Goal: Transaction & Acquisition: Purchase product/service

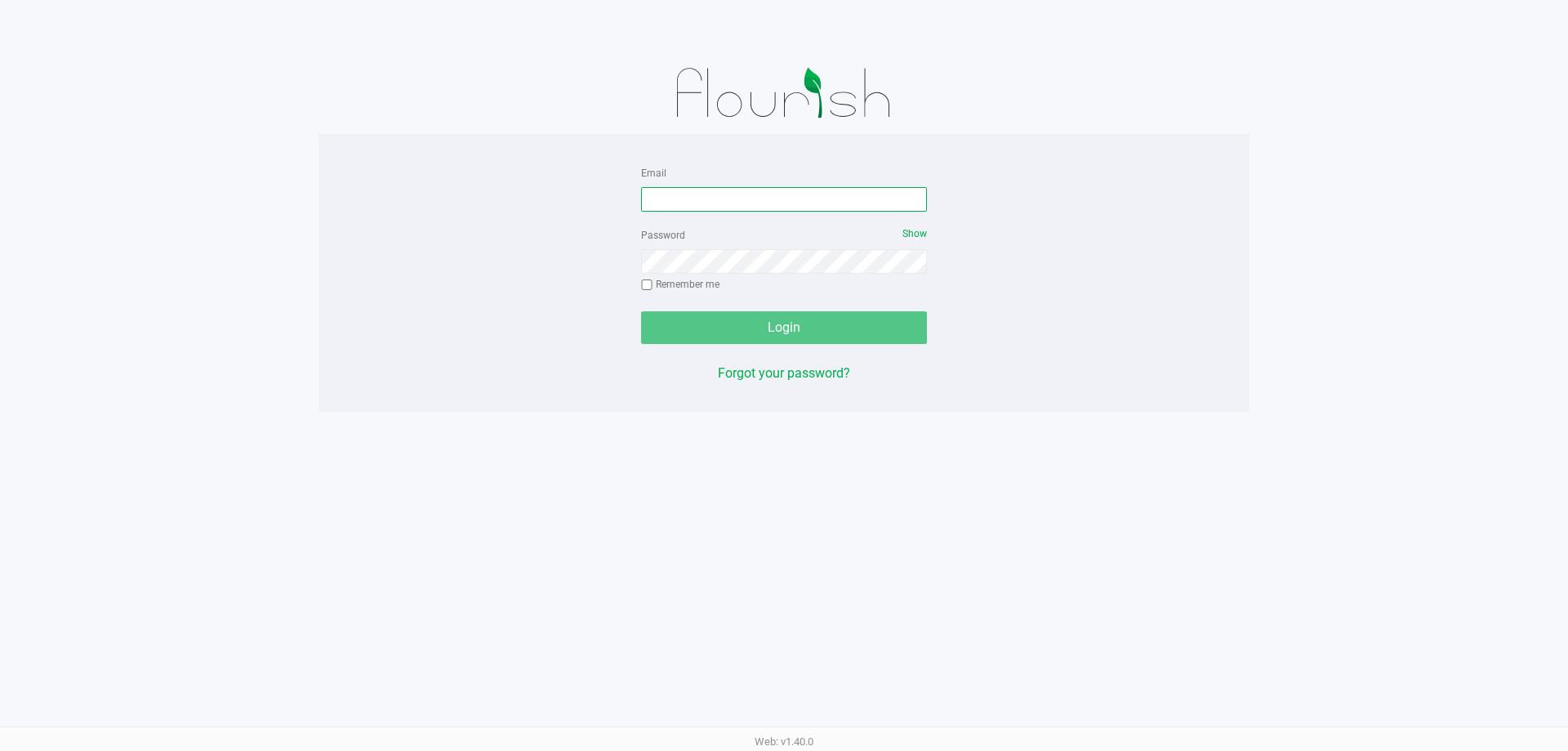
click at [680, 194] on input "Email" at bounding box center [784, 199] width 286 height 25
type input "[EMAIL_ADDRESS][DOMAIN_NAME]"
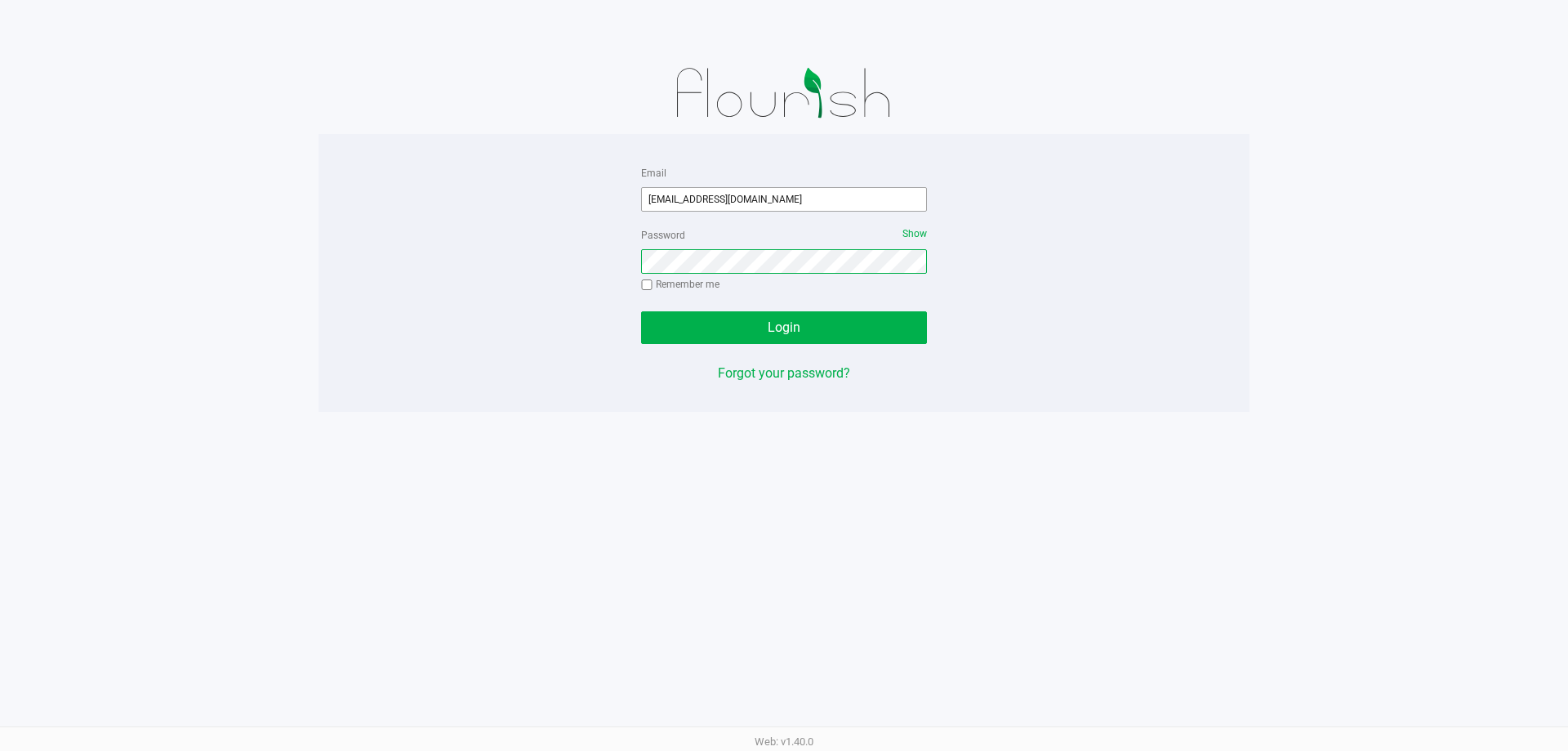
click at [642, 311] on button "Login" at bounding box center [784, 327] width 286 height 33
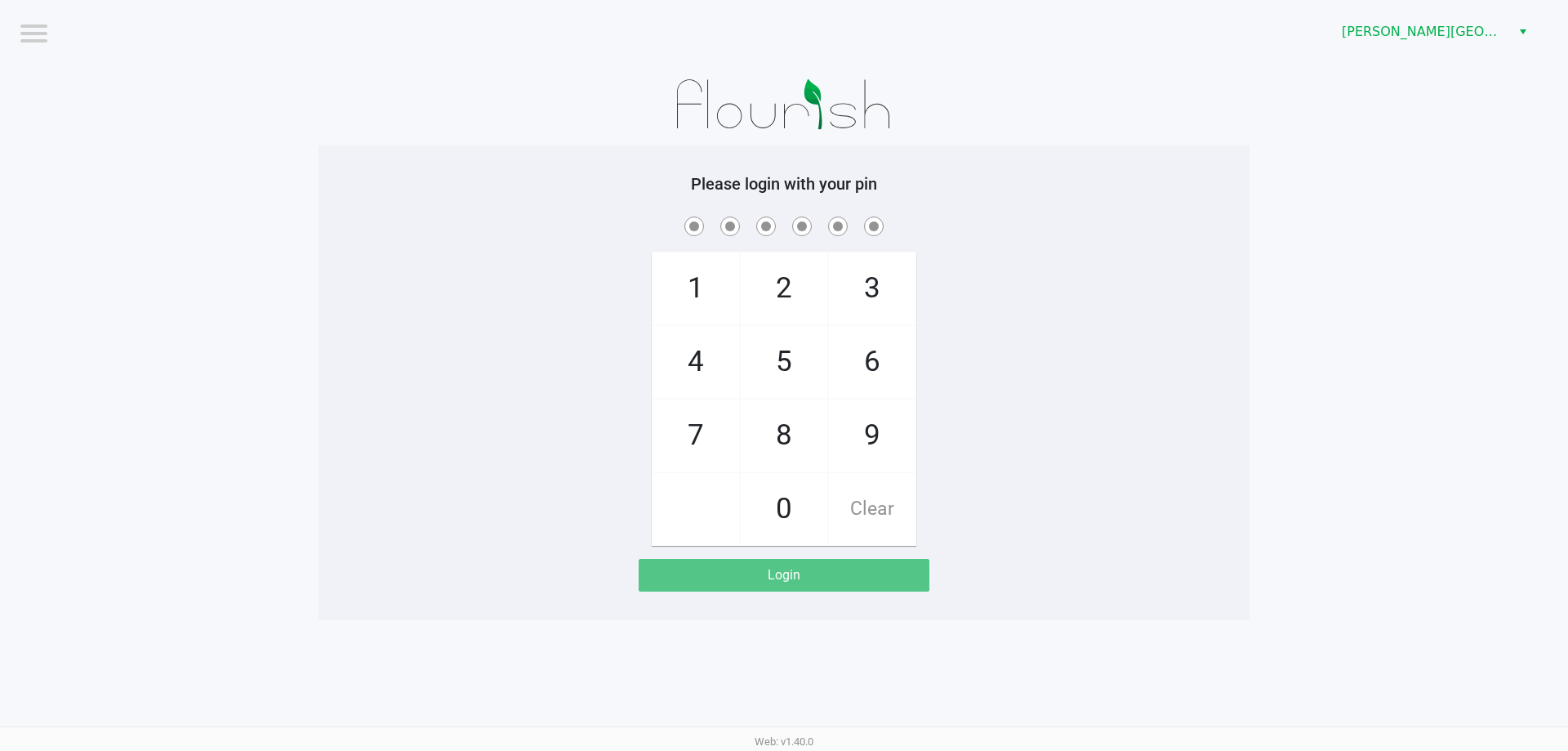
click at [1397, 53] on div "[PERSON_NAME][GEOGRAPHIC_DATA]" at bounding box center [1182, 32] width 772 height 64
click at [1397, 38] on span "[PERSON_NAME][GEOGRAPHIC_DATA]" at bounding box center [1422, 31] width 159 height 20
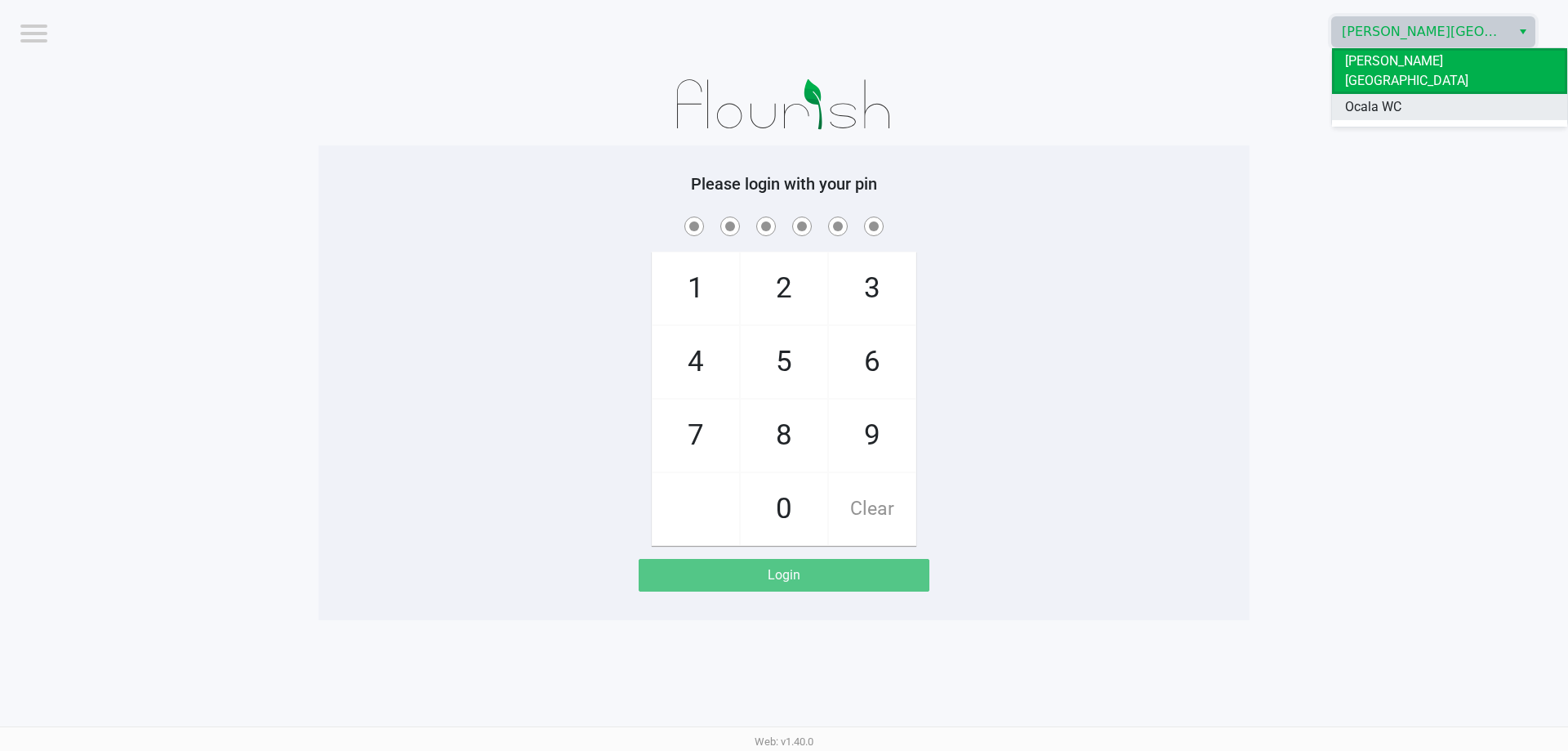
click at [1387, 97] on span "Ocala WC" at bounding box center [1374, 107] width 57 height 20
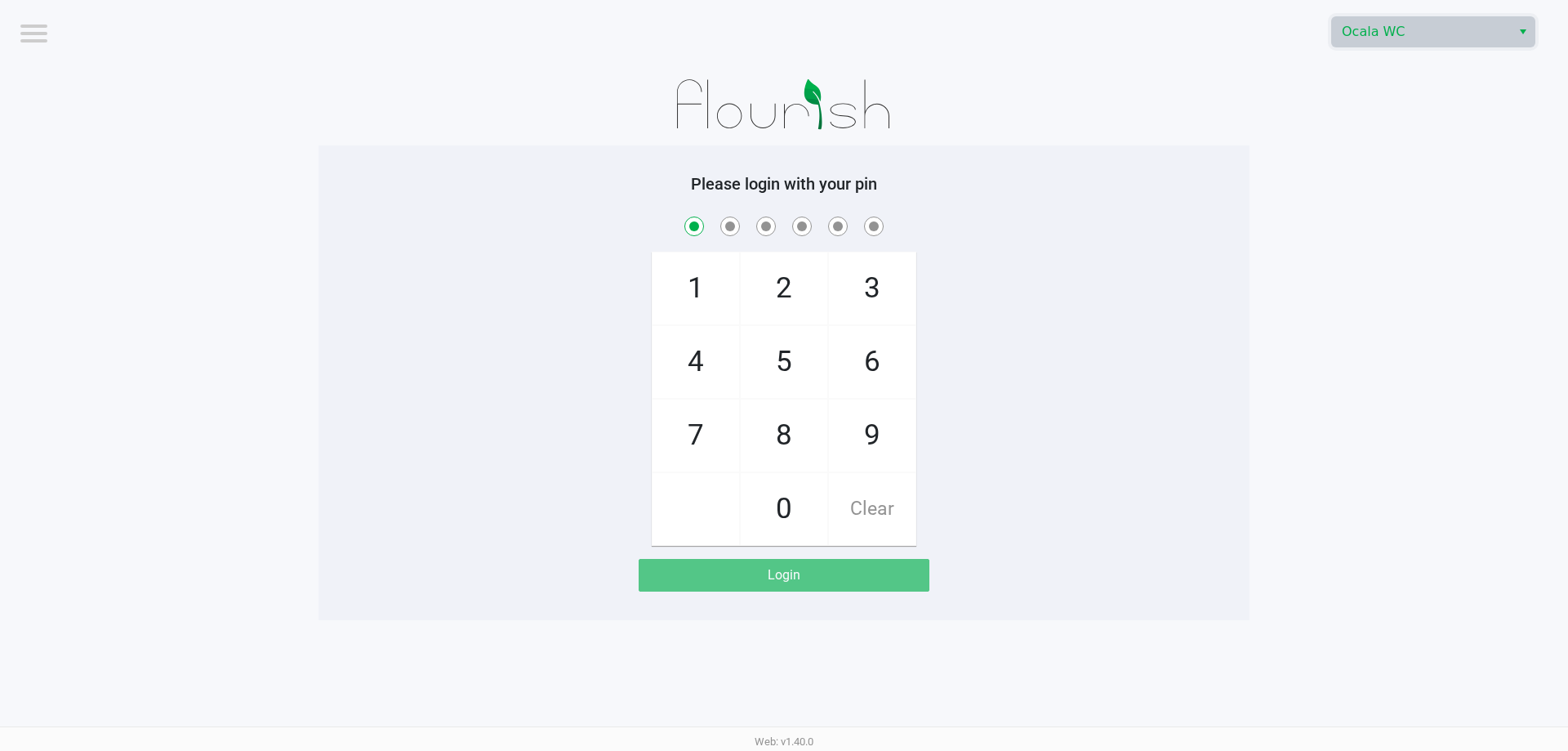
checkbox input "true"
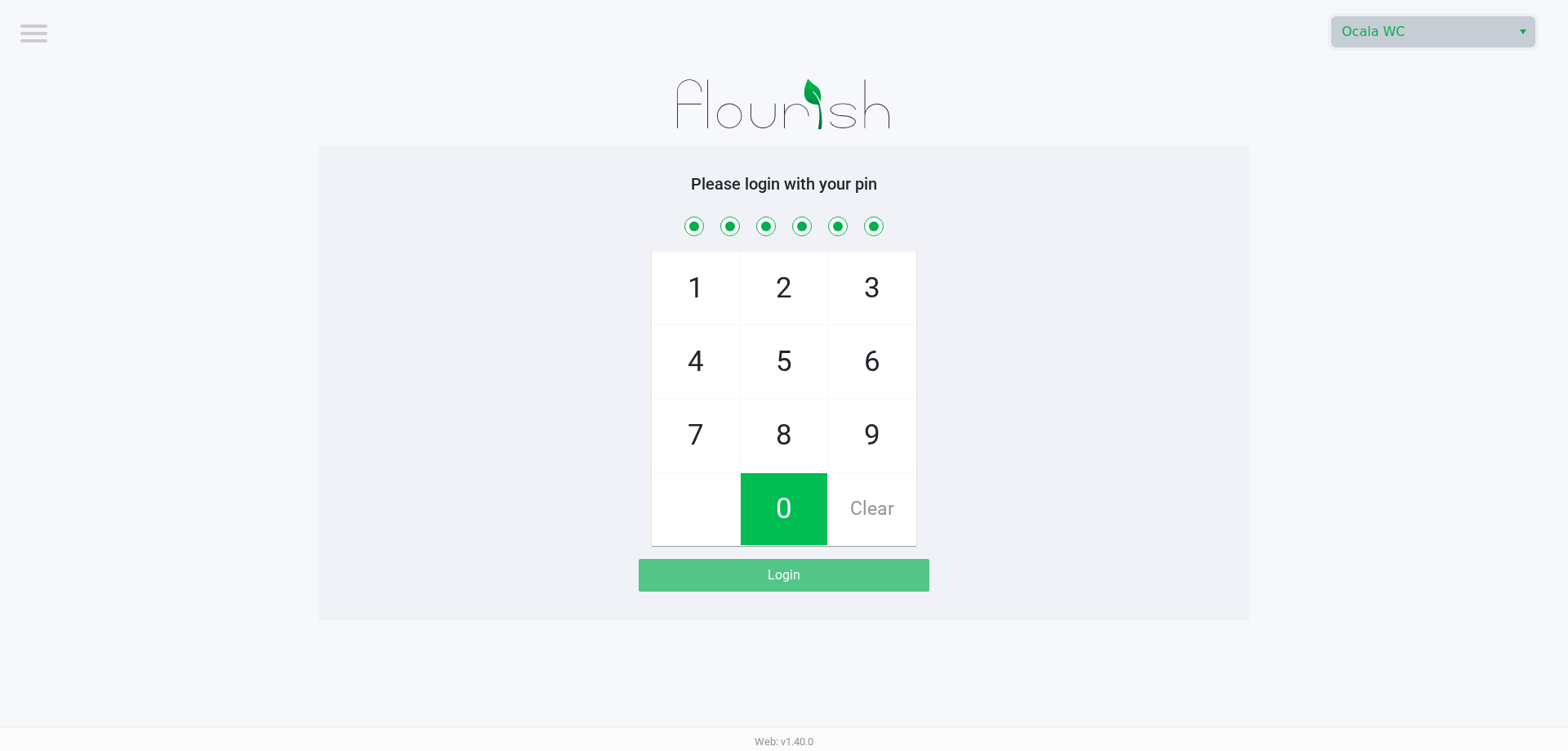
checkbox input "true"
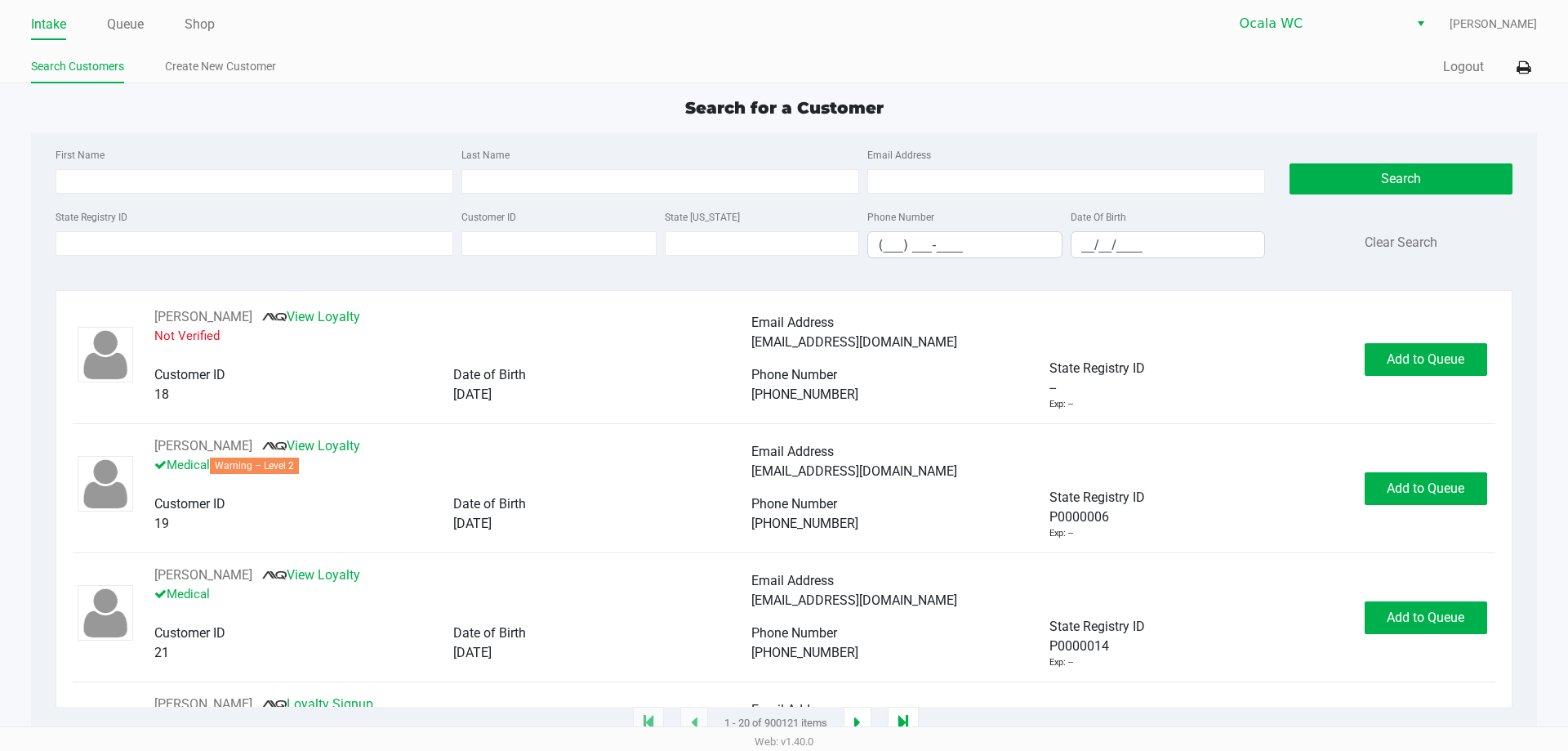
click at [138, 9] on div "Intake Queue Shop" at bounding box center [408, 25] width 753 height 30
click at [131, 16] on link "Queue" at bounding box center [125, 25] width 37 height 23
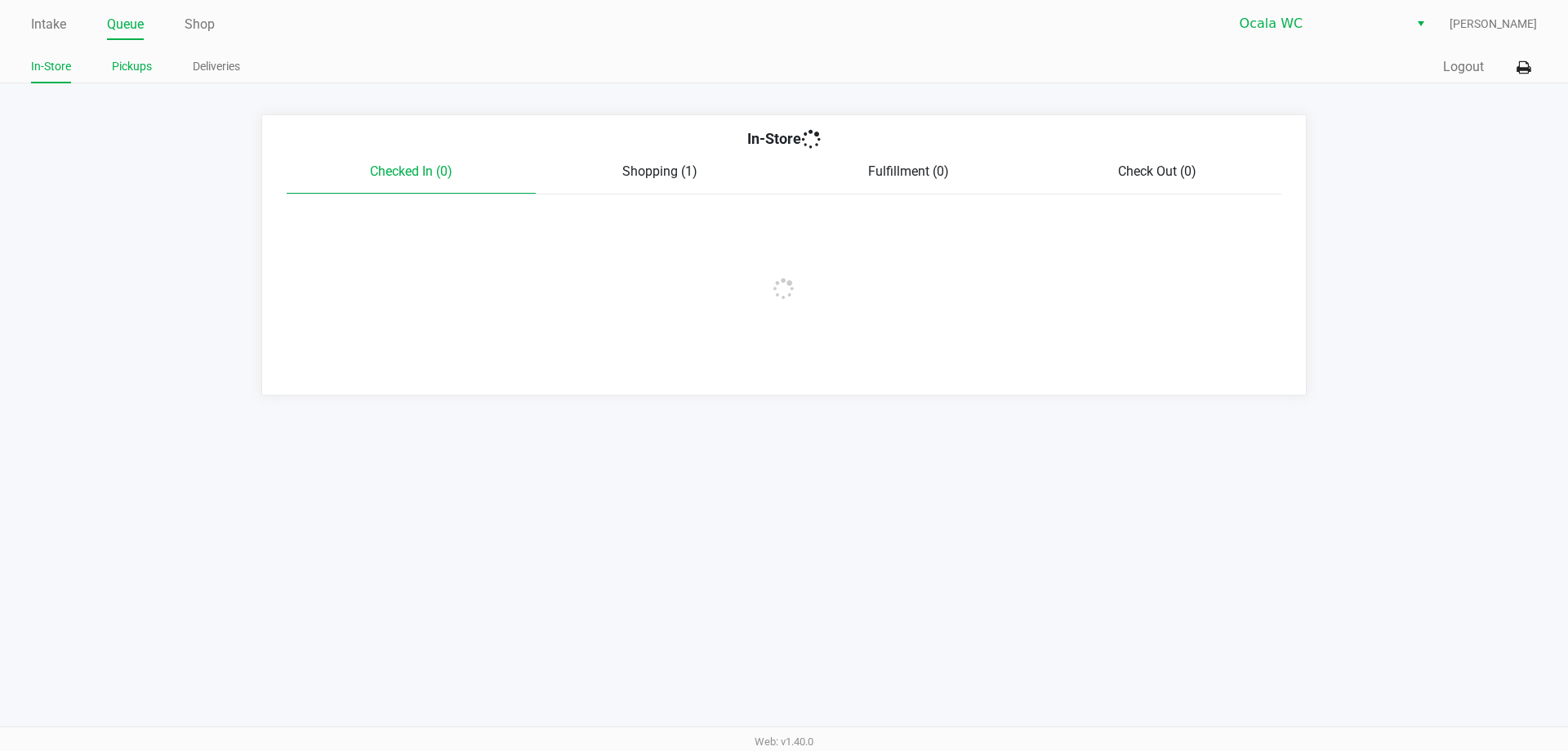
click at [137, 67] on link "Pickups" at bounding box center [132, 67] width 40 height 21
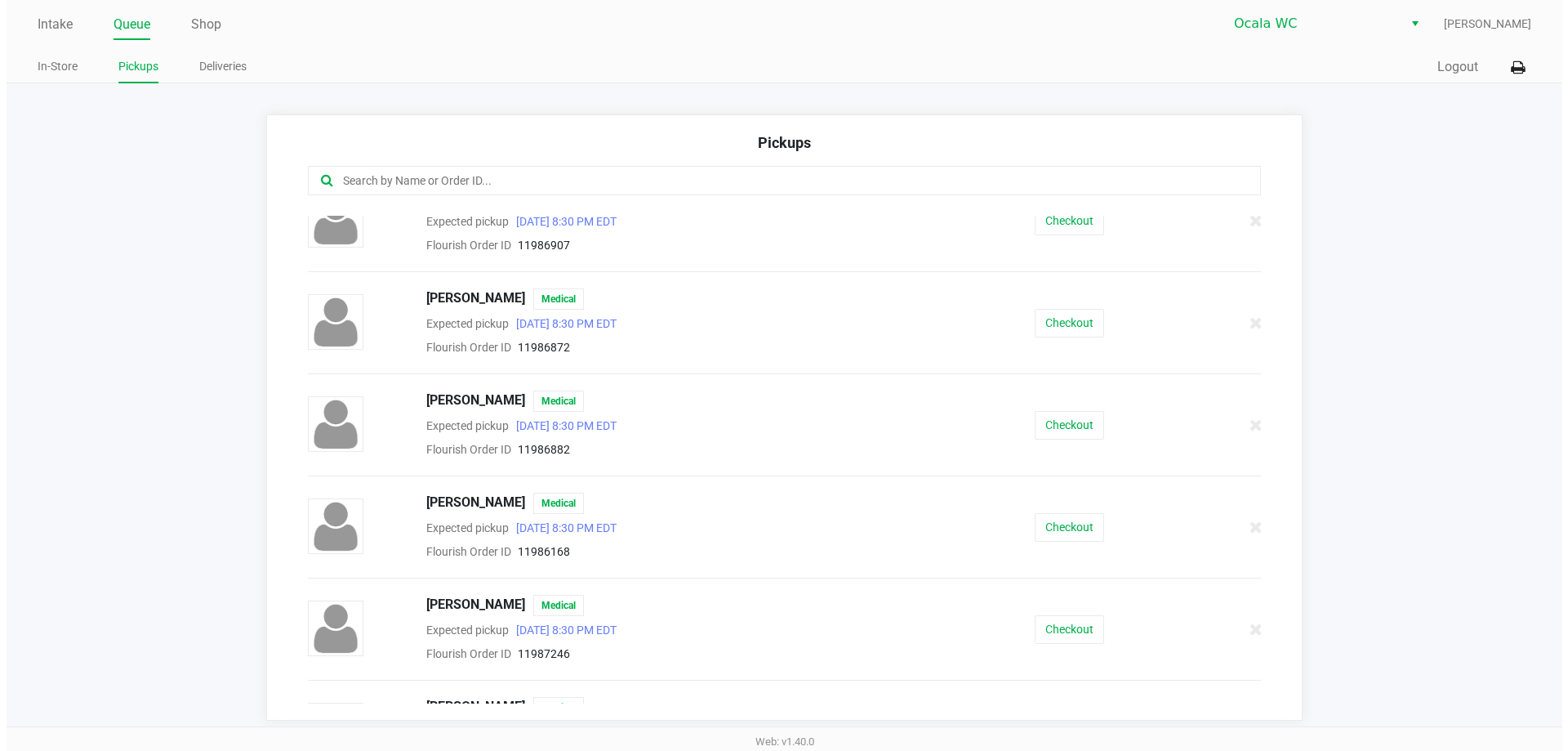
scroll to position [735, 0]
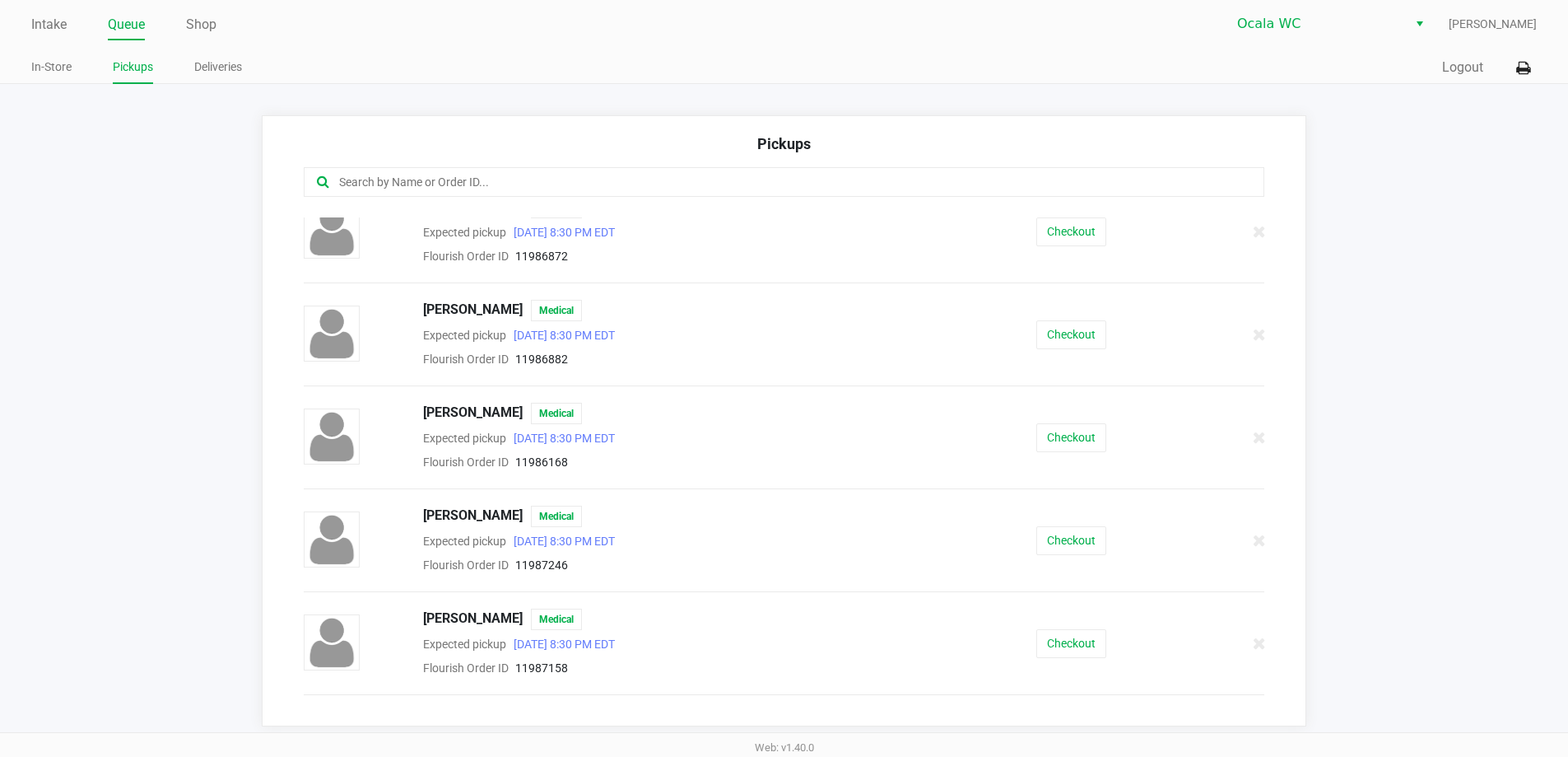
click at [1098, 421] on div "[PERSON_NAME] Medical Expected pickup [DATE] 8:30 PM EDT Flourish Order ID 1198…" at bounding box center [784, 437] width 986 height 69
click at [1053, 442] on button "Checkout" at bounding box center [1072, 437] width 70 height 29
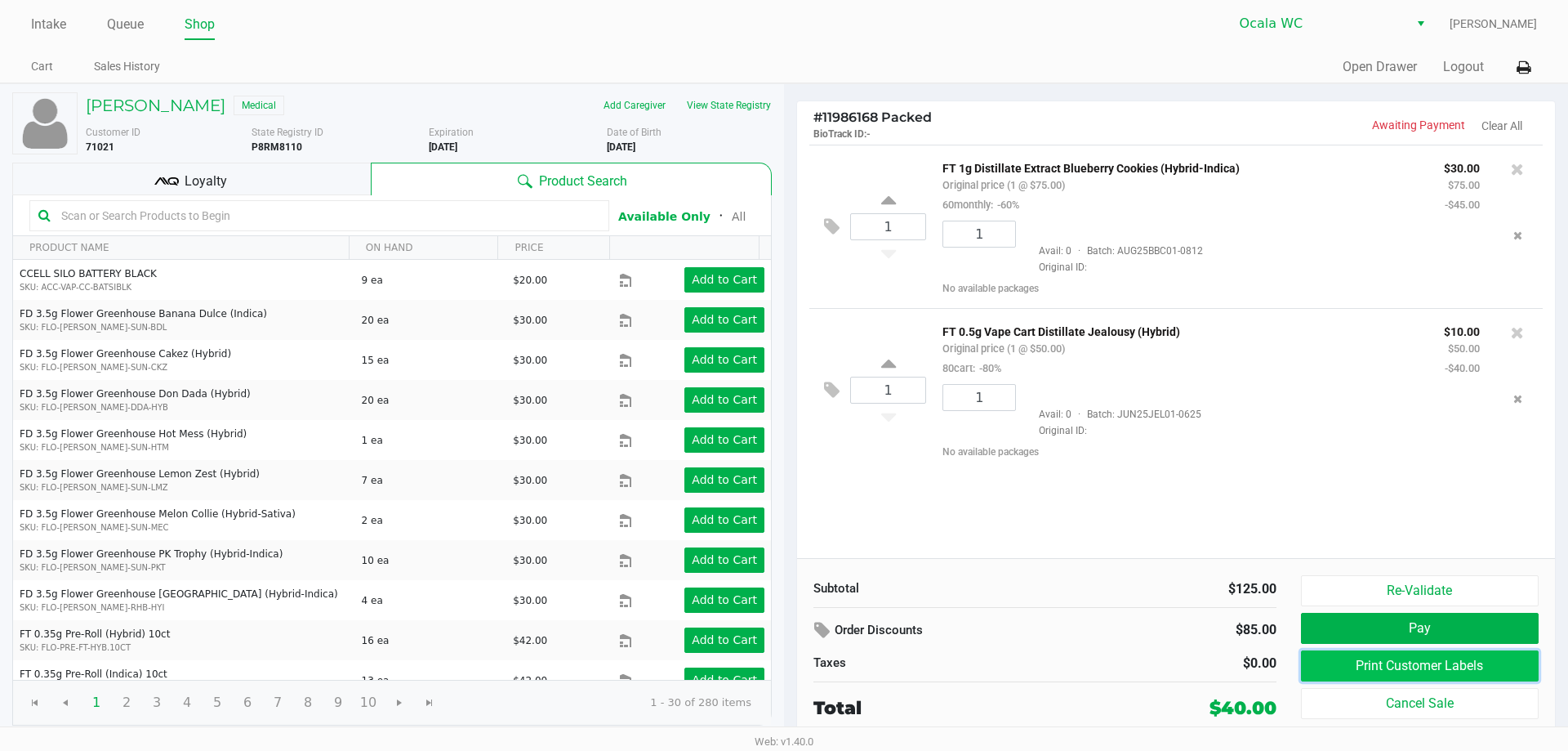
click at [1367, 658] on button "Print Customer Labels" at bounding box center [1420, 665] width 238 height 31
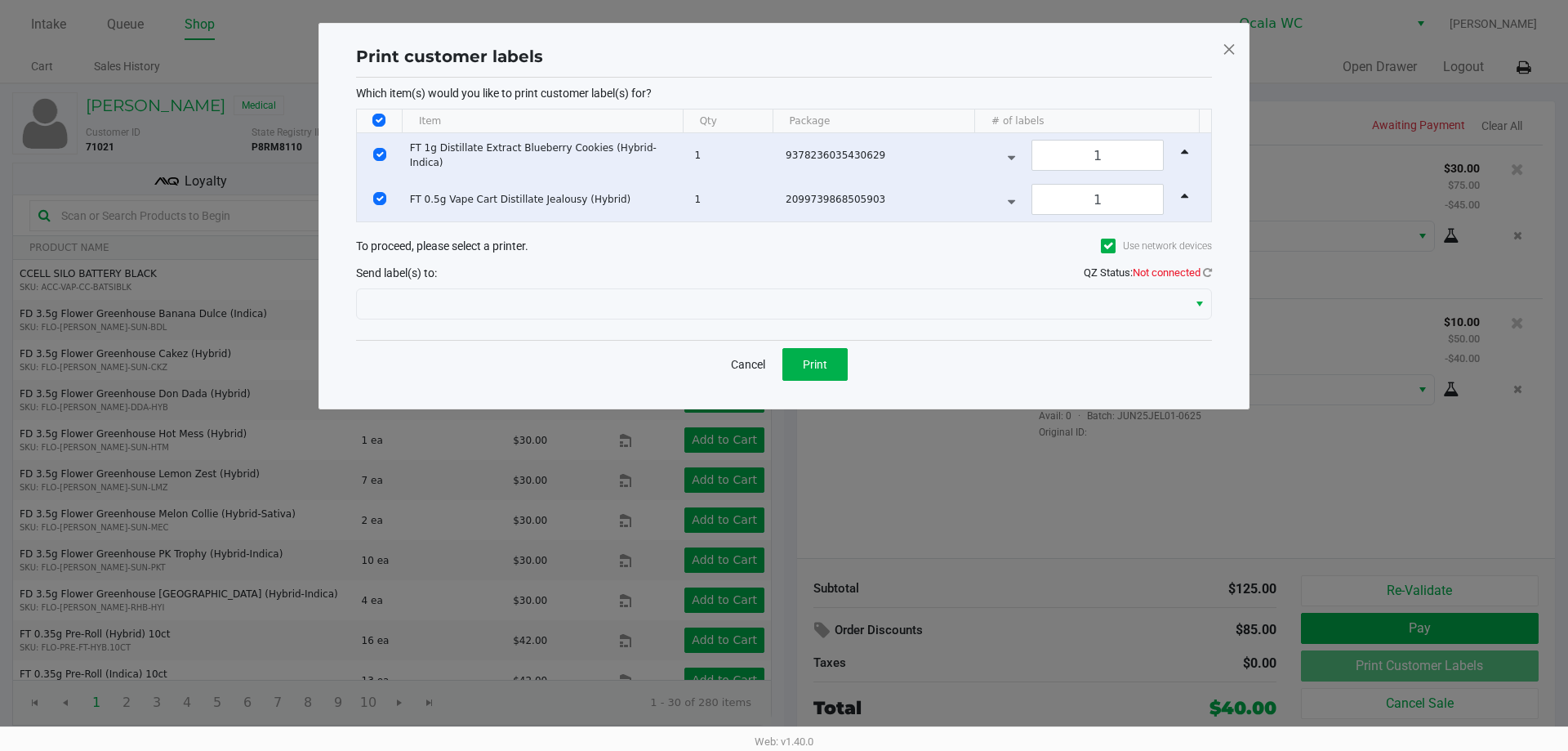
click at [1184, 280] on div "Send label(s) to: QZ Status: Not connected" at bounding box center [784, 272] width 856 height 24
click at [1203, 275] on icon at bounding box center [1208, 272] width 9 height 10
click at [941, 328] on div "Which item(s) would you like to print customer label(s) for? Item Qty Package #…" at bounding box center [784, 209] width 856 height 262
click at [940, 319] on div at bounding box center [784, 304] width 856 height 40
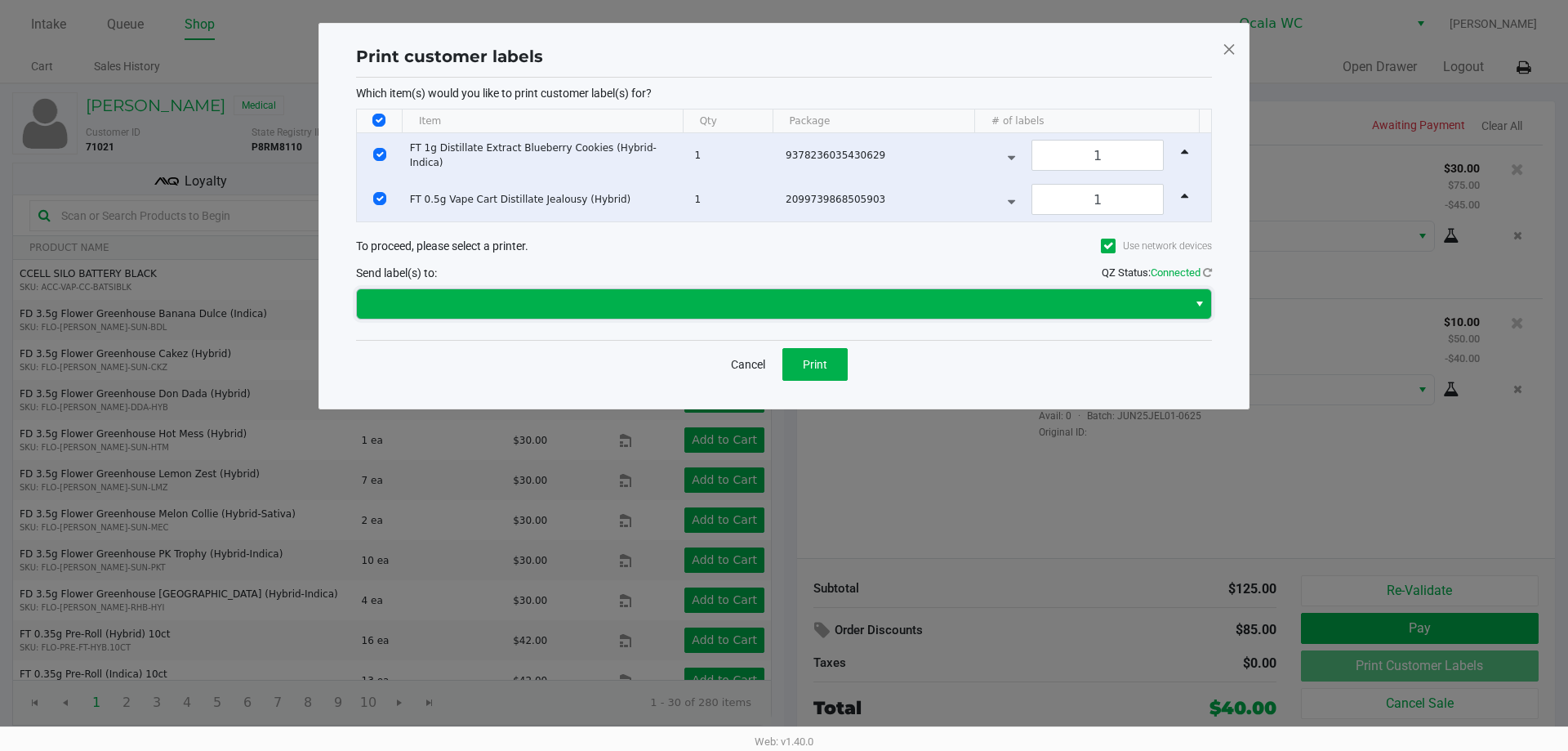
click at [920, 299] on span at bounding box center [773, 304] width 811 height 20
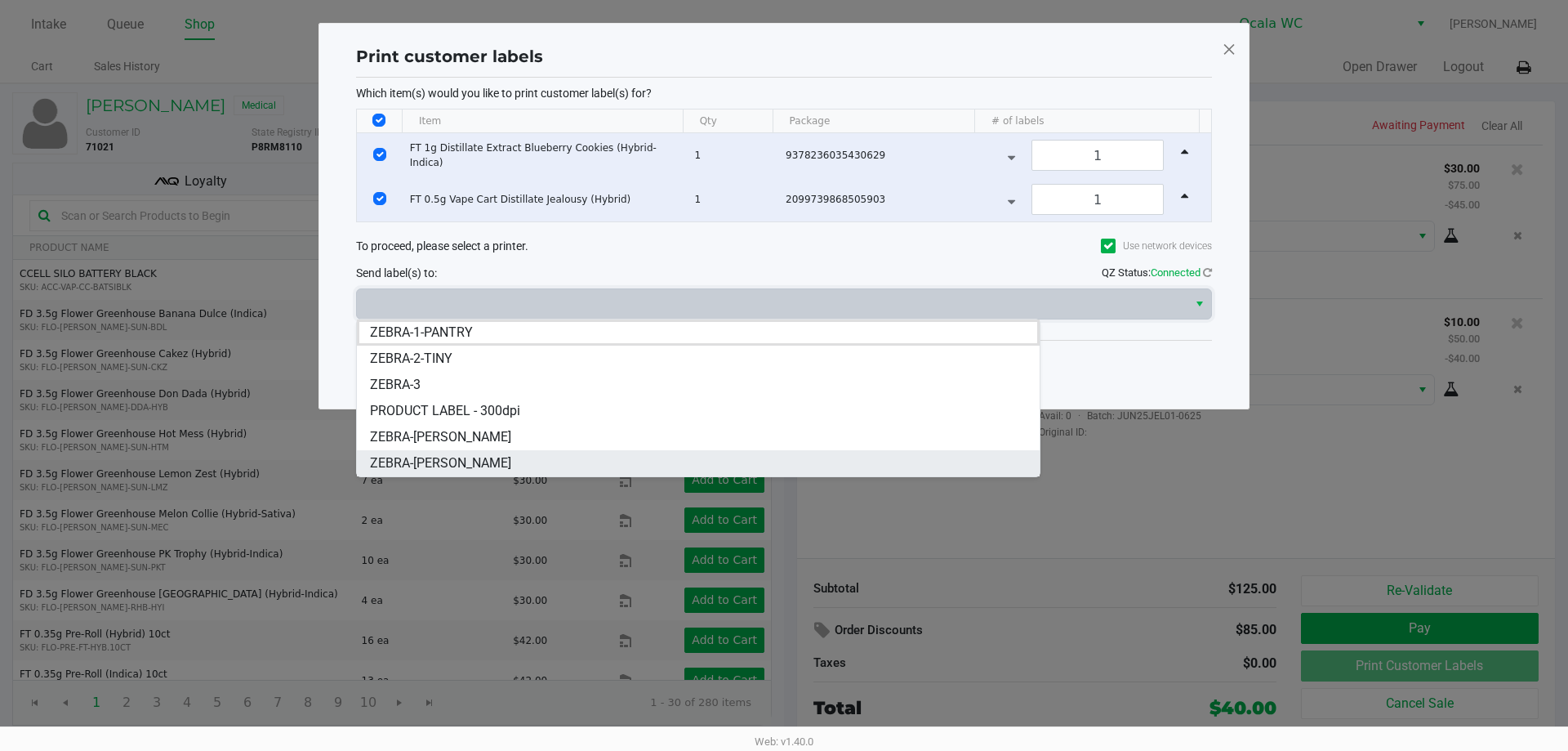
click at [426, 462] on span "ZEBRA-[PERSON_NAME]" at bounding box center [441, 463] width 142 height 20
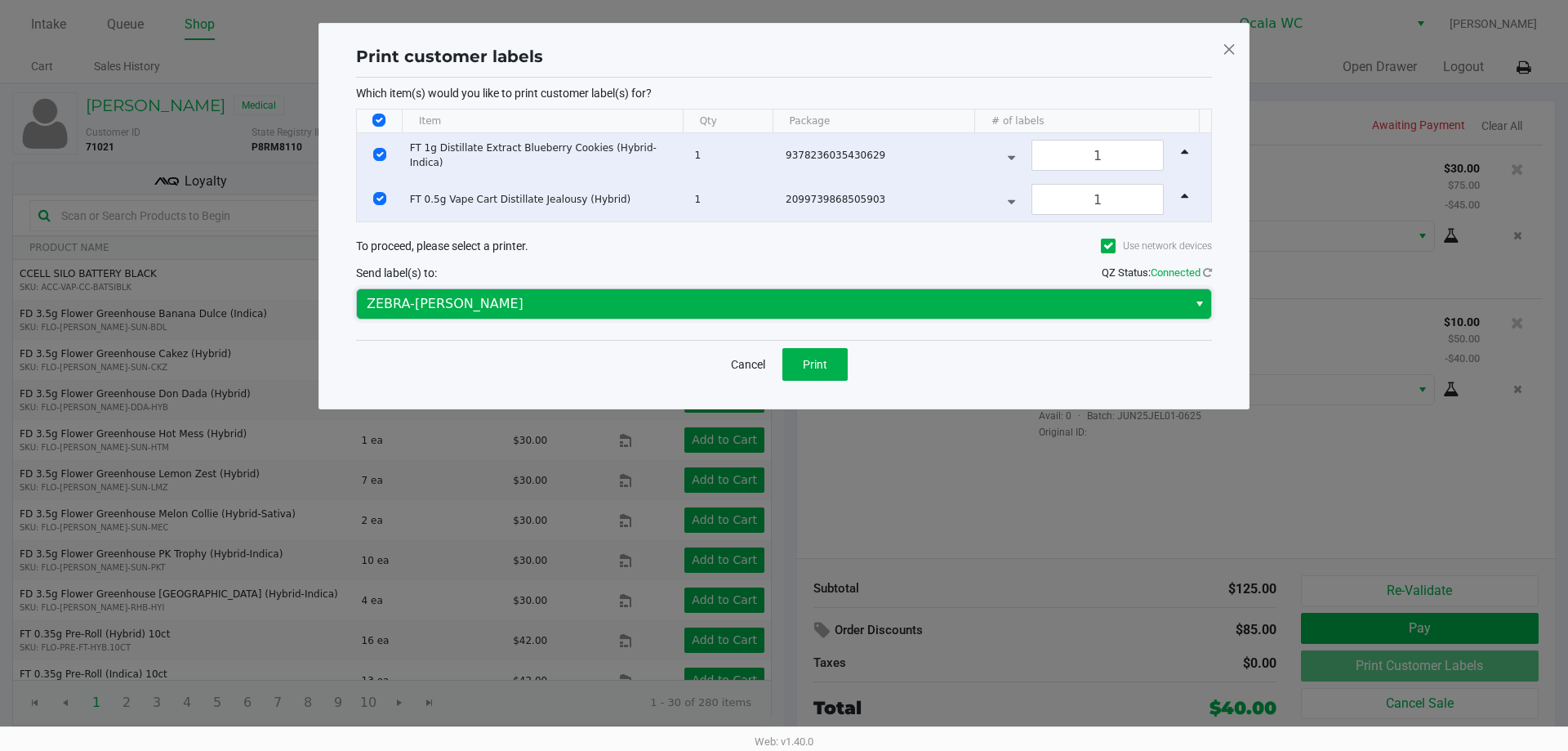
click at [740, 291] on span "ZEBRA-[PERSON_NAME]" at bounding box center [772, 304] width 831 height 29
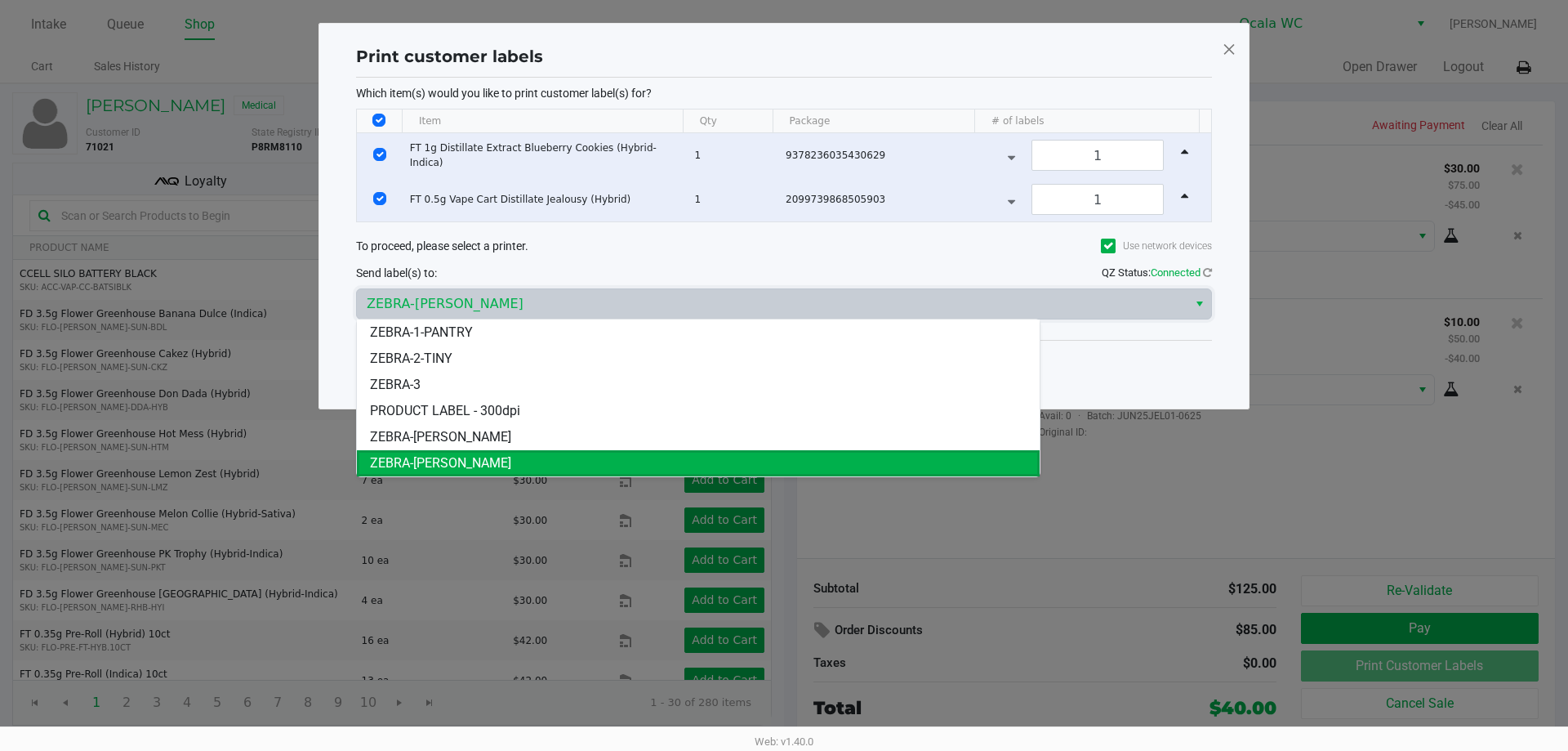
click at [456, 459] on span "ZEBRA-[PERSON_NAME]" at bounding box center [441, 463] width 142 height 20
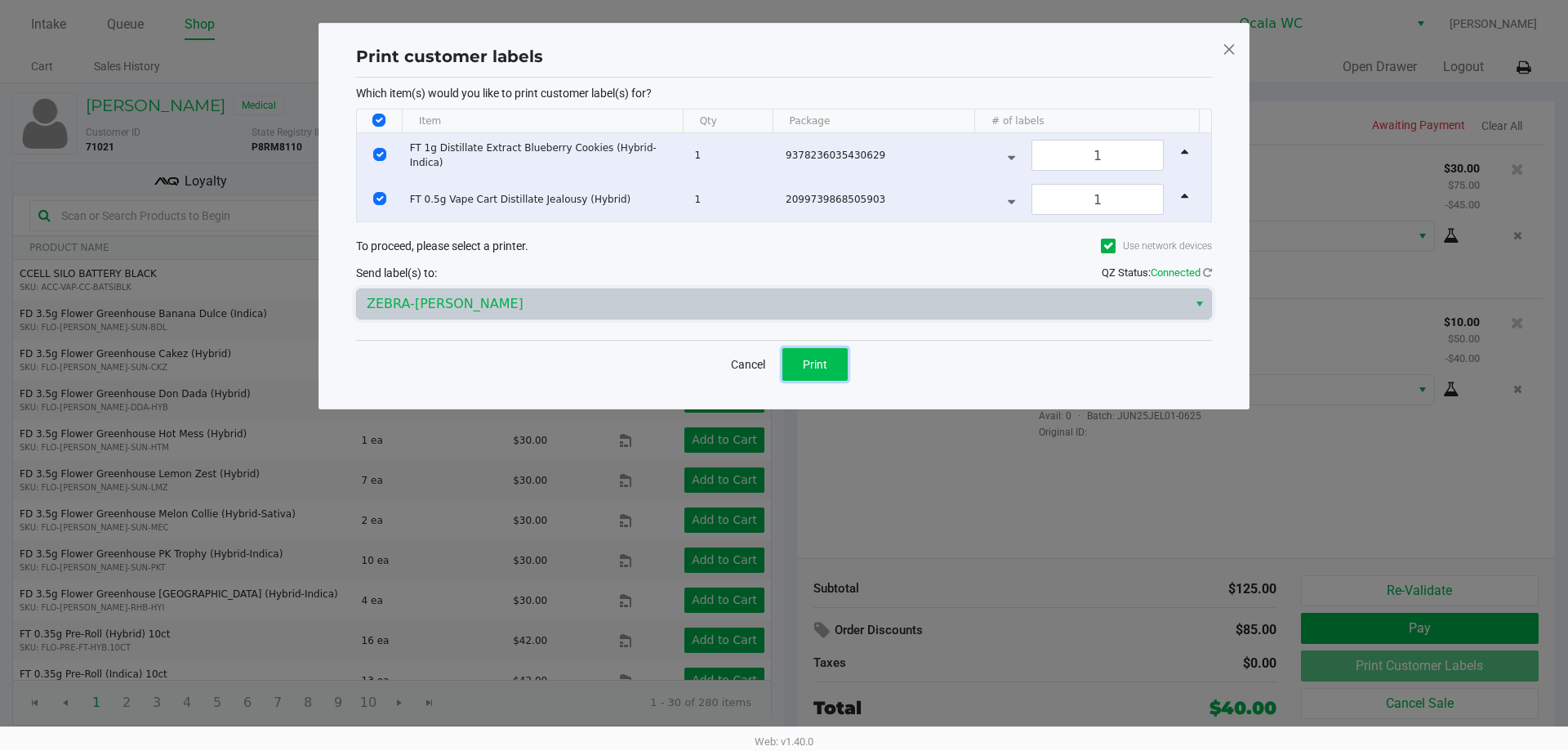
click at [794, 360] on button "Print" at bounding box center [814, 364] width 65 height 33
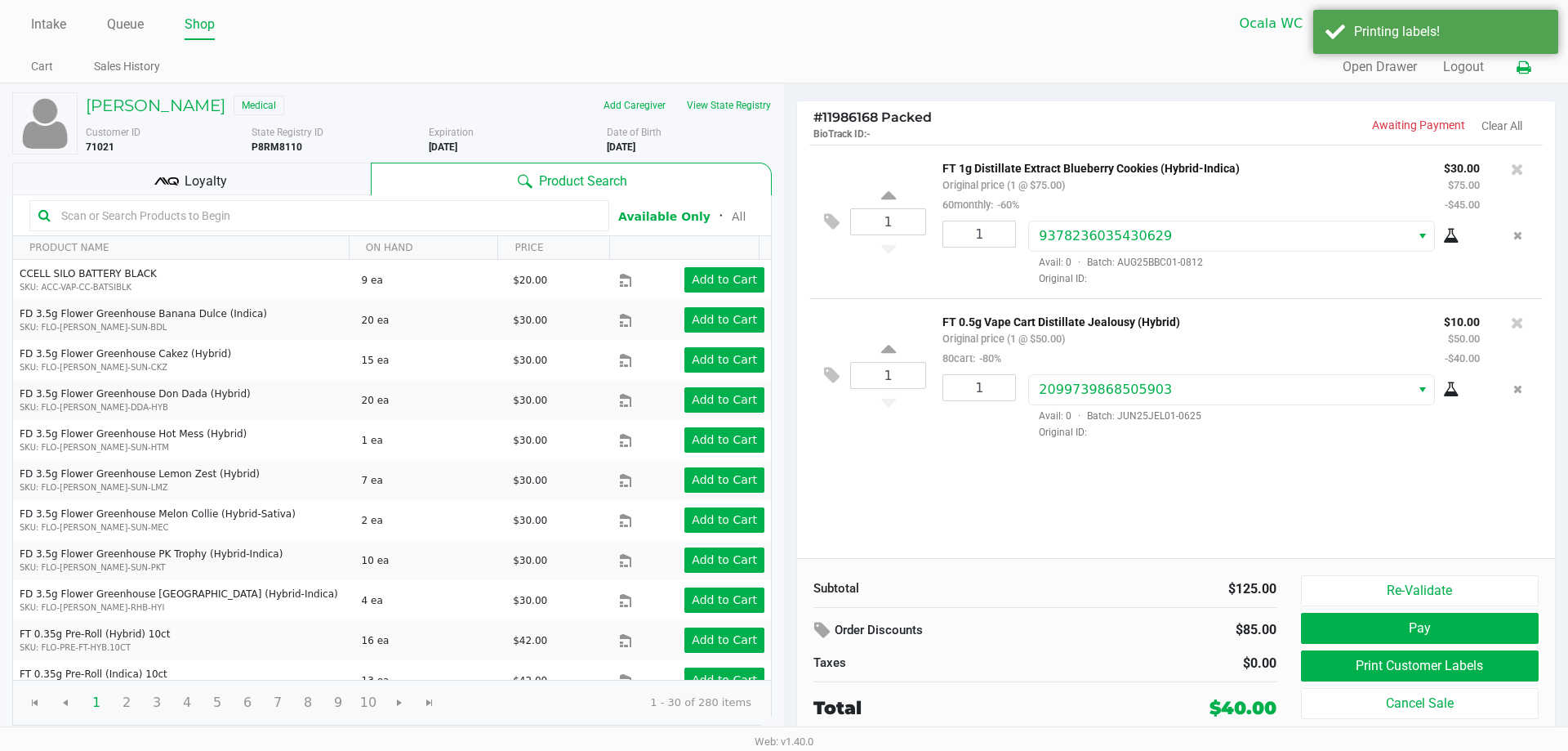
click at [1526, 65] on icon at bounding box center [1524, 68] width 14 height 11
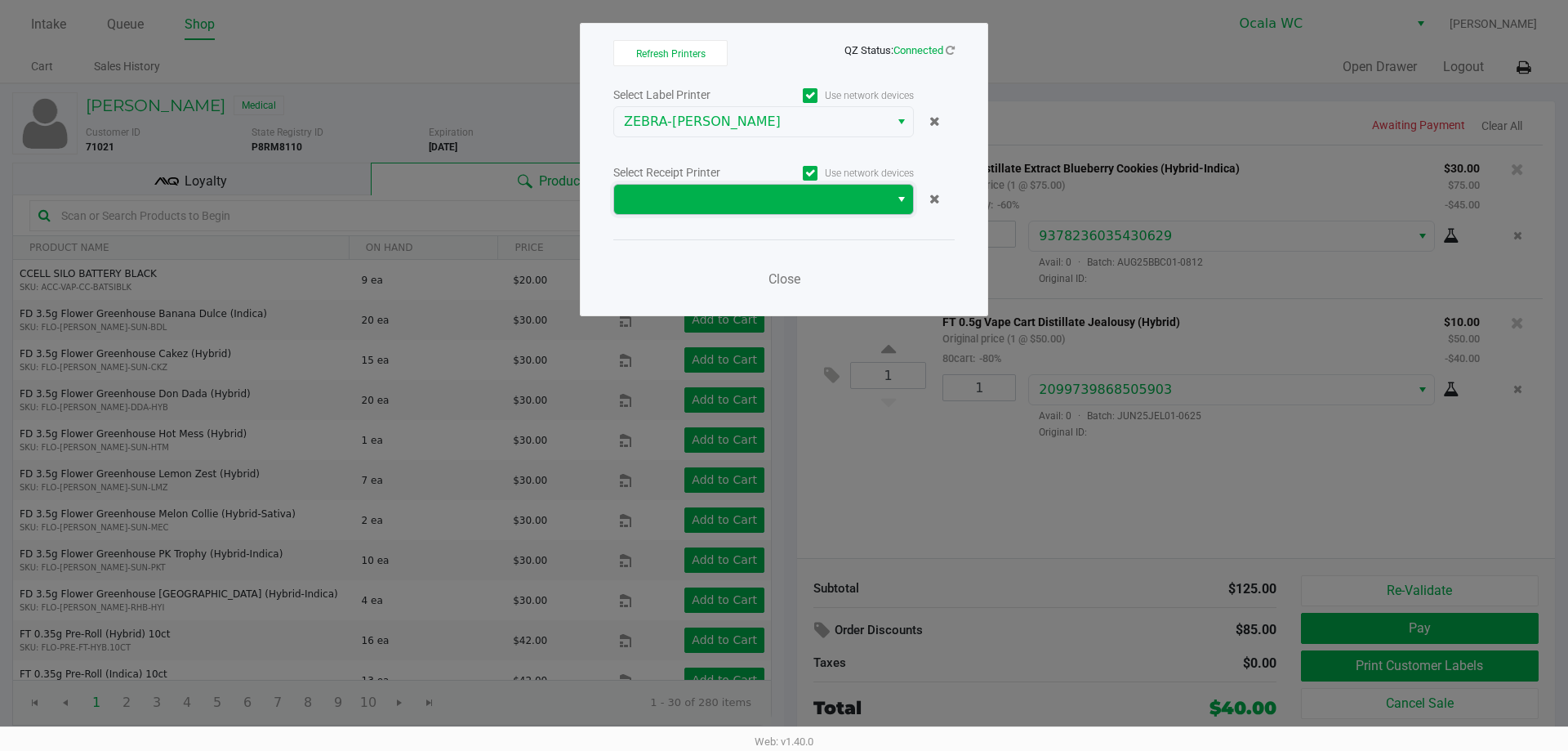
click at [785, 213] on span at bounding box center [752, 199] width 275 height 29
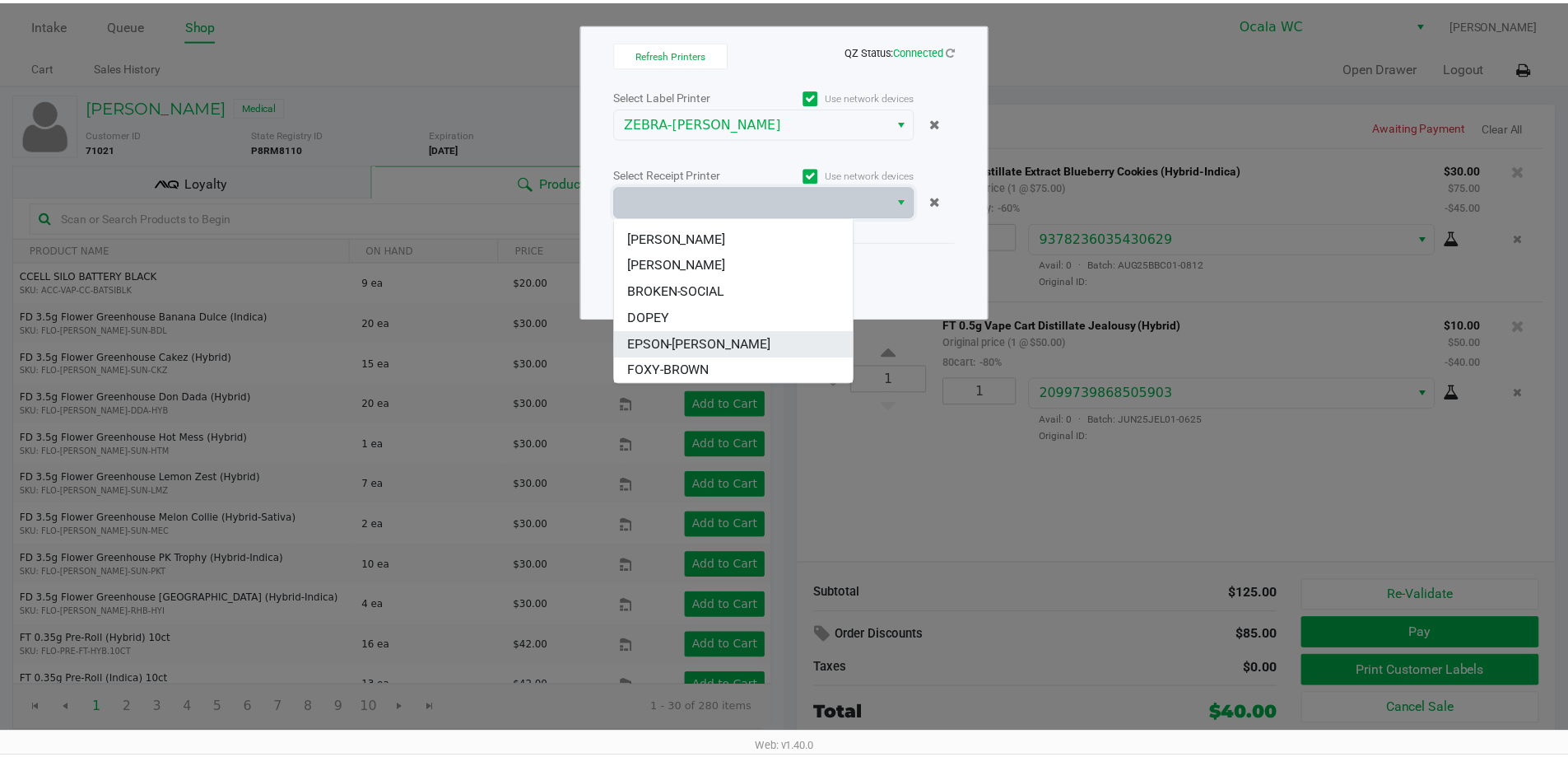
scroll to position [99, 0]
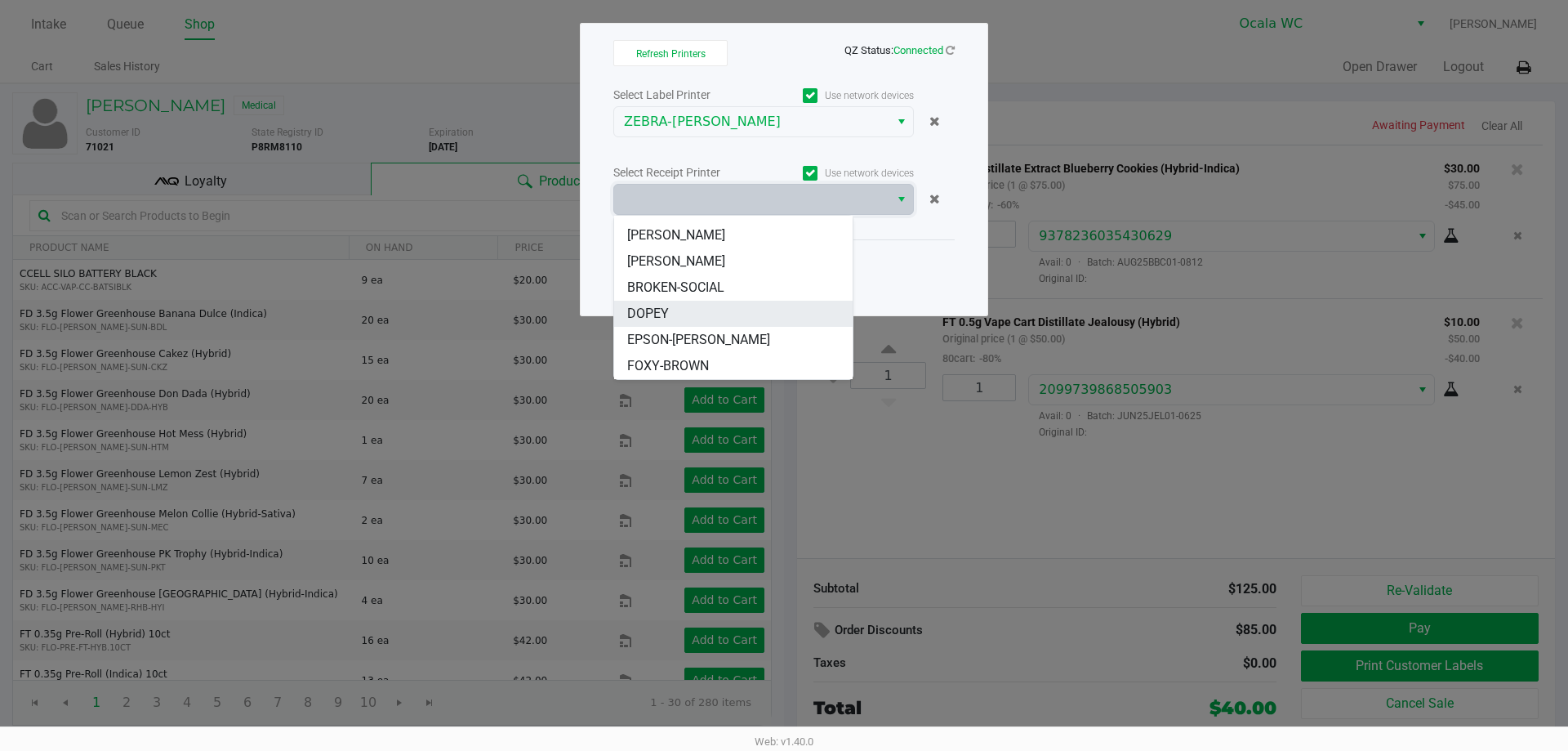
click at [672, 310] on li "DOPEY" at bounding box center [733, 314] width 239 height 26
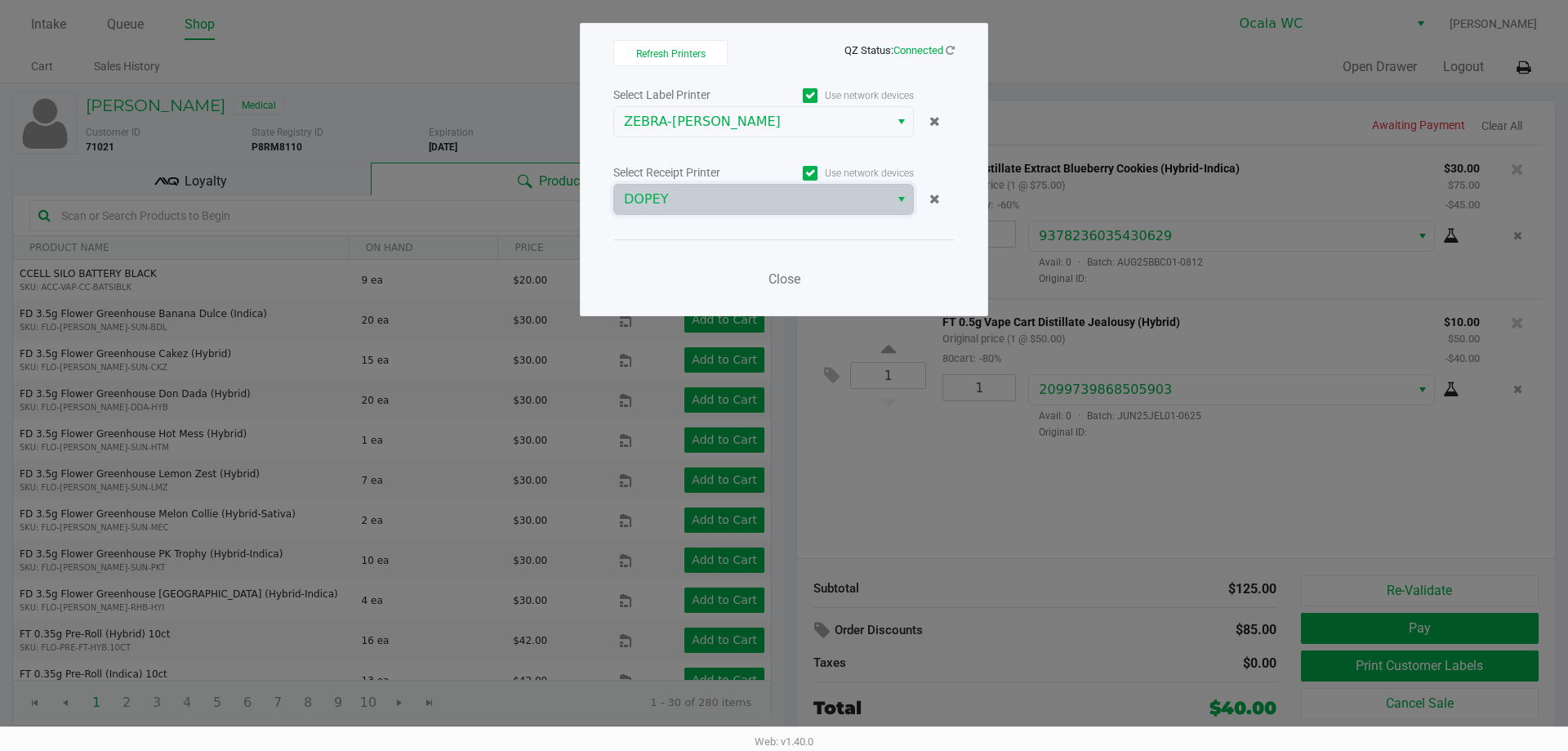
click at [809, 273] on div "Close" at bounding box center [784, 269] width 342 height 59
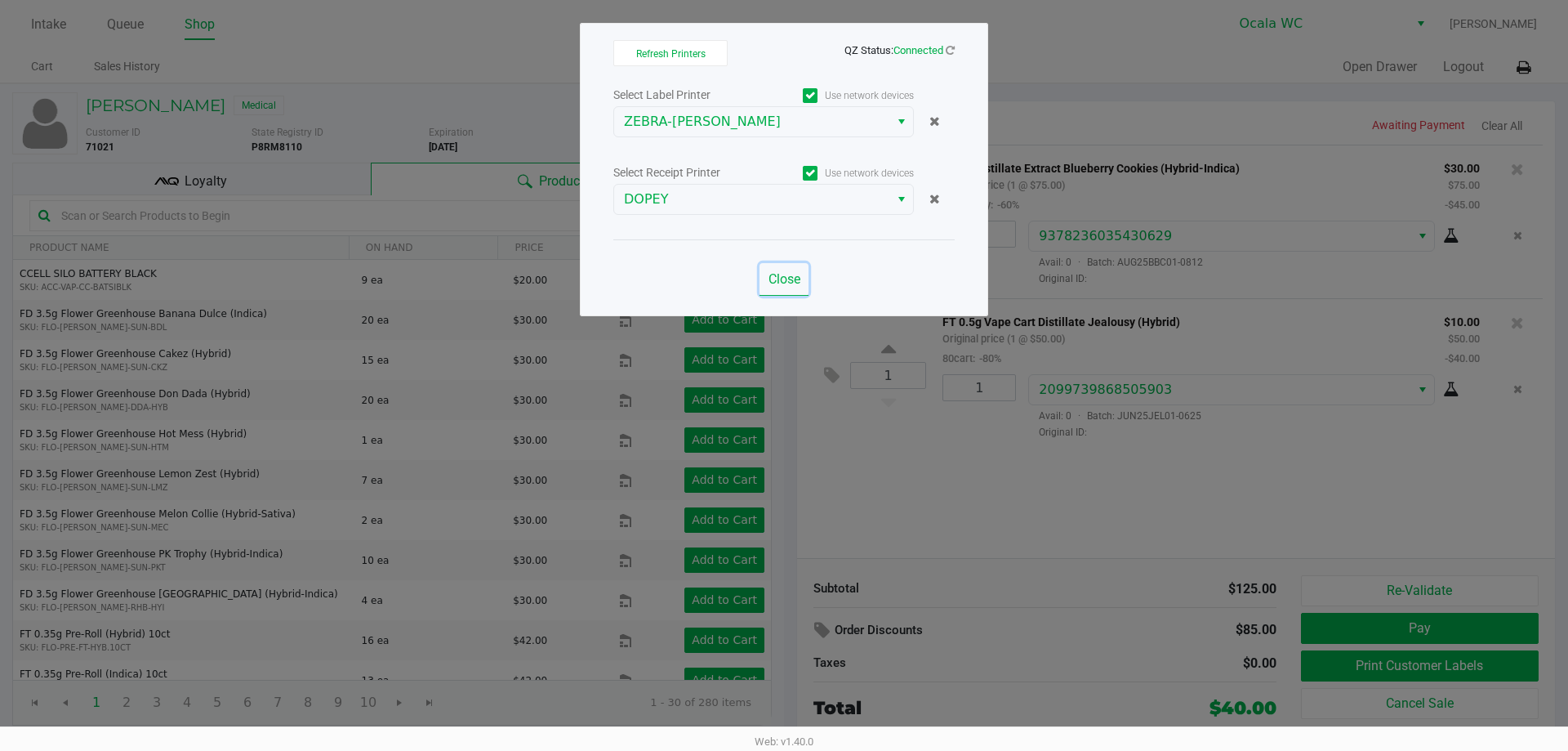
click at [793, 277] on span "Close" at bounding box center [785, 278] width 32 height 15
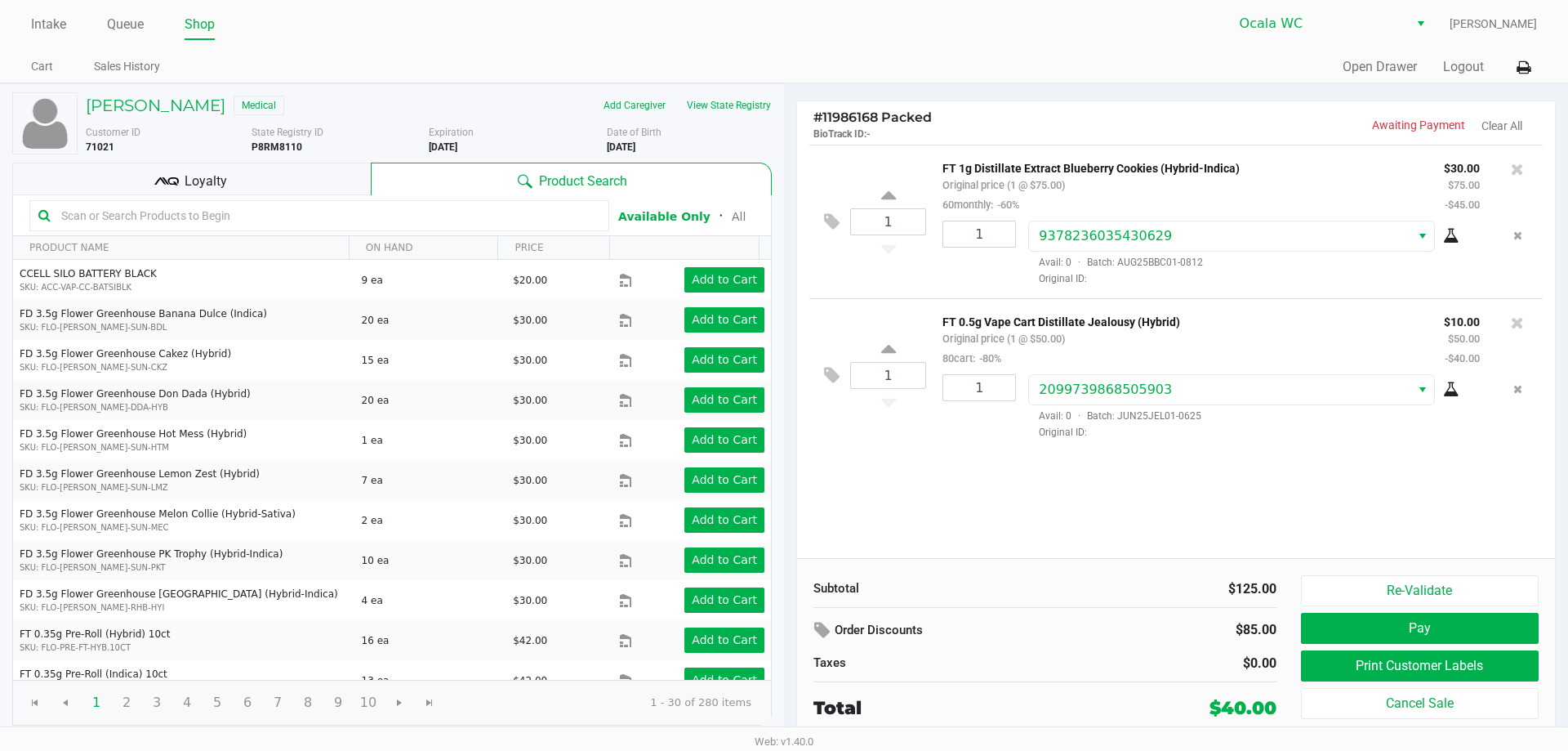
click at [318, 186] on div "Loyalty" at bounding box center [192, 178] width 359 height 33
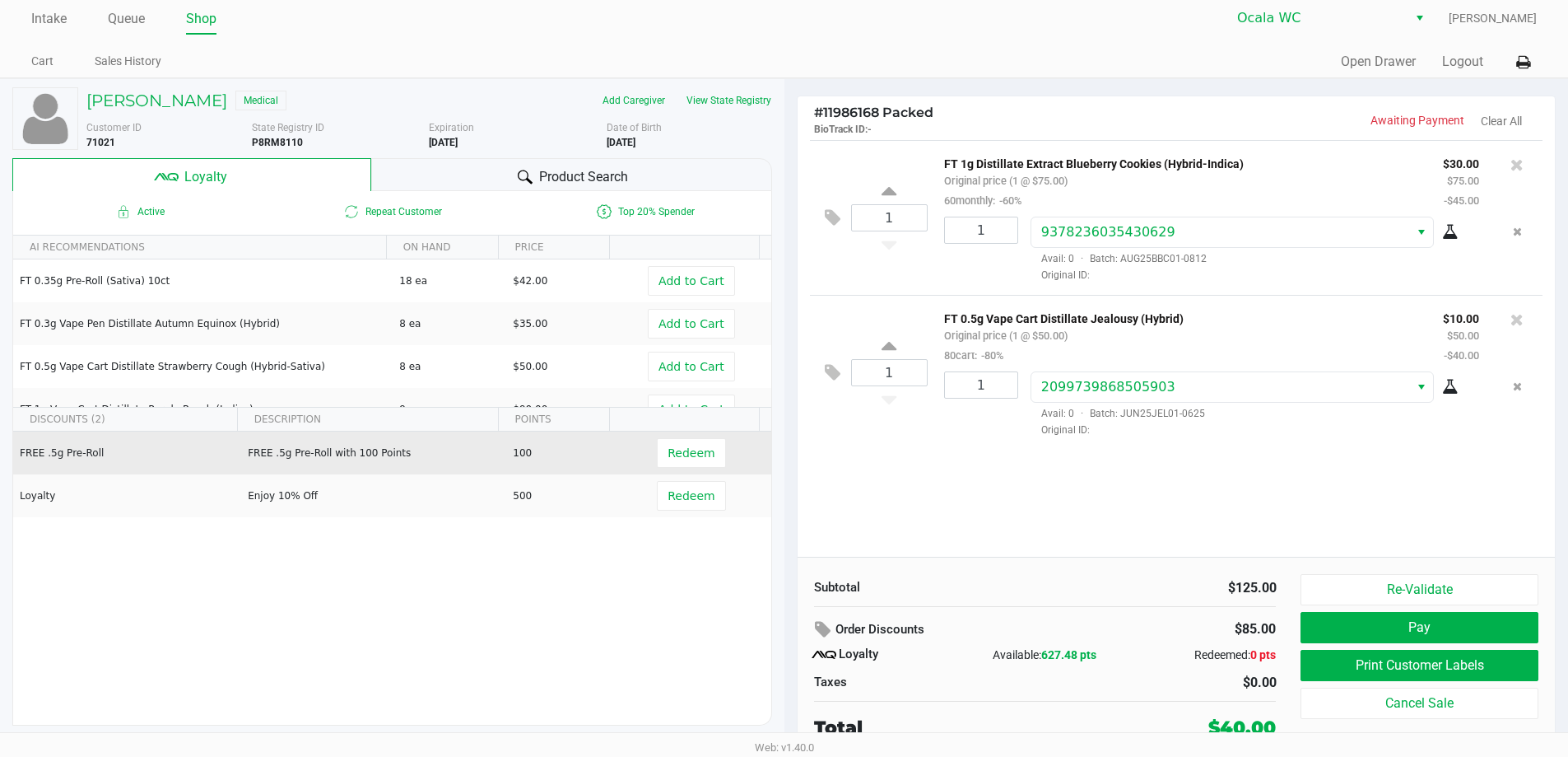
scroll to position [8, 0]
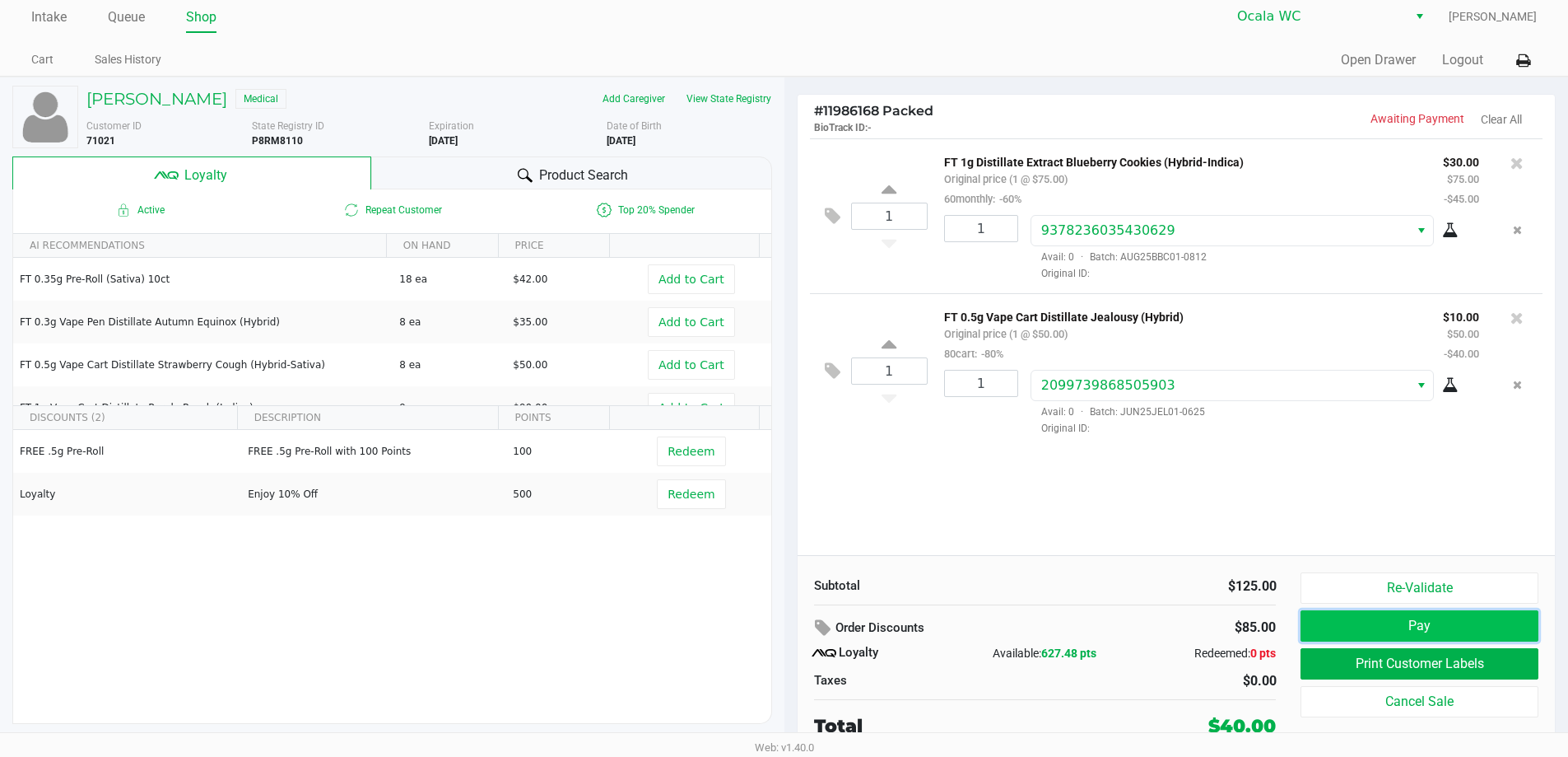
click at [1345, 615] on button "Pay" at bounding box center [1419, 626] width 237 height 31
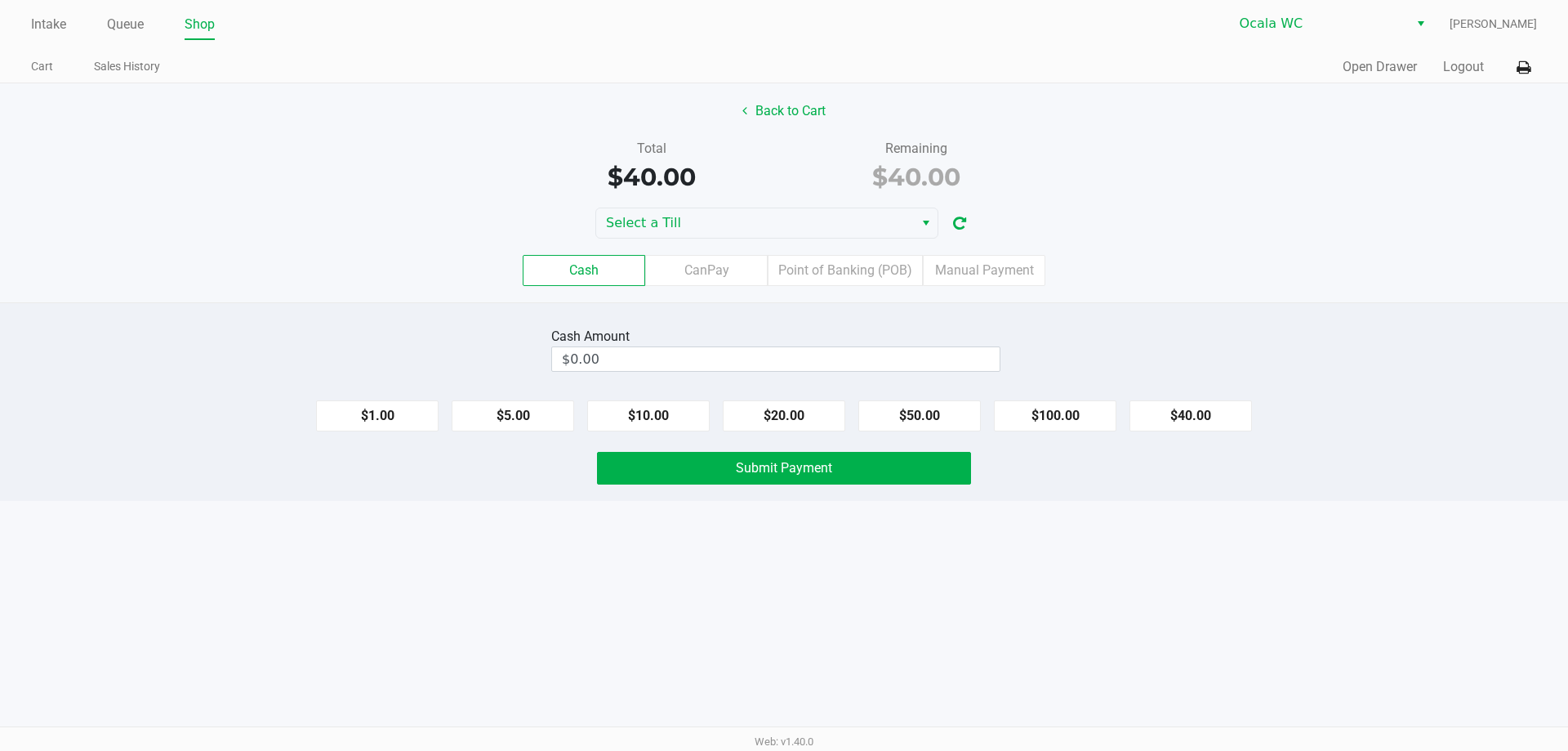
click at [689, 662] on div "Intake Queue Shop Ocala WC [PERSON_NAME] Cart Sales History Quick Sale Open Dra…" at bounding box center [784, 376] width 1568 height 751
click at [759, 417] on button "$20.00" at bounding box center [784, 415] width 123 height 31
click at [747, 404] on button "$20.00" at bounding box center [784, 415] width 123 height 31
type input "$40.00"
click at [765, 476] on button "Submit Payment" at bounding box center [784, 468] width 375 height 33
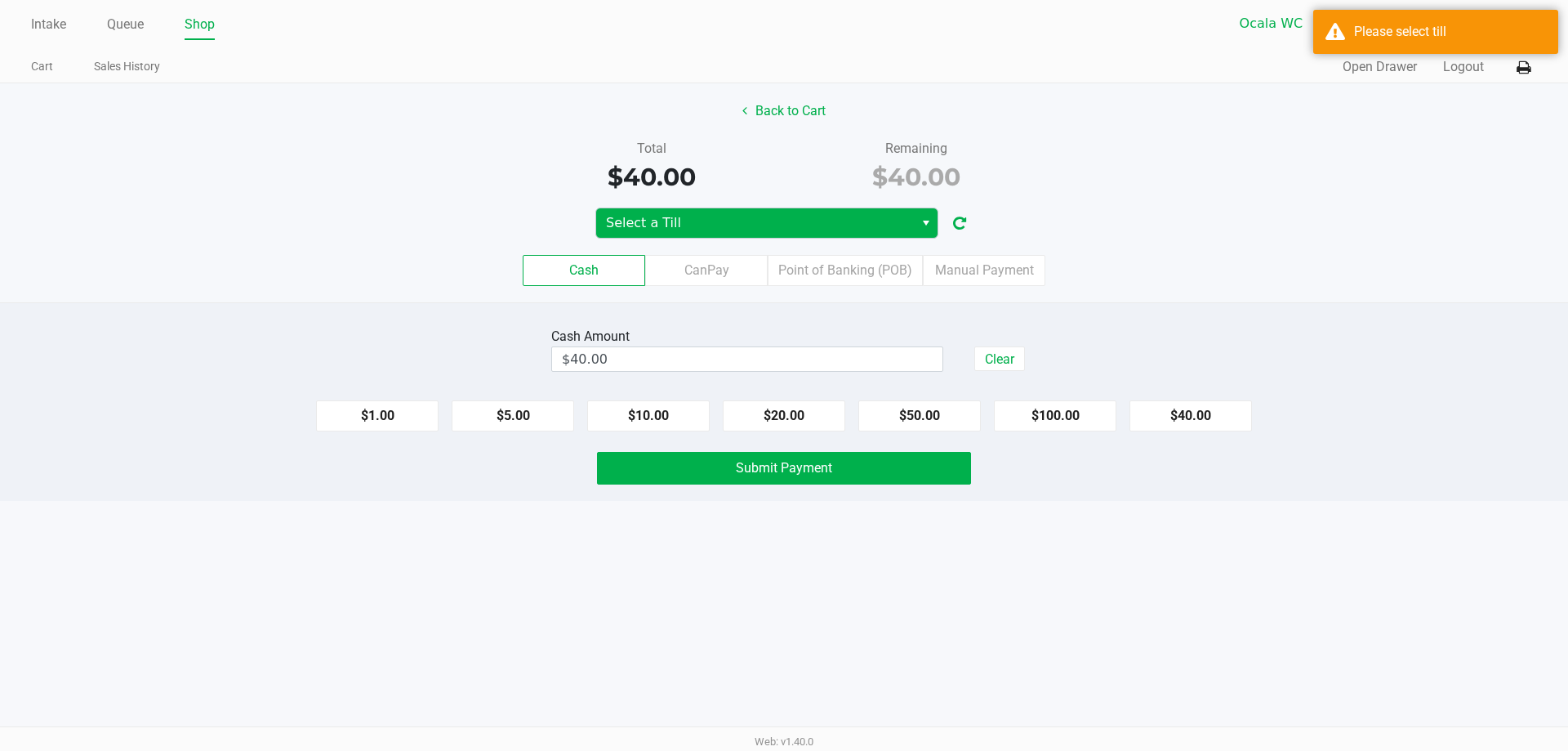
click at [698, 234] on span "Select a Till" at bounding box center [755, 223] width 318 height 29
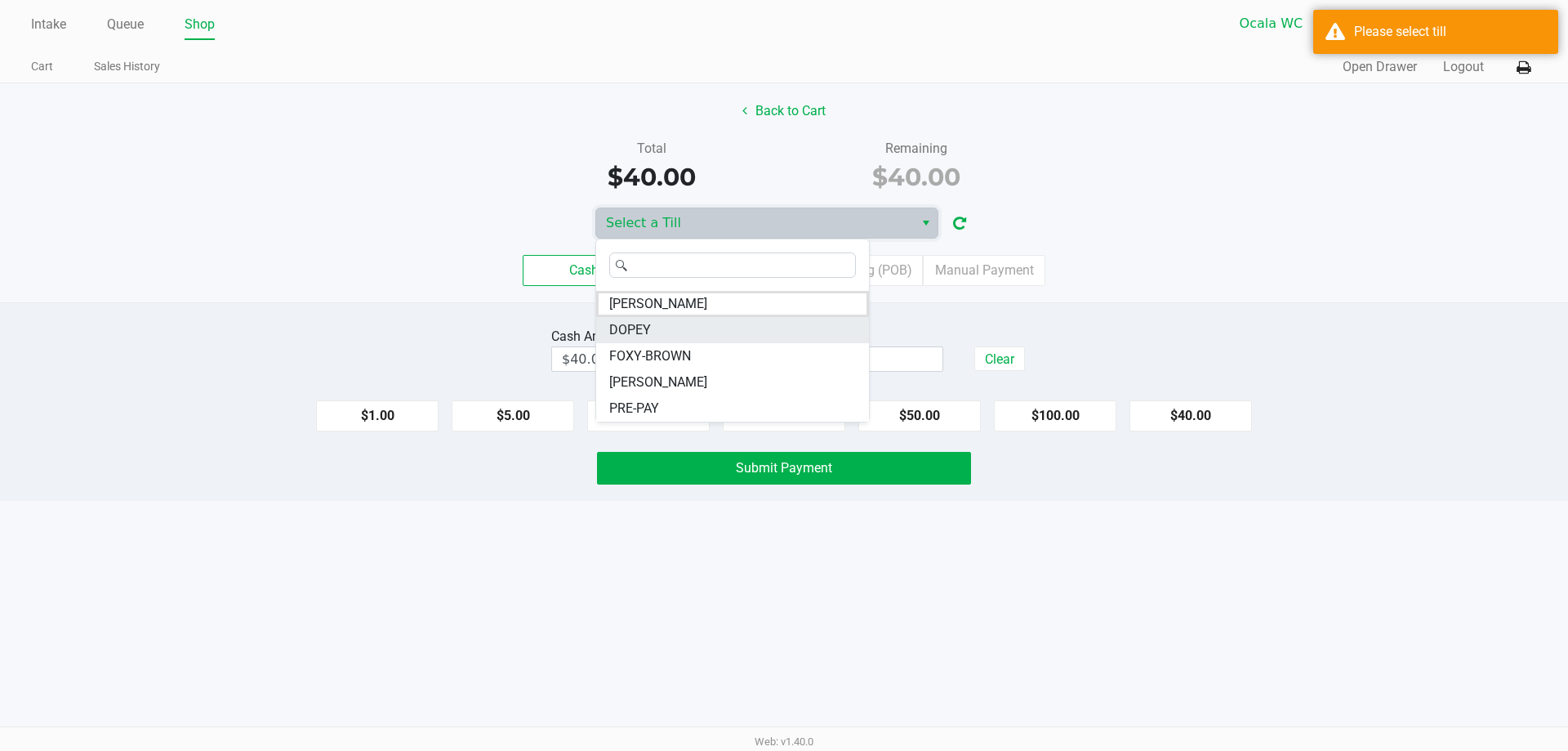
click at [620, 330] on span "DOPEY" at bounding box center [630, 329] width 42 height 20
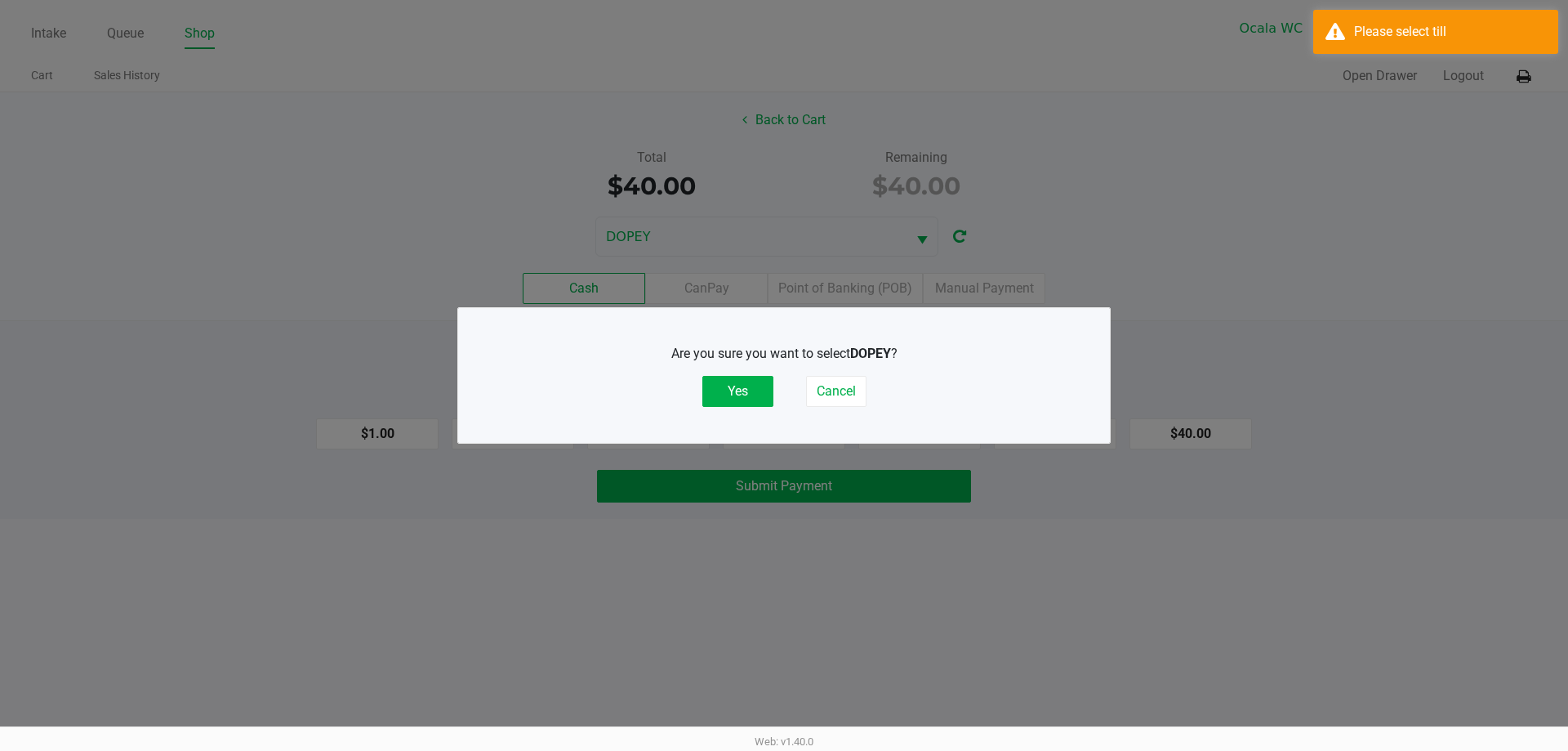
click at [723, 381] on button "Yes" at bounding box center [738, 391] width 71 height 31
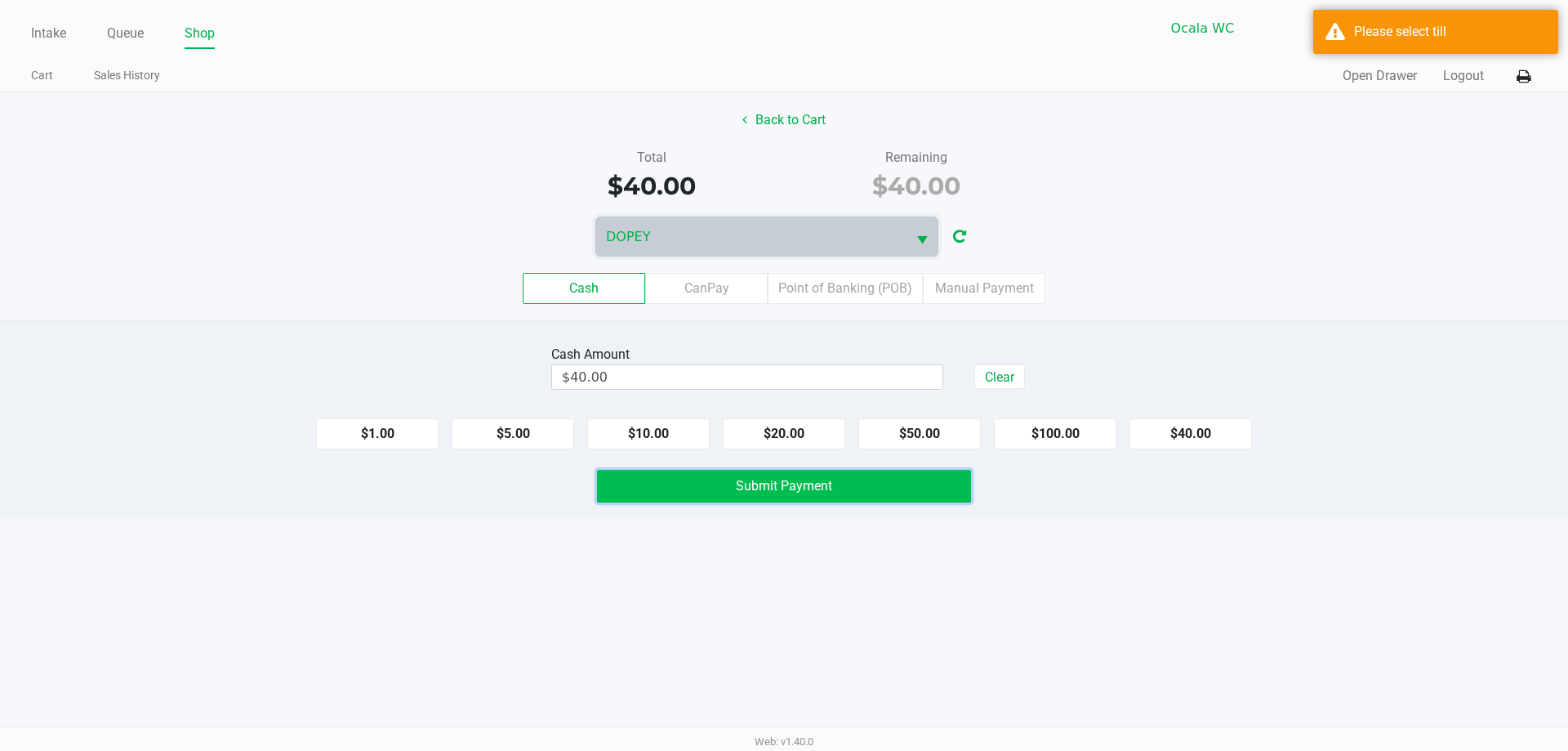
click at [742, 485] on span "Submit Payment" at bounding box center [784, 486] width 96 height 15
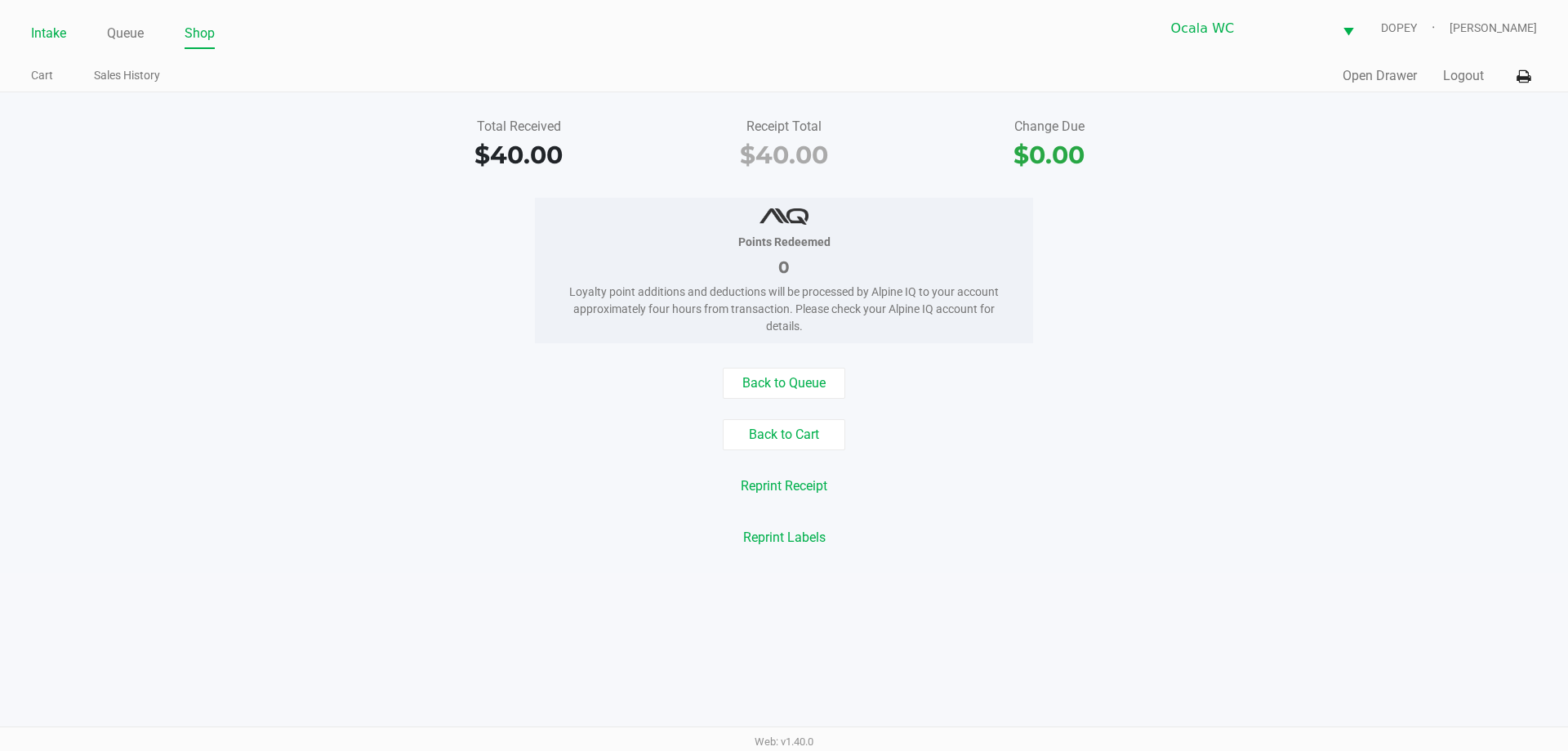
click at [56, 34] on link "Intake" at bounding box center [48, 33] width 35 height 23
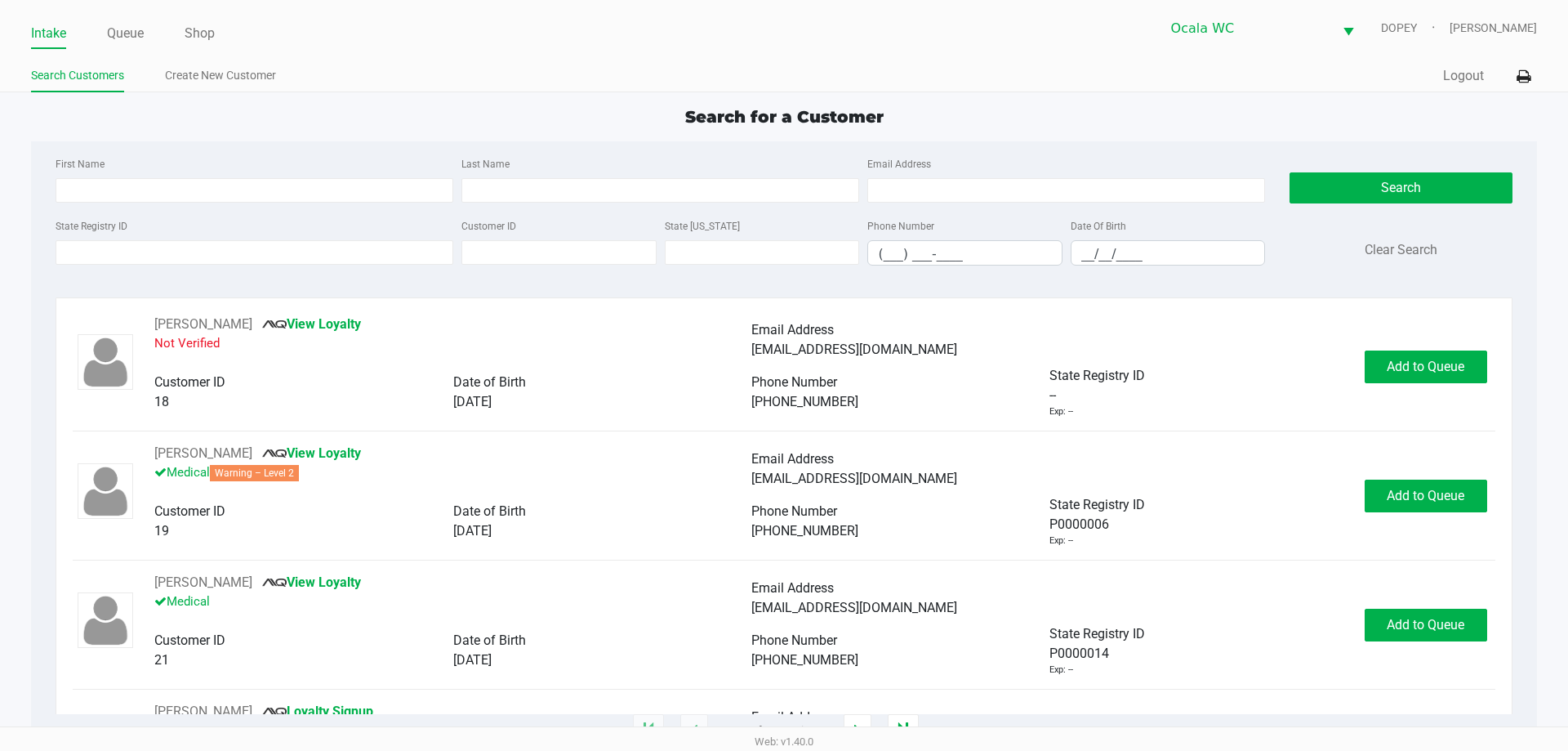
click at [1350, 133] on div "Search for a Customer First Name Last Name Email Address State Registry ID Cust…" at bounding box center [784, 418] width 1506 height 626
click at [126, 40] on link "Queue" at bounding box center [125, 33] width 37 height 23
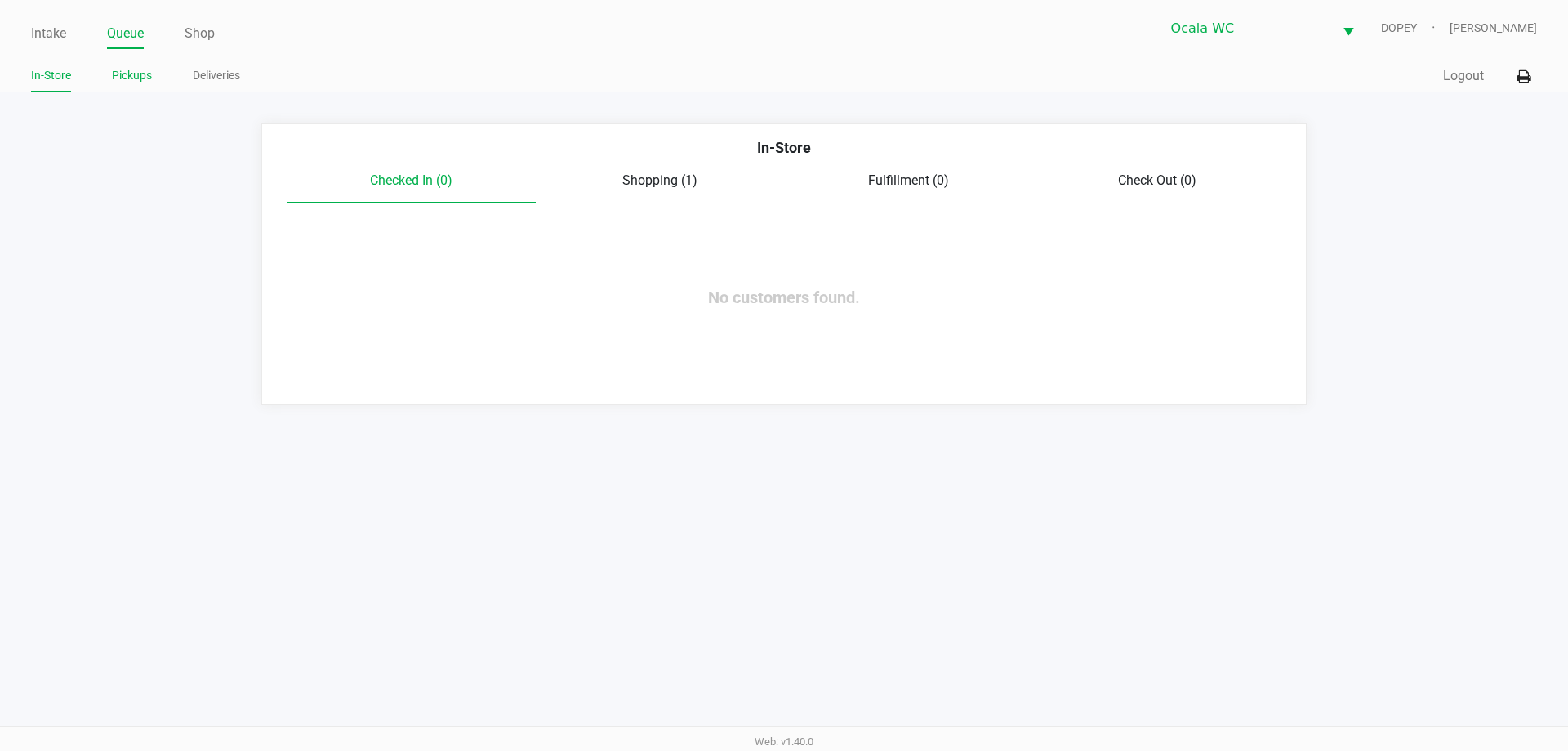
click at [140, 75] on link "Pickups" at bounding box center [132, 75] width 40 height 21
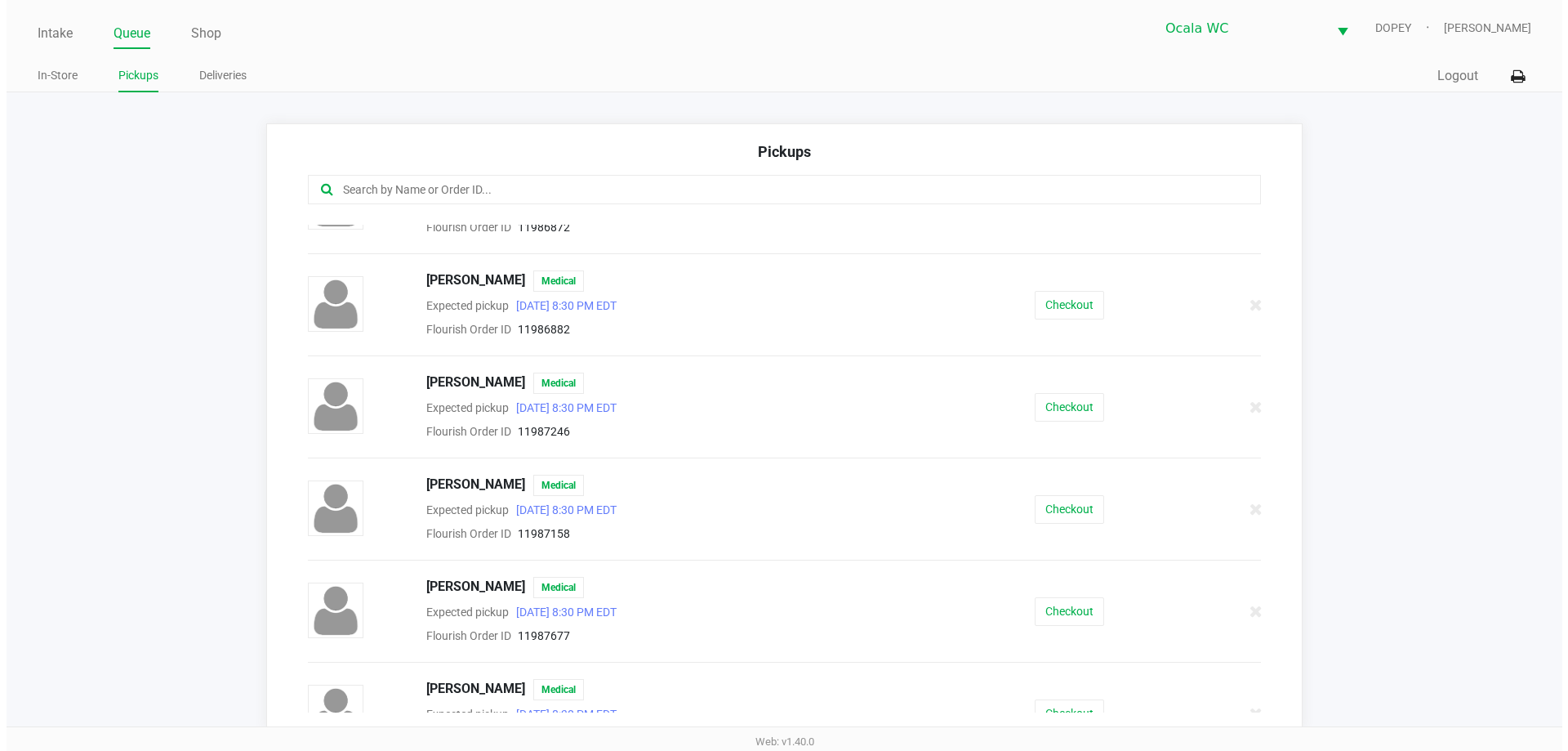
scroll to position [782, 0]
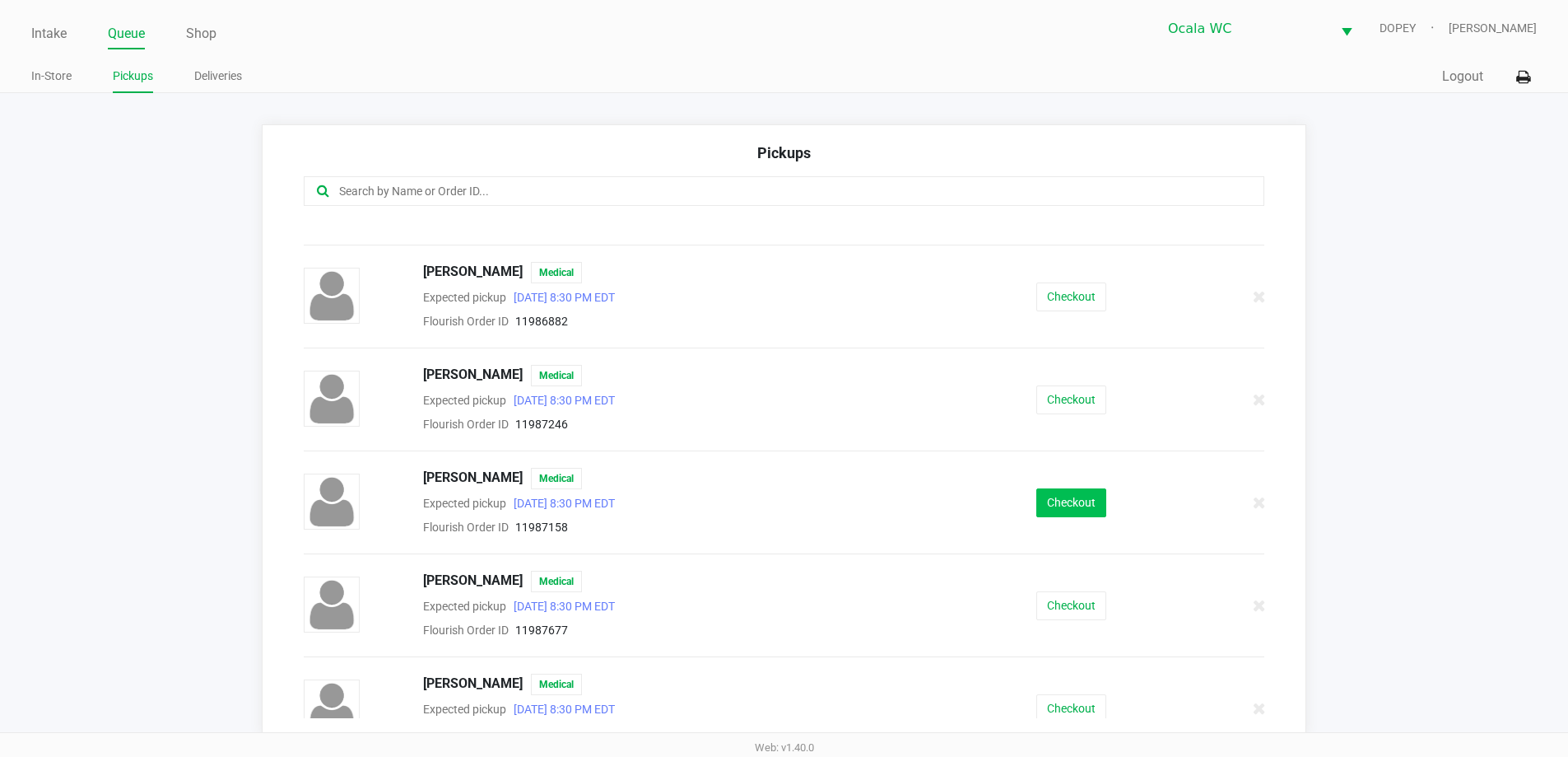
click at [1052, 502] on button "Checkout" at bounding box center [1072, 502] width 70 height 29
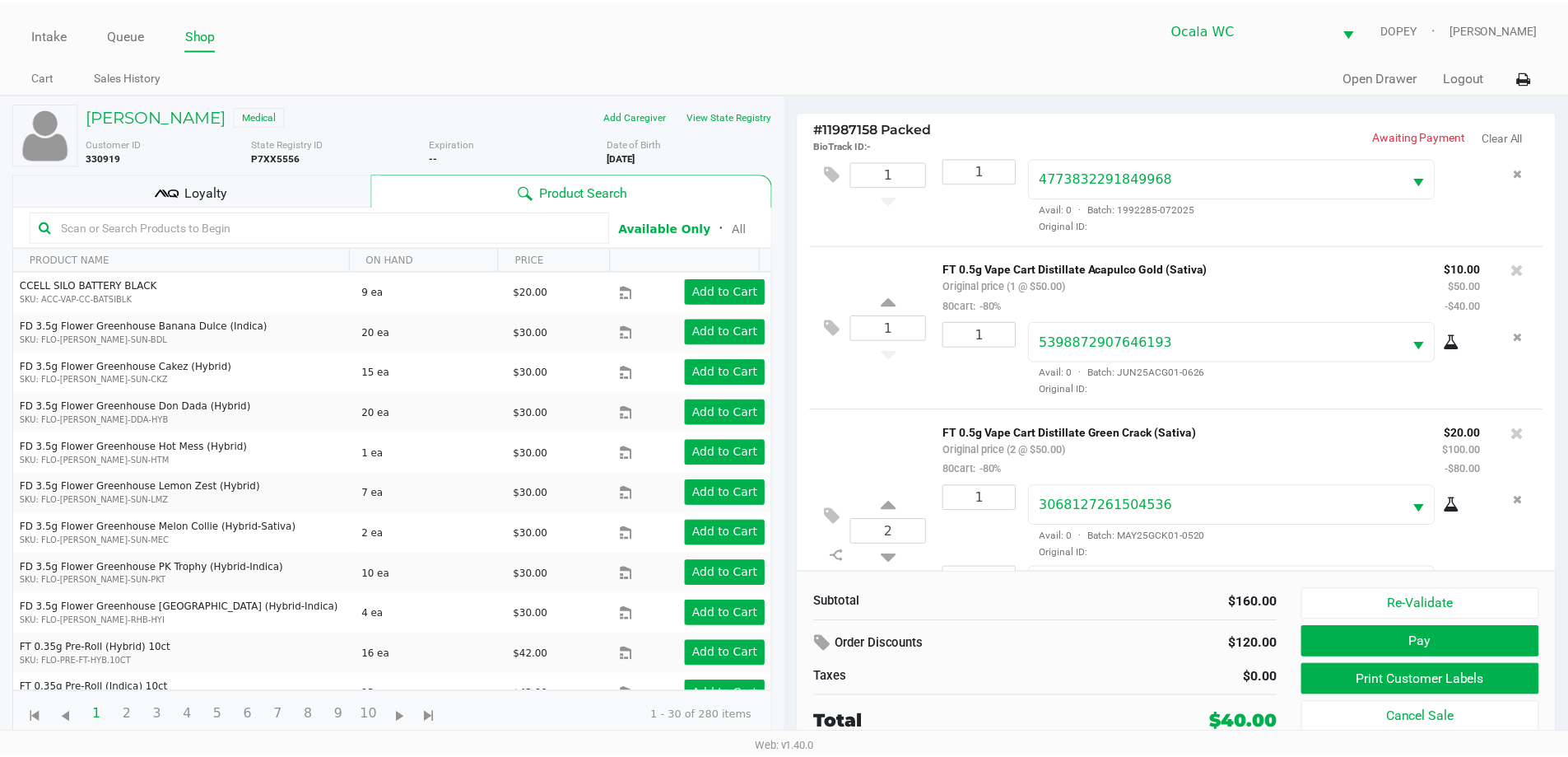
scroll to position [139, 0]
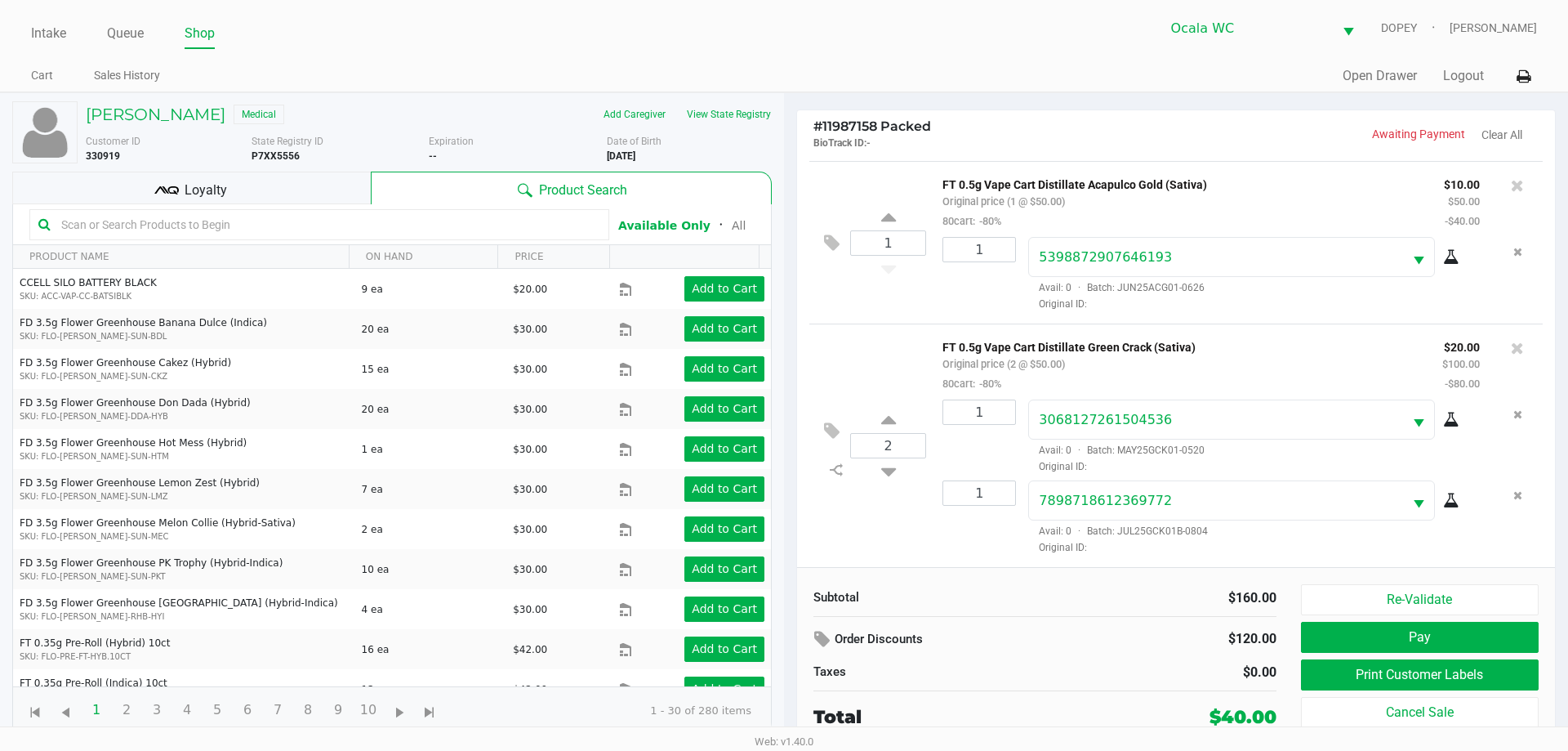
click at [1340, 674] on button "Print Customer Labels" at bounding box center [1420, 675] width 238 height 31
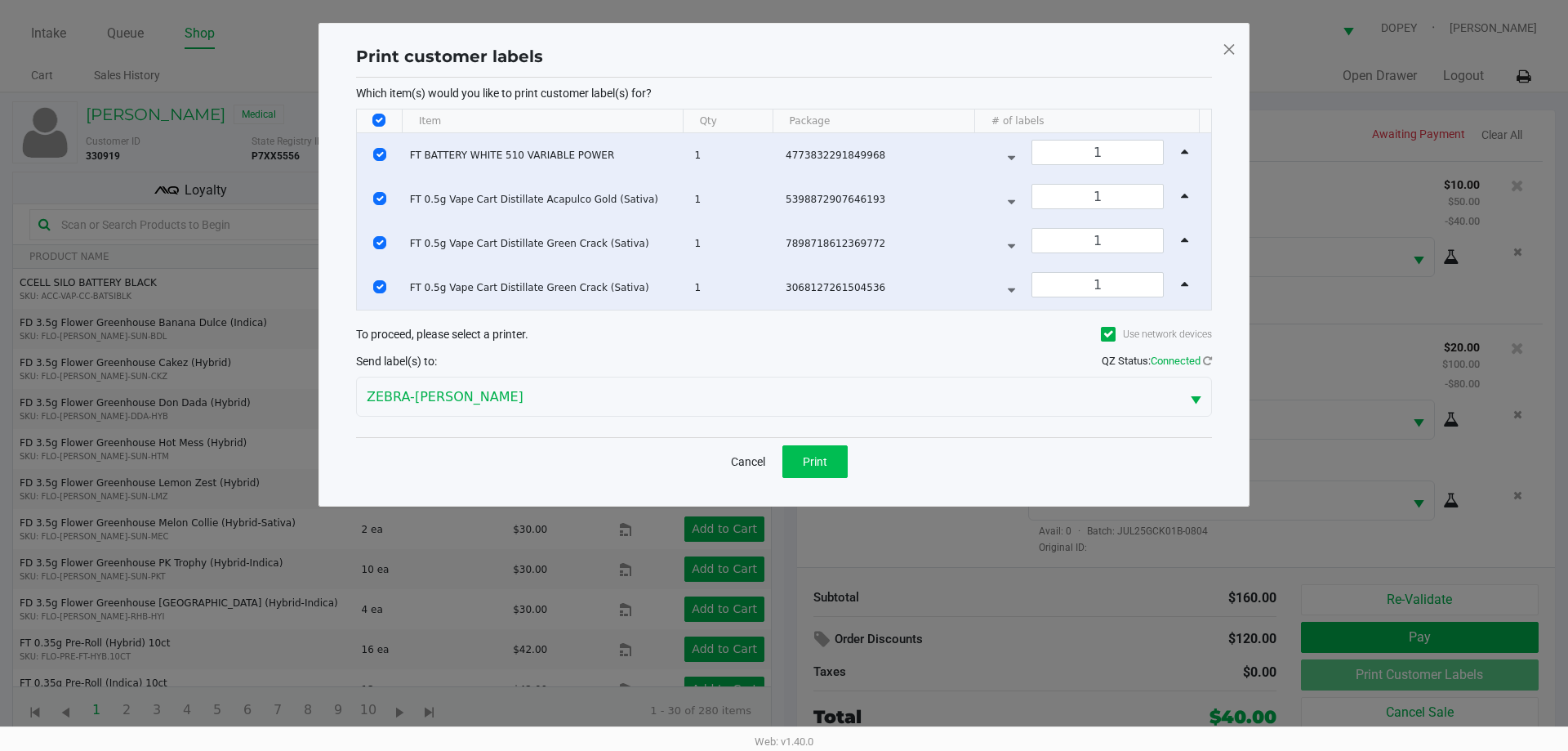
click at [821, 464] on span "Print" at bounding box center [815, 461] width 25 height 13
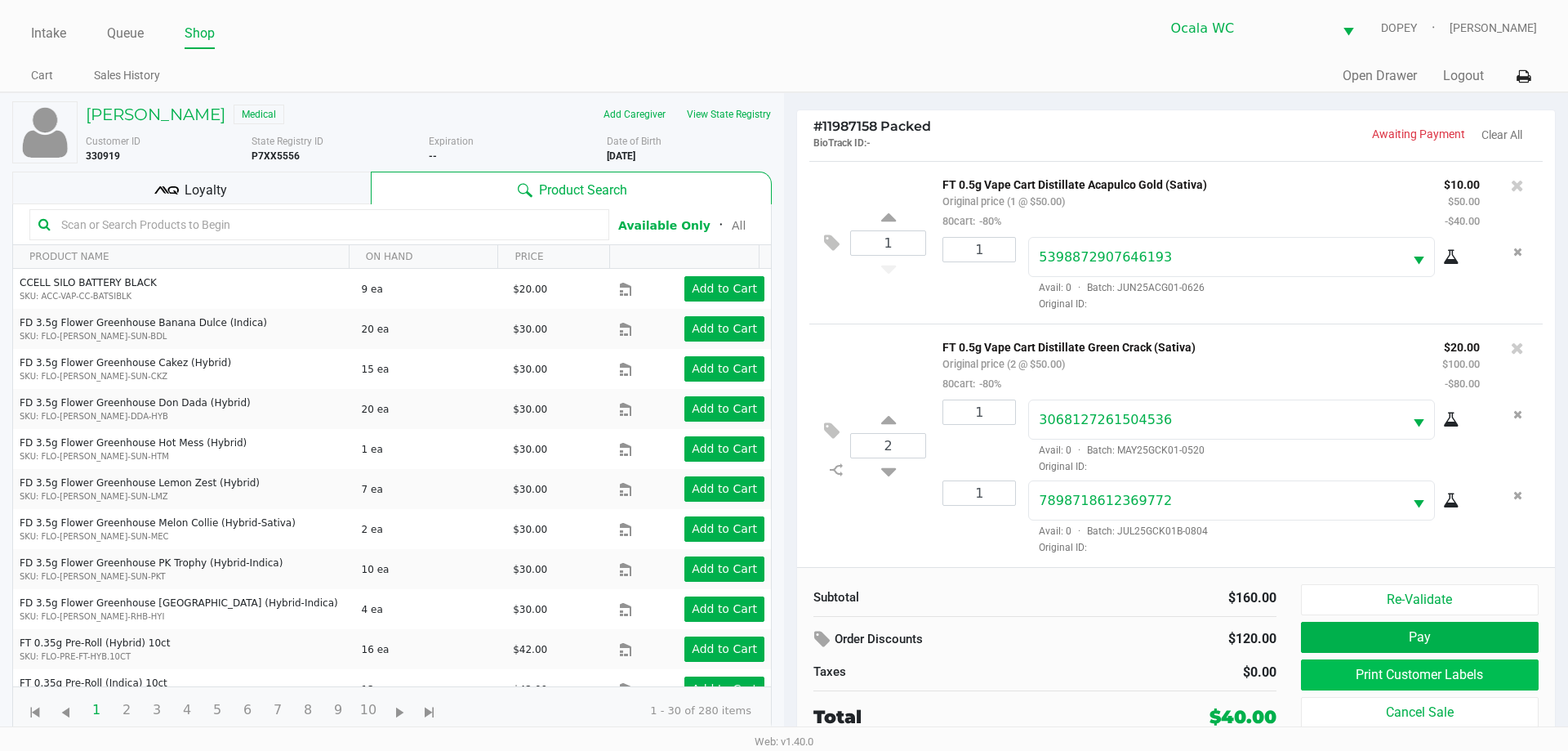
click at [1339, 676] on button "Print Customer Labels" at bounding box center [1420, 675] width 238 height 31
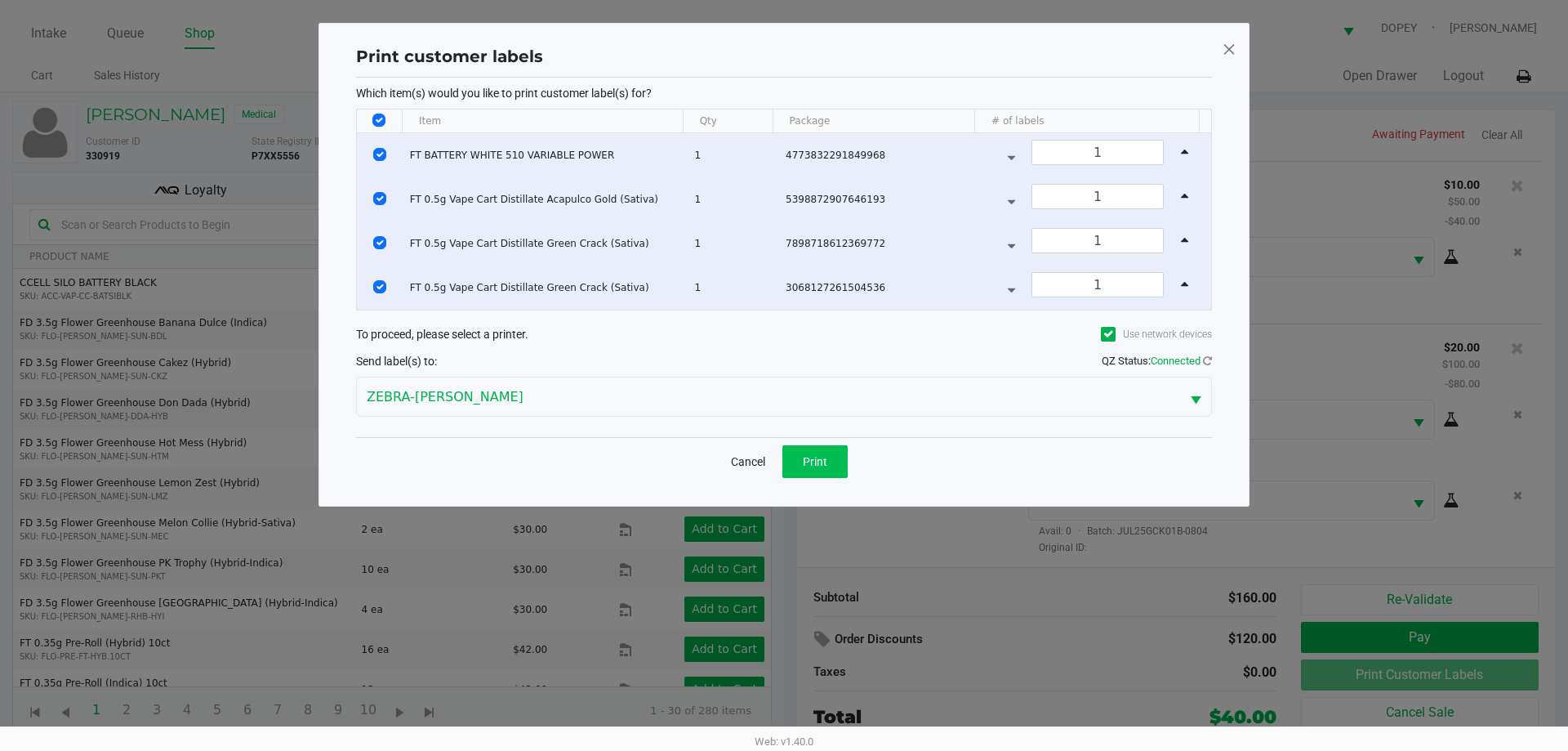
click at [826, 466] on span "Print" at bounding box center [815, 461] width 25 height 13
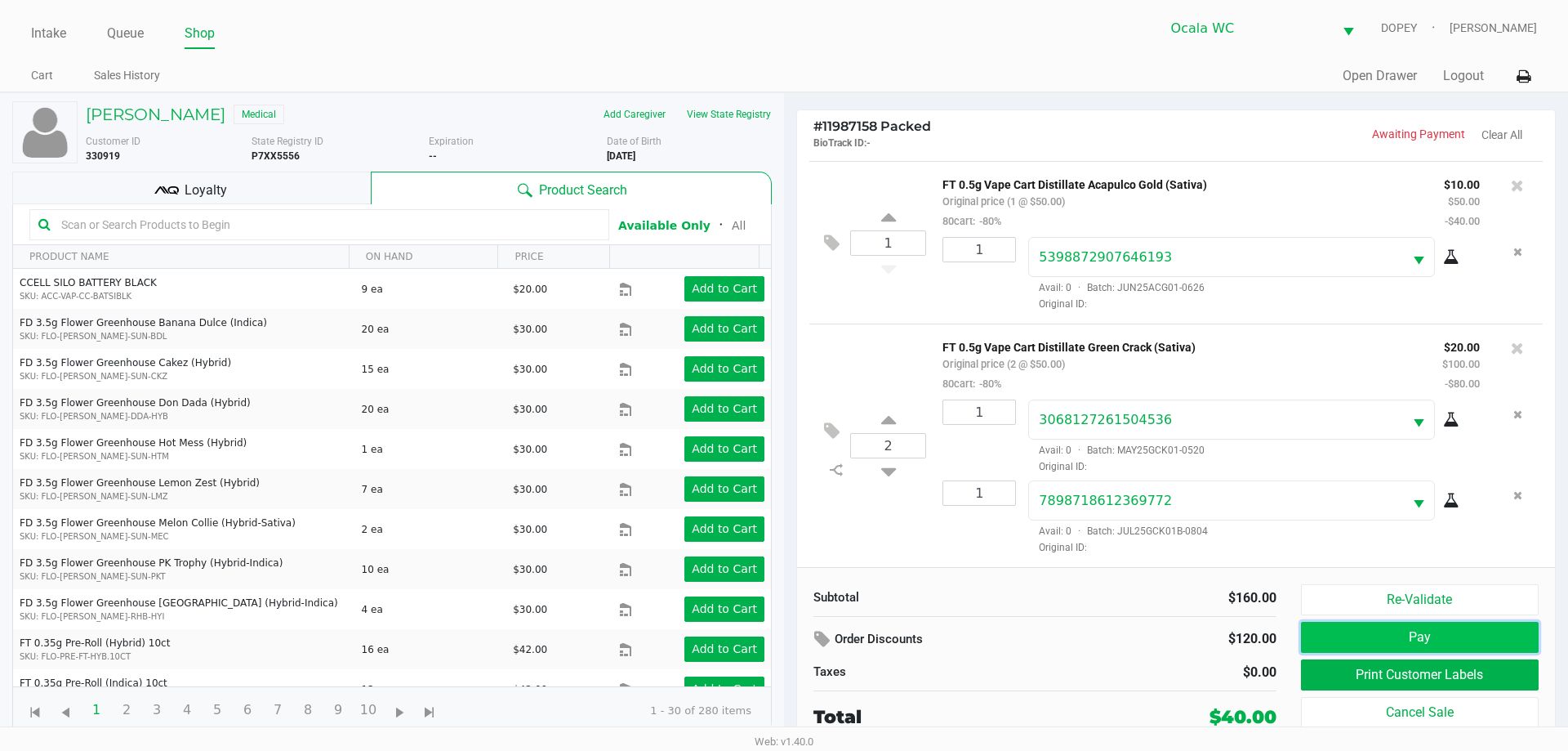
click at [1322, 638] on button "Pay" at bounding box center [1420, 637] width 238 height 31
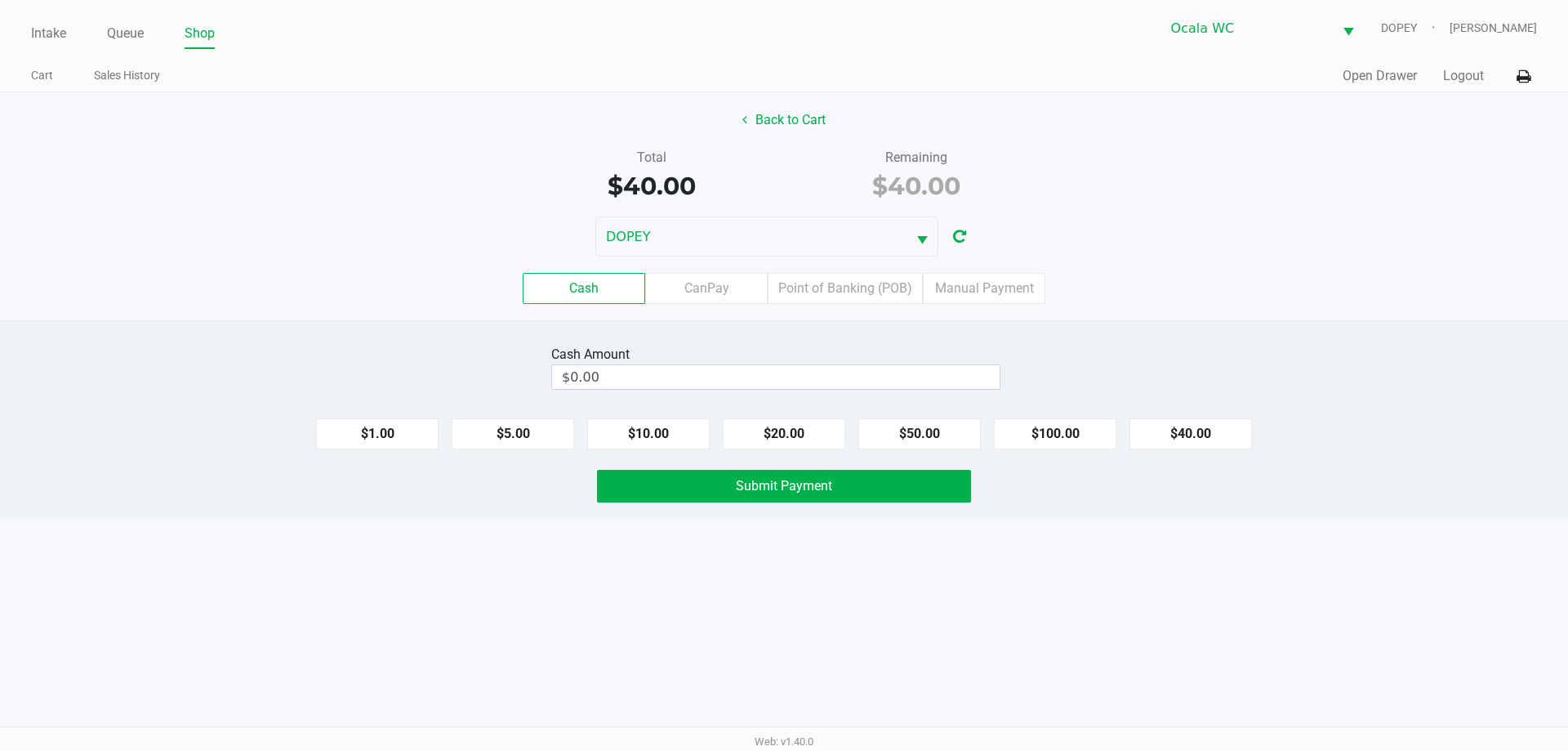
click at [882, 613] on div "Intake Queue Shop Ocala WC DOPEY [PERSON_NAME] Cart Sales History Quick Sale Op…" at bounding box center [784, 376] width 1568 height 751
click at [892, 445] on button "$50.00" at bounding box center [920, 433] width 123 height 31
click at [999, 376] on button "Clear" at bounding box center [1000, 376] width 51 height 25
click at [789, 440] on button "$20.00" at bounding box center [784, 433] width 123 height 31
click at [769, 439] on button "$20.00" at bounding box center [784, 433] width 123 height 31
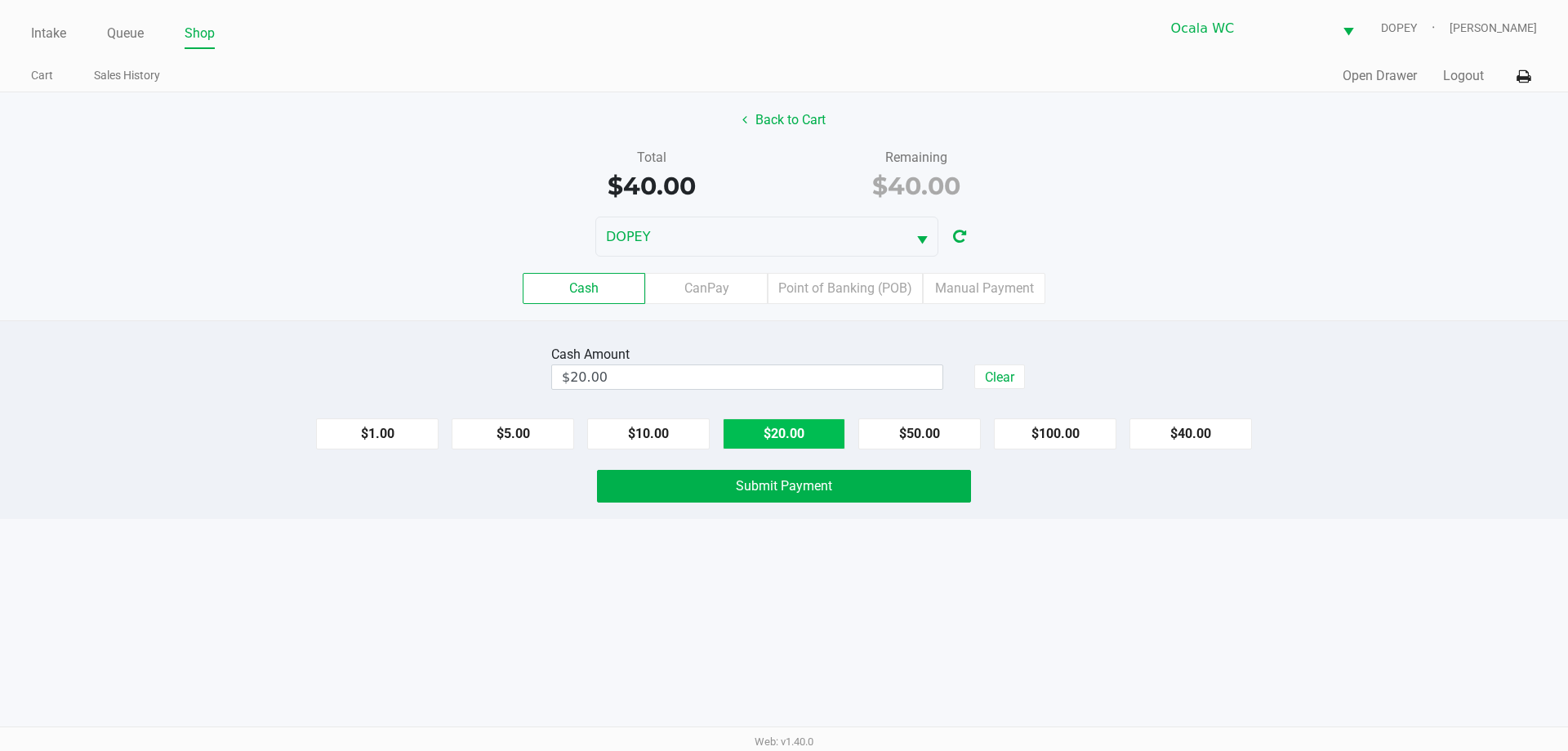
type input "$40.00"
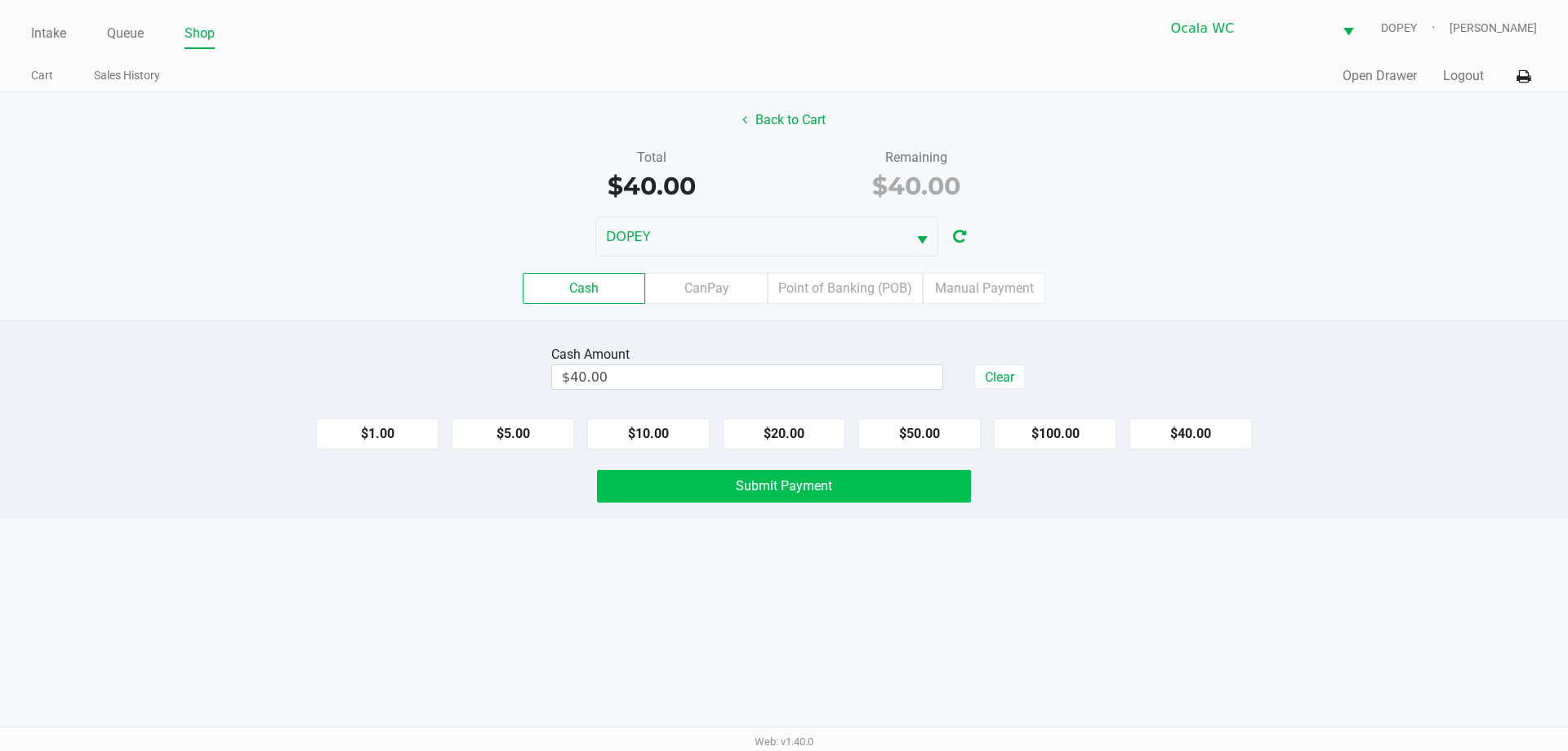
click at [778, 489] on span "Submit Payment" at bounding box center [784, 486] width 96 height 15
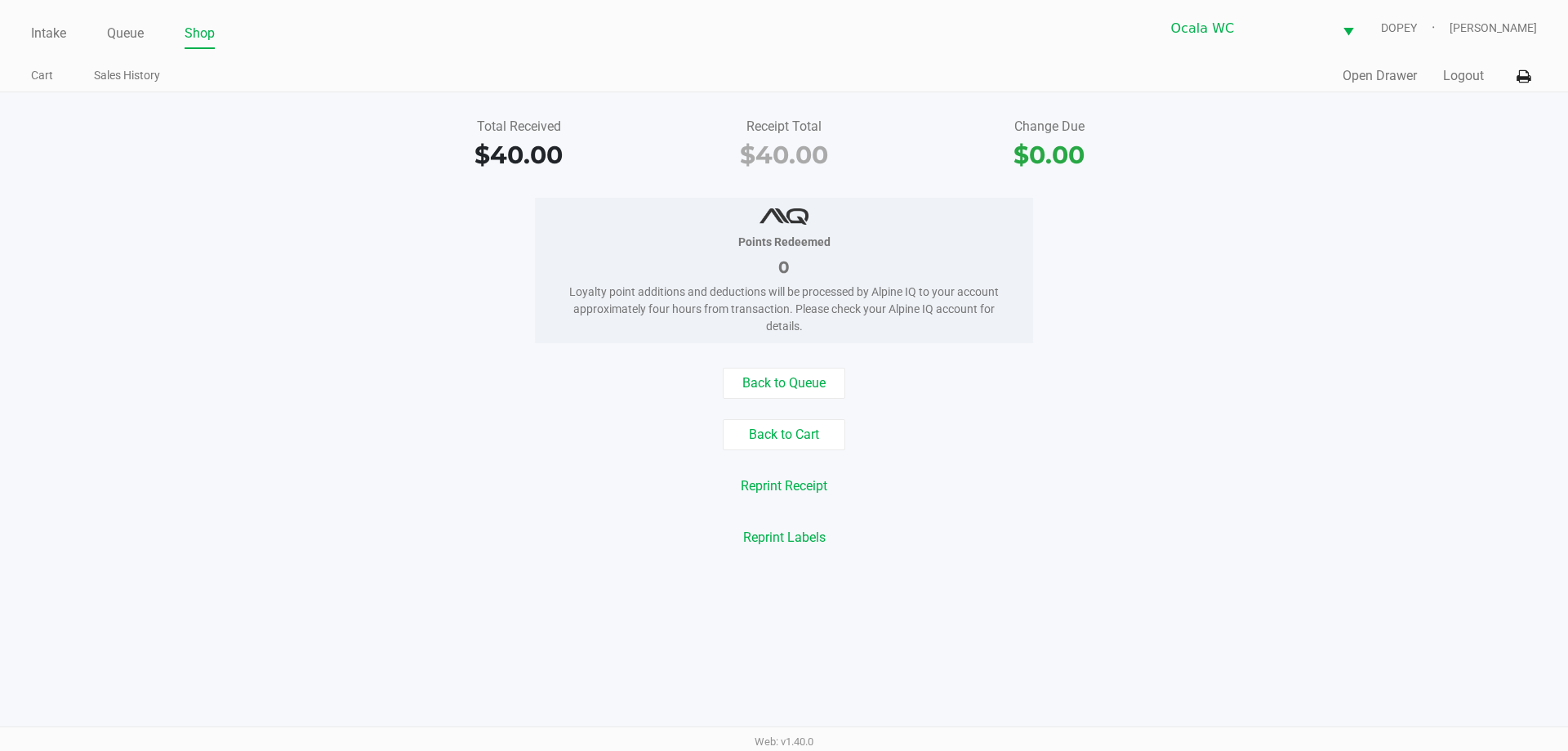
click at [359, 409] on div "Back to Queue Back to Cart Reprint Receipt Reprint Labels" at bounding box center [784, 460] width 1593 height 186
click at [12, 48] on div "Intake Queue Shop Ocala WC DOPEY [PERSON_NAME] Cart Sales History Quick Sale Op…" at bounding box center [784, 46] width 1568 height 92
click at [42, 30] on link "Intake" at bounding box center [48, 33] width 35 height 23
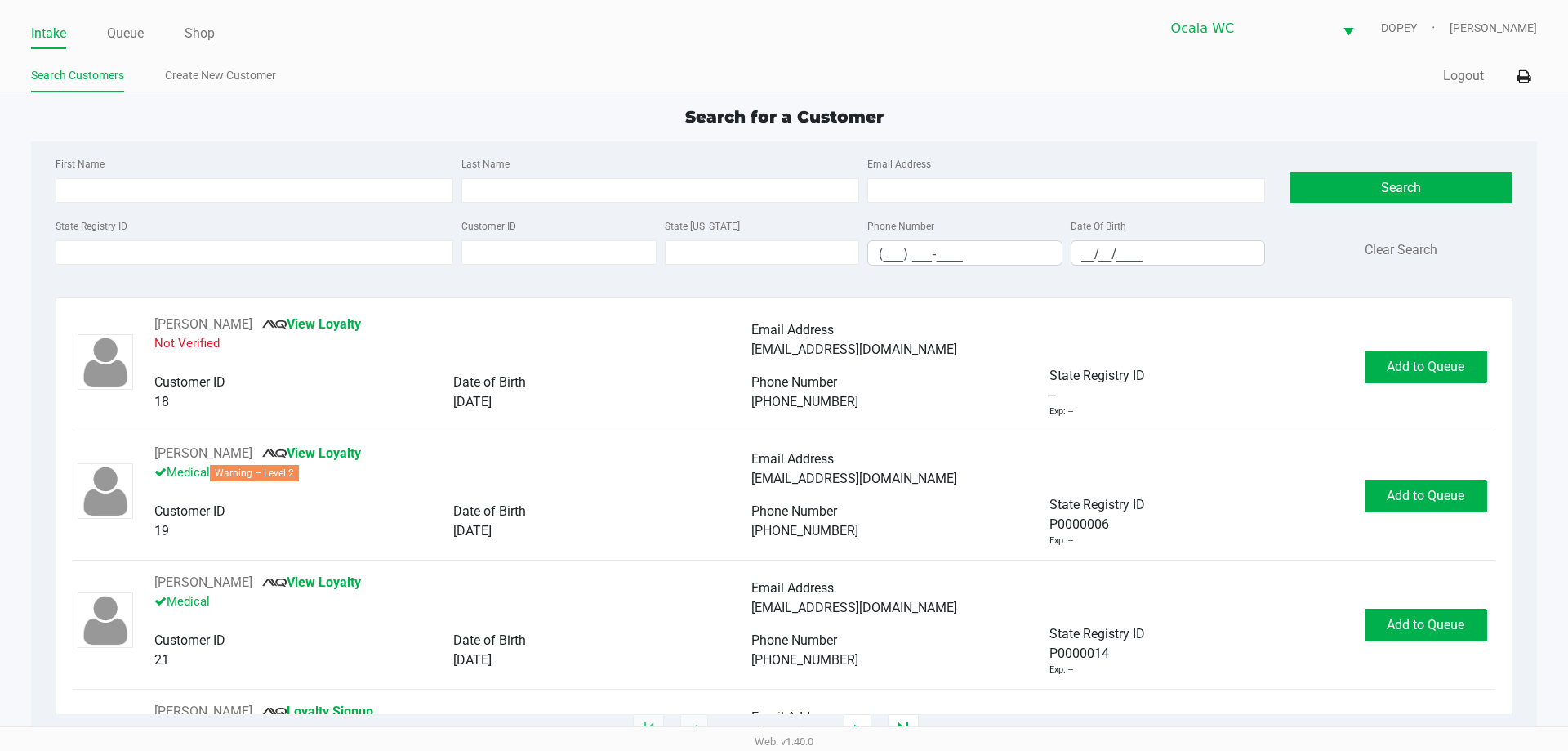
click at [1051, 120] on div "Search for a Customer" at bounding box center [784, 117] width 1530 height 25
click at [490, 85] on ul "Search Customers Create New Customer" at bounding box center [408, 77] width 753 height 27
type input "[PERSON_NAME]"
type input "[DATE]"
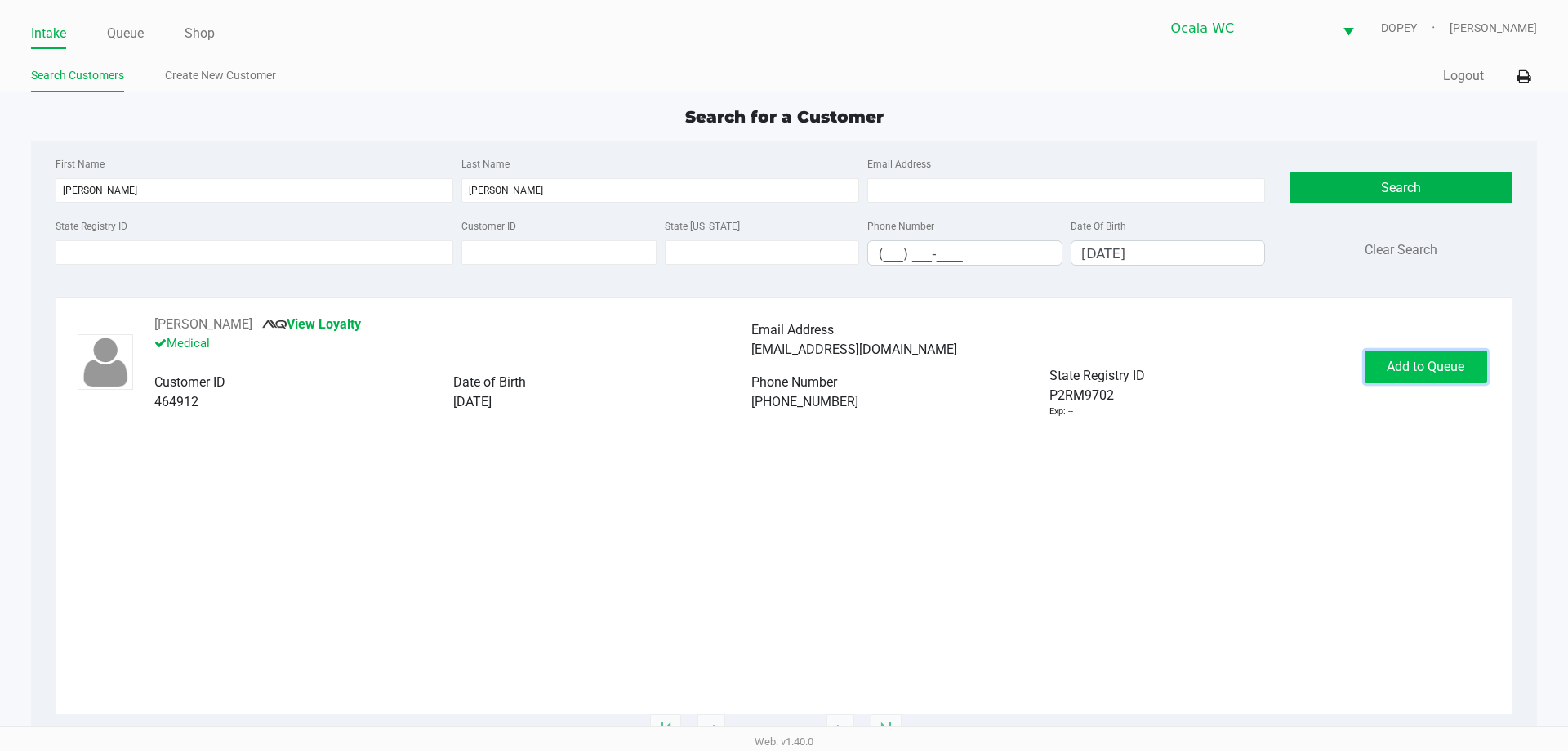
click at [1422, 362] on span "Add to Queue" at bounding box center [1426, 366] width 77 height 15
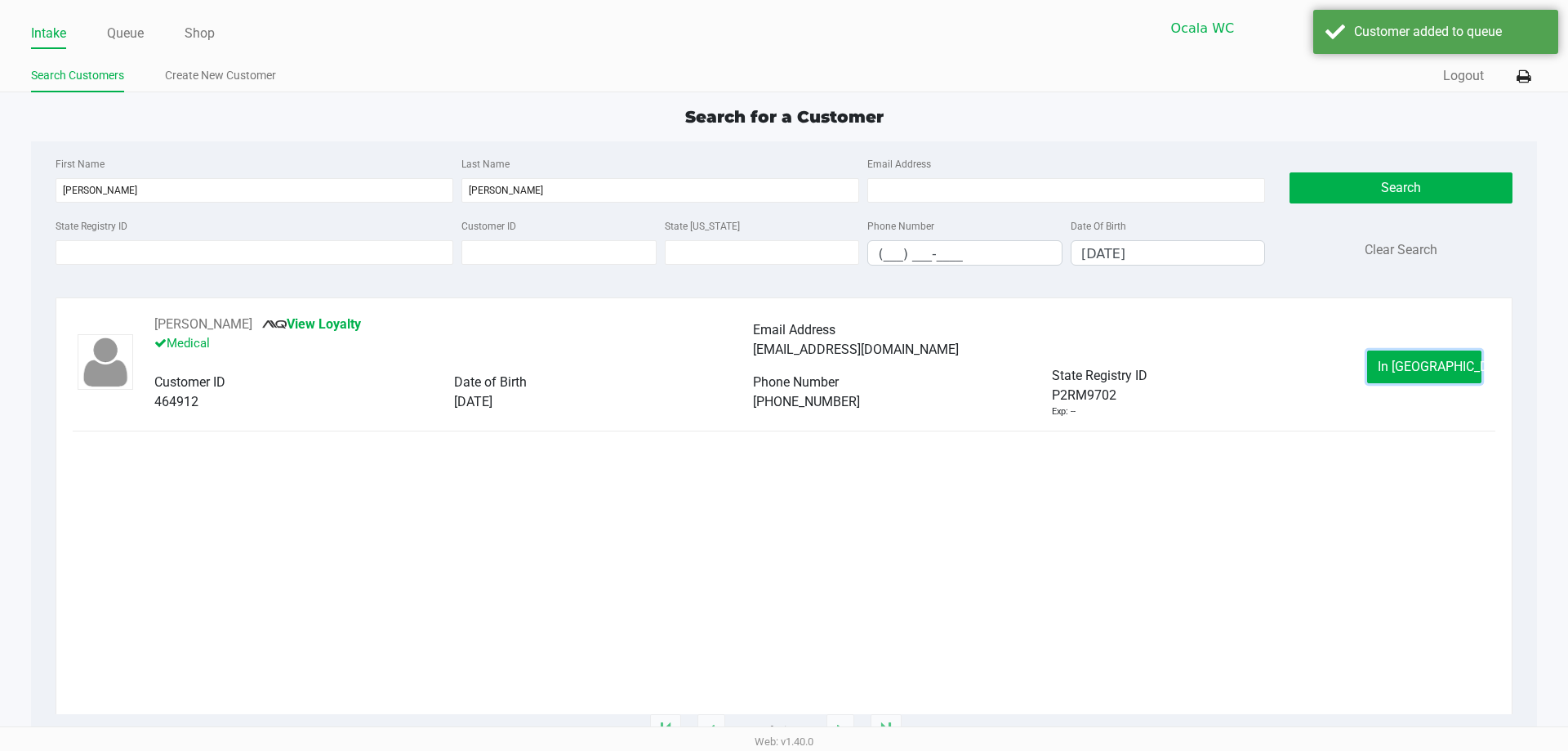
click at [1422, 362] on span "In [GEOGRAPHIC_DATA]" at bounding box center [1446, 366] width 137 height 15
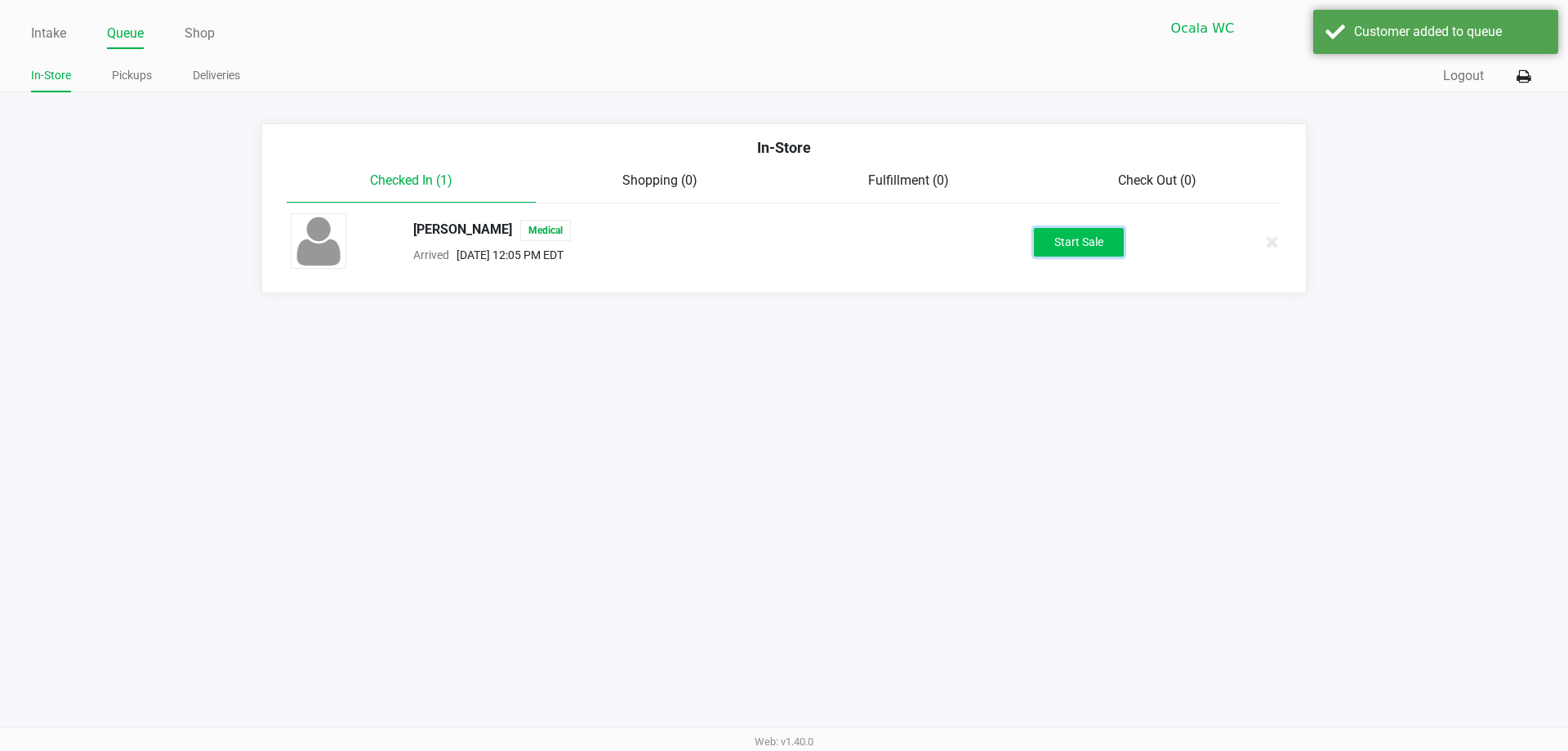
click at [1063, 246] on button "Start Sale" at bounding box center [1078, 242] width 90 height 28
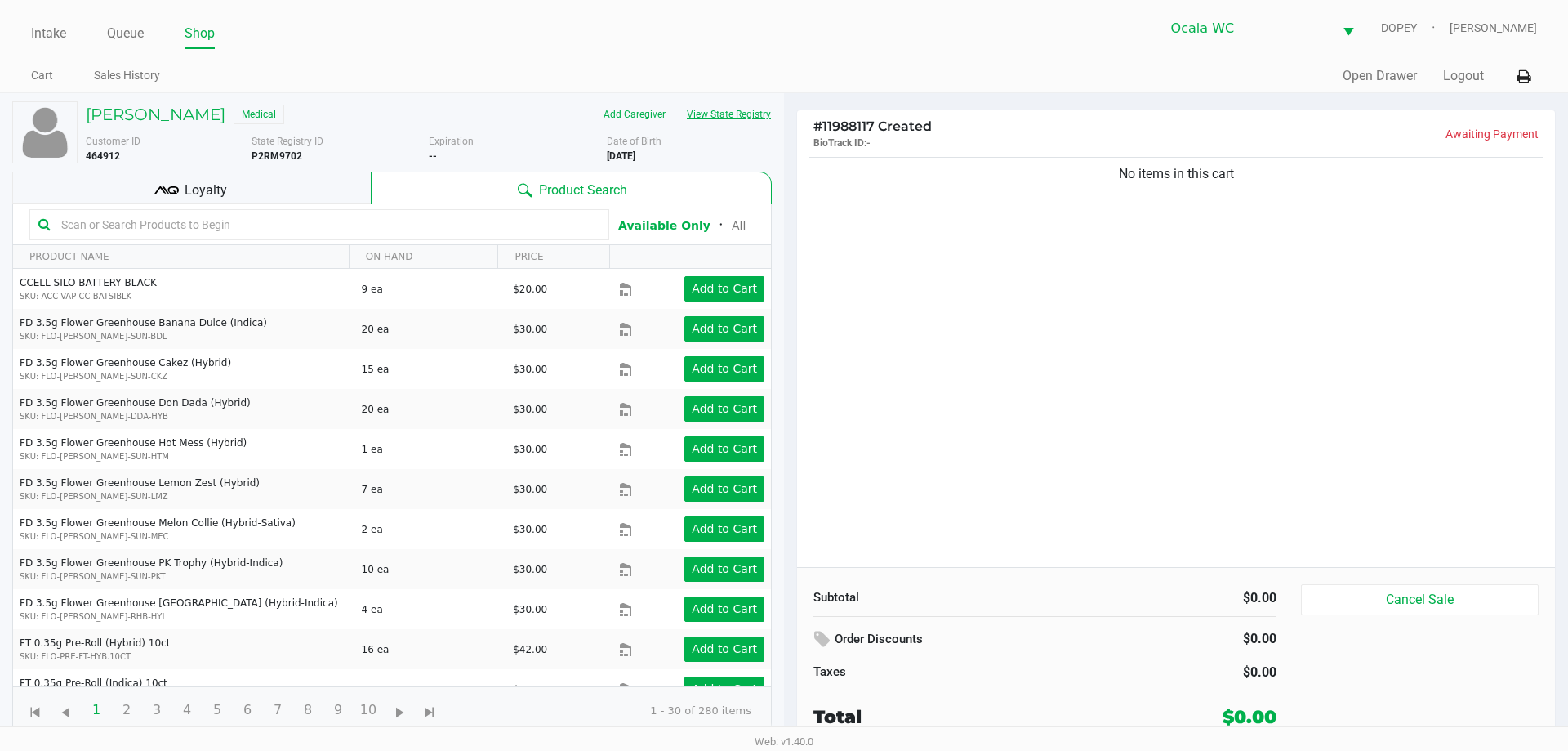
click at [753, 109] on button "View State Registry" at bounding box center [724, 114] width 95 height 26
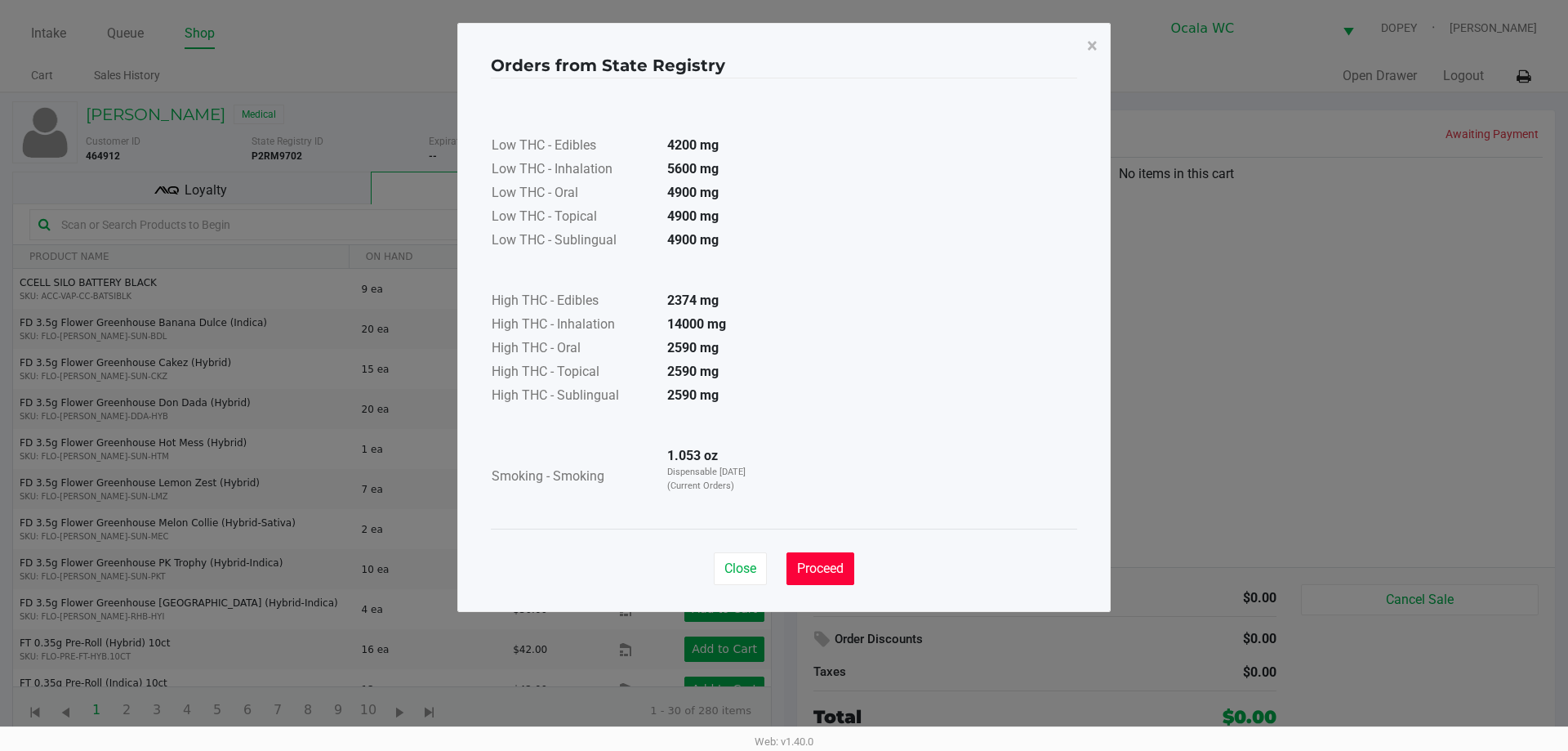
click at [817, 567] on span "Proceed" at bounding box center [820, 568] width 46 height 15
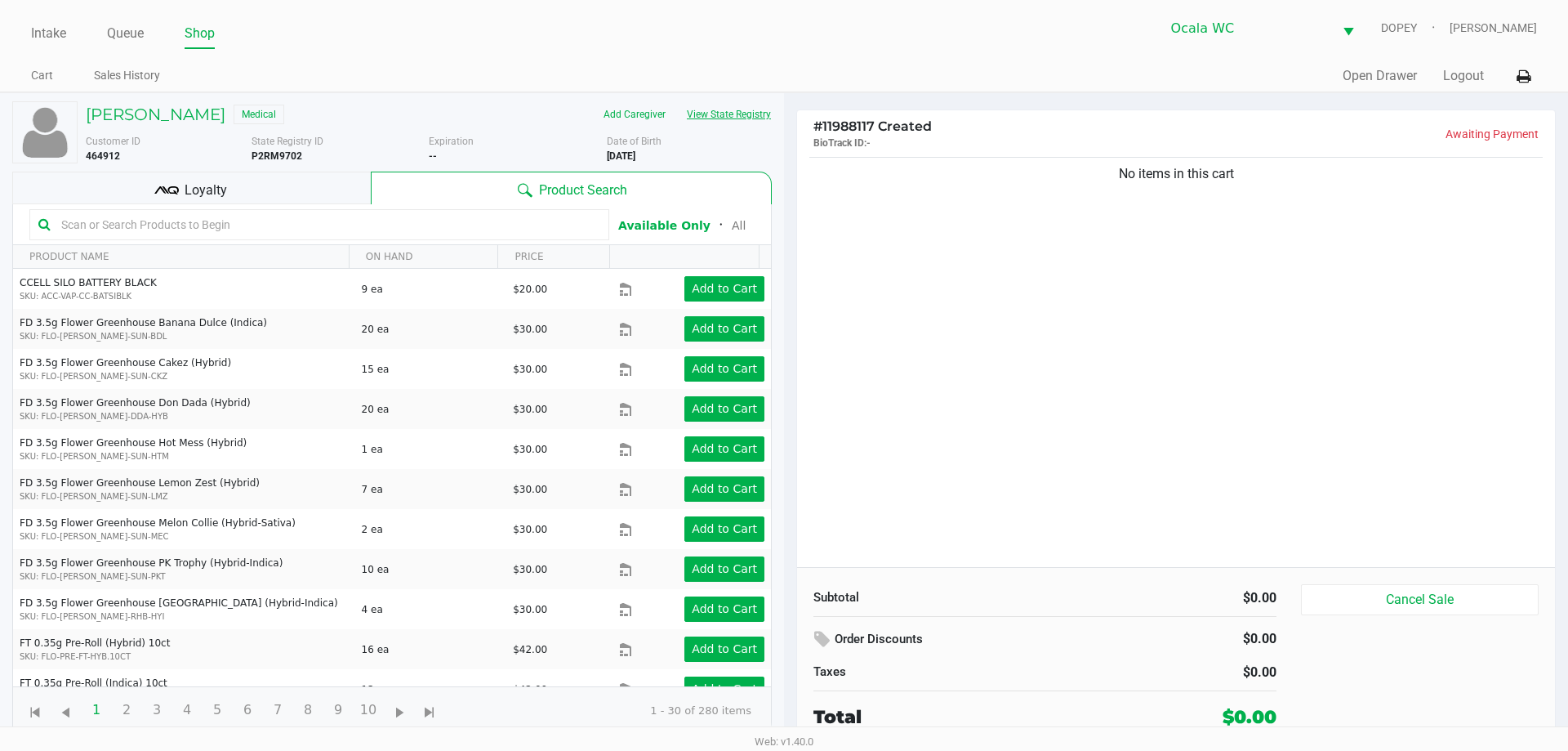
click at [734, 109] on button "View State Registry" at bounding box center [724, 114] width 95 height 26
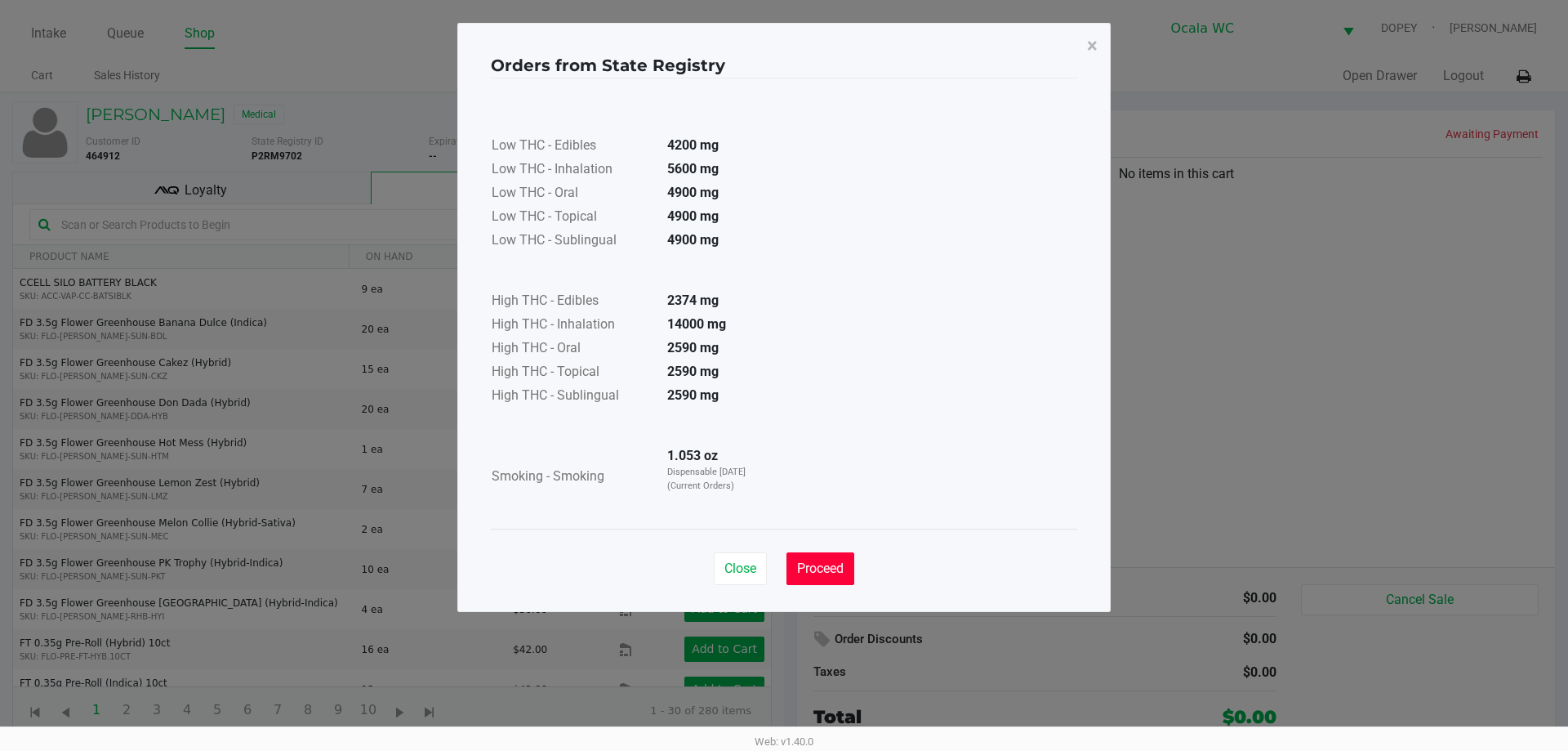
click at [813, 559] on button "Proceed" at bounding box center [821, 568] width 68 height 33
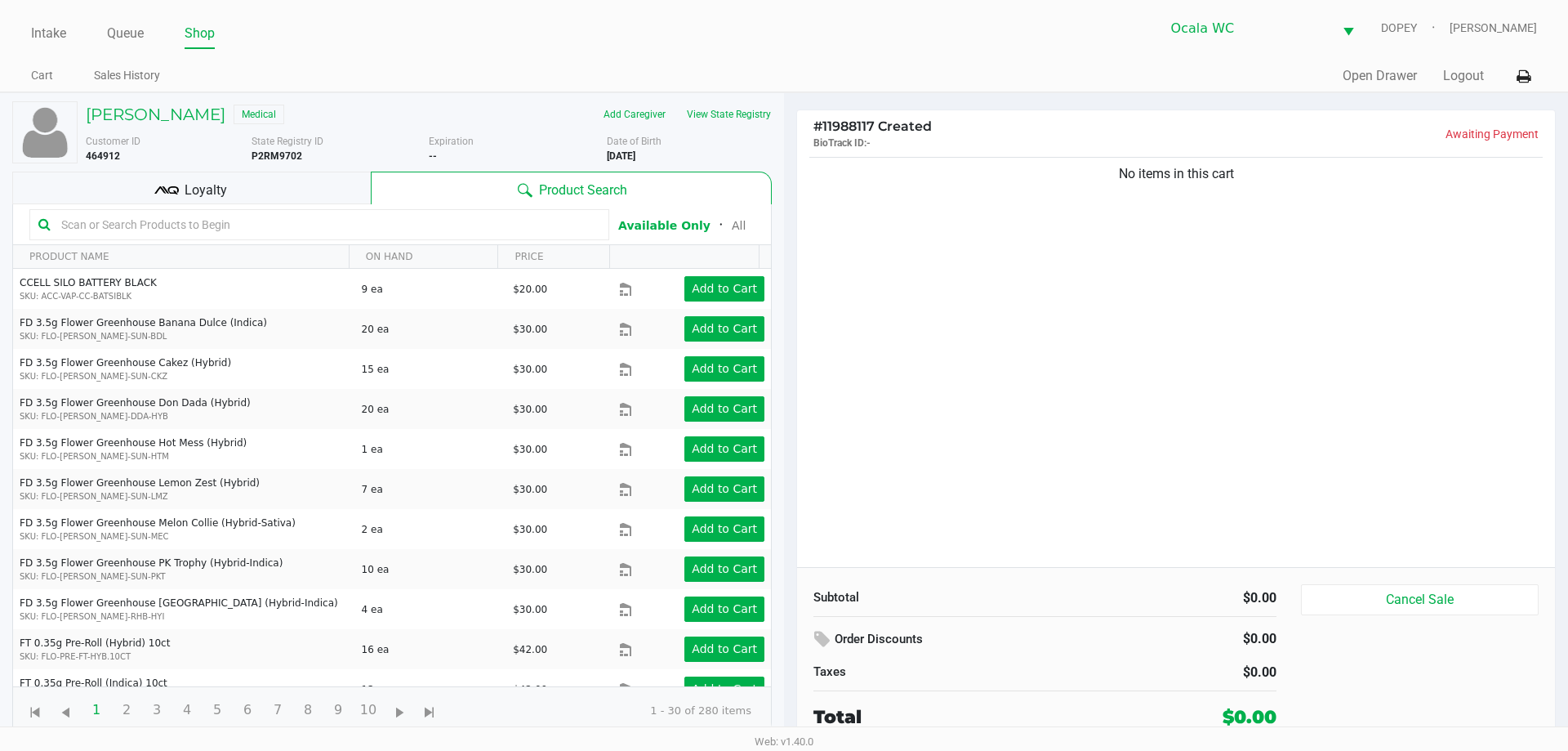
click at [325, 229] on input "text" at bounding box center [327, 225] width 545 height 25
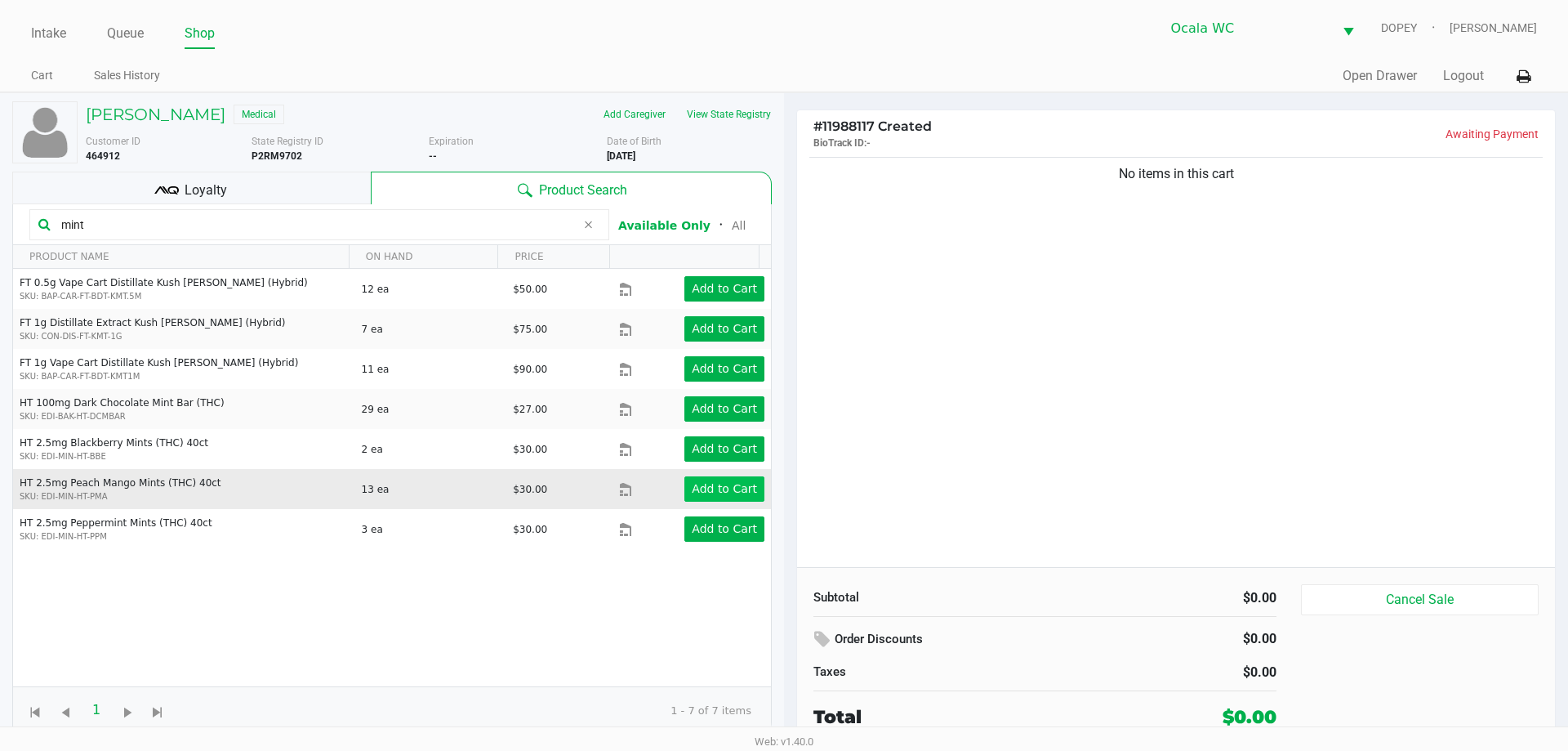
type input "mint"
click at [732, 484] on app-button-loader "Add to Cart" at bounding box center [724, 489] width 65 height 13
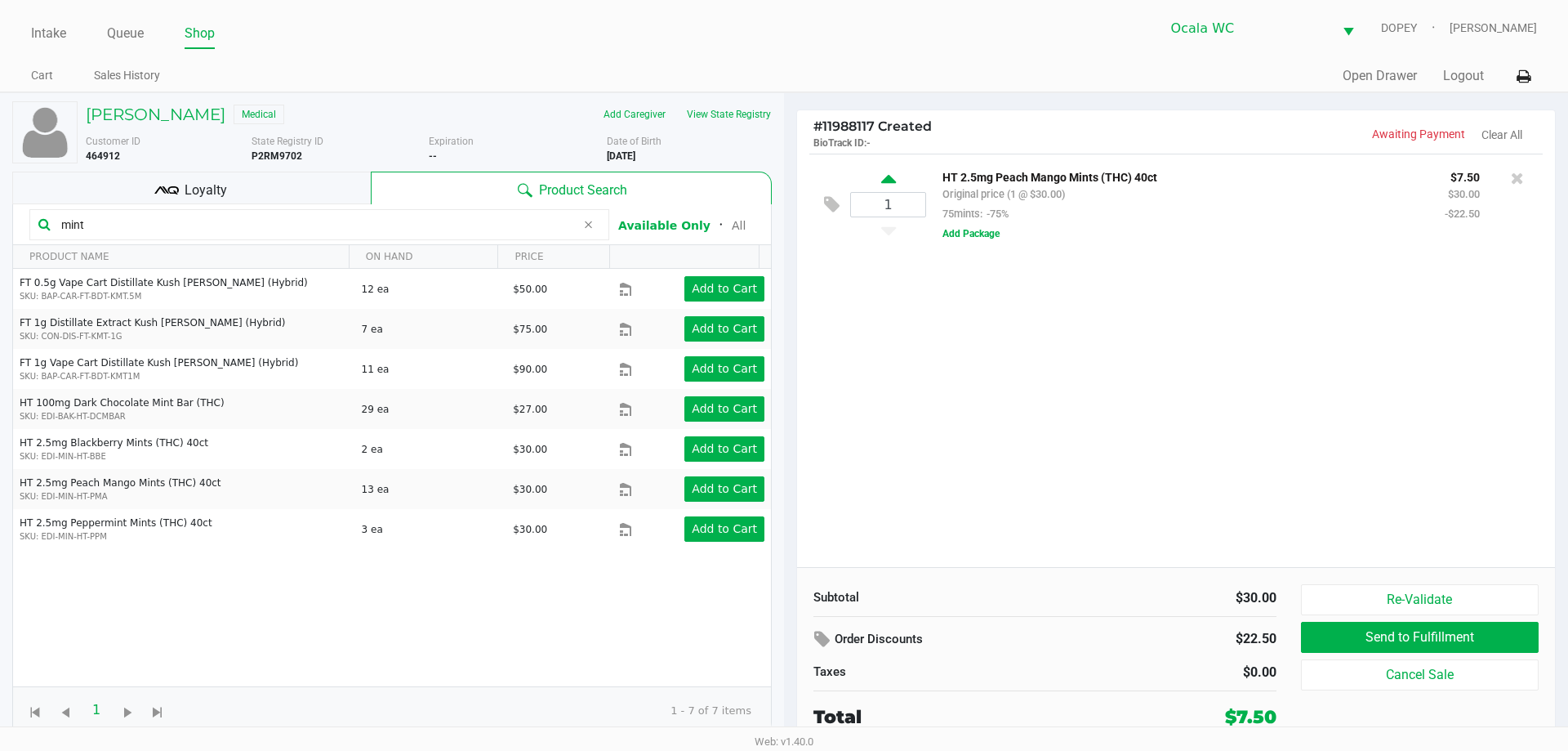
click at [887, 177] on icon at bounding box center [889, 182] width 15 height 21
type input "2"
click at [288, 221] on input "mint" at bounding box center [315, 225] width 521 height 25
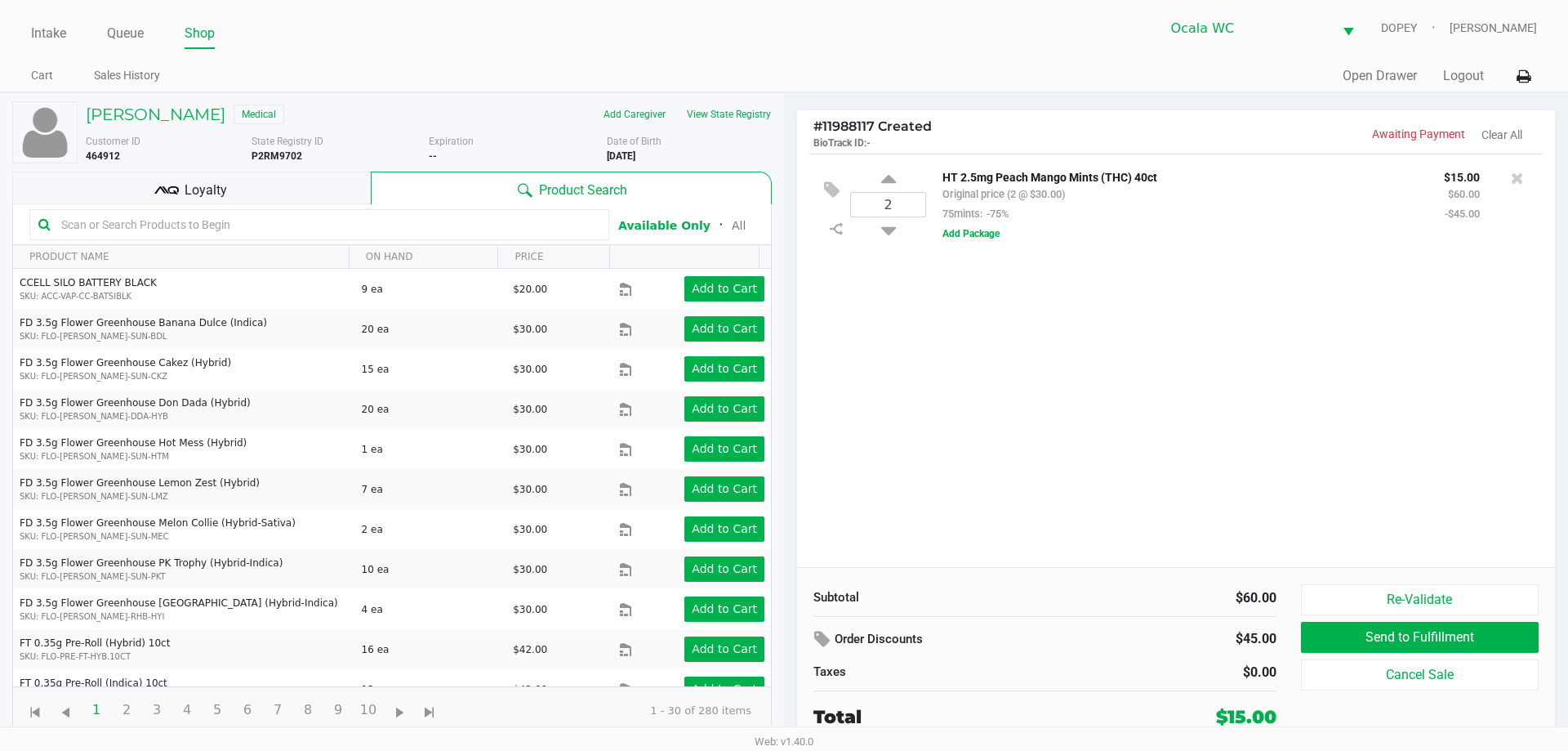
click at [1101, 471] on div "2 HT 2.5mg Peach Mango Mints (THC) 40ct Original price (2 @ $30.00) 75mints: -7…" at bounding box center [1176, 360] width 759 height 413
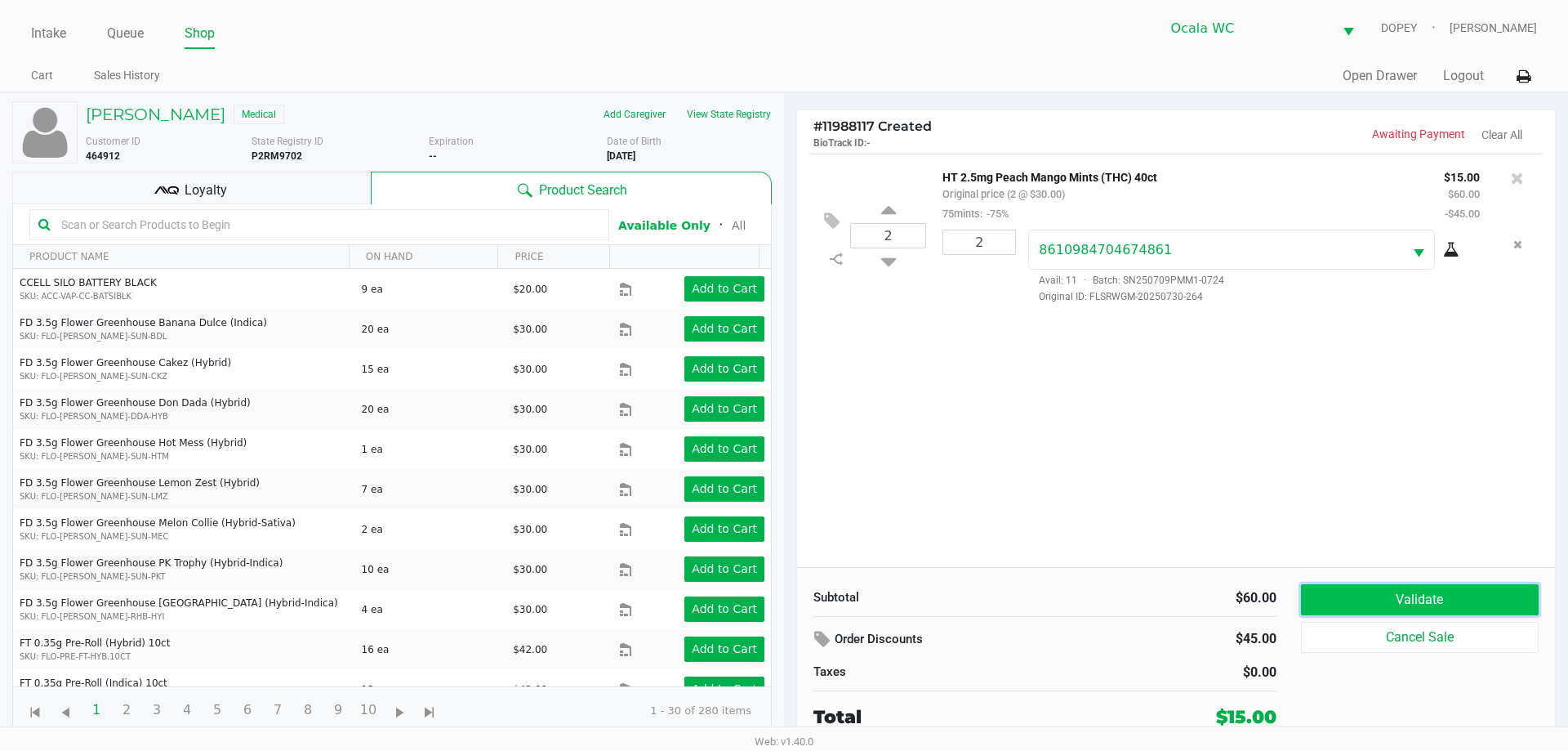
click at [1366, 595] on button "Validate" at bounding box center [1420, 599] width 238 height 31
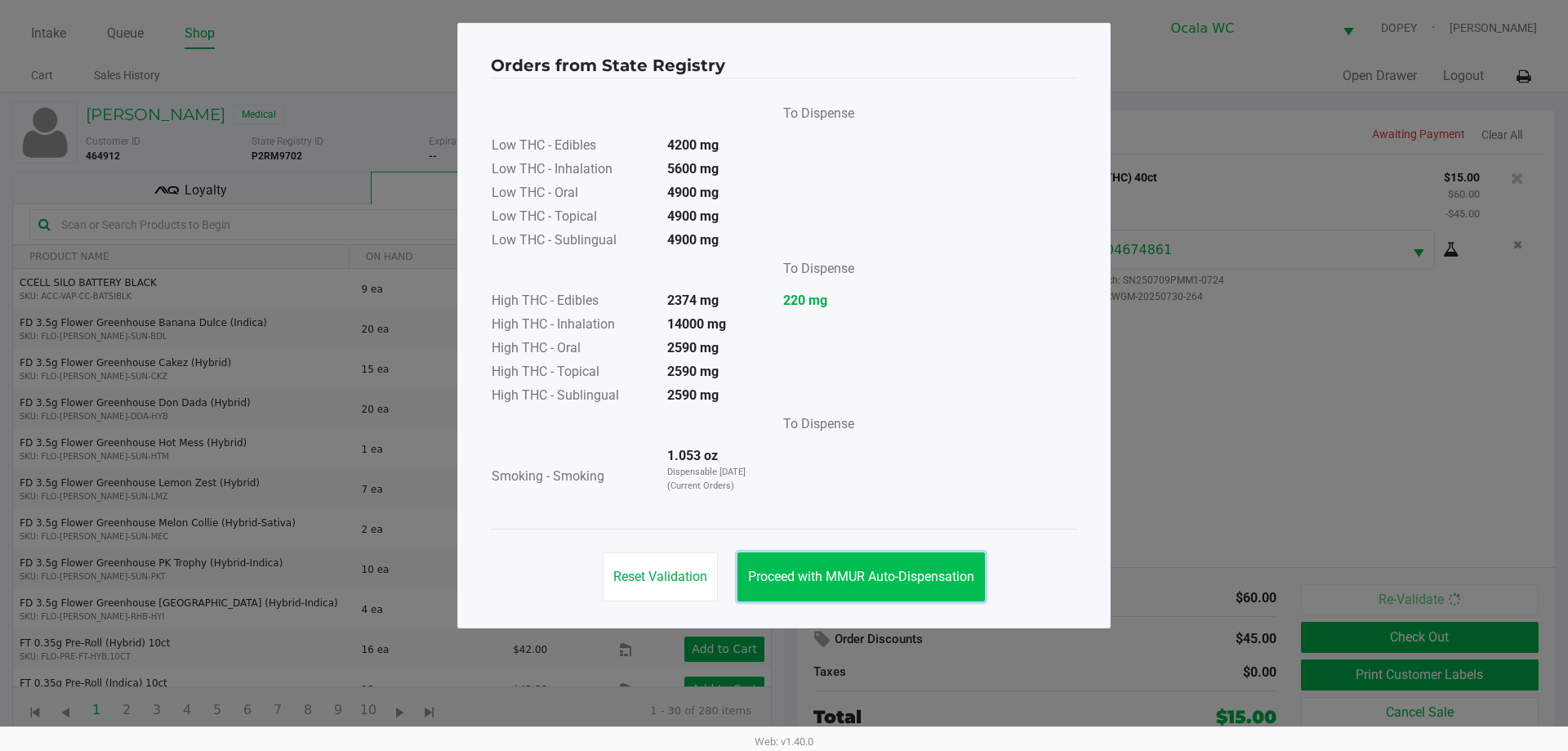
click at [827, 570] on span "Proceed with MMUR Auto-Dispensation" at bounding box center [861, 576] width 226 height 15
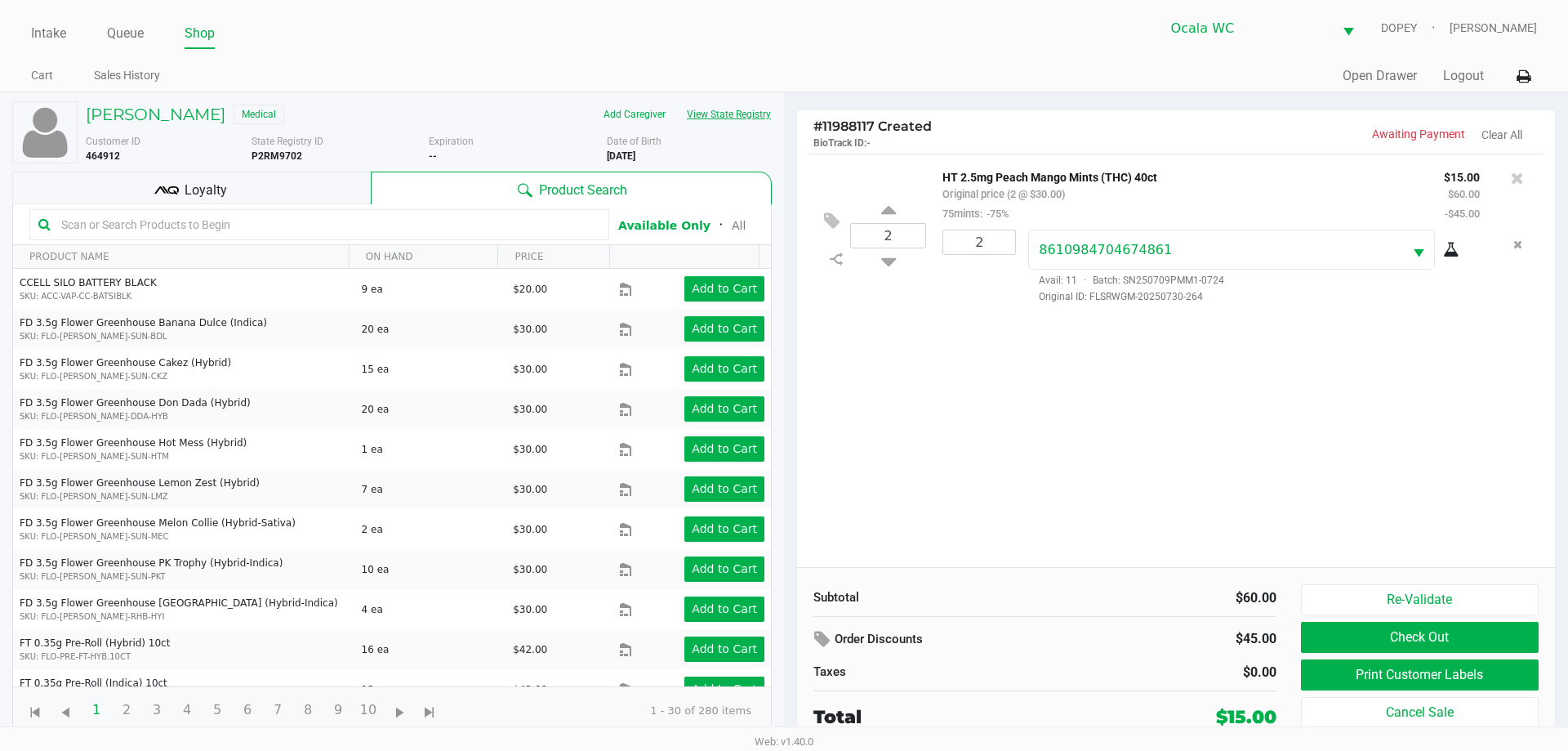
click at [728, 106] on button "View State Registry" at bounding box center [724, 114] width 95 height 26
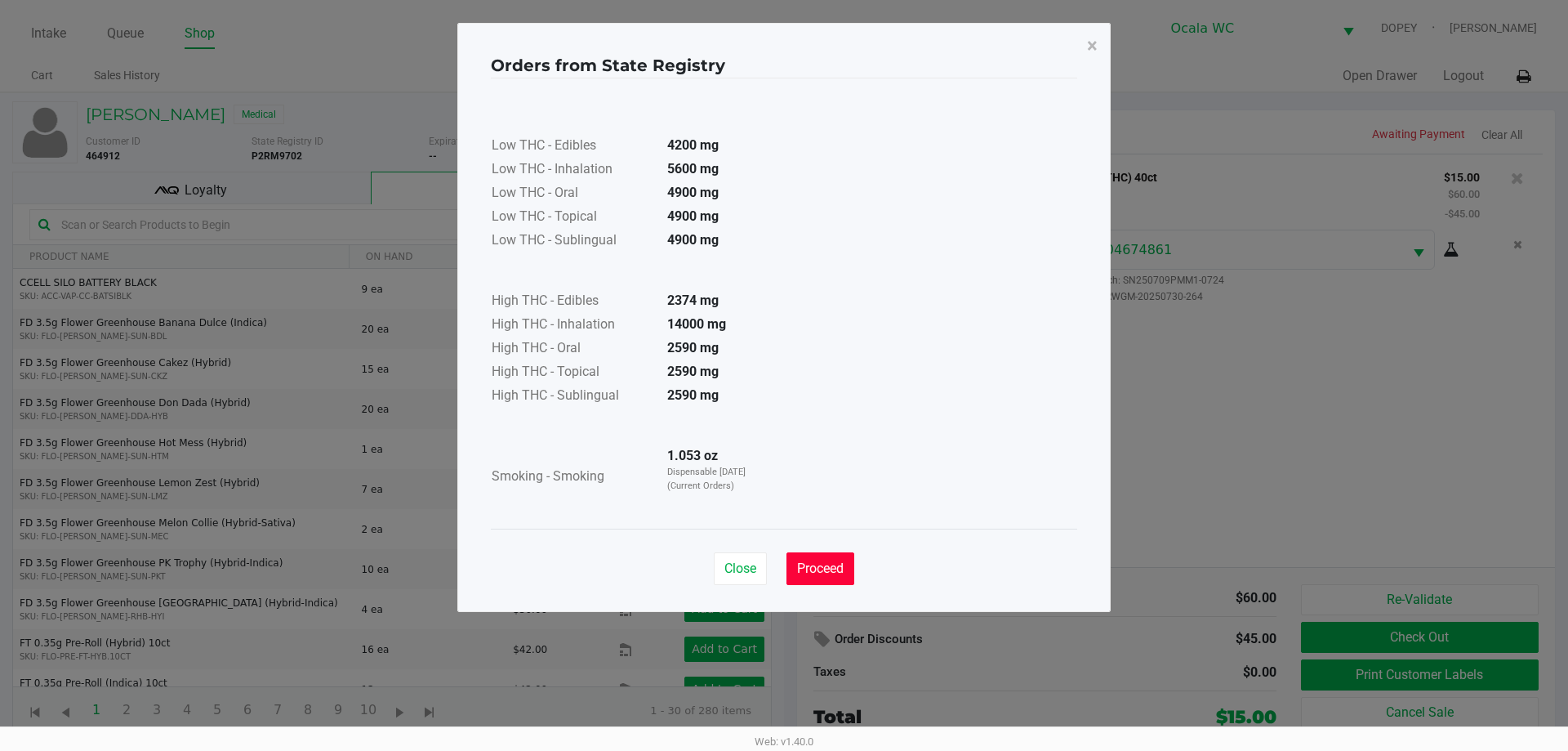
click at [848, 575] on button "Proceed" at bounding box center [821, 568] width 68 height 33
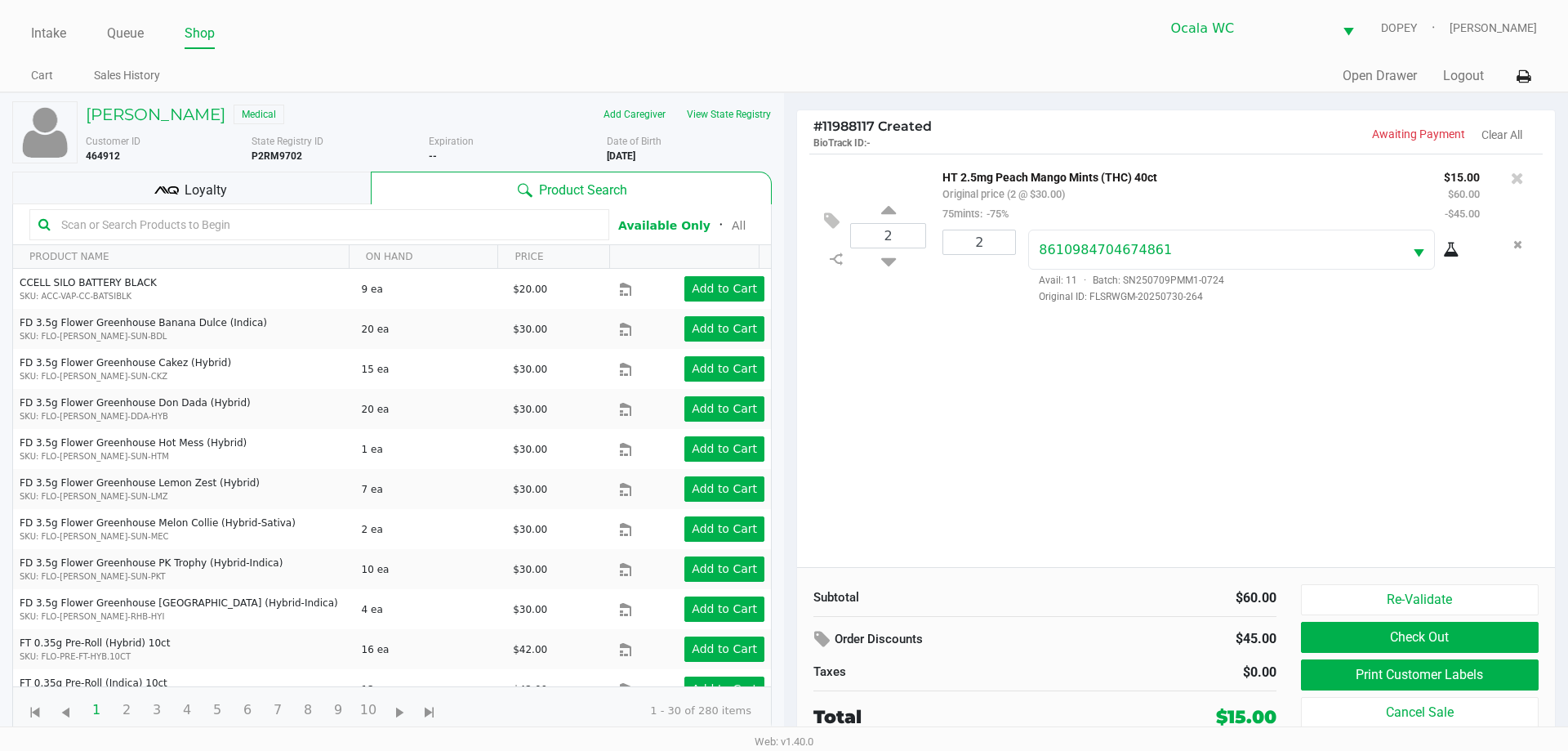
click at [353, 222] on input "text" at bounding box center [327, 225] width 545 height 25
click at [156, 115] on h5 "[PERSON_NAME]" at bounding box center [156, 114] width 140 height 20
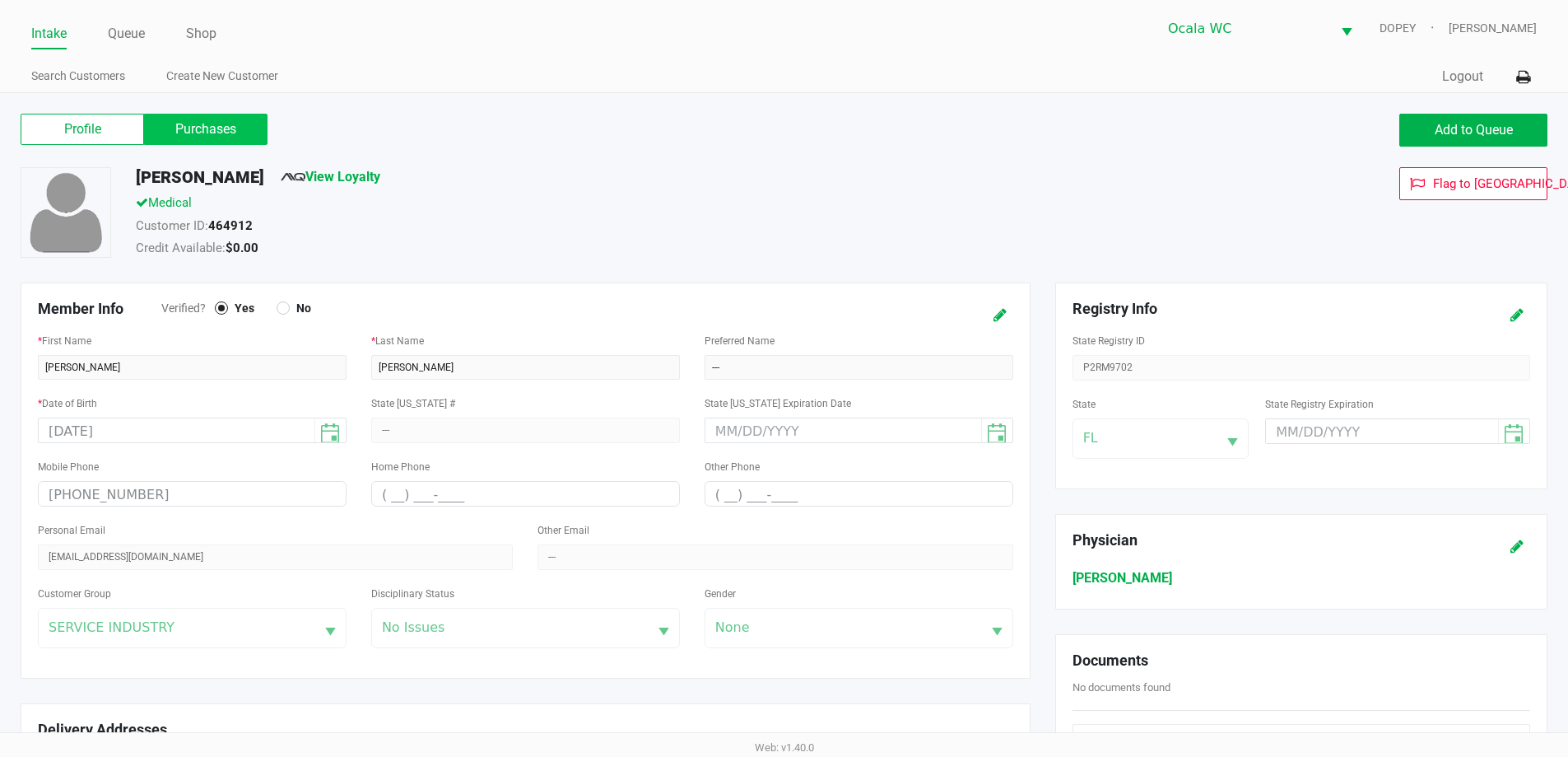
click at [199, 131] on label "Purchases" at bounding box center [206, 128] width 124 height 31
click at [0, 0] on 1 "Purchases" at bounding box center [0, 0] width 0 height 0
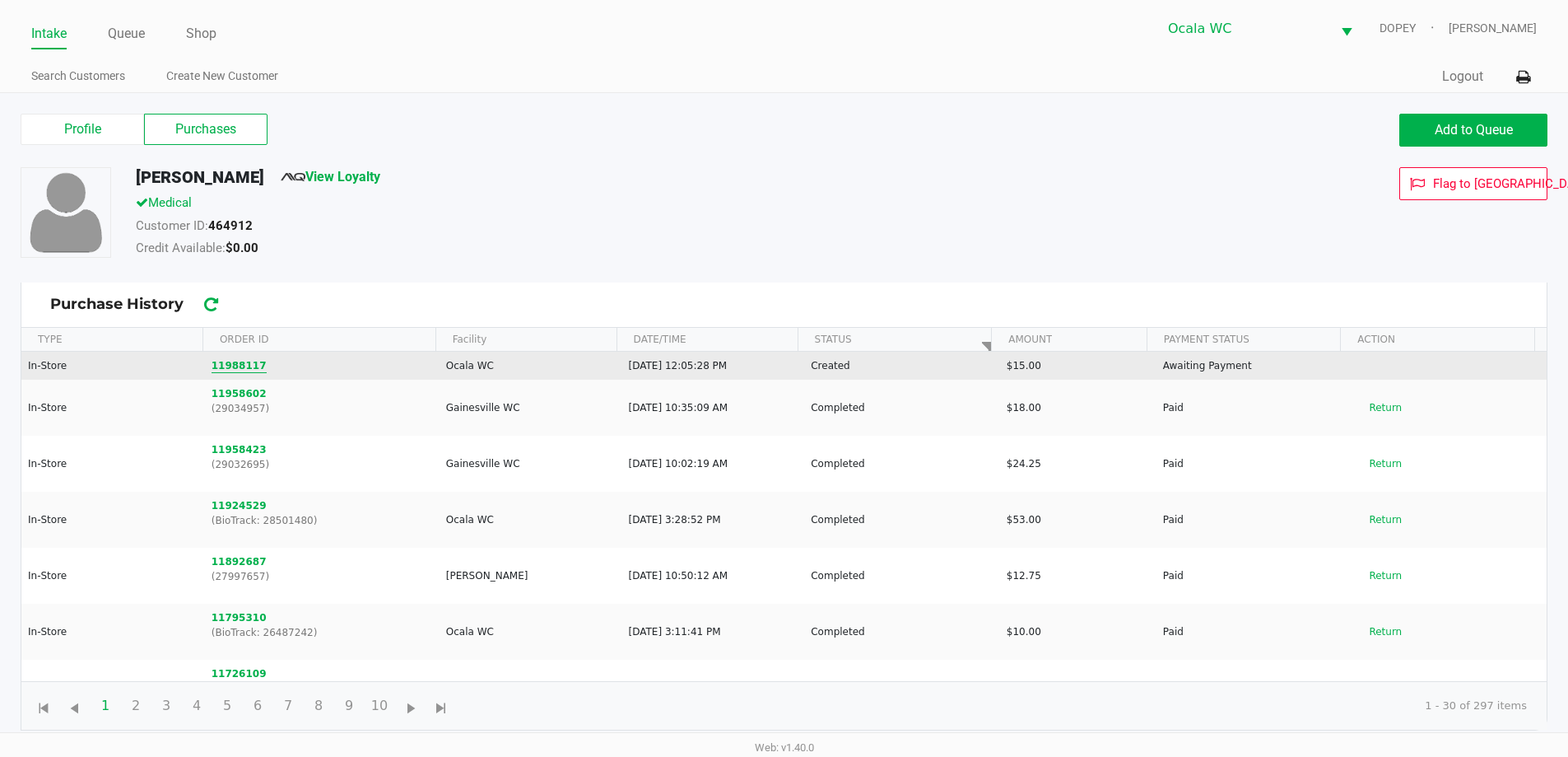
click at [225, 362] on button "11988117" at bounding box center [240, 366] width 55 height 15
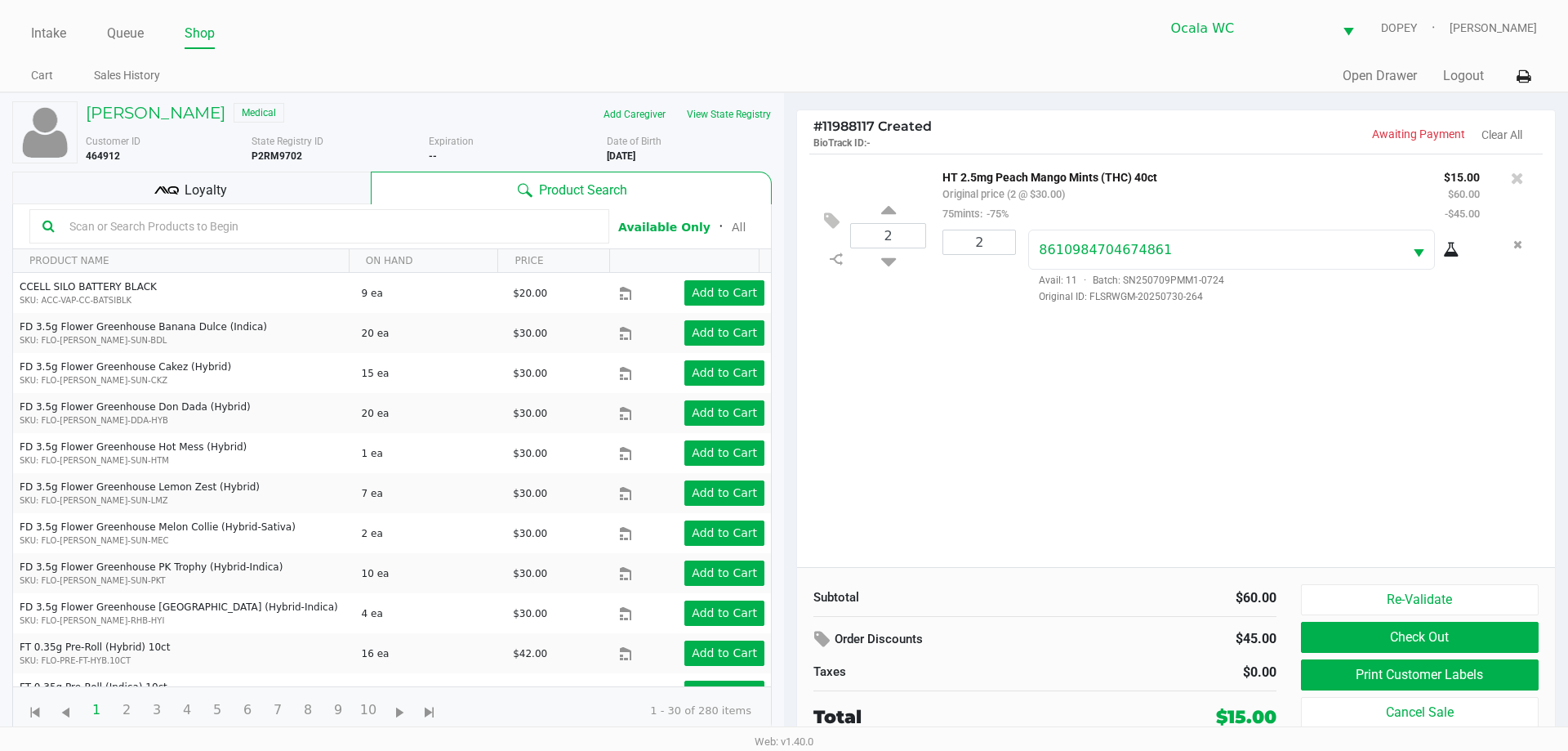
click at [235, 228] on input "text" at bounding box center [329, 226] width 533 height 25
click at [703, 112] on button "View State Registry" at bounding box center [724, 114] width 95 height 26
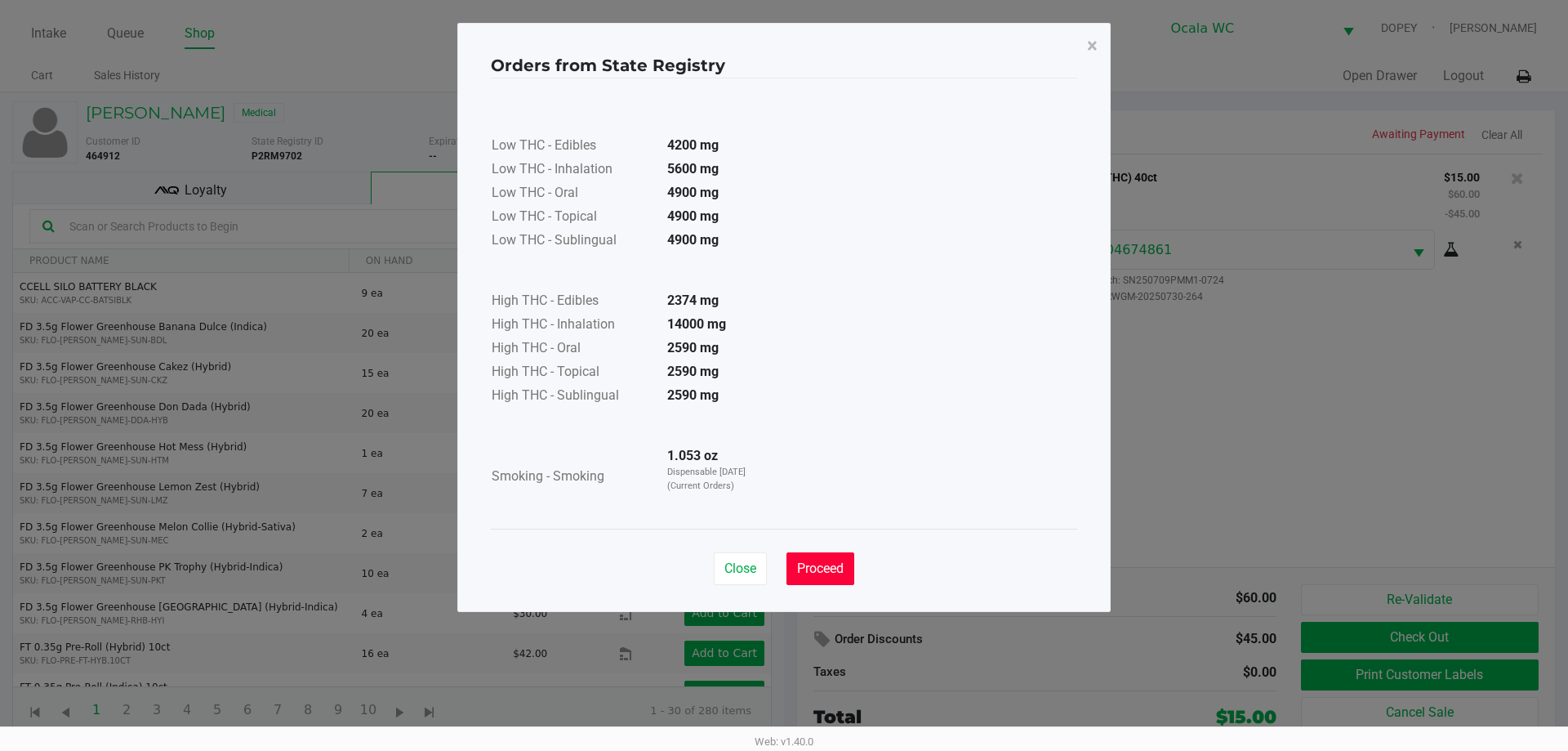
click at [814, 557] on button "Proceed" at bounding box center [821, 568] width 68 height 33
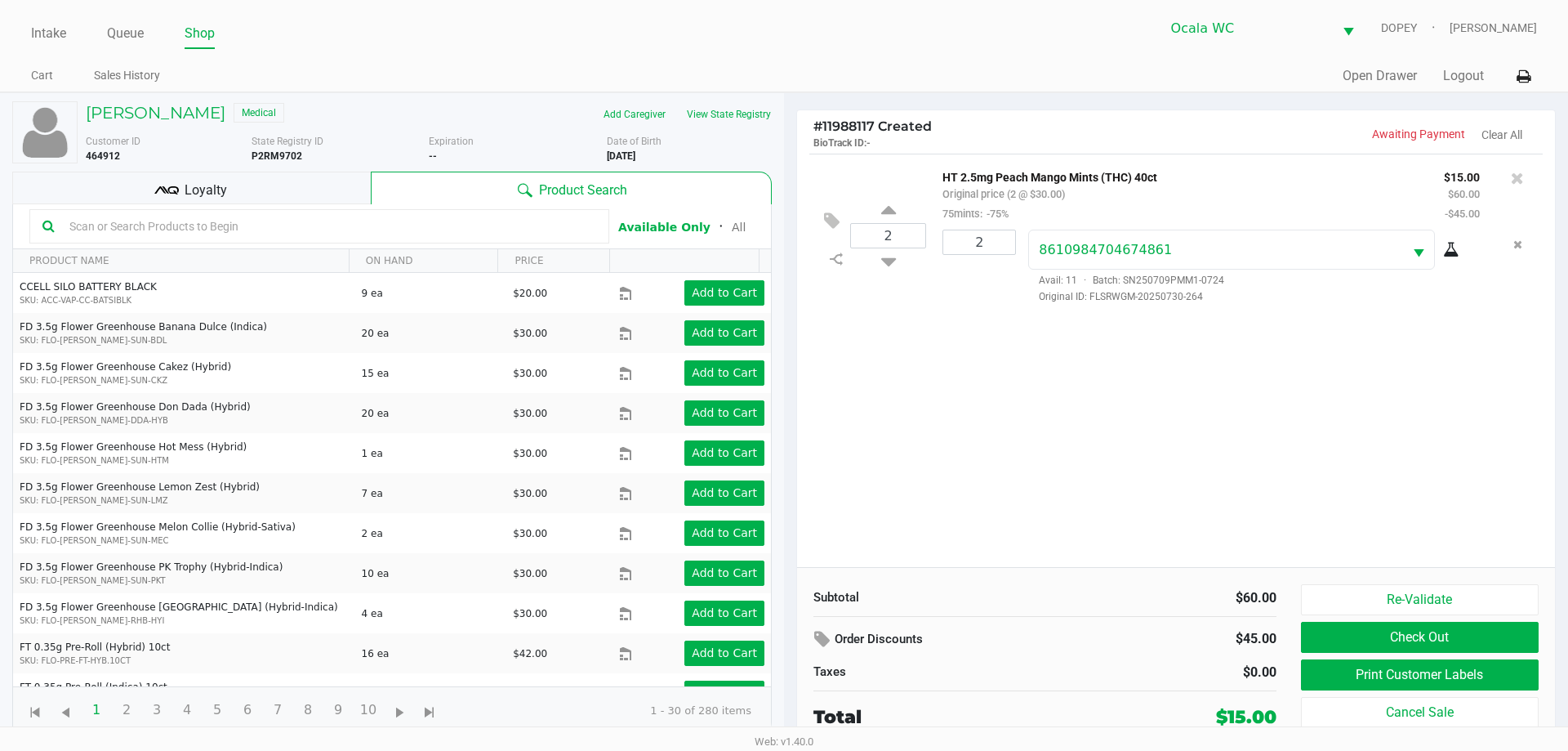
click at [265, 193] on div "Loyalty" at bounding box center [192, 188] width 359 height 33
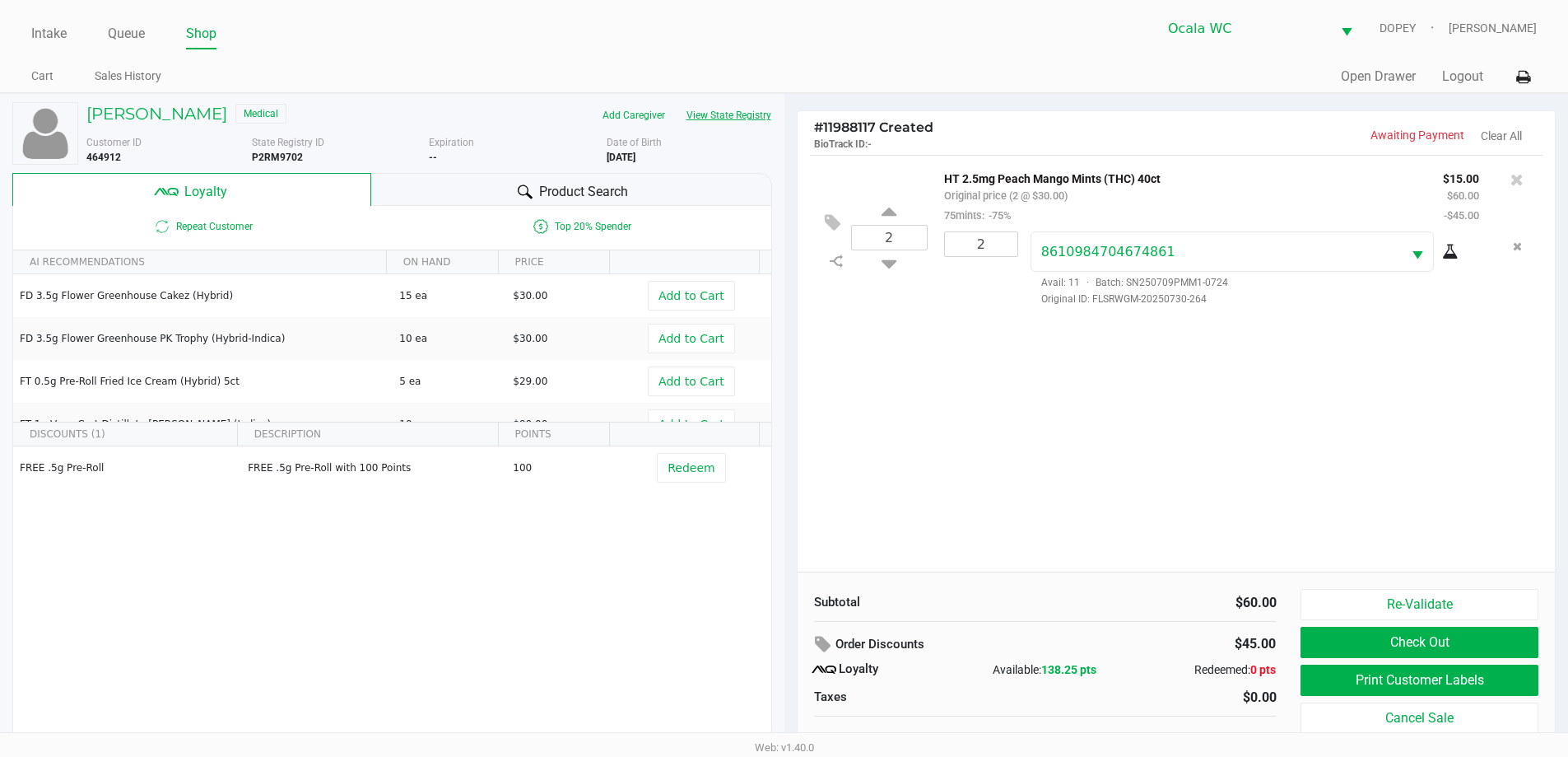
click at [714, 117] on button "View State Registry" at bounding box center [724, 115] width 96 height 27
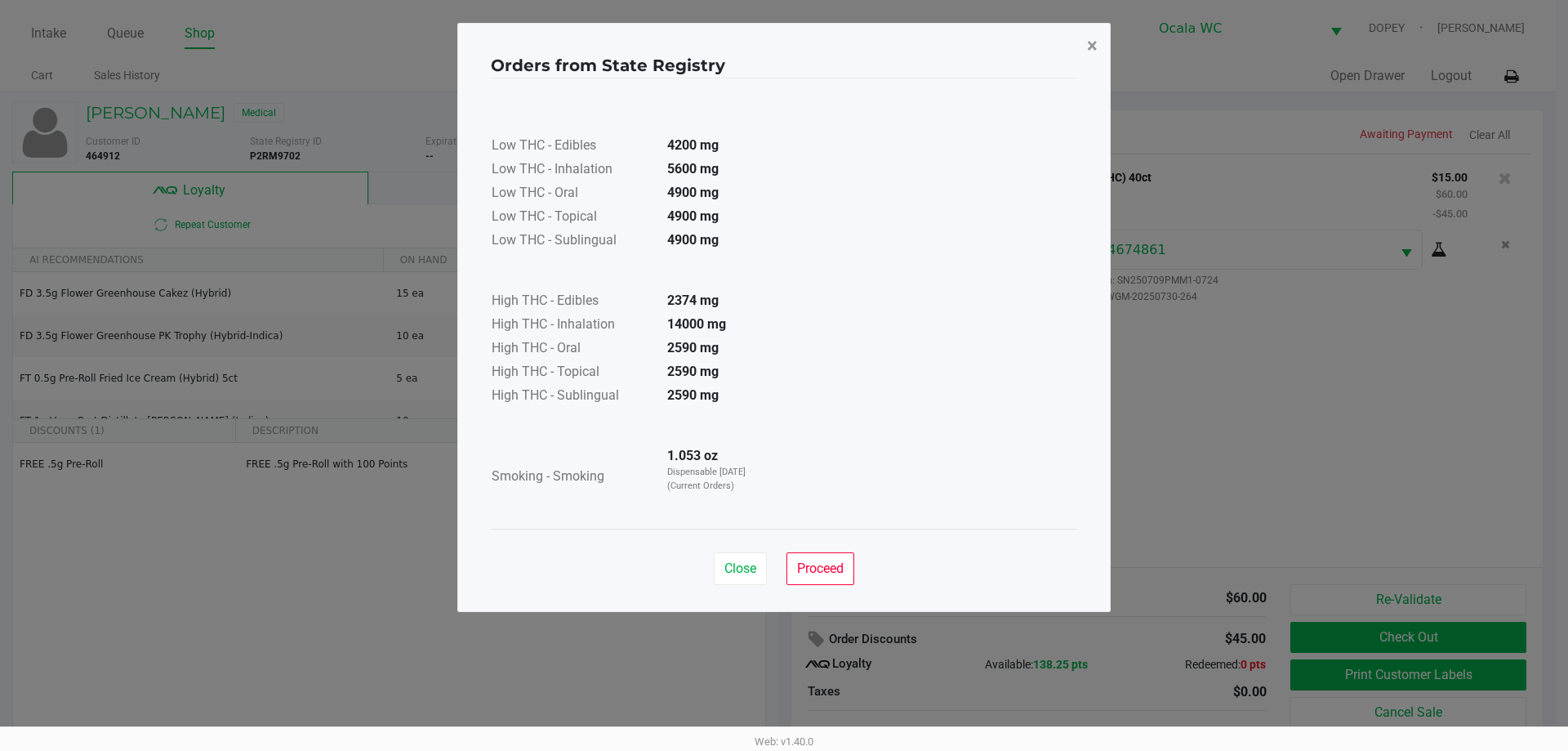
click at [1086, 50] on button "×" at bounding box center [1093, 45] width 37 height 45
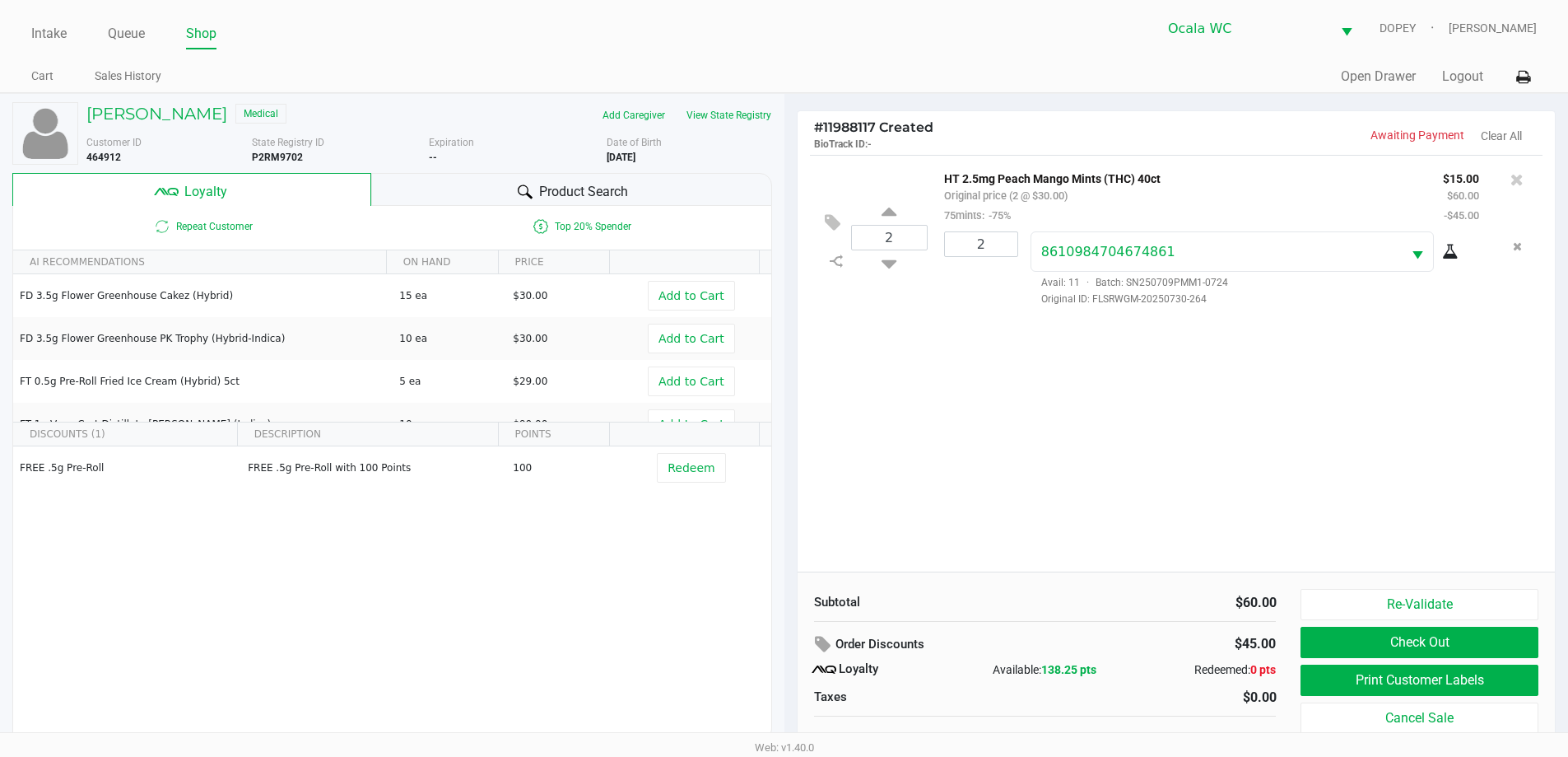
click at [618, 169] on div "[PERSON_NAME] Medical Add Caregiver View State Registry Customer ID 464912 Stat…" at bounding box center [392, 421] width 760 height 654
click at [619, 177] on div "Product Search" at bounding box center [572, 189] width 401 height 33
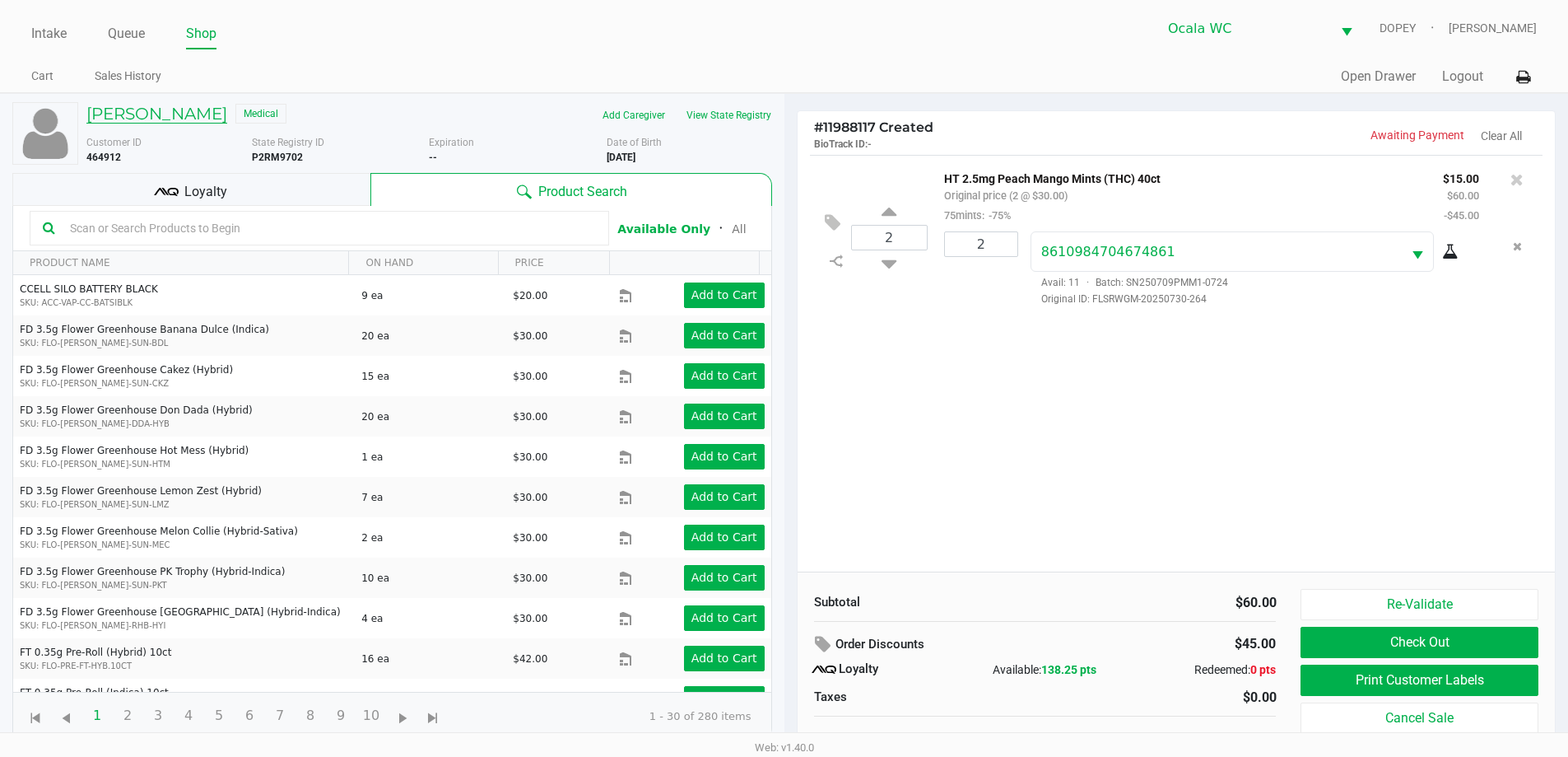
click at [148, 107] on h5 "[PERSON_NAME]" at bounding box center [157, 113] width 141 height 20
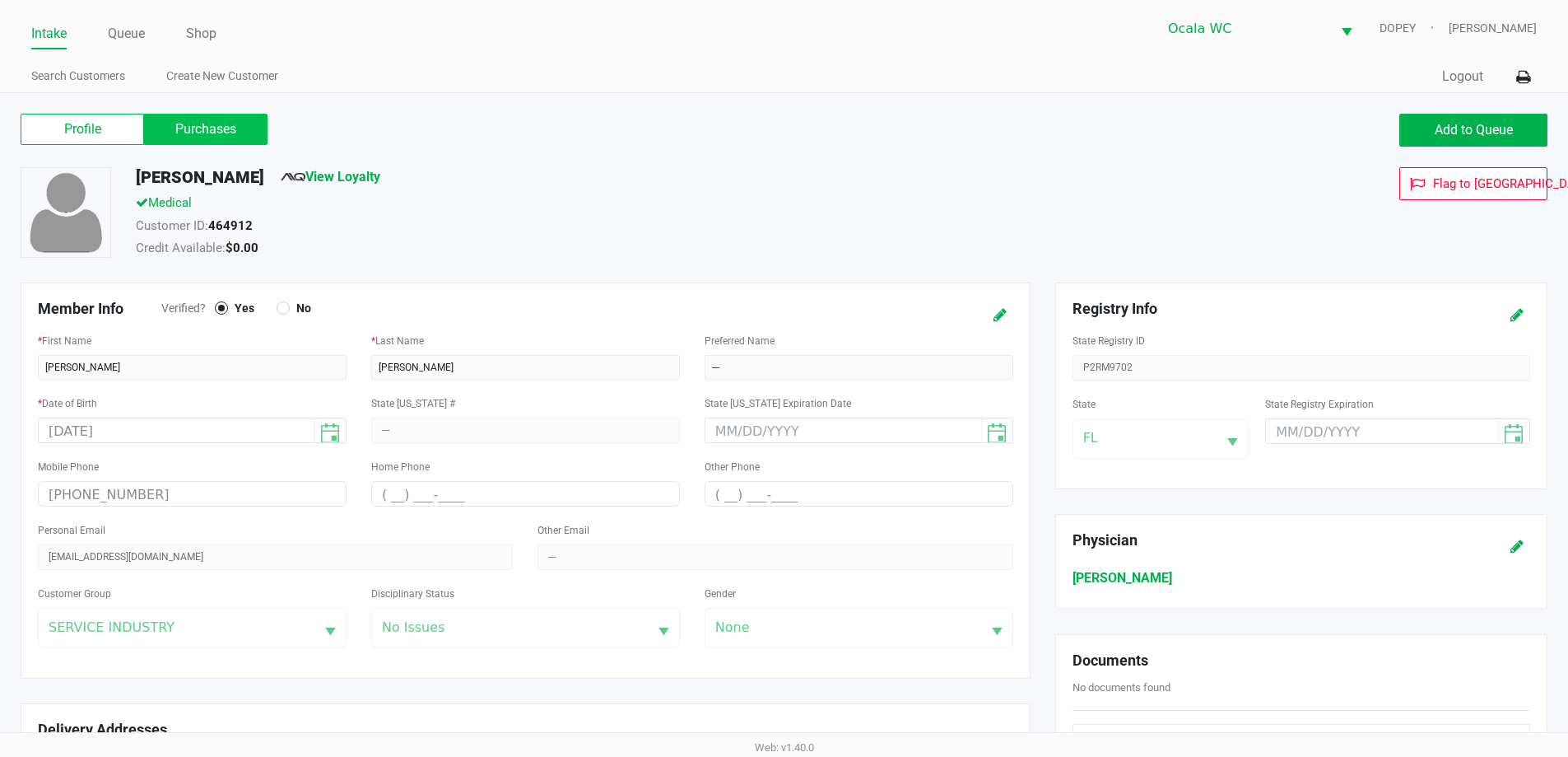
click at [213, 126] on label "Purchases" at bounding box center [206, 128] width 124 height 31
click at [0, 0] on 1 "Purchases" at bounding box center [0, 0] width 0 height 0
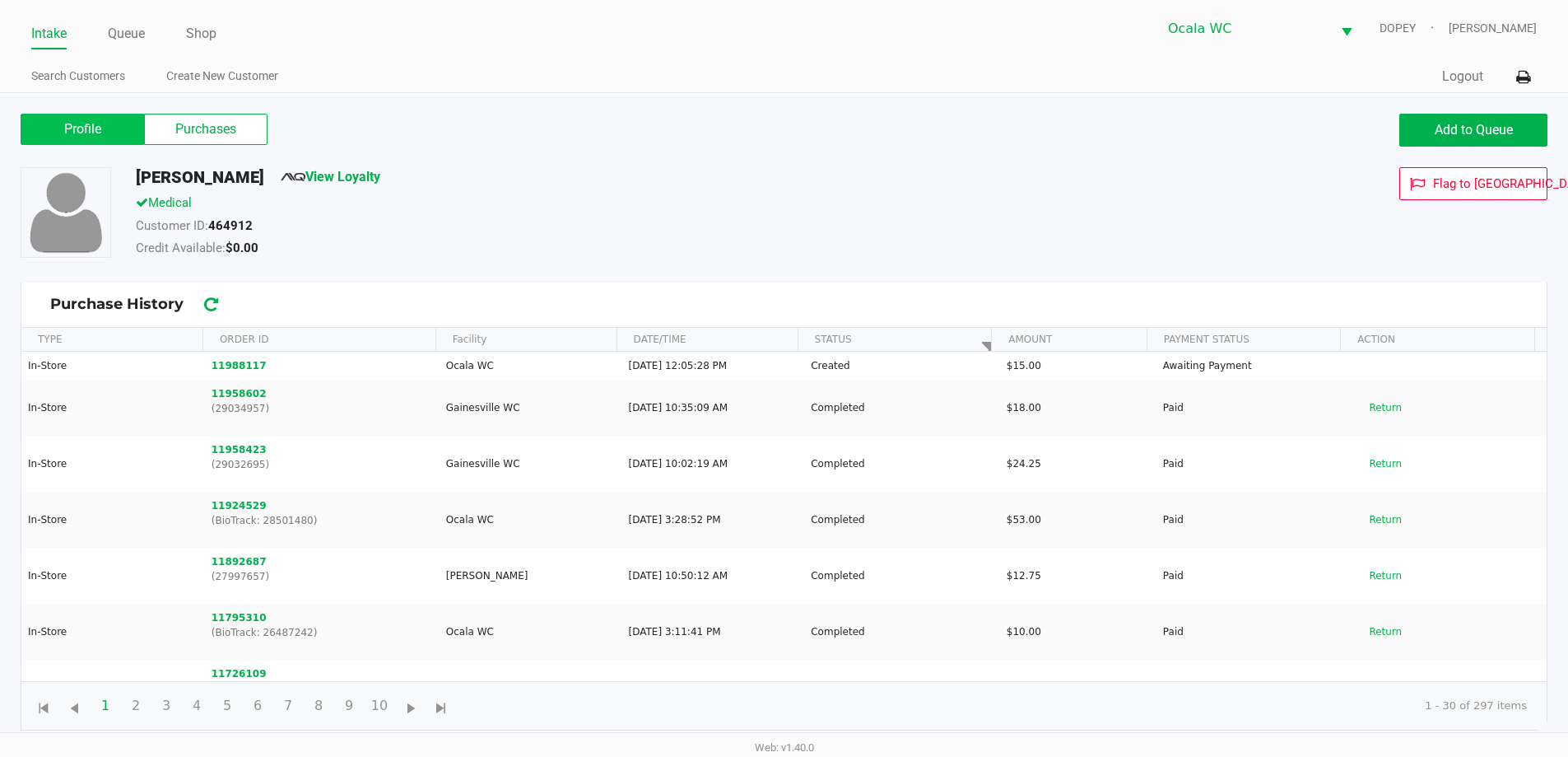
click at [108, 123] on label "Profile" at bounding box center [83, 128] width 124 height 31
click at [0, 0] on 0 "Profile" at bounding box center [0, 0] width 0 height 0
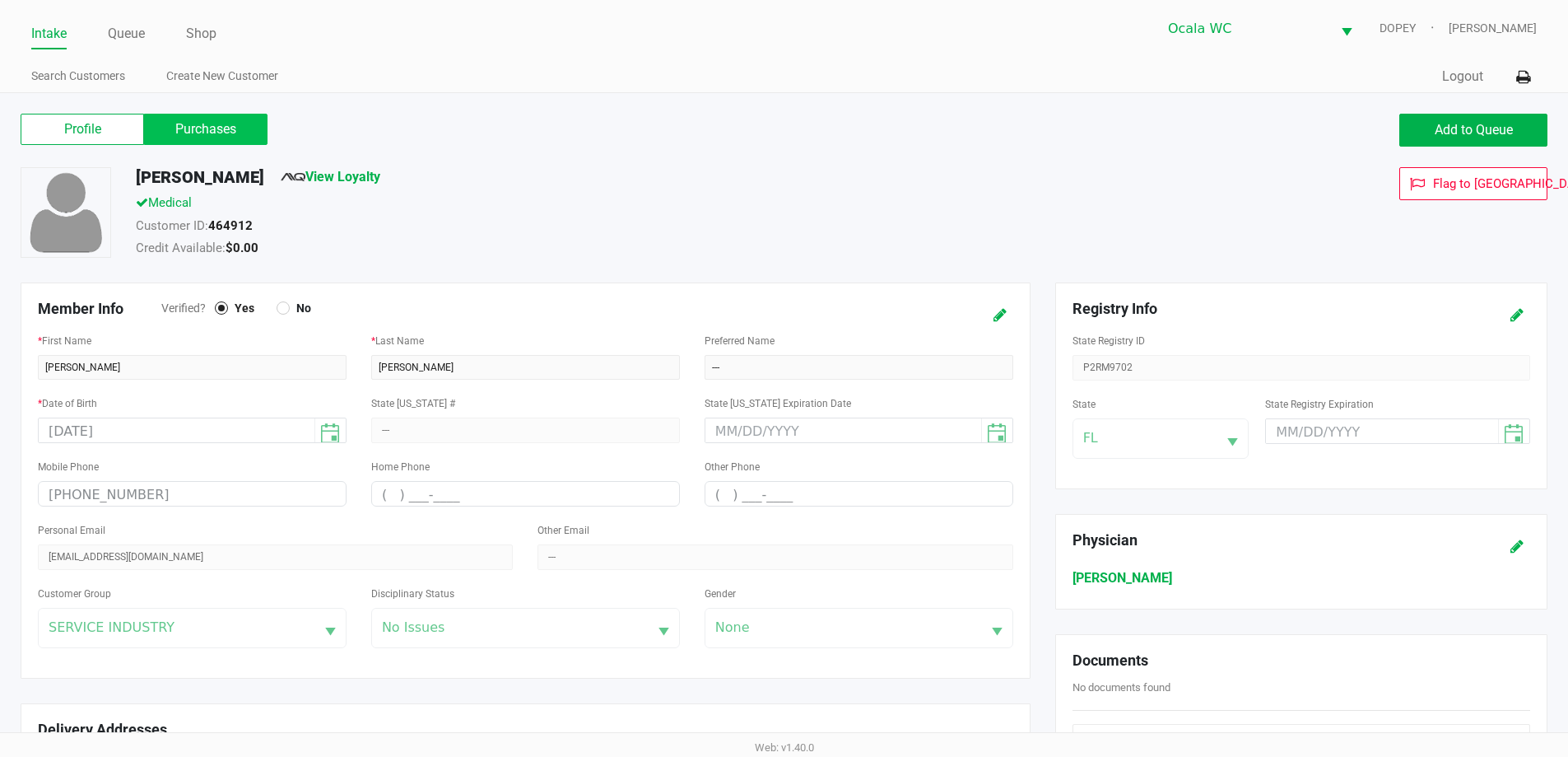
click at [189, 121] on label "Purchases" at bounding box center [206, 128] width 124 height 31
click at [0, 0] on 1 "Purchases" at bounding box center [0, 0] width 0 height 0
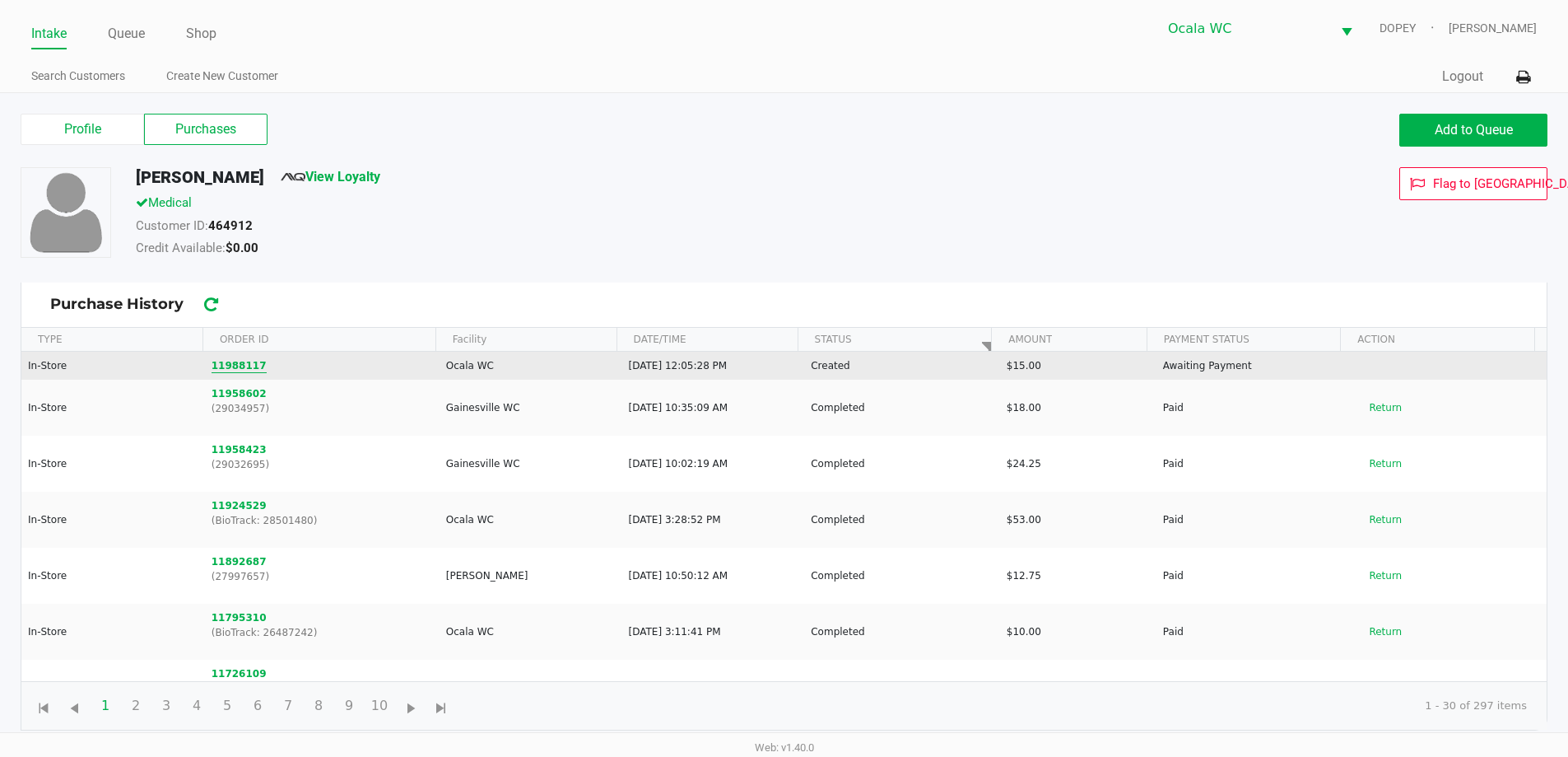
click at [223, 368] on button "11988117" at bounding box center [240, 366] width 55 height 15
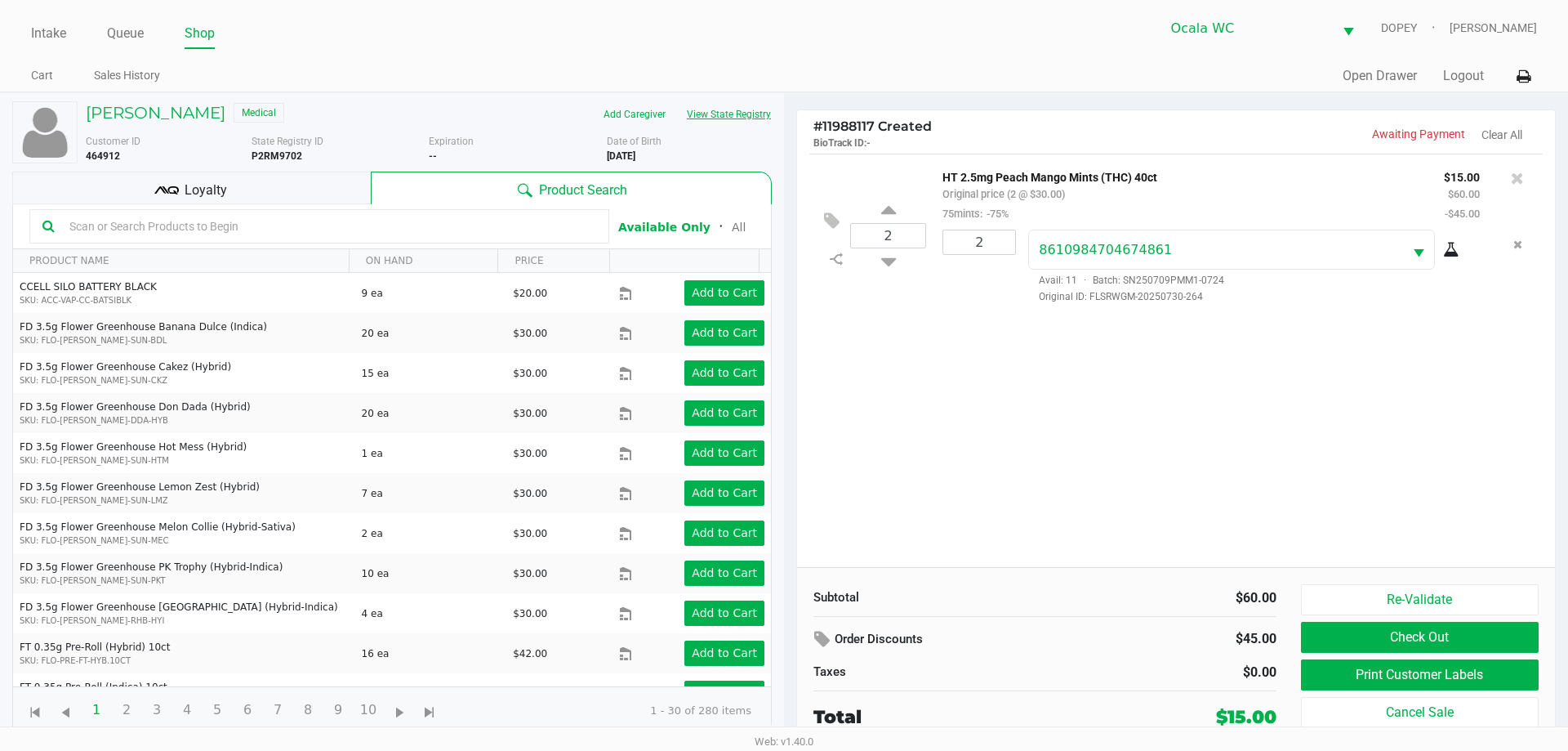
click at [717, 115] on button "View State Registry" at bounding box center [724, 114] width 95 height 26
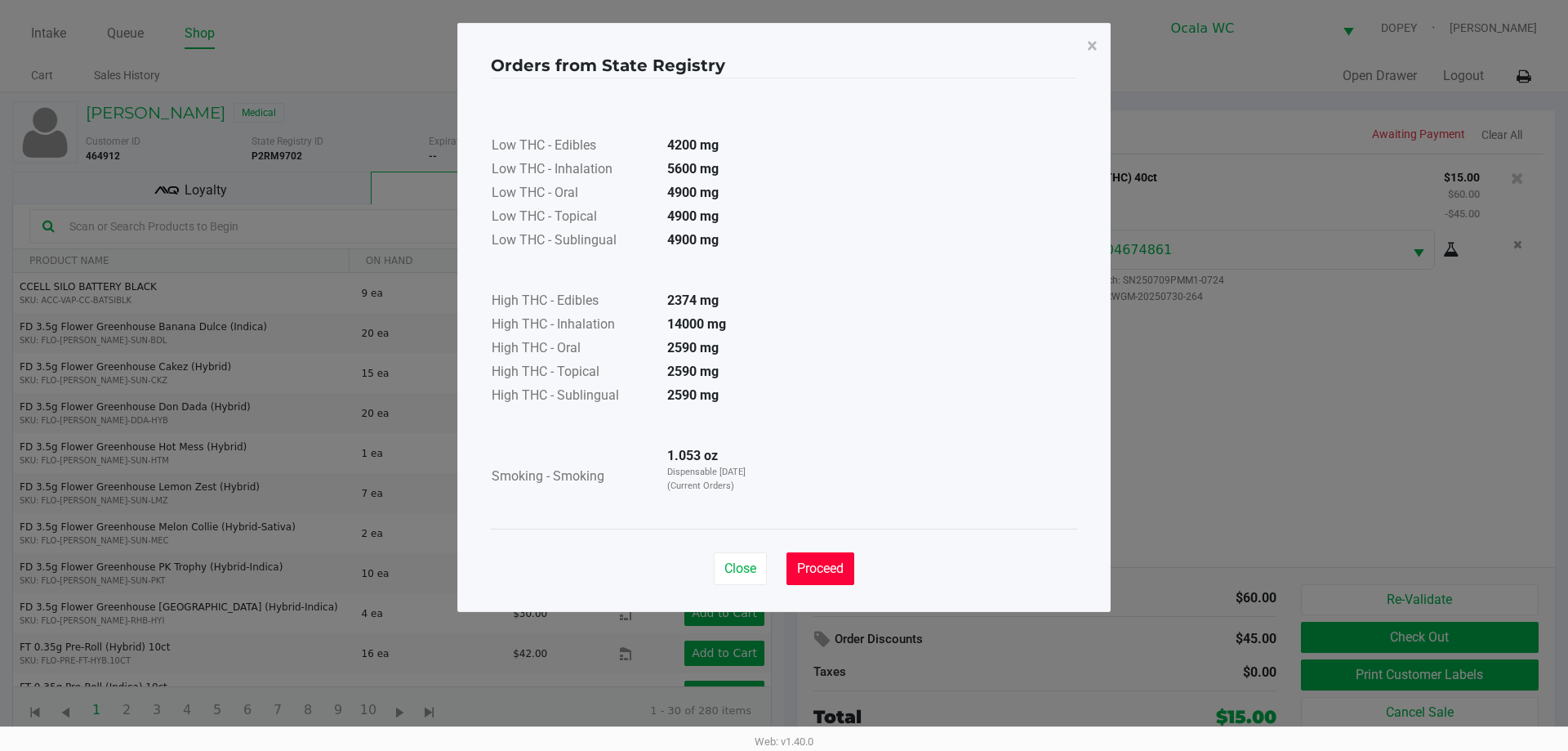
click at [795, 568] on button "Proceed" at bounding box center [821, 568] width 68 height 33
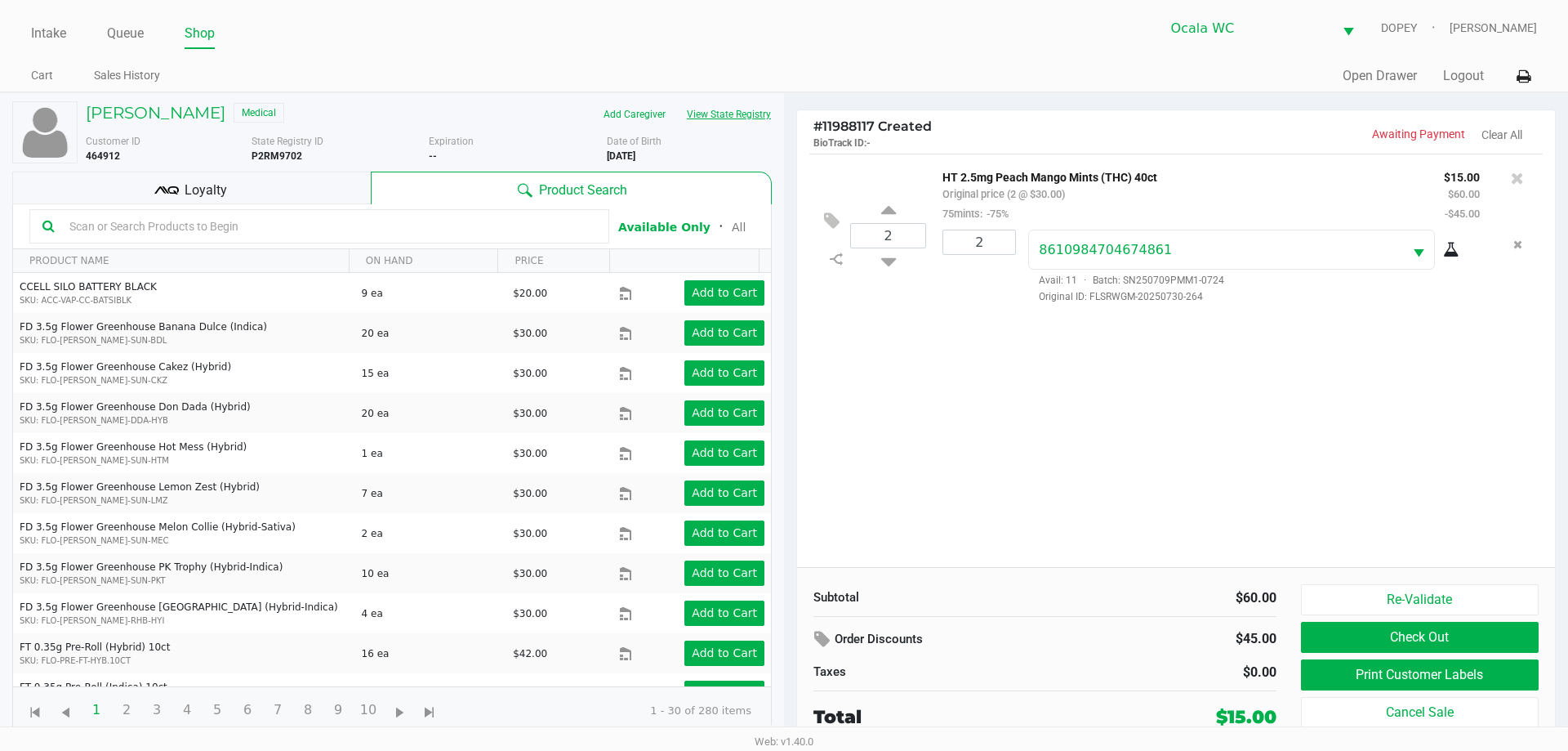
click at [733, 119] on button "View State Registry" at bounding box center [724, 114] width 95 height 26
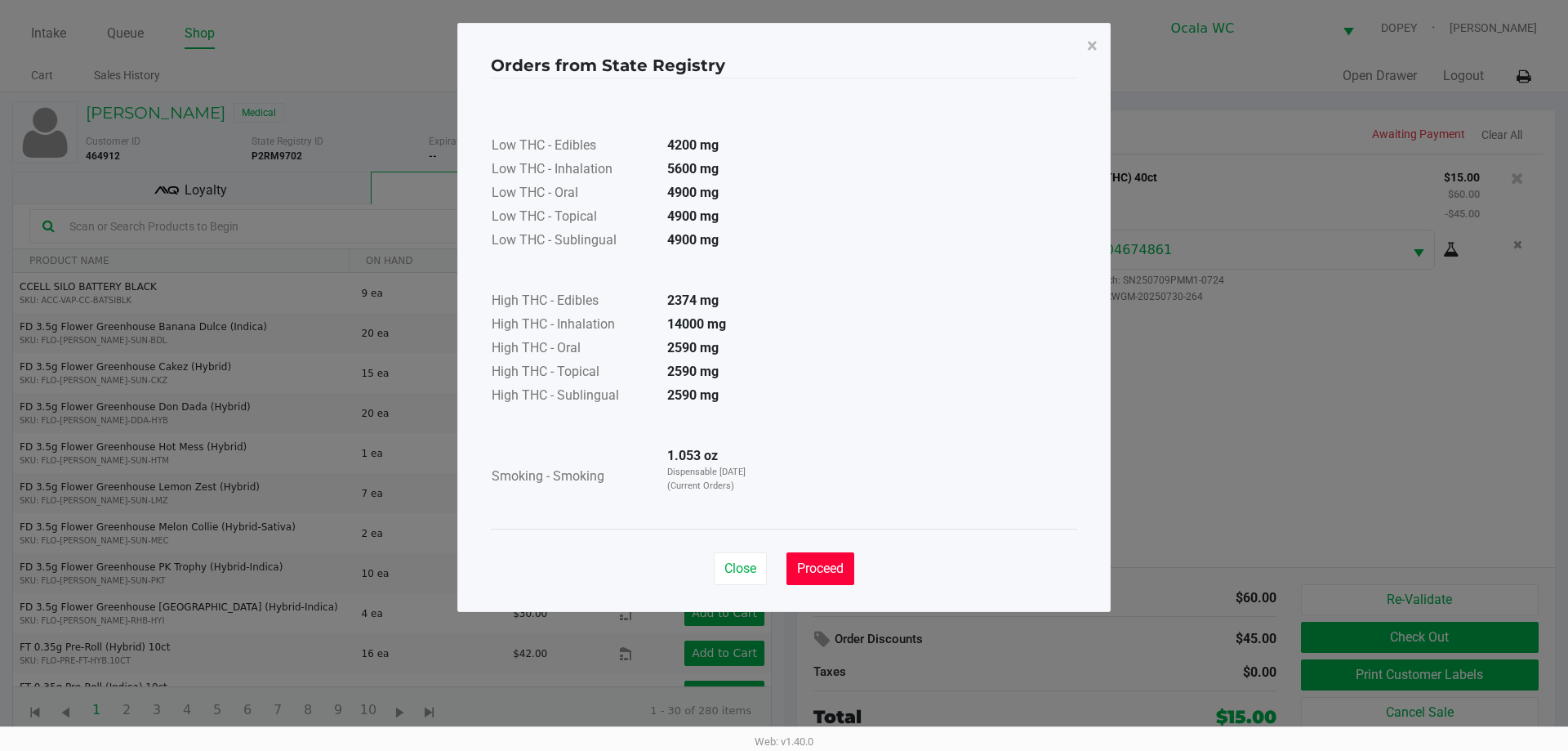
click at [826, 552] on button "Proceed" at bounding box center [821, 568] width 68 height 33
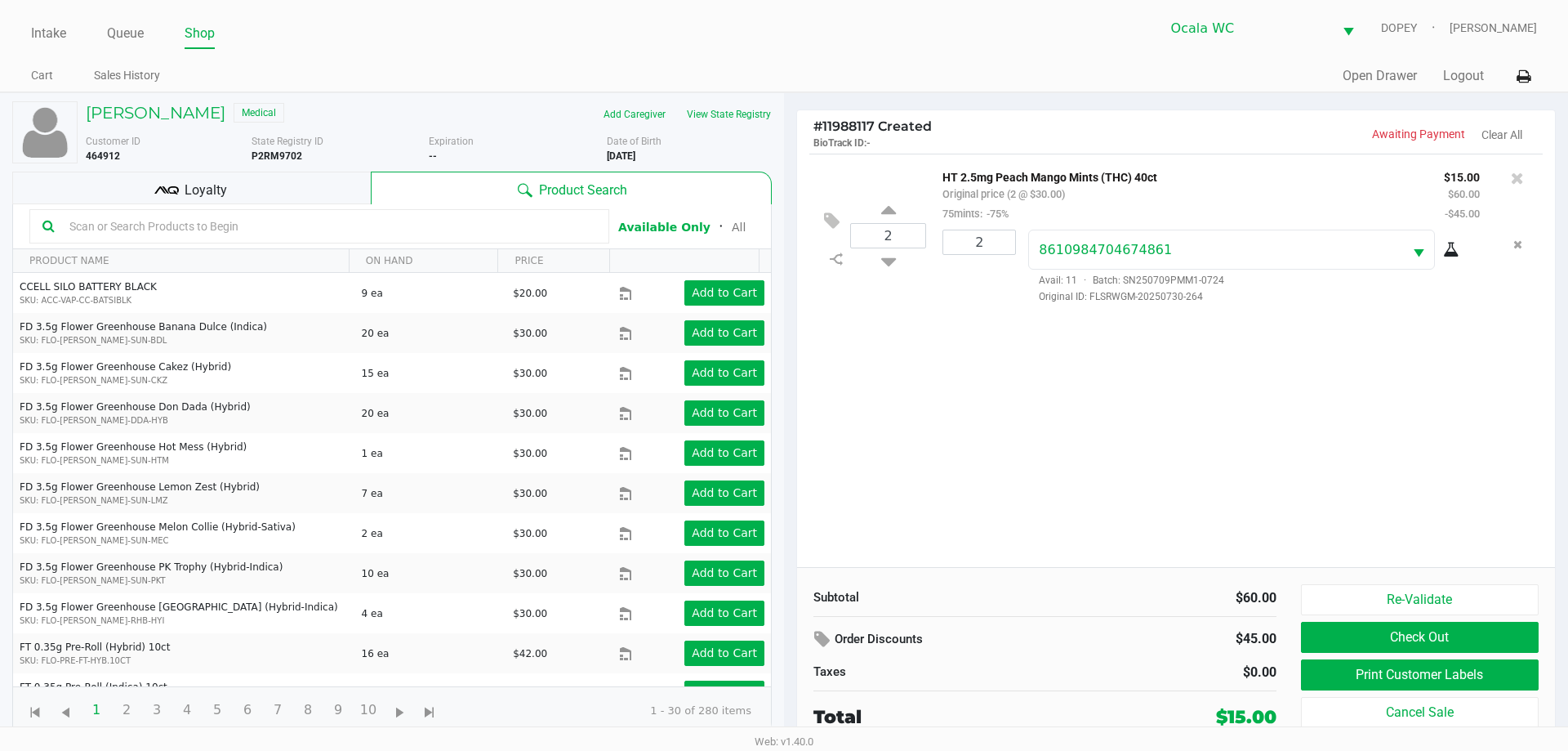
click at [268, 218] on input "text" at bounding box center [329, 226] width 533 height 25
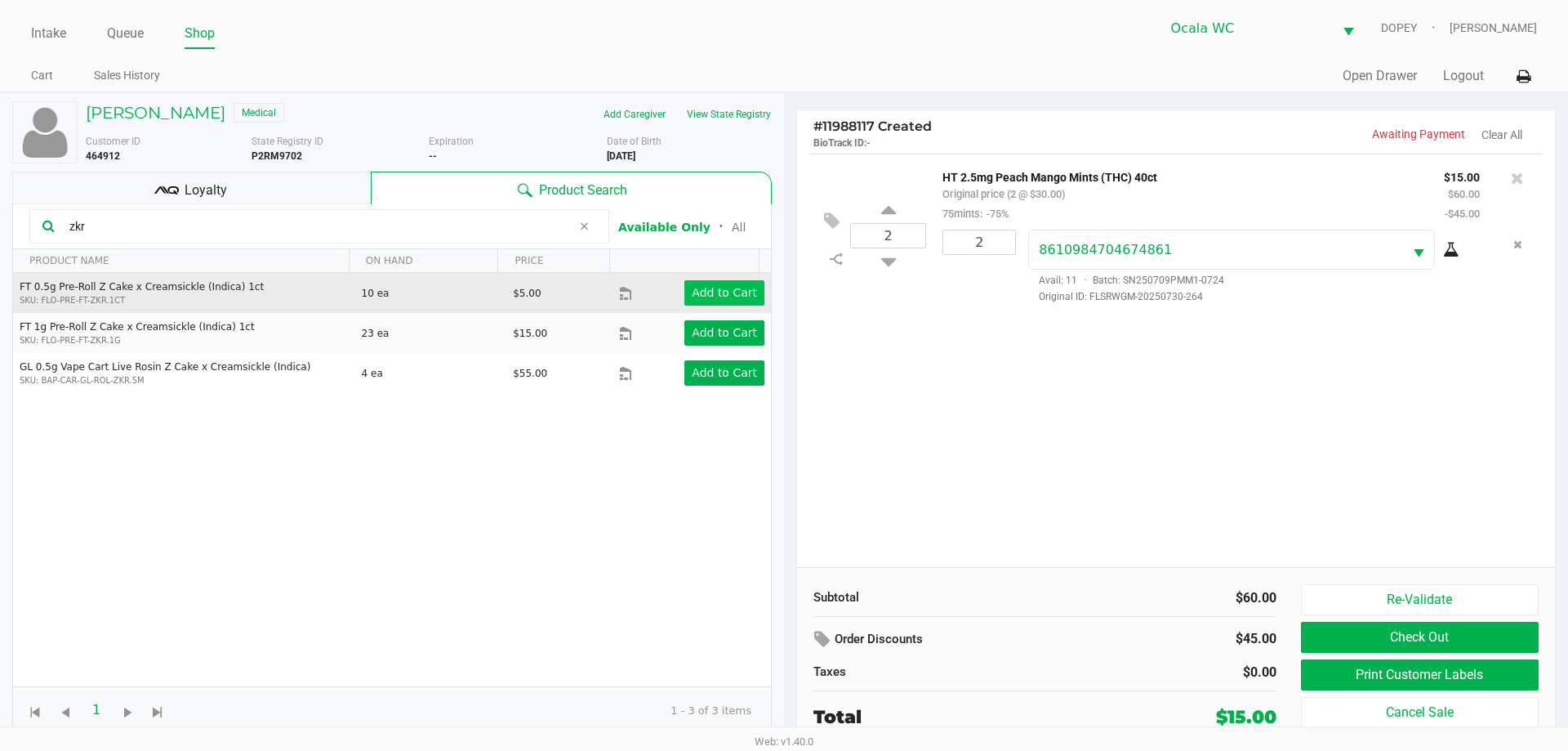
type input "zkr"
click at [692, 298] on app-button-loader "Add to Cart" at bounding box center [724, 292] width 65 height 13
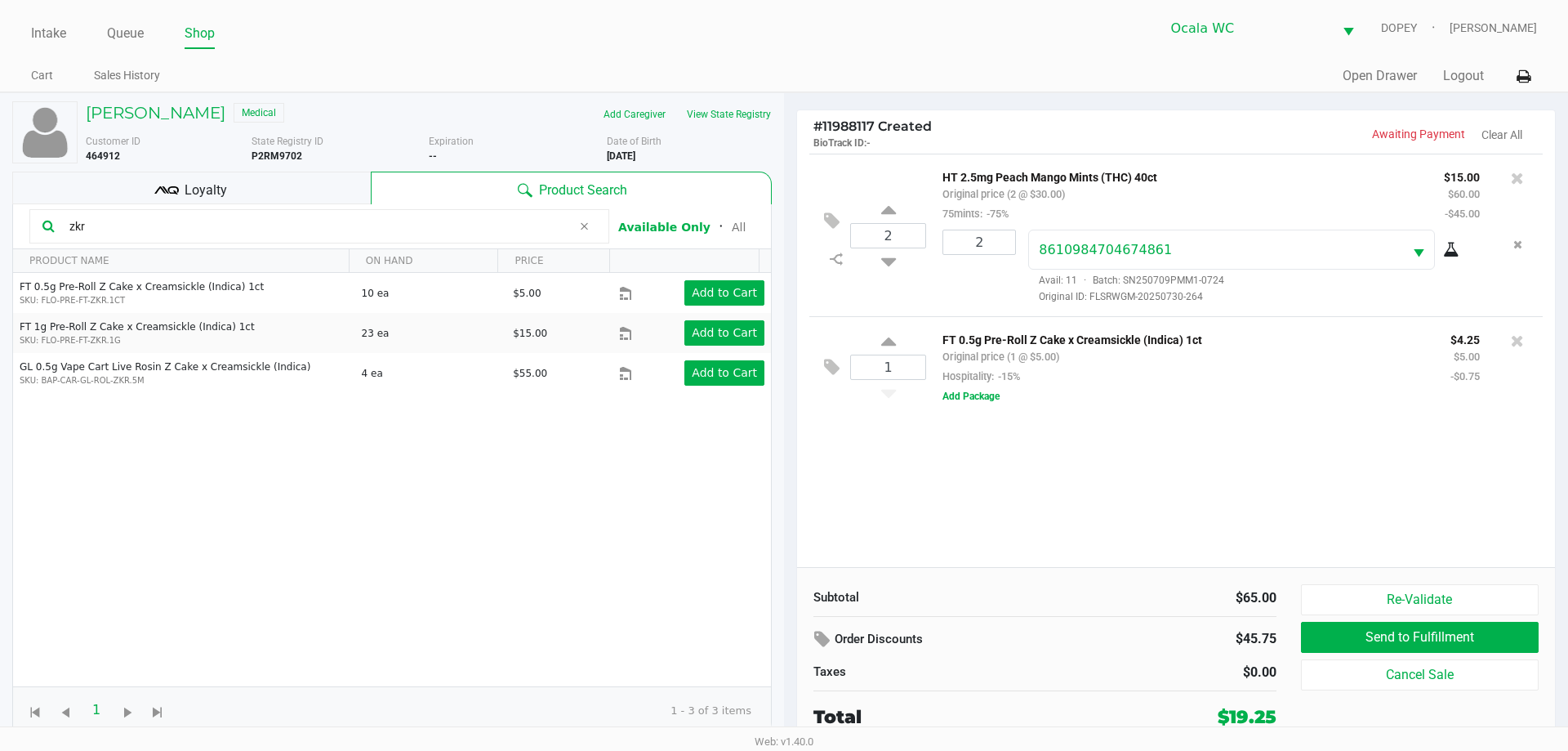
click at [342, 235] on input "zkr" at bounding box center [317, 226] width 509 height 25
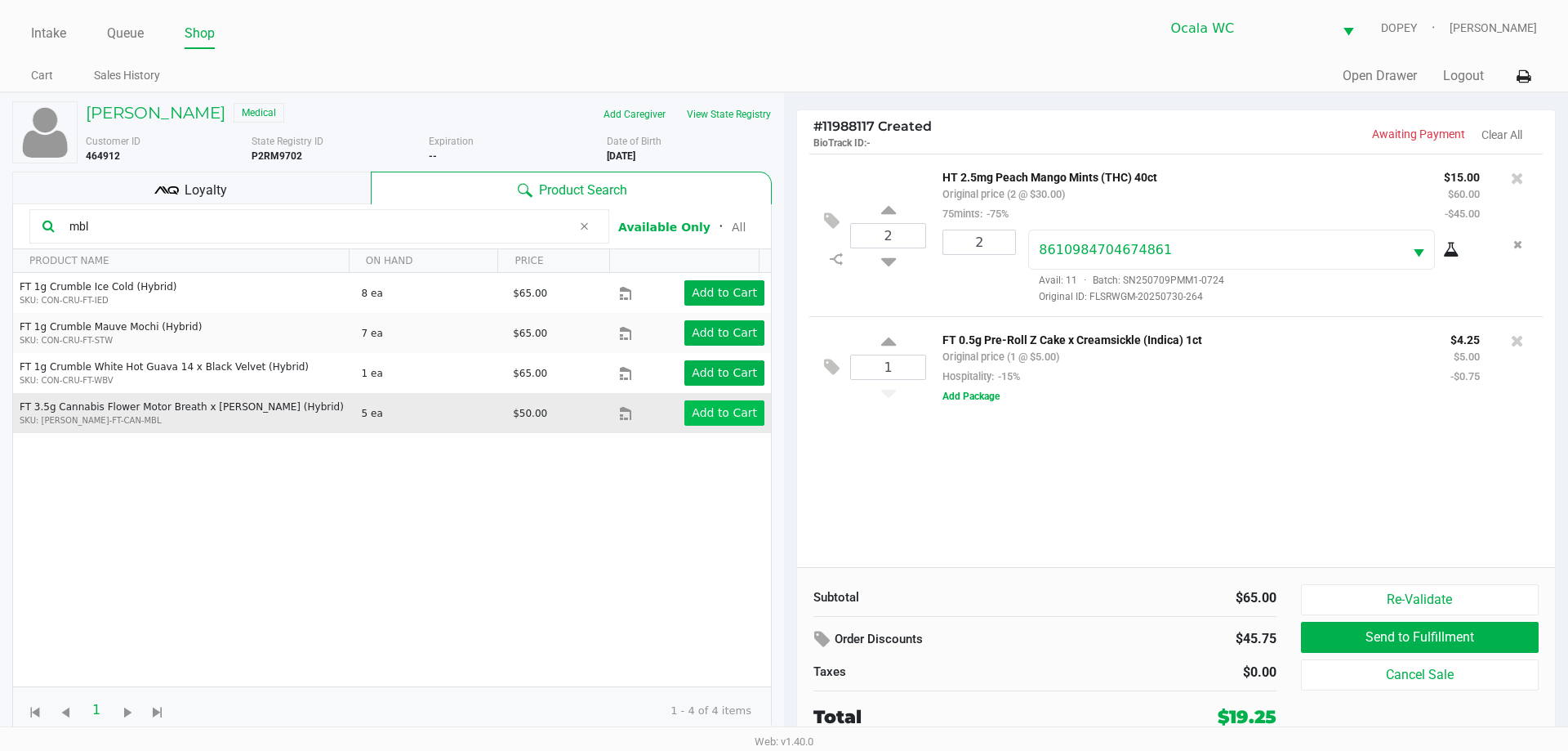
type input "mbl"
click at [725, 413] on app-button-loader "Add to Cart" at bounding box center [724, 412] width 65 height 13
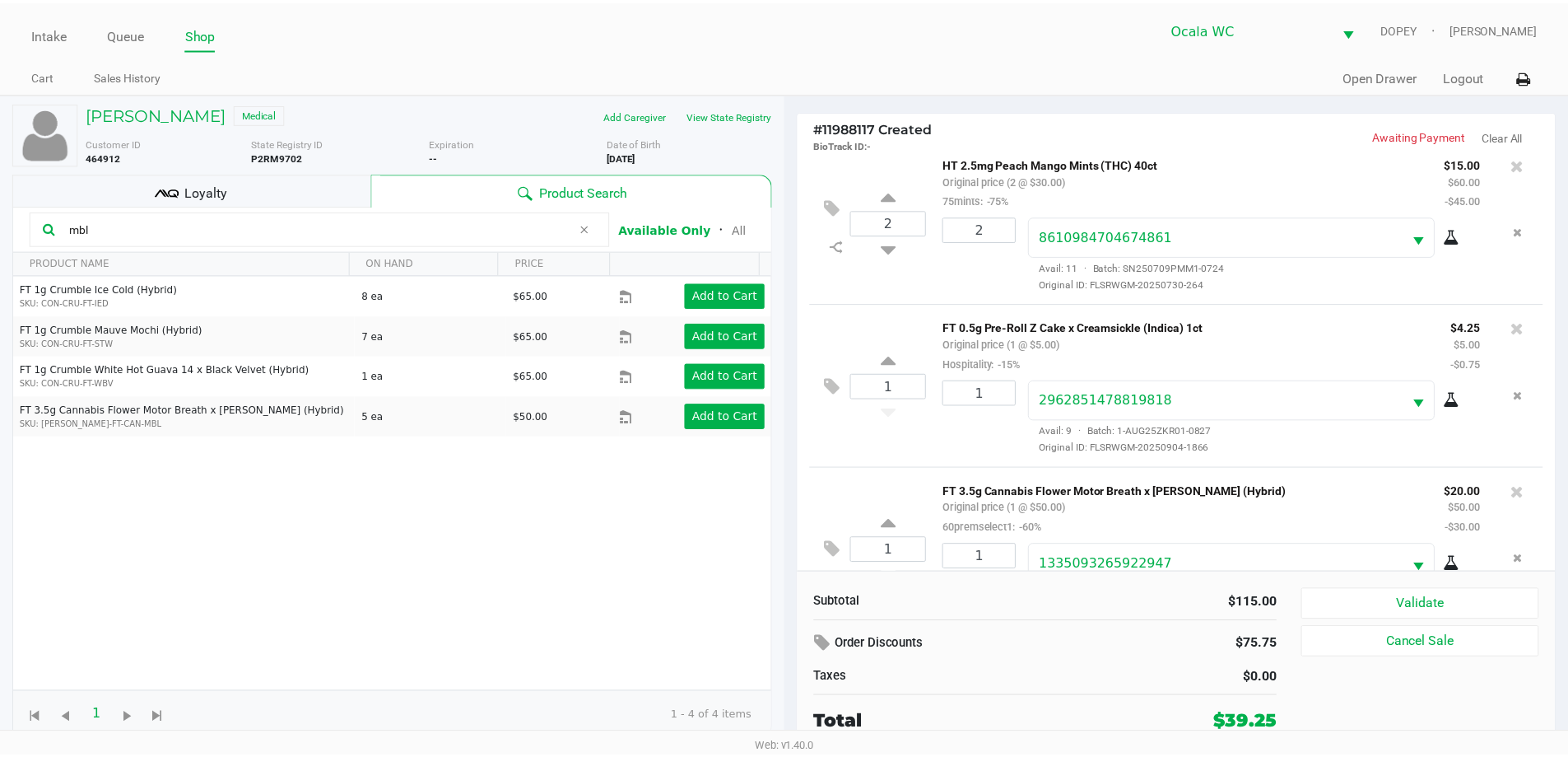
scroll to position [77, 0]
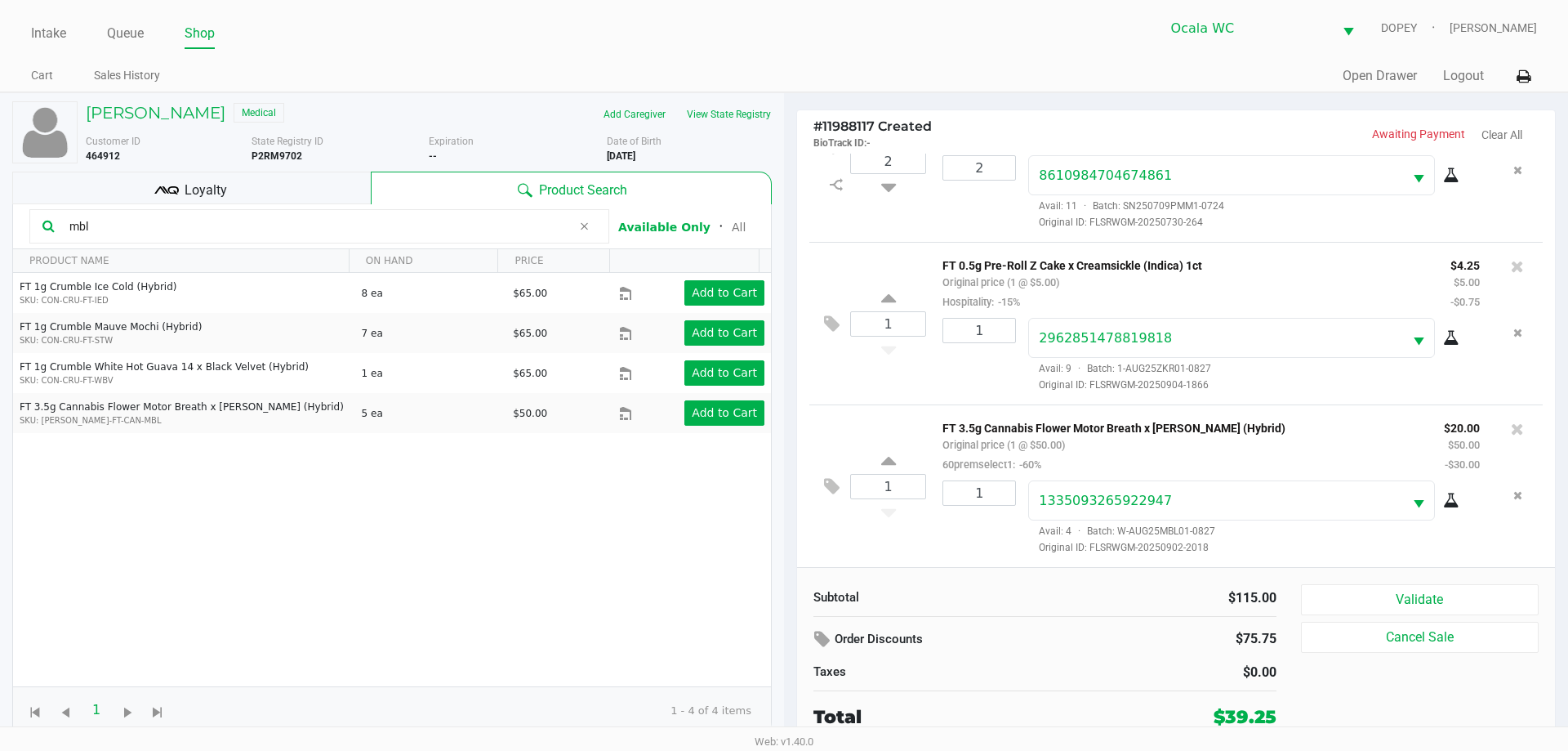
click at [324, 195] on div "Loyalty" at bounding box center [192, 188] width 359 height 33
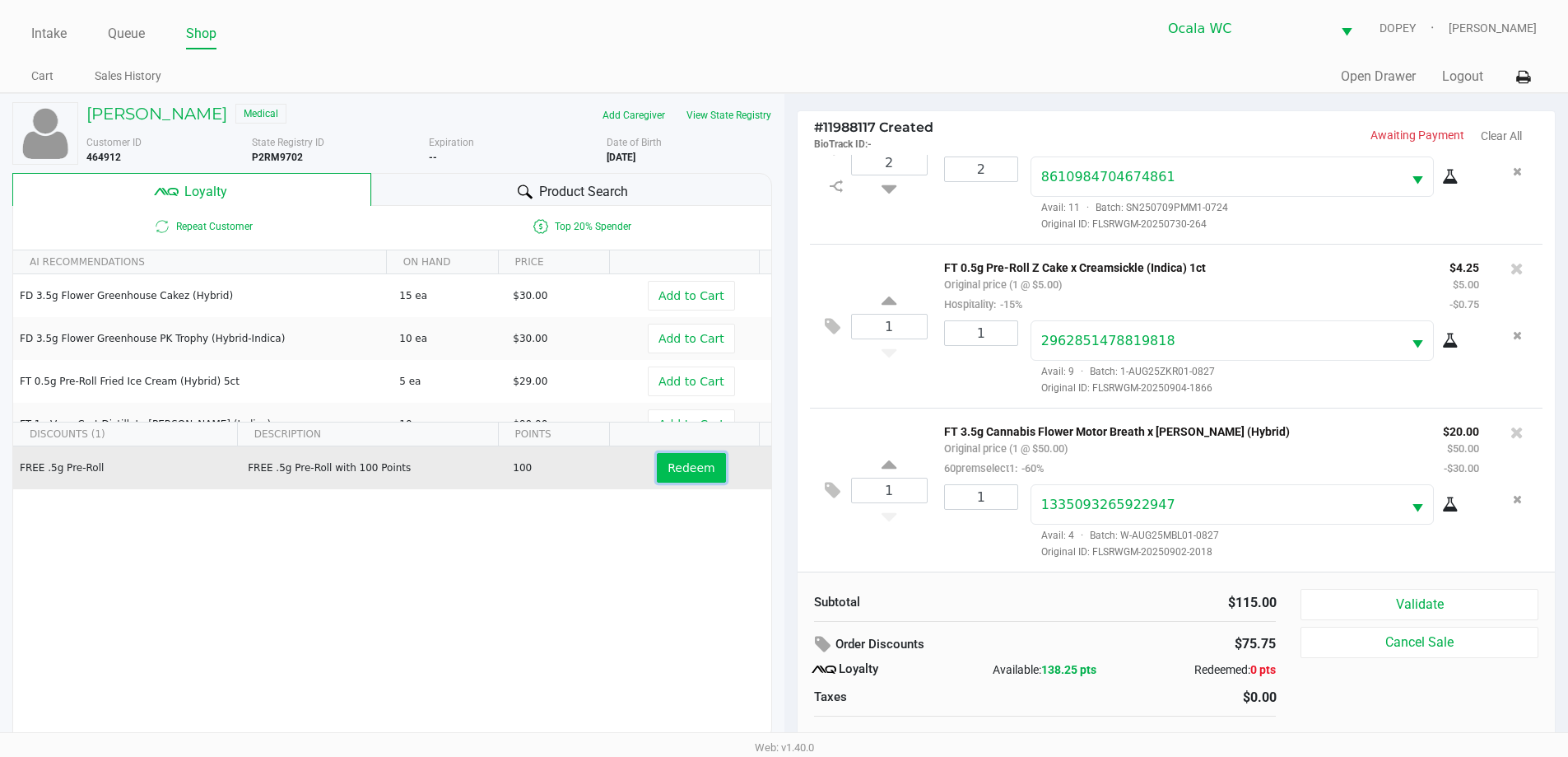
click at [695, 477] on button "Redeem" at bounding box center [691, 467] width 68 height 29
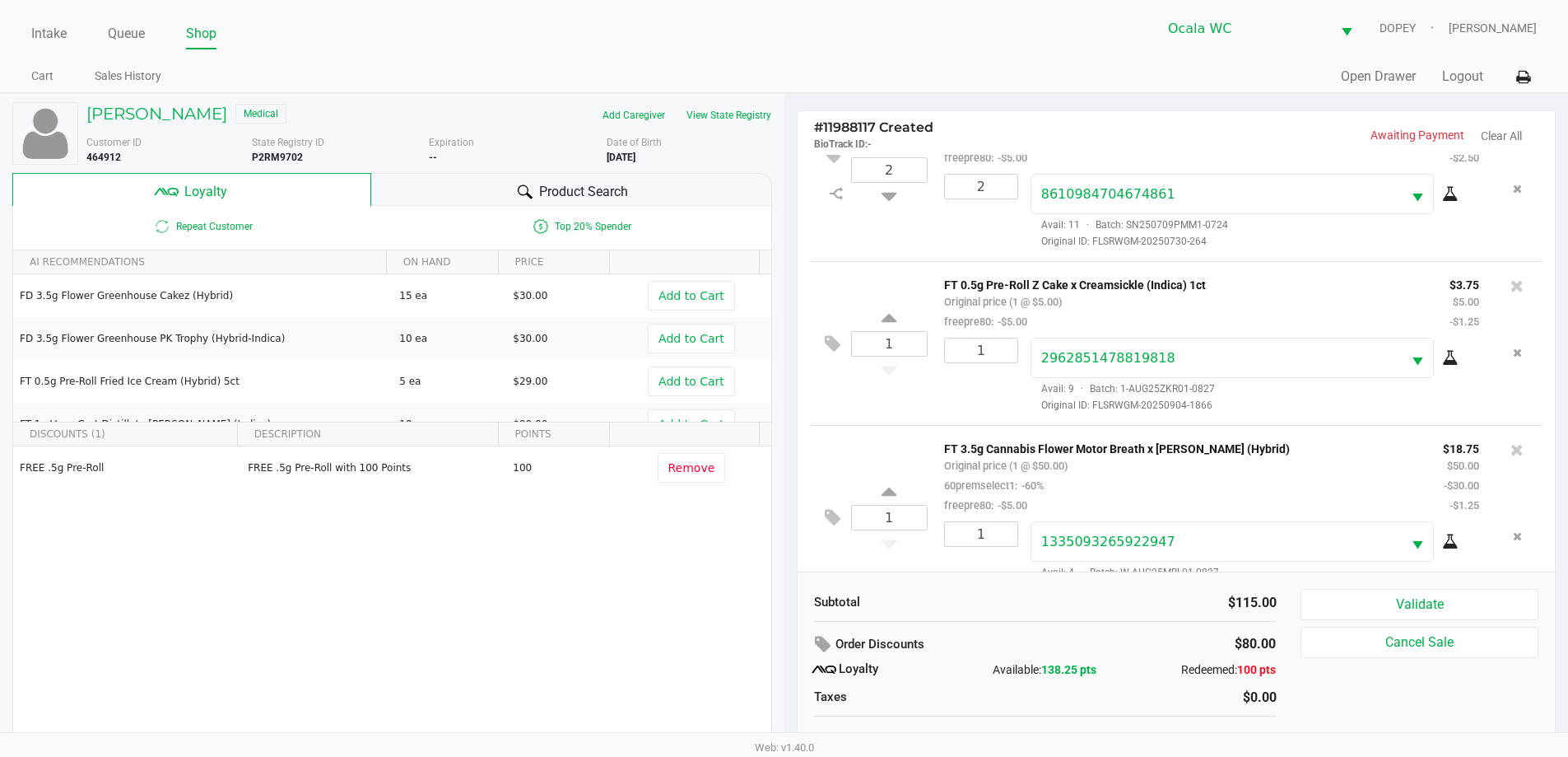
scroll to position [117, 0]
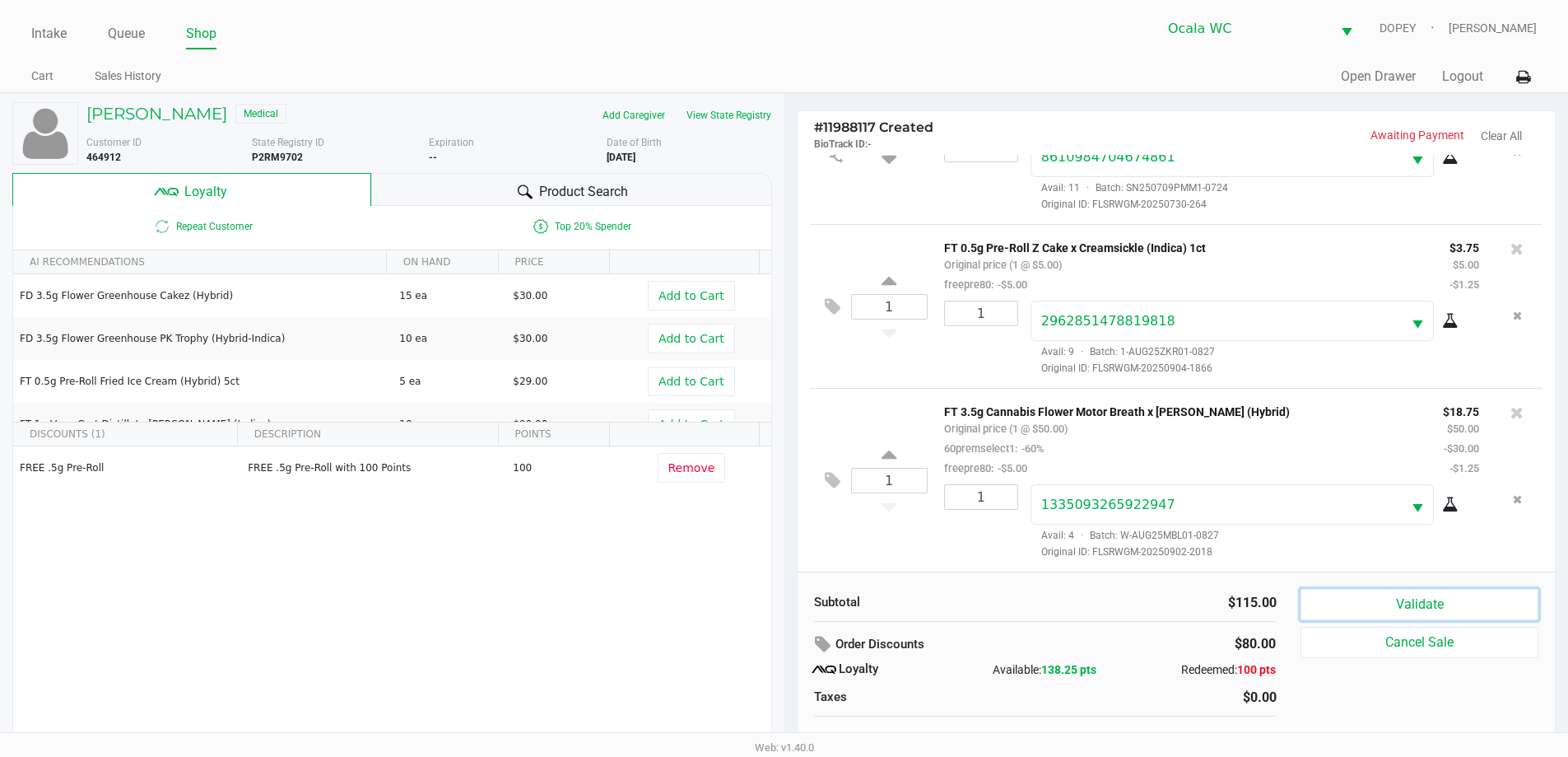
click at [1403, 605] on button "Validate" at bounding box center [1419, 604] width 237 height 31
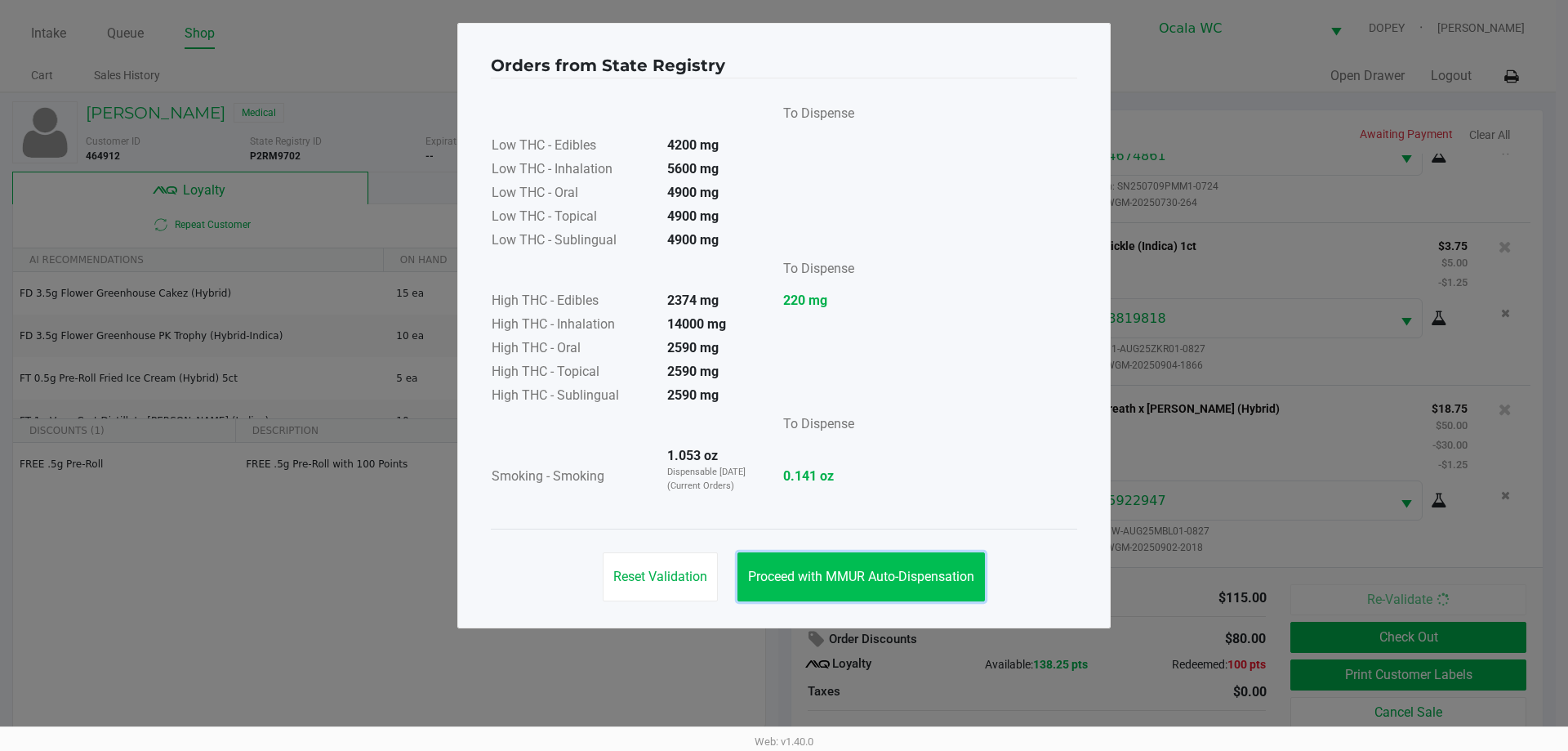
click at [920, 565] on button "Proceed with MMUR Auto-Dispensation" at bounding box center [861, 576] width 247 height 49
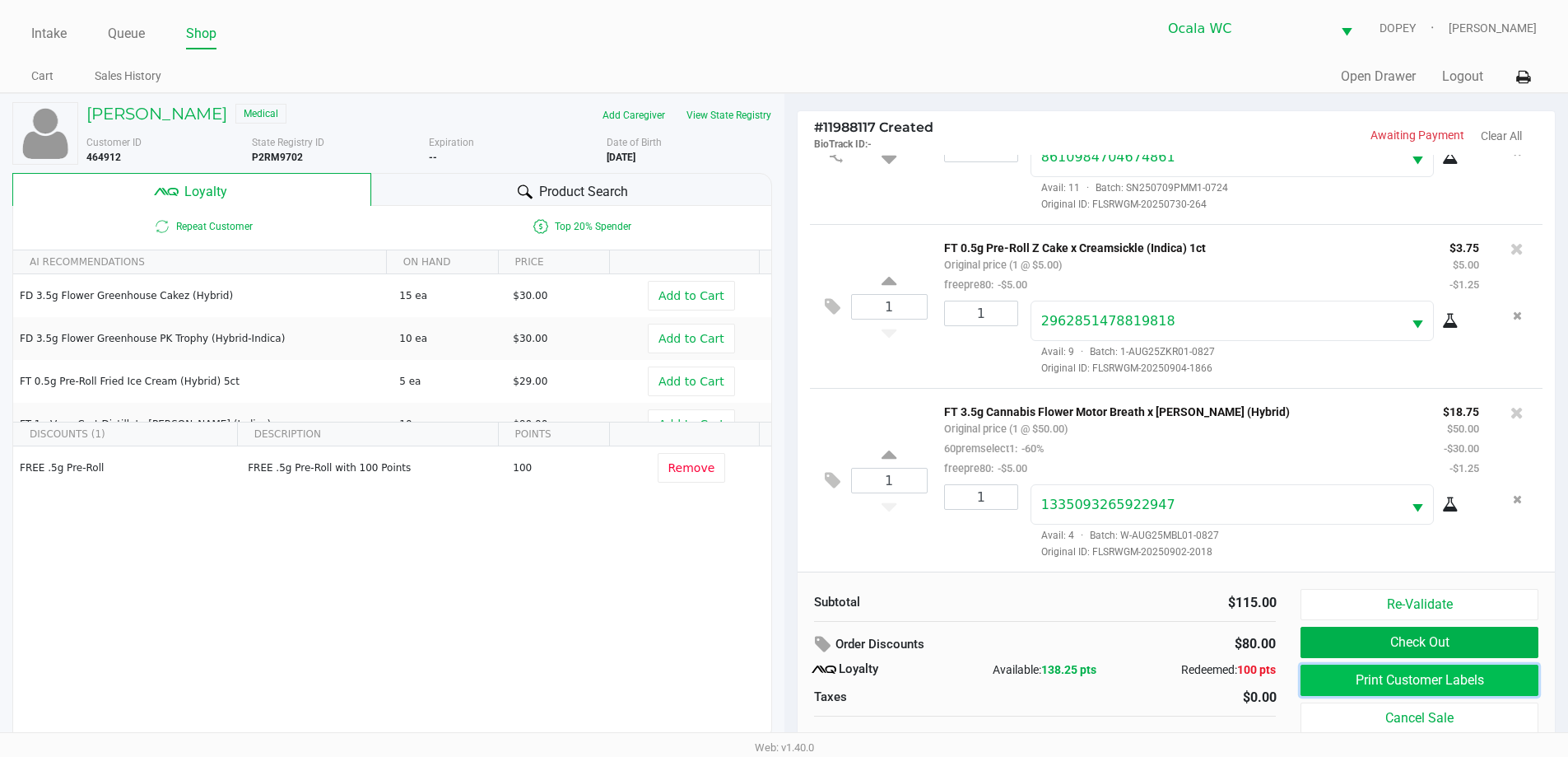
click at [1391, 688] on button "Print Customer Labels" at bounding box center [1419, 680] width 237 height 31
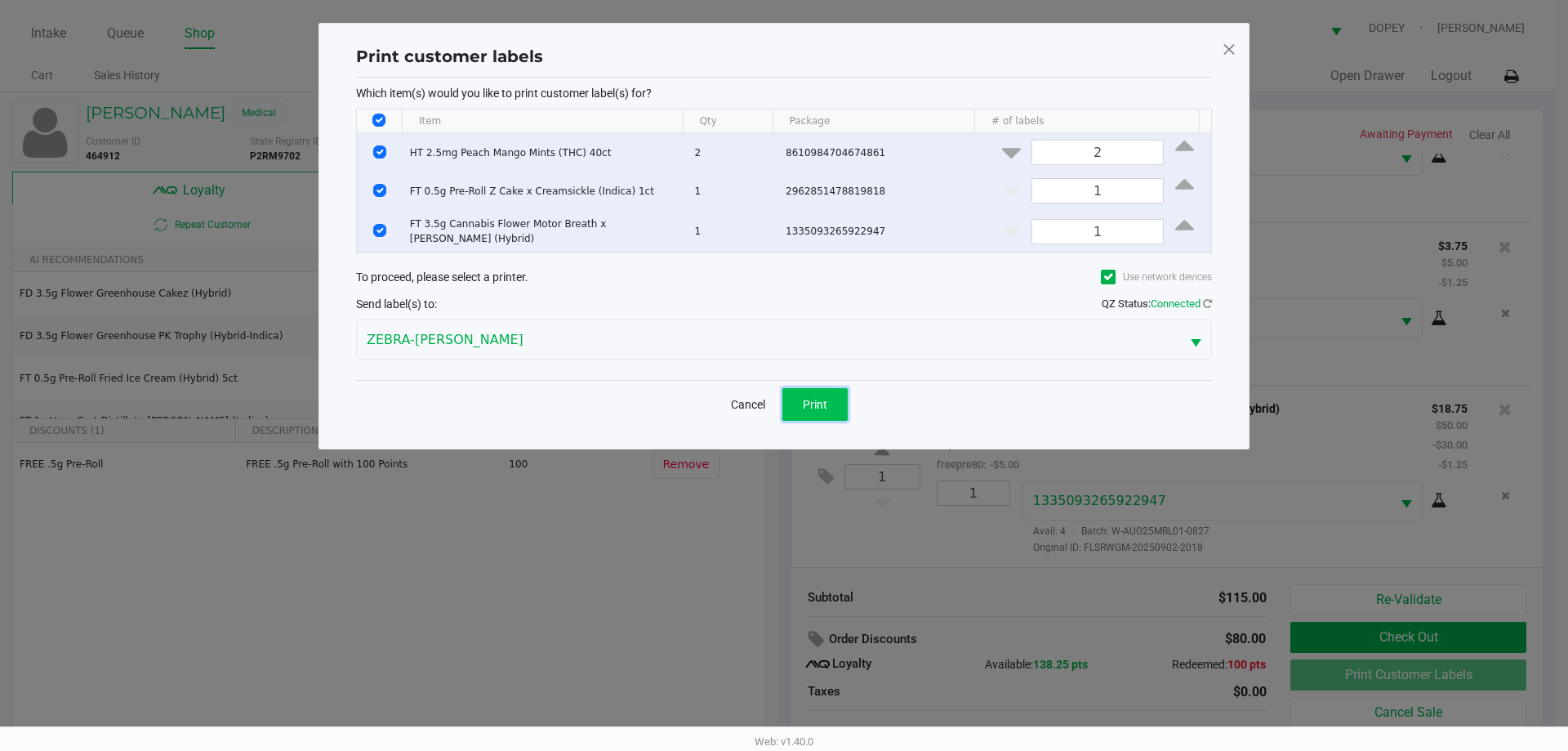
click at [810, 400] on span "Print" at bounding box center [815, 405] width 25 height 13
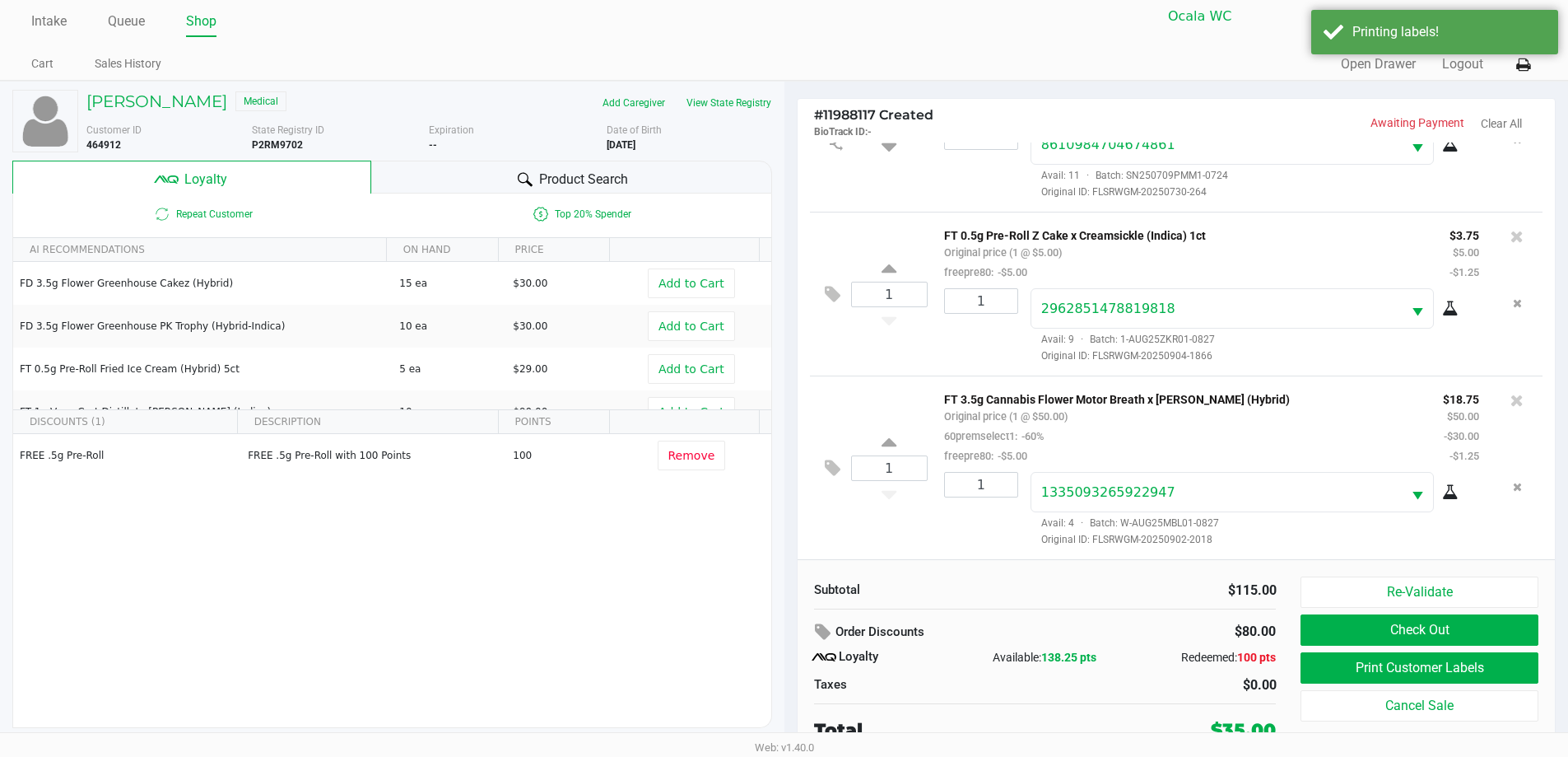
scroll to position [16, 0]
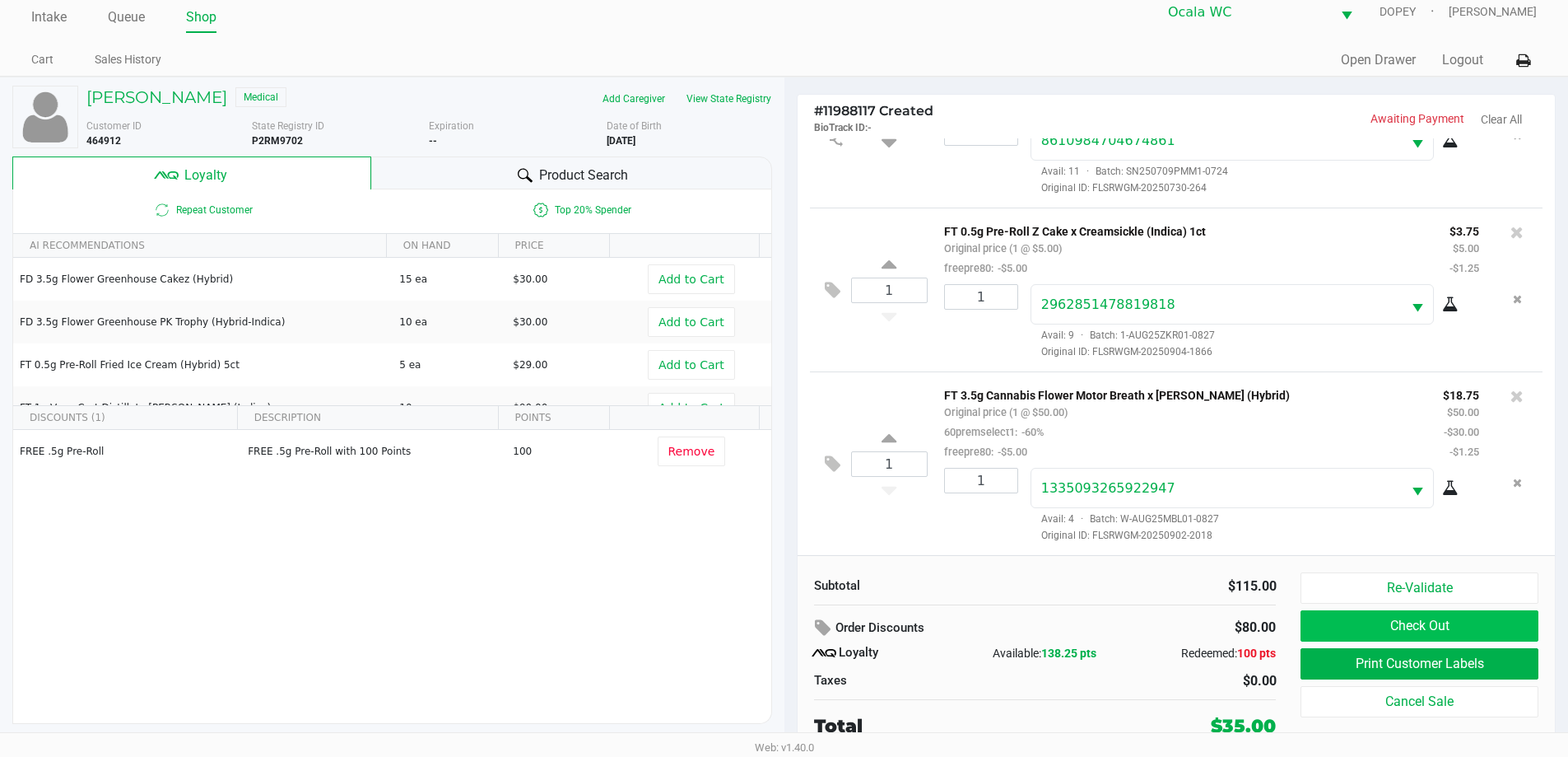
click at [1323, 613] on button "Check Out" at bounding box center [1419, 626] width 237 height 31
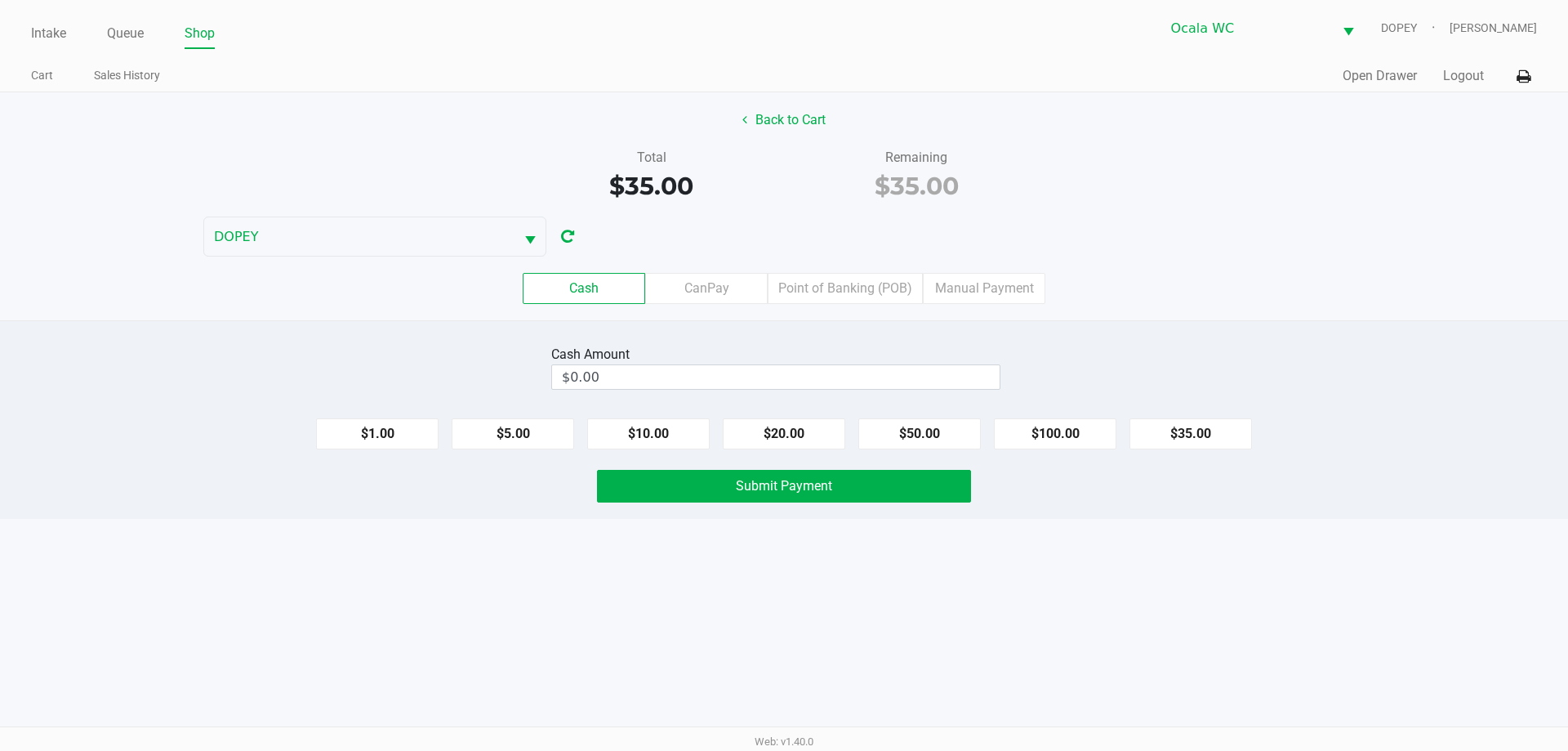
click at [843, 641] on div "Intake Queue Shop Ocala WC DOPEY [PERSON_NAME] Cart Sales History Quick Sale Op…" at bounding box center [784, 376] width 1568 height 751
click at [760, 424] on button "$20.00" at bounding box center [784, 433] width 123 height 31
click at [764, 441] on button "$20.00" at bounding box center [784, 433] width 123 height 31
type input "$40.00"
click at [732, 490] on button "Submit Payment" at bounding box center [784, 486] width 375 height 33
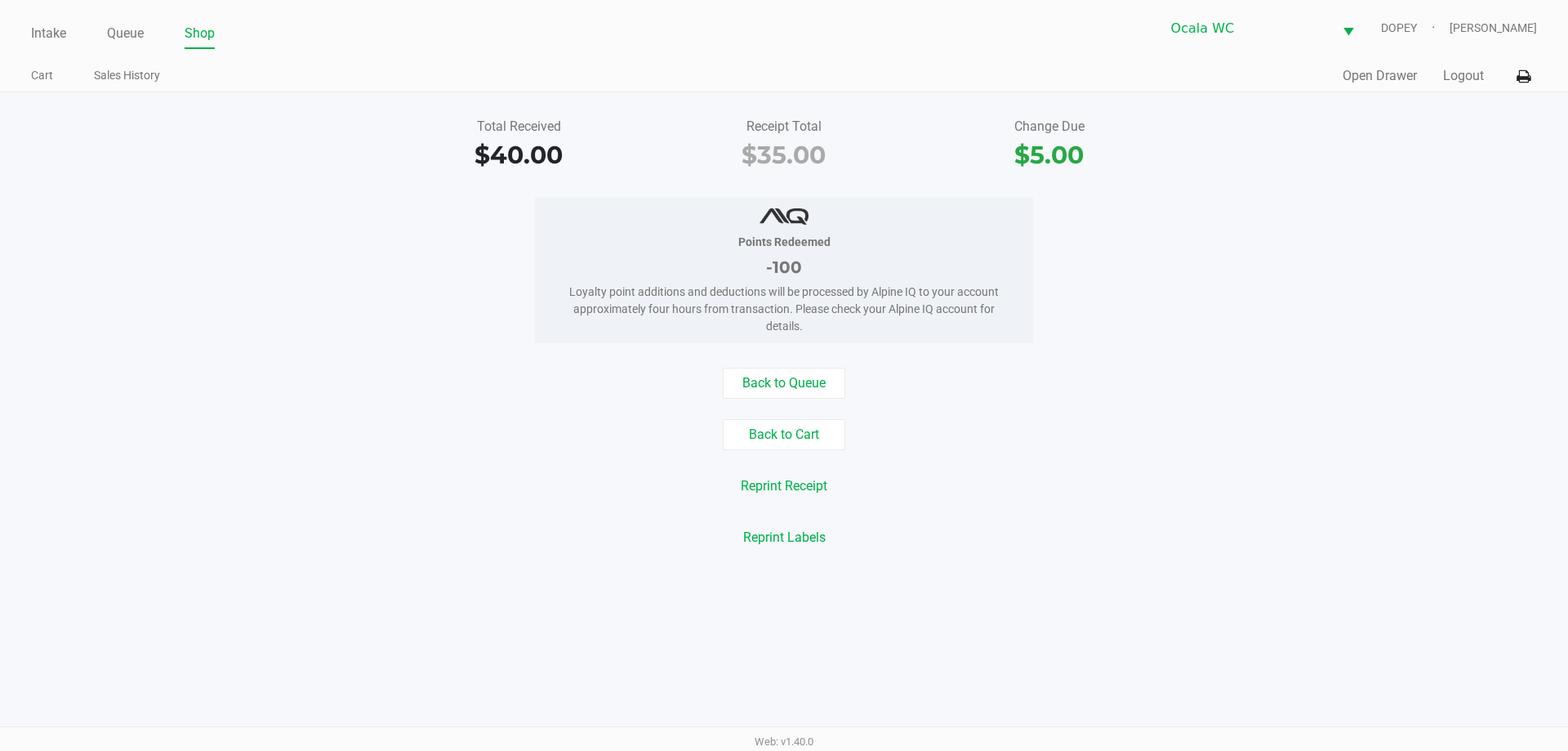
click at [36, 27] on link "Intake" at bounding box center [48, 33] width 35 height 23
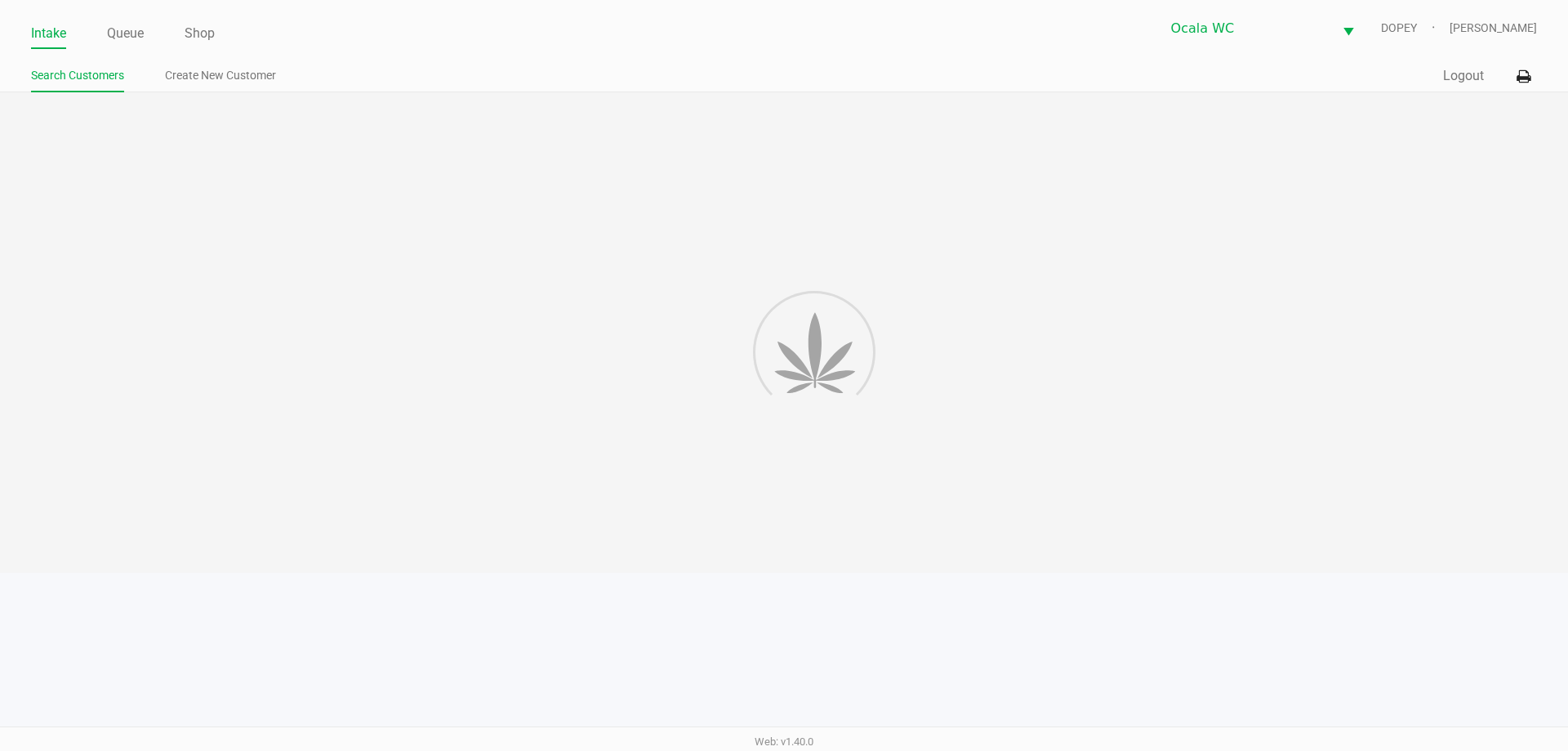
click at [45, 31] on link "Intake" at bounding box center [48, 33] width 35 height 23
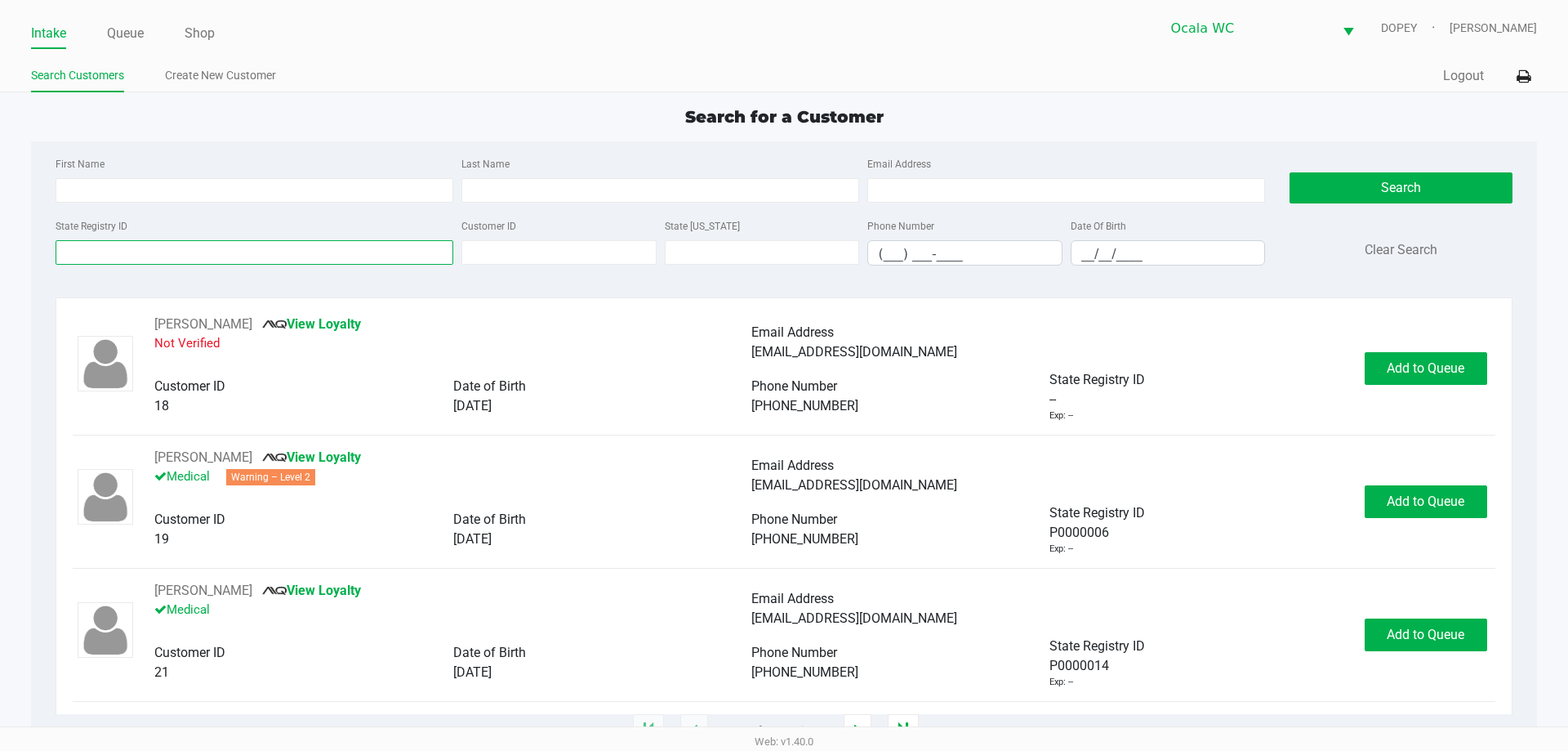
click at [129, 253] on input "State Registry ID" at bounding box center [255, 253] width 398 height 25
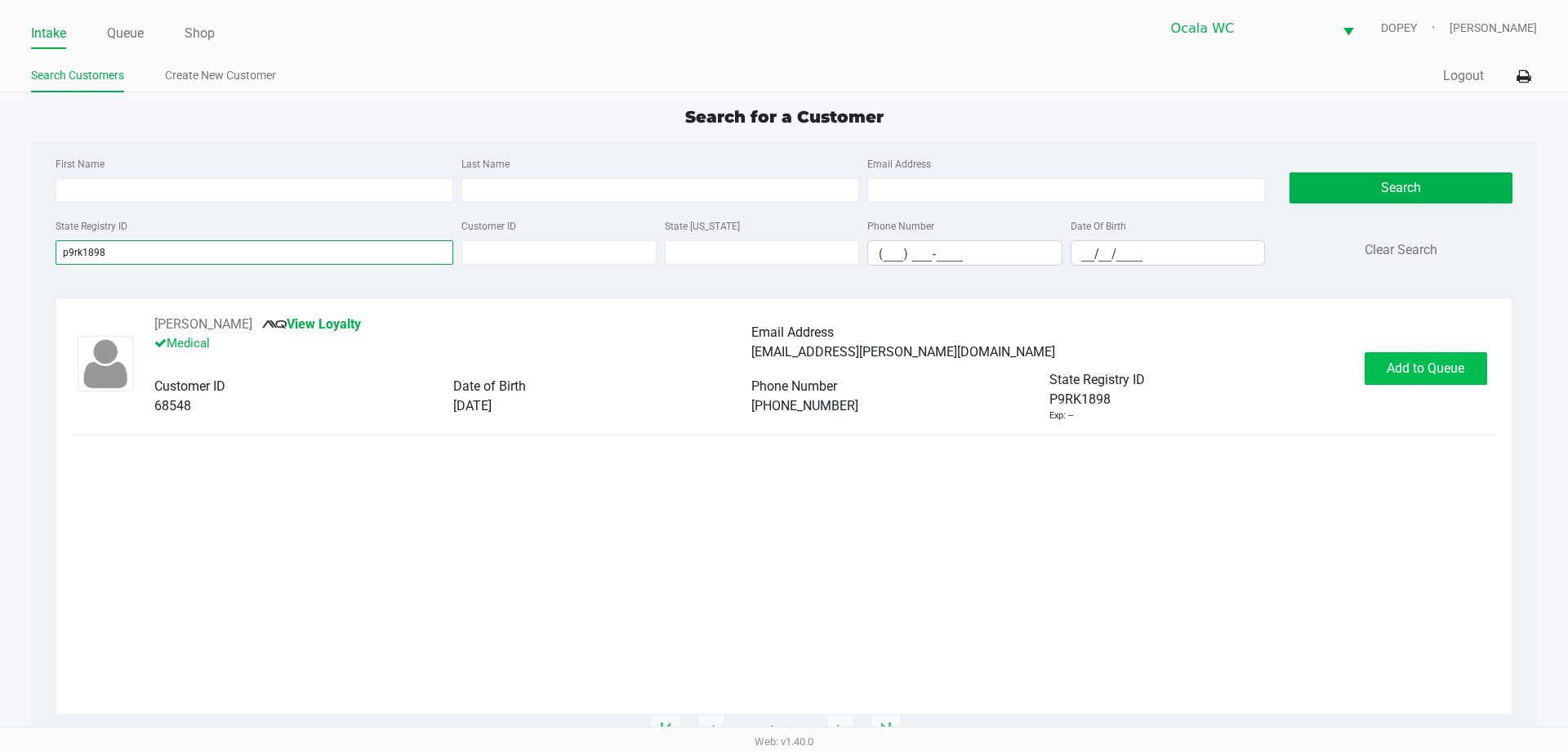
type input "p9rk1898"
click at [1441, 375] on span "Add to Queue" at bounding box center [1426, 368] width 77 height 15
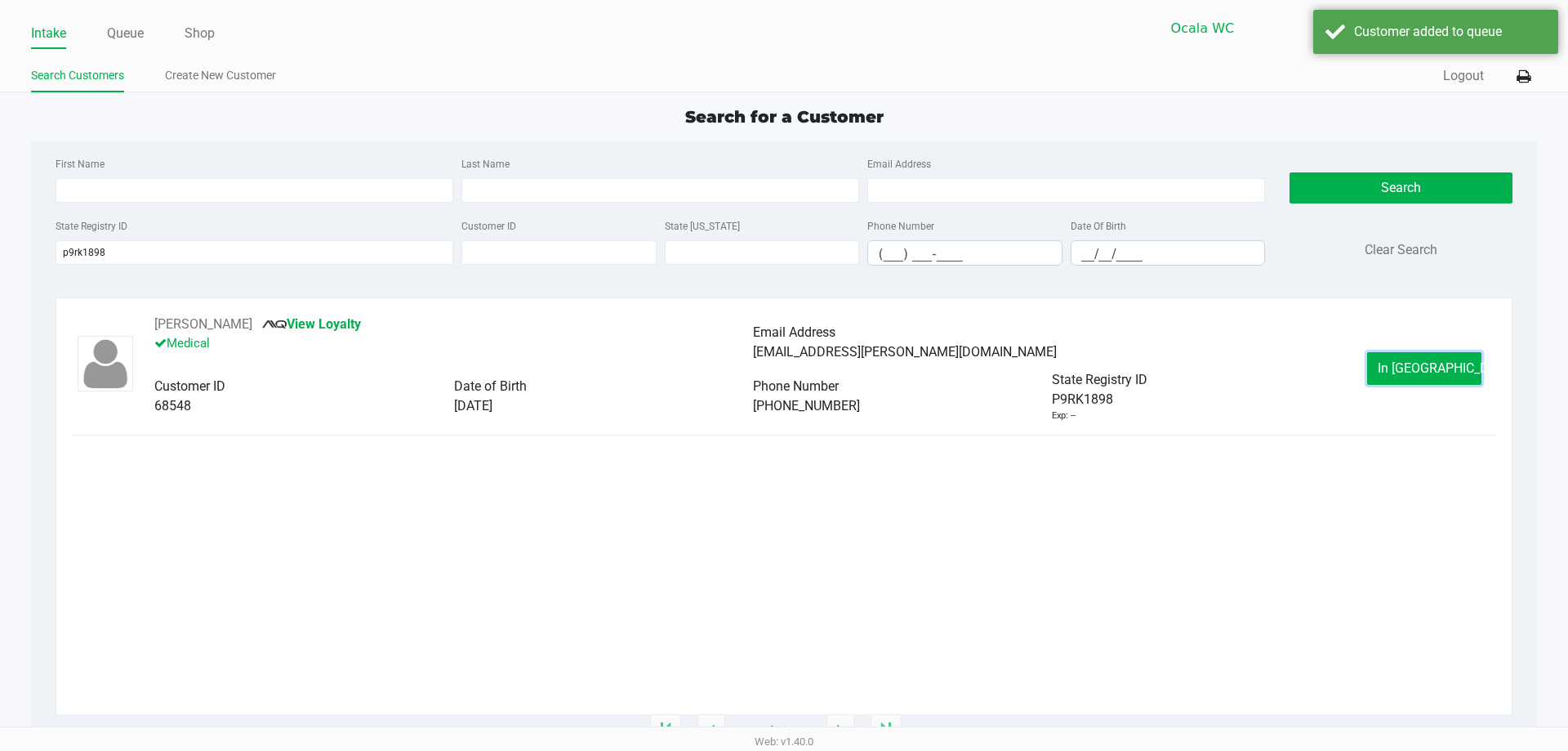
click at [1418, 367] on span "In [GEOGRAPHIC_DATA]" at bounding box center [1446, 368] width 137 height 15
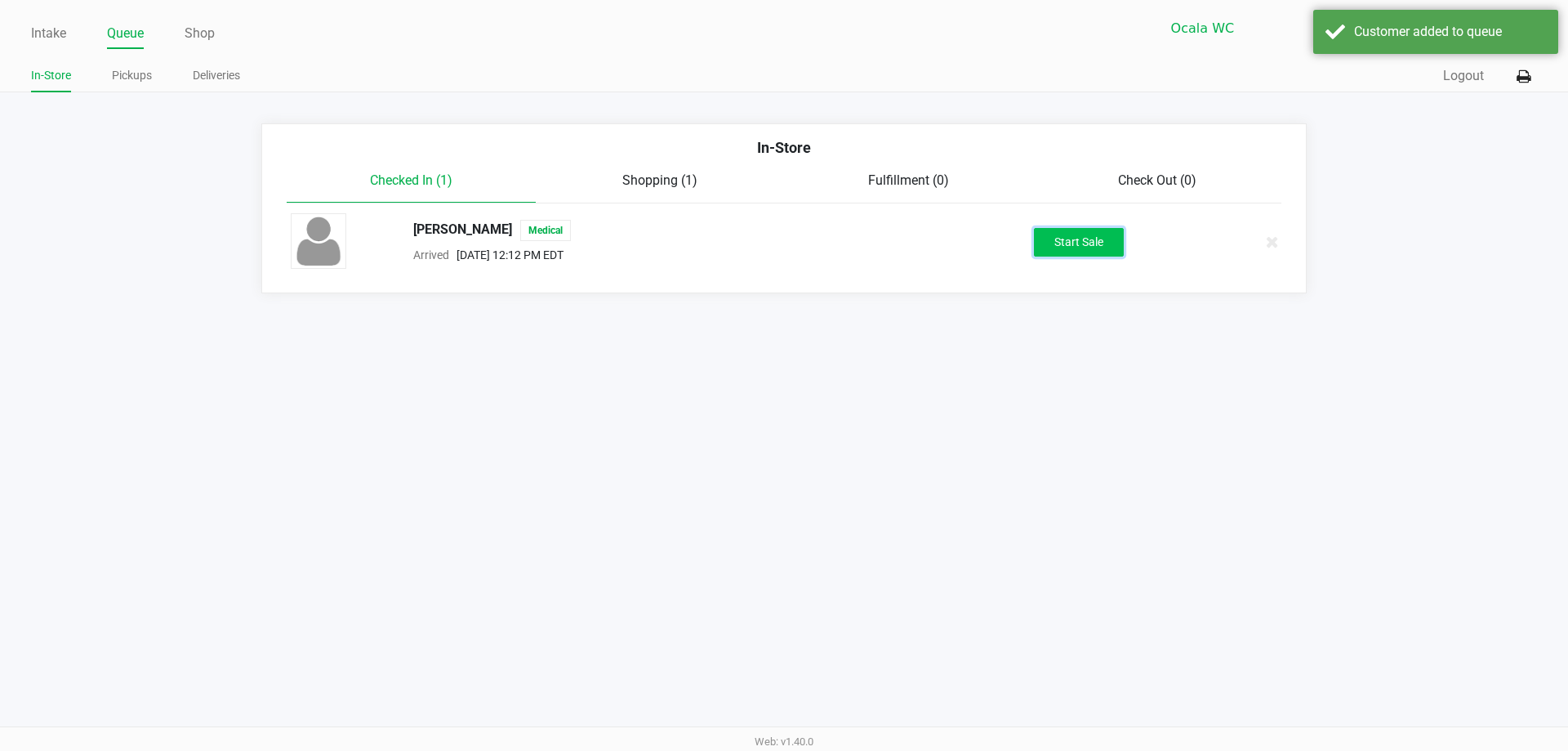
click at [1069, 242] on button "Start Sale" at bounding box center [1078, 242] width 90 height 28
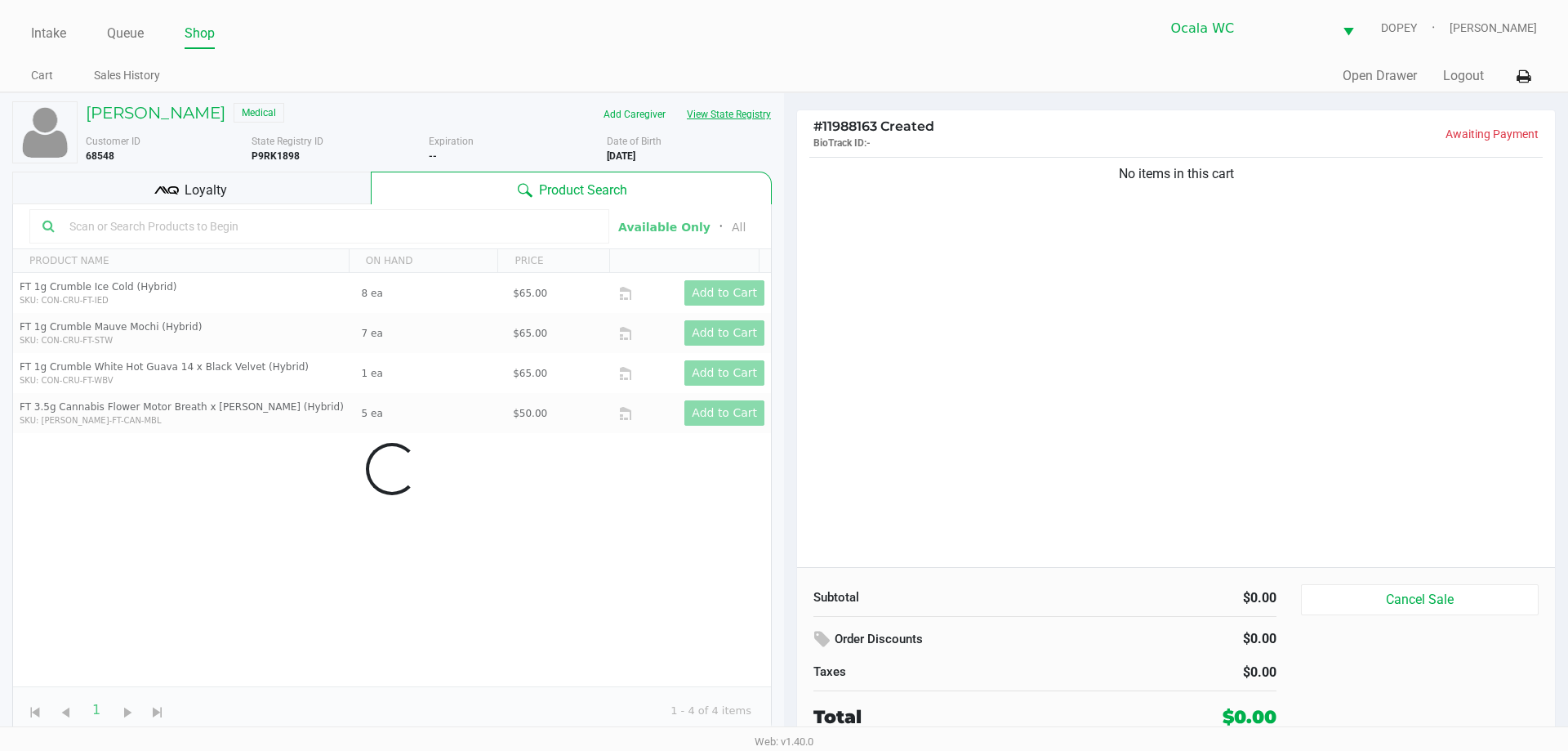
click at [734, 106] on button "View State Registry" at bounding box center [724, 114] width 95 height 26
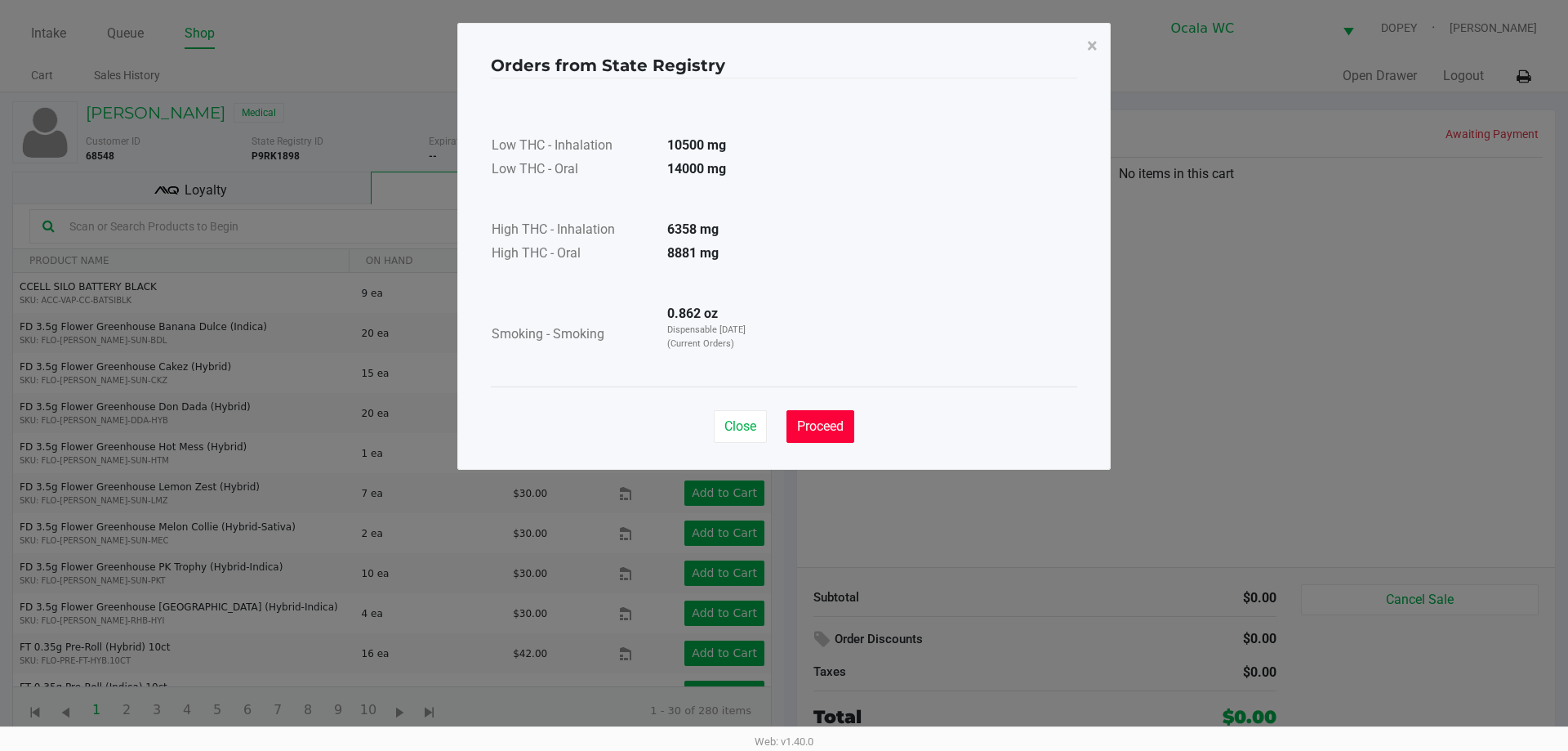
click at [834, 426] on span "Proceed" at bounding box center [820, 426] width 46 height 15
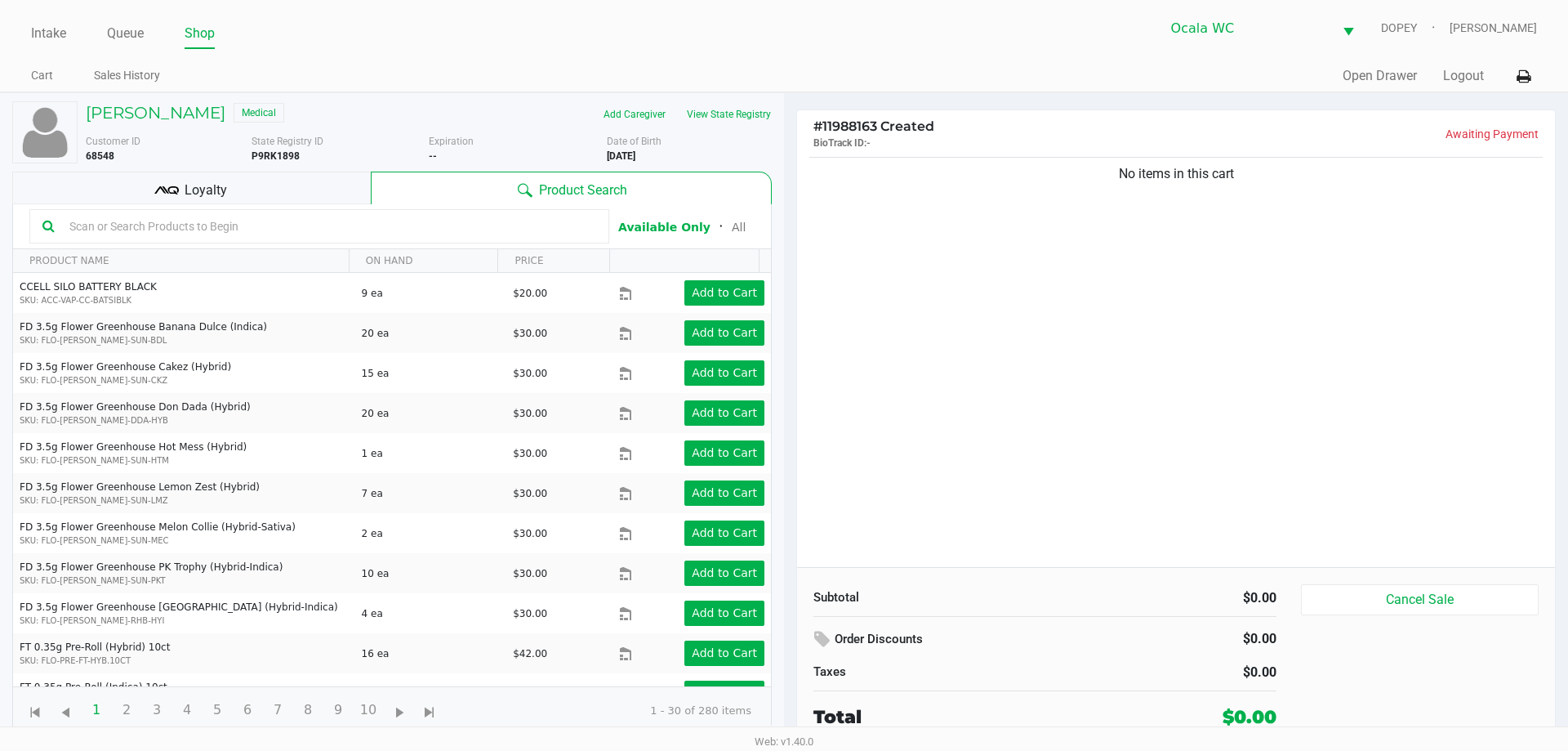
click at [722, 136] on div "More Date of Birth [DEMOGRAPHIC_DATA]" at bounding box center [695, 148] width 178 height 29
click at [733, 100] on div "[PERSON_NAME] Medical Add Caregiver View State Registry Customer ID 68548 State…" at bounding box center [392, 418] width 759 height 649
click at [733, 110] on button "View State Registry" at bounding box center [724, 114] width 95 height 26
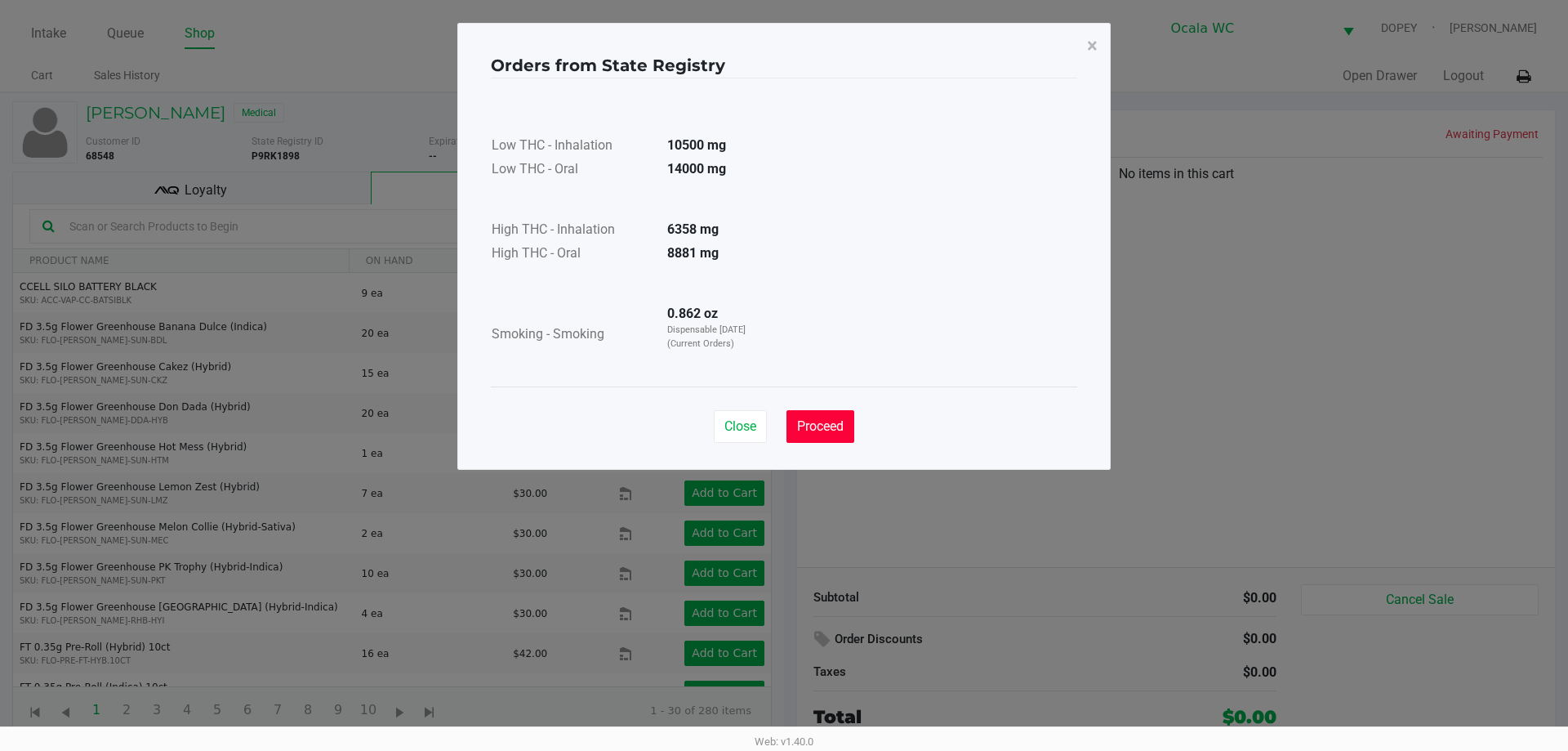
click at [821, 418] on span "Proceed" at bounding box center [820, 426] width 46 height 15
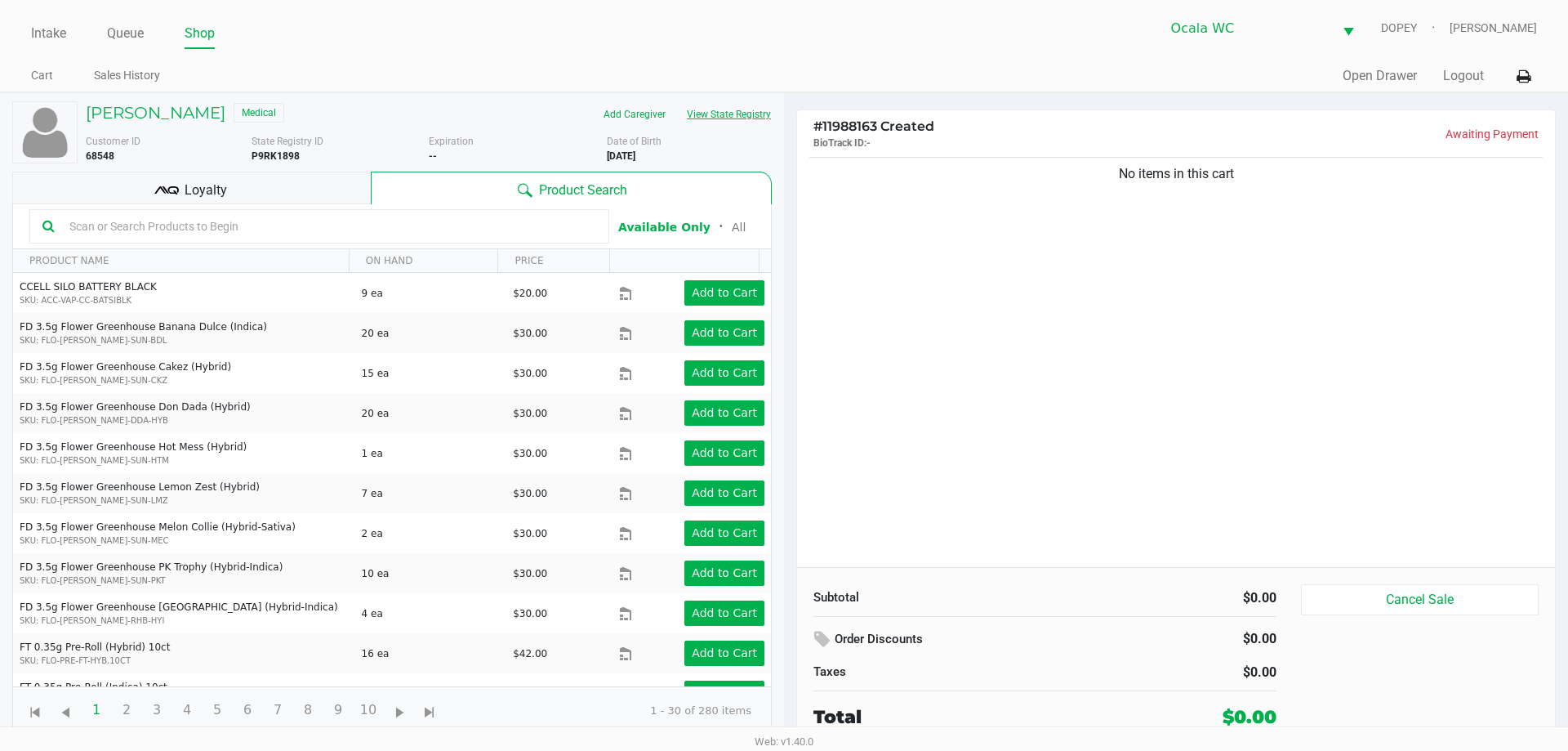
click at [247, 229] on input "text" at bounding box center [329, 226] width 533 height 25
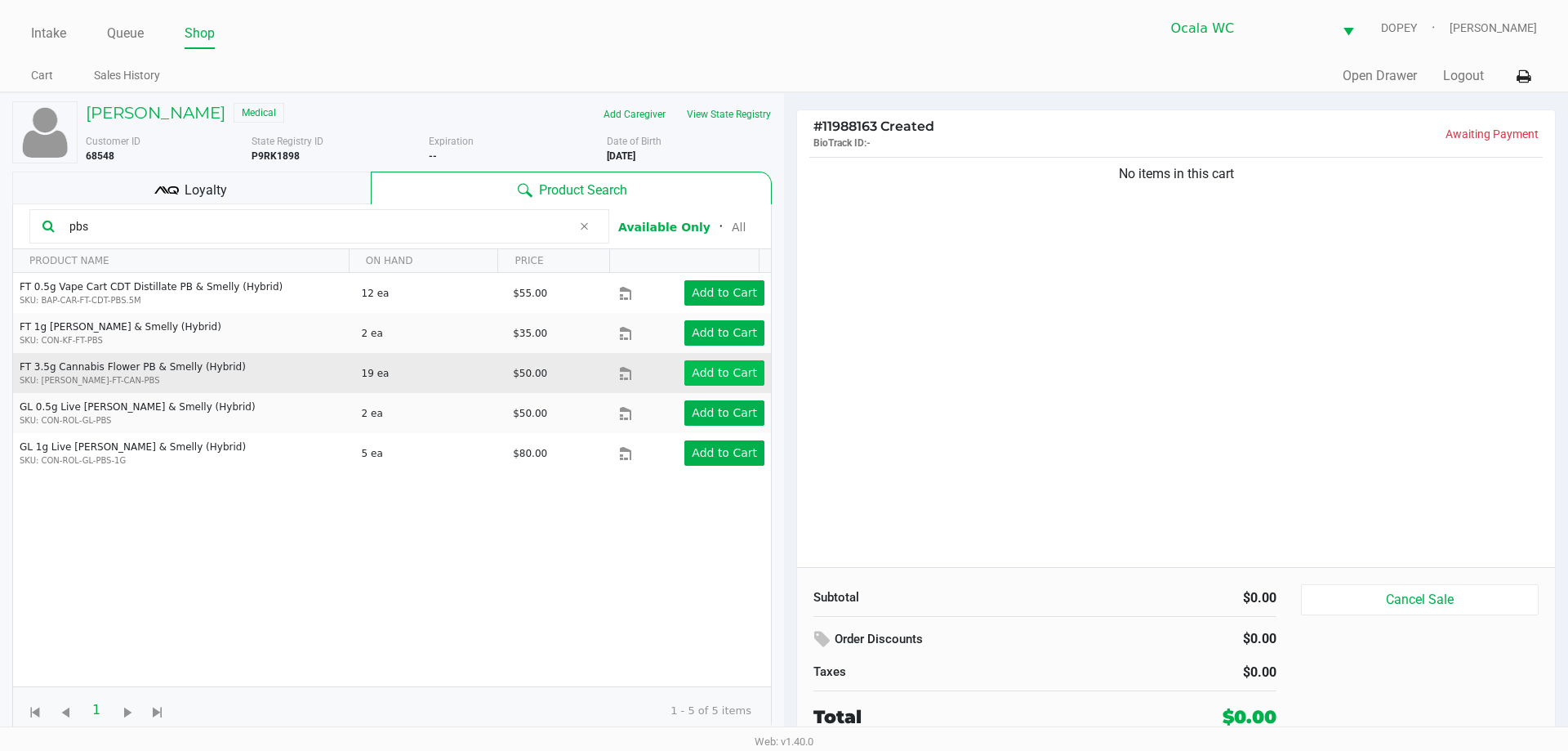
type input "pbs"
click at [715, 367] on app-button-loader "Add to Cart" at bounding box center [724, 373] width 65 height 13
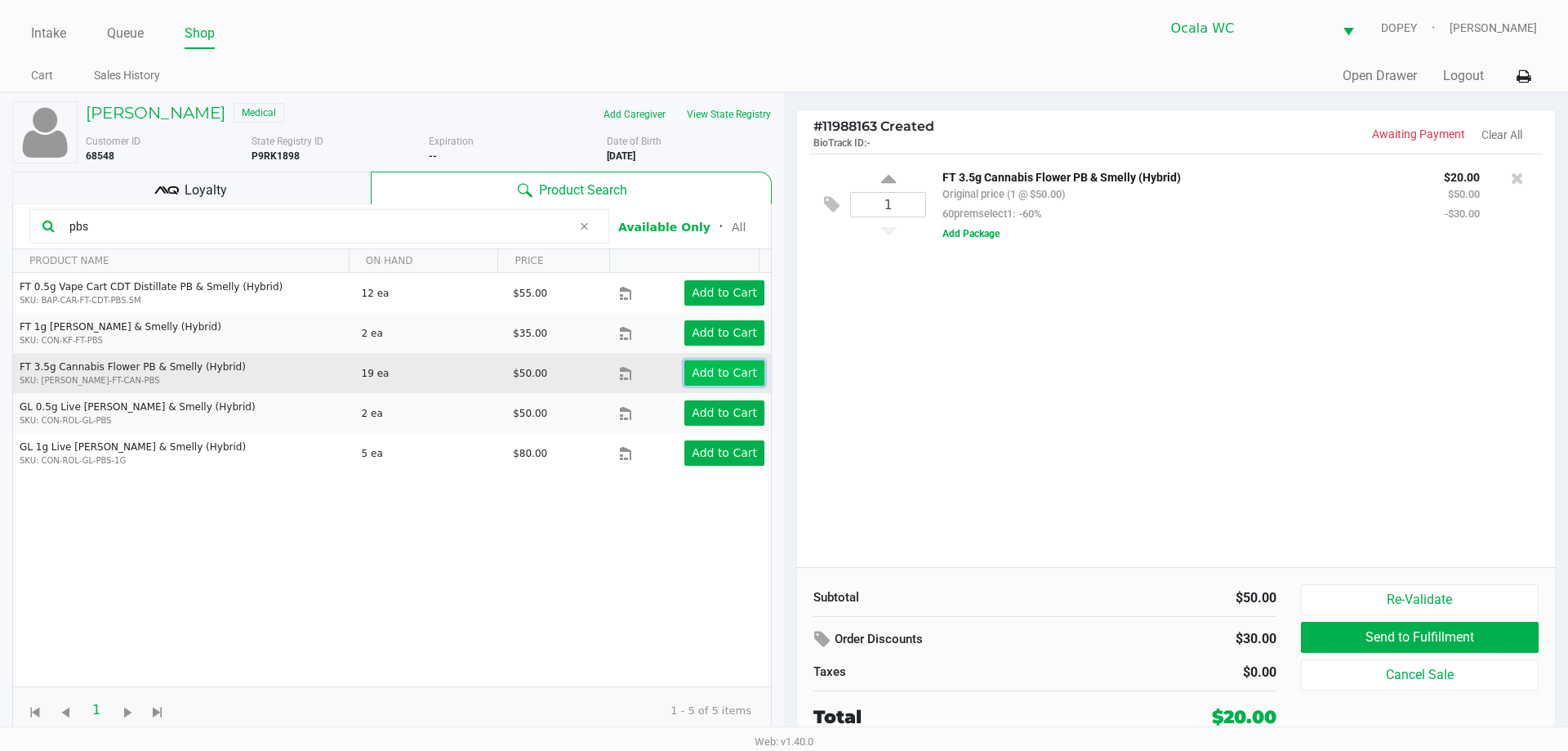
click at [715, 367] on app-button-loader "Add to Cart" at bounding box center [724, 373] width 65 height 13
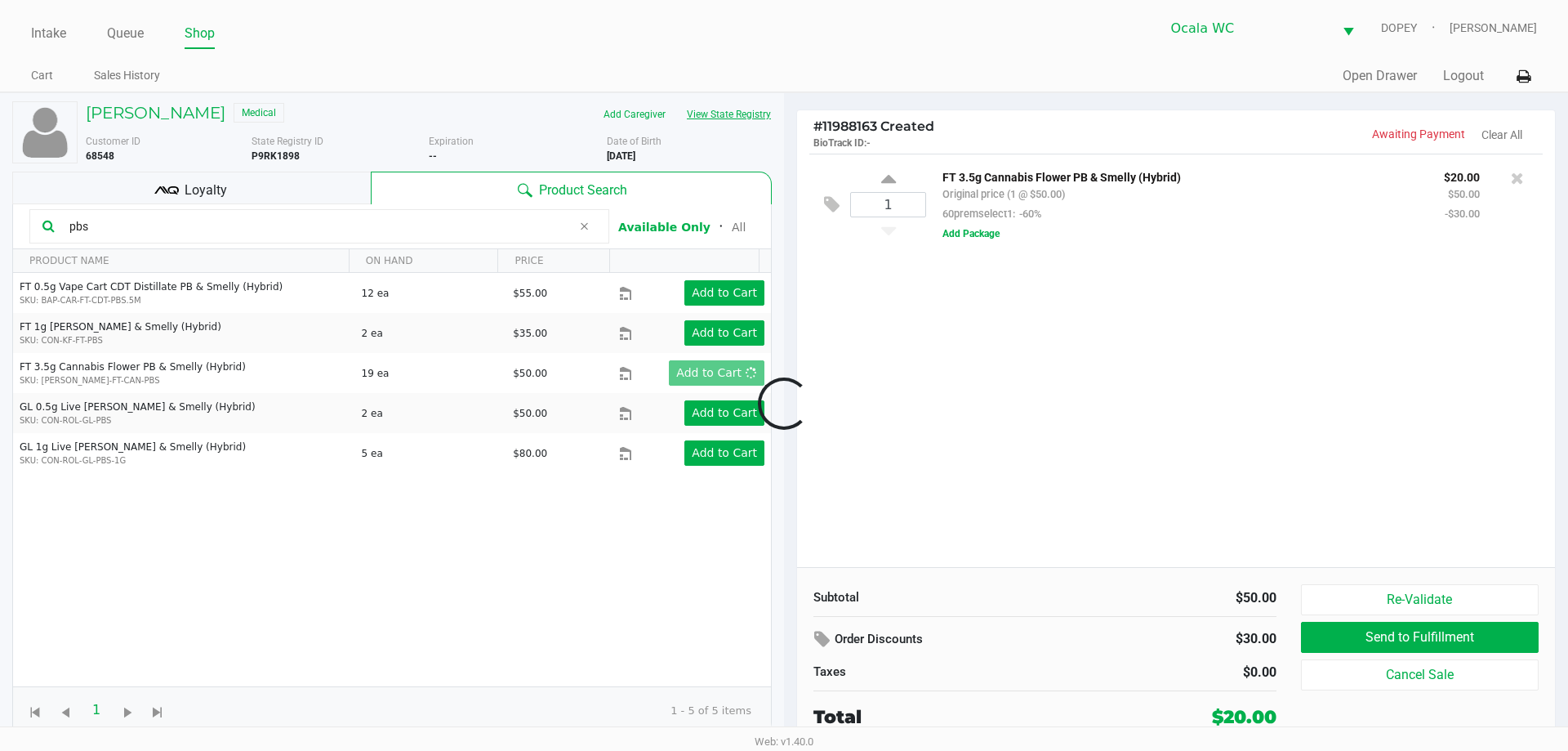
click at [735, 113] on button "View State Registry" at bounding box center [724, 114] width 95 height 26
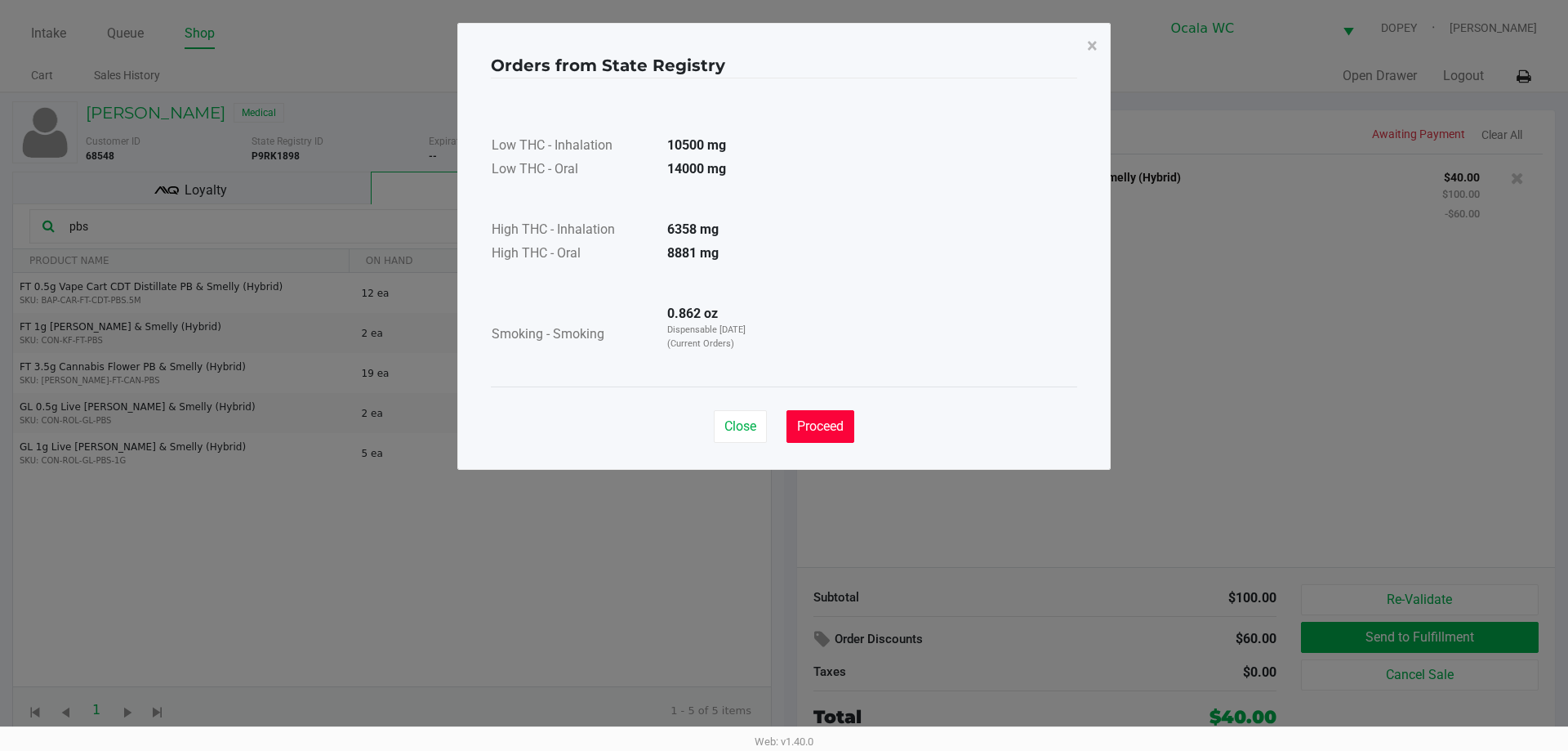
click at [808, 415] on button "Proceed" at bounding box center [821, 426] width 68 height 33
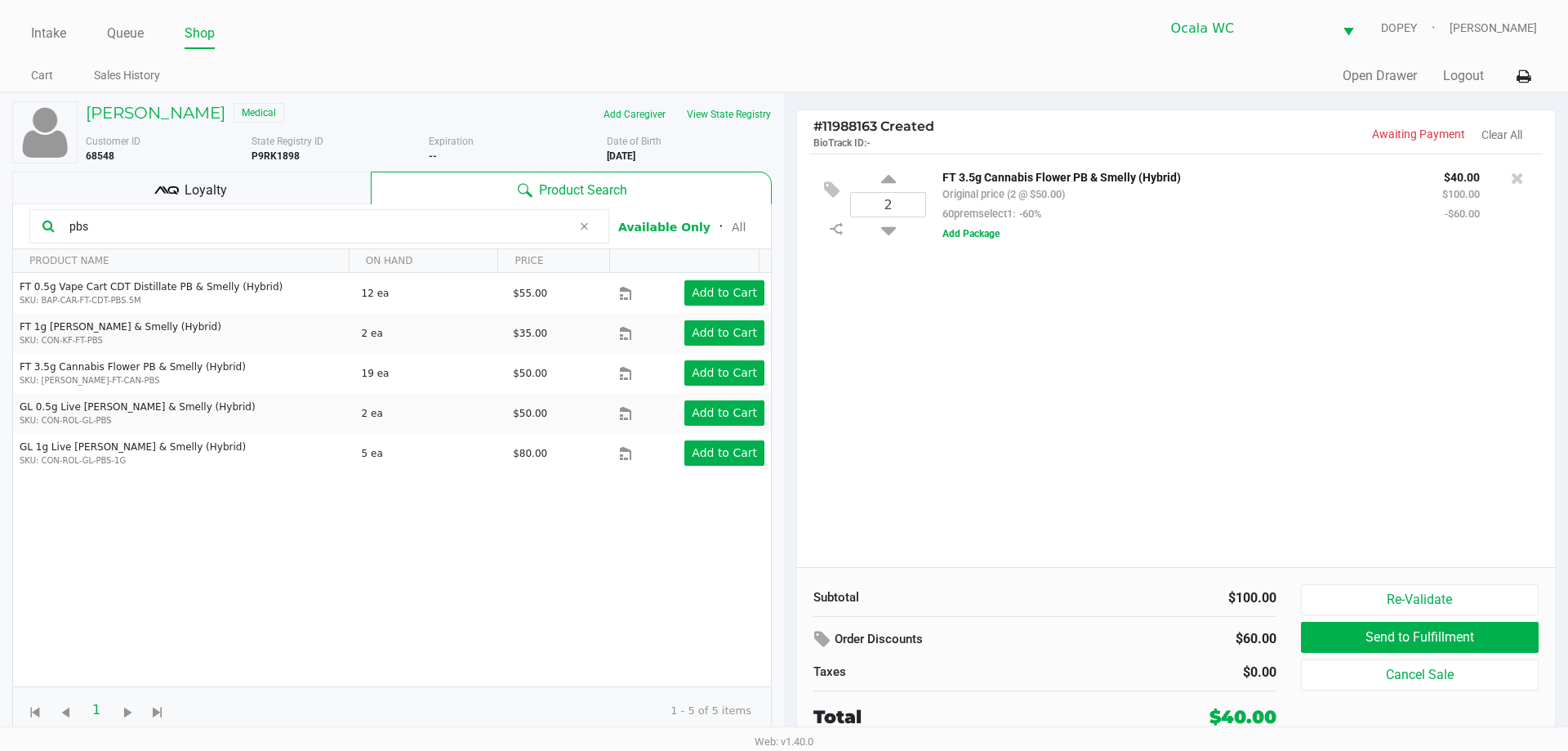
click at [274, 233] on input "pbs" at bounding box center [317, 226] width 509 height 25
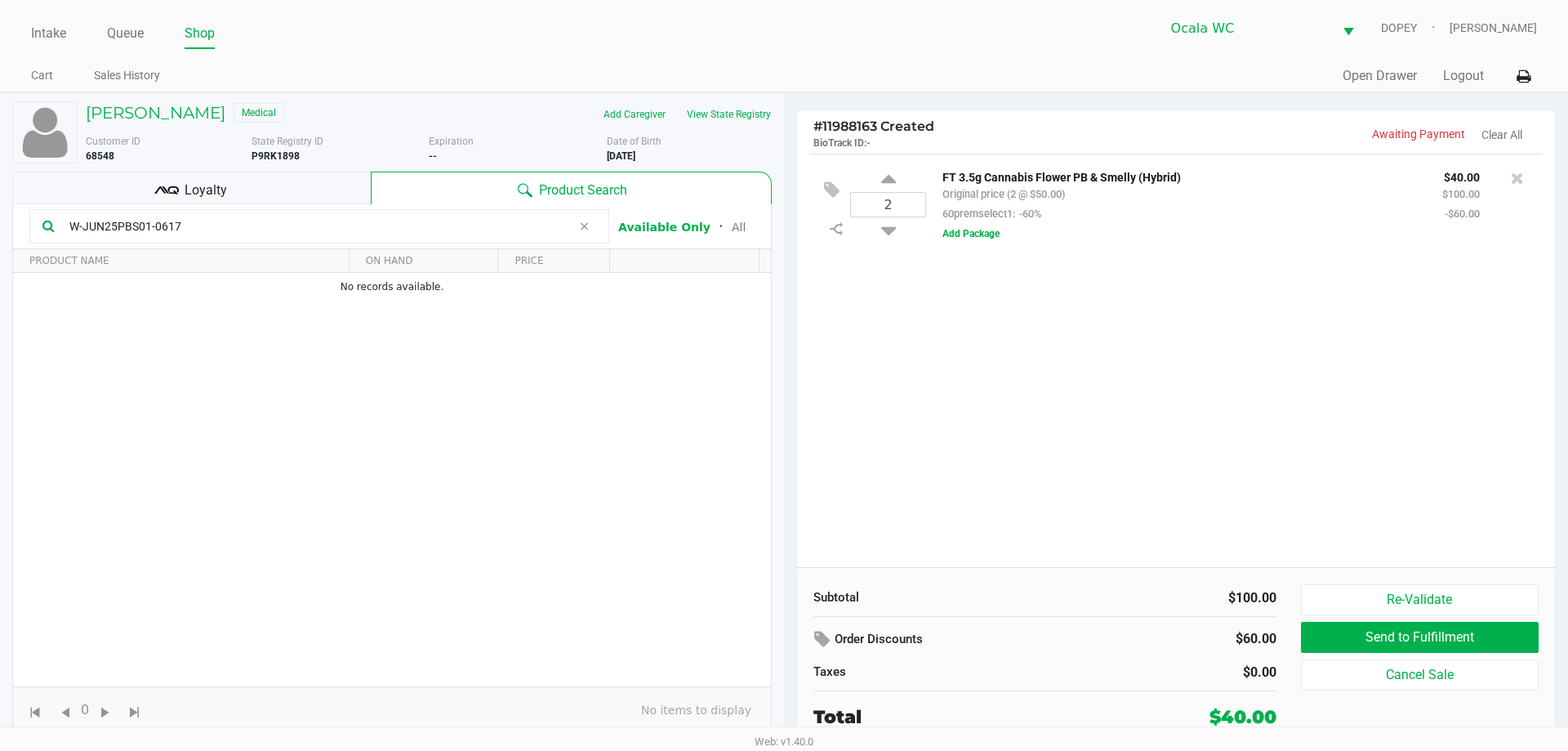
type input "W-JUN25PBS01-0617"
click at [968, 416] on div "2 FT 3.5g Cannabis Flower PB & Smelly (Hybrid) Original price (2 @ $50.00) 60pr…" at bounding box center [1176, 360] width 759 height 413
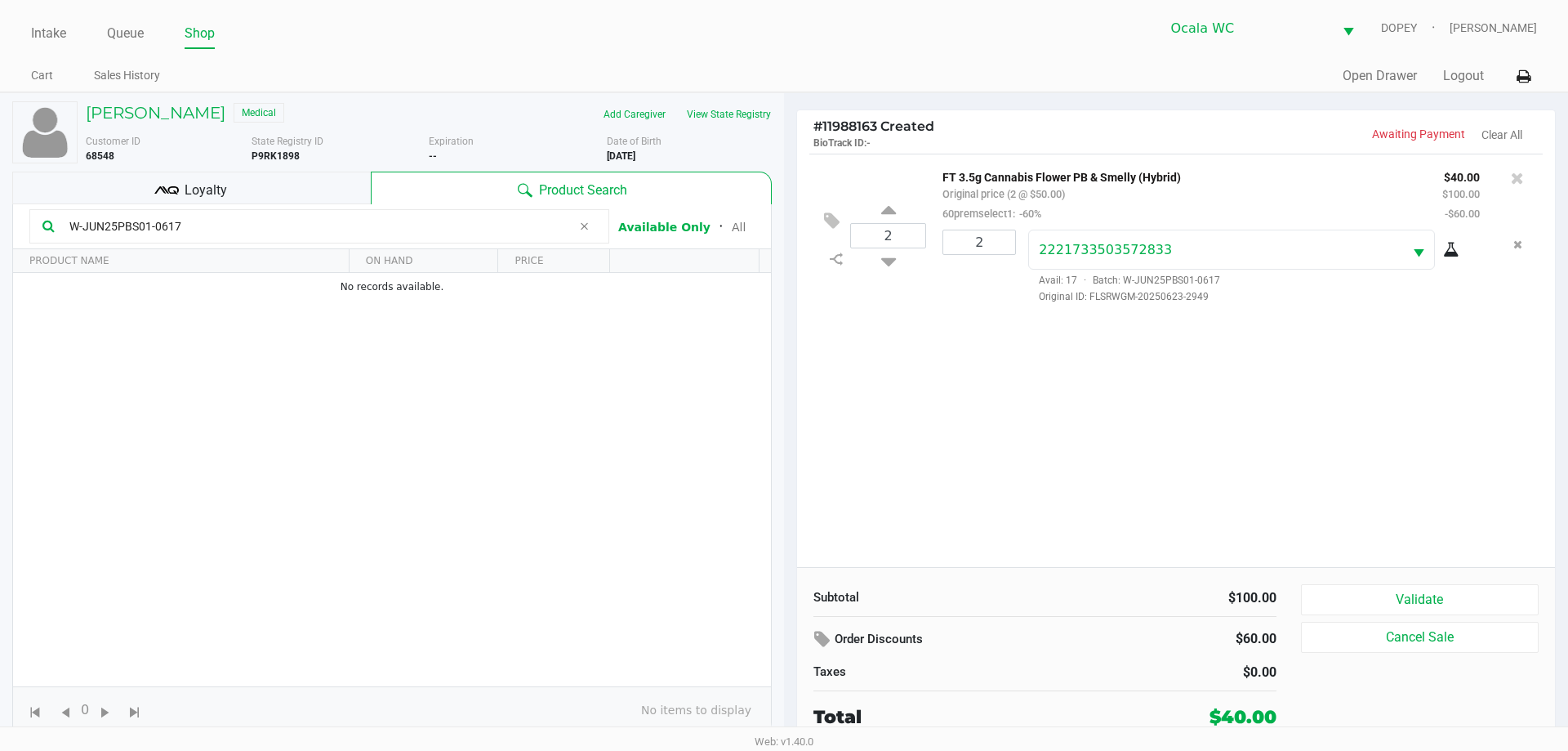
click at [1370, 593] on button "Validate" at bounding box center [1420, 599] width 238 height 31
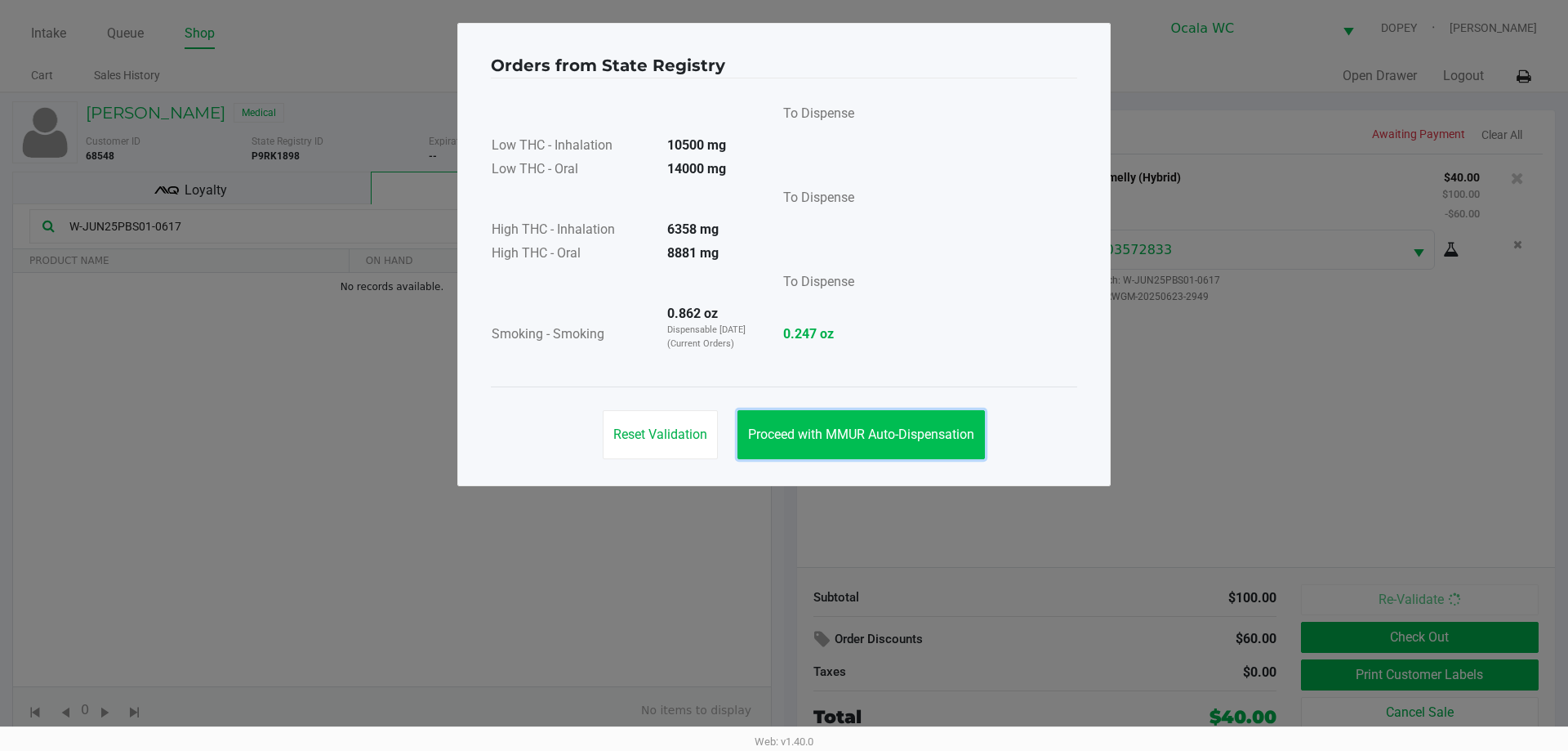
click at [782, 440] on span "Proceed with MMUR Auto-Dispensation" at bounding box center [861, 434] width 226 height 15
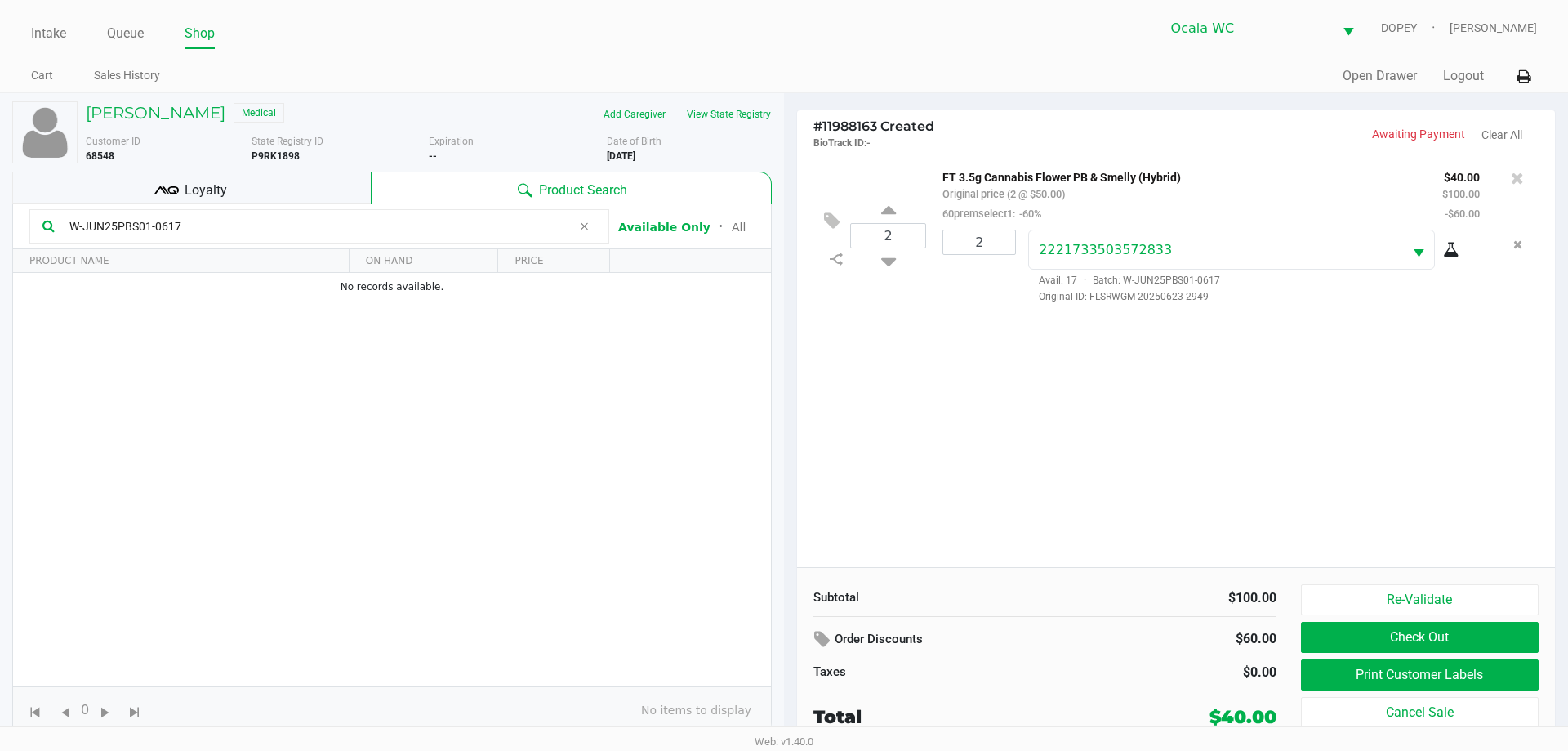
click at [1326, 671] on button "Print Customer Labels" at bounding box center [1420, 675] width 238 height 31
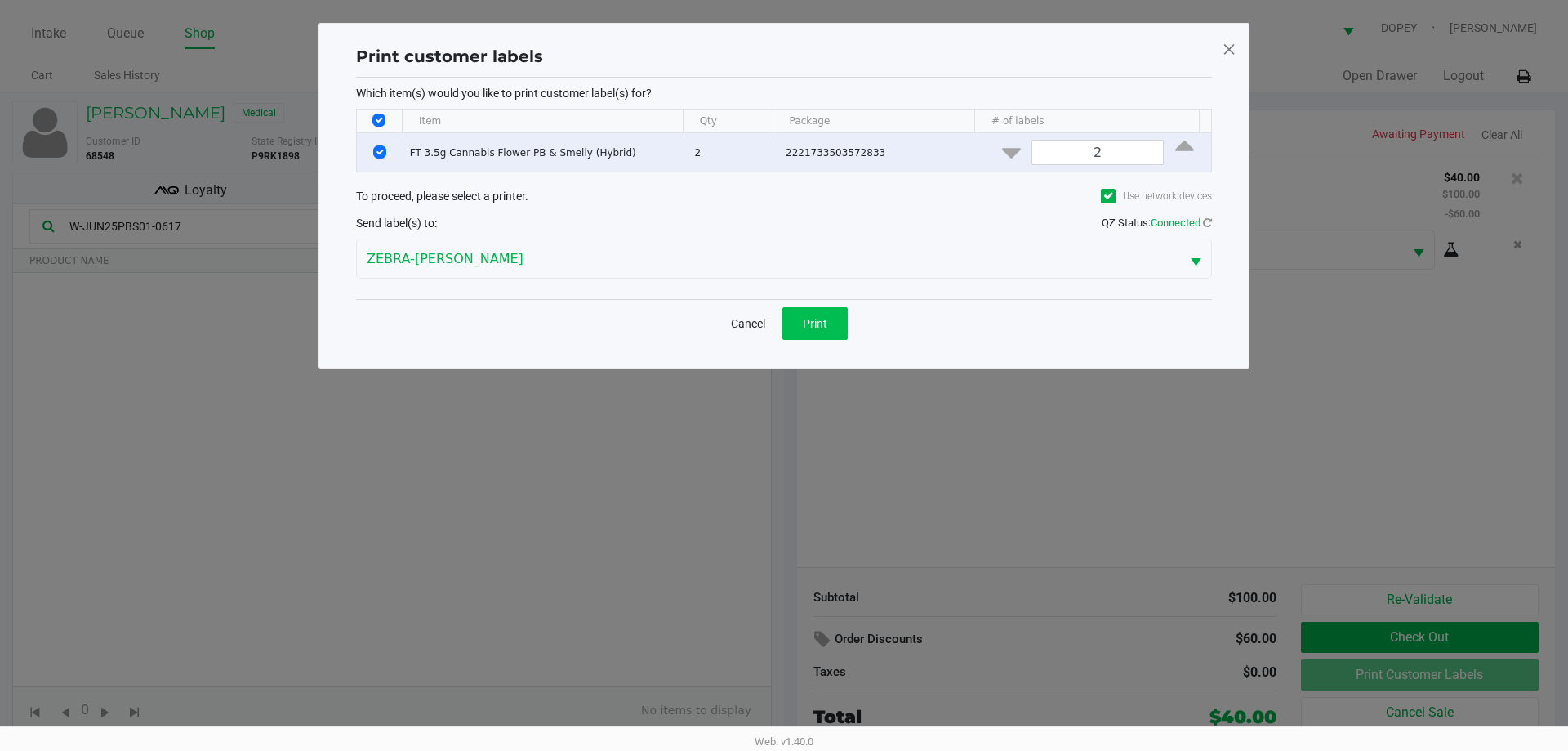
click at [825, 338] on button "Print" at bounding box center [814, 324] width 65 height 33
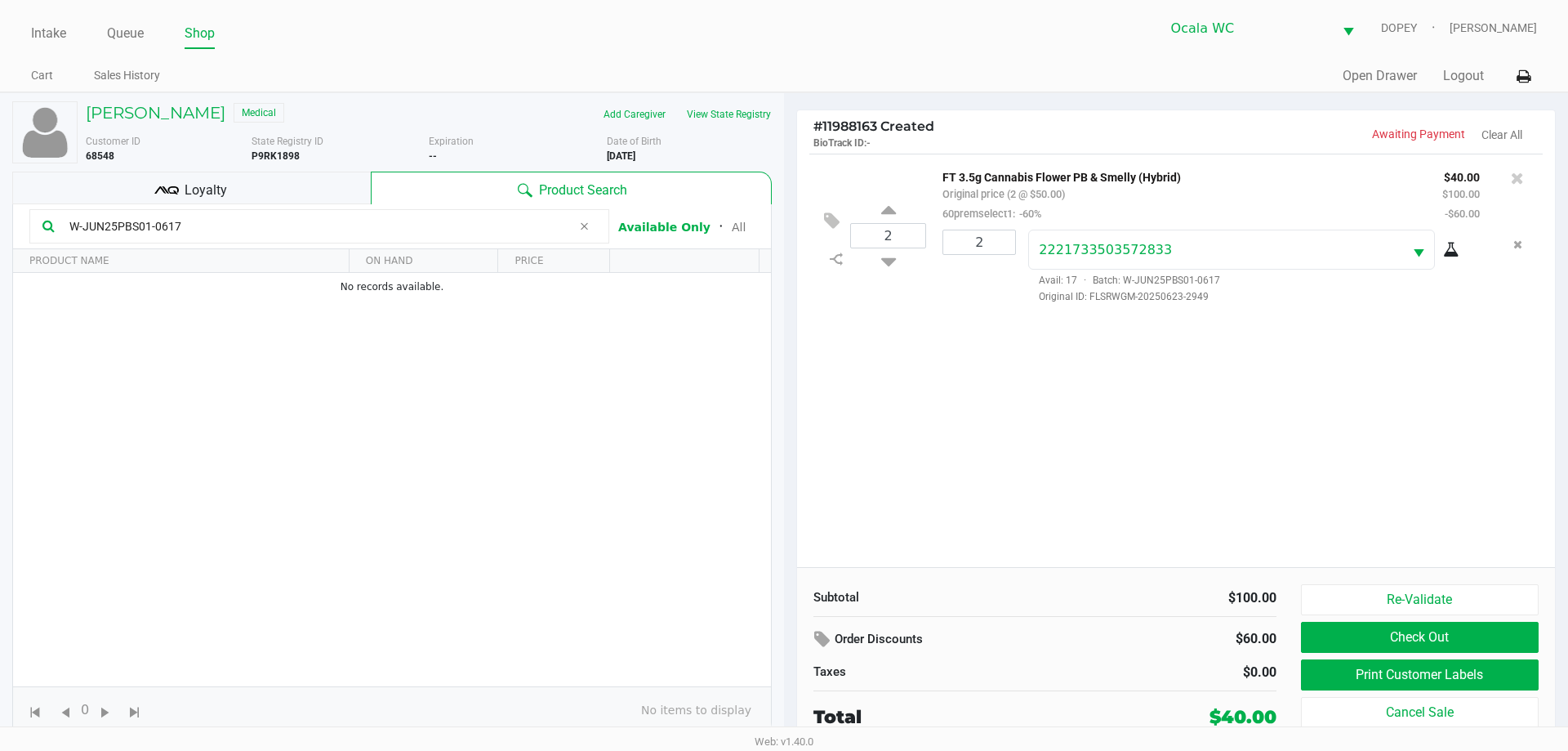
click at [1312, 625] on button "Check Out" at bounding box center [1420, 637] width 238 height 31
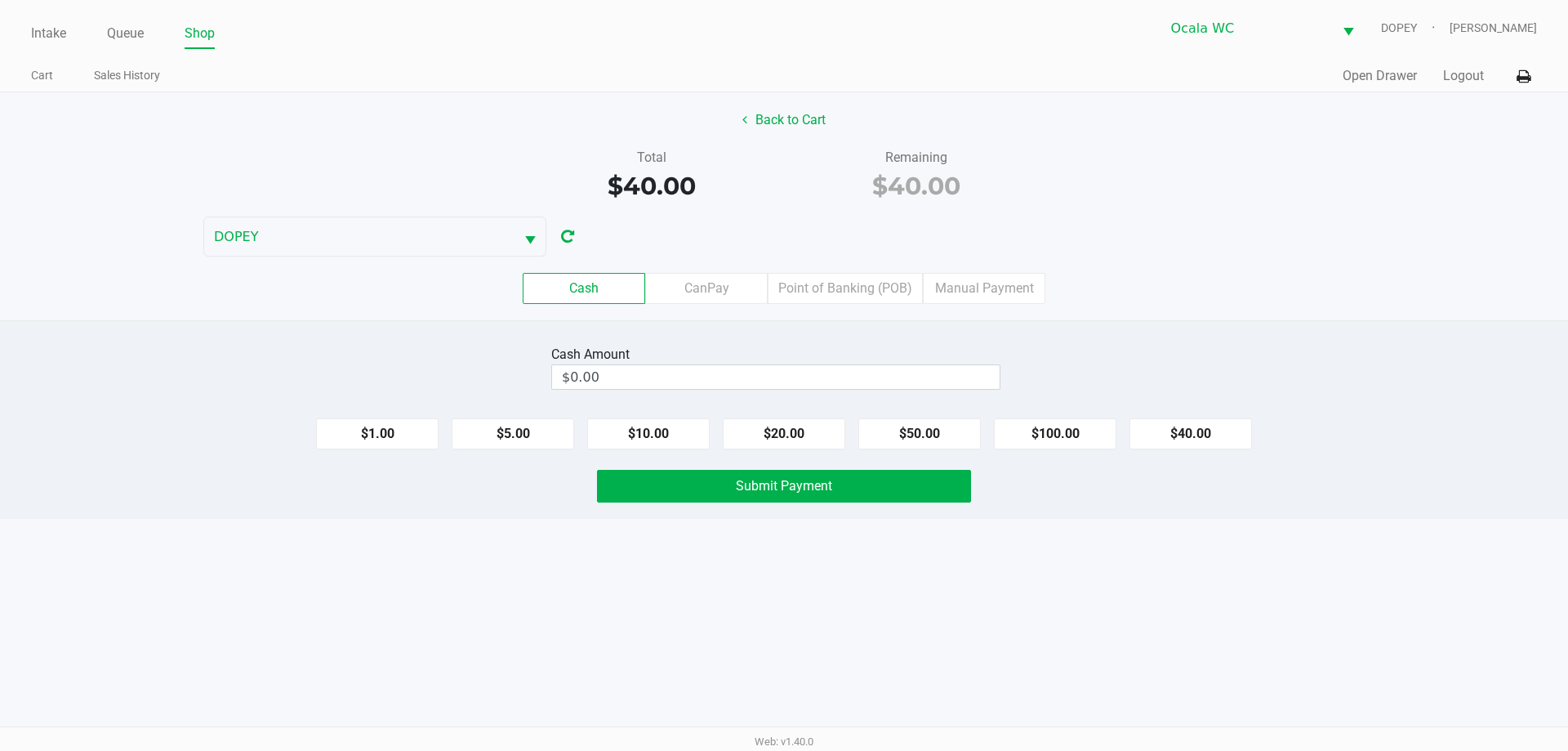
click at [738, 655] on div "Intake Queue Shop Ocala WC DOPEY [PERSON_NAME] Cart Sales History Quick Sale Op…" at bounding box center [784, 376] width 1568 height 751
click at [768, 442] on button "$20.00" at bounding box center [784, 433] width 123 height 31
click at [773, 441] on button "$20.00" at bounding box center [784, 433] width 123 height 31
type input "$40.00"
click at [759, 496] on button "Submit Payment" at bounding box center [784, 486] width 375 height 33
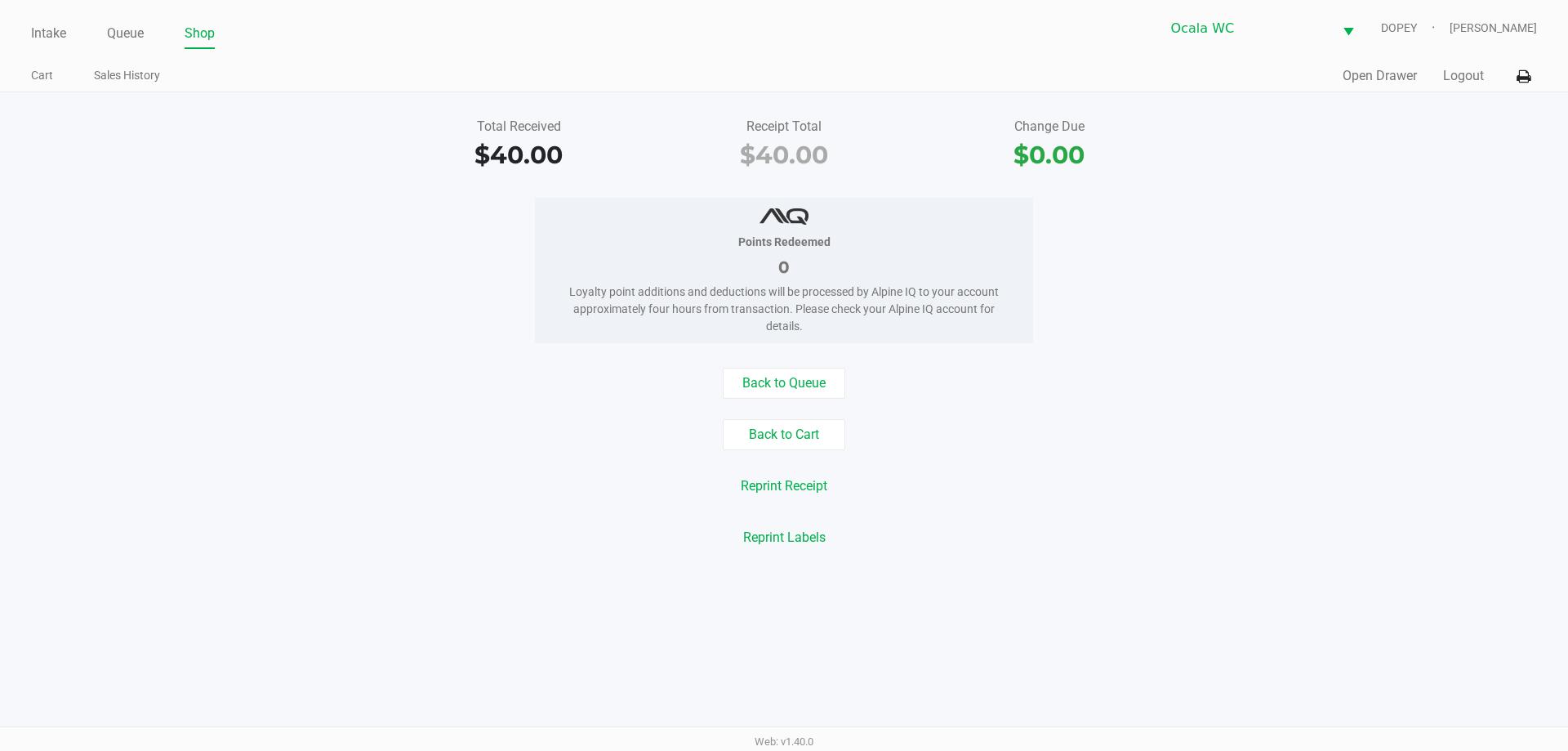
click at [364, 507] on div "Back to Queue Back to Cart Reprint Receipt Reprint Labels" at bounding box center [784, 460] width 1593 height 186
click at [36, 28] on link "Intake" at bounding box center [48, 33] width 35 height 23
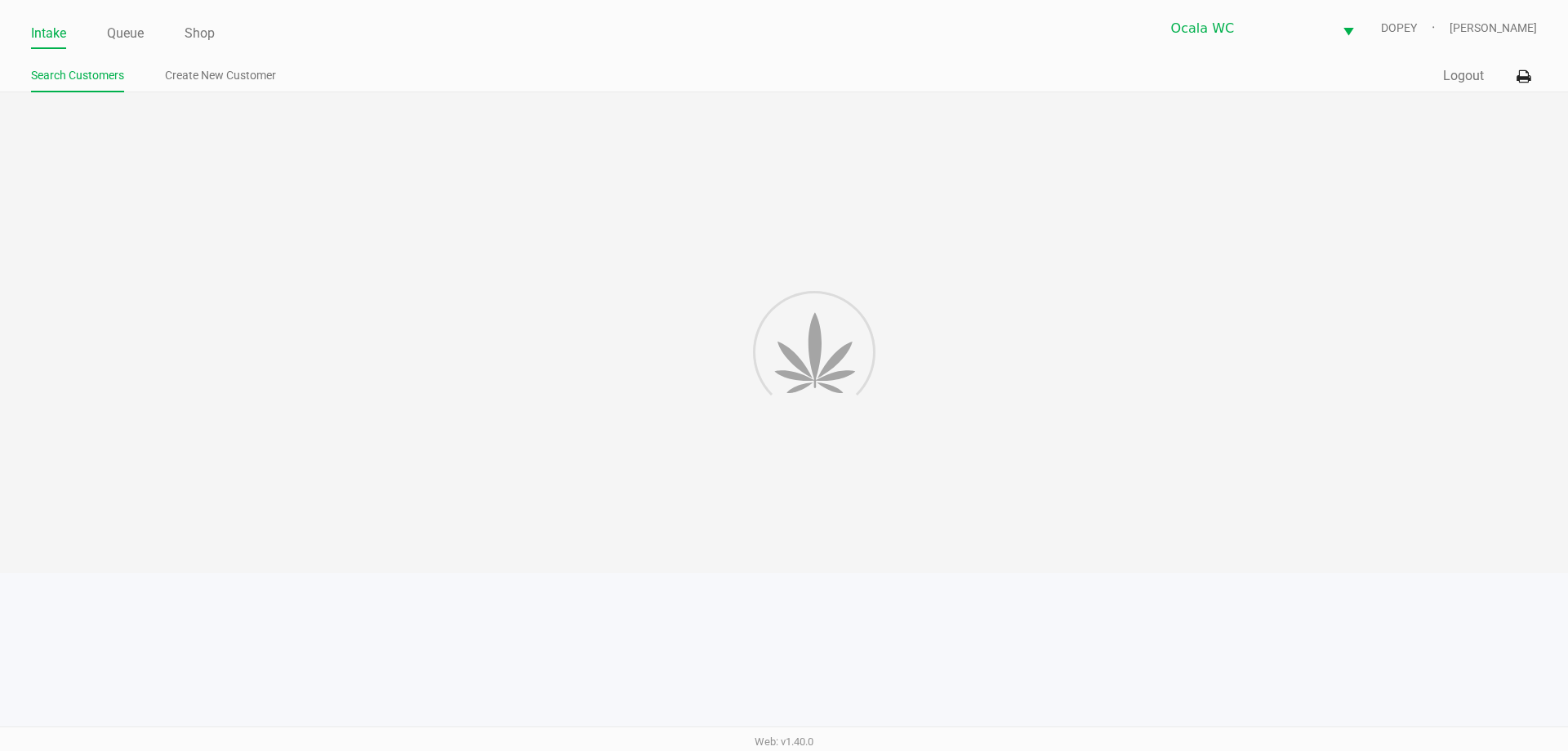
click at [40, 30] on link "Intake" at bounding box center [48, 33] width 35 height 23
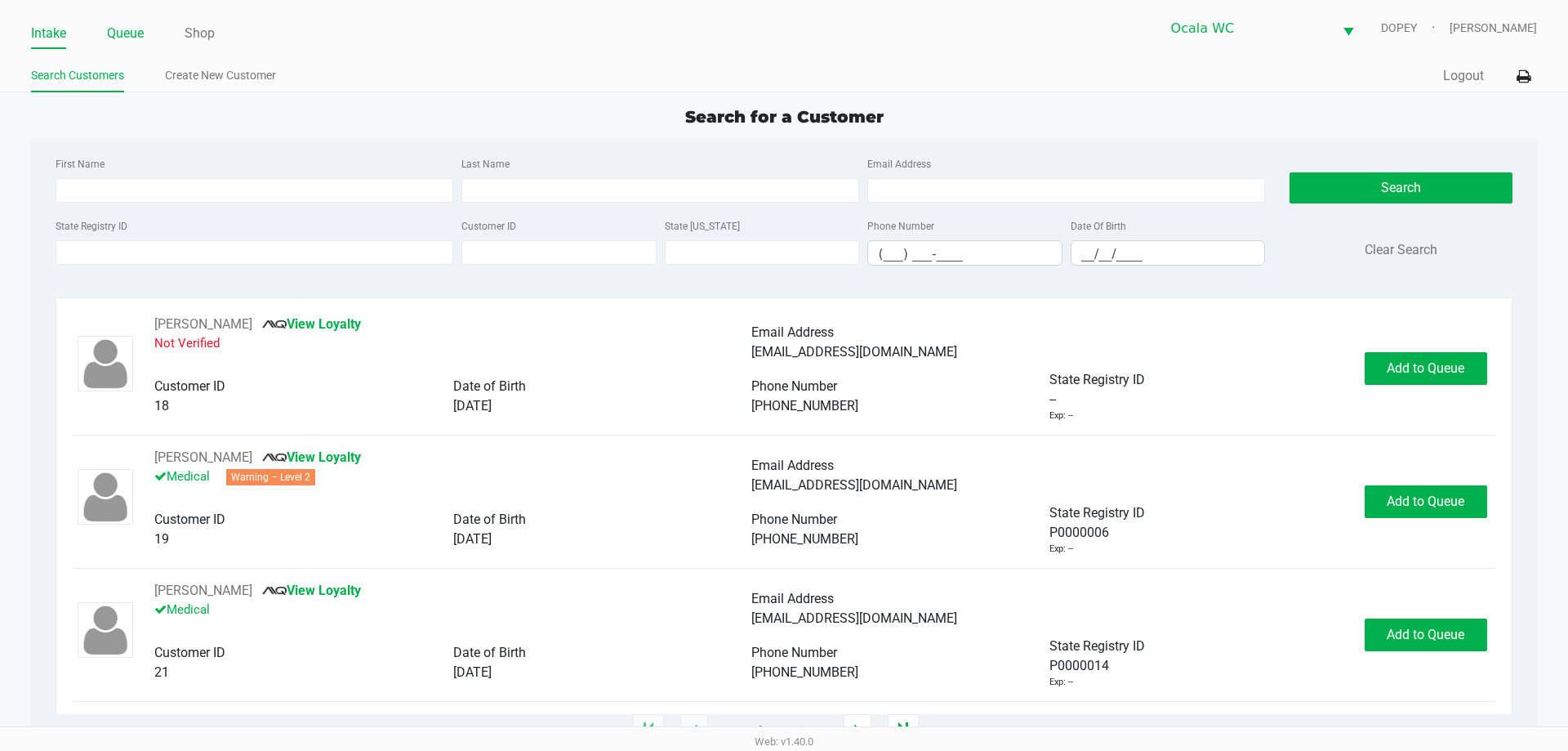
click at [133, 37] on link "Queue" at bounding box center [125, 33] width 37 height 23
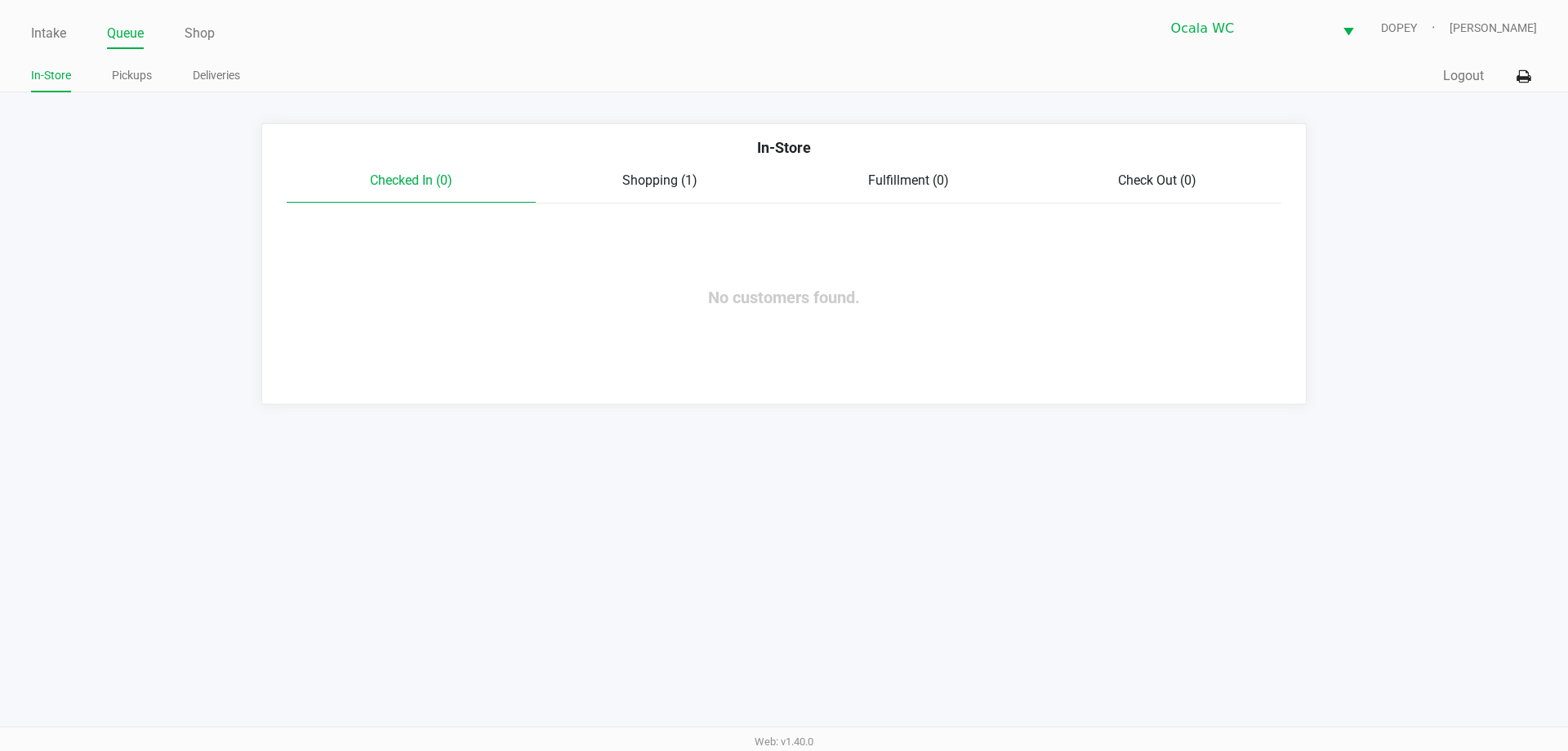
click at [137, 77] on link "Pickups" at bounding box center [132, 75] width 40 height 21
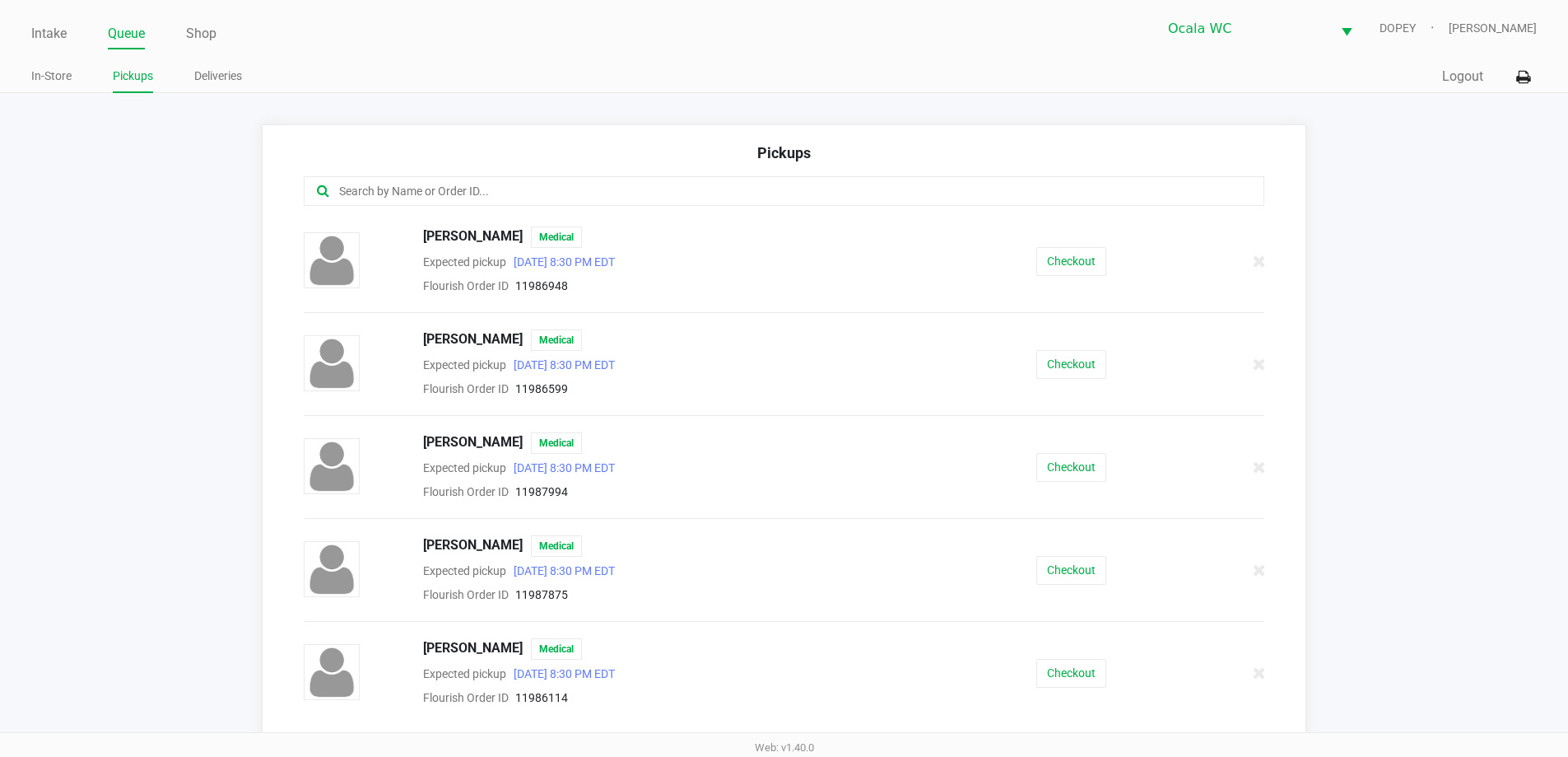
click at [120, 33] on link "Queue" at bounding box center [126, 33] width 37 height 23
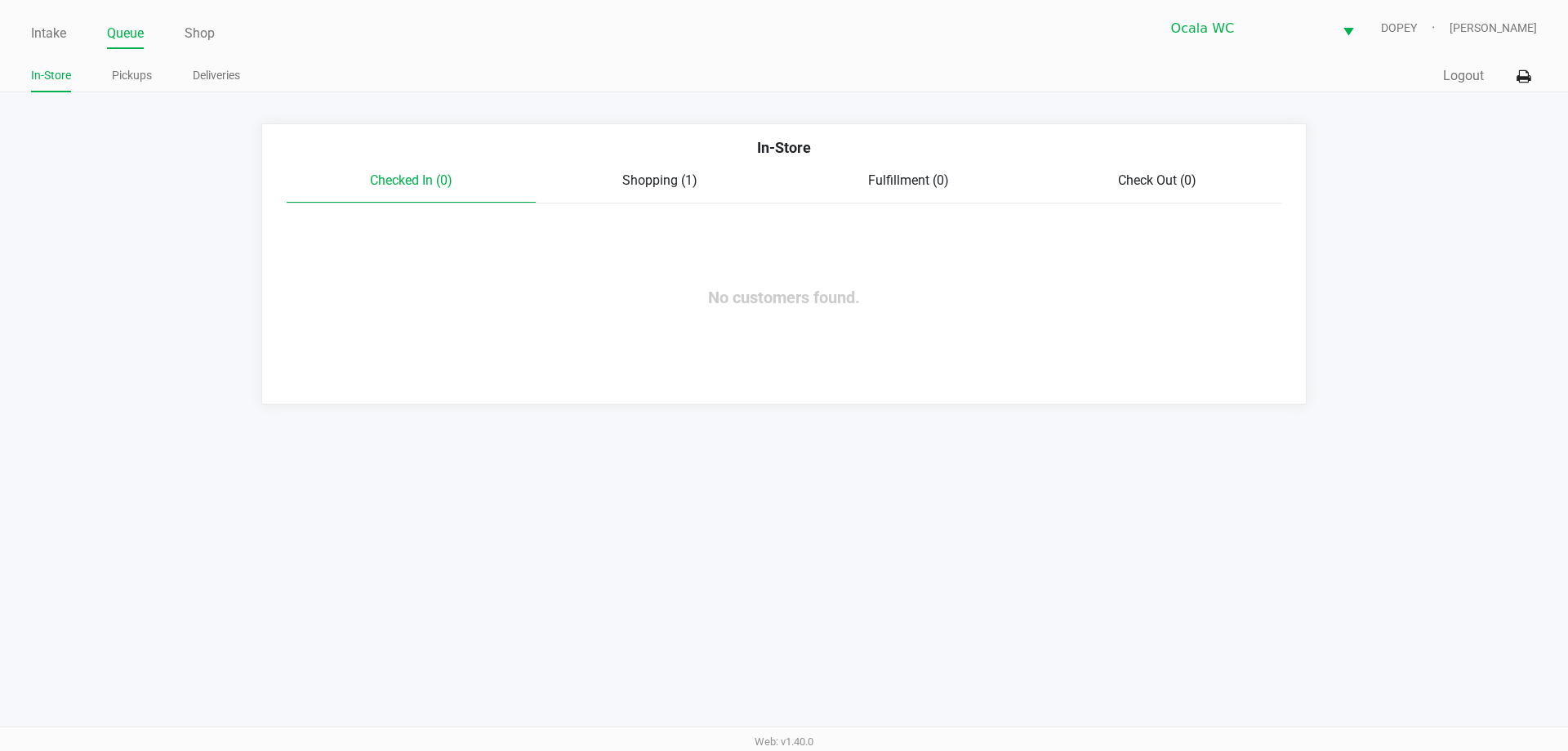
click at [134, 80] on link "Pickups" at bounding box center [132, 75] width 40 height 21
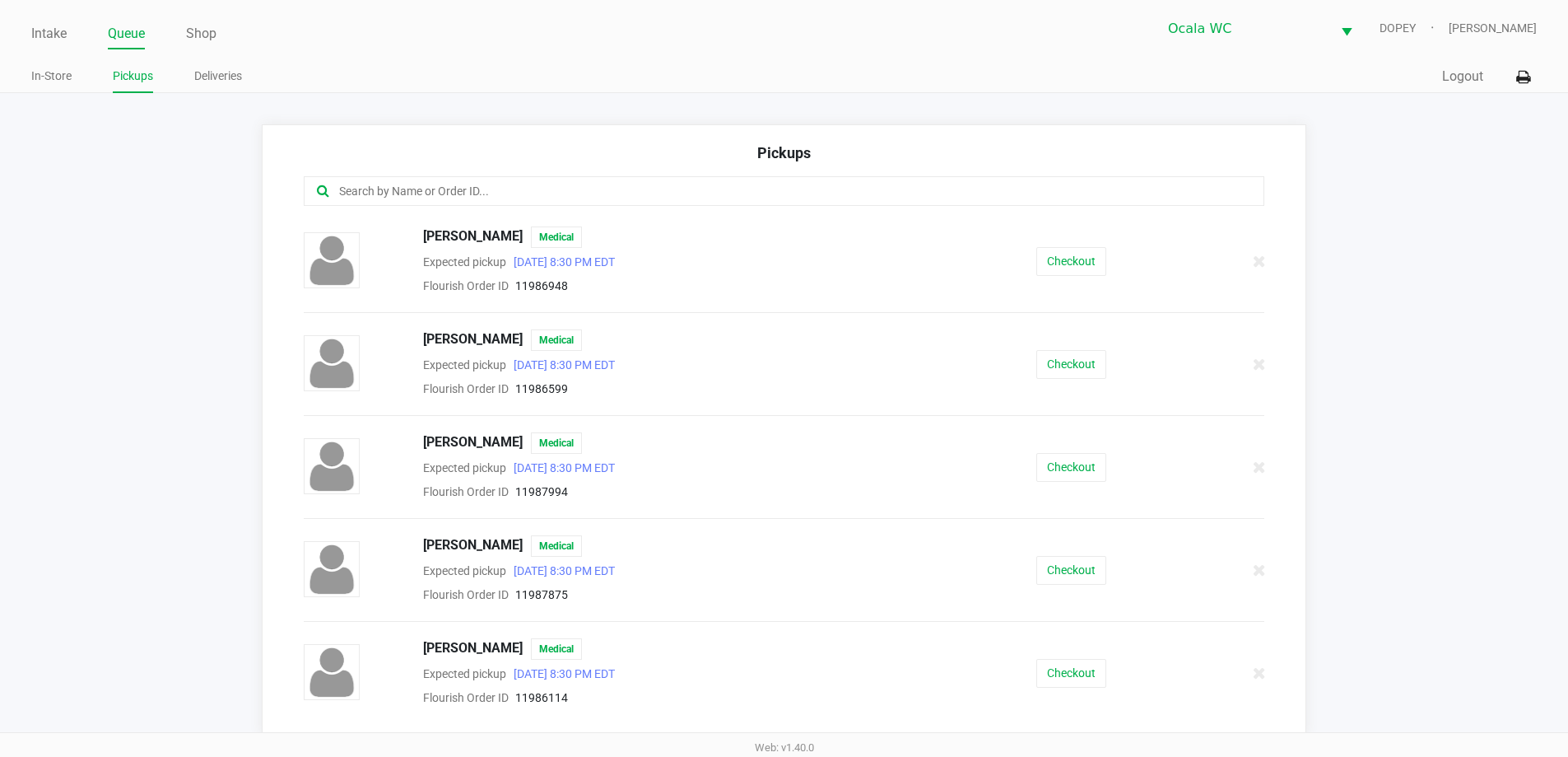
click at [460, 188] on input "text" at bounding box center [758, 191] width 842 height 19
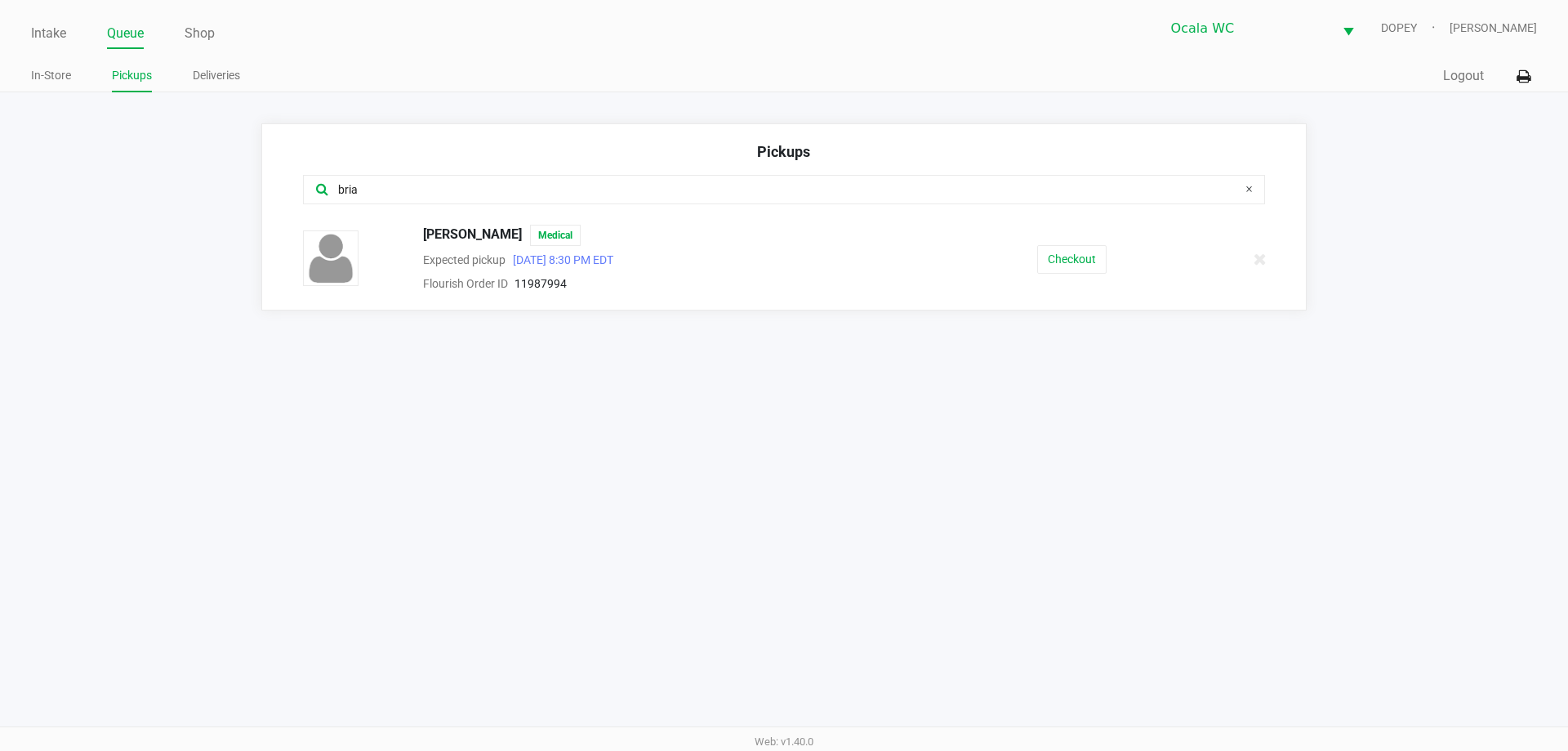
type input "bria"
click at [1064, 263] on button "Checkout" at bounding box center [1073, 259] width 70 height 28
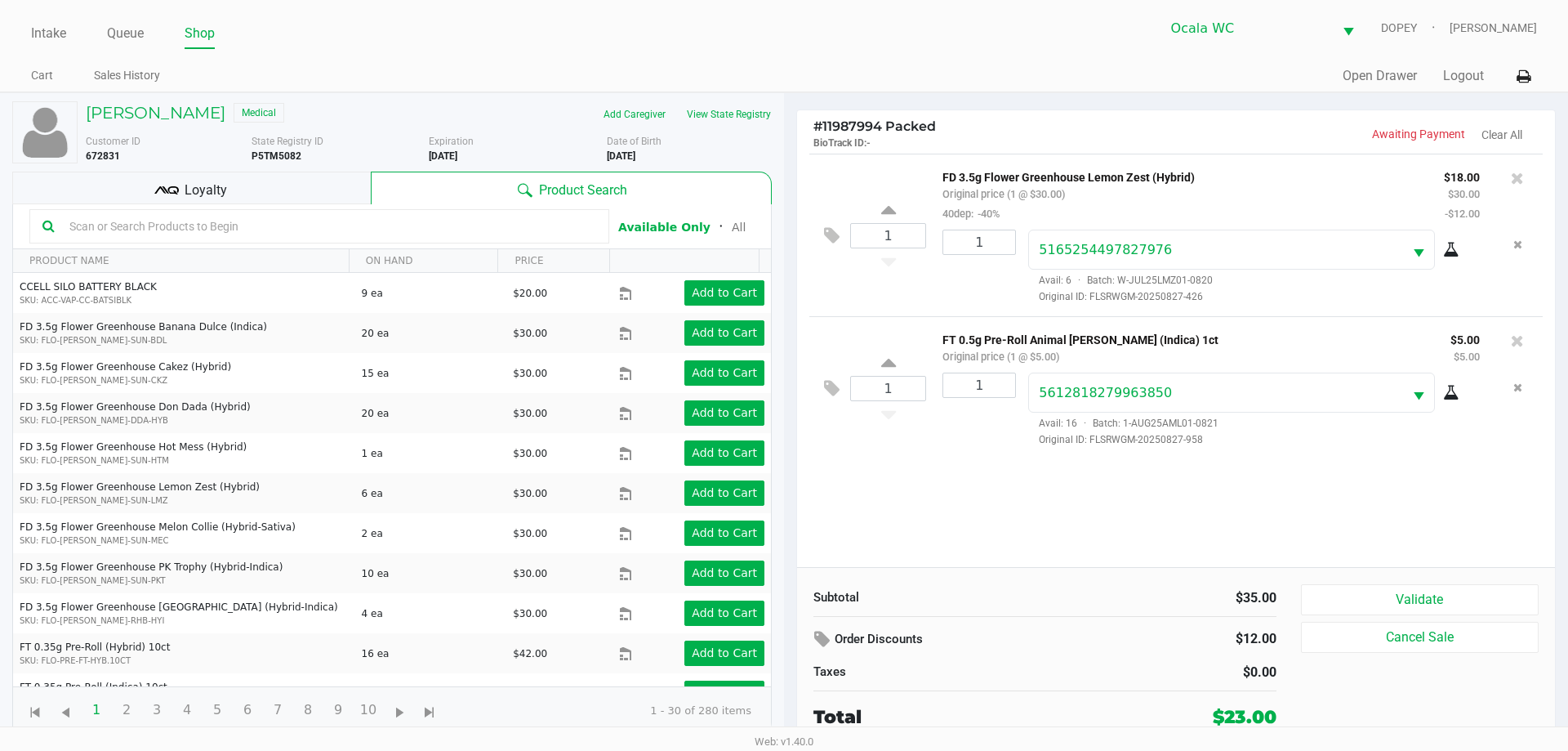
click at [263, 192] on div "Loyalty" at bounding box center [192, 188] width 359 height 33
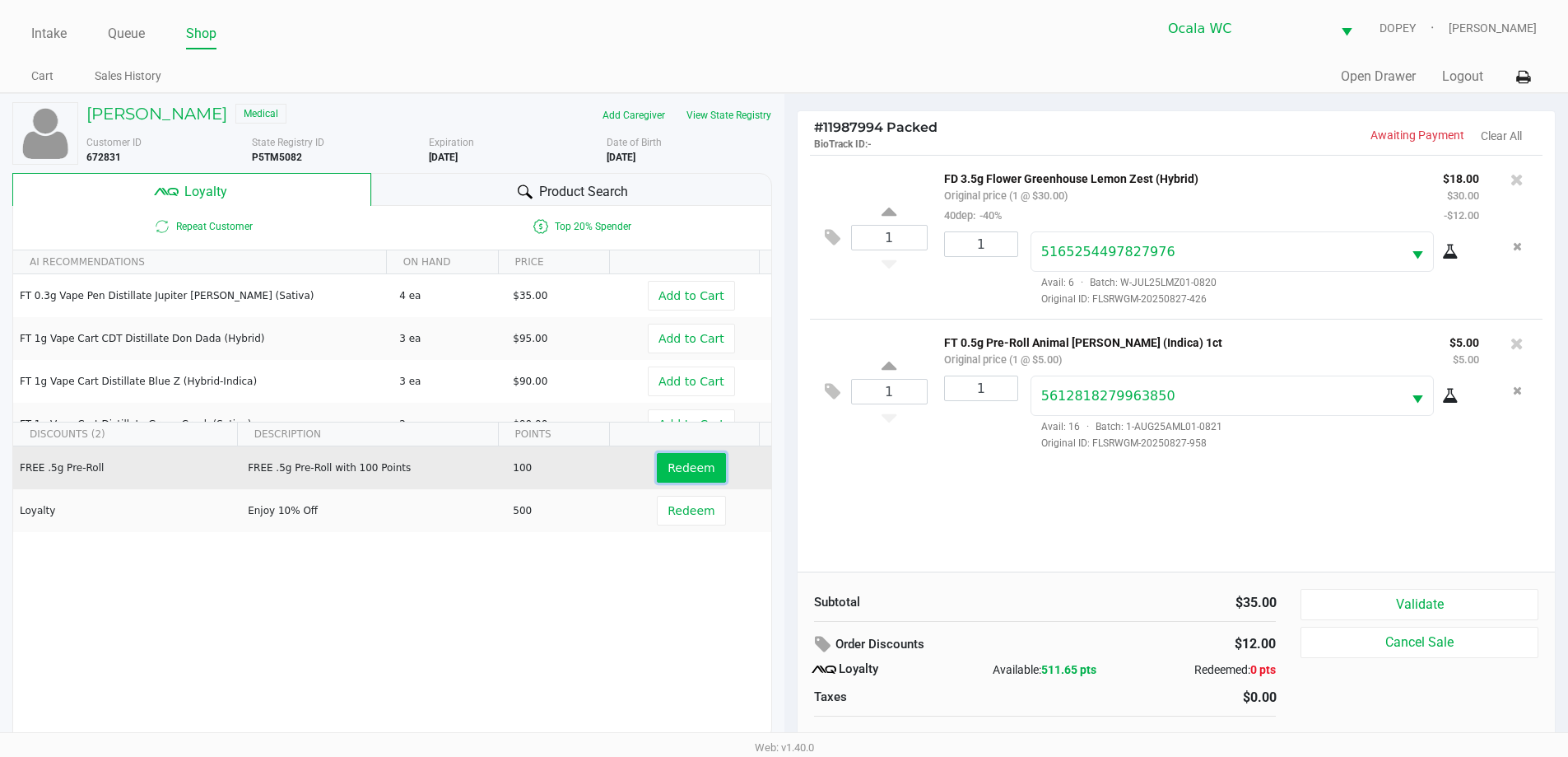
click at [678, 463] on span "Redeem" at bounding box center [690, 468] width 47 height 13
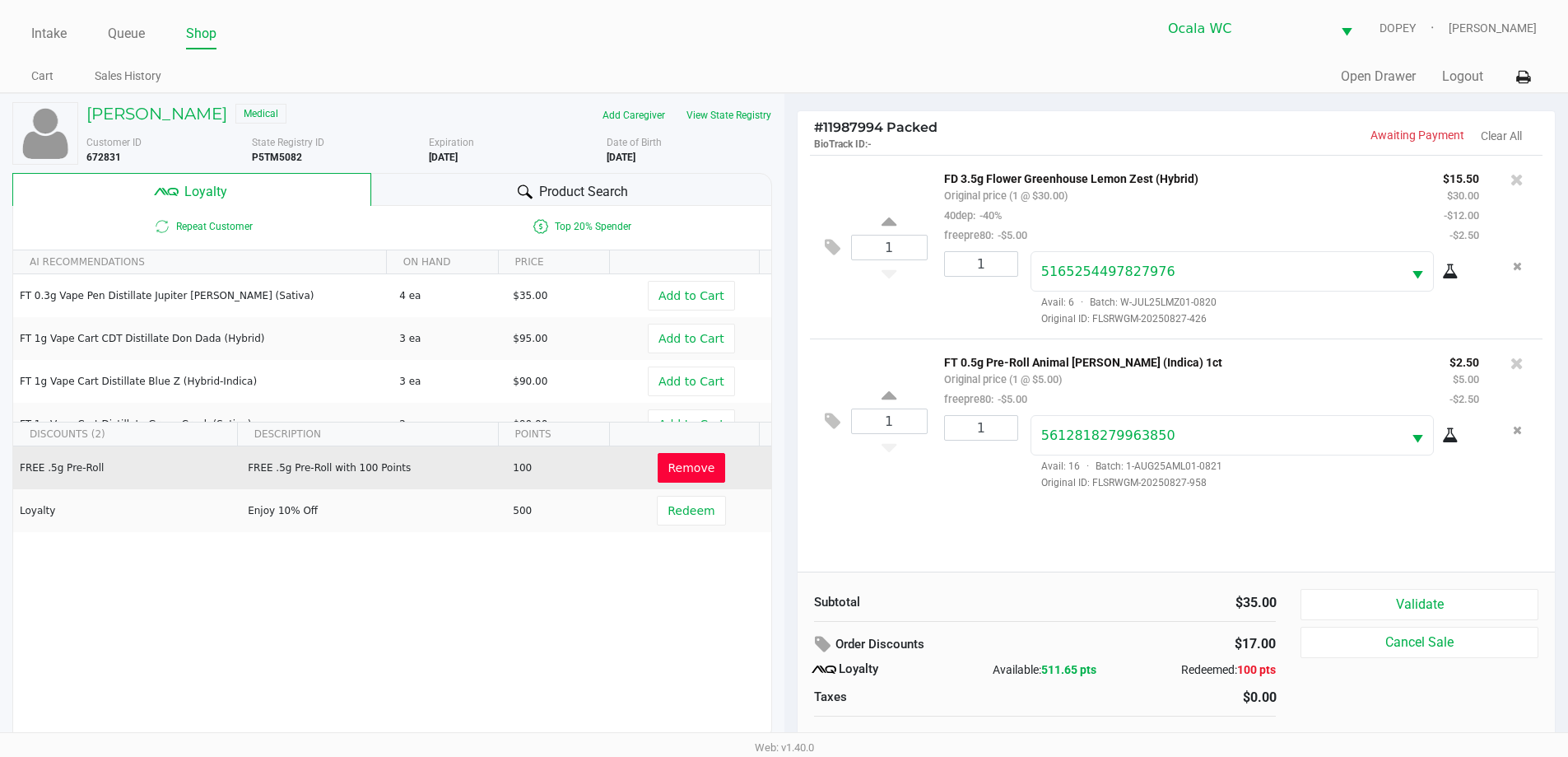
scroll to position [16, 0]
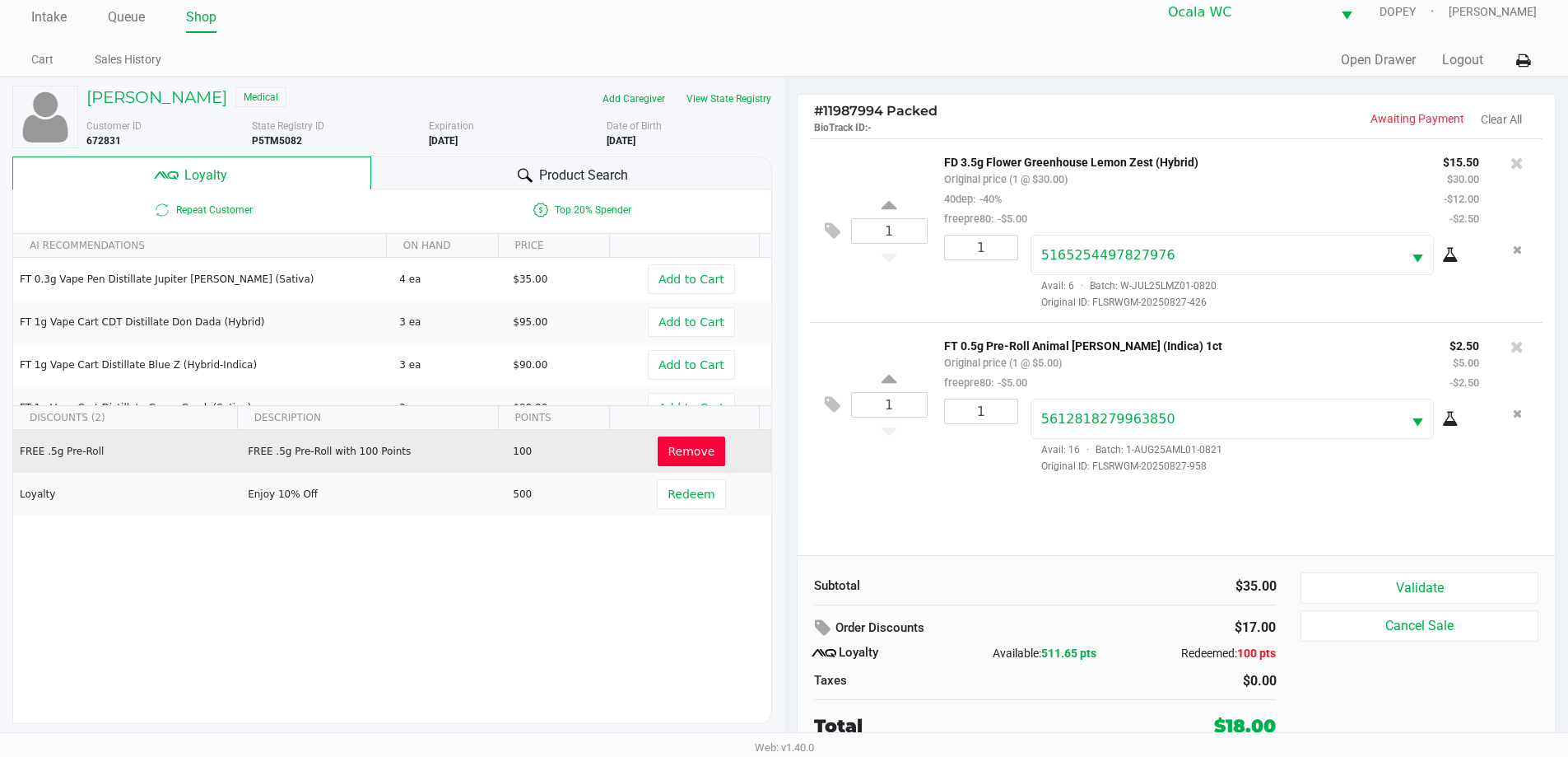
click at [1346, 586] on button "Validate" at bounding box center [1419, 588] width 237 height 31
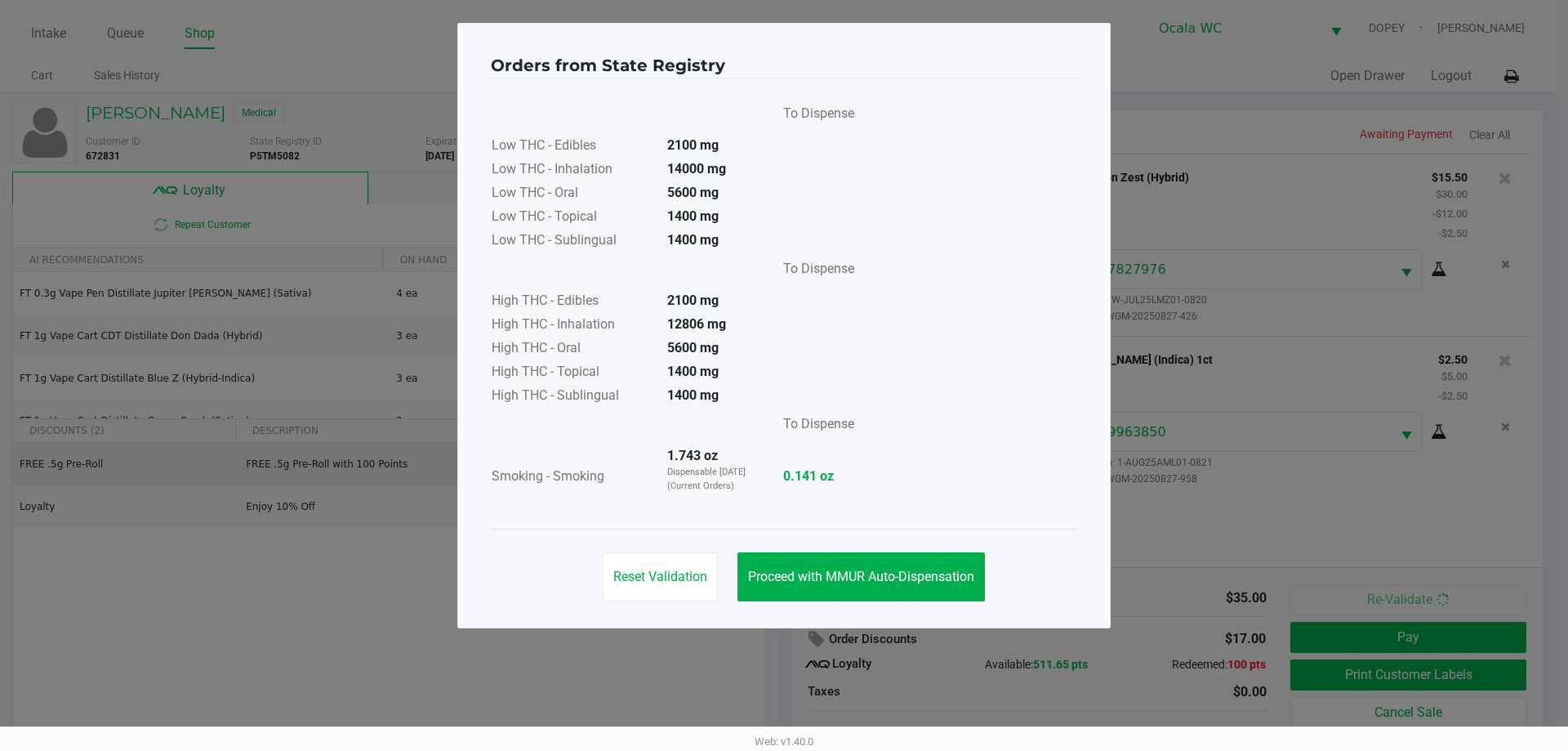
click at [779, 582] on span "Proceed with MMUR Auto-Dispensation" at bounding box center [861, 576] width 226 height 15
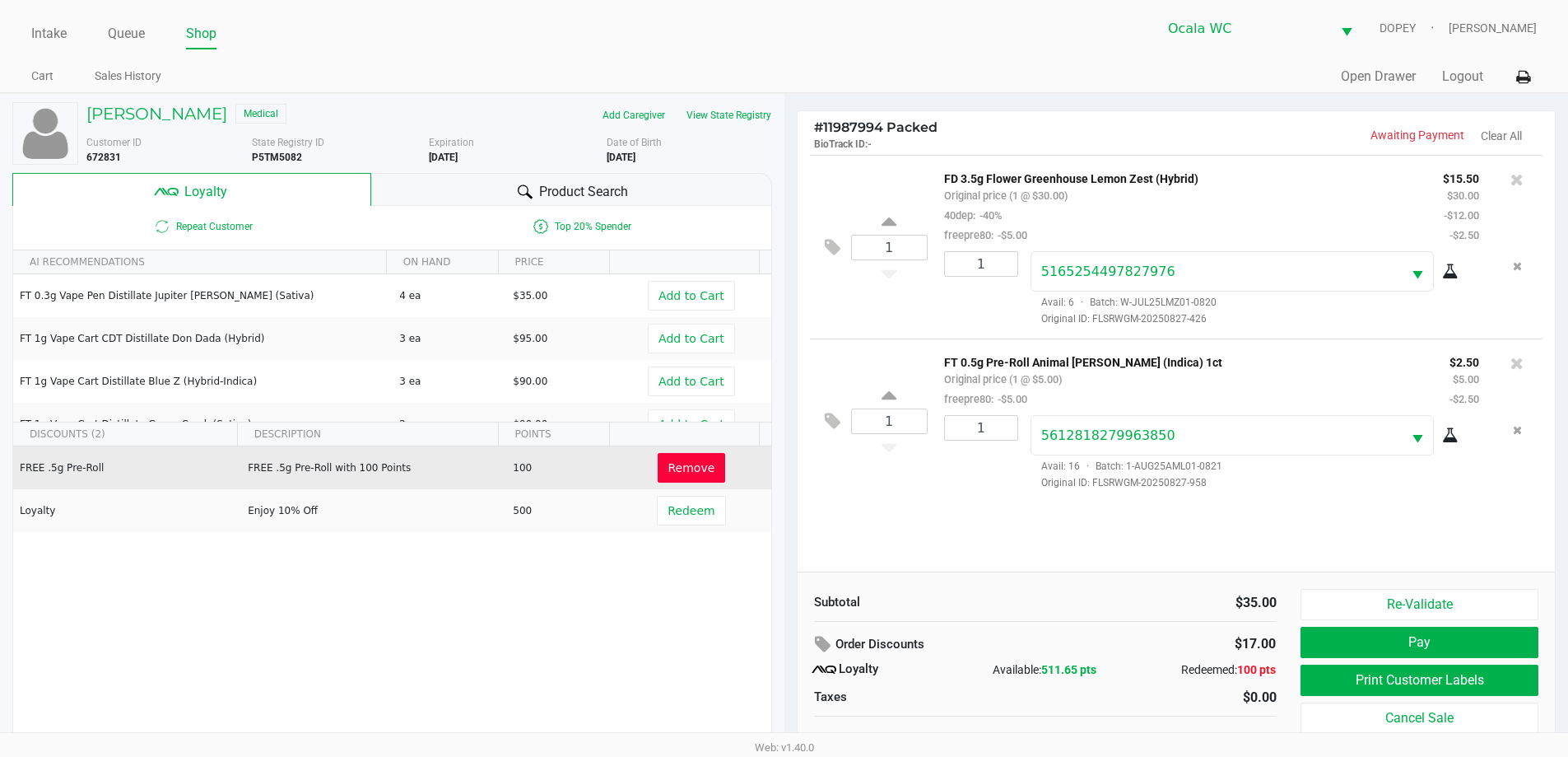
click at [1345, 687] on button "Print Customer Labels" at bounding box center [1419, 680] width 237 height 31
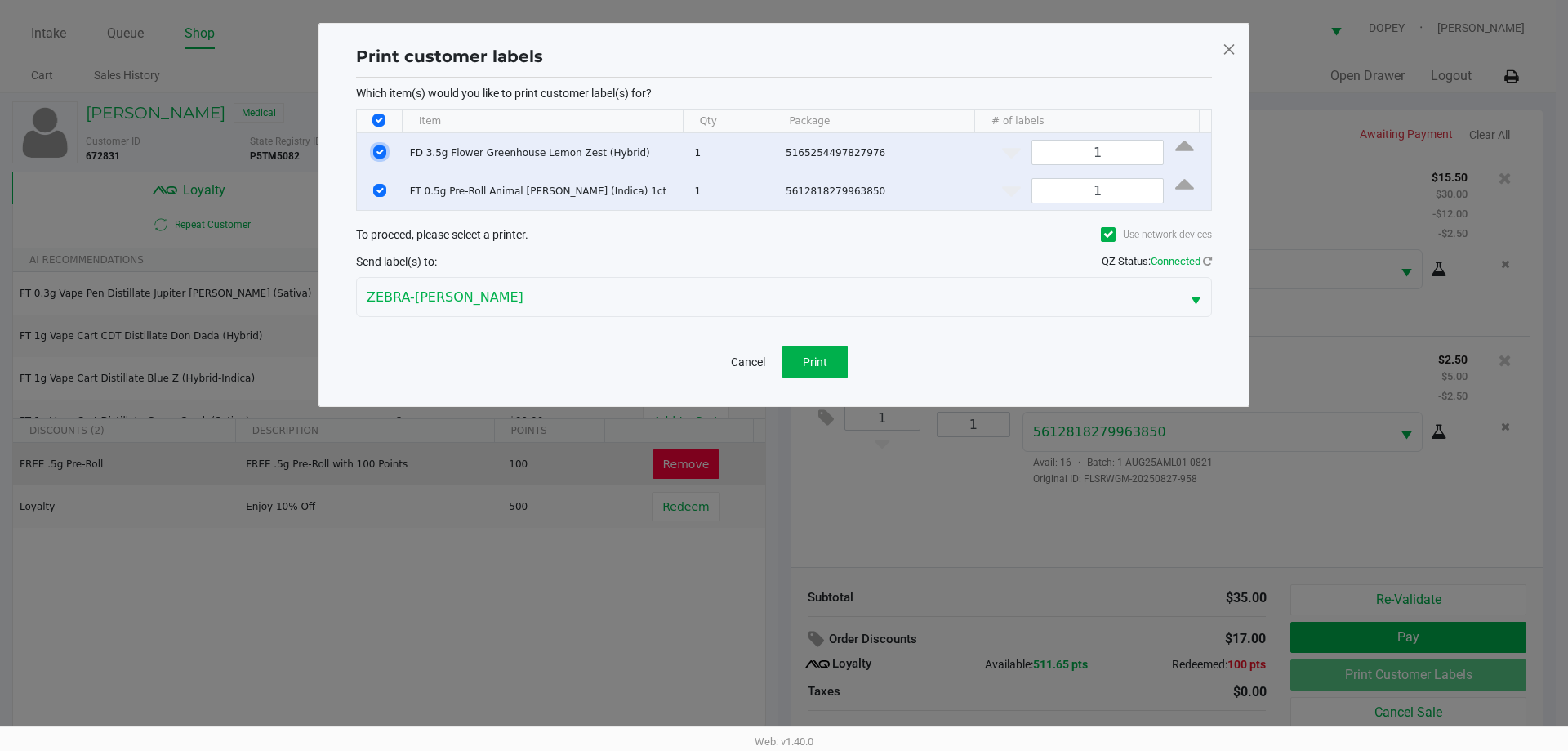
click at [376, 151] on input "Select Row" at bounding box center [380, 152] width 13 height 13
checkbox input "false"
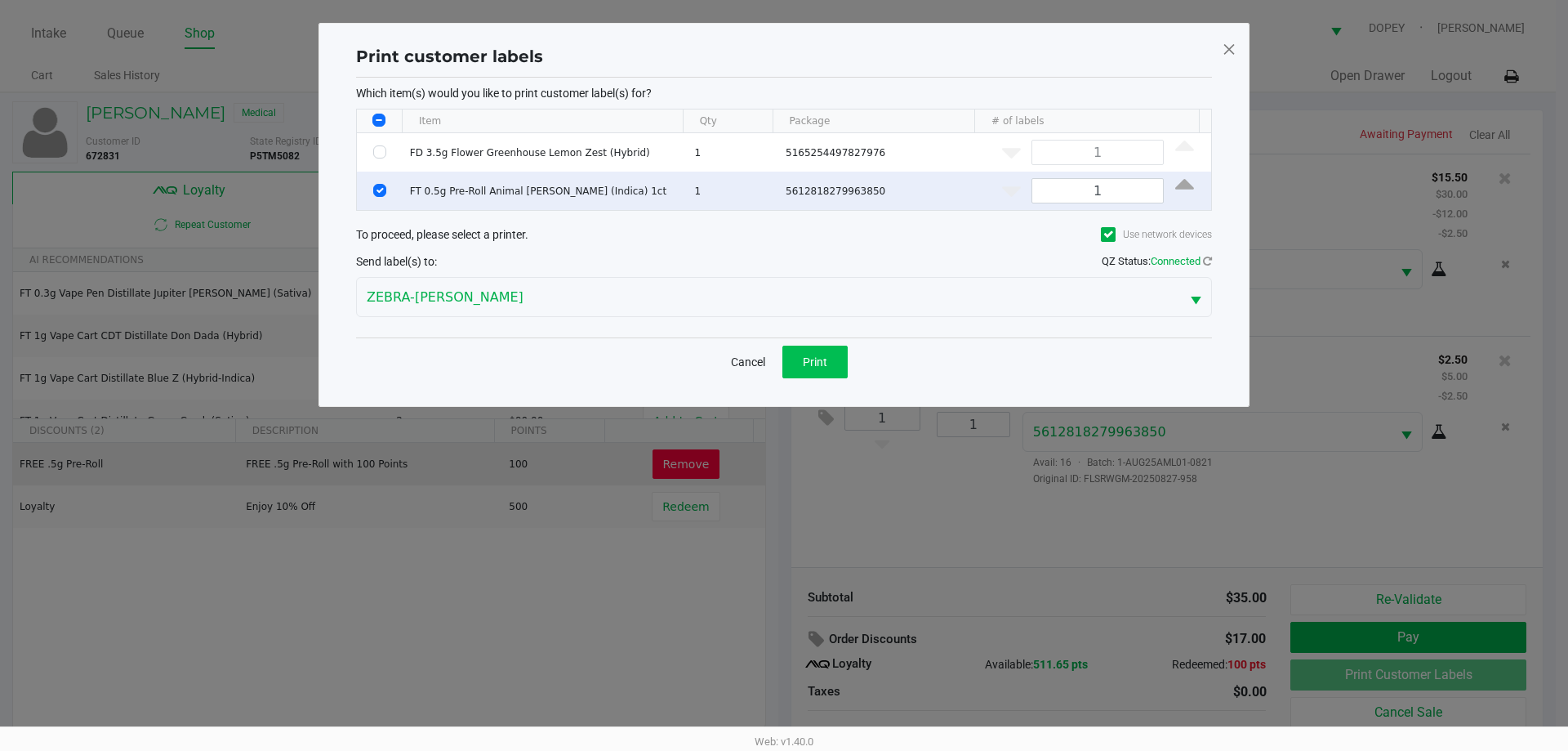
click at [799, 357] on button "Print" at bounding box center [814, 361] width 65 height 33
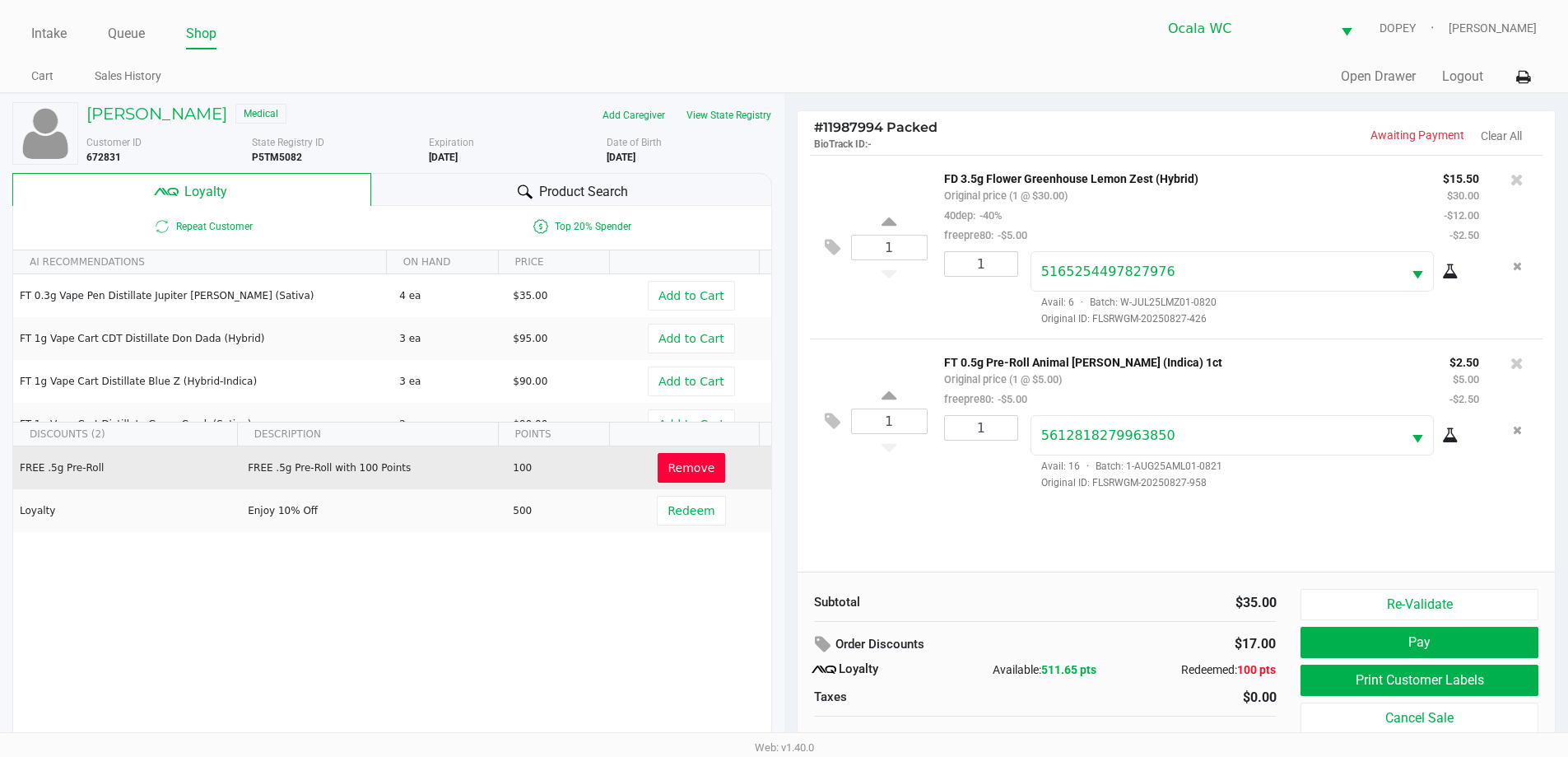
click at [1346, 651] on button "Pay" at bounding box center [1419, 642] width 237 height 31
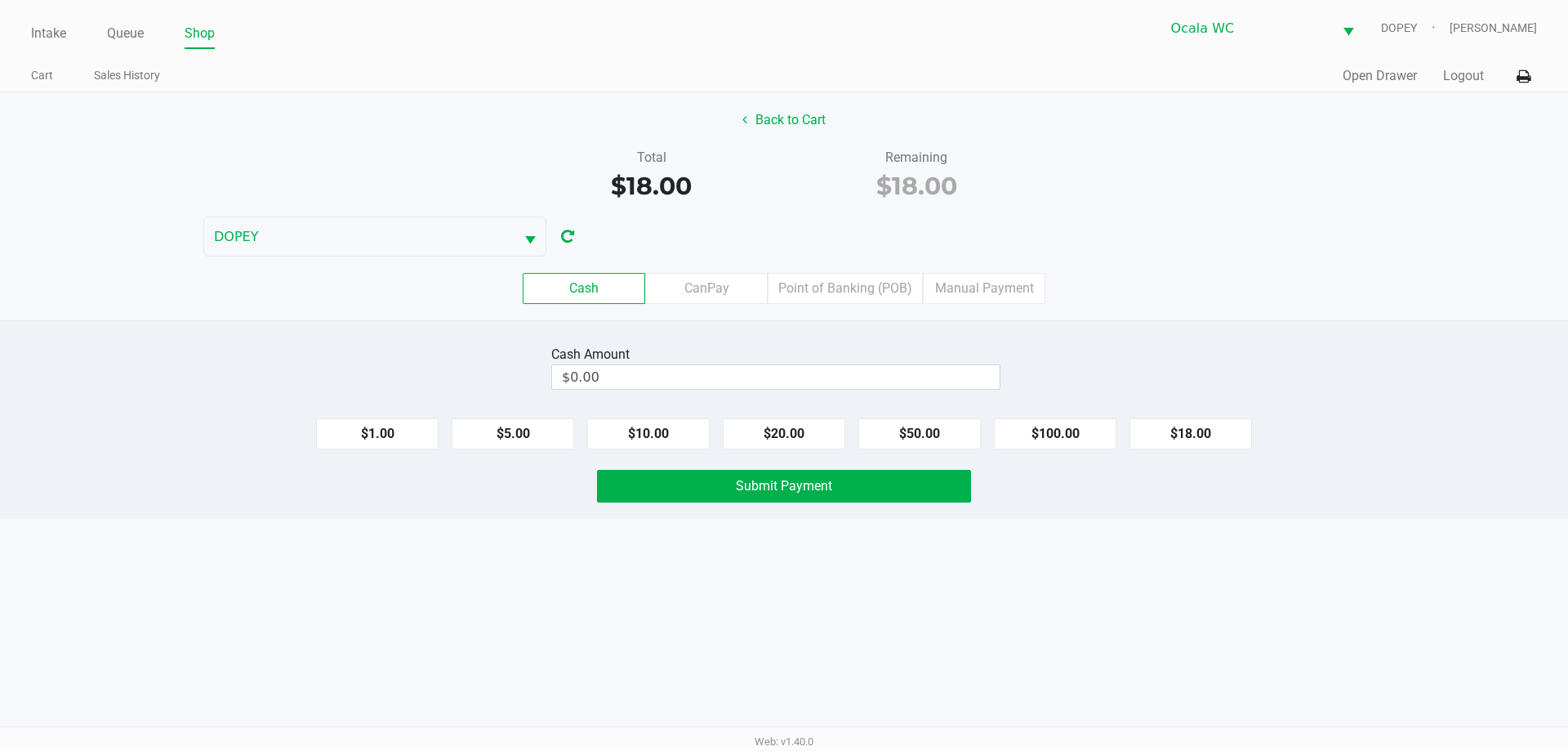
click at [734, 658] on div "Intake Queue Shop Ocala WC DOPEY [PERSON_NAME] Cart Sales History Quick Sale Op…" at bounding box center [784, 376] width 1568 height 751
click at [784, 422] on button "$20.00" at bounding box center [784, 433] width 123 height 31
type input "$20.00"
click at [781, 490] on span "Submit Payment" at bounding box center [784, 486] width 96 height 15
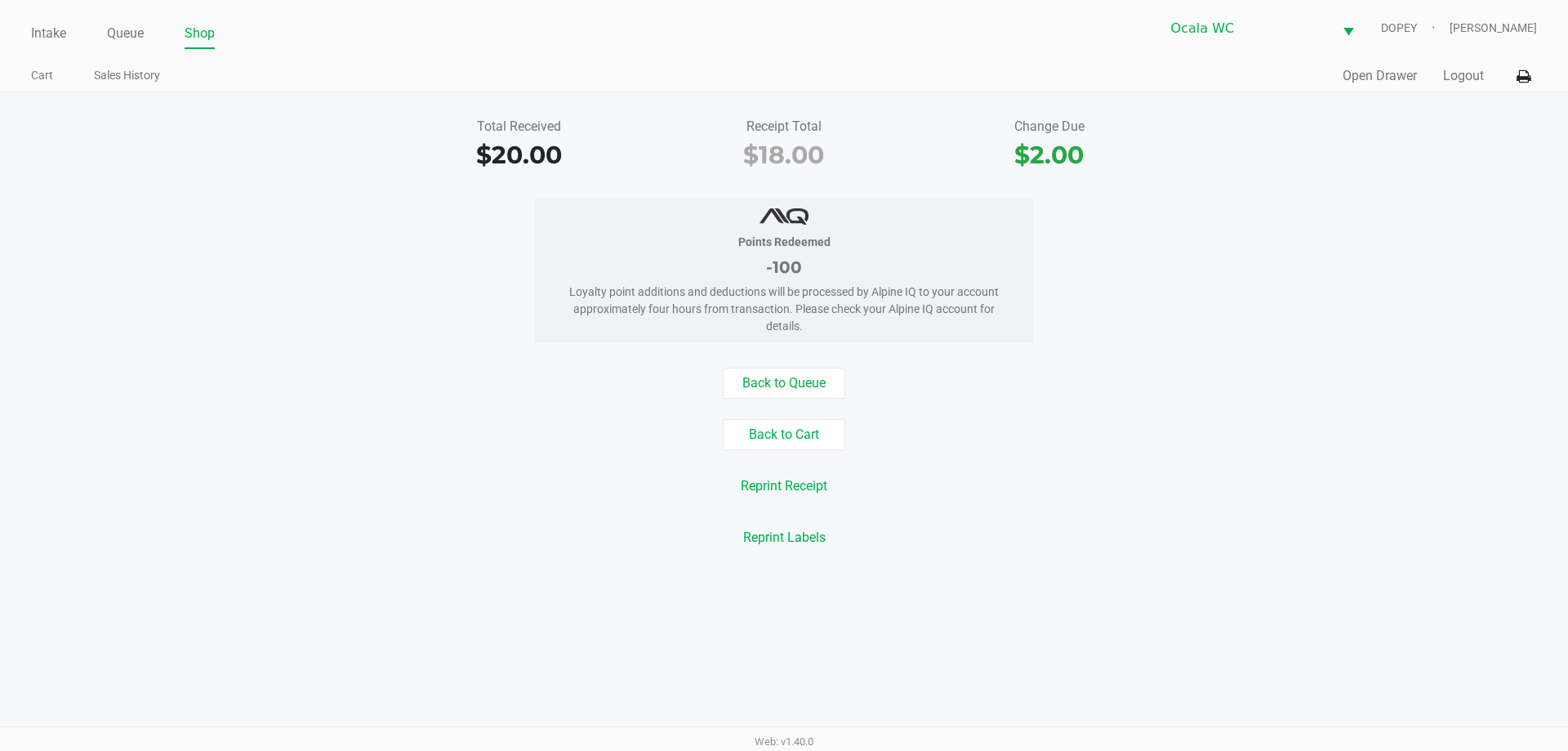
click at [484, 583] on div "Intake Queue Shop Ocala WC DOPEY [PERSON_NAME] Cart Sales History Quick Sale Op…" at bounding box center [784, 376] width 1568 height 751
click at [56, 37] on link "Intake" at bounding box center [48, 33] width 35 height 23
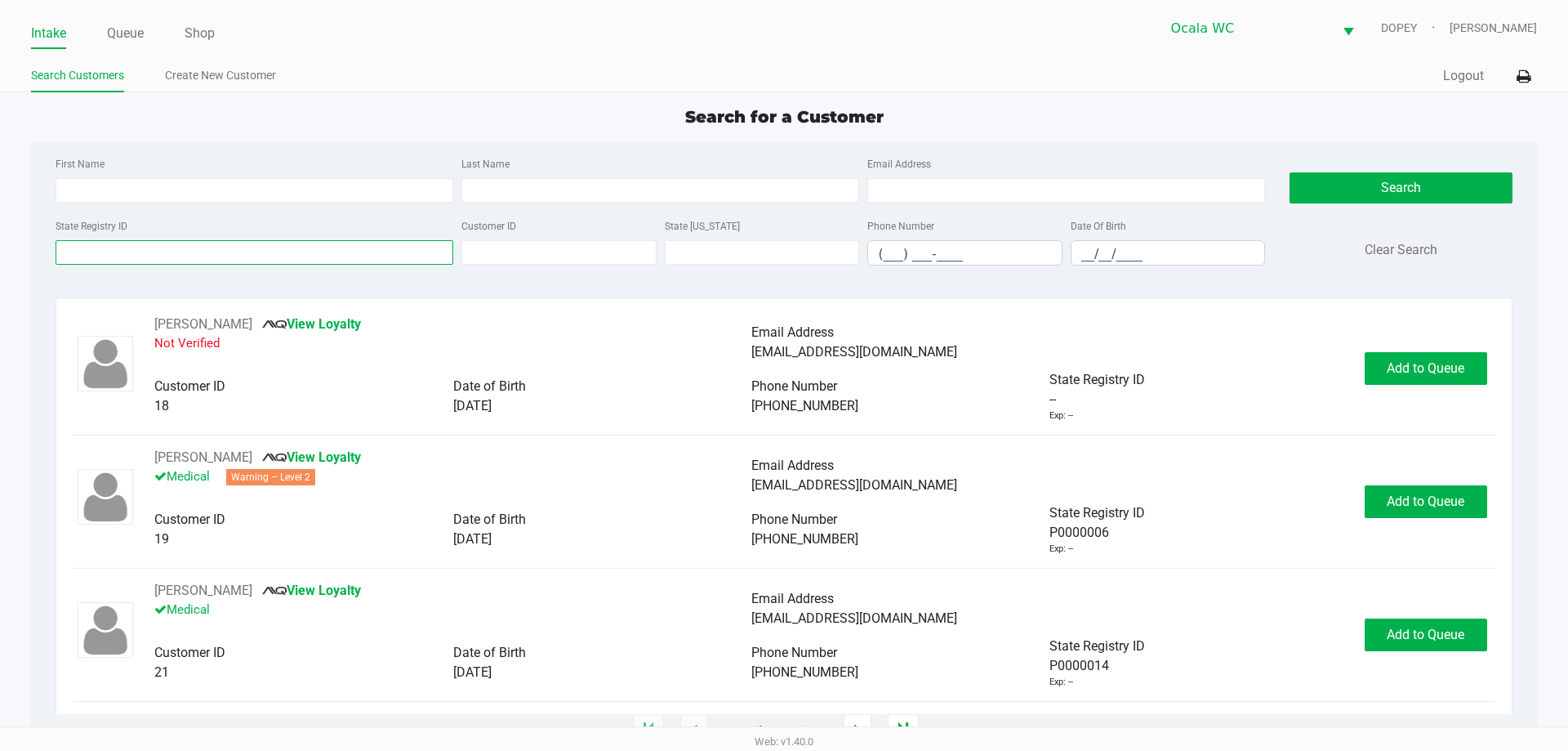
click at [214, 247] on input "State Registry ID" at bounding box center [255, 253] width 398 height 25
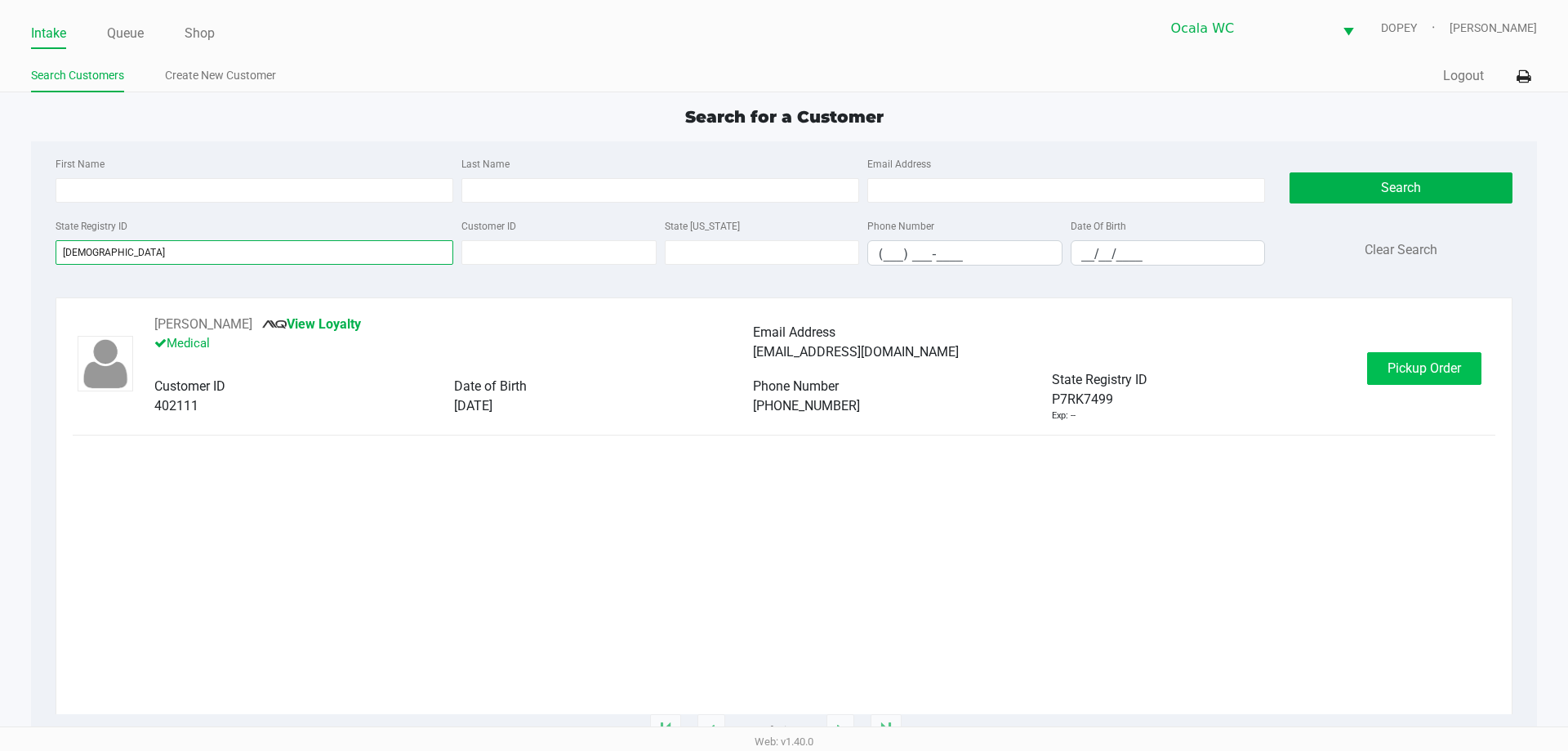
type input "[DEMOGRAPHIC_DATA]"
click at [1432, 363] on span "Pickup Order" at bounding box center [1425, 368] width 74 height 15
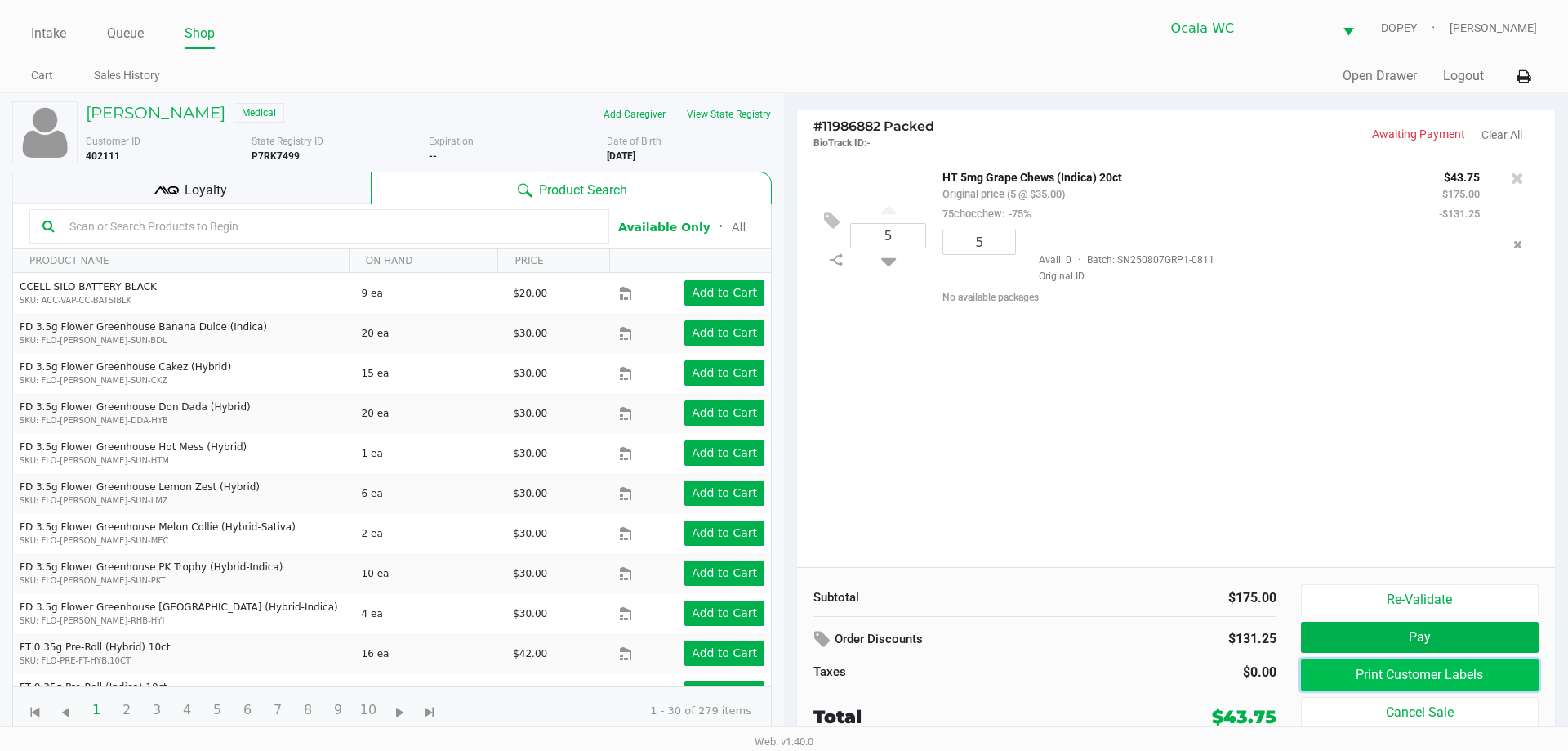
click at [1402, 673] on button "Print Customer Labels" at bounding box center [1420, 675] width 238 height 31
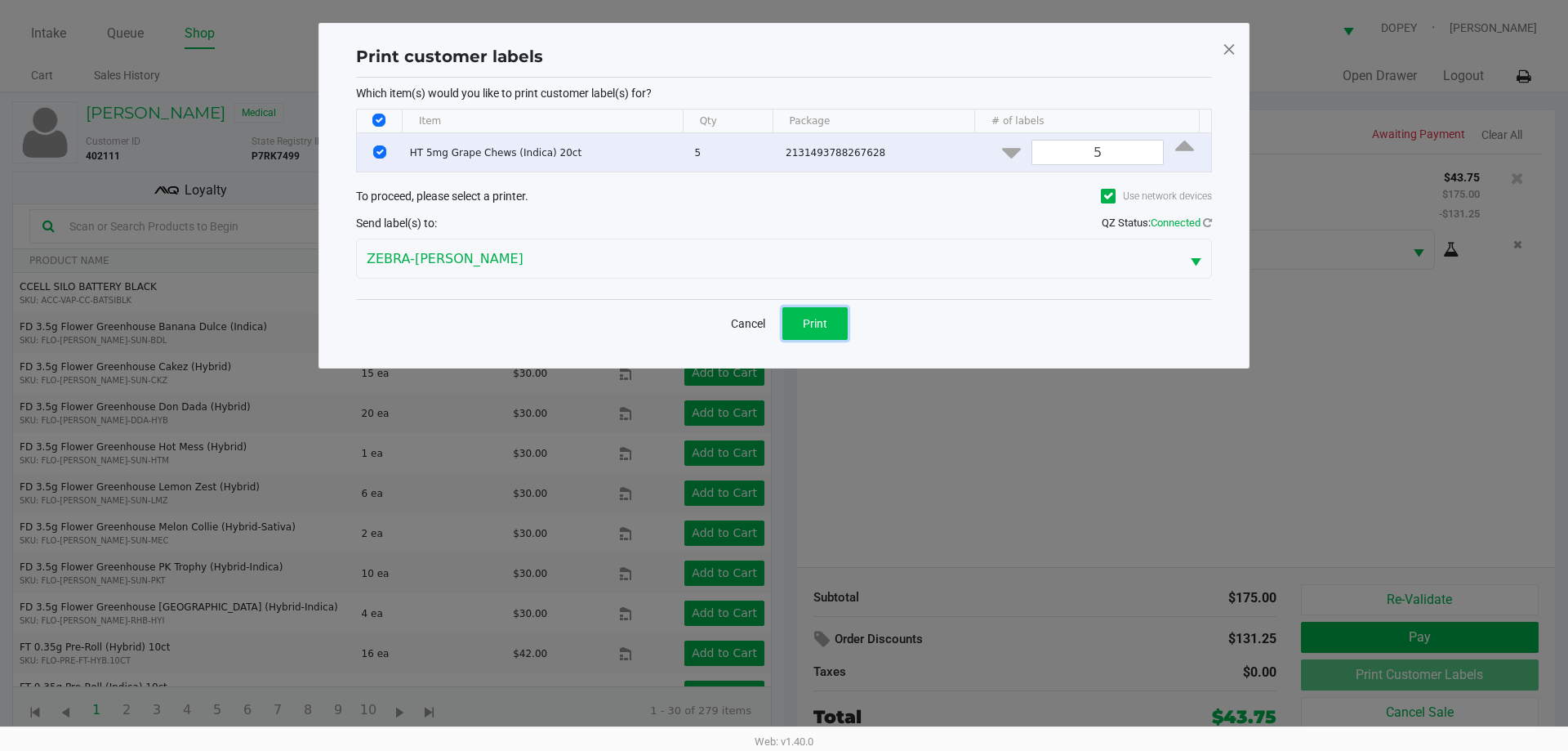
click at [801, 330] on button "Print" at bounding box center [814, 324] width 65 height 33
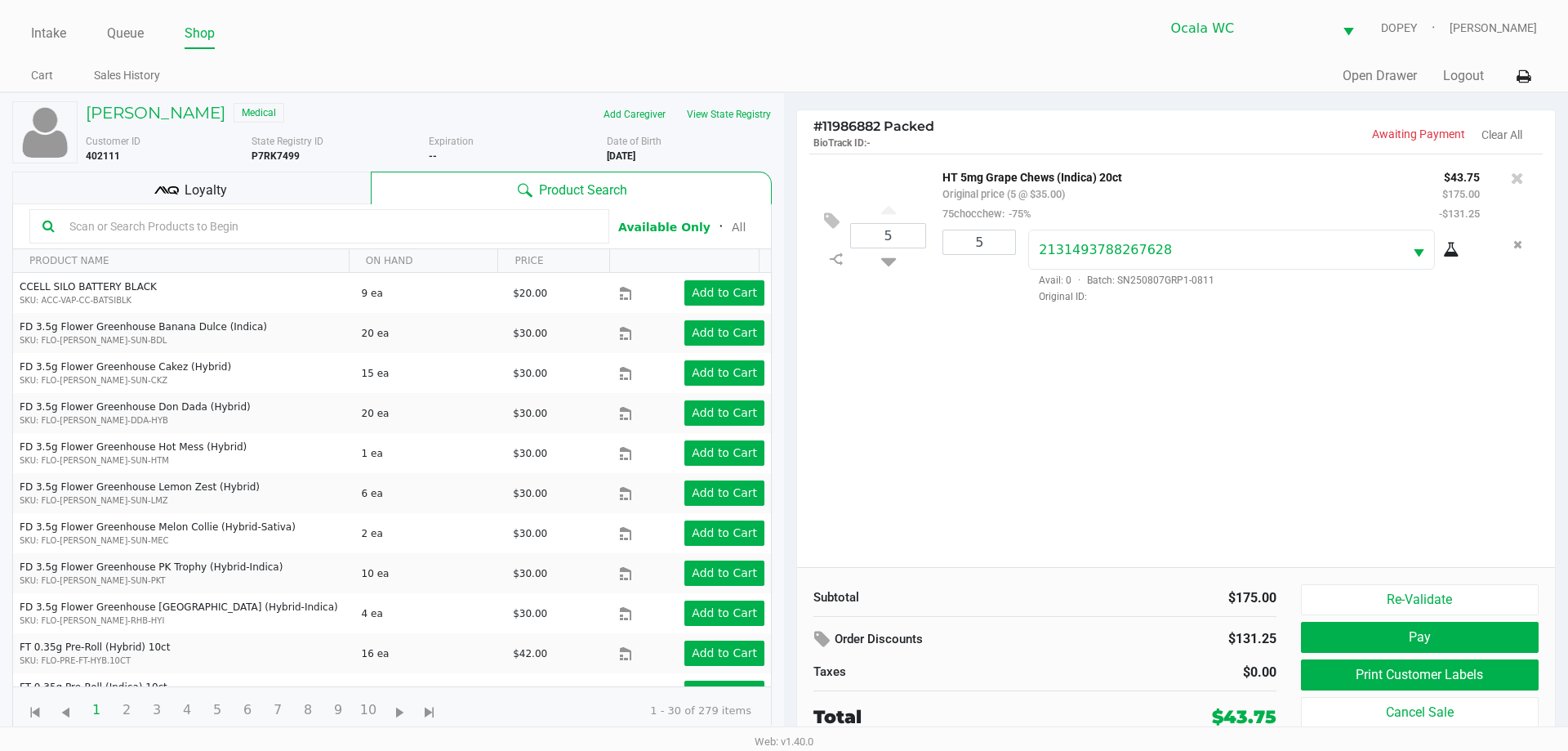
click at [1349, 633] on button "Pay" at bounding box center [1420, 637] width 238 height 31
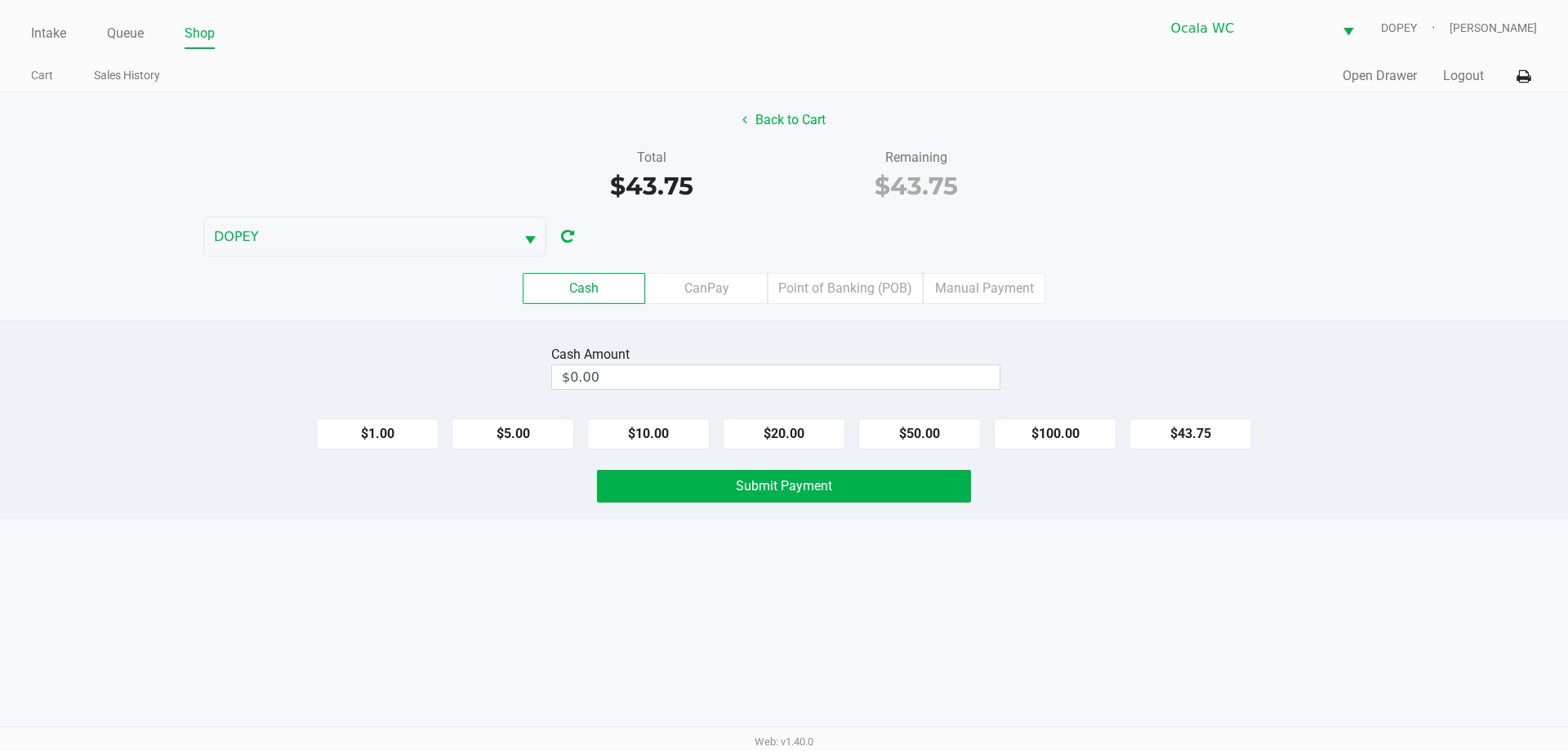
click at [874, 695] on div "Intake Queue Shop Ocala WC DOPEY [PERSON_NAME] Cart Sales History Quick Sale Op…" at bounding box center [784, 376] width 1568 height 751
click at [686, 373] on input "$0.00" at bounding box center [776, 376] width 447 height 24
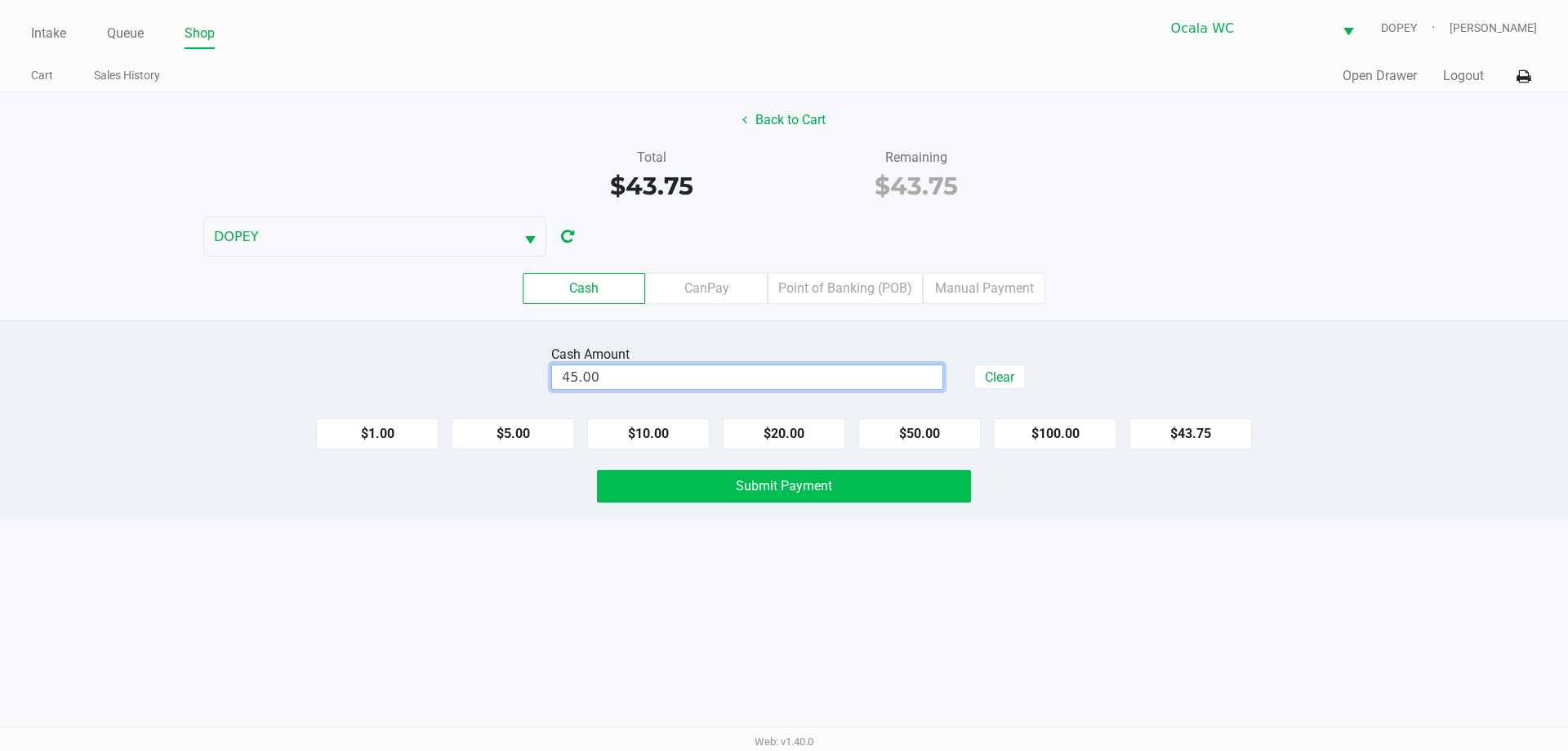
click at [708, 491] on button "Submit Payment" at bounding box center [784, 486] width 375 height 33
type input "$45.00"
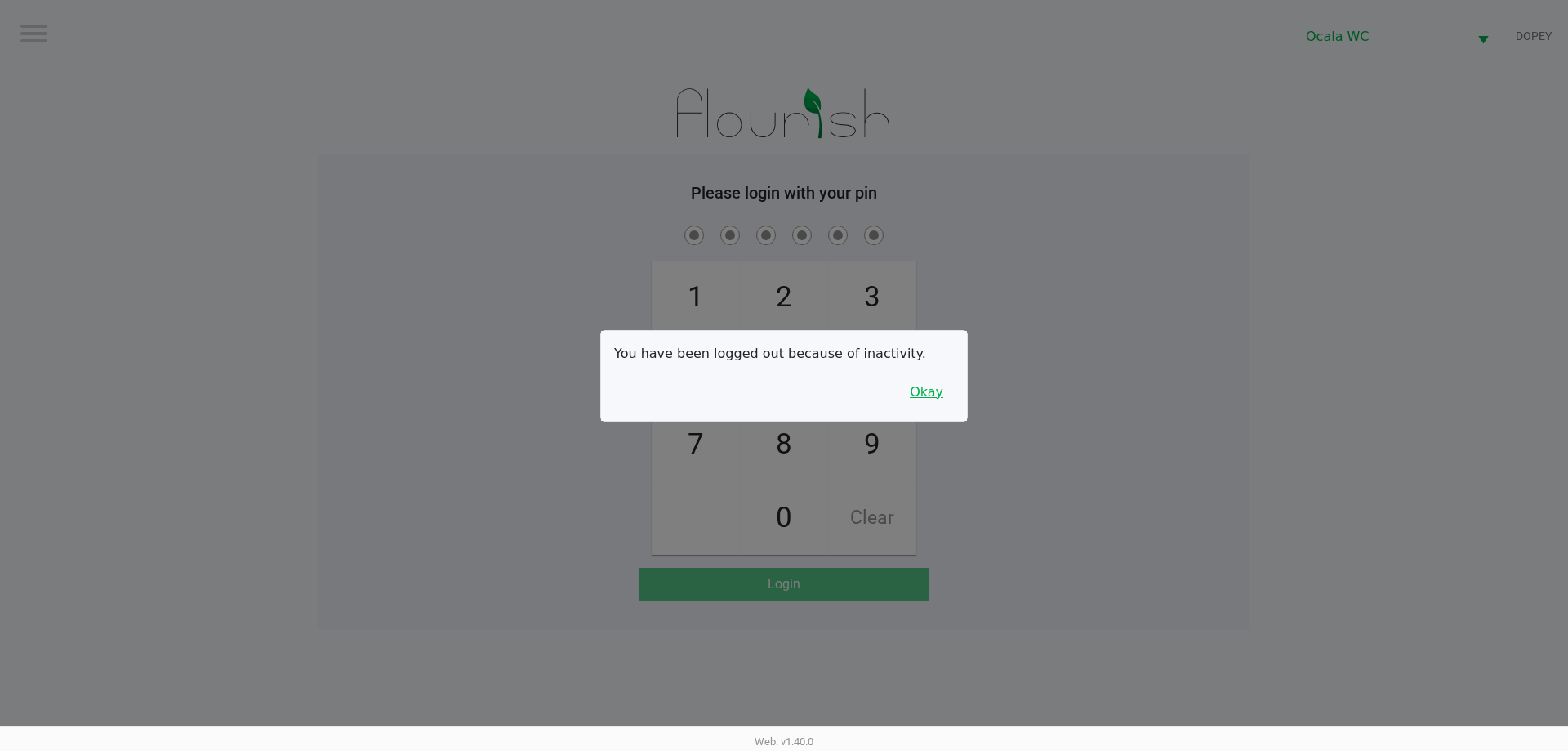
click at [929, 397] on button "Okay" at bounding box center [926, 392] width 55 height 31
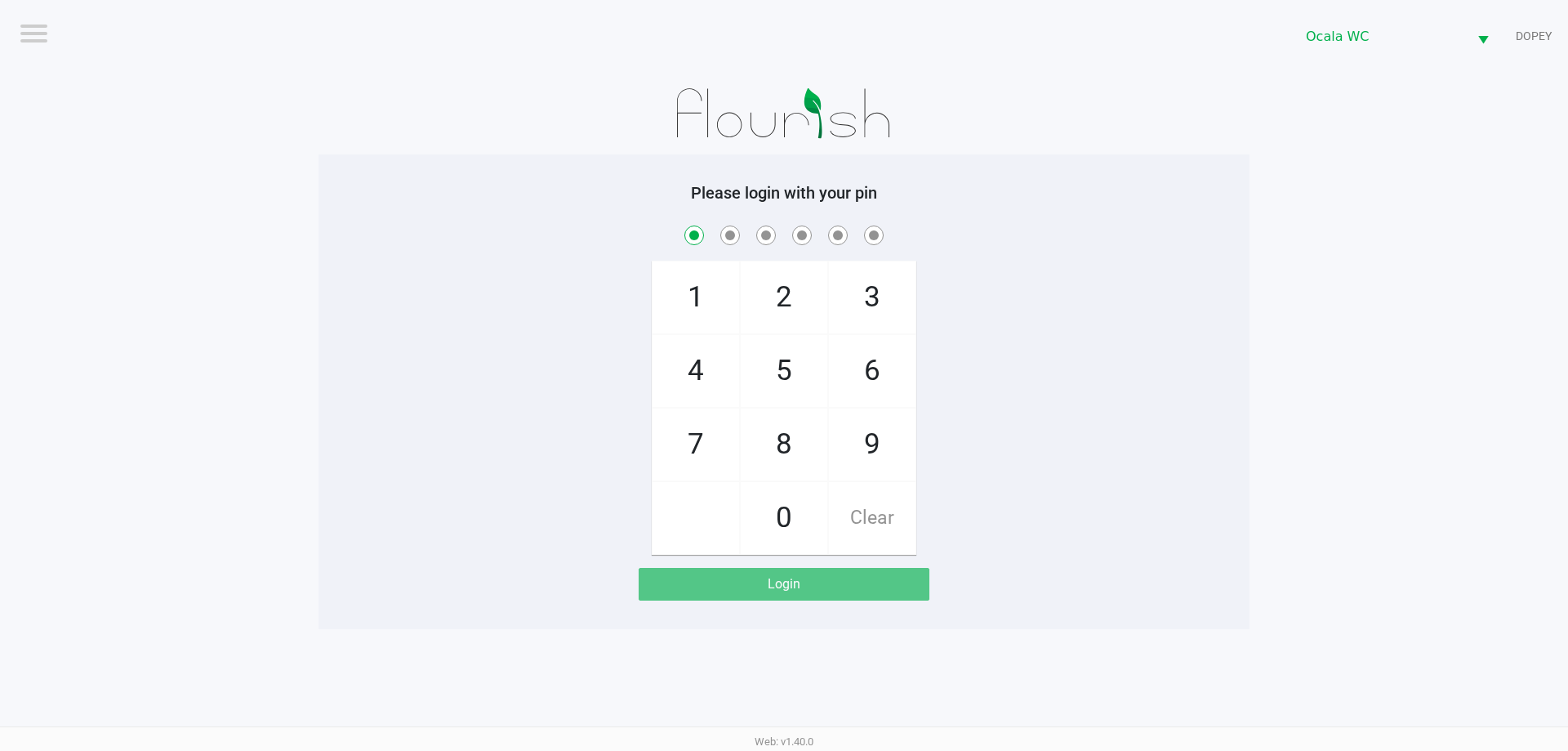
checkbox input "true"
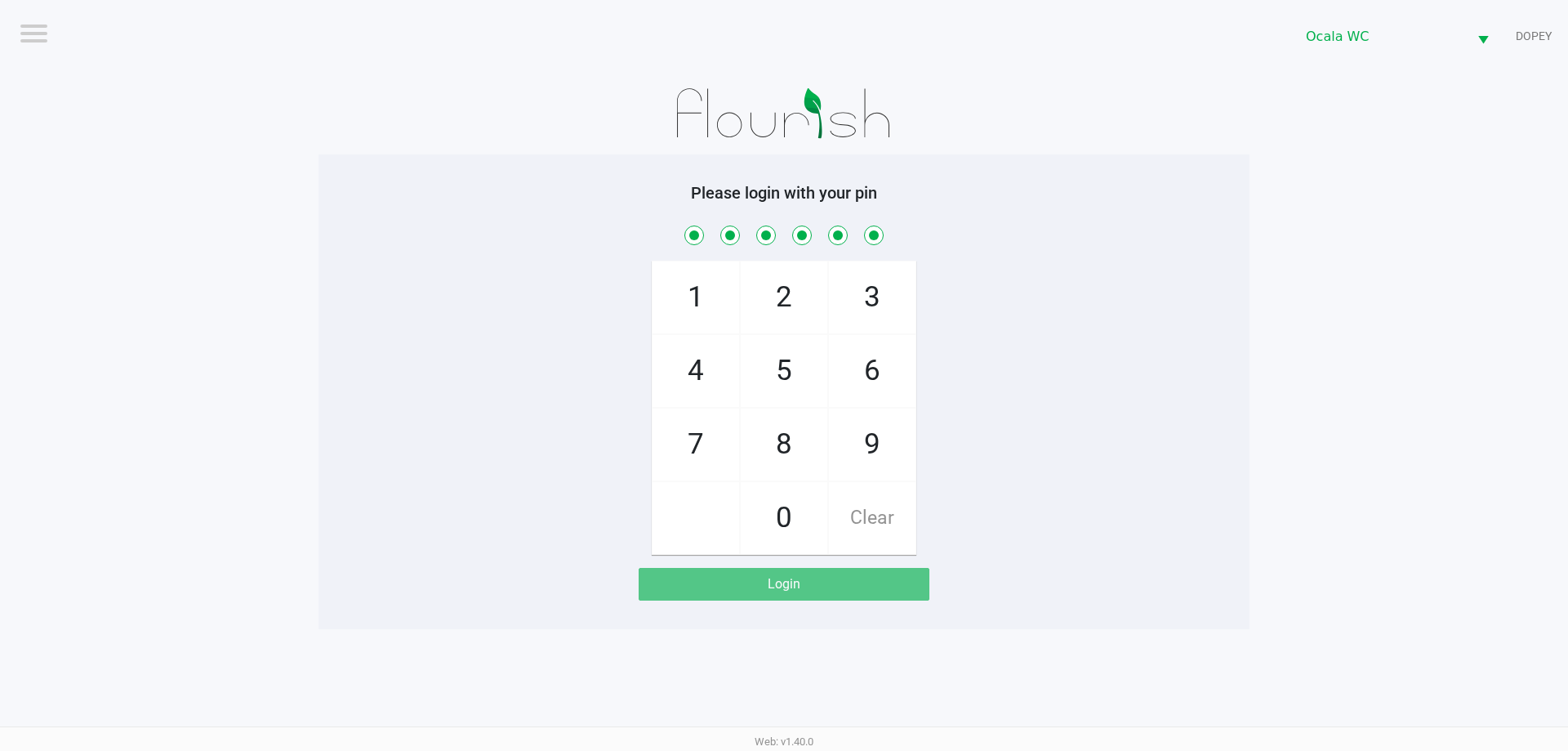
checkbox input "true"
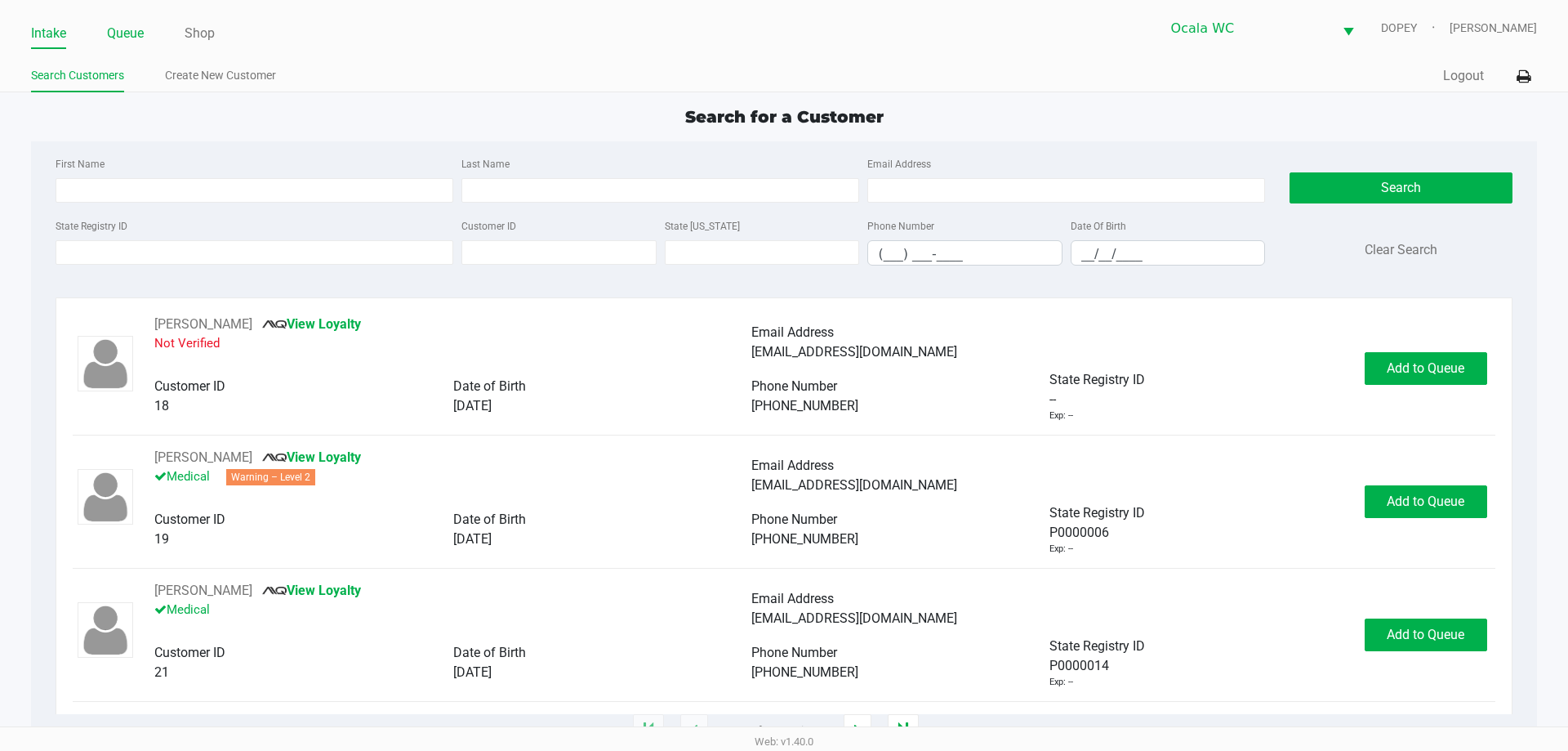
click at [138, 39] on link "Queue" at bounding box center [125, 33] width 37 height 23
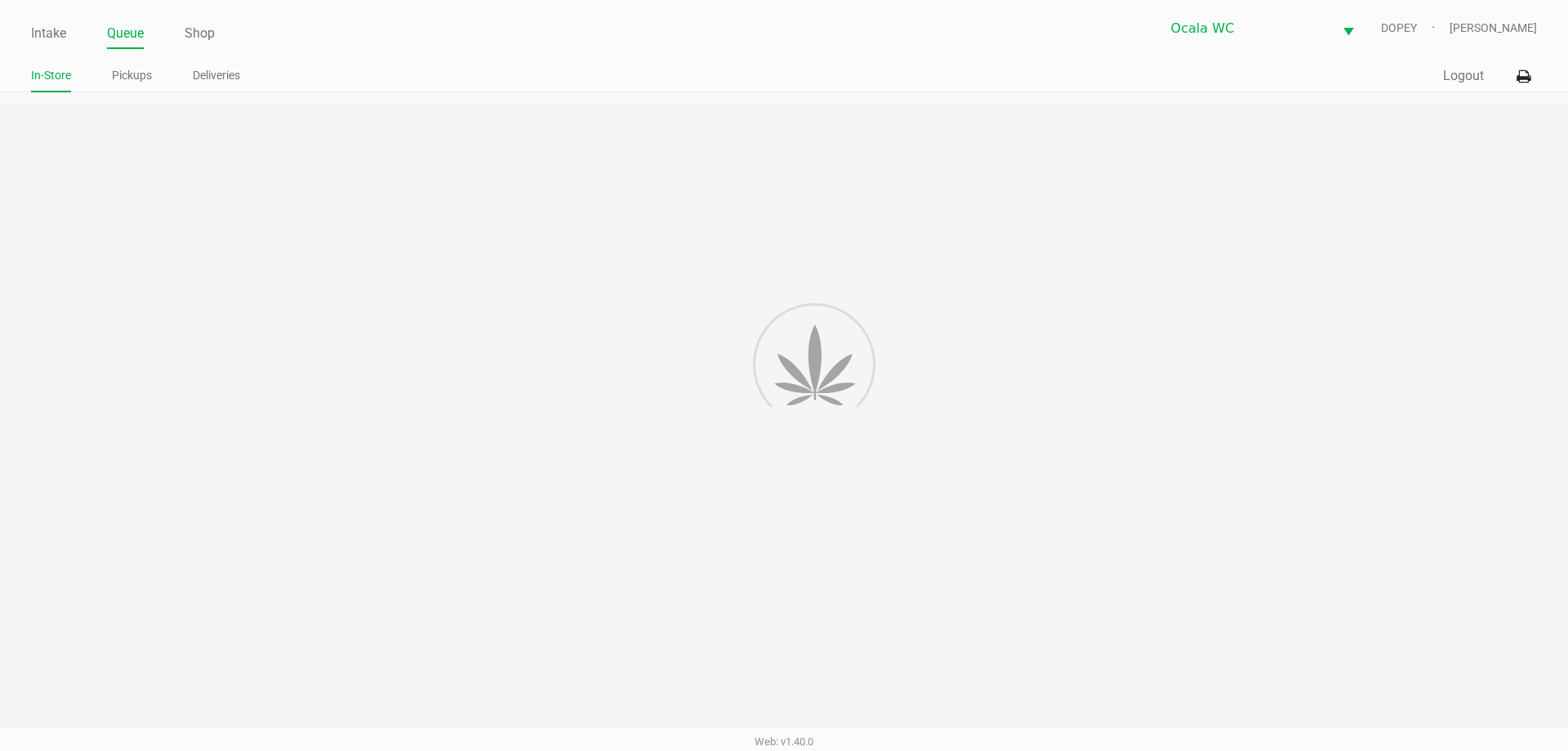
click at [116, 75] on link "Pickups" at bounding box center [132, 75] width 40 height 21
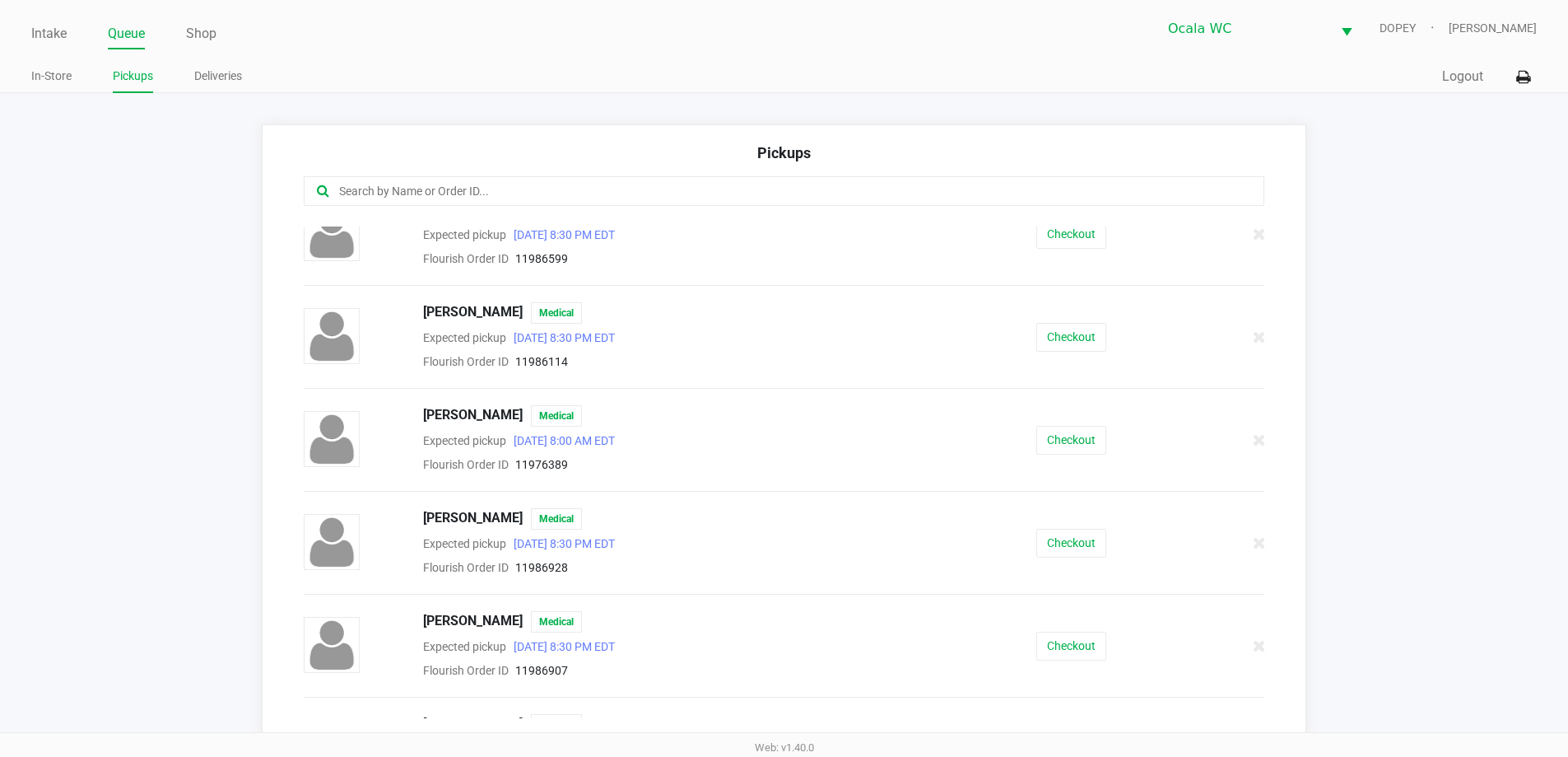
scroll to position [150, 0]
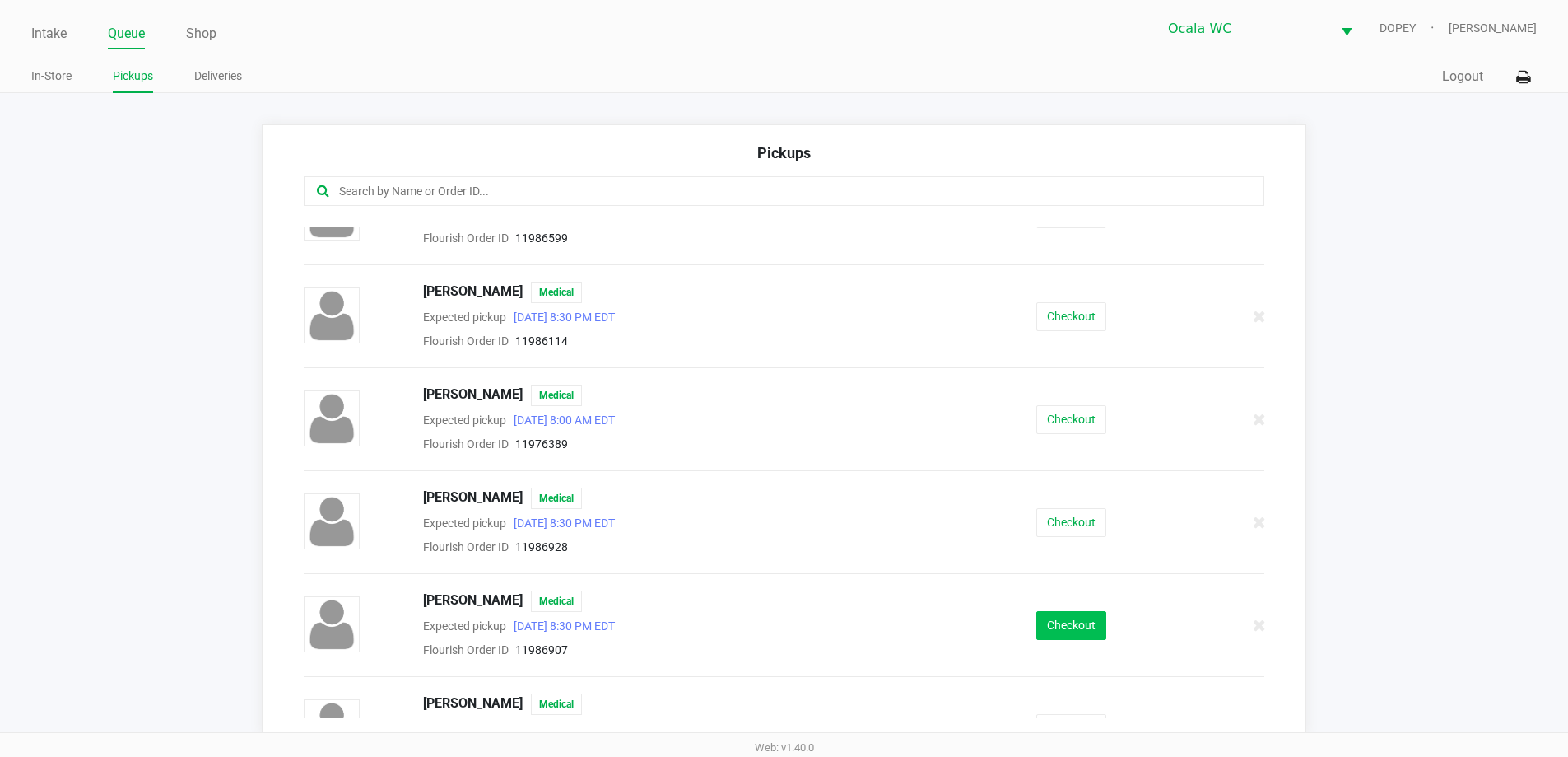
click at [1074, 633] on button "Checkout" at bounding box center [1072, 625] width 70 height 29
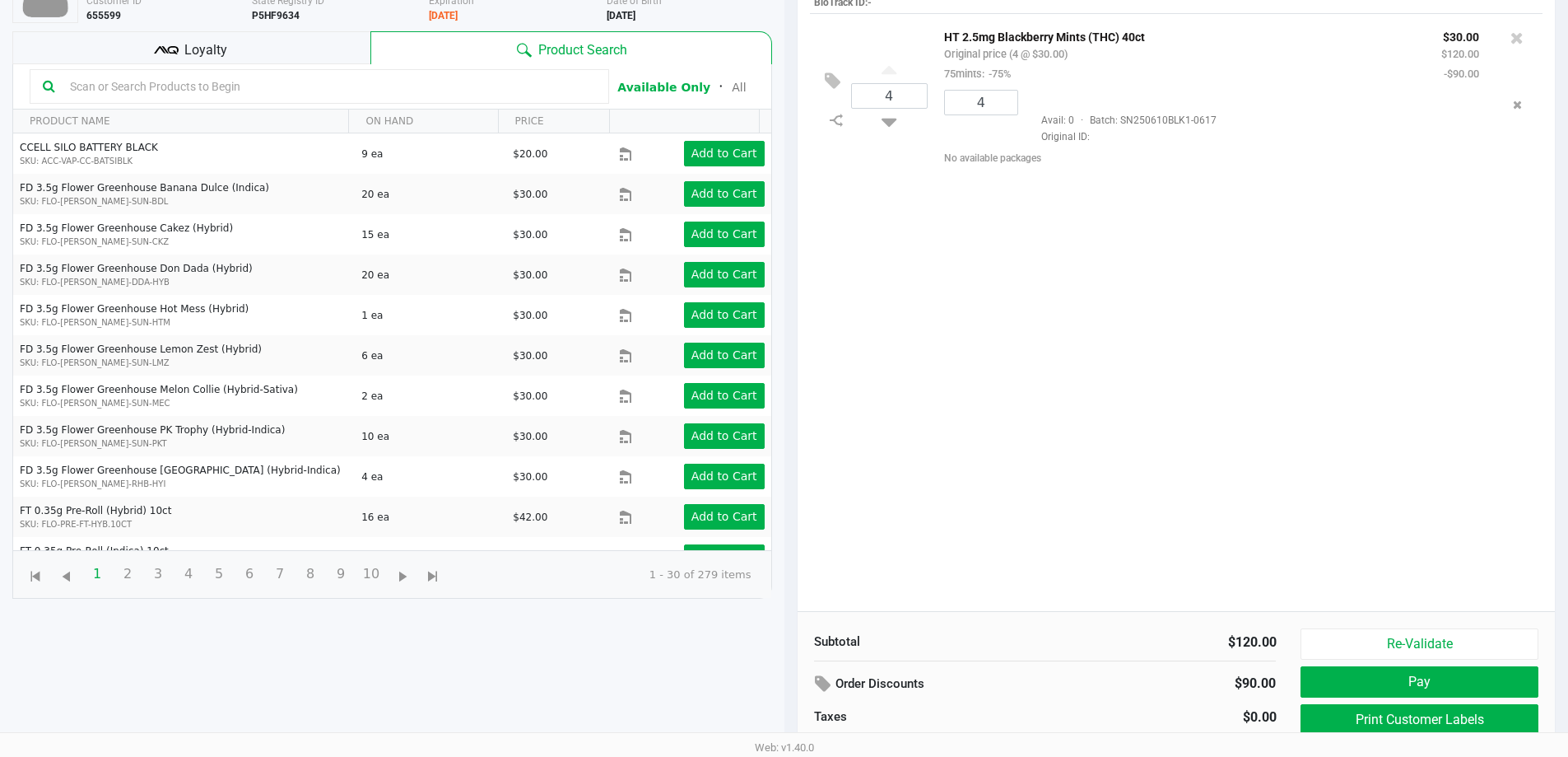
scroll to position [178, 0]
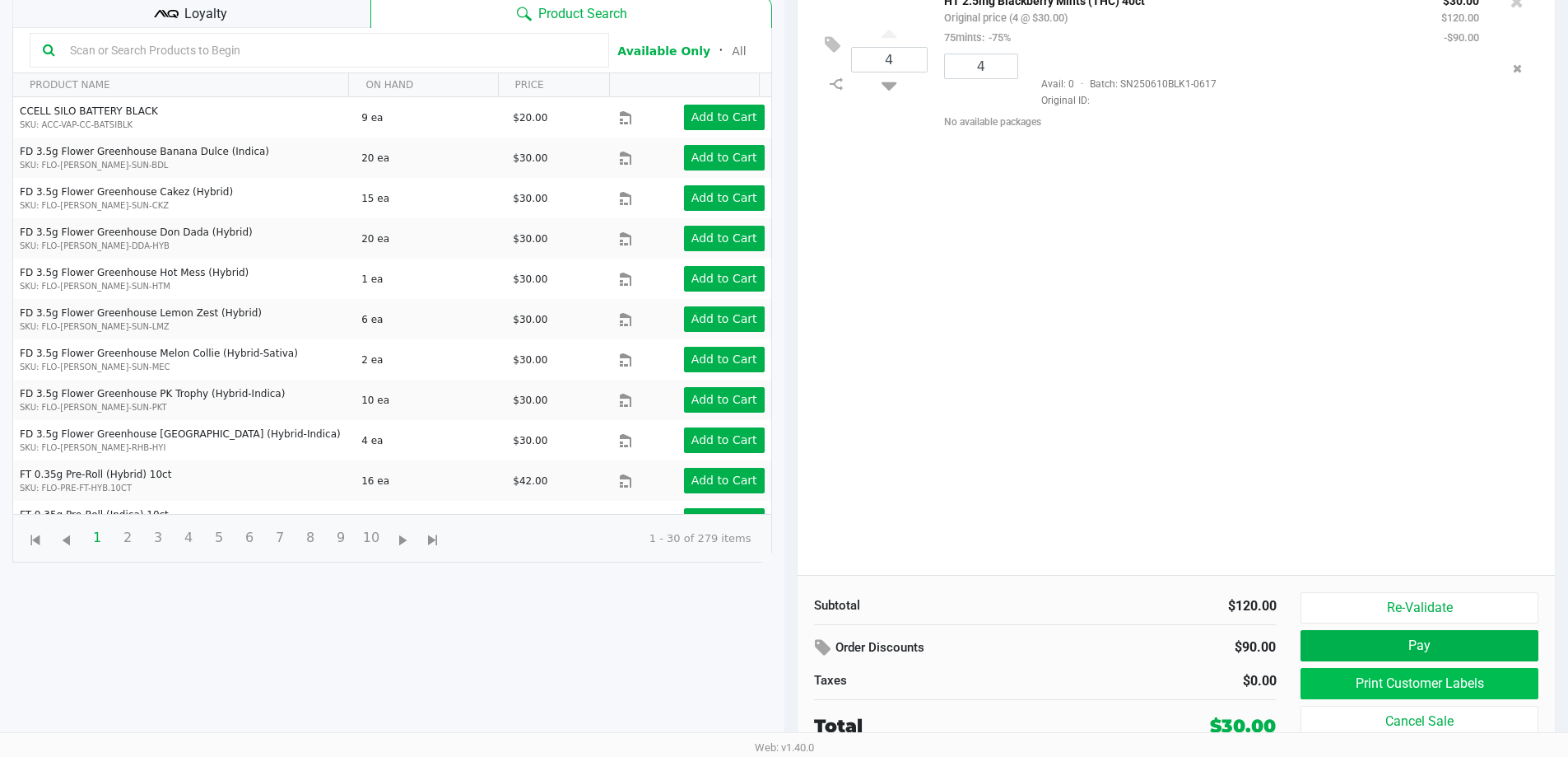
click at [1352, 696] on button "Print Customer Labels" at bounding box center [1419, 683] width 237 height 31
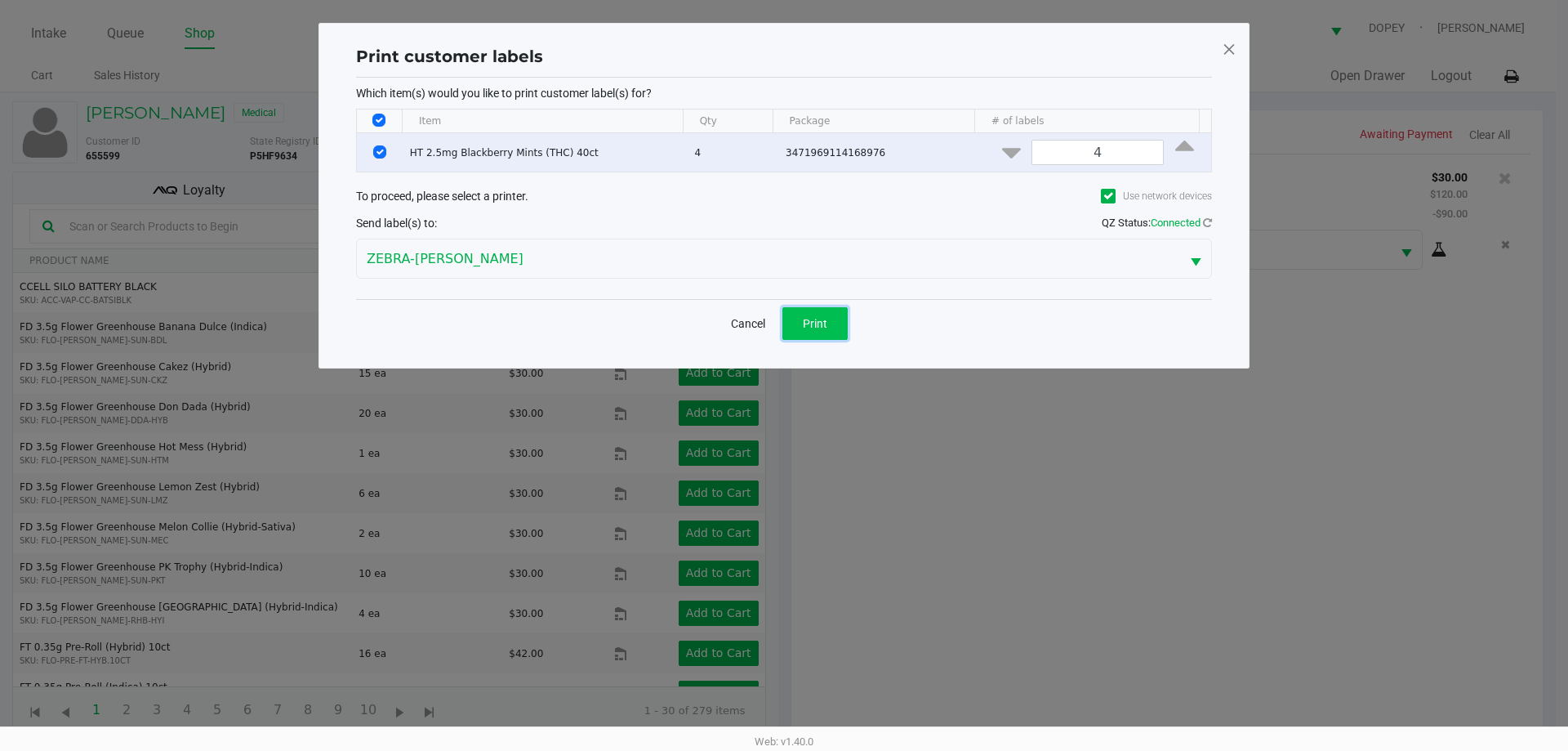
click at [811, 325] on span "Print" at bounding box center [815, 324] width 25 height 13
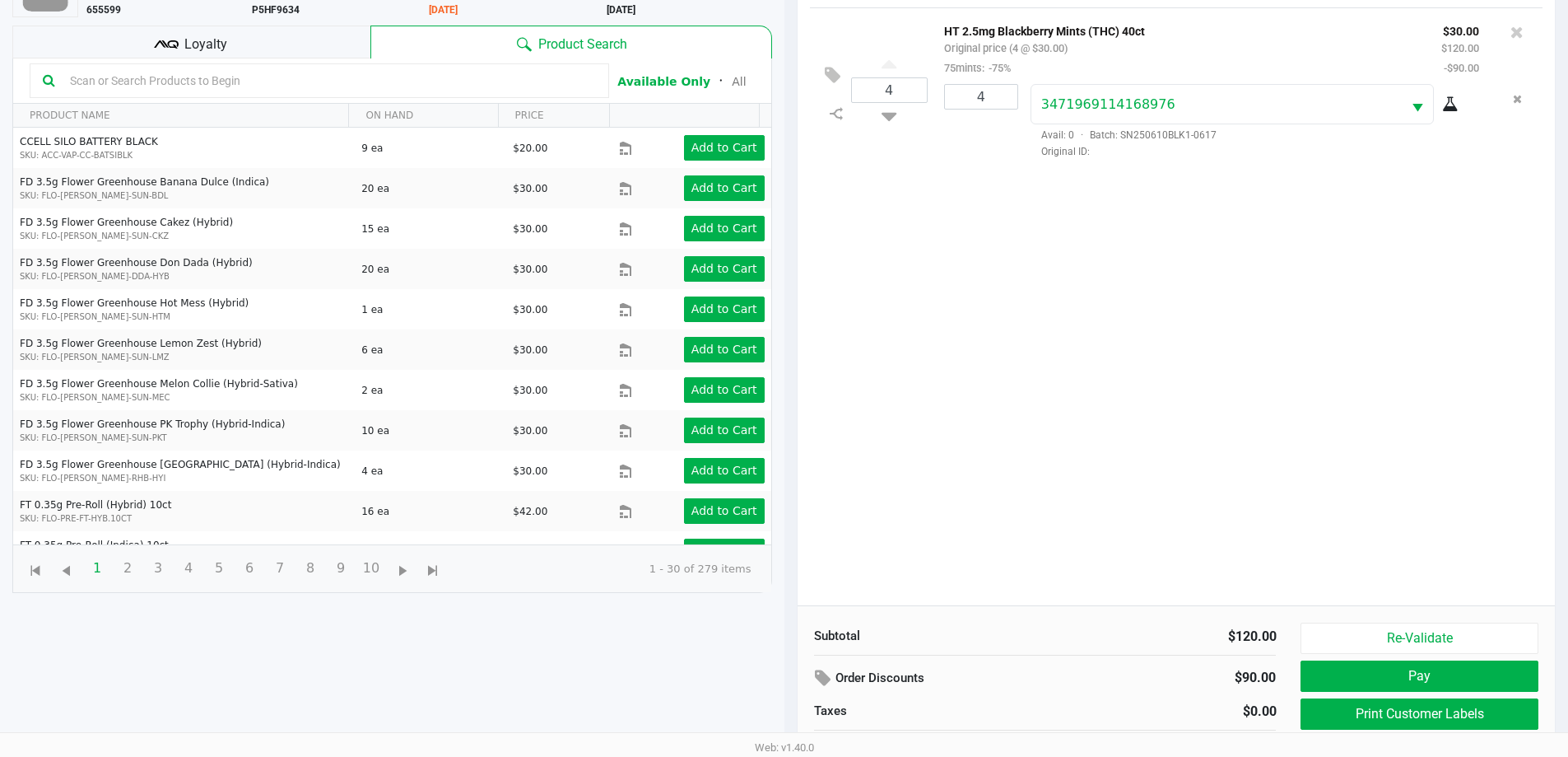
scroll to position [178, 0]
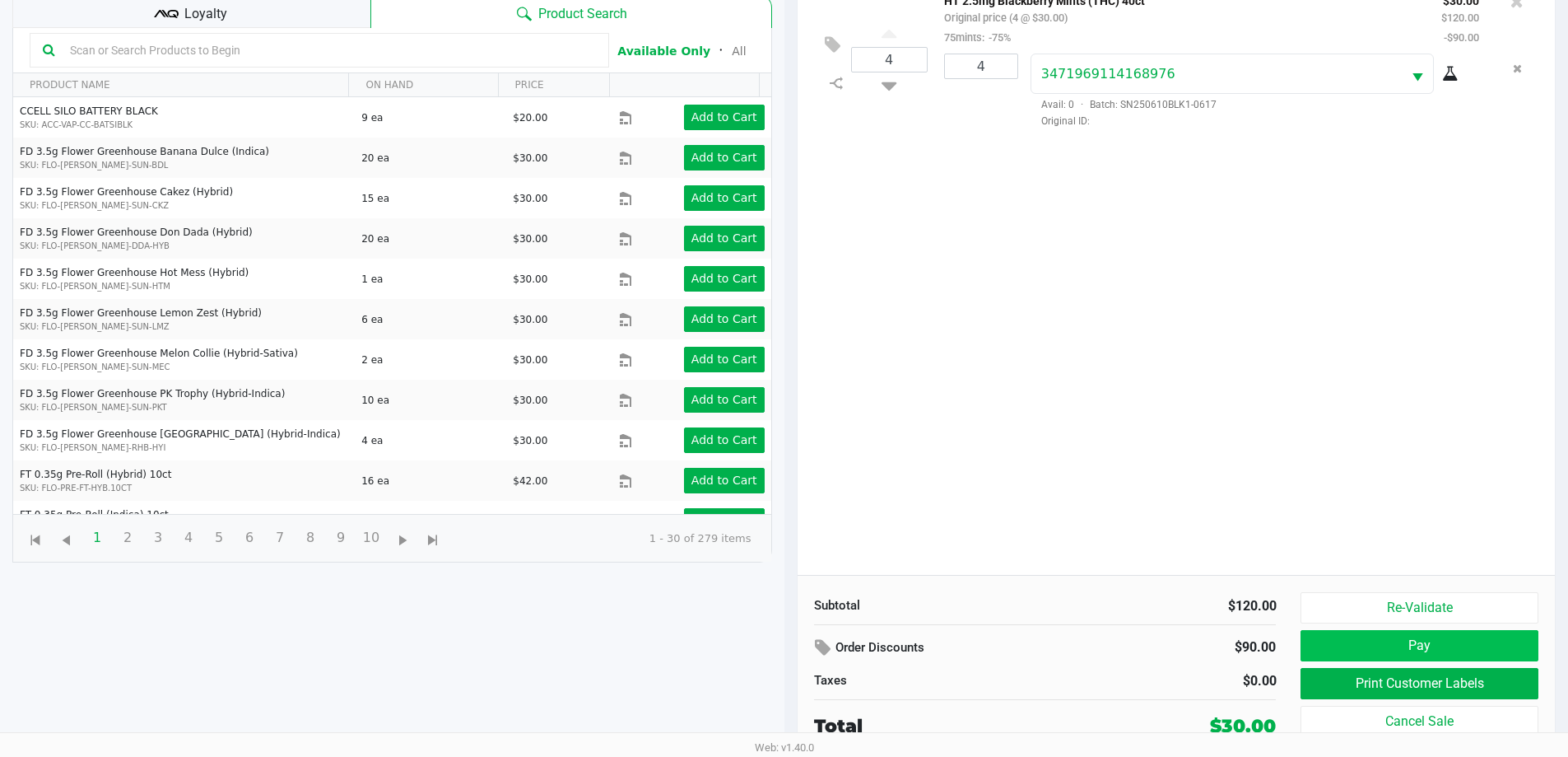
click at [1340, 648] on button "Pay" at bounding box center [1419, 645] width 237 height 31
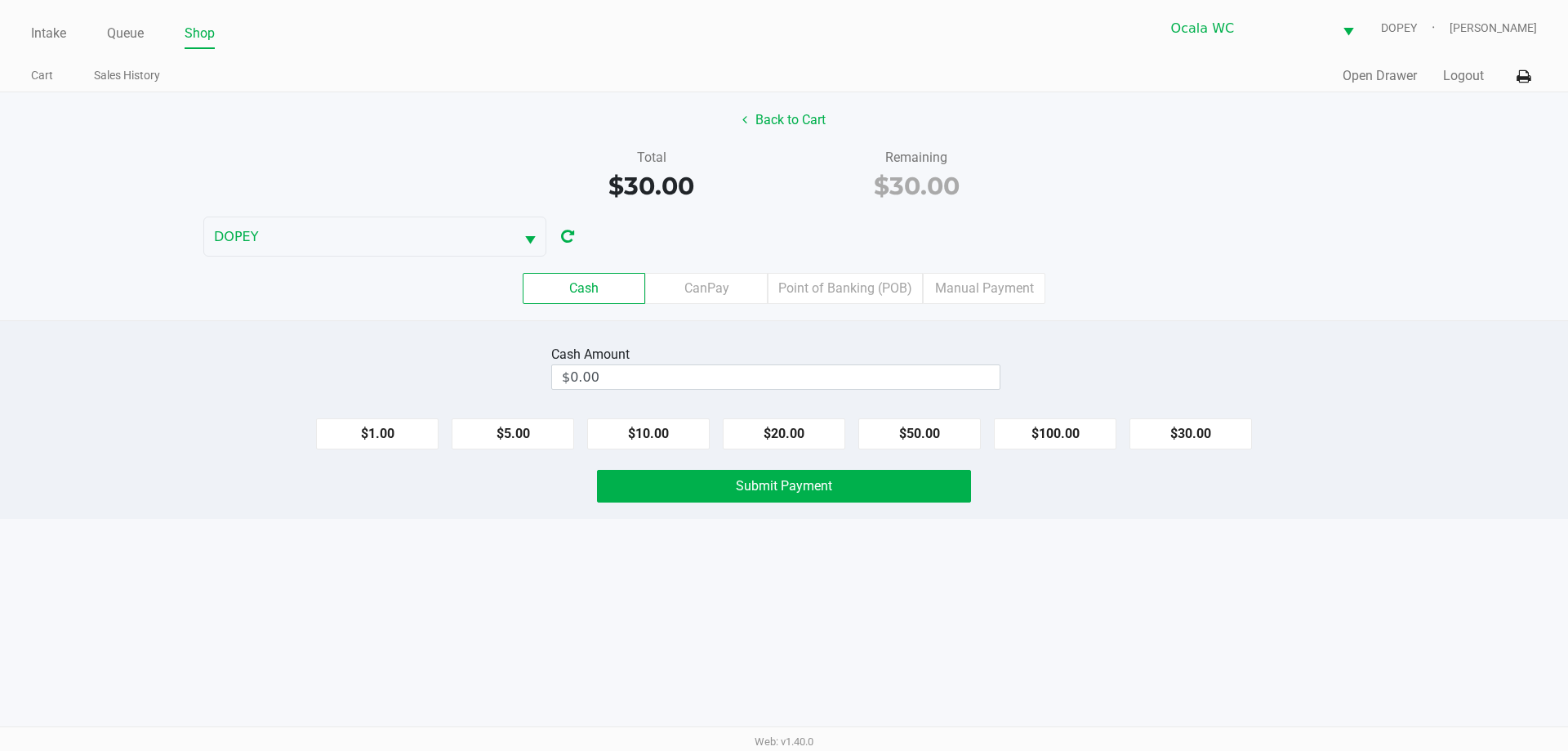
click at [858, 643] on div "Intake Queue Shop Ocala WC DOPEY [PERSON_NAME] Cart Sales History Quick Sale Op…" at bounding box center [784, 376] width 1568 height 751
click at [705, 290] on label "CanPay" at bounding box center [707, 288] width 123 height 31
click at [0, 0] on 2 "CanPay" at bounding box center [0, 0] width 0 height 0
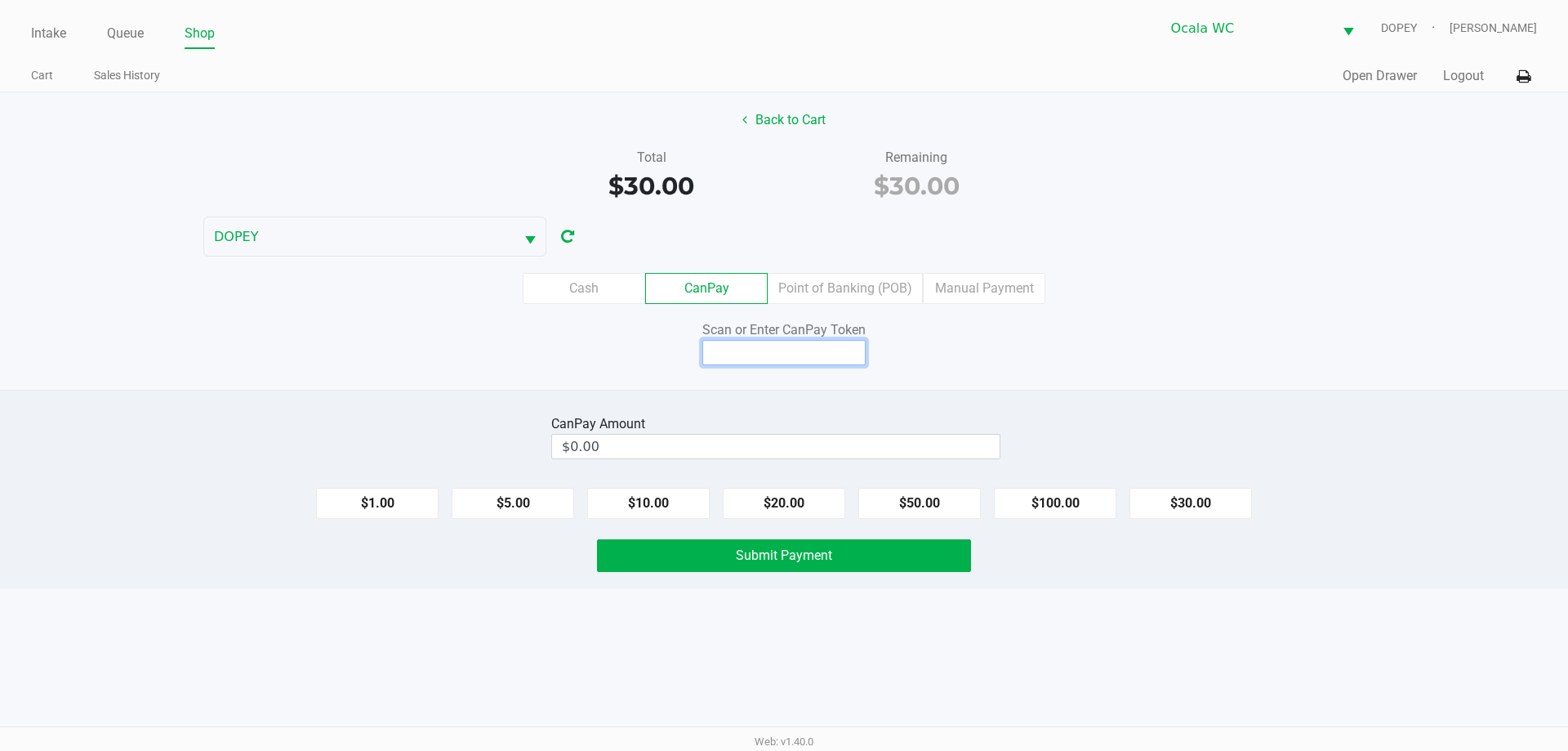
click at [751, 359] on input at bounding box center [784, 352] width 163 height 25
type input "X7995763Q"
click at [1197, 503] on button "$30.00" at bounding box center [1191, 503] width 123 height 31
type input "$30.00"
click at [892, 558] on button "Submit Payment" at bounding box center [784, 555] width 375 height 33
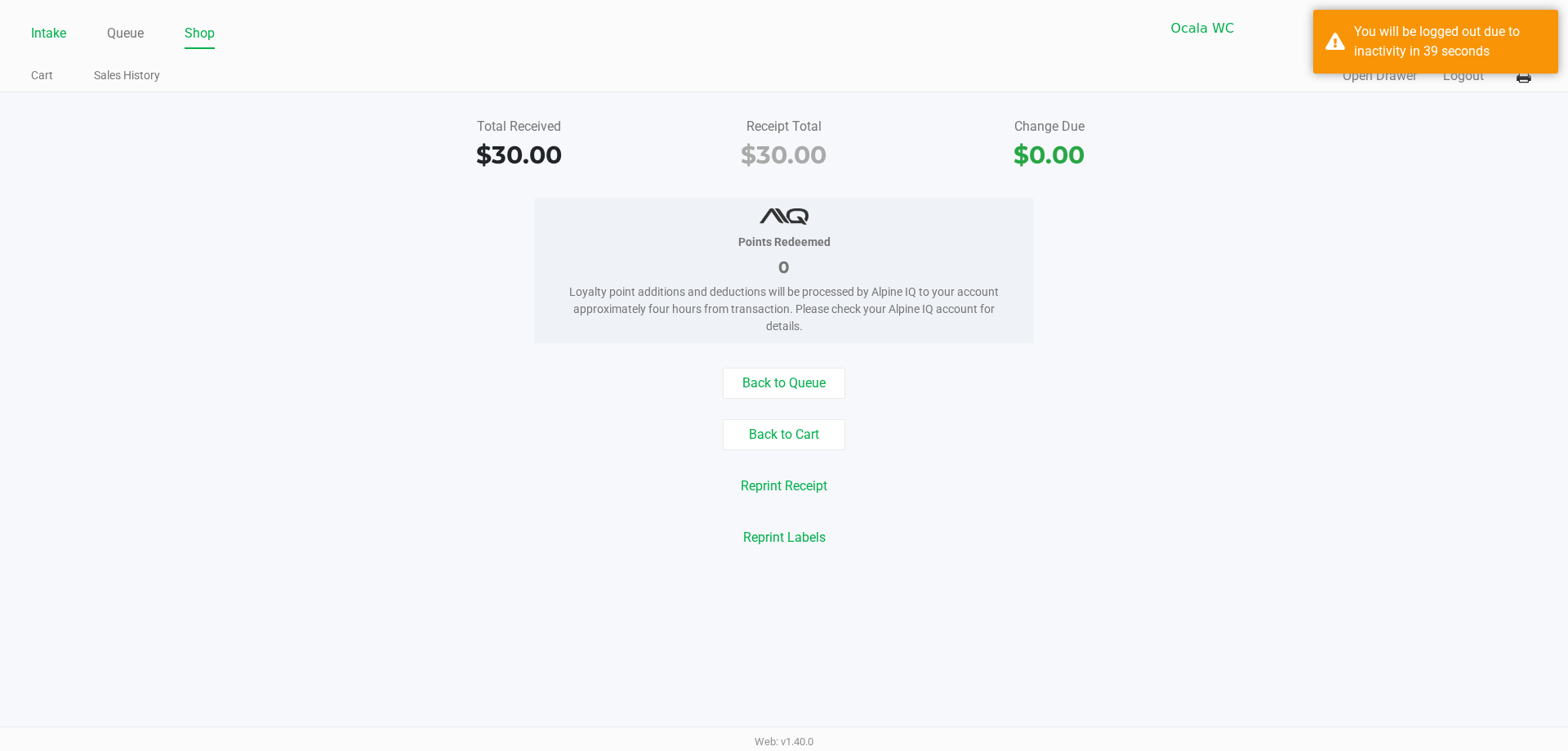
click at [37, 32] on link "Intake" at bounding box center [48, 33] width 35 height 23
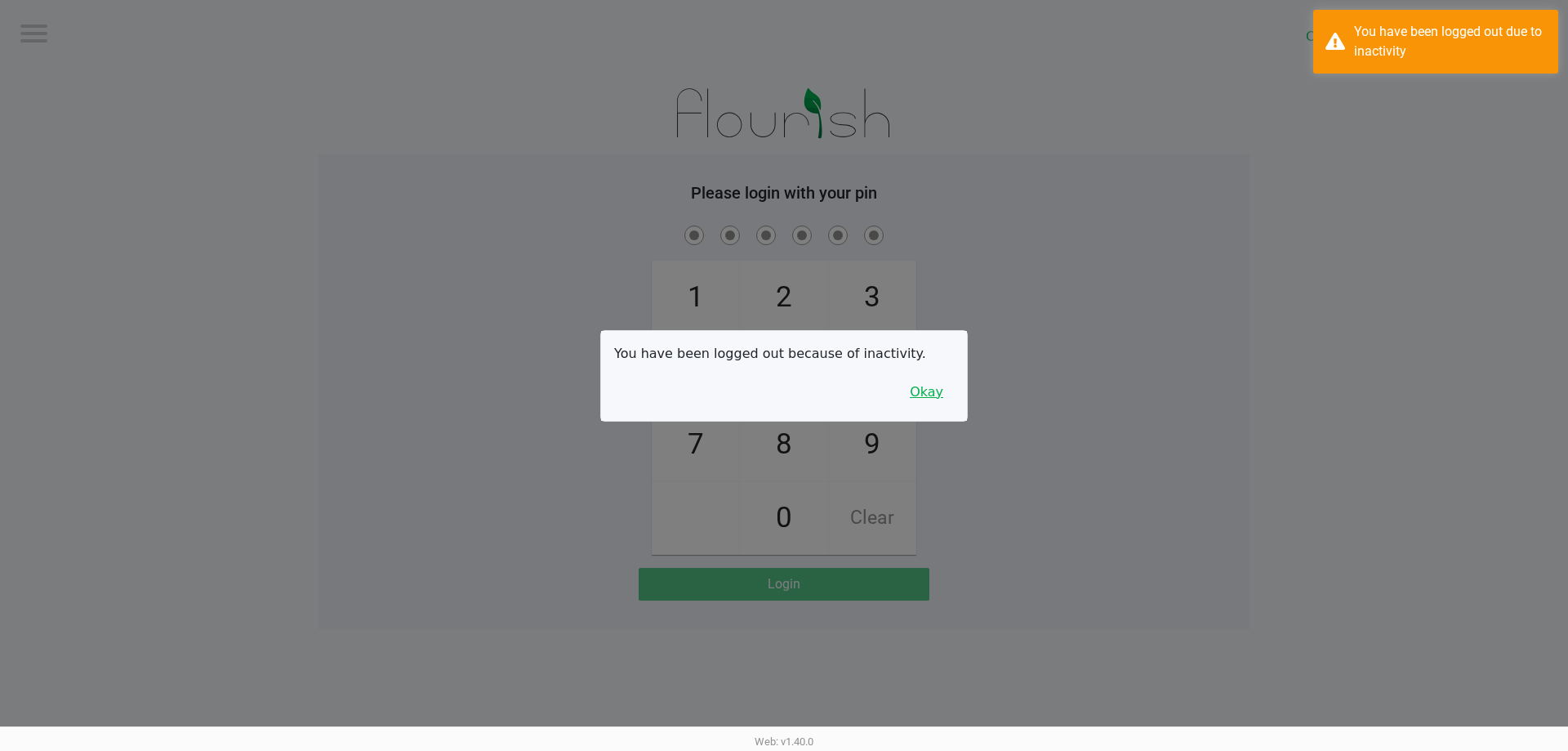
click at [953, 397] on button "Okay" at bounding box center [926, 392] width 55 height 31
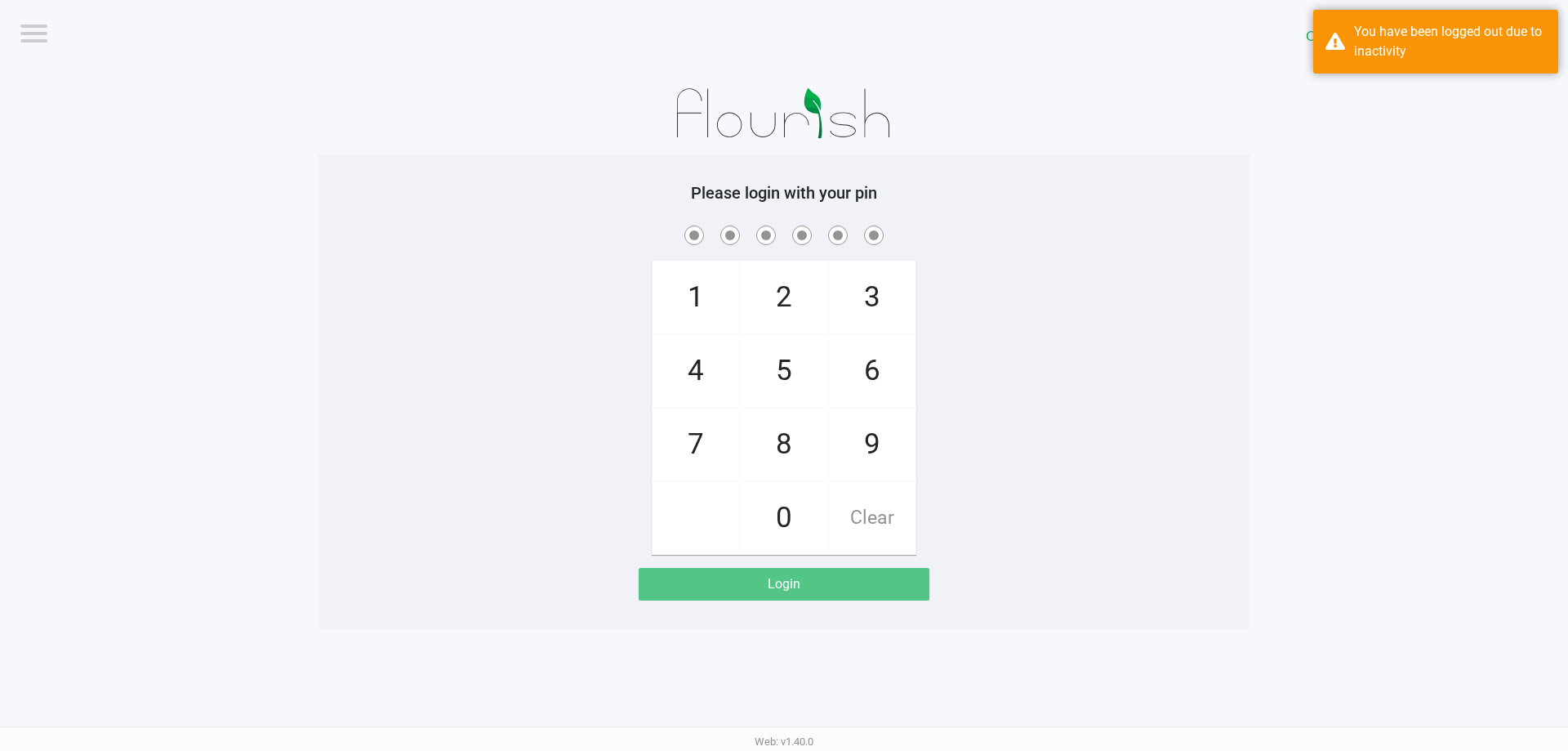
click at [1122, 463] on div "1 4 7 2 5 8 0 3 6 9 Clear" at bounding box center [784, 389] width 931 height 332
checkbox input "true"
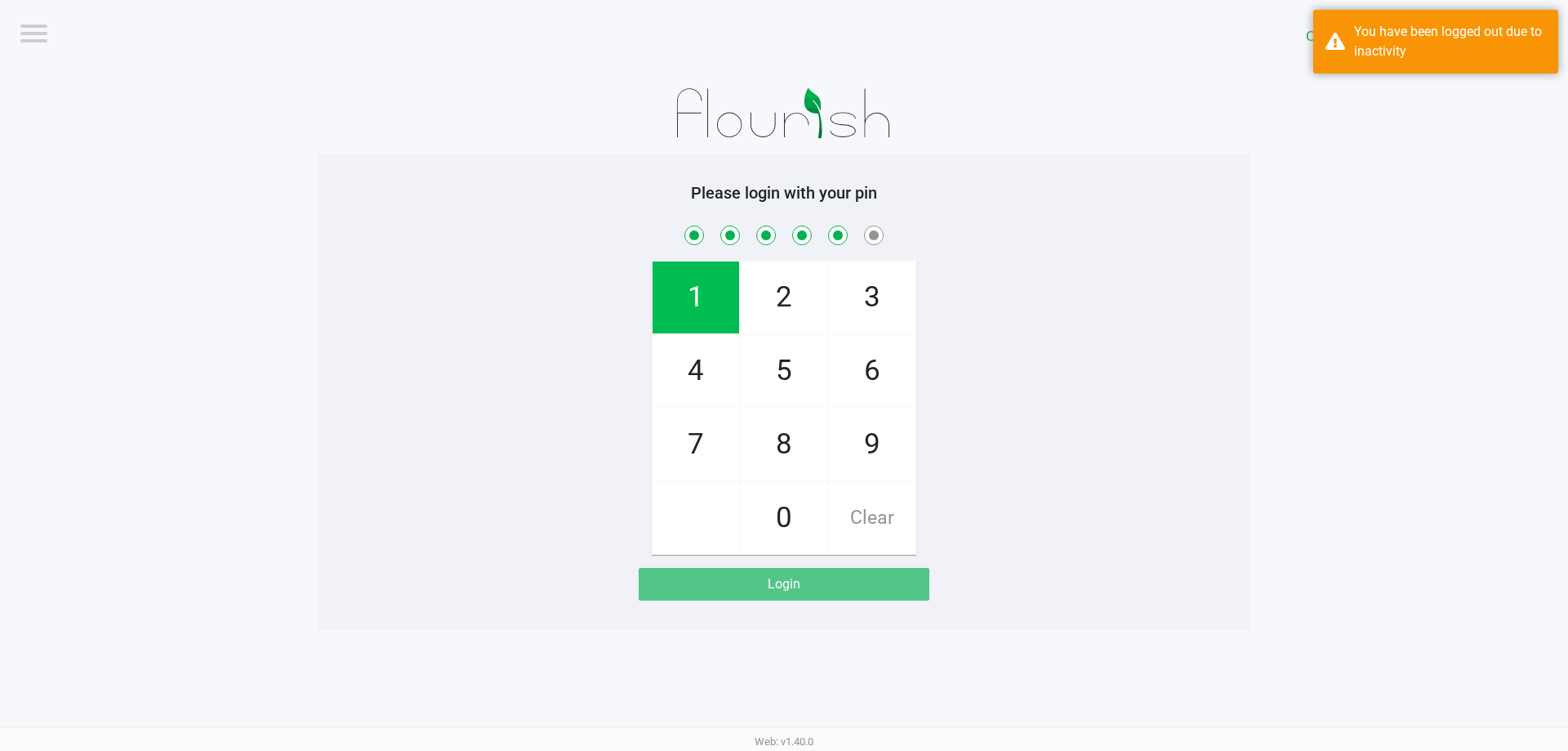
checkbox input "true"
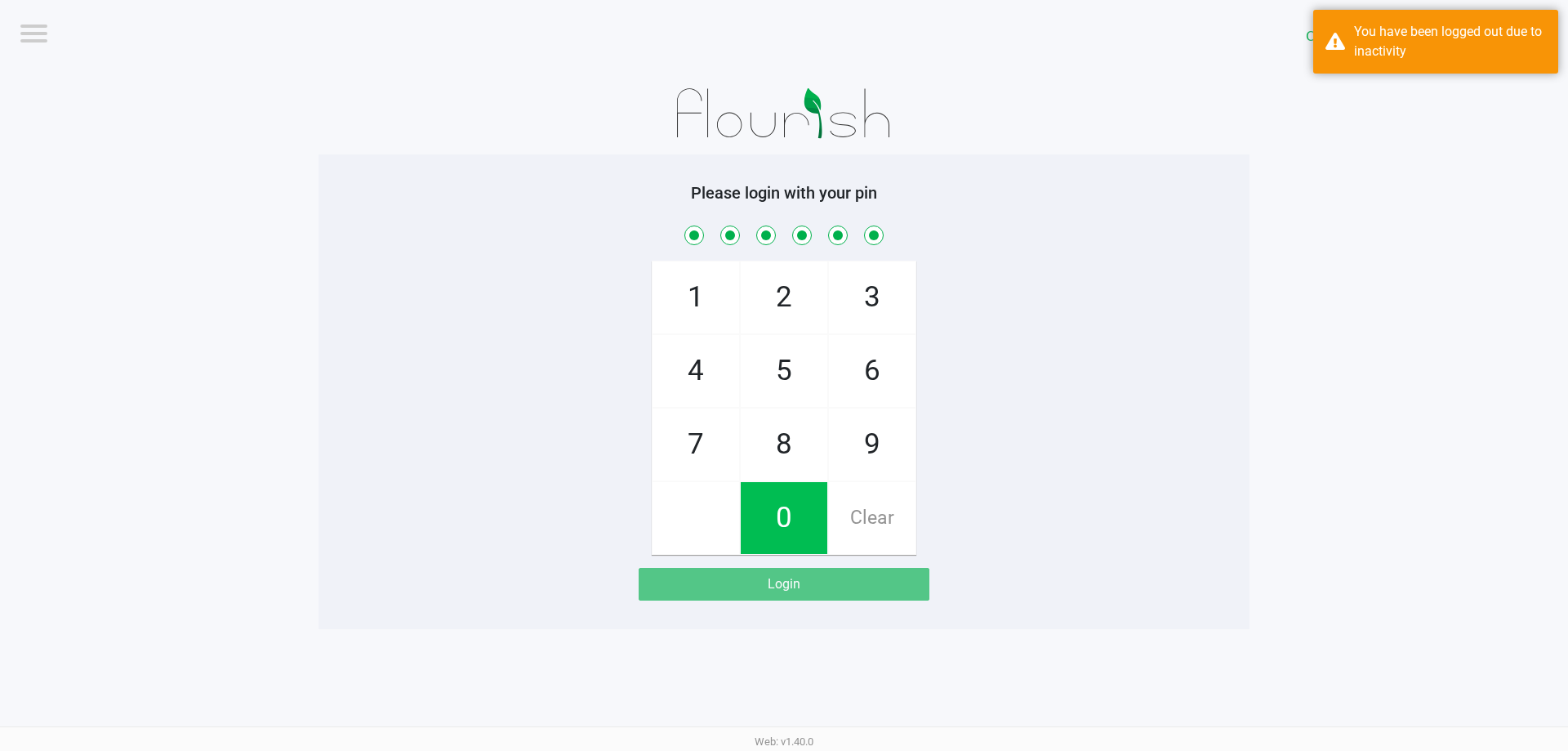
checkbox input "true"
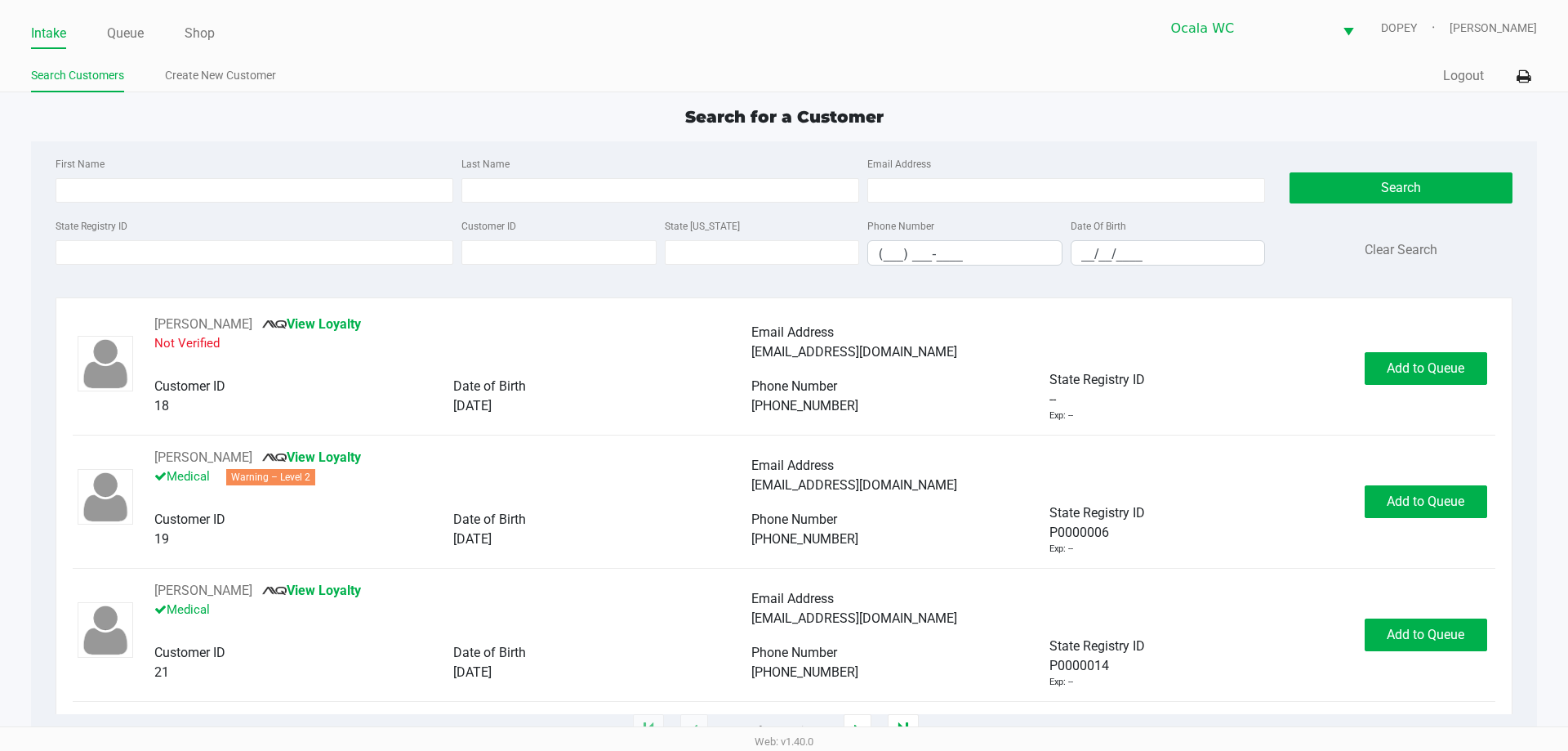
click at [485, 107] on div "Search for a Customer" at bounding box center [784, 117] width 1530 height 25
click at [742, 129] on div "Search for a Customer First Name Last Name Email Address State Registry ID Cust…" at bounding box center [784, 418] width 1506 height 626
click at [1051, 113] on div "Search for a Customer" at bounding box center [784, 117] width 1530 height 25
click at [1028, 134] on div "Search for a Customer First Name Last Name Email Address State Registry ID Cust…" at bounding box center [784, 418] width 1506 height 626
click at [1158, 132] on div "Search for a Customer First Name Last Name Email Address State Registry ID Cust…" at bounding box center [784, 418] width 1506 height 626
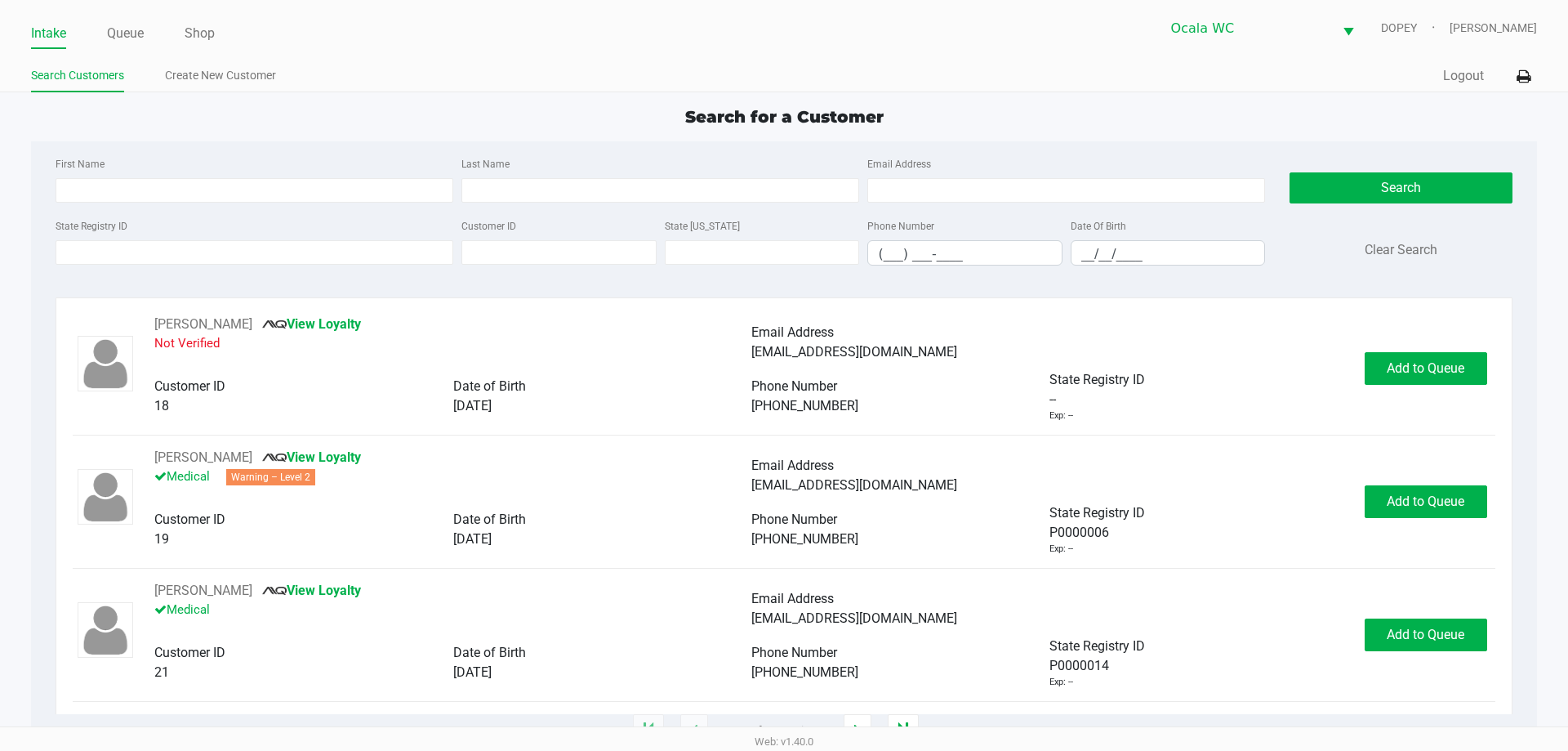
click at [616, 101] on app-point-of-sale "Intake Queue Shop Ocala WC DOPEY [PERSON_NAME] Search Customers Create New Cust…" at bounding box center [784, 365] width 1568 height 731
click at [529, 67] on ul "Search Customers Create New Customer" at bounding box center [408, 77] width 753 height 27
type input "[PERSON_NAME]"
type input "[DATE]"
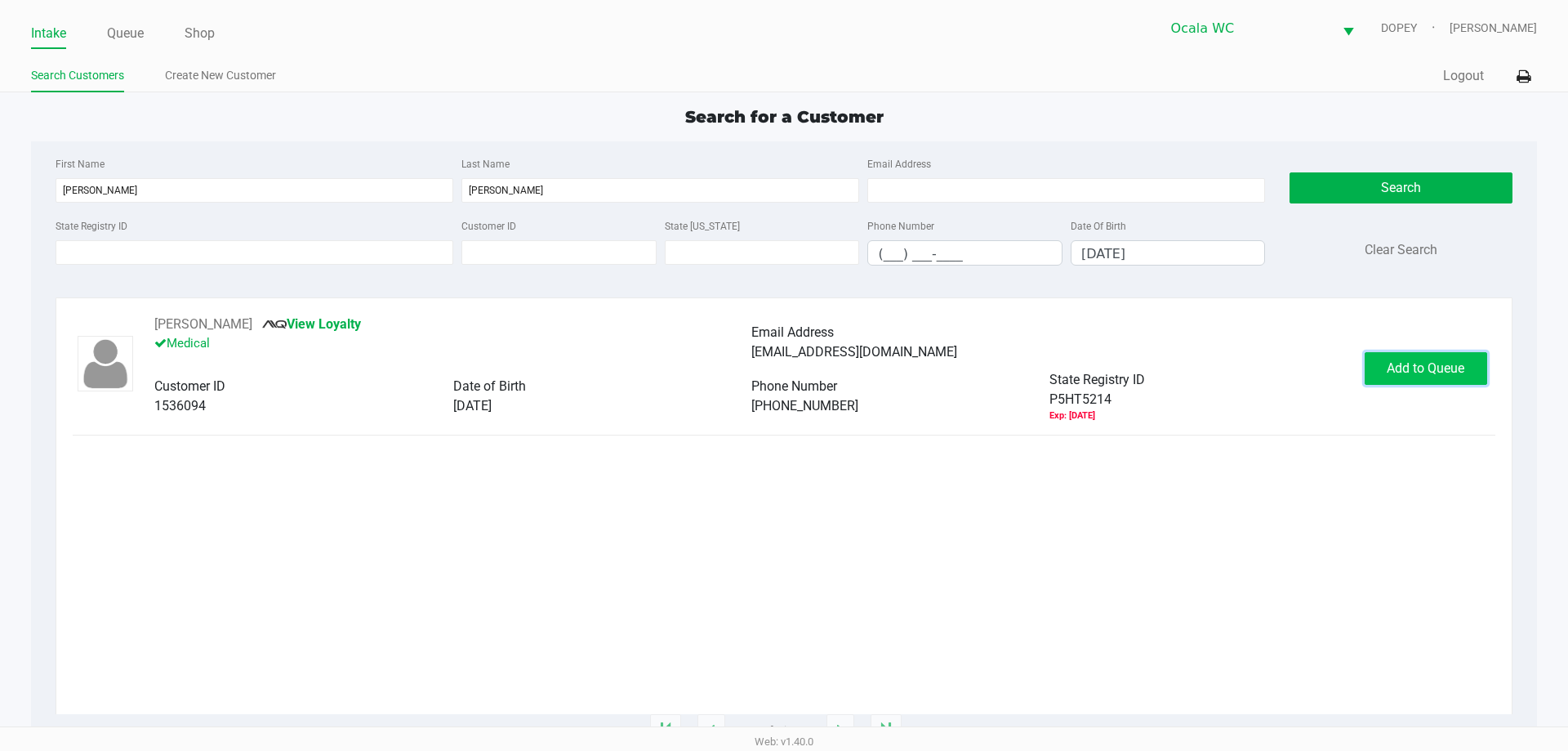
click at [1438, 359] on button "Add to Queue" at bounding box center [1426, 368] width 123 height 33
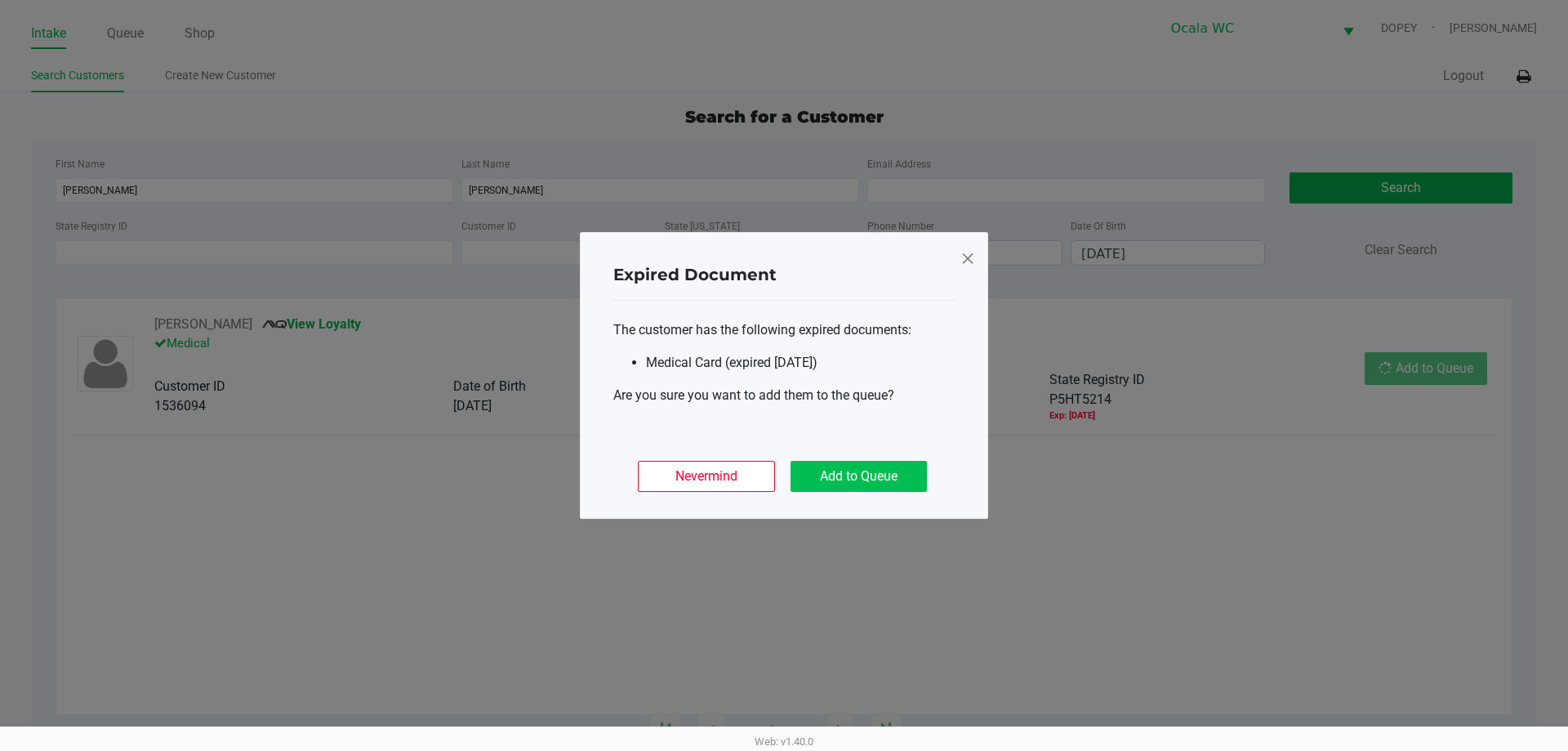
click at [892, 443] on div "Nevermind Add to Queue" at bounding box center [784, 470] width 342 height 64
click at [892, 476] on button "Add to Queue" at bounding box center [859, 476] width 137 height 31
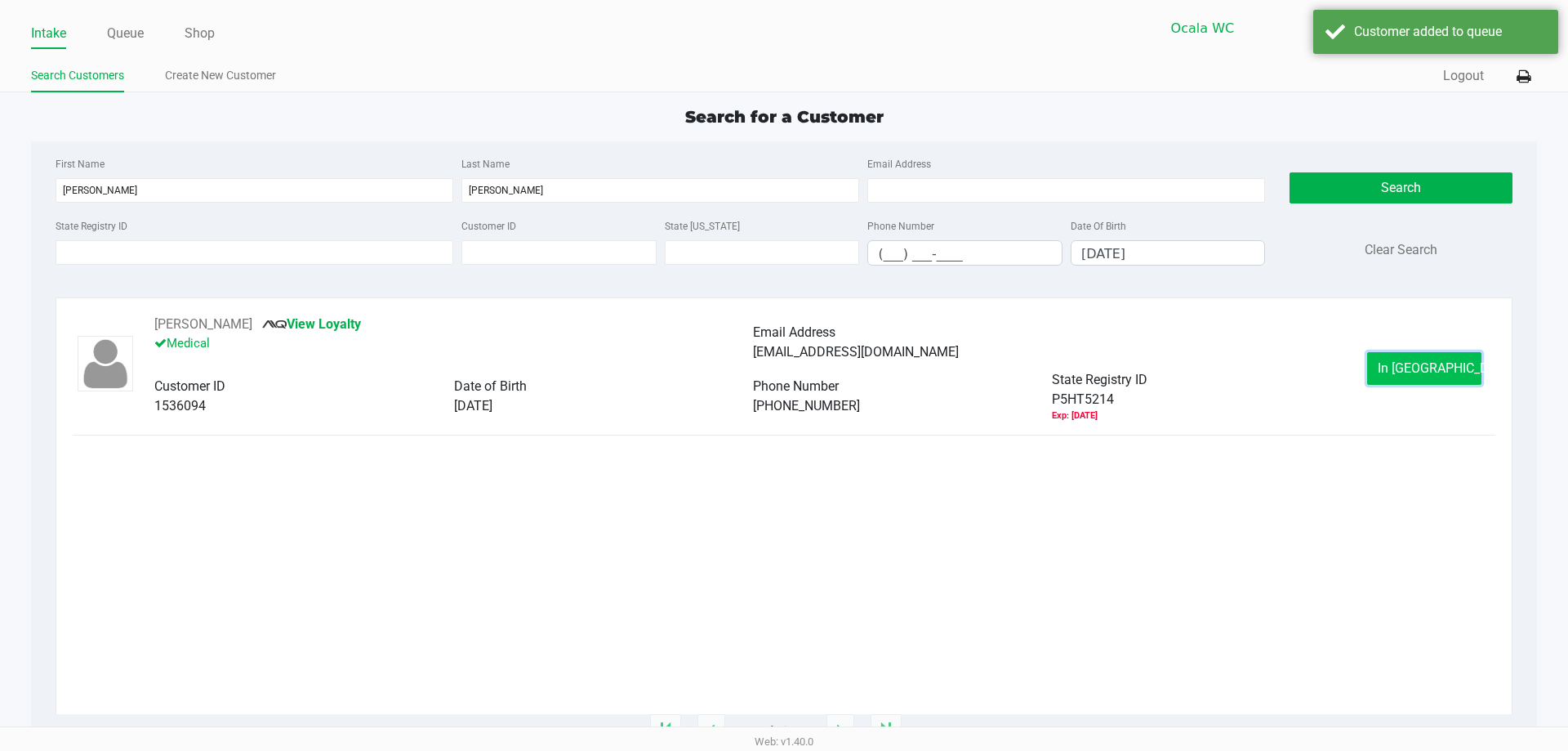
click at [1460, 356] on button "In [GEOGRAPHIC_DATA]" at bounding box center [1424, 368] width 114 height 33
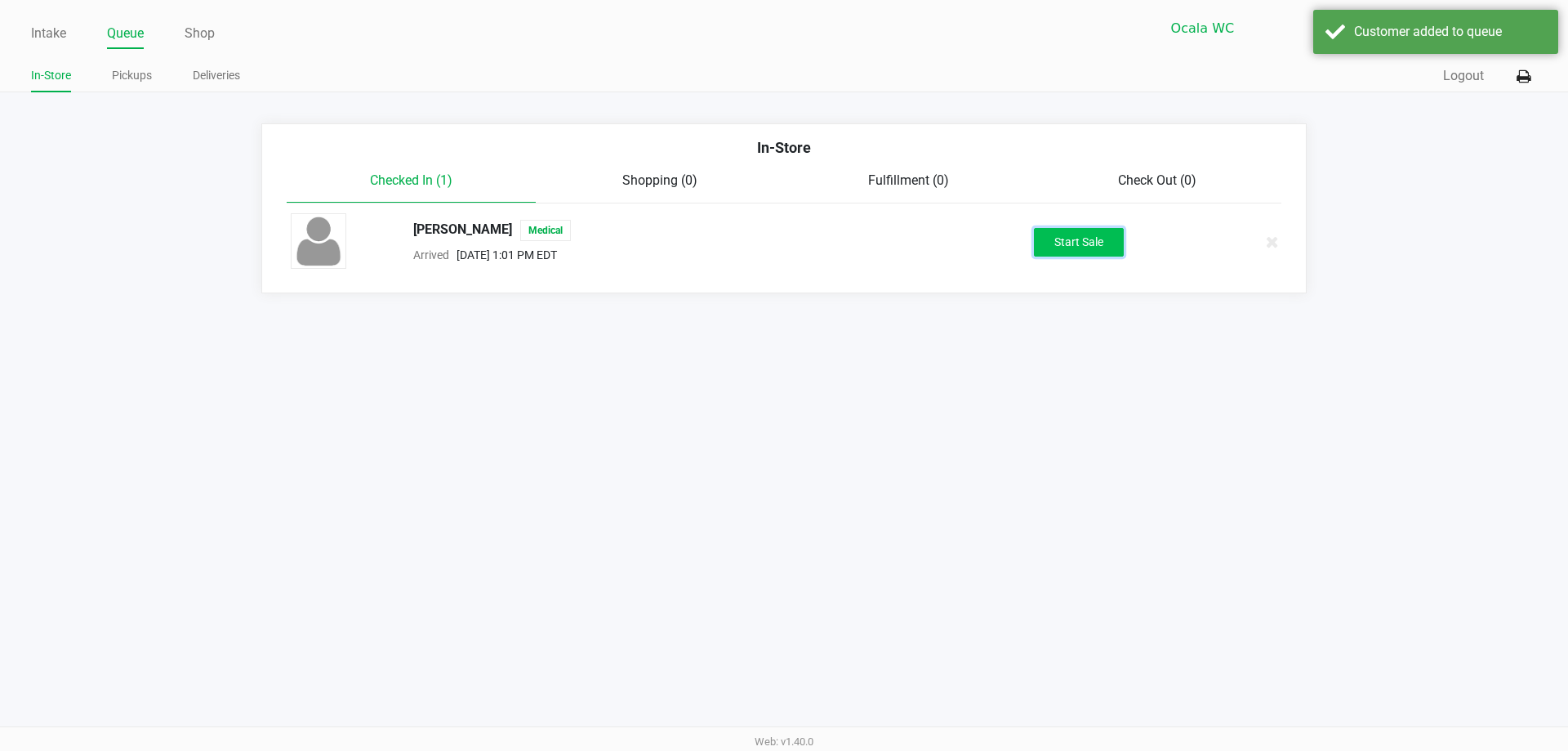
click at [1073, 232] on button "Start Sale" at bounding box center [1078, 242] width 90 height 28
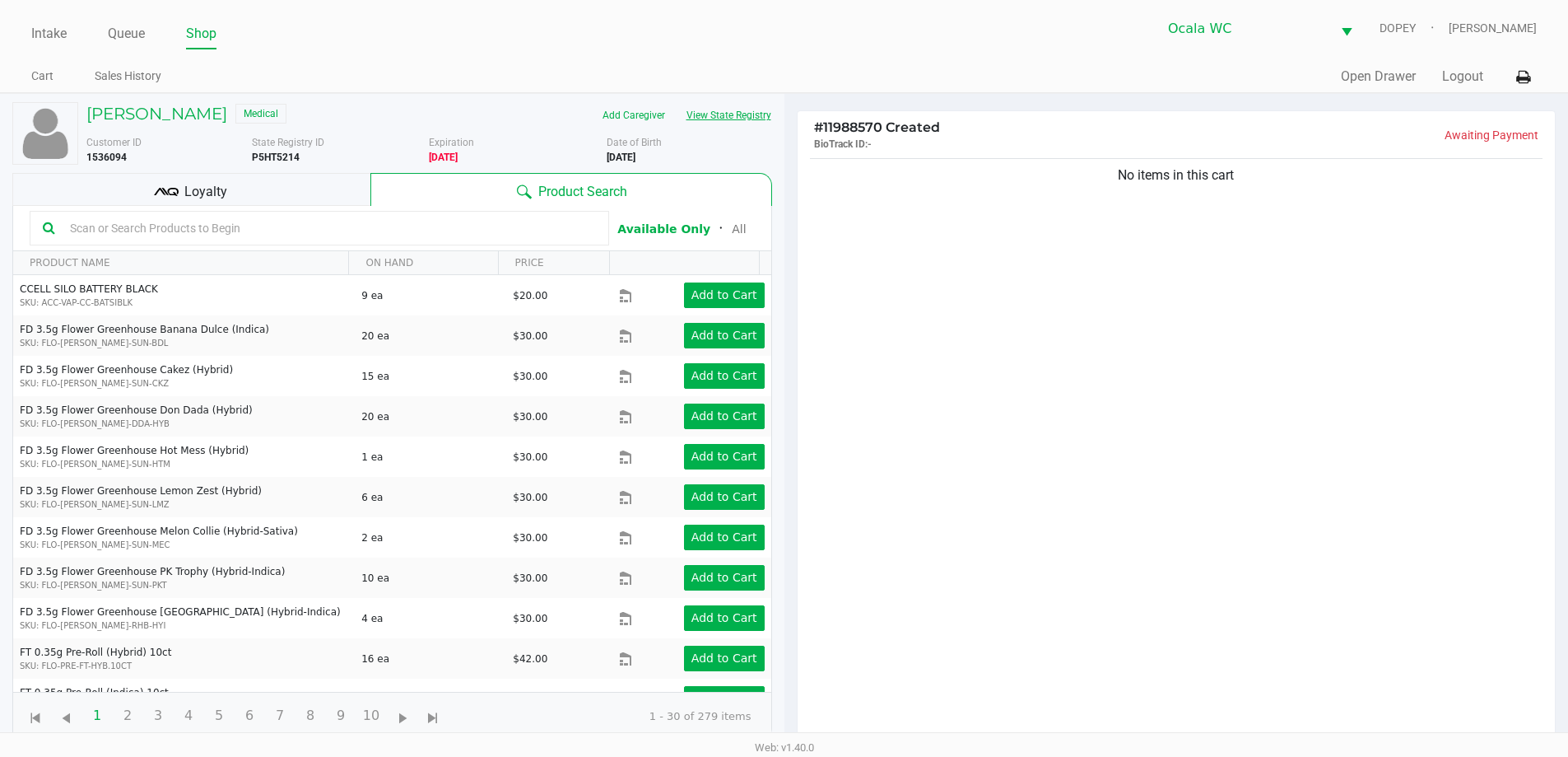
click at [729, 126] on button "View State Registry" at bounding box center [724, 115] width 96 height 27
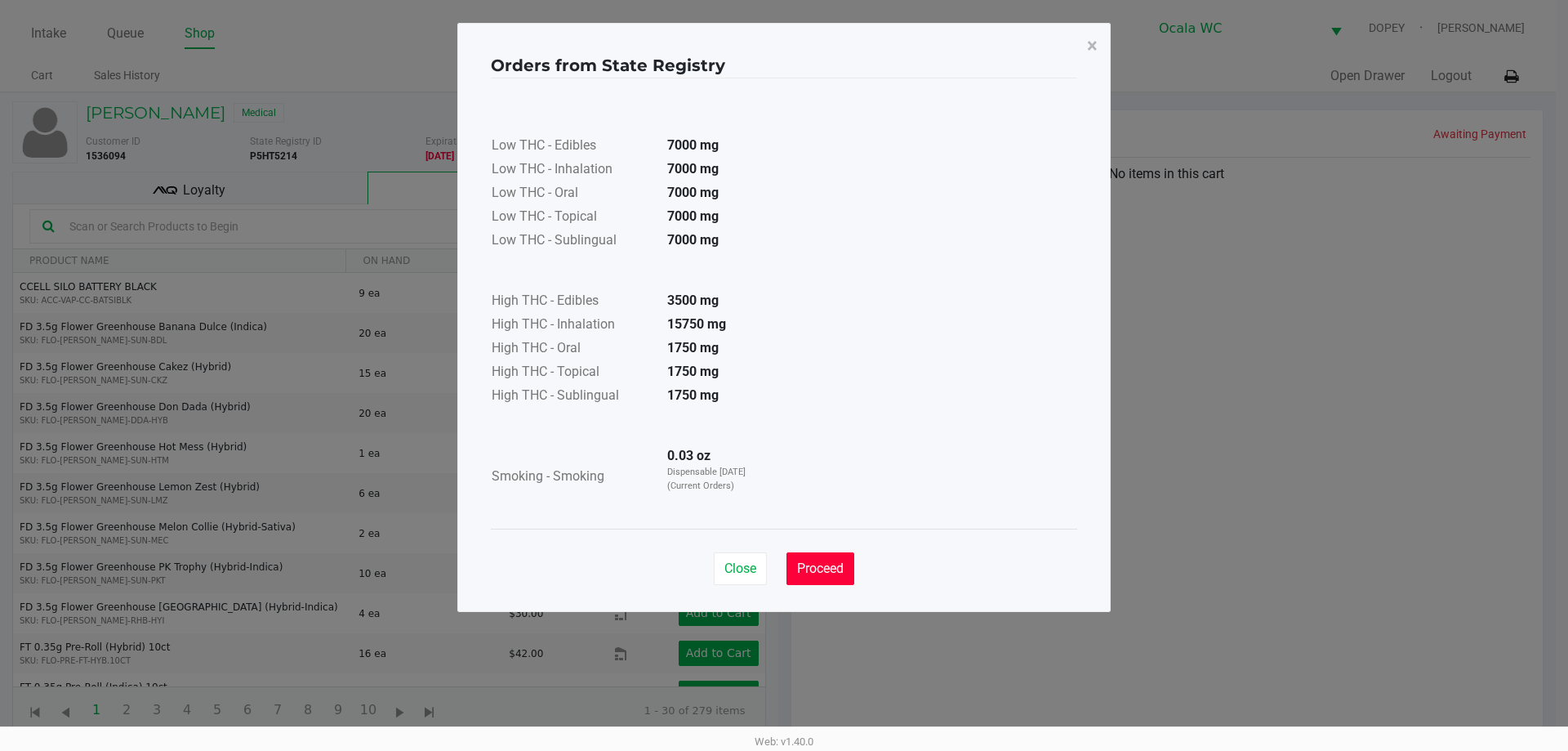
drag, startPoint x: 824, startPoint y: 565, endPoint x: 809, endPoint y: 562, distance: 15.3
click at [823, 565] on span "Proceed" at bounding box center [820, 568] width 46 height 15
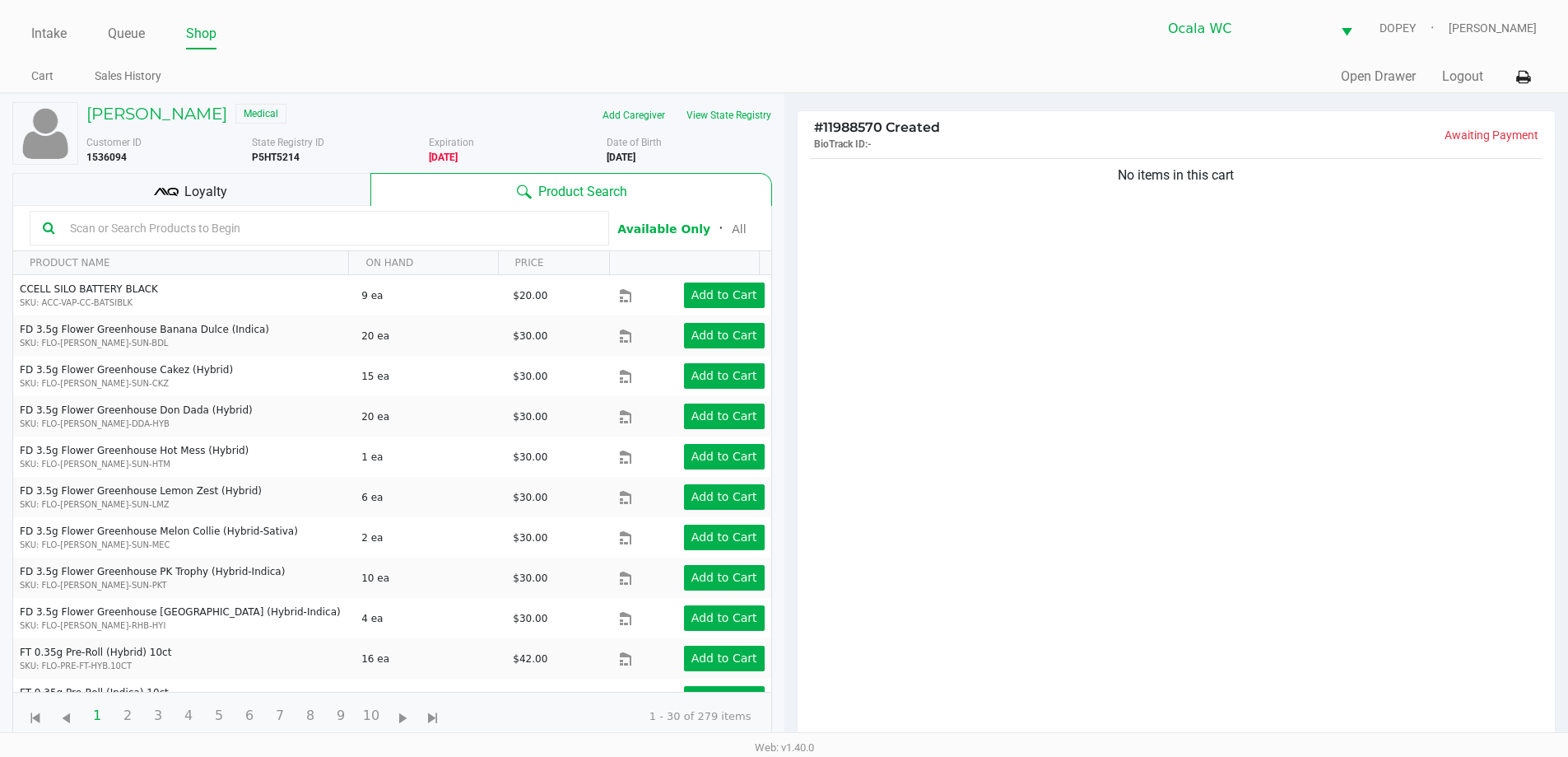
click at [162, 235] on input "text" at bounding box center [330, 228] width 532 height 25
click at [706, 126] on button "View State Registry" at bounding box center [724, 115] width 96 height 27
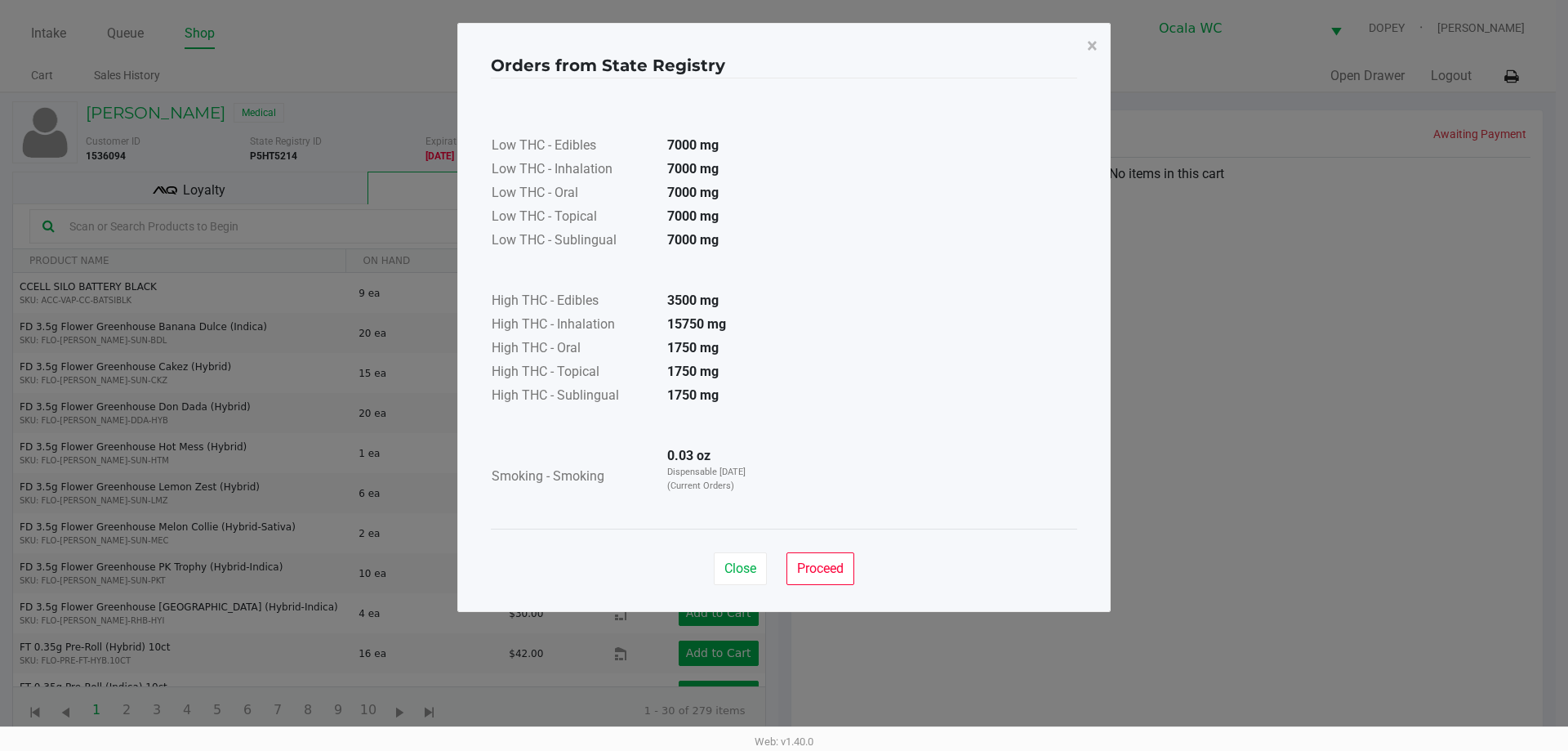
click at [783, 550] on div "Close Proceed" at bounding box center [784, 561] width 587 height 66
click at [810, 559] on button "Proceed" at bounding box center [821, 568] width 68 height 33
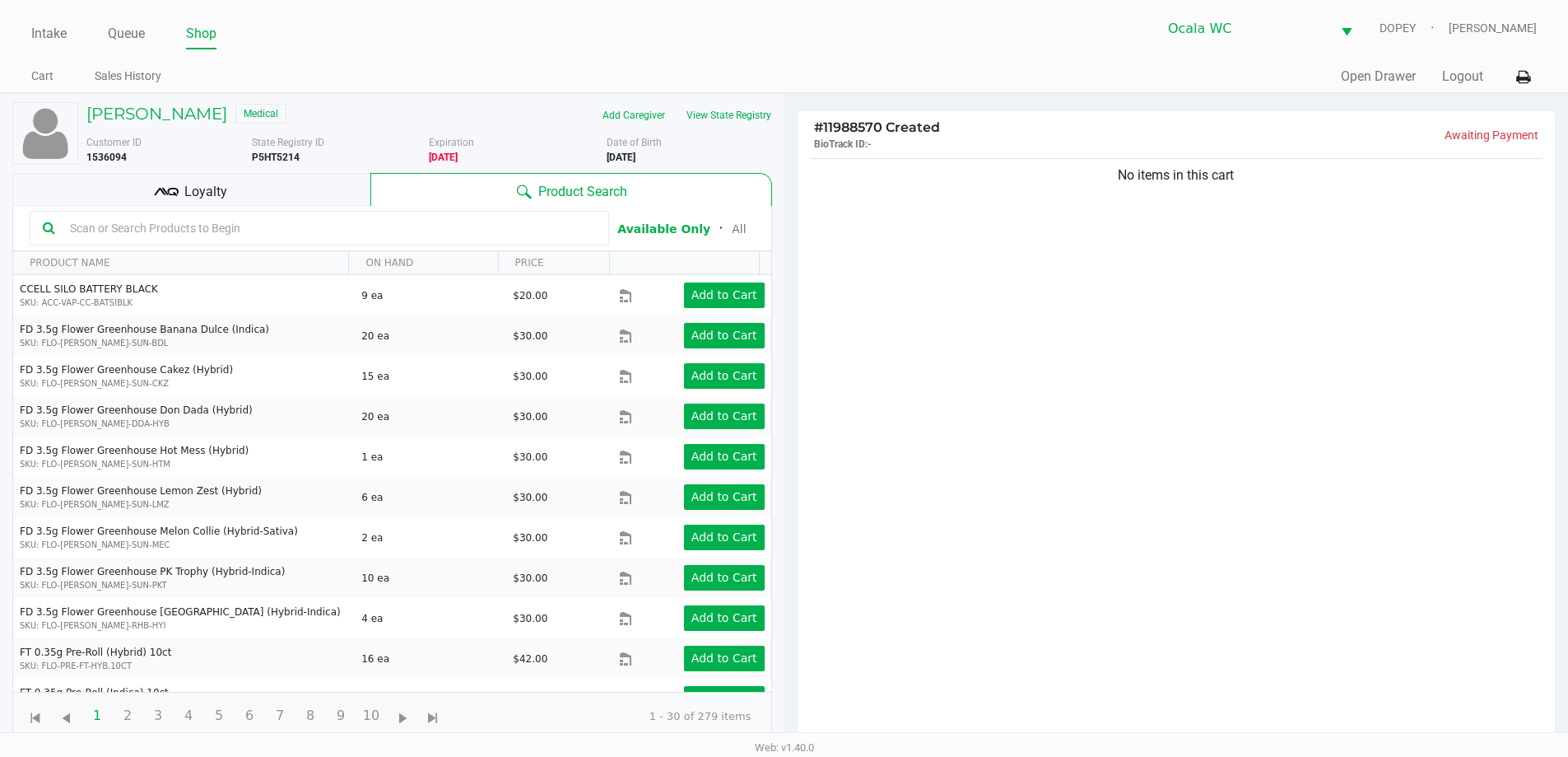
click at [280, 158] on b "P5HT5214" at bounding box center [276, 157] width 48 height 11
click at [729, 119] on button "View State Registry" at bounding box center [724, 115] width 96 height 27
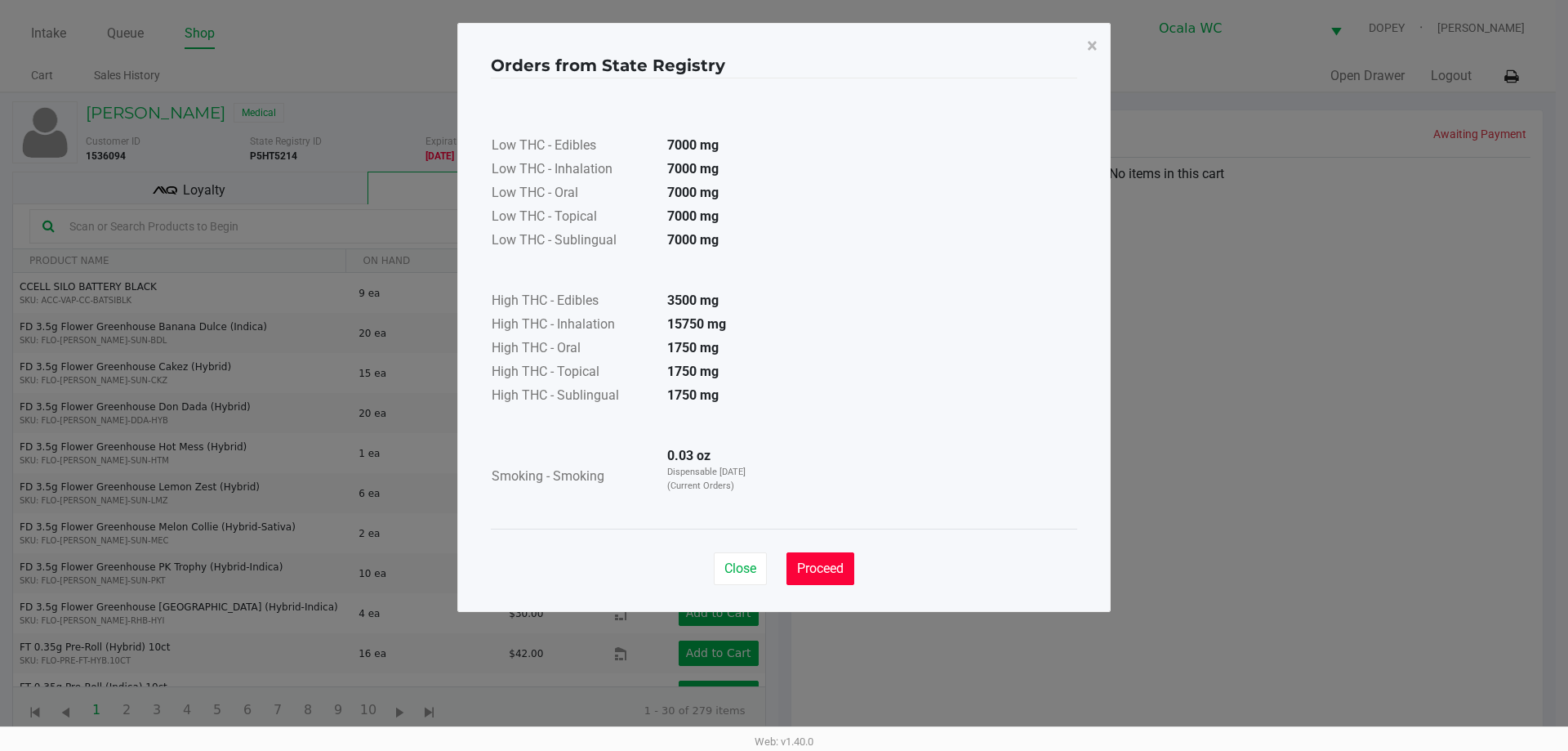
click at [831, 558] on button "Proceed" at bounding box center [821, 568] width 68 height 33
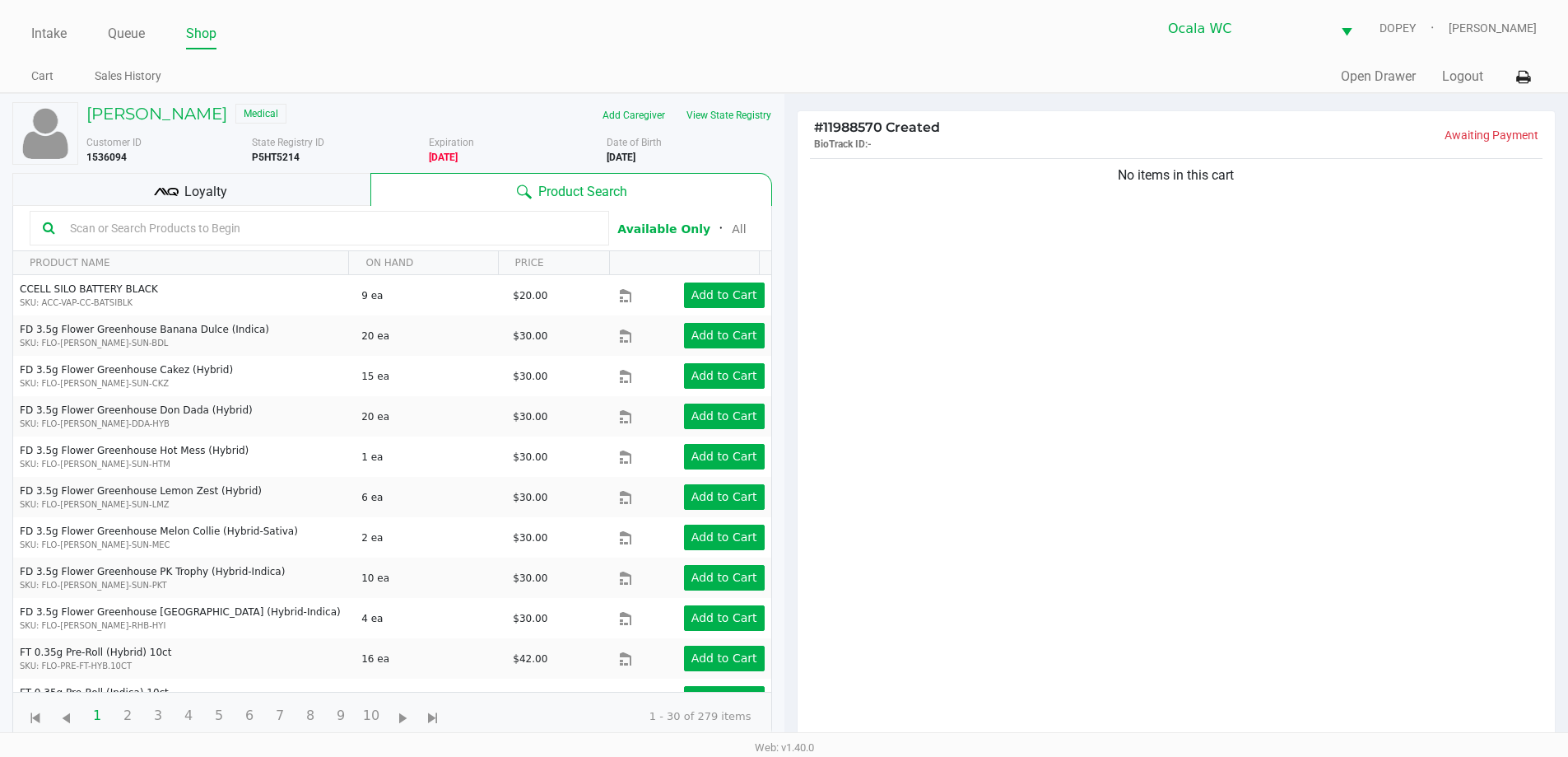
click at [127, 227] on input "text" at bounding box center [330, 228] width 532 height 25
click at [719, 110] on button "View State Registry" at bounding box center [724, 115] width 96 height 27
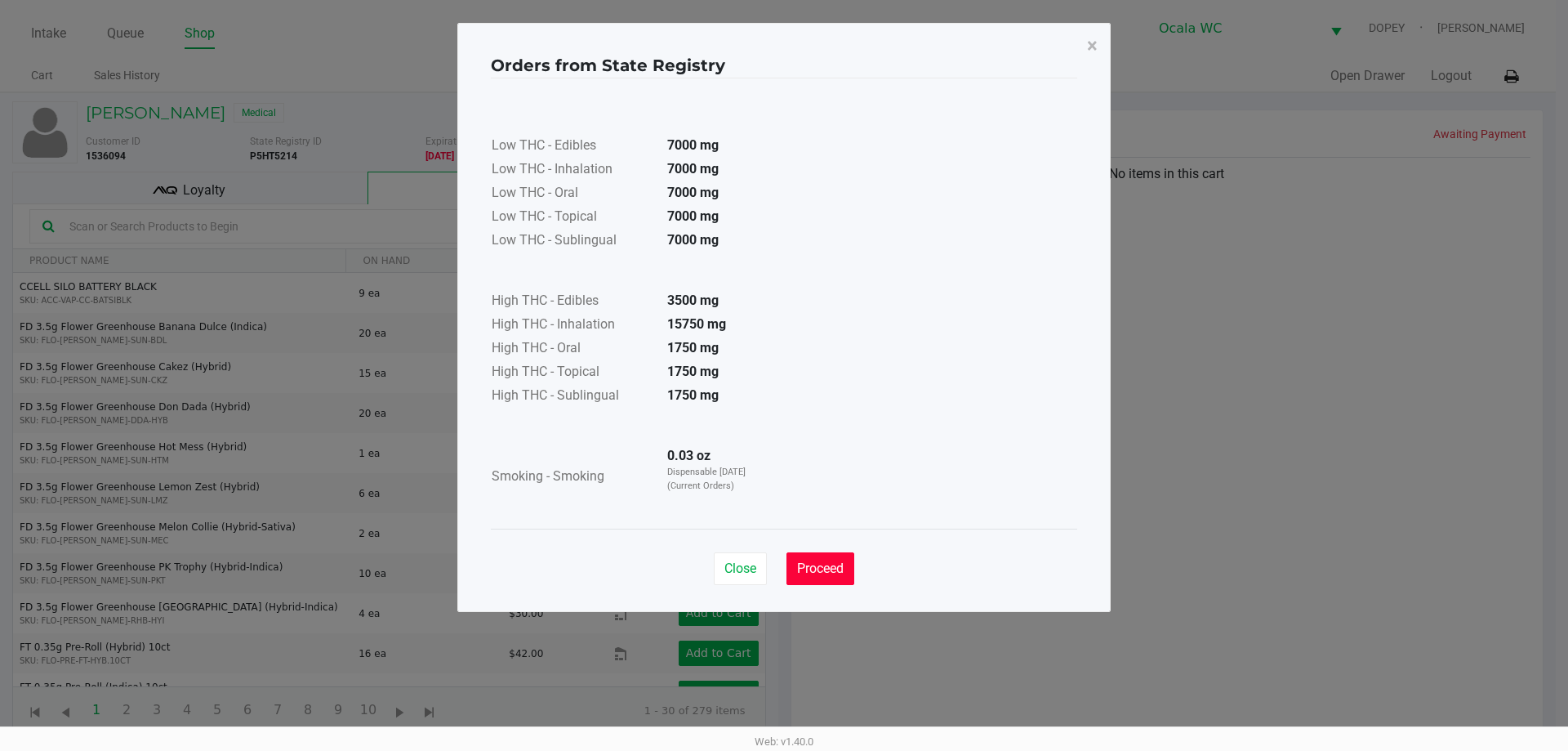
click at [833, 572] on span "Proceed" at bounding box center [820, 568] width 46 height 15
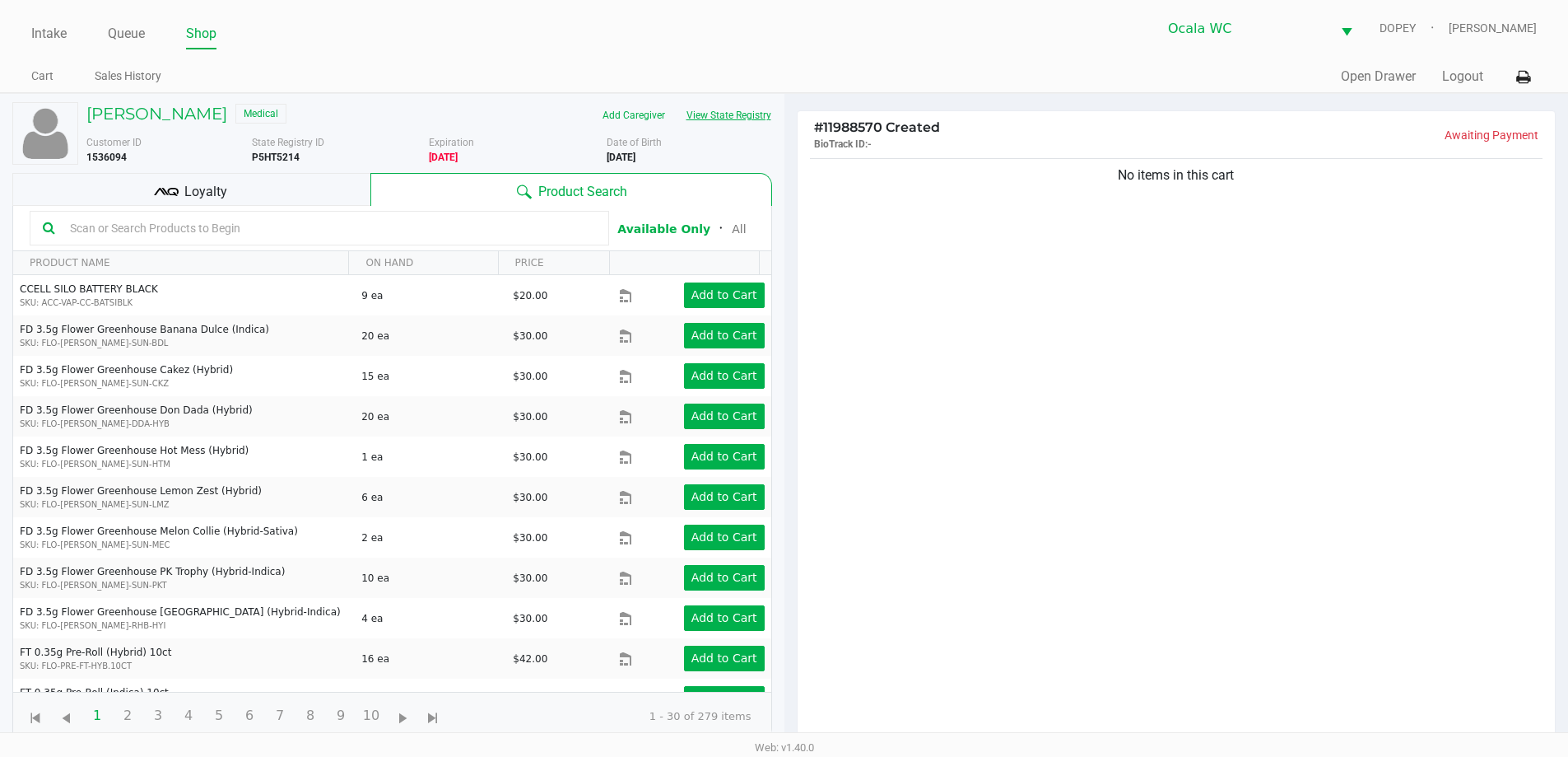
click at [727, 122] on button "View State Registry" at bounding box center [724, 115] width 96 height 27
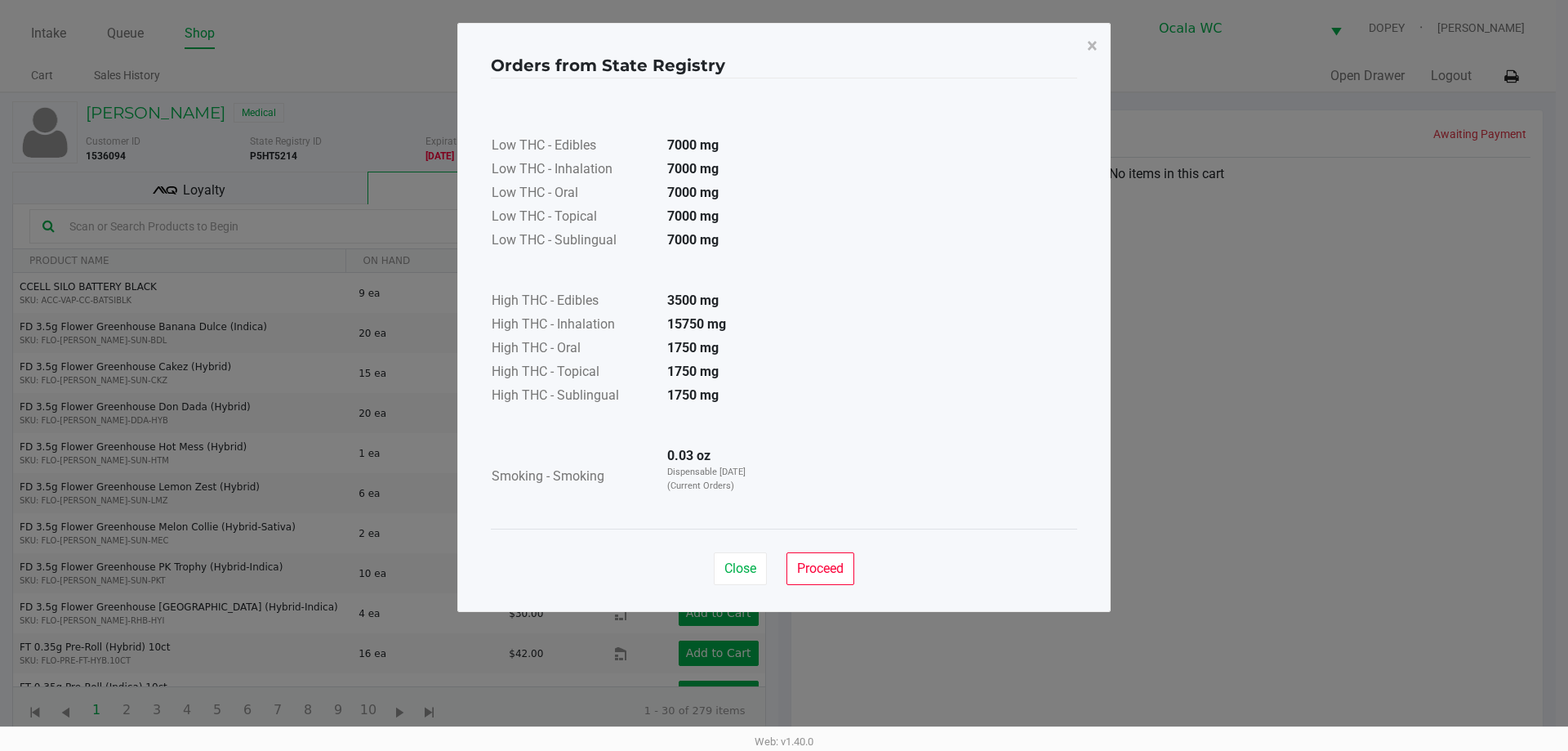
click at [849, 558] on button "Proceed" at bounding box center [821, 568] width 68 height 33
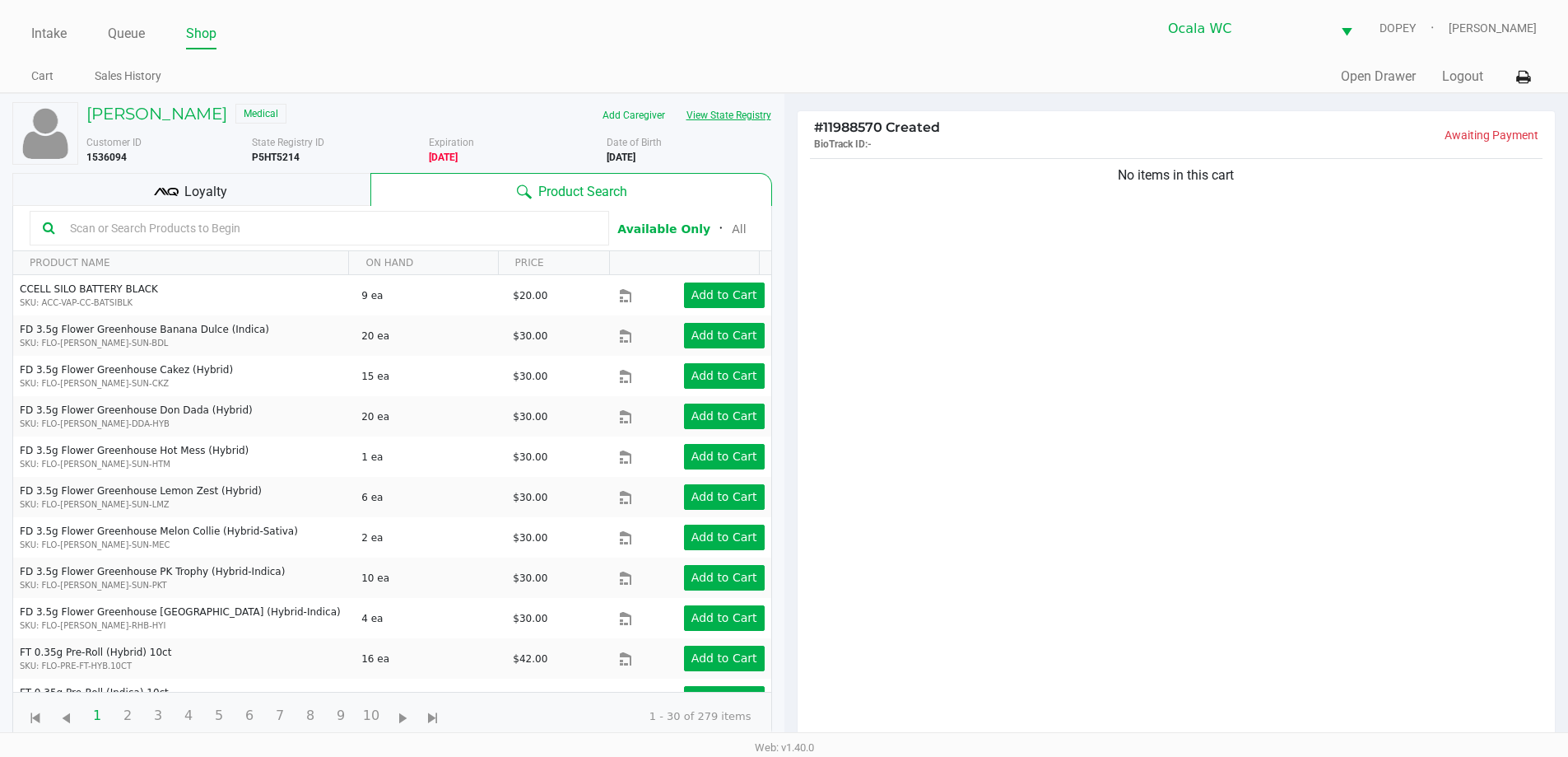
click at [950, 523] on div "No items in this cart" at bounding box center [1176, 454] width 758 height 598
click at [743, 112] on button "View State Registry" at bounding box center [724, 115] width 96 height 27
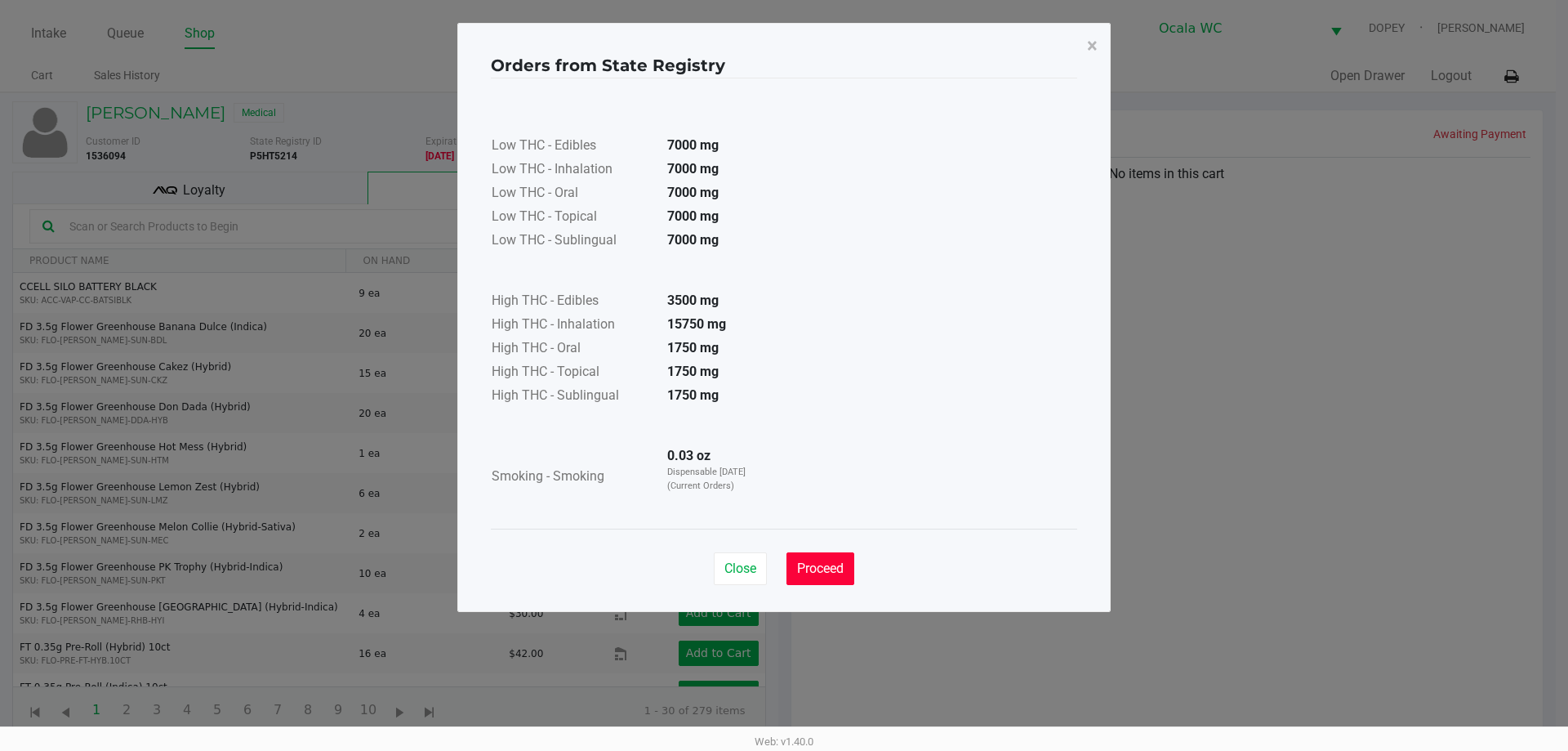
click at [826, 576] on span "Proceed" at bounding box center [820, 568] width 46 height 15
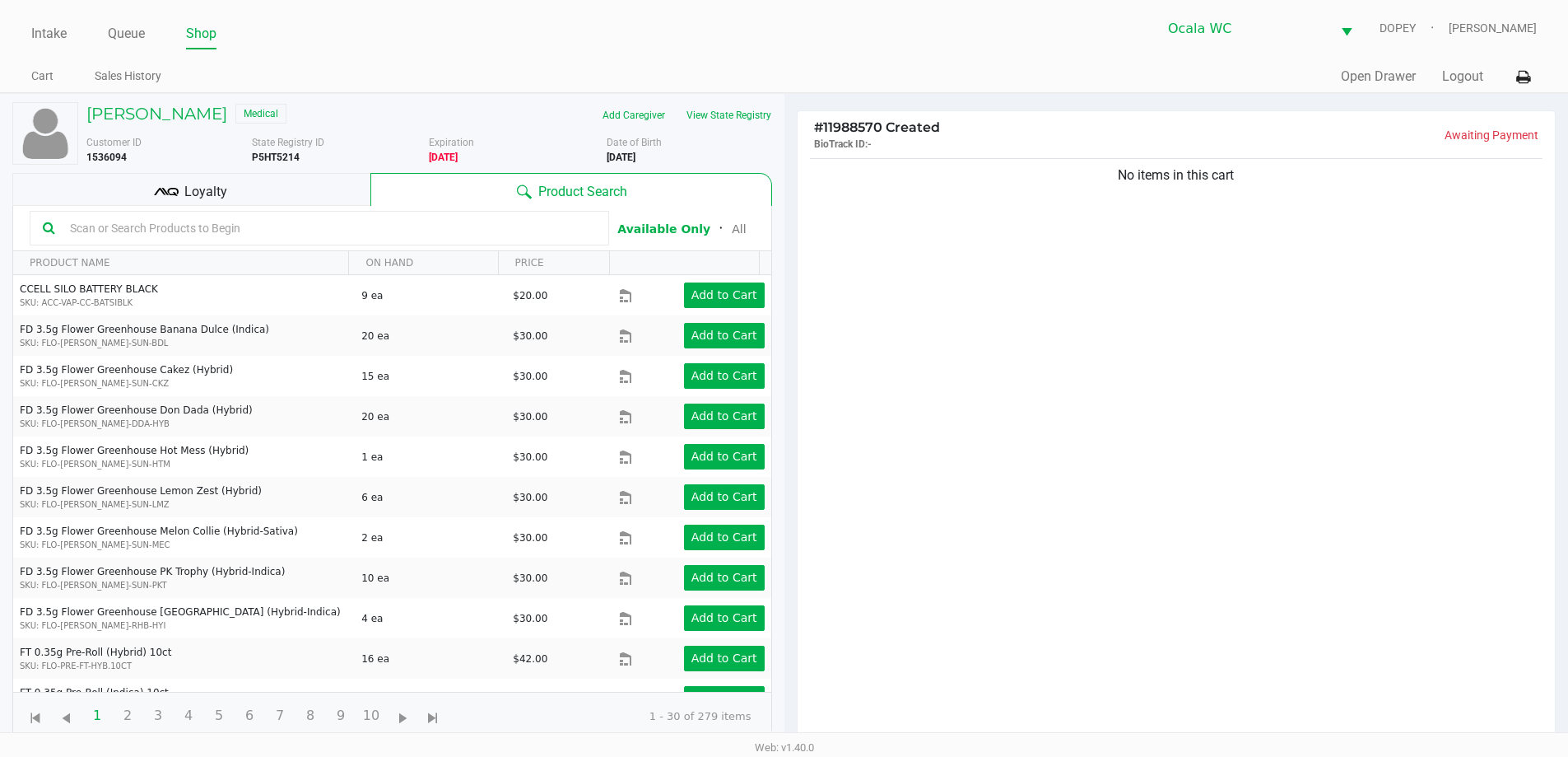
click at [225, 223] on input "text" at bounding box center [330, 228] width 532 height 25
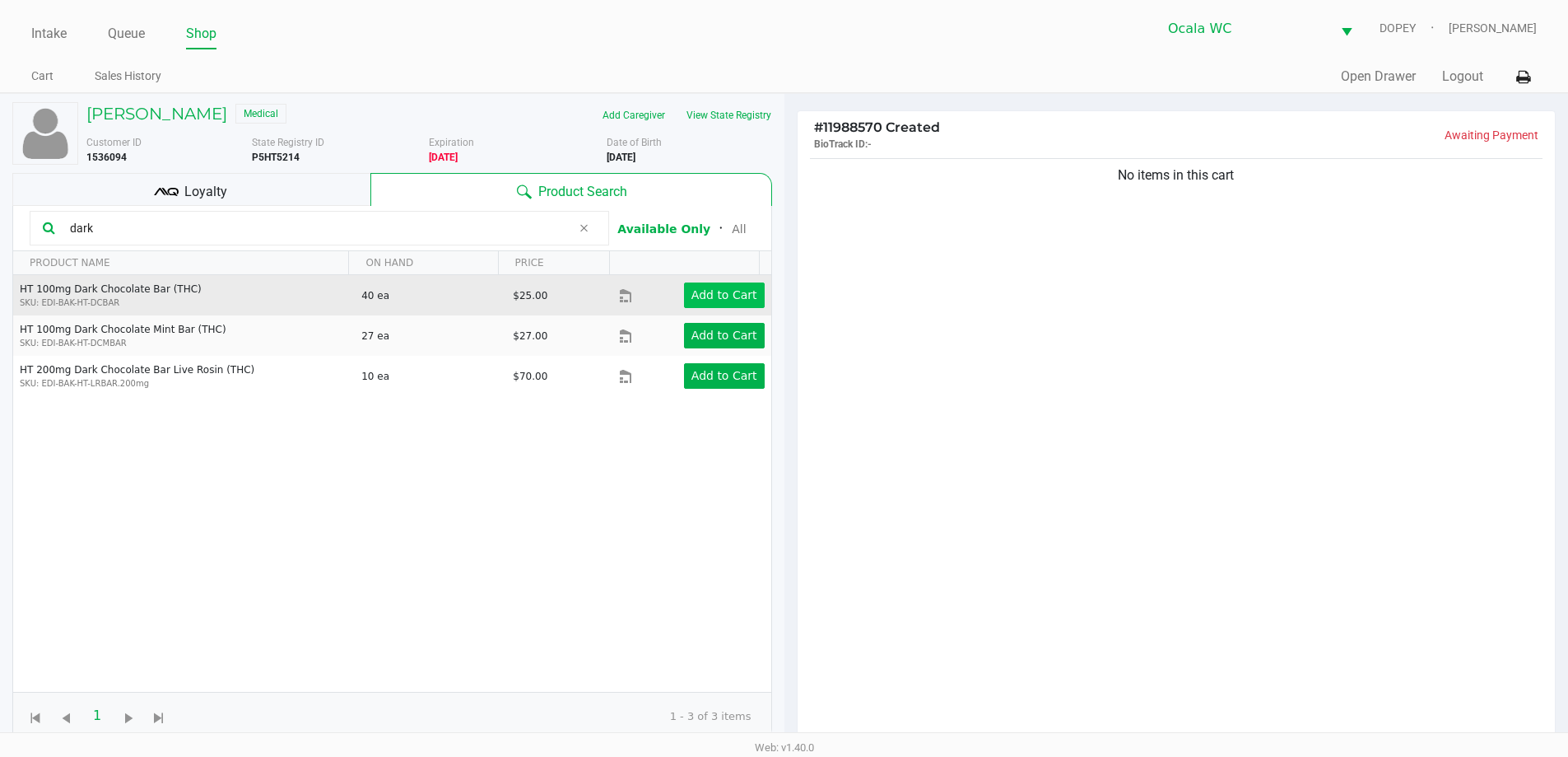
type input "dark"
click at [691, 294] on app-button-loader "Add to Cart" at bounding box center [724, 295] width 66 height 13
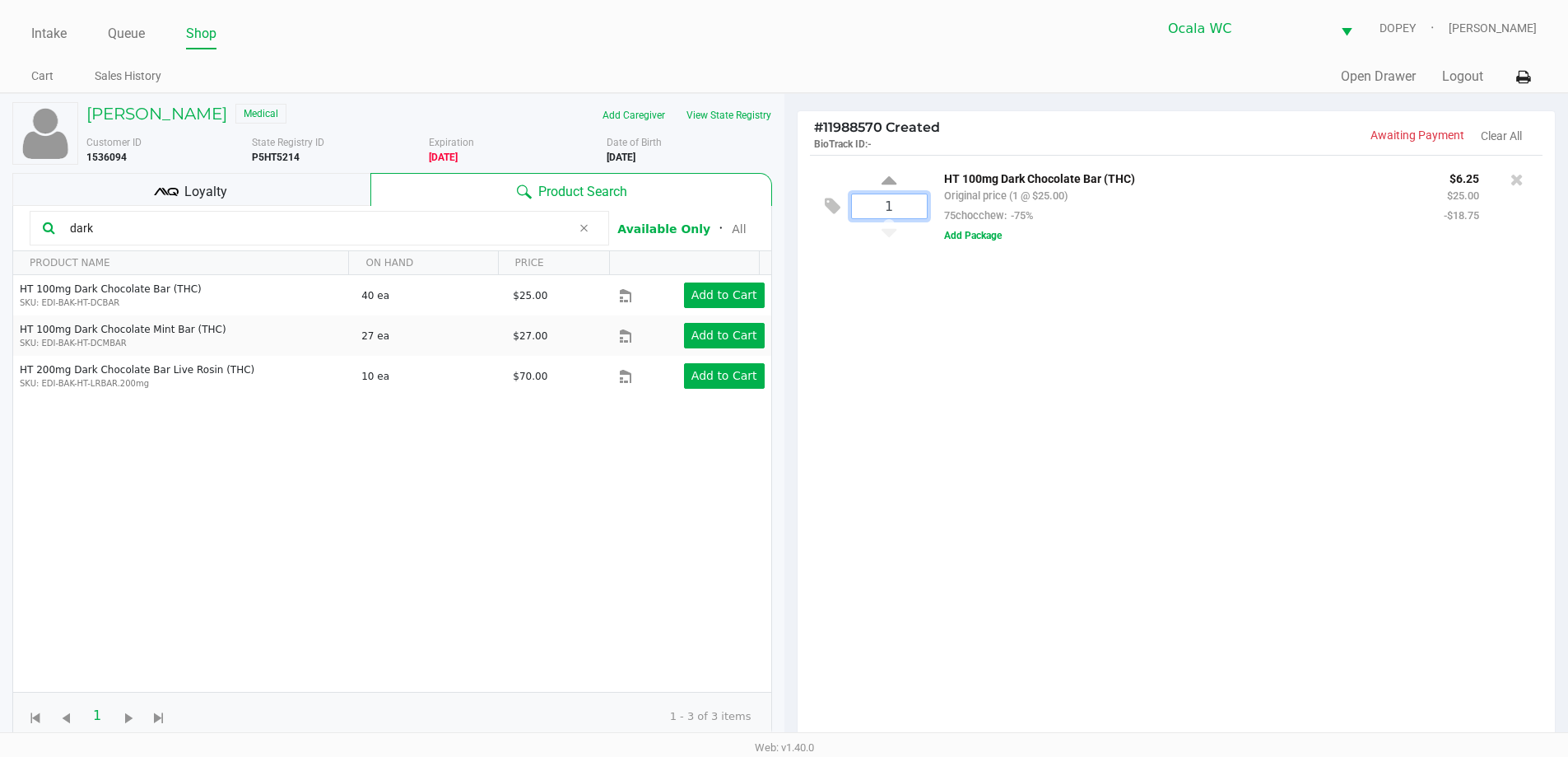
click at [891, 210] on input "1" at bounding box center [889, 205] width 75 height 24
type input "35"
click at [1064, 316] on div "[PERSON_NAME] Medical Add Caregiver View State Registry Customer ID 1536094 Sta…" at bounding box center [784, 514] width 1568 height 842
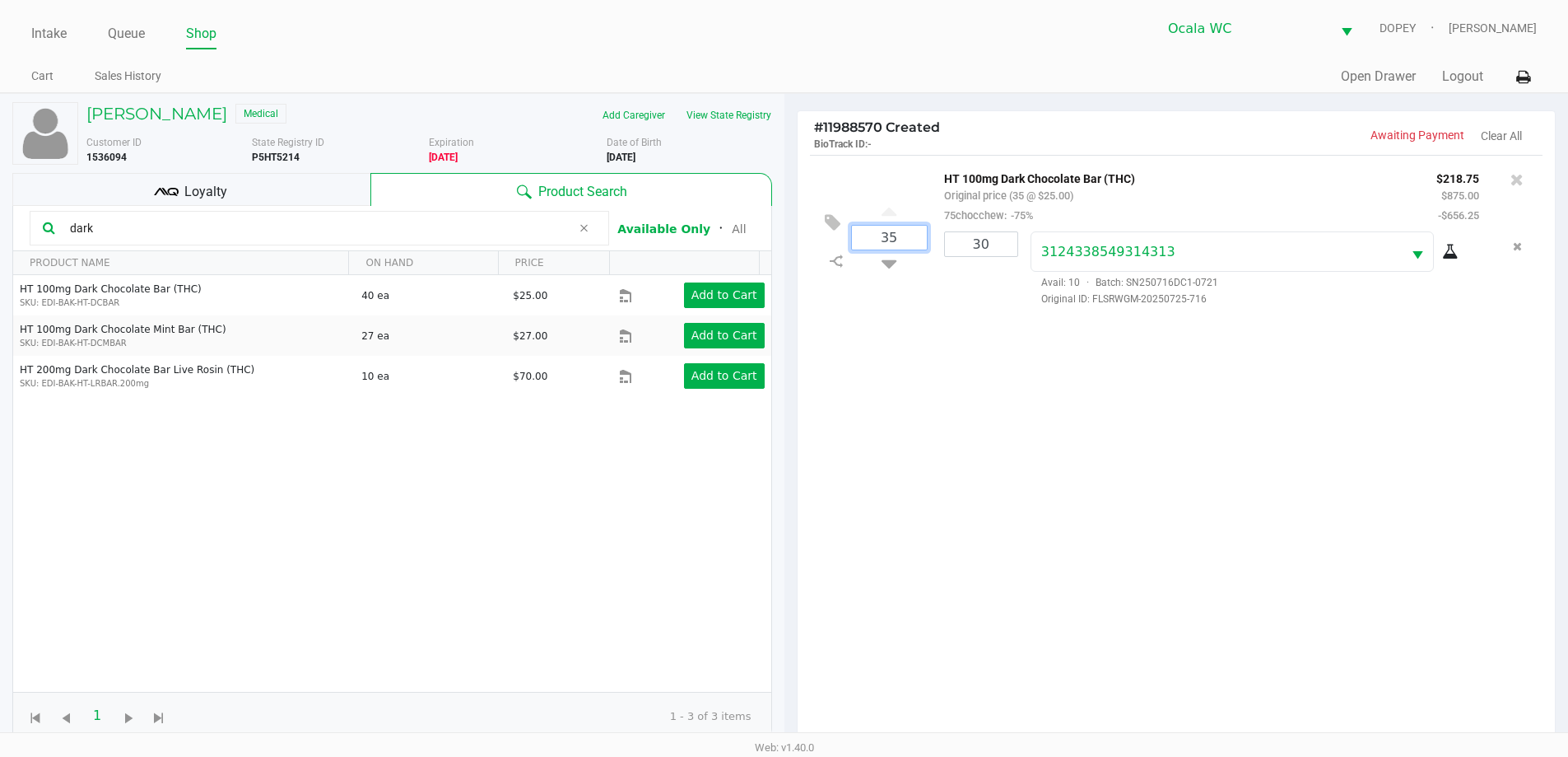
click at [905, 242] on input "35" at bounding box center [889, 237] width 75 height 24
click at [952, 503] on div "30 HT 100mg Dark Chocolate Bar (THC) Original price (30 @ $25.00) 75chocchew: -…" at bounding box center [1176, 454] width 758 height 598
type input "35"
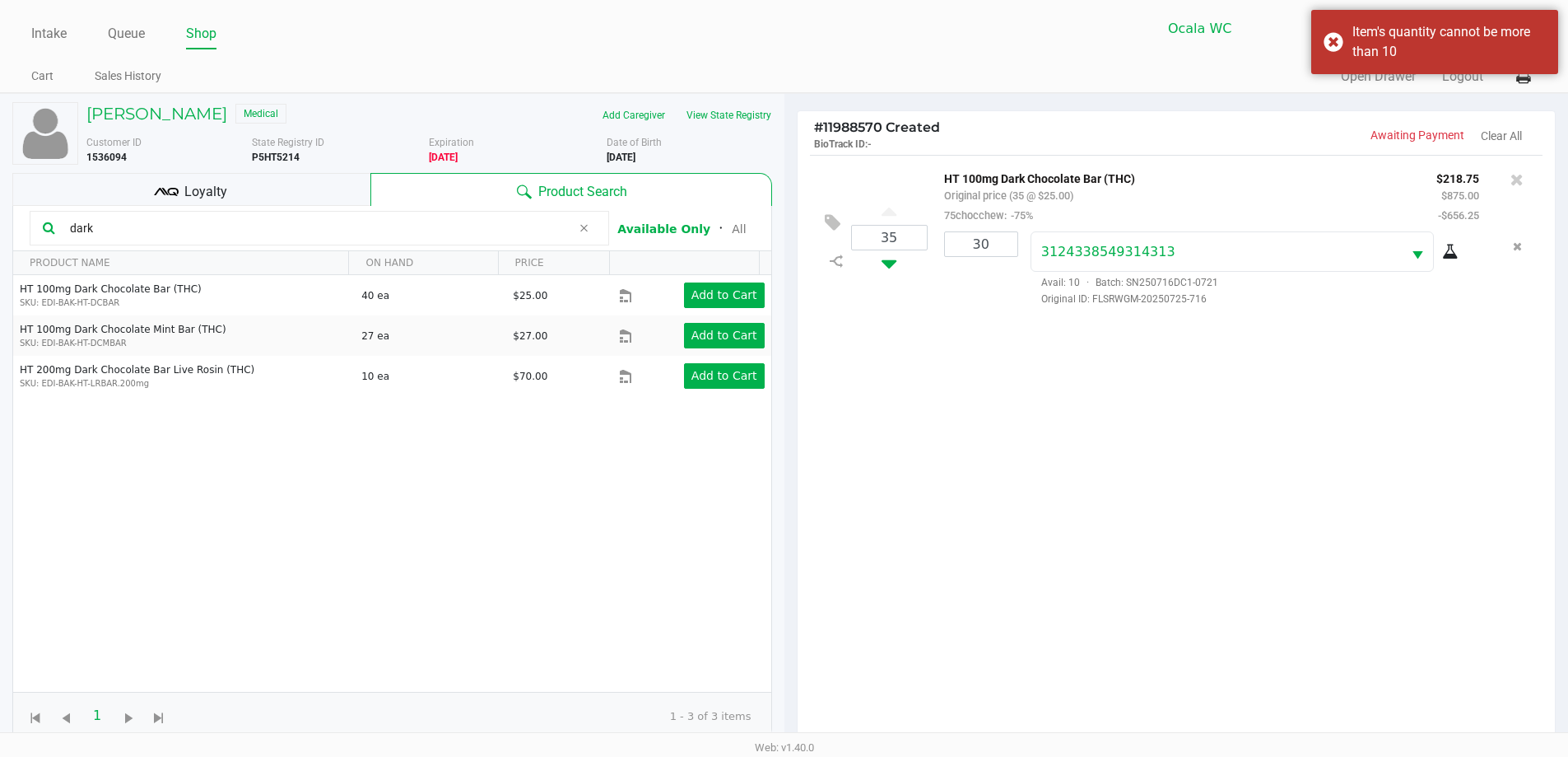
click at [893, 264] on icon at bounding box center [889, 261] width 15 height 21
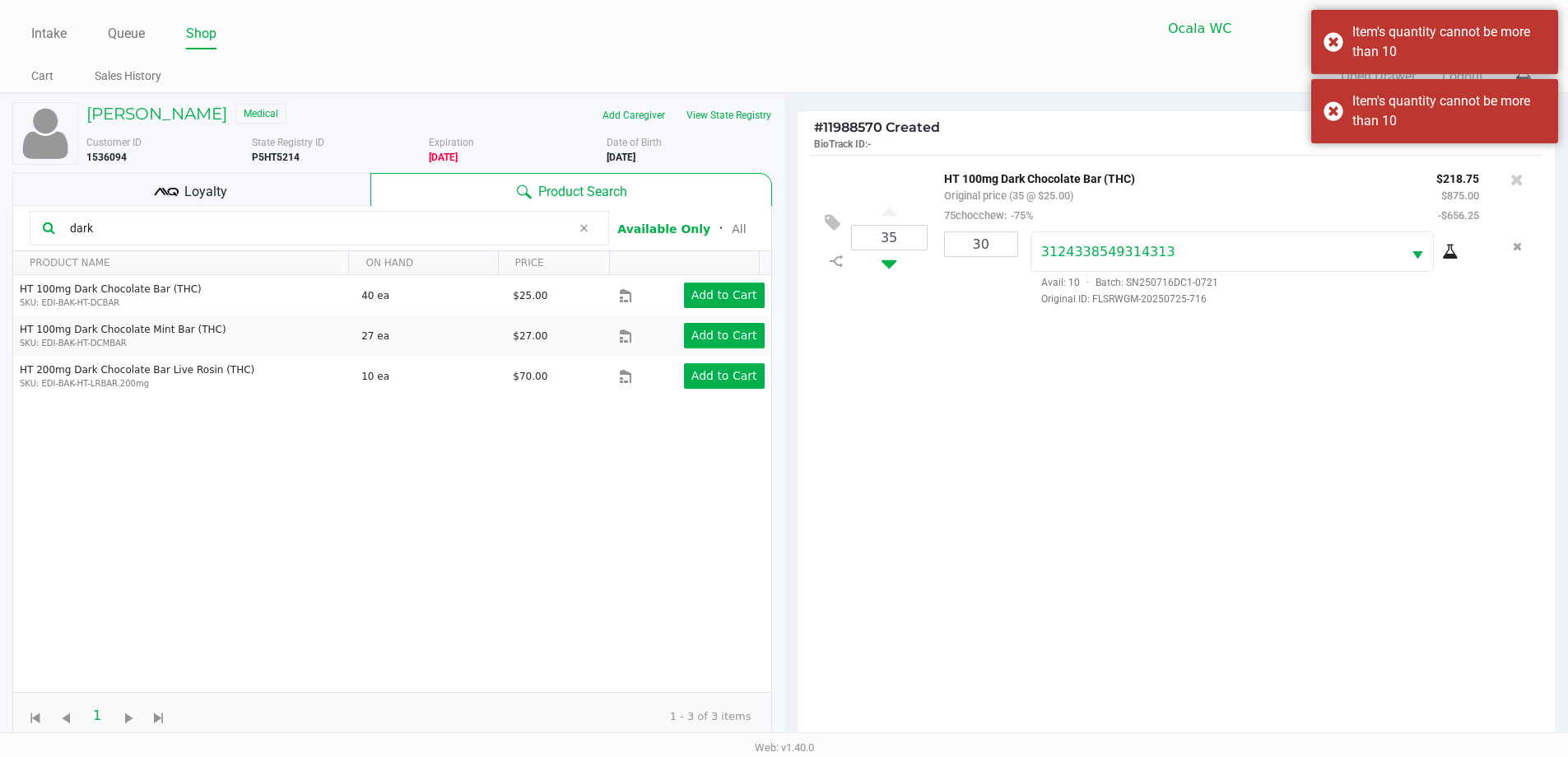
click at [897, 265] on icon at bounding box center [889, 261] width 15 height 21
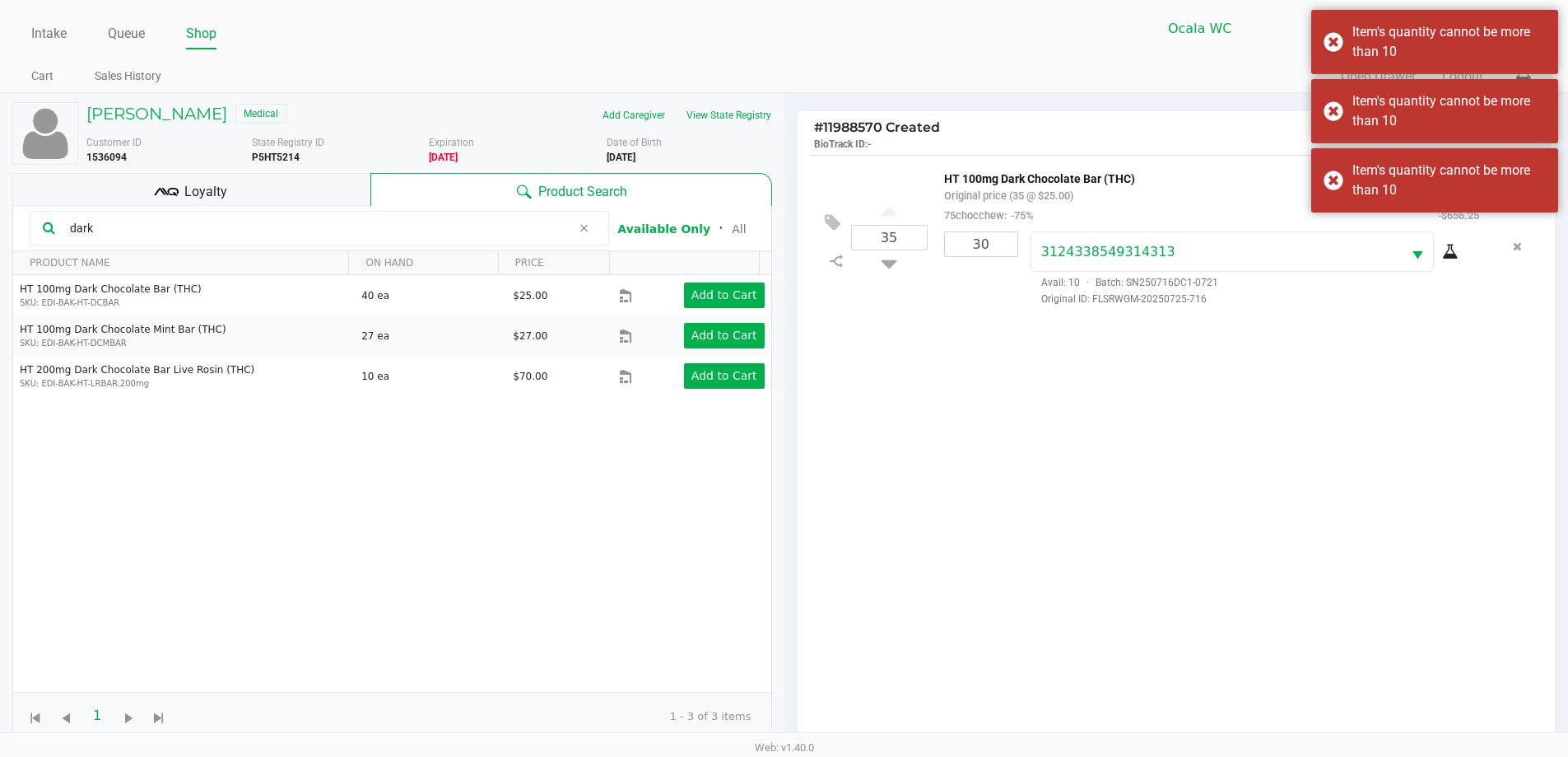
click at [1013, 415] on div "35 HT 100mg Dark Chocolate Bar (THC) Original price (35 @ $25.00) 75chocchew: -…" at bounding box center [1176, 454] width 758 height 598
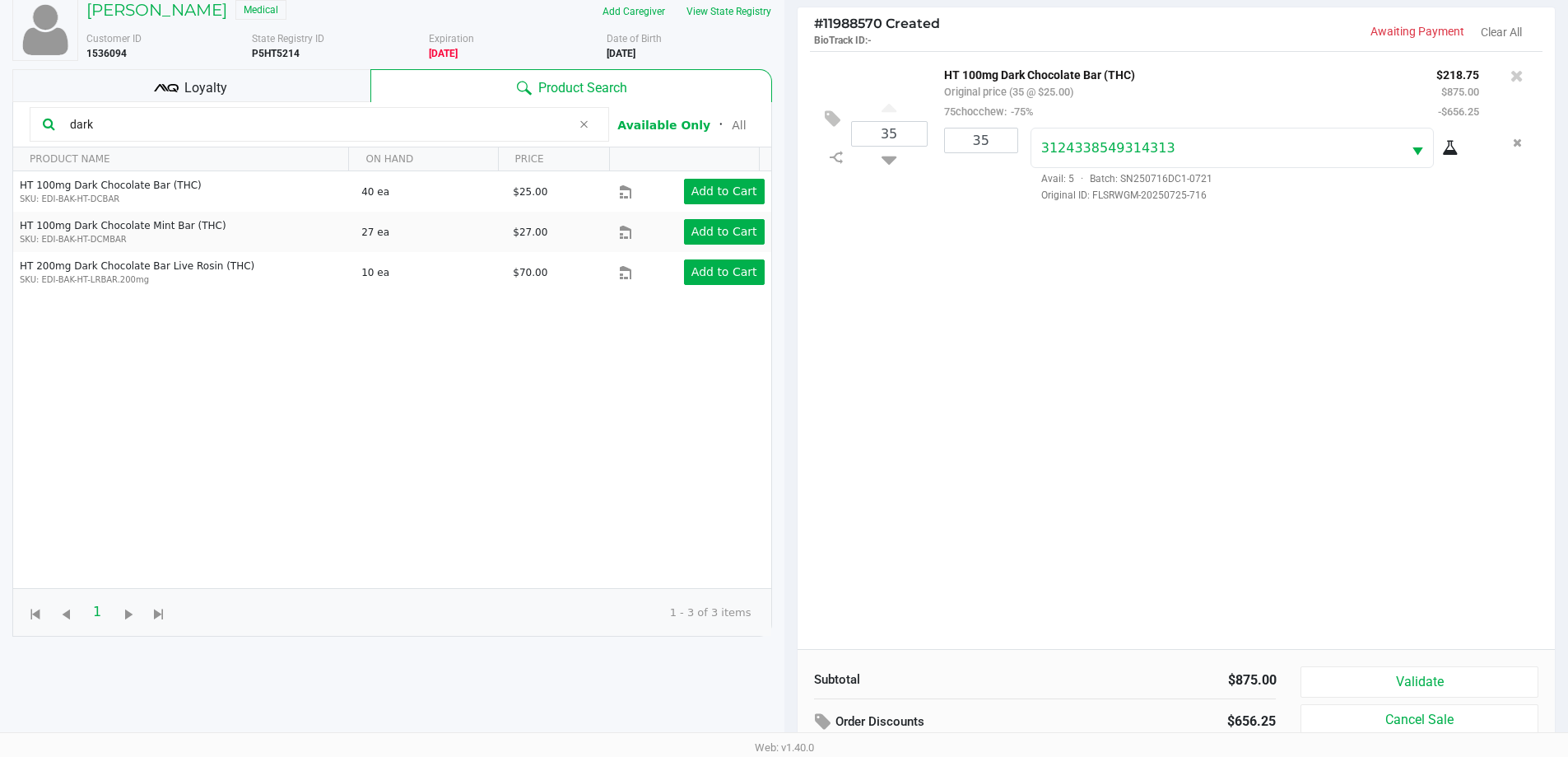
scroll to position [178, 0]
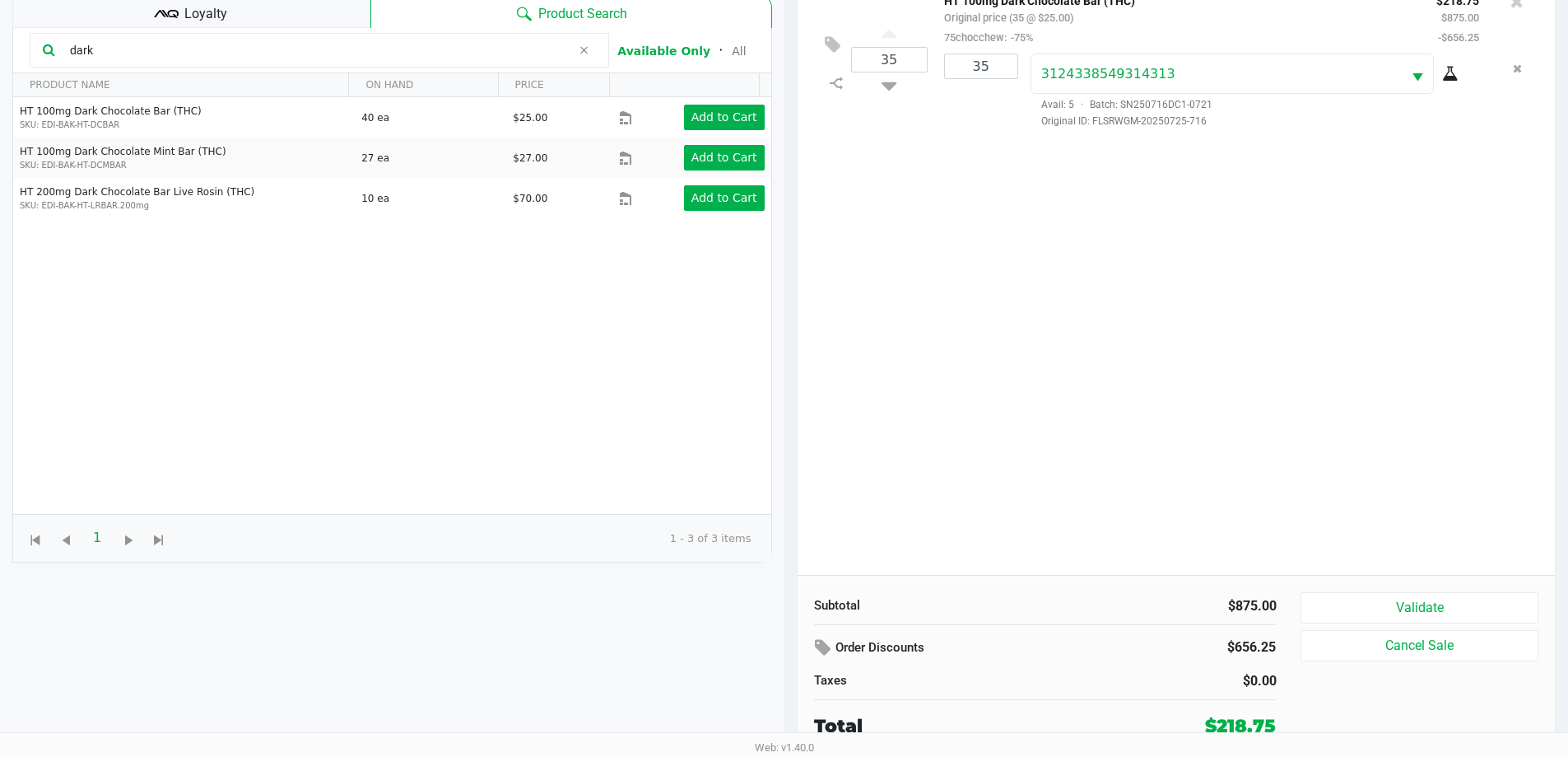
click at [1348, 605] on button "Validate" at bounding box center [1419, 608] width 237 height 31
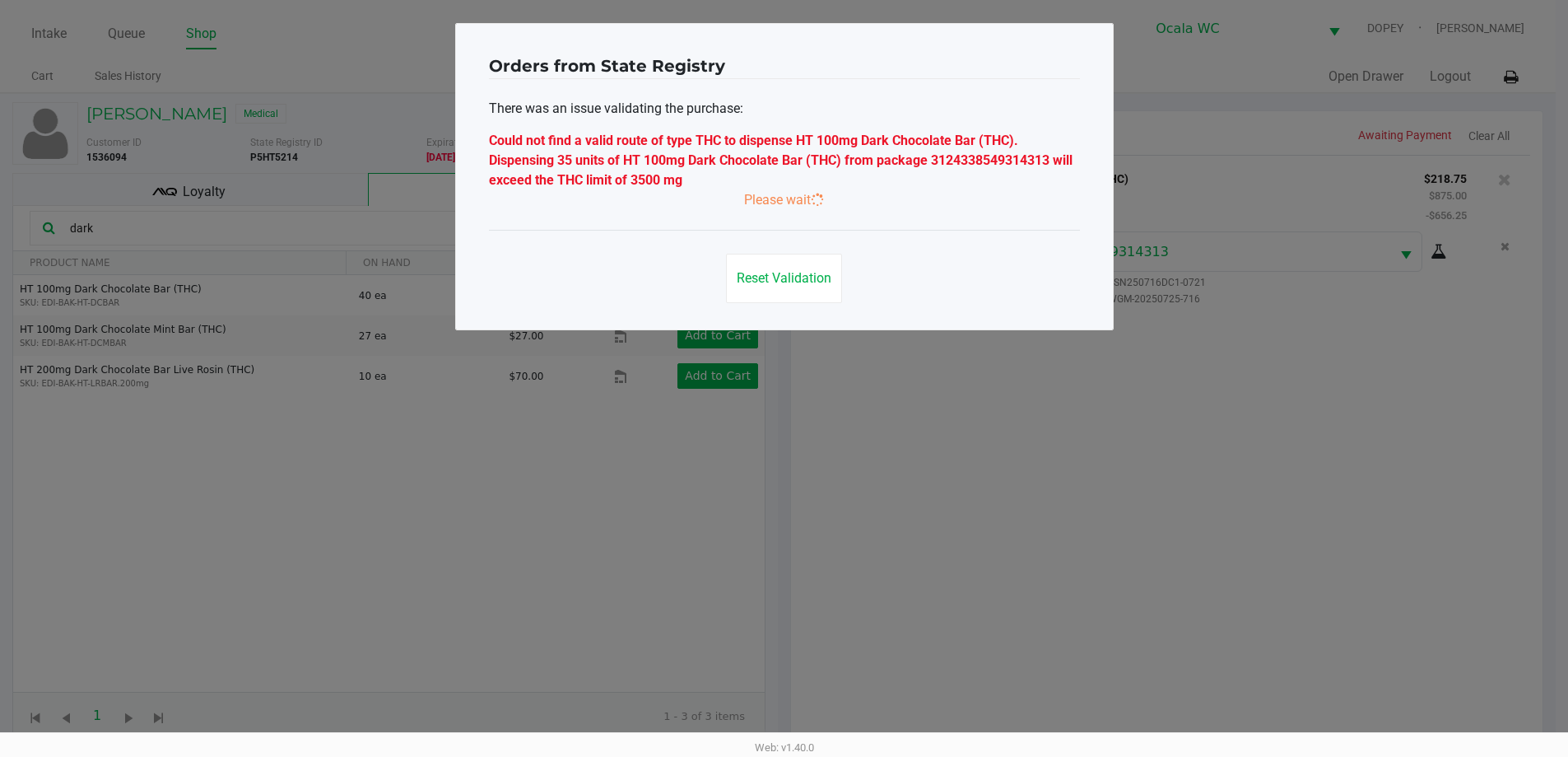
scroll to position [0, 0]
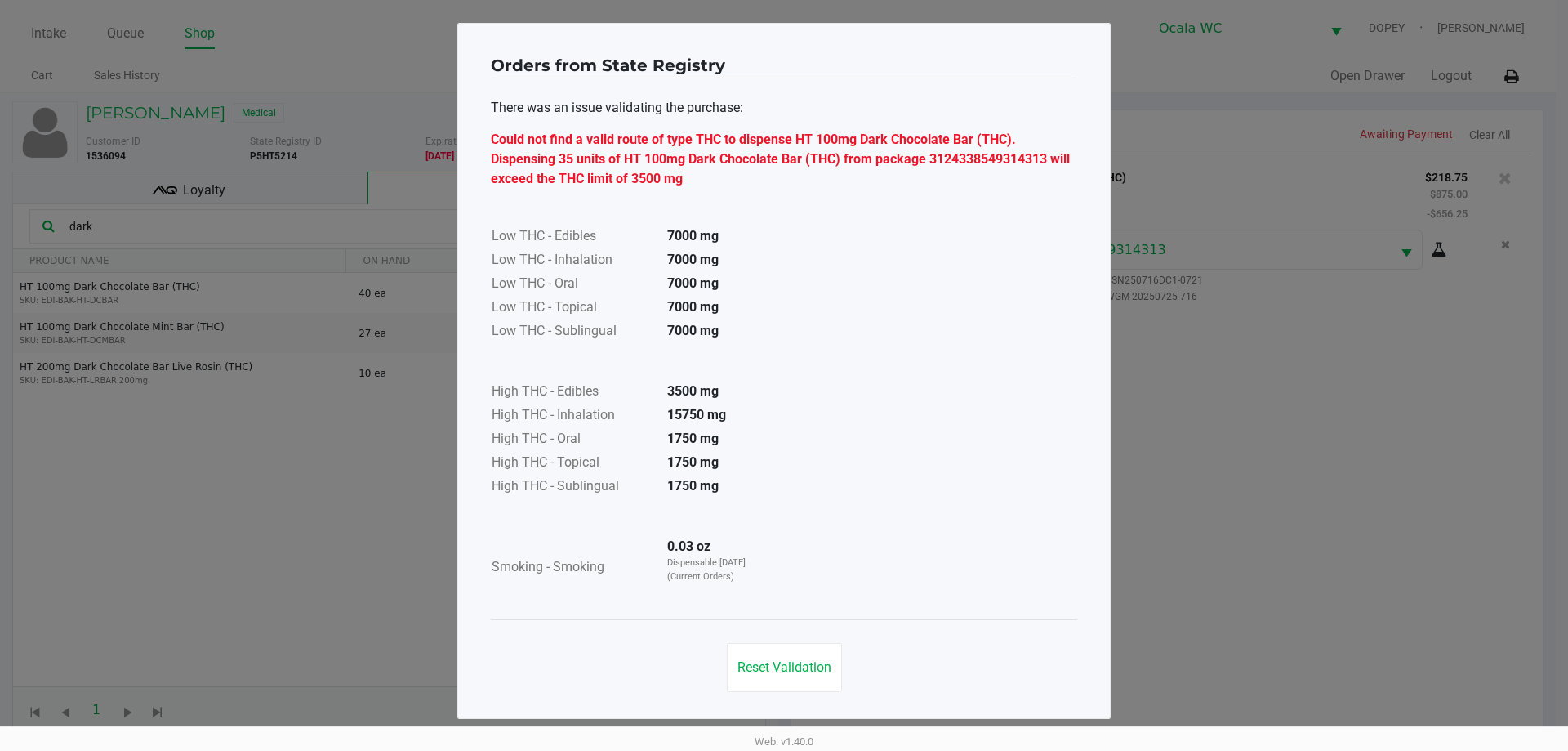
click at [789, 656] on button "Reset Validation" at bounding box center [785, 667] width 115 height 49
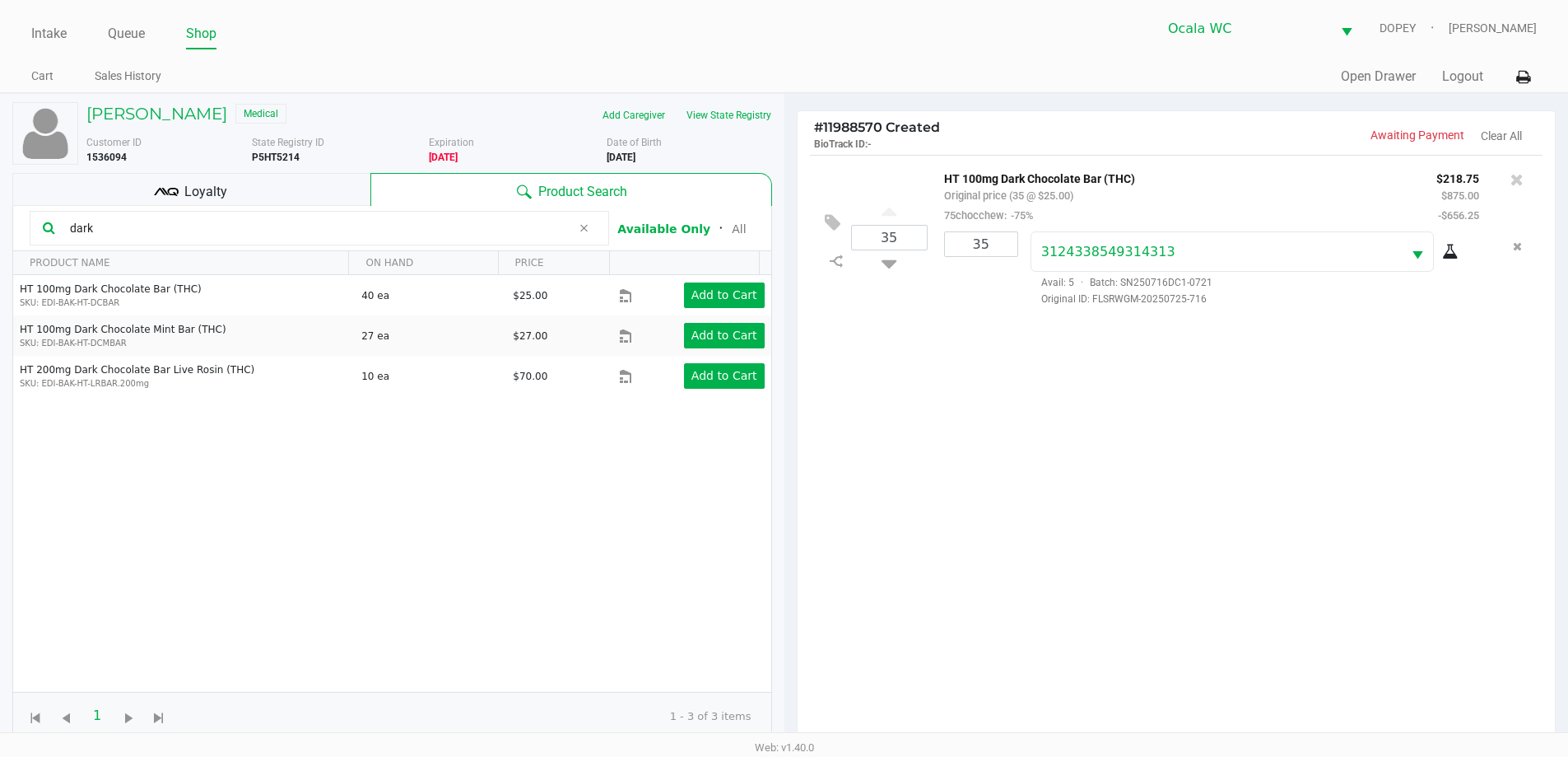
click at [1102, 495] on div "35 HT 100mg Dark Chocolate Bar (THC) Original price (35 @ $25.00) 75chocchew: -…" at bounding box center [1176, 454] width 758 height 598
click at [1520, 250] on icon "Remove the package from the orderLine" at bounding box center [1518, 246] width 10 height 11
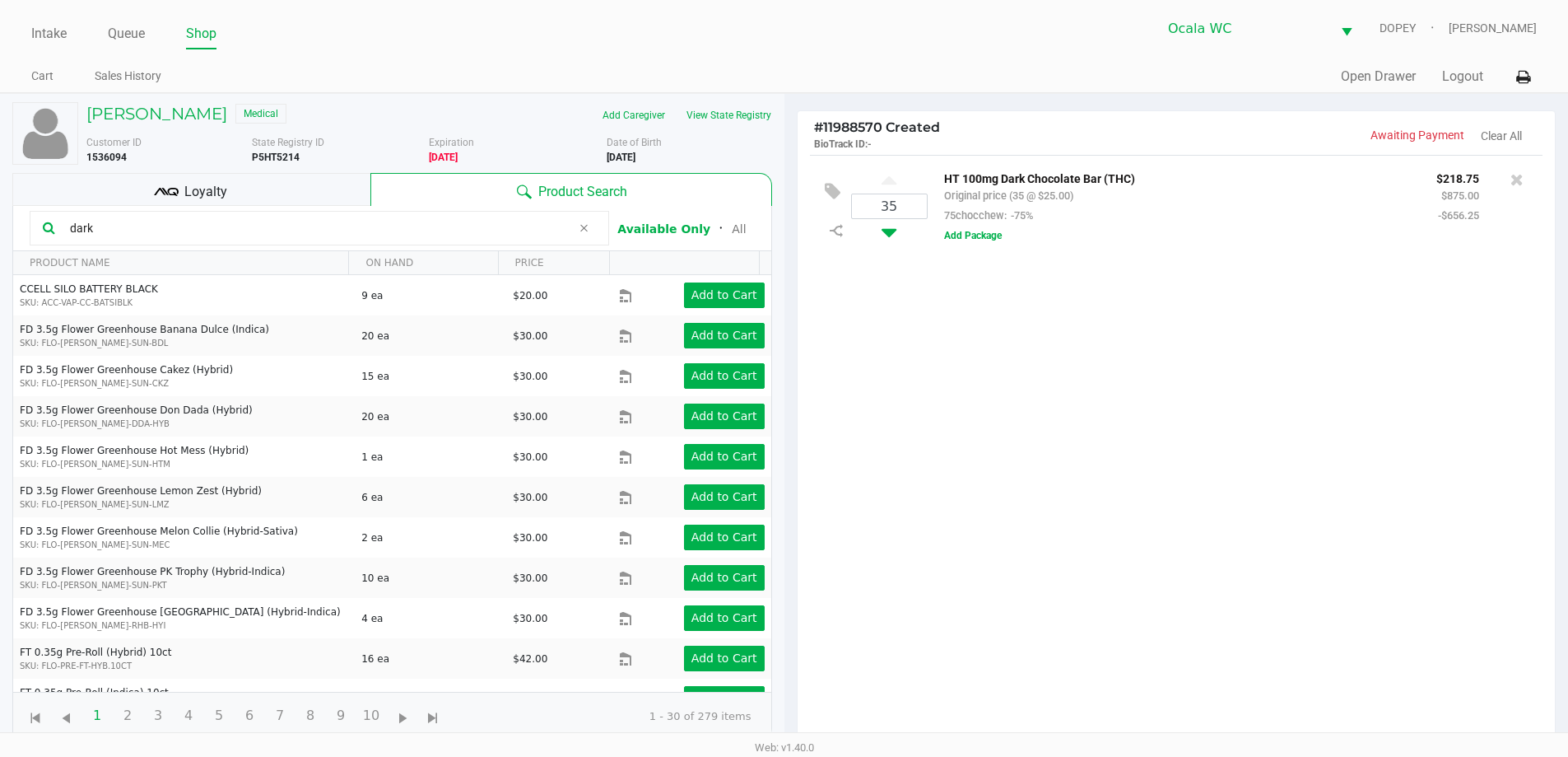
click at [893, 230] on icon at bounding box center [889, 229] width 15 height 21
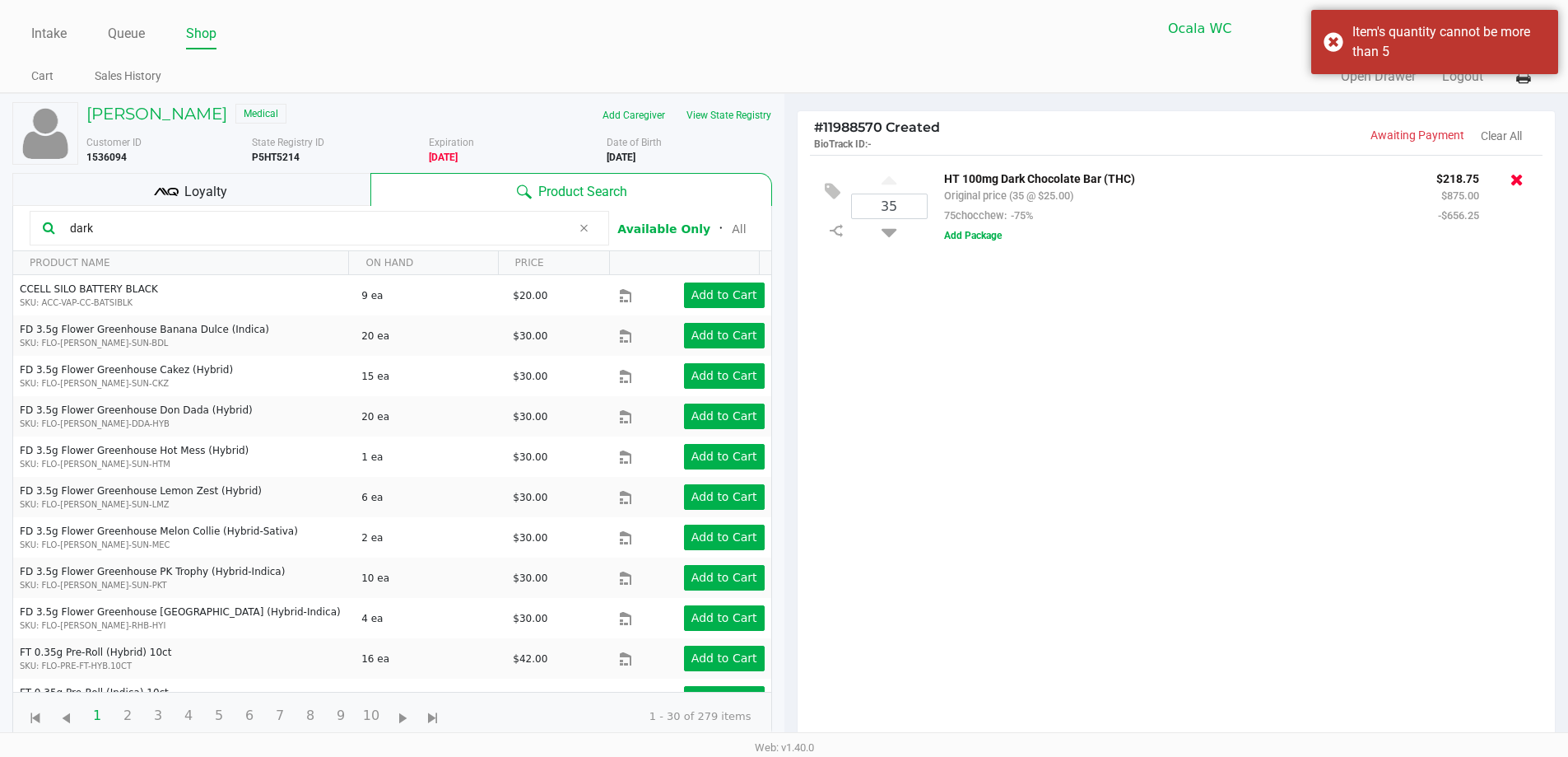
click at [1518, 173] on icon at bounding box center [1518, 179] width 13 height 16
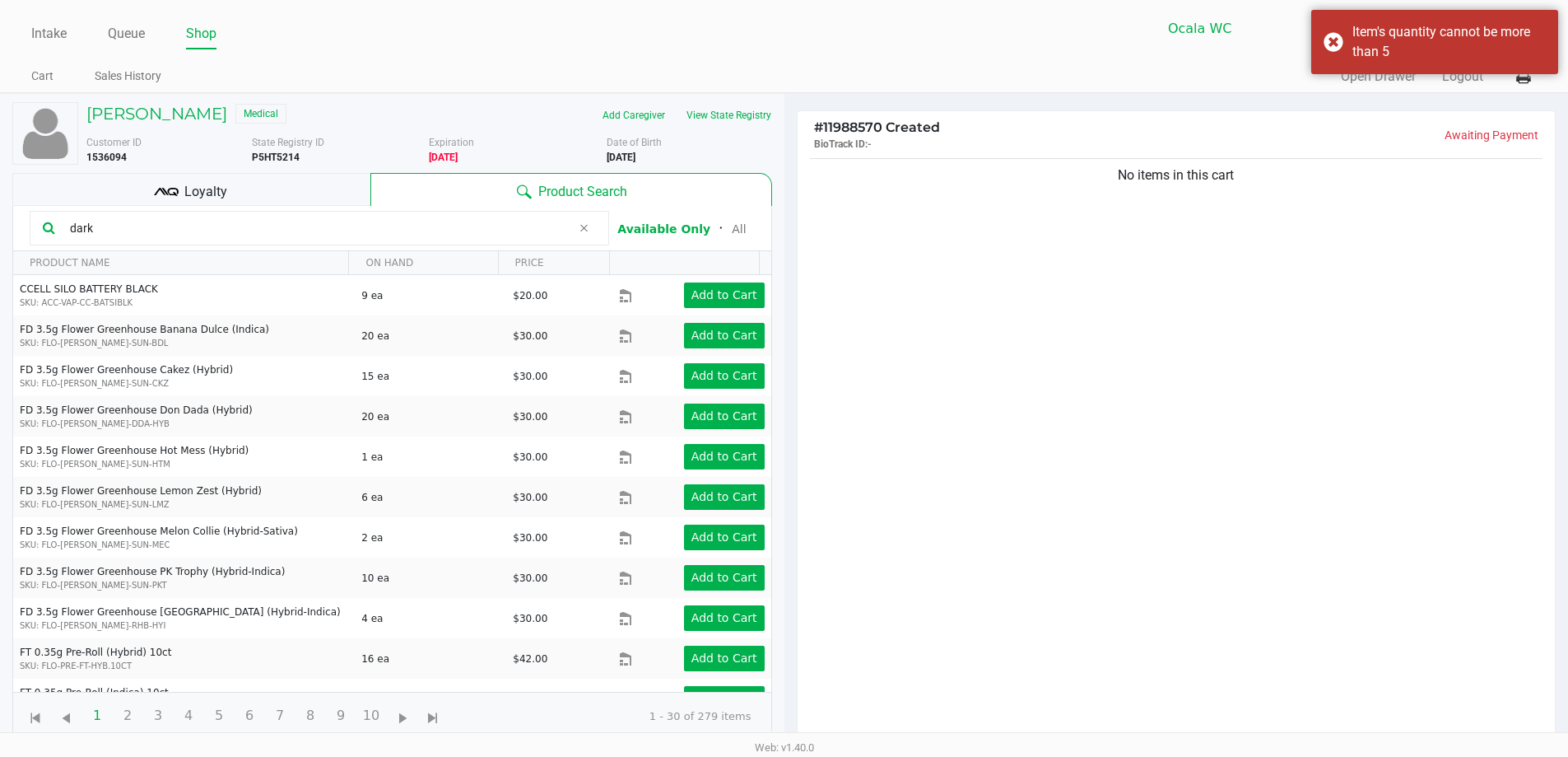
click at [252, 230] on input "dark" at bounding box center [318, 228] width 508 height 25
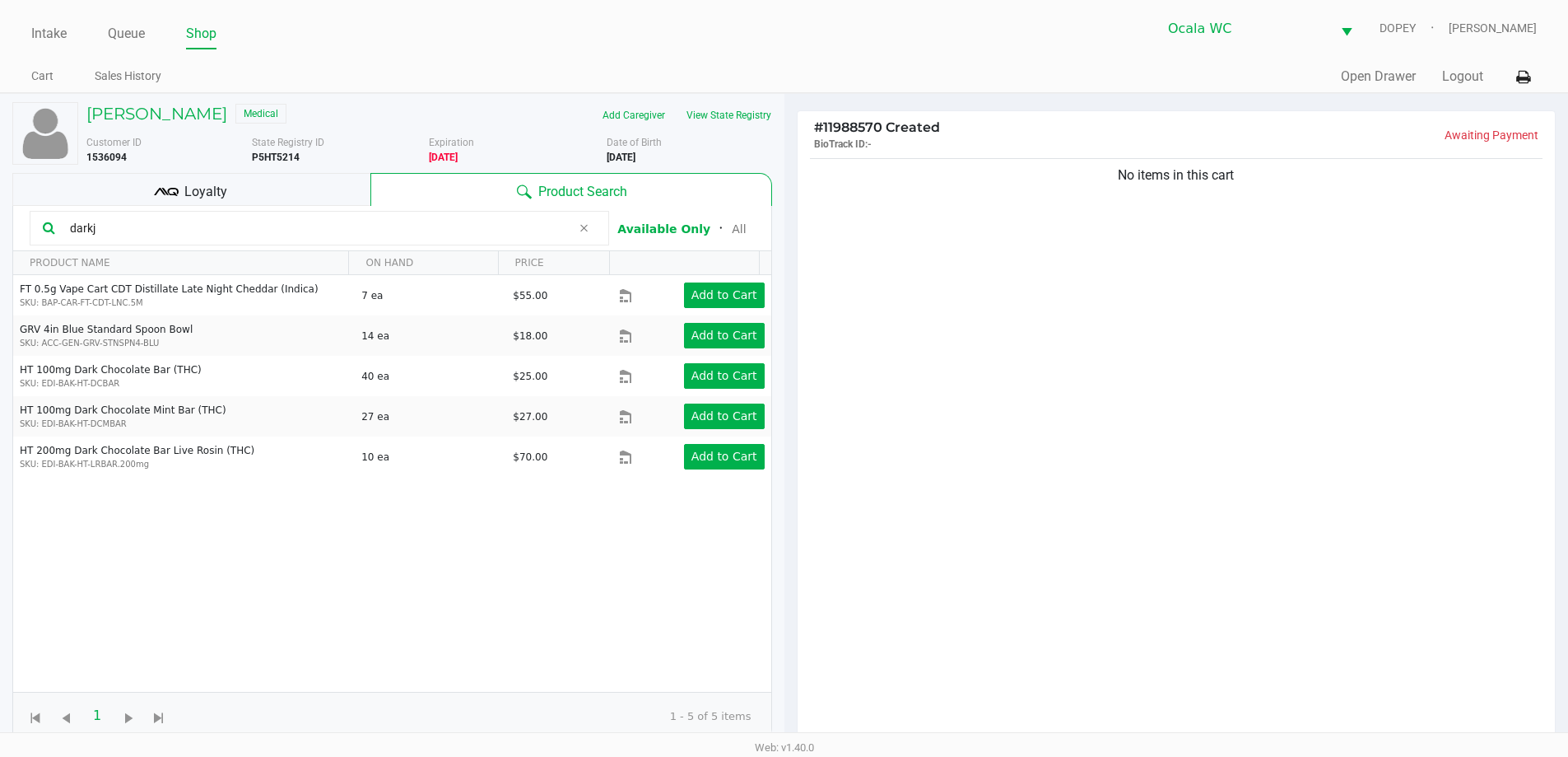
type input "dark"
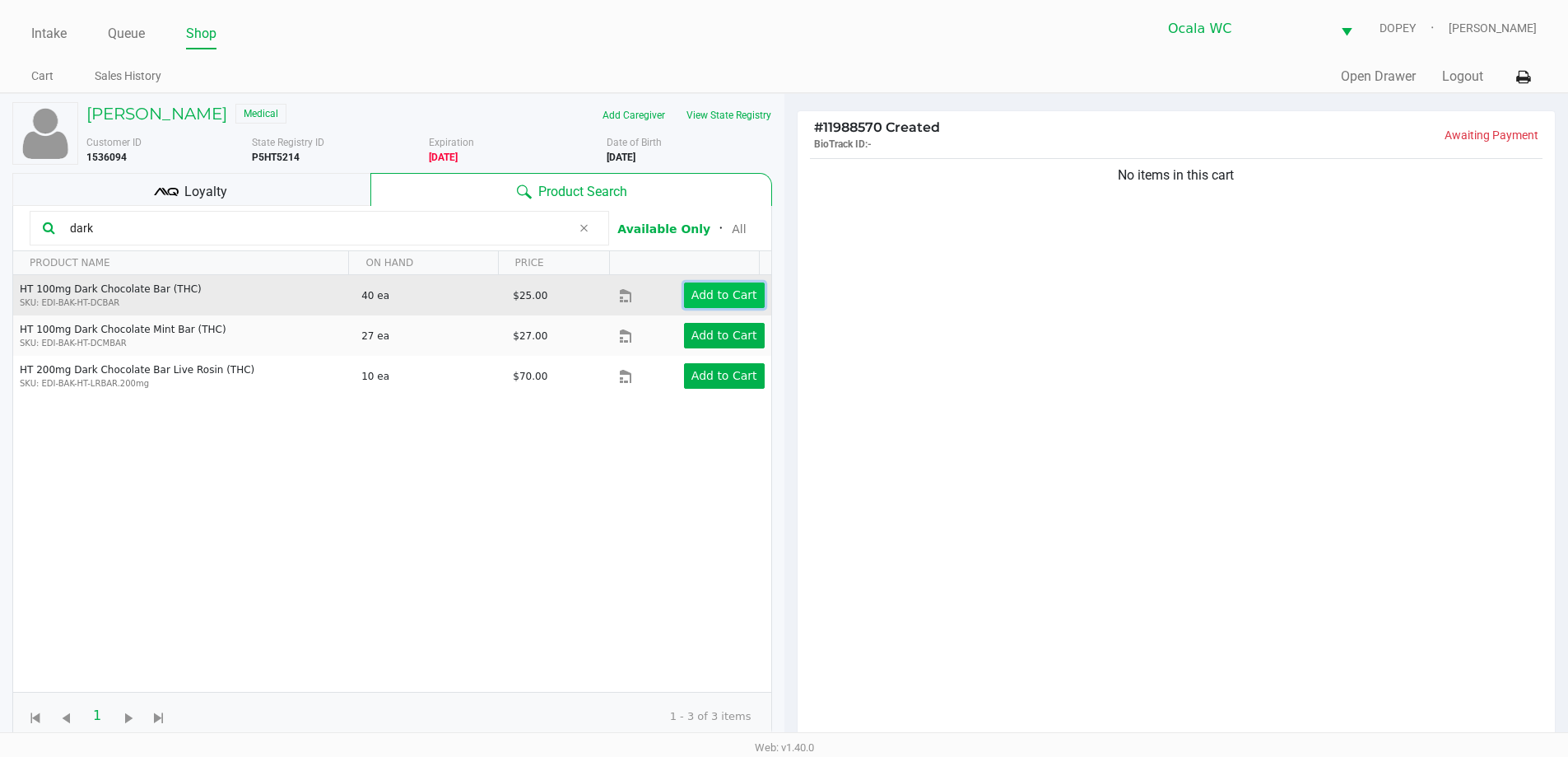
click at [709, 298] on app-button-loader "Add to Cart" at bounding box center [724, 295] width 66 height 13
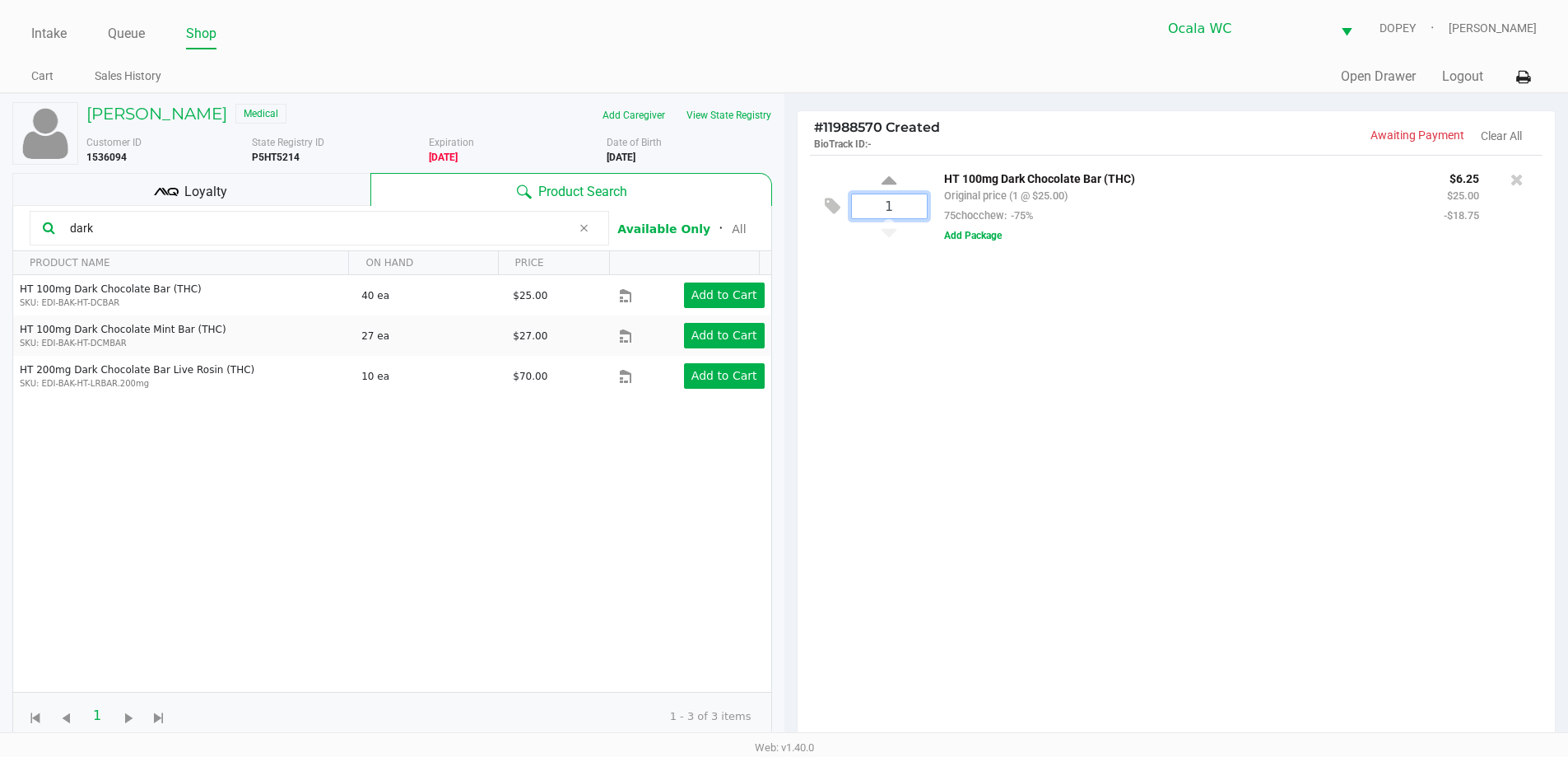
click at [910, 204] on input "1" at bounding box center [889, 205] width 75 height 24
type input "34"
click at [1022, 392] on div "[PERSON_NAME] Medical Add Caregiver View State Registry Customer ID 1536094 Sta…" at bounding box center [784, 514] width 1568 height 842
click at [977, 235] on button "Add Package" at bounding box center [973, 236] width 58 height 15
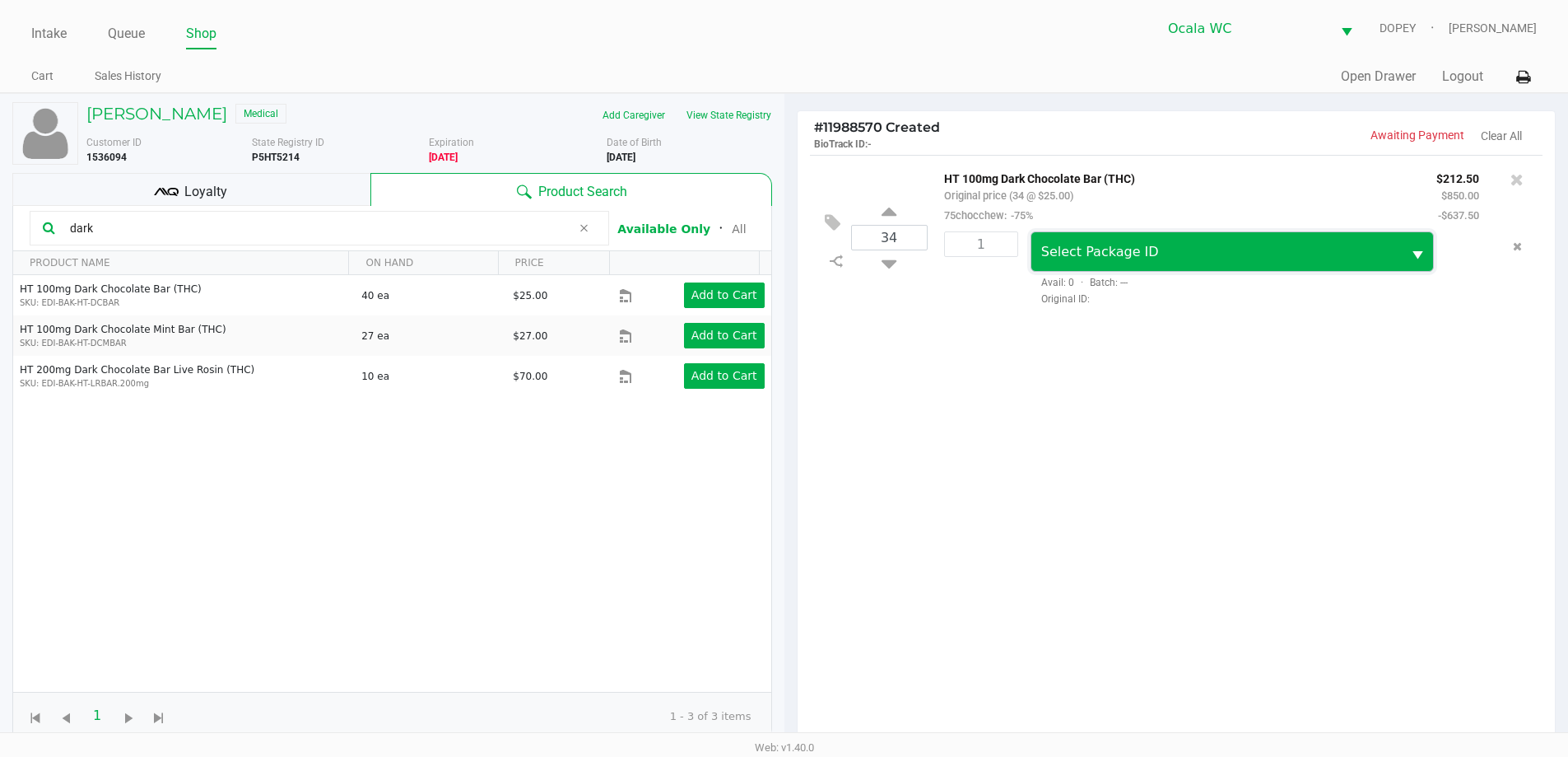
click at [1112, 248] on span "Select Package ID" at bounding box center [1100, 251] width 118 height 15
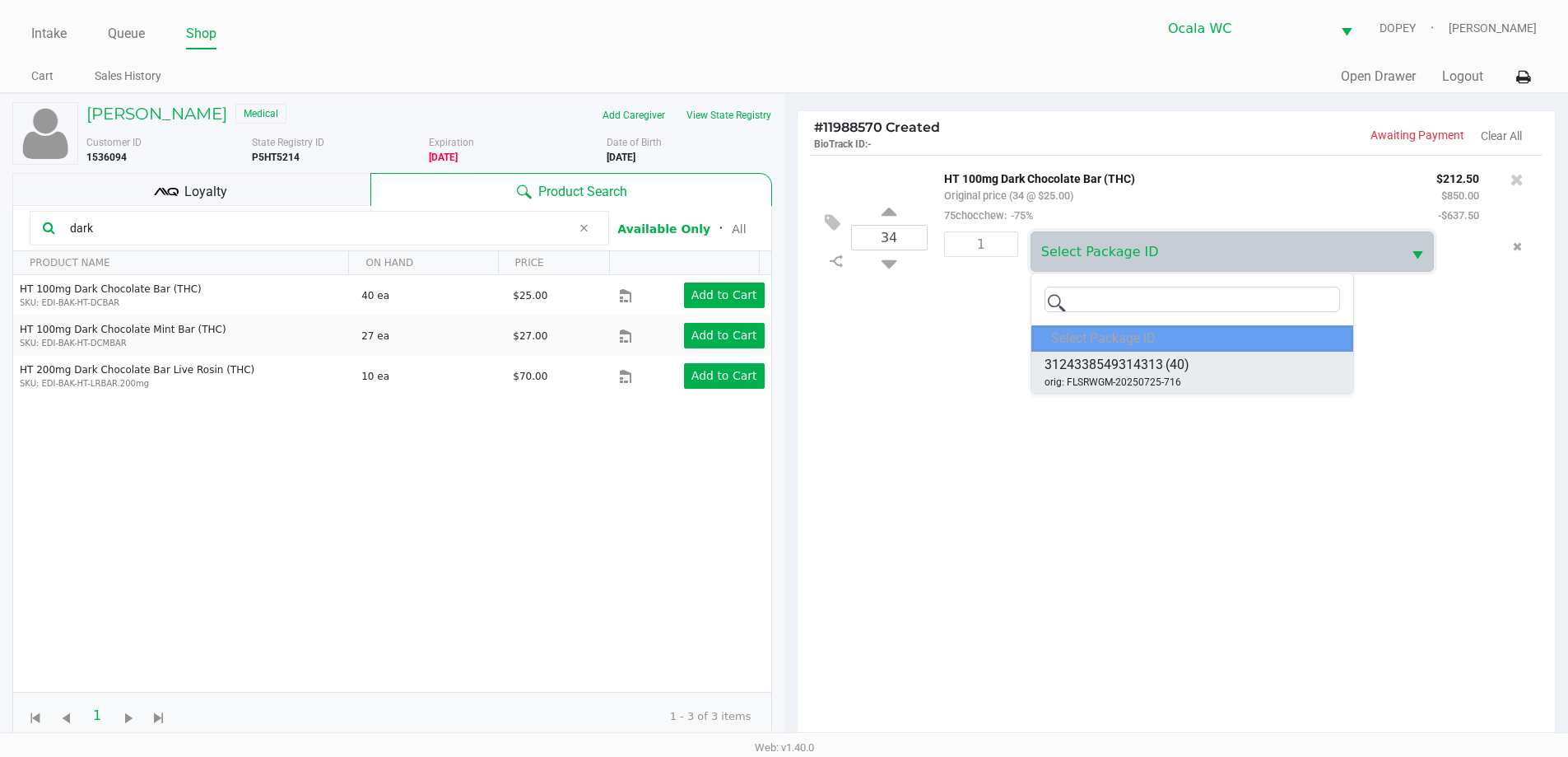
click at [1119, 378] on span "orig: FLSRWGM-20250725-716" at bounding box center [1113, 382] width 137 height 15
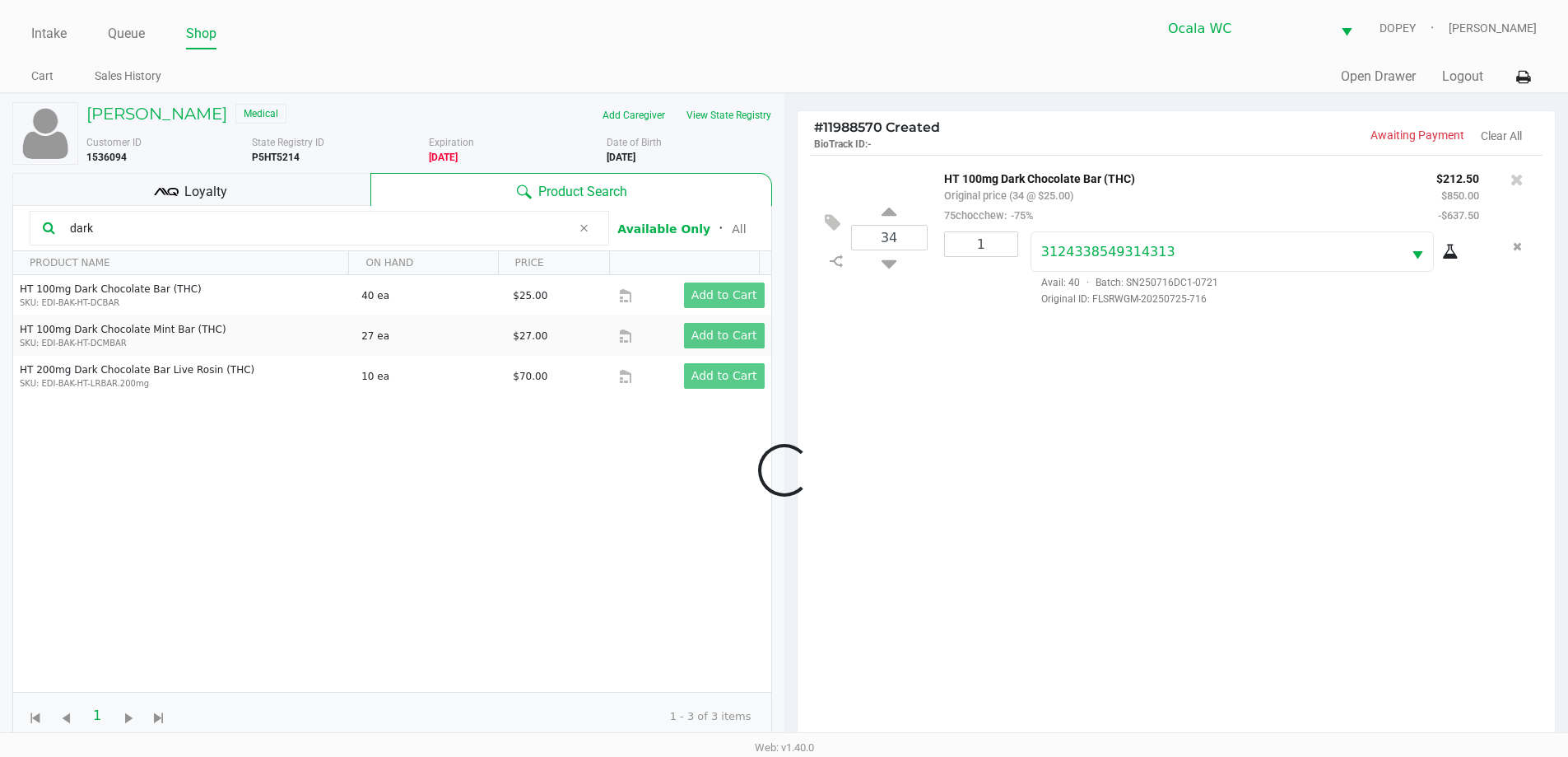
click at [994, 243] on div at bounding box center [784, 469] width 1568 height 589
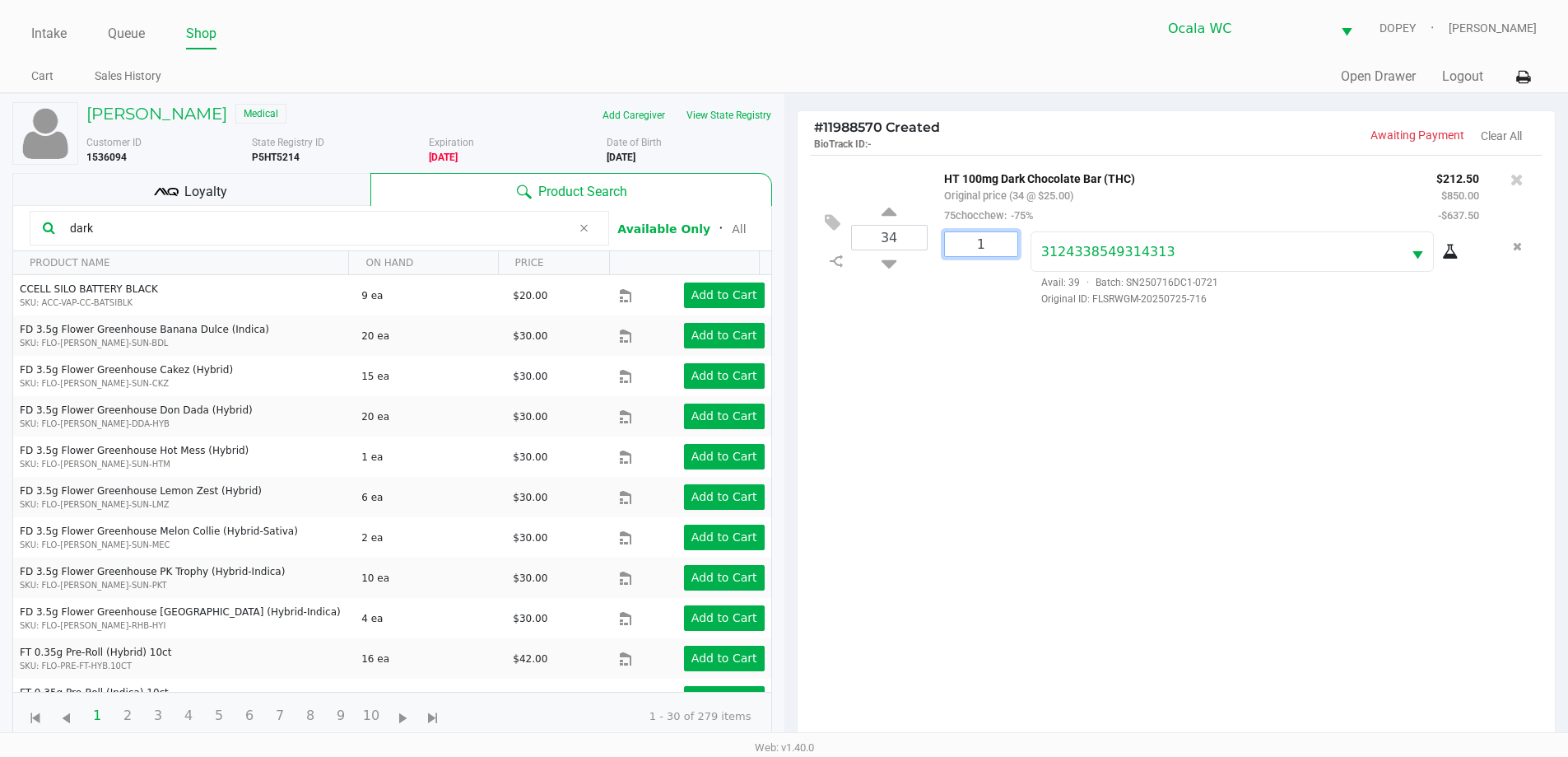
click at [999, 243] on input "1" at bounding box center [981, 243] width 72 height 24
type input "34"
click at [1014, 439] on div "[PERSON_NAME] Medical Add Caregiver View State Registry Customer ID 1536094 Sta…" at bounding box center [784, 514] width 1568 height 842
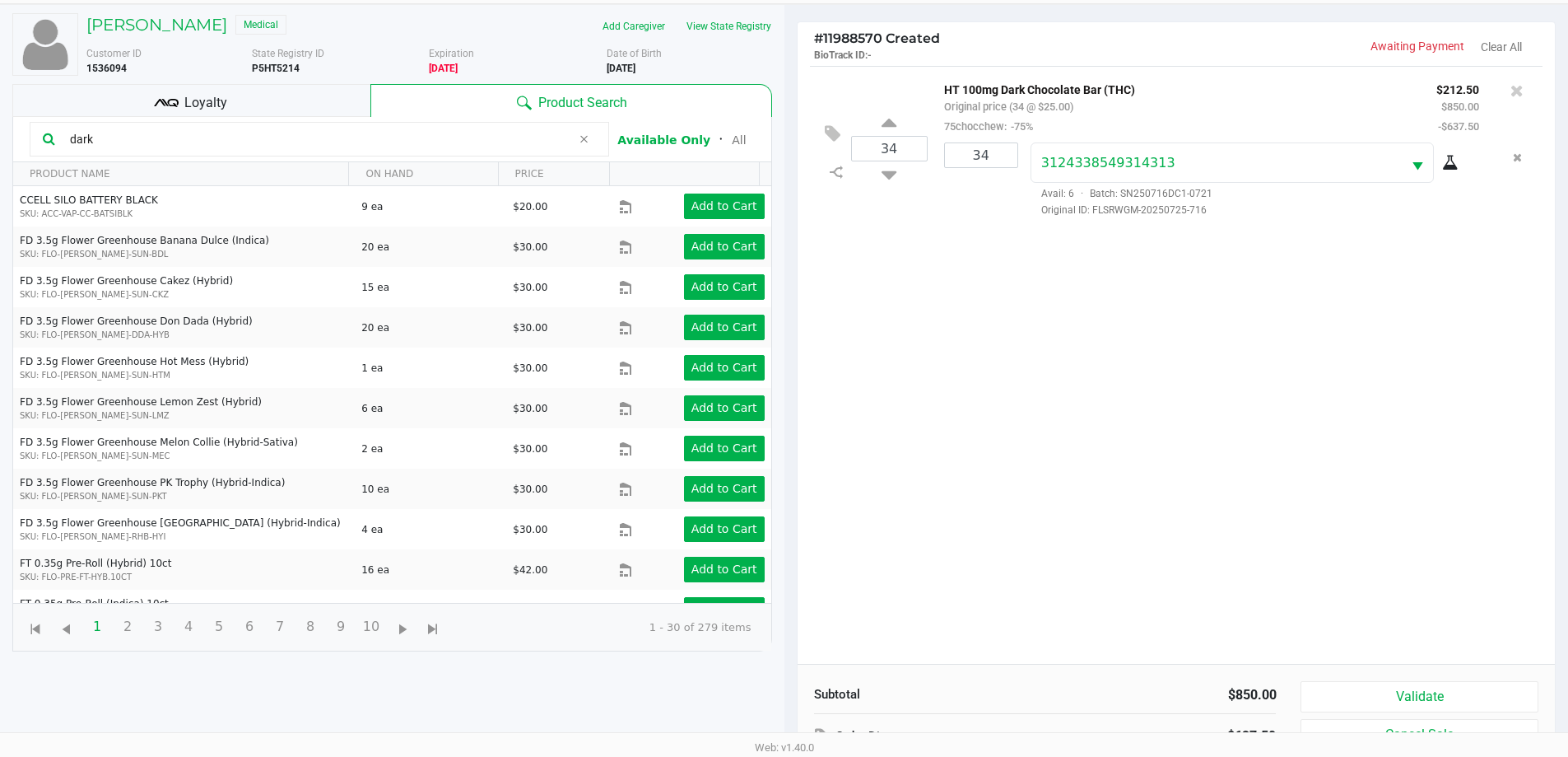
scroll to position [178, 0]
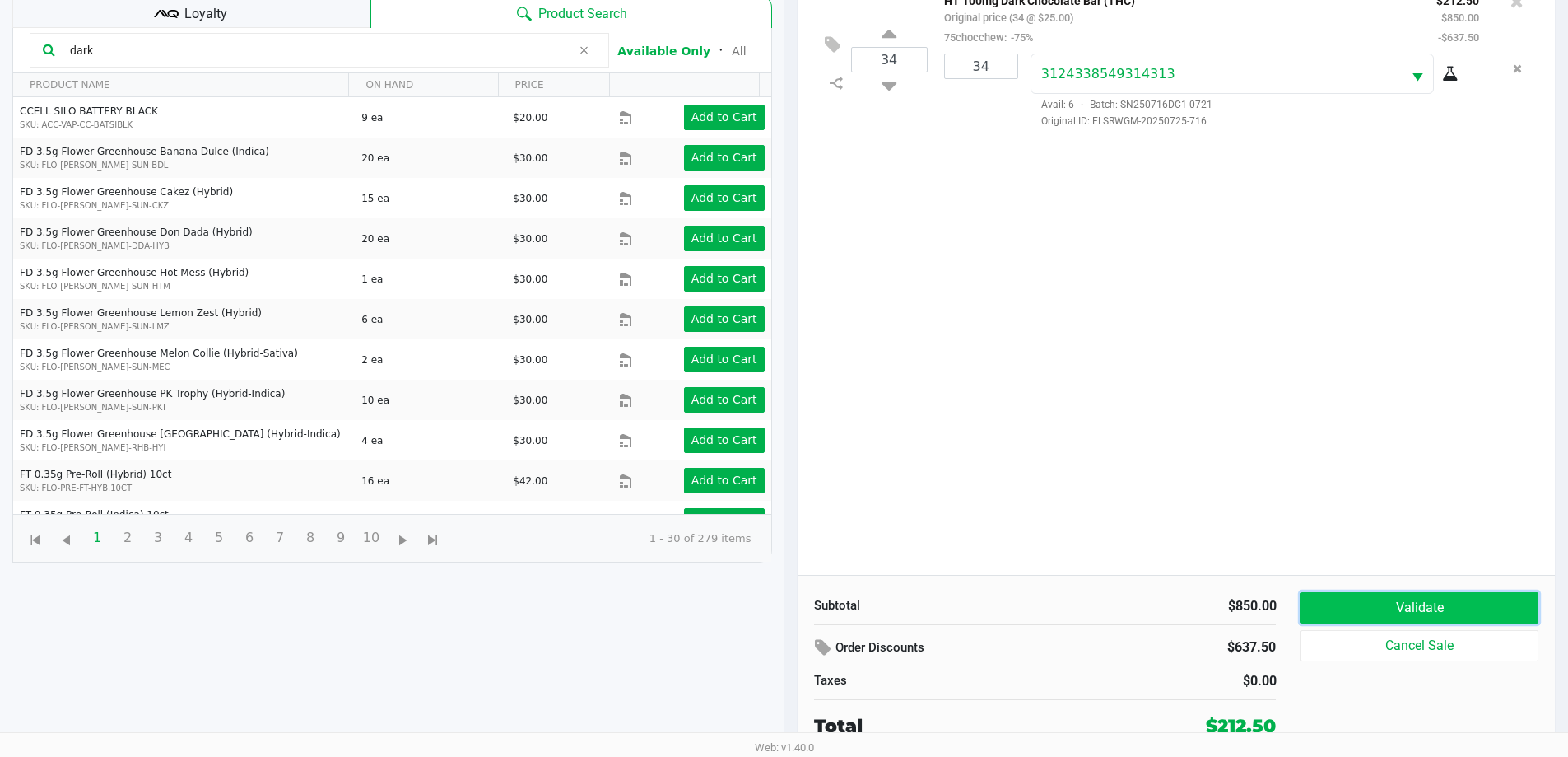
click at [1331, 608] on button "Validate" at bounding box center [1419, 608] width 237 height 31
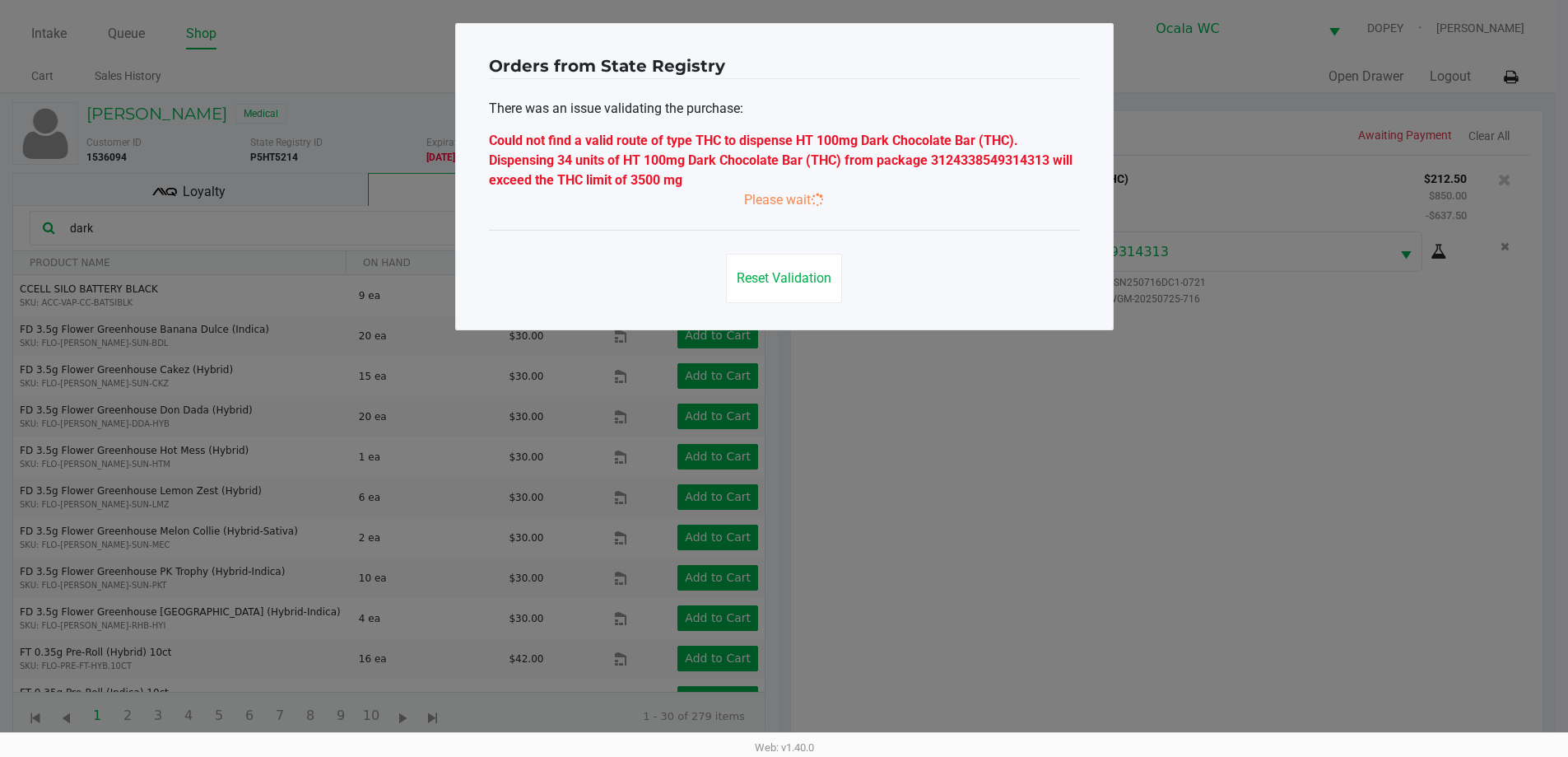
scroll to position [0, 0]
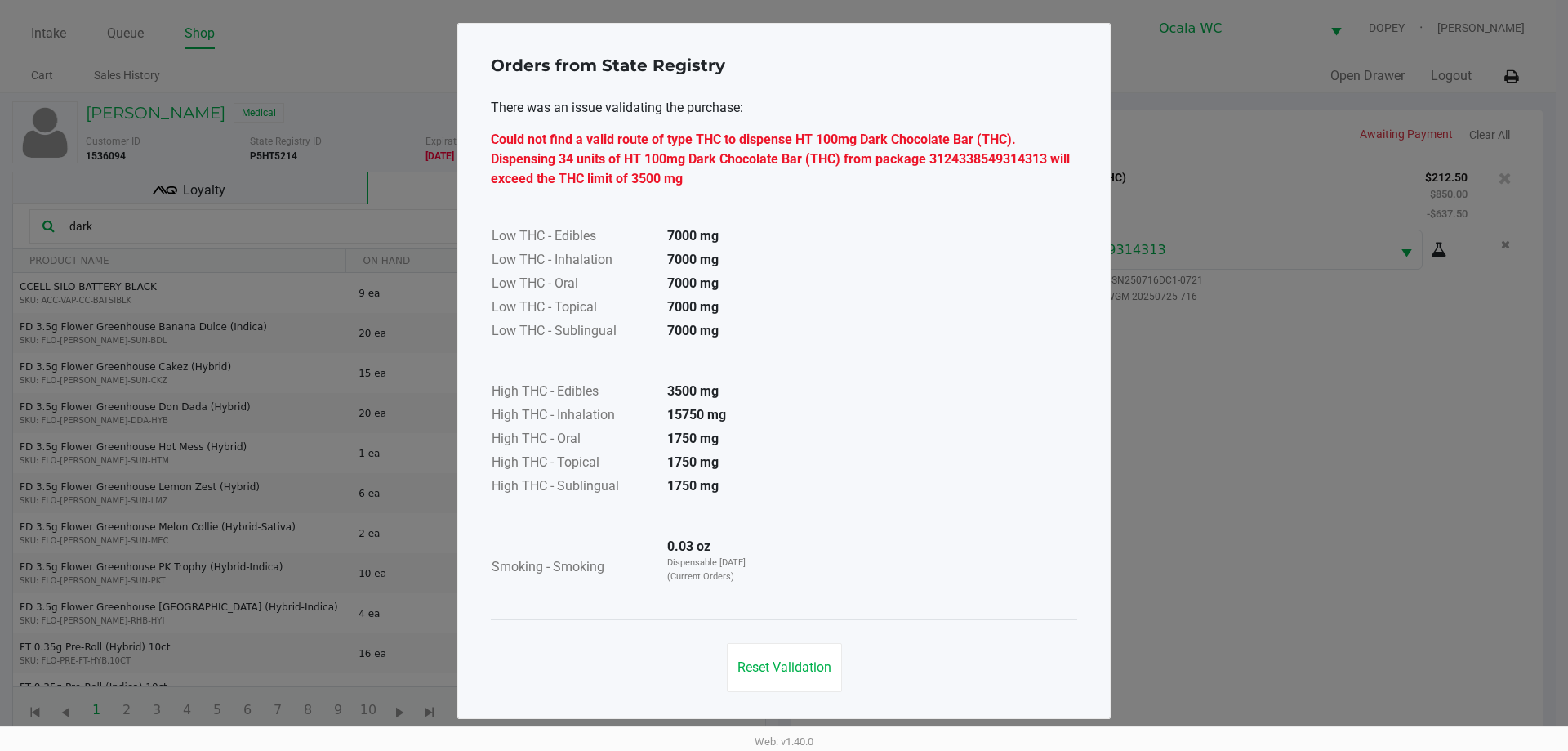
click at [778, 643] on button "Reset Validation" at bounding box center [785, 667] width 115 height 49
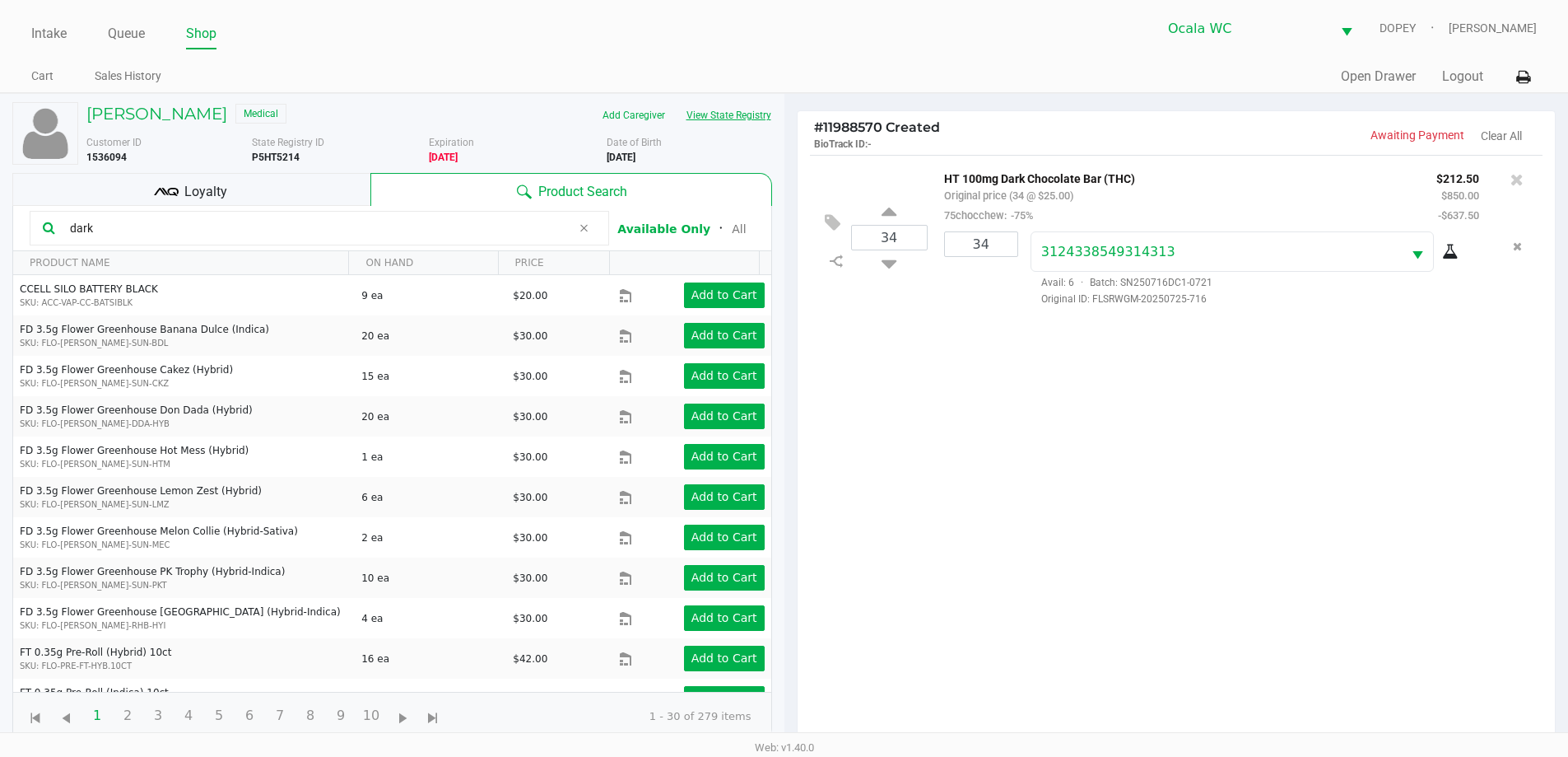
click at [725, 116] on button "View State Registry" at bounding box center [724, 115] width 96 height 27
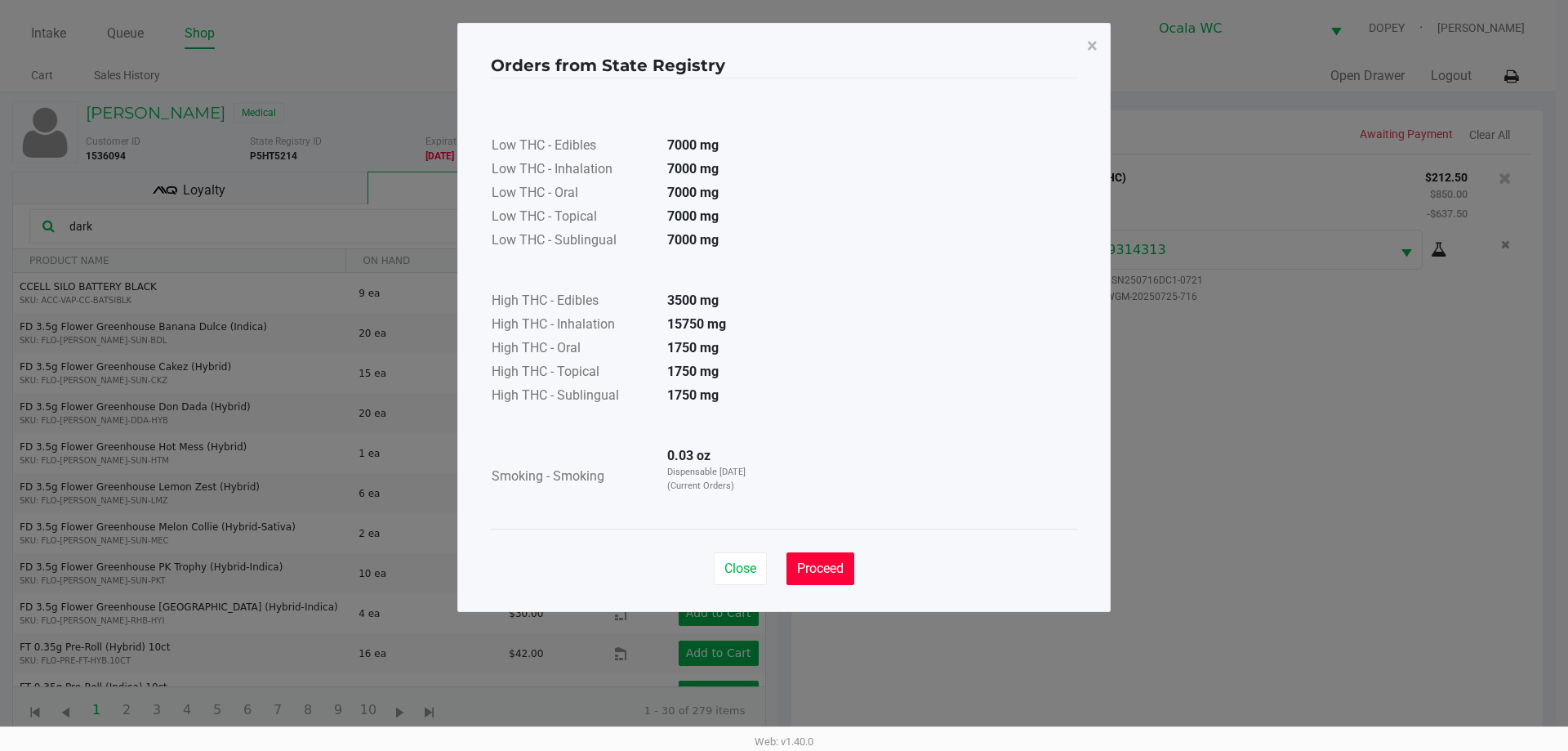
click at [799, 576] on button "Proceed" at bounding box center [821, 568] width 68 height 33
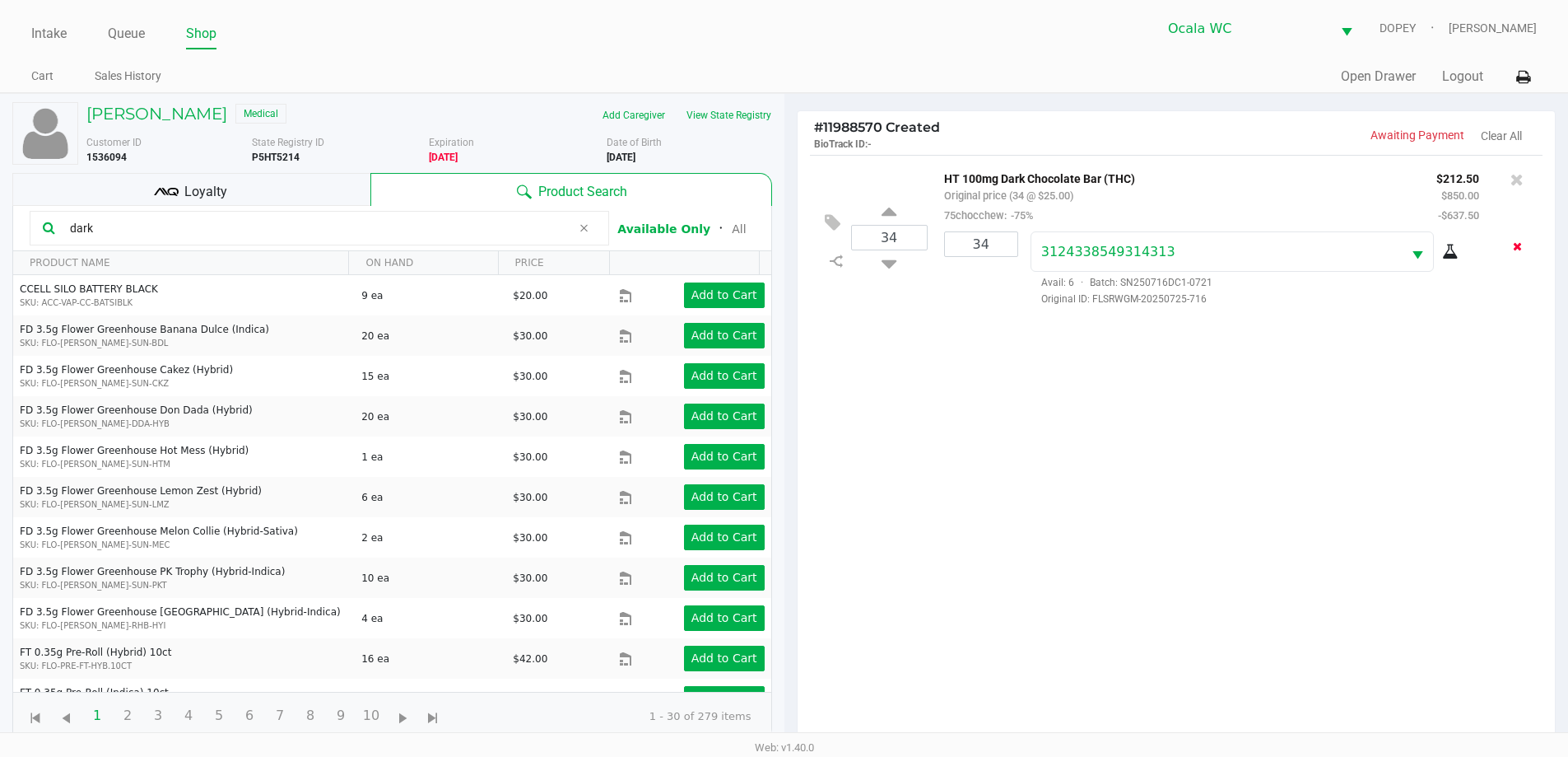
click at [1522, 253] on button "Remove the package from the orderLine" at bounding box center [1518, 246] width 22 height 30
click at [883, 235] on icon at bounding box center [889, 229] width 15 height 21
type input "33"
click at [985, 235] on button "Add Package" at bounding box center [973, 236] width 58 height 15
click at [962, 249] on div "1" at bounding box center [981, 243] width 74 height 26
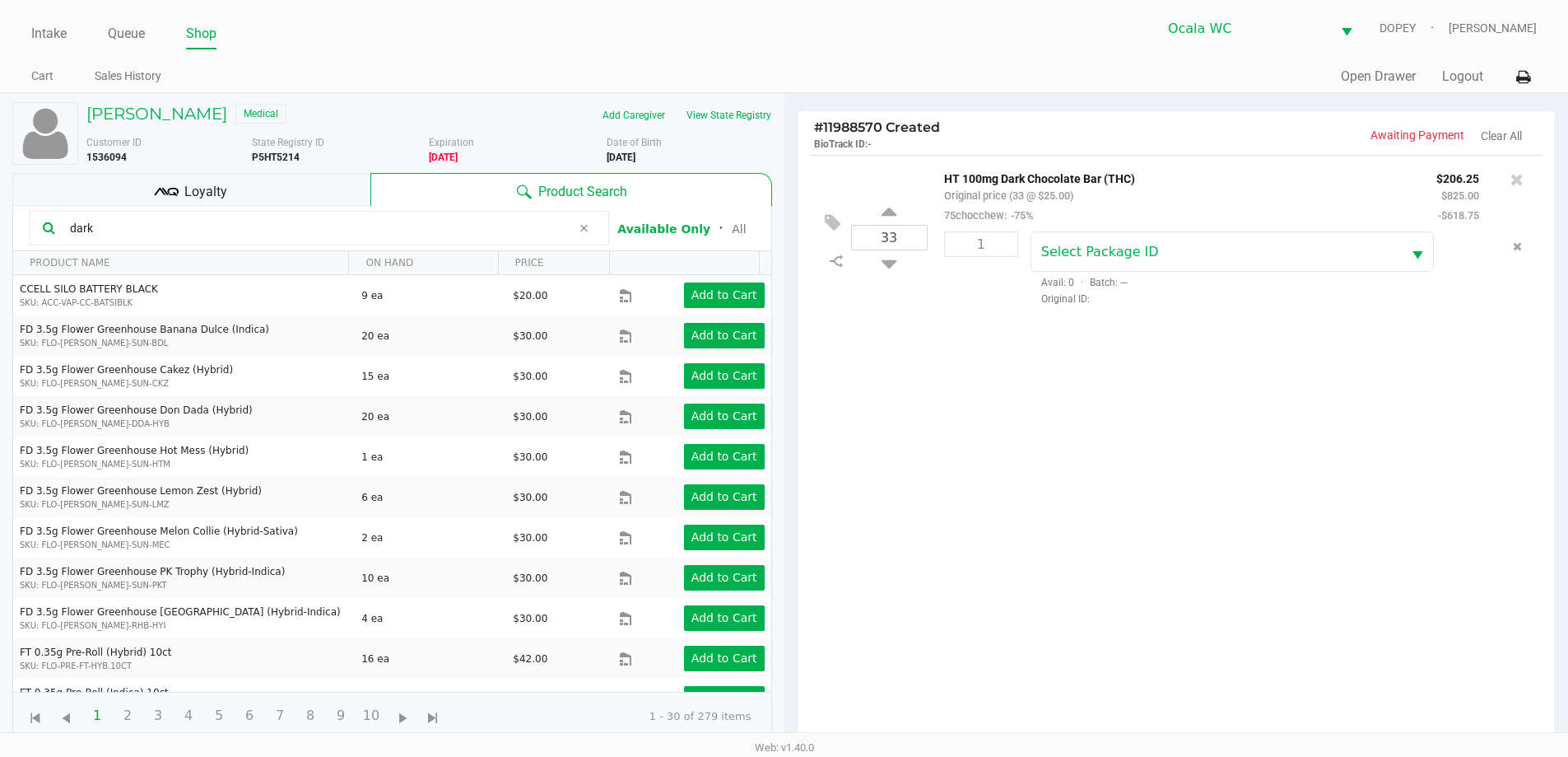
click at [1000, 243] on div "1" at bounding box center [981, 243] width 74 height 26
click at [985, 247] on div "1" at bounding box center [981, 243] width 74 height 26
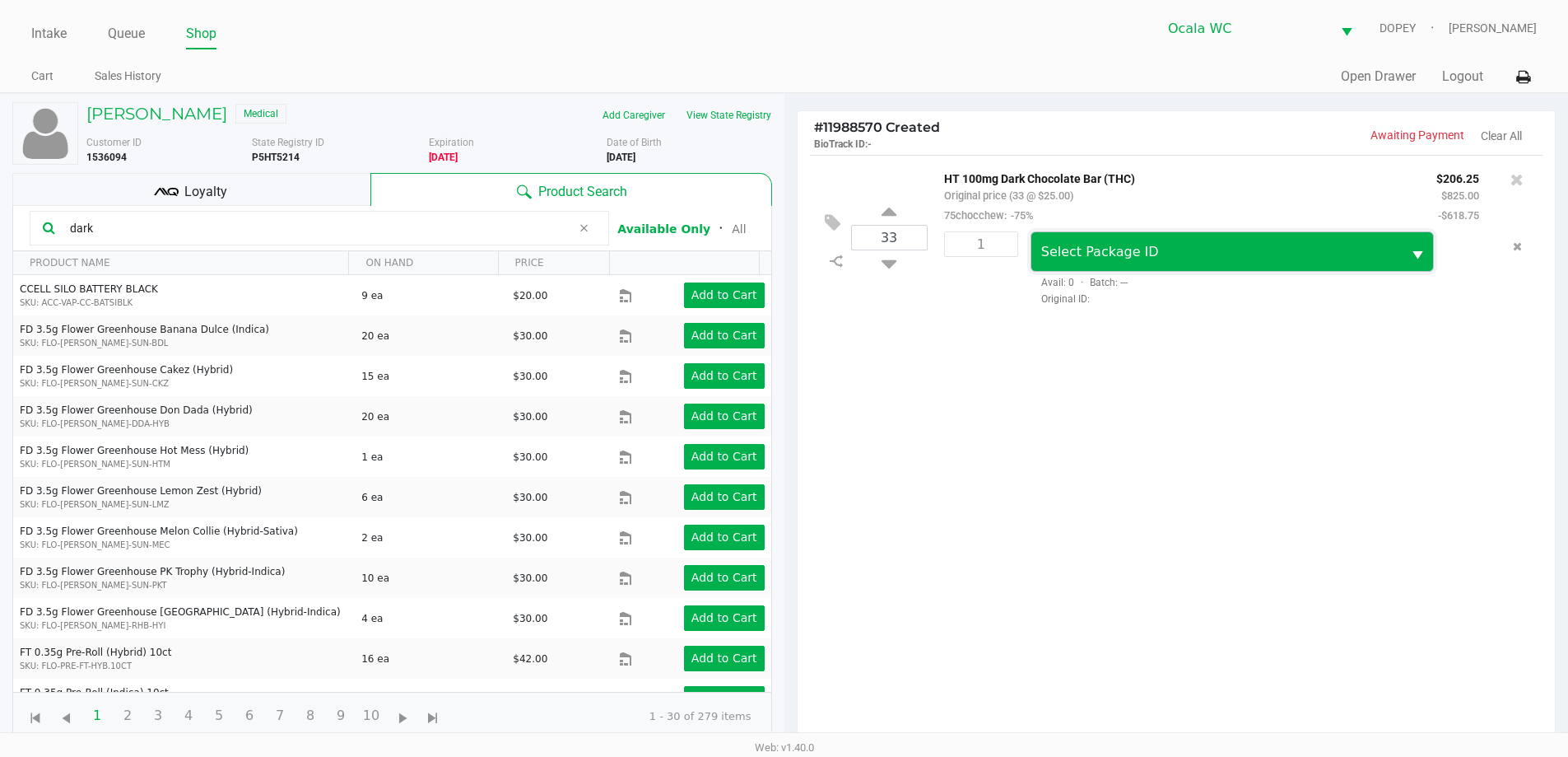
click at [1203, 256] on span "Select Package ID" at bounding box center [1217, 252] width 352 height 20
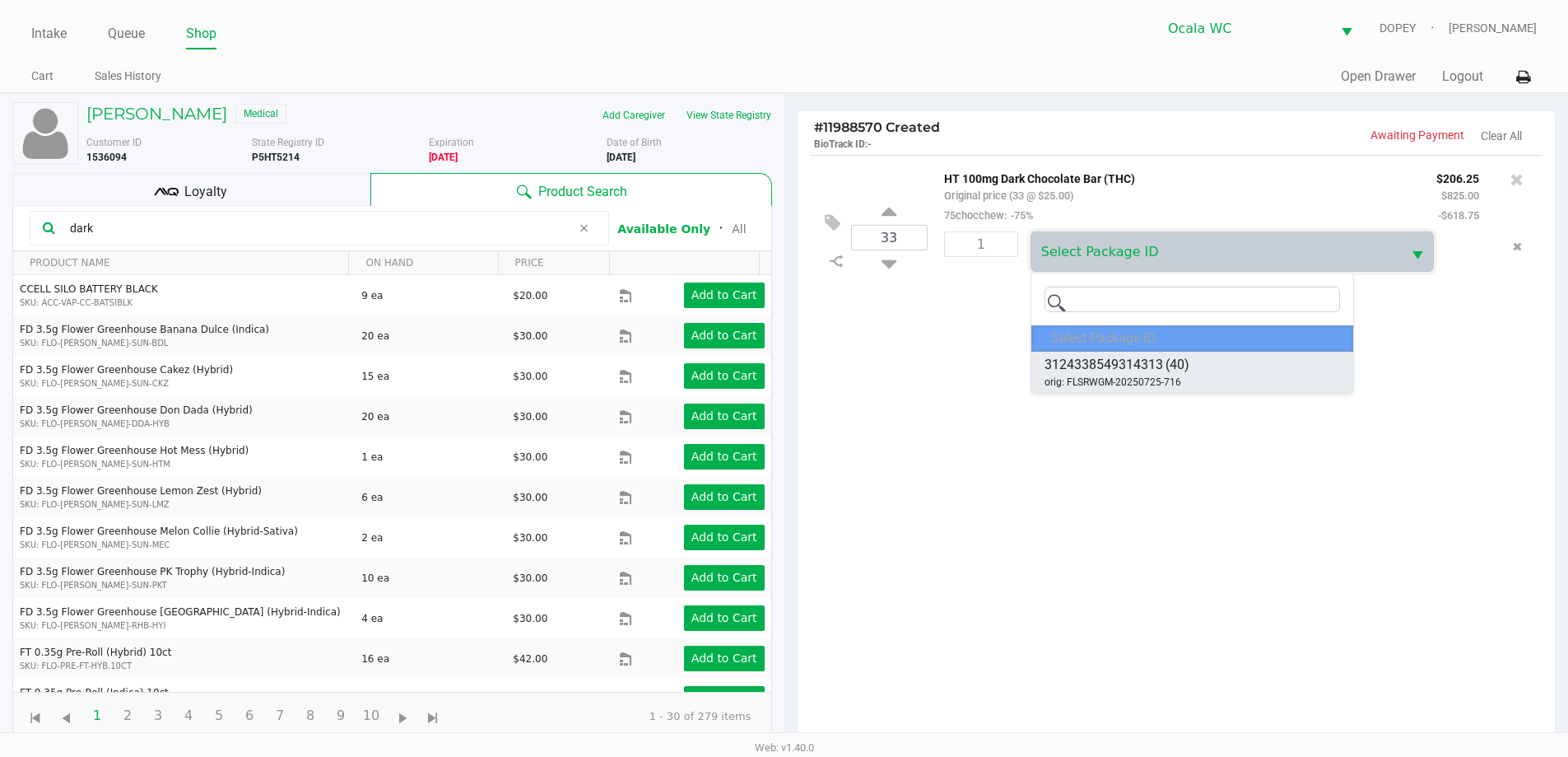
click at [1148, 374] on span "3124338549314313" at bounding box center [1104, 364] width 119 height 20
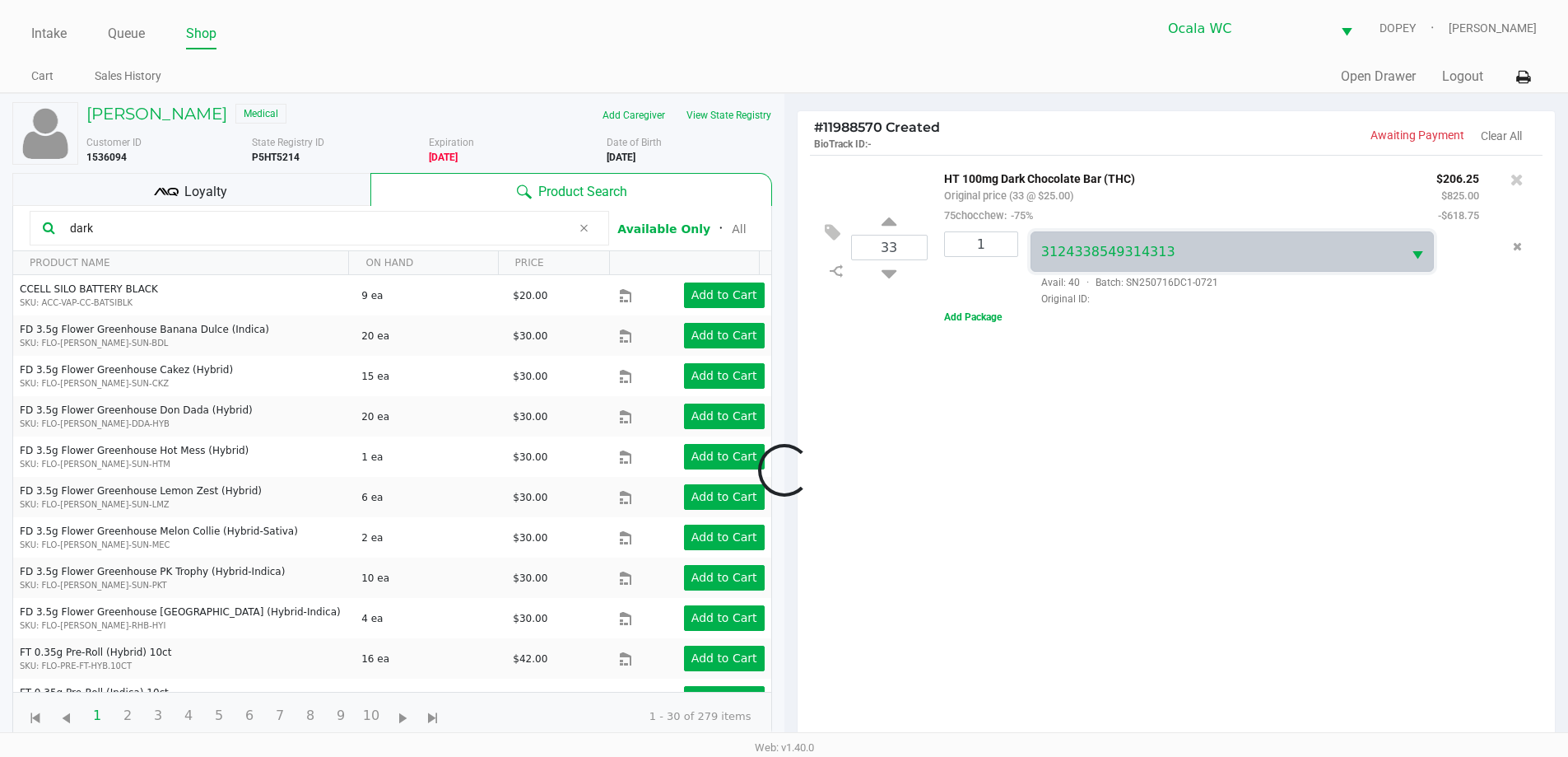
click at [989, 243] on div at bounding box center [784, 469] width 1568 height 589
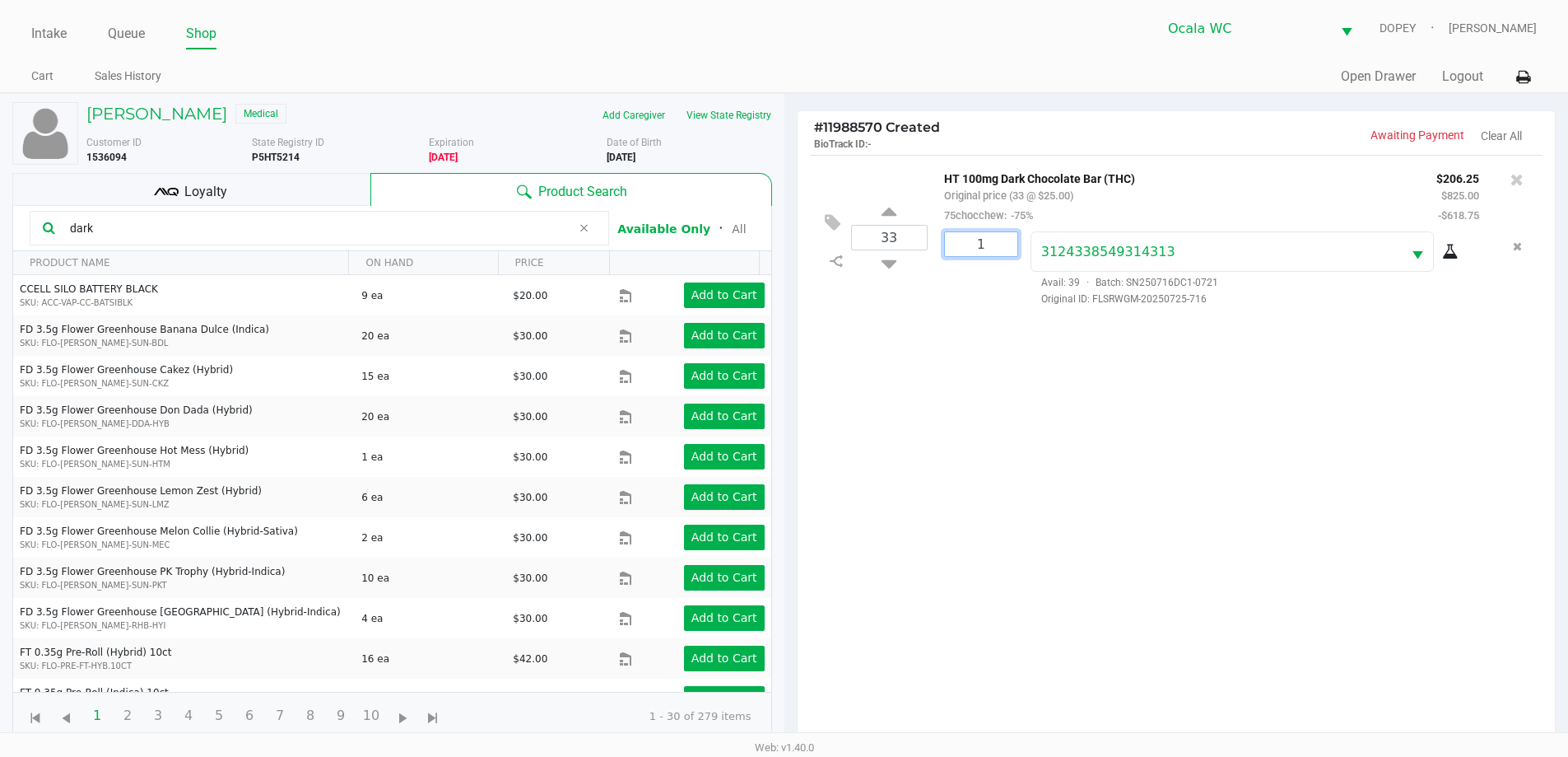
click at [982, 249] on input "1" at bounding box center [981, 243] width 72 height 24
type input "33"
click at [1112, 459] on div "[PERSON_NAME] Medical Add Caregiver View State Registry Customer ID 1536094 Sta…" at bounding box center [784, 514] width 1568 height 842
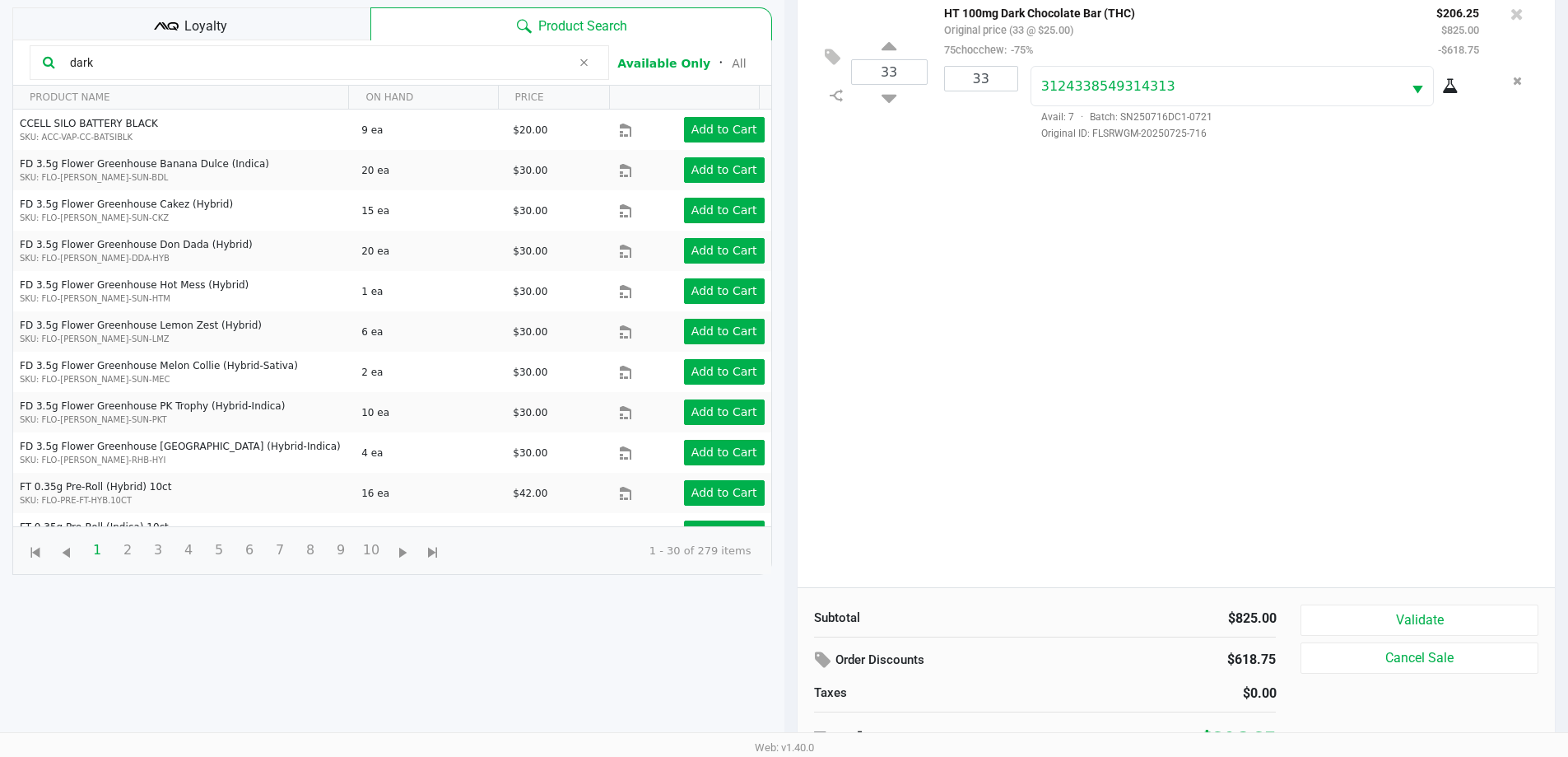
scroll to position [178, 0]
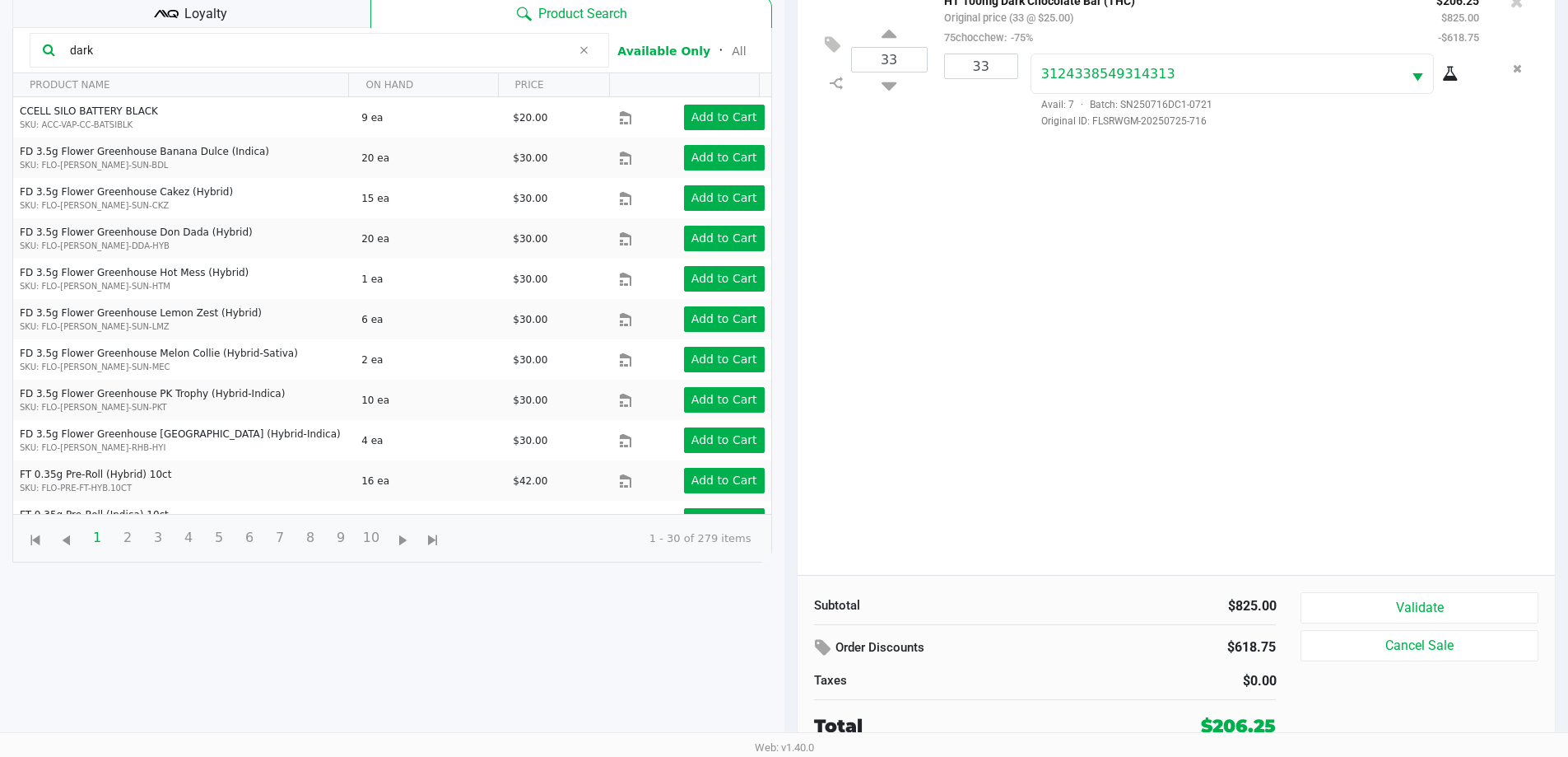
click at [1340, 609] on button "Validate" at bounding box center [1419, 608] width 237 height 31
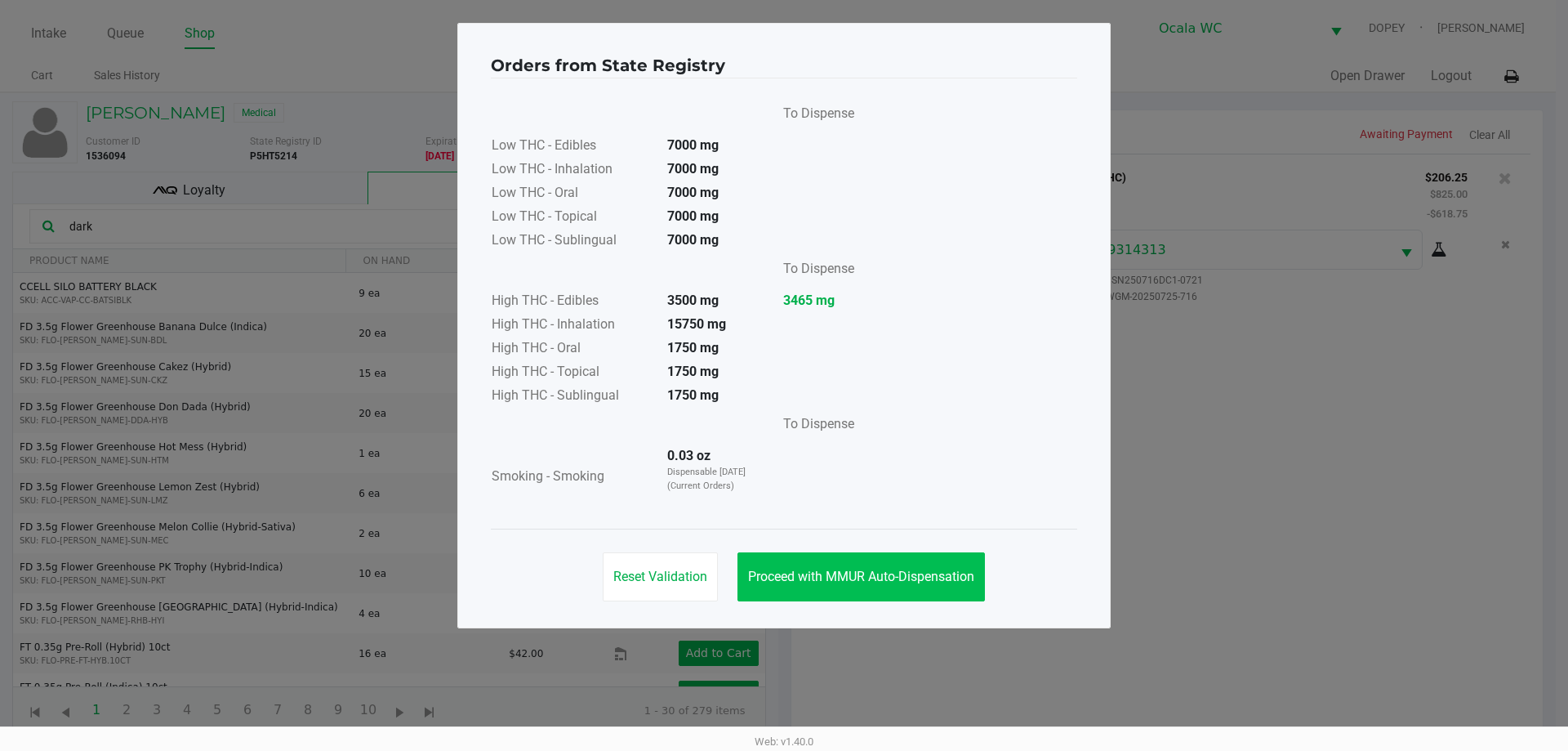
click at [871, 572] on span "Proceed with MMUR Auto-Dispensation" at bounding box center [861, 576] width 226 height 15
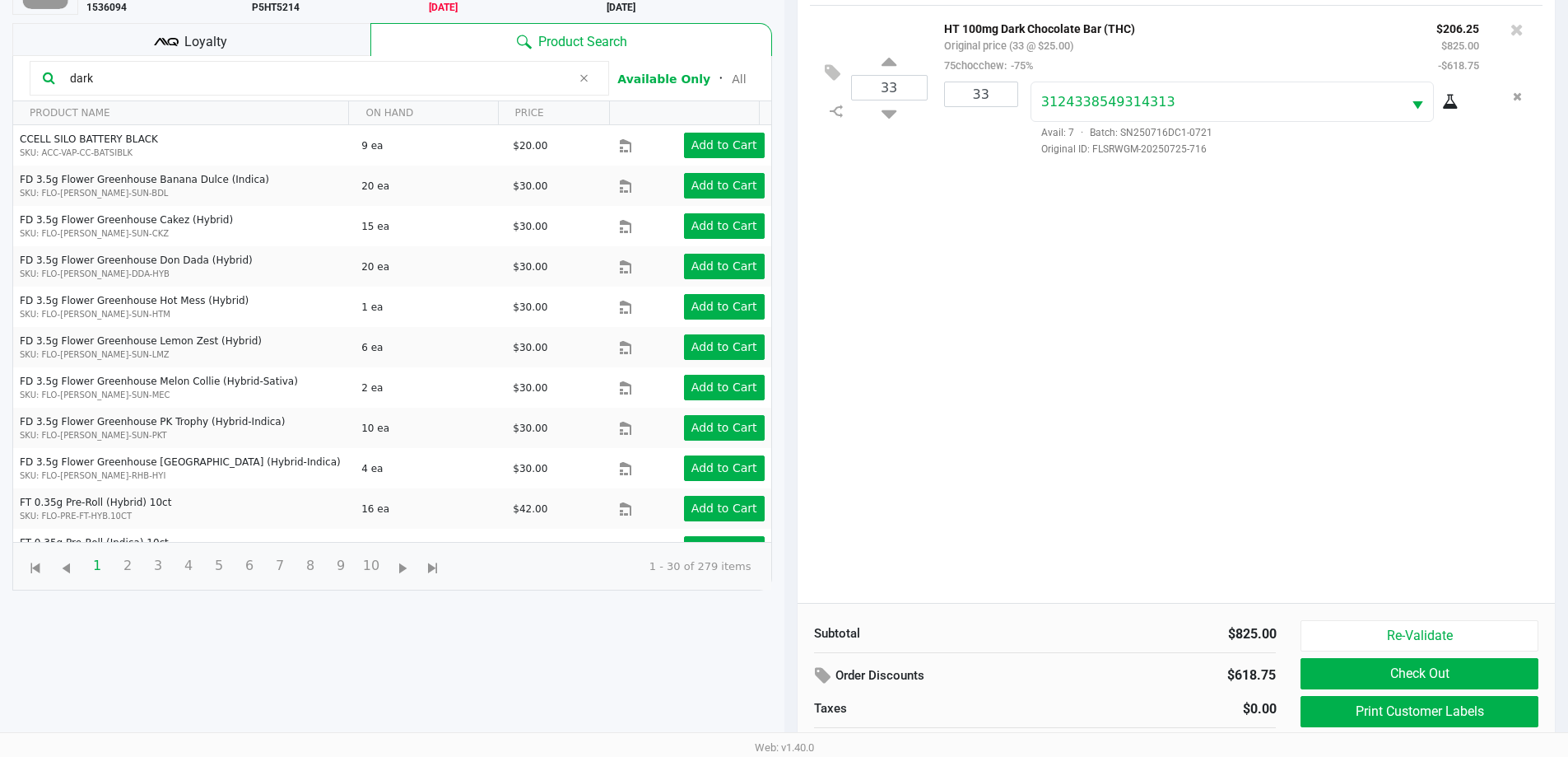
scroll to position [178, 0]
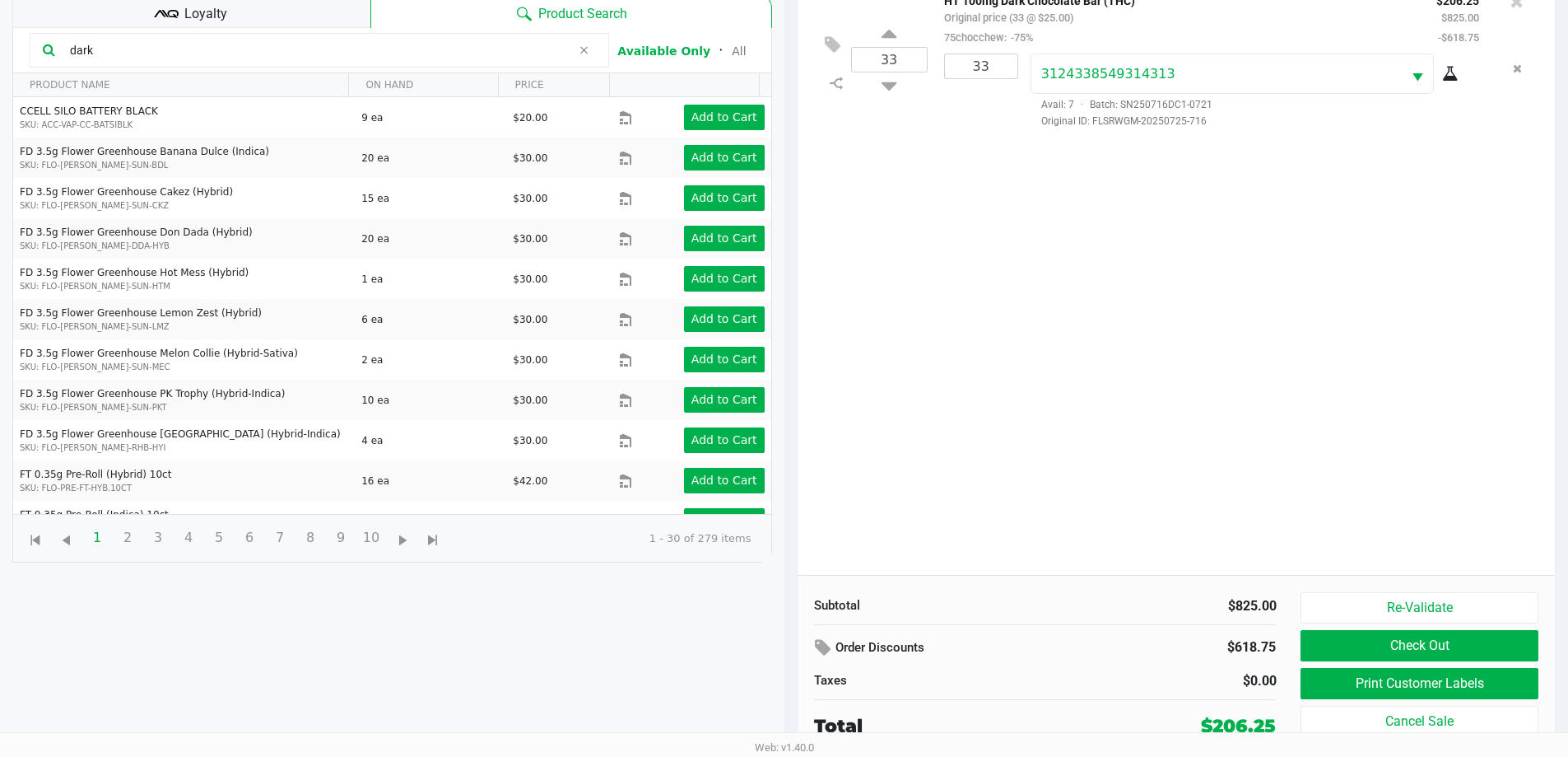
click at [1345, 609] on button "Re-Validate" at bounding box center [1419, 608] width 237 height 31
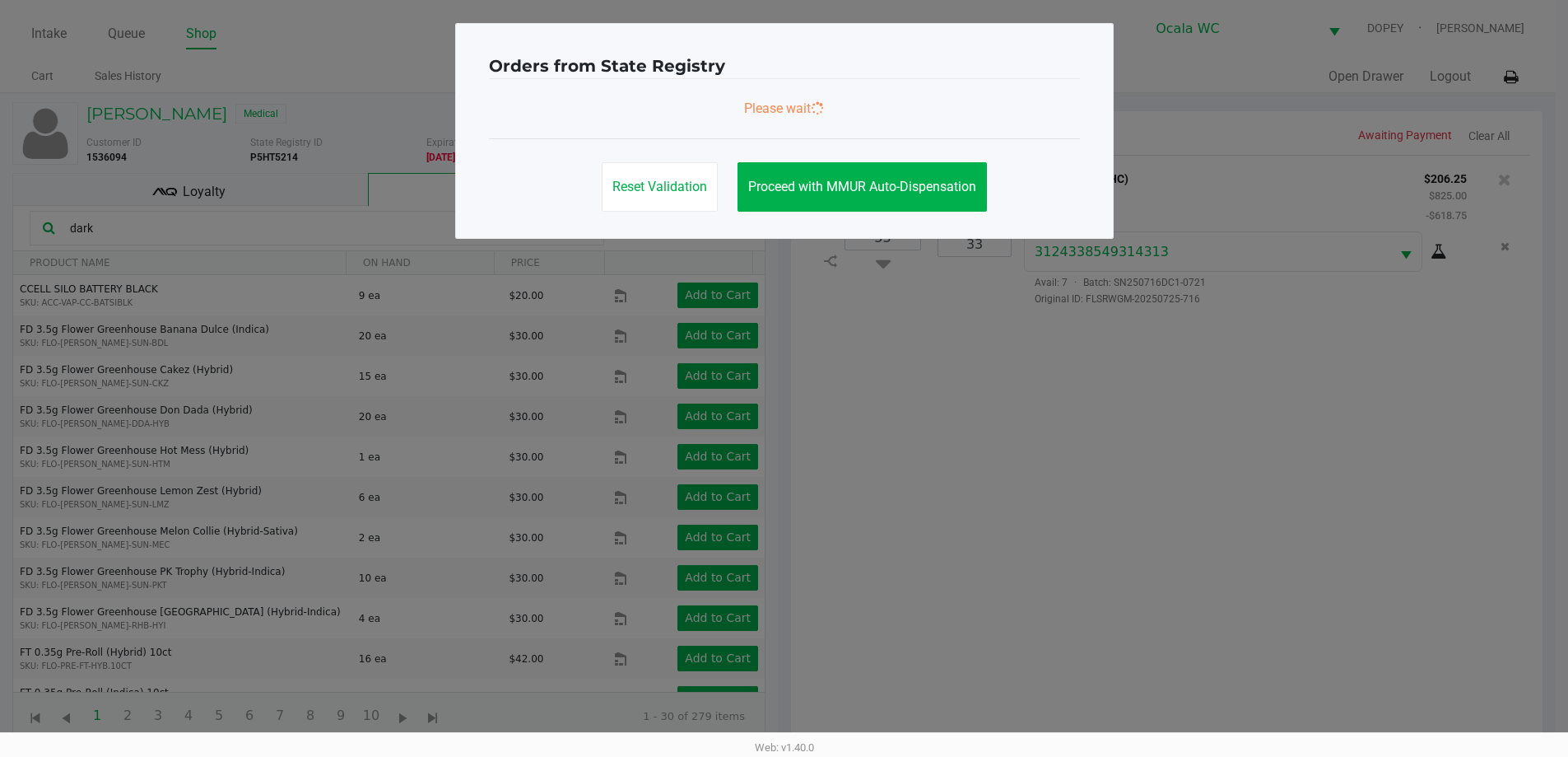
scroll to position [0, 0]
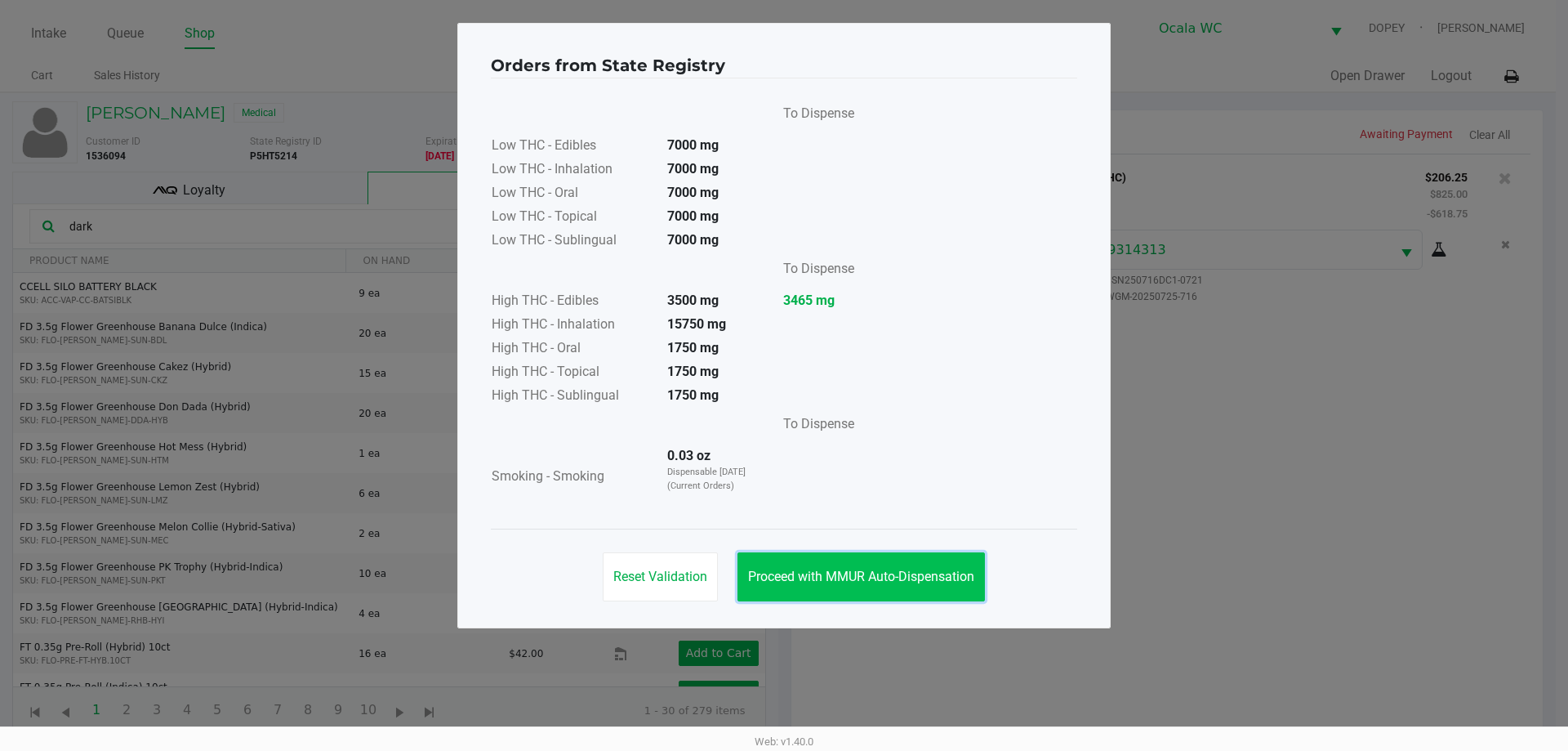
click at [796, 570] on span "Proceed with MMUR Auto-Dispensation" at bounding box center [861, 576] width 226 height 15
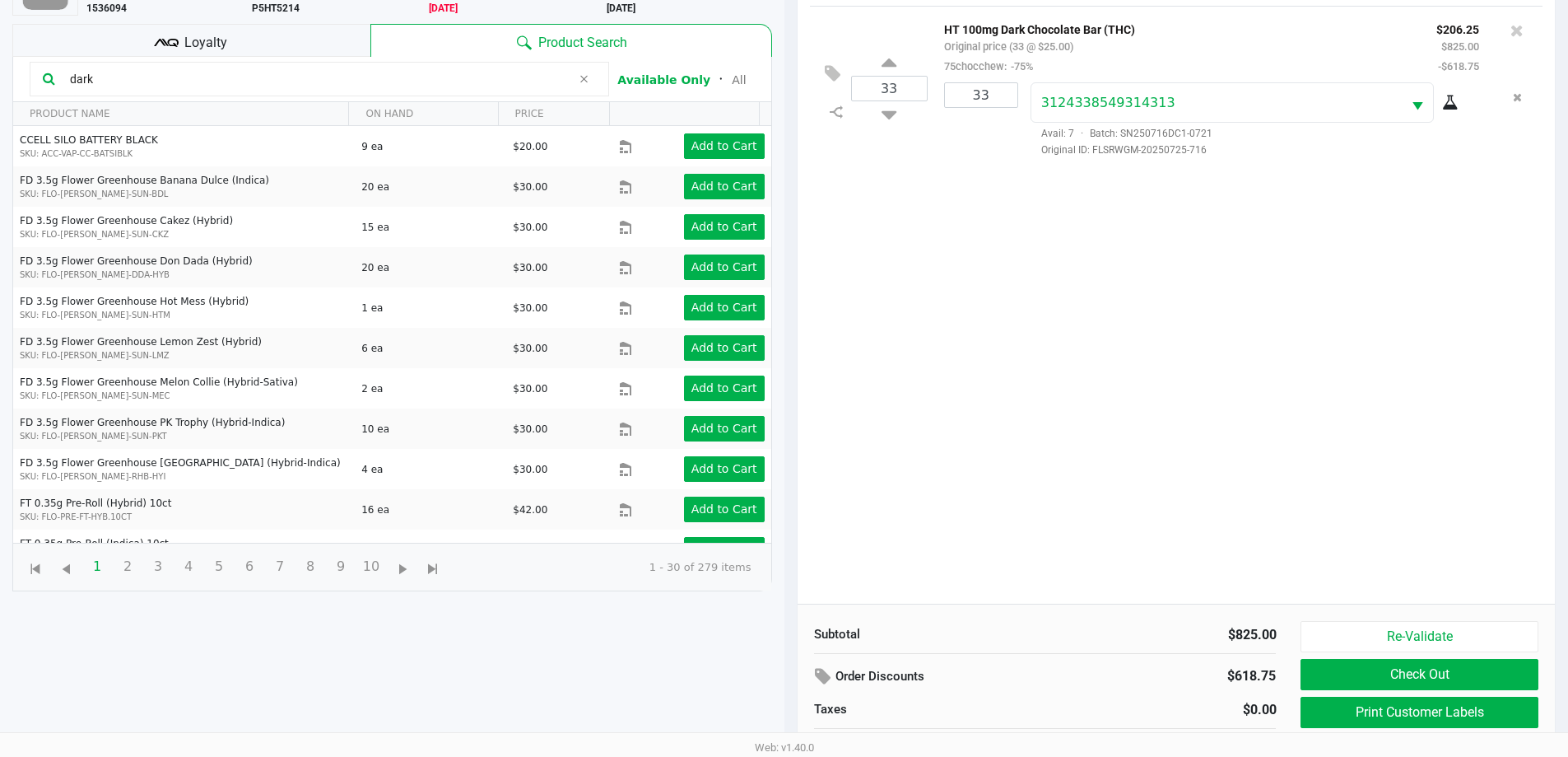
scroll to position [178, 0]
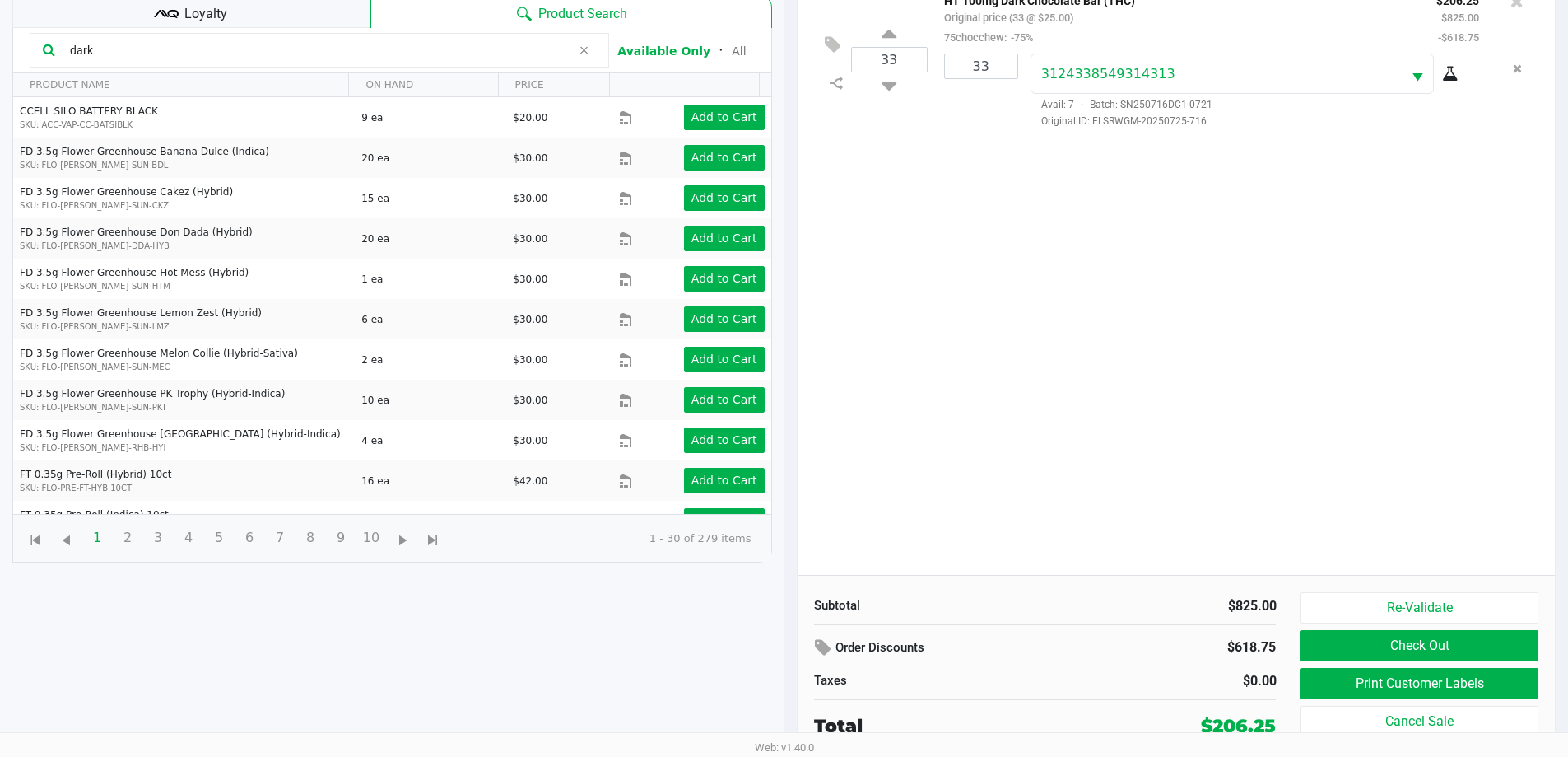
click at [1340, 693] on button "Print Customer Labels" at bounding box center [1419, 683] width 237 height 31
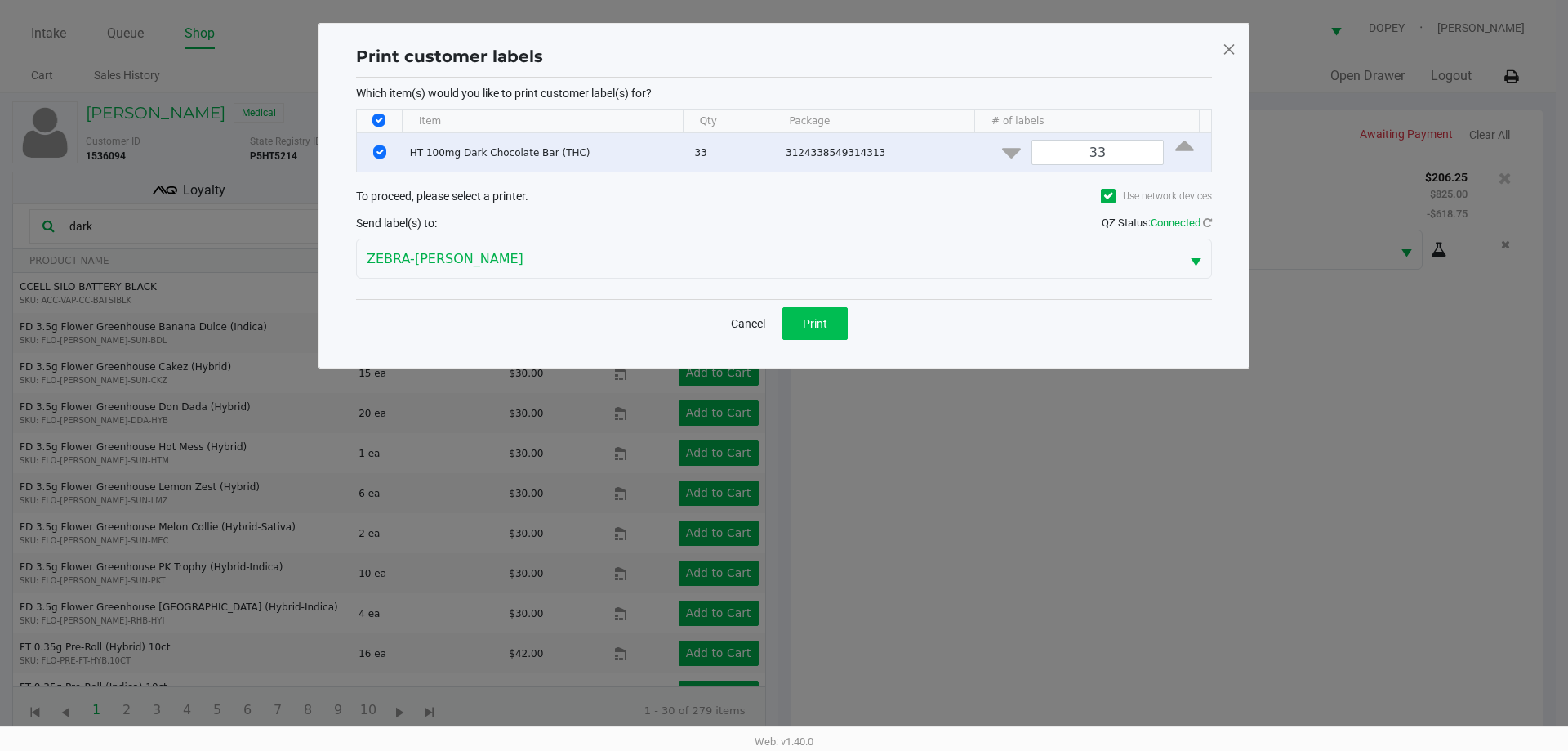
click at [834, 335] on button "Print" at bounding box center [814, 324] width 65 height 33
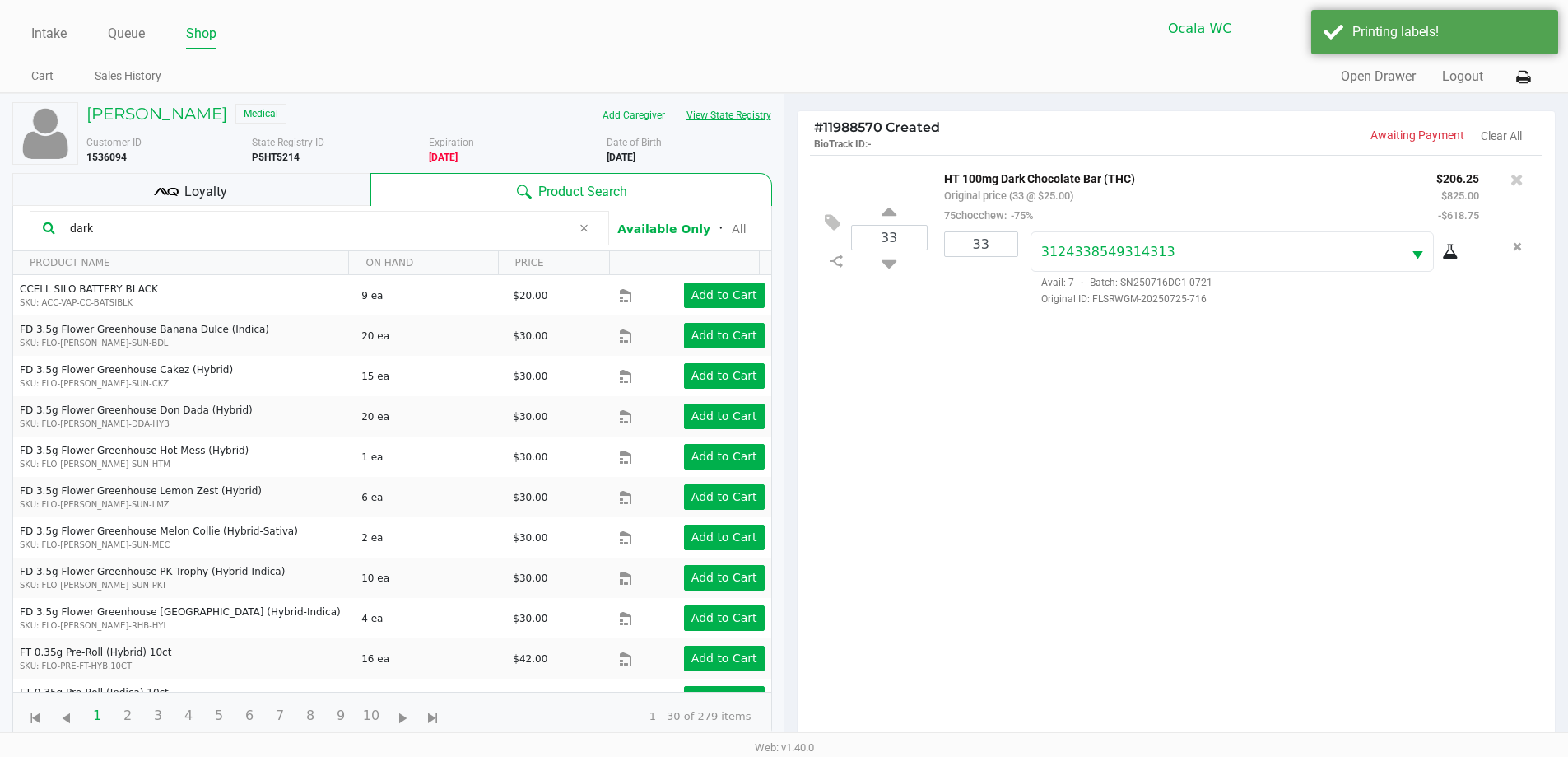
click at [741, 124] on button "View State Registry" at bounding box center [724, 115] width 96 height 27
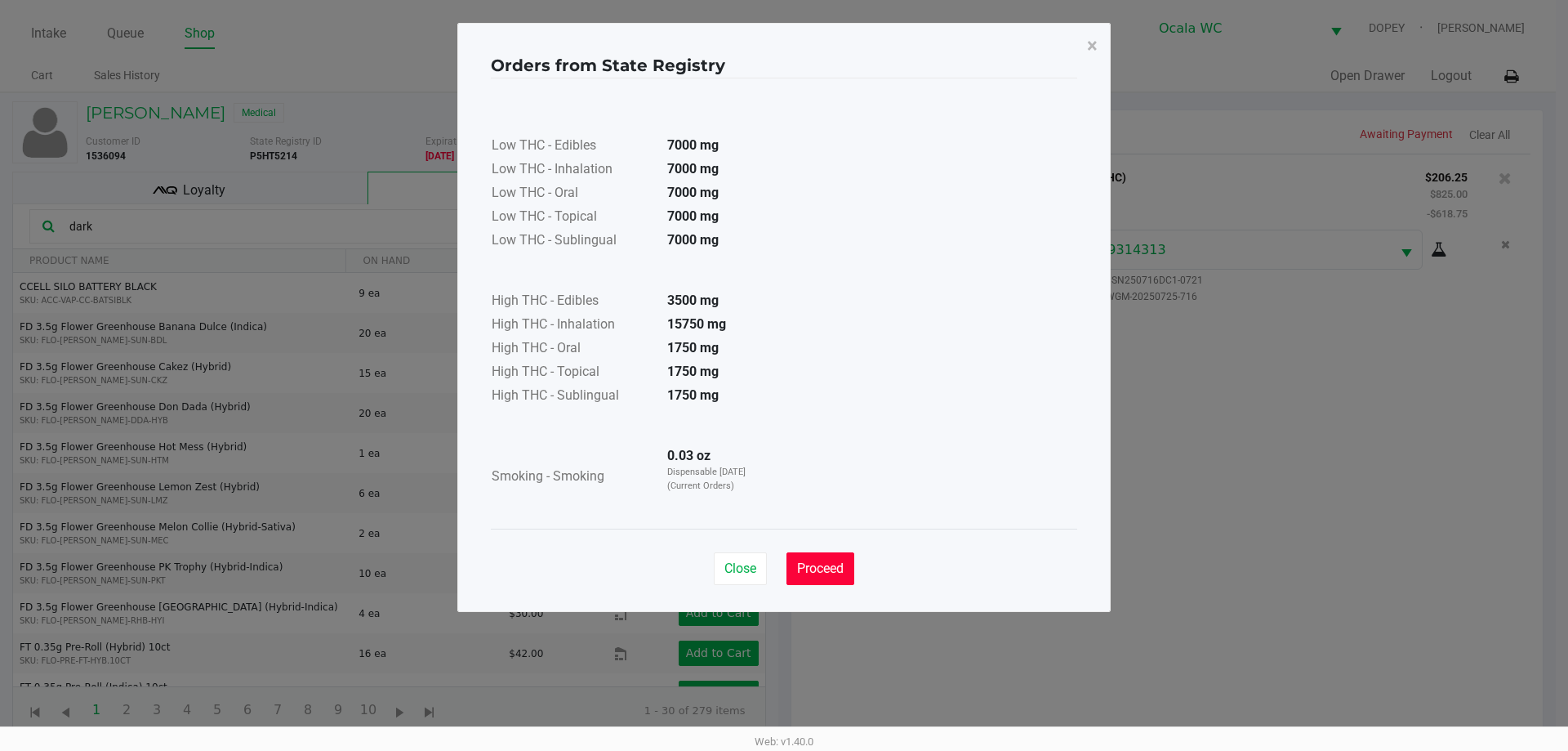
click at [840, 564] on span "Proceed" at bounding box center [820, 568] width 46 height 15
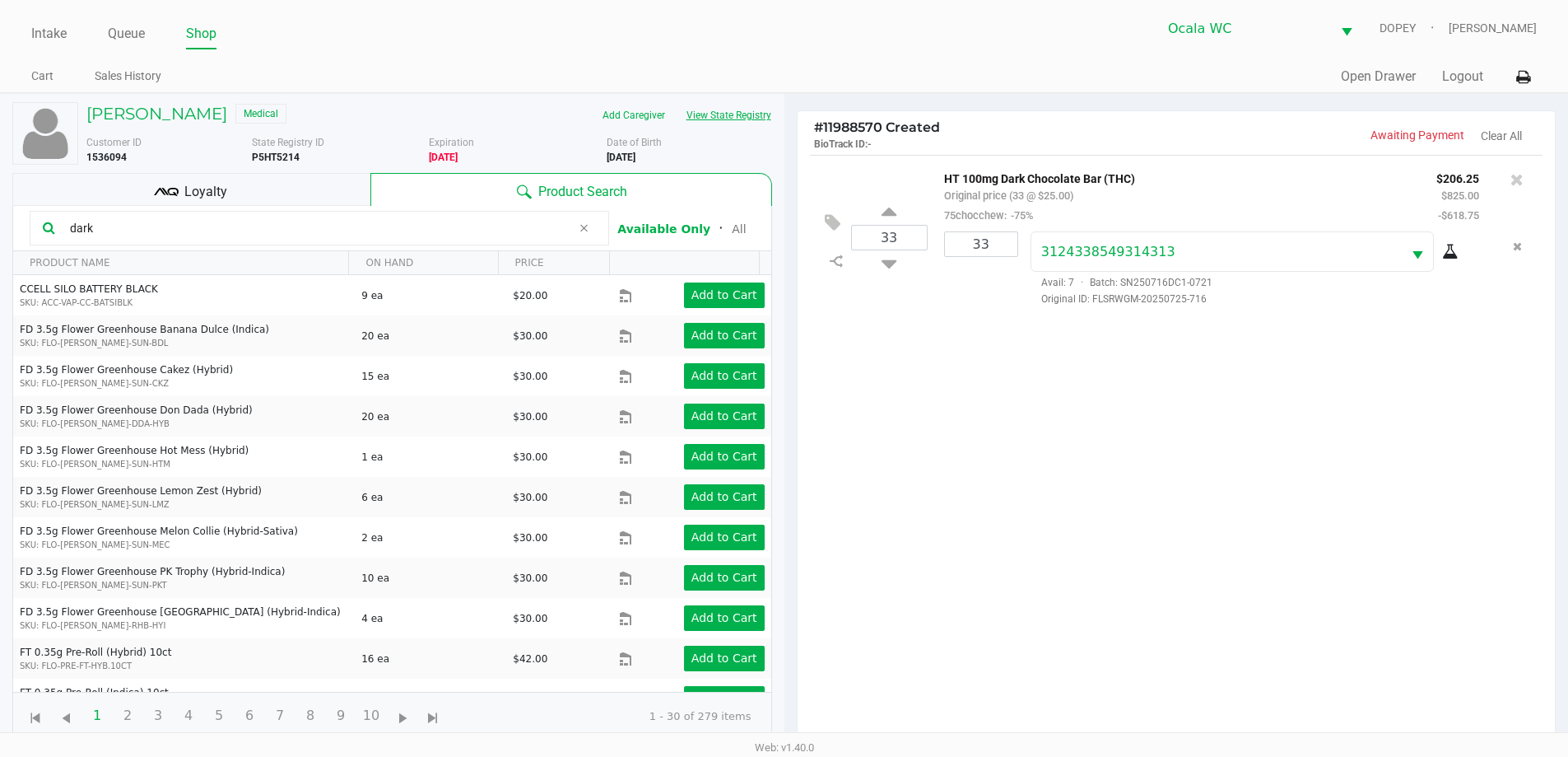
click at [724, 106] on button "View State Registry" at bounding box center [724, 115] width 96 height 27
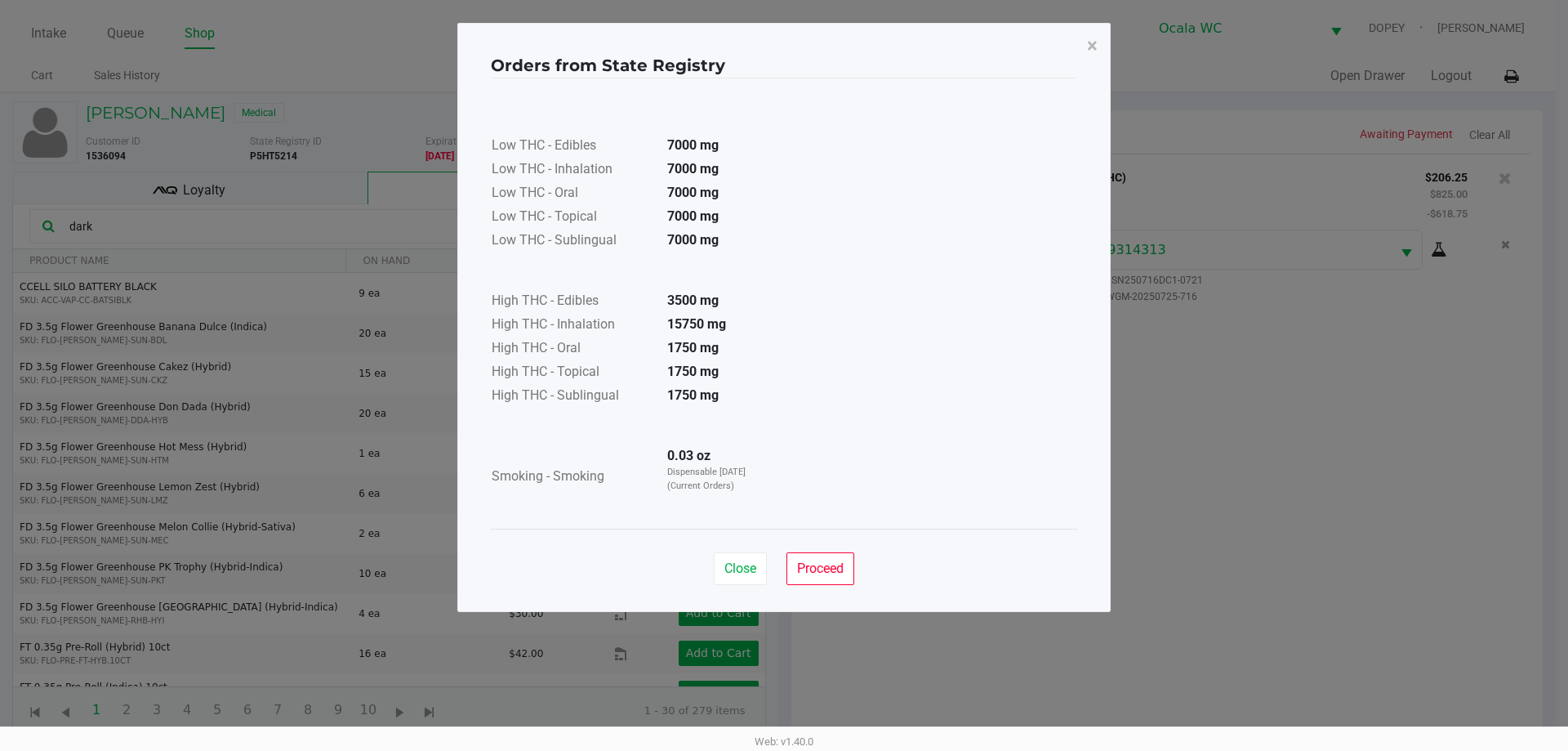
click at [844, 553] on button "Proceed" at bounding box center [821, 568] width 68 height 33
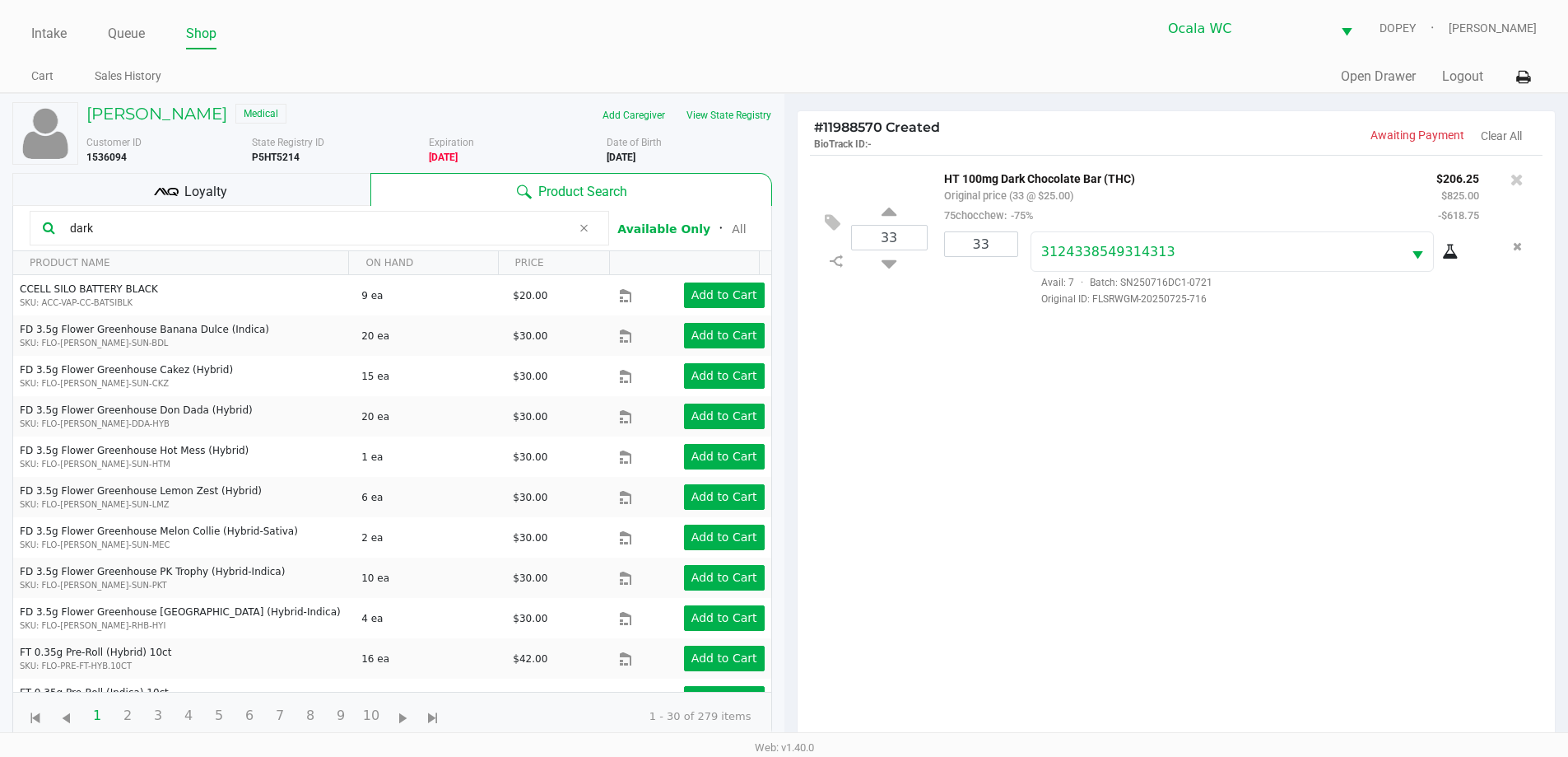
click at [294, 225] on input "dark" at bounding box center [318, 228] width 508 height 25
type input "d"
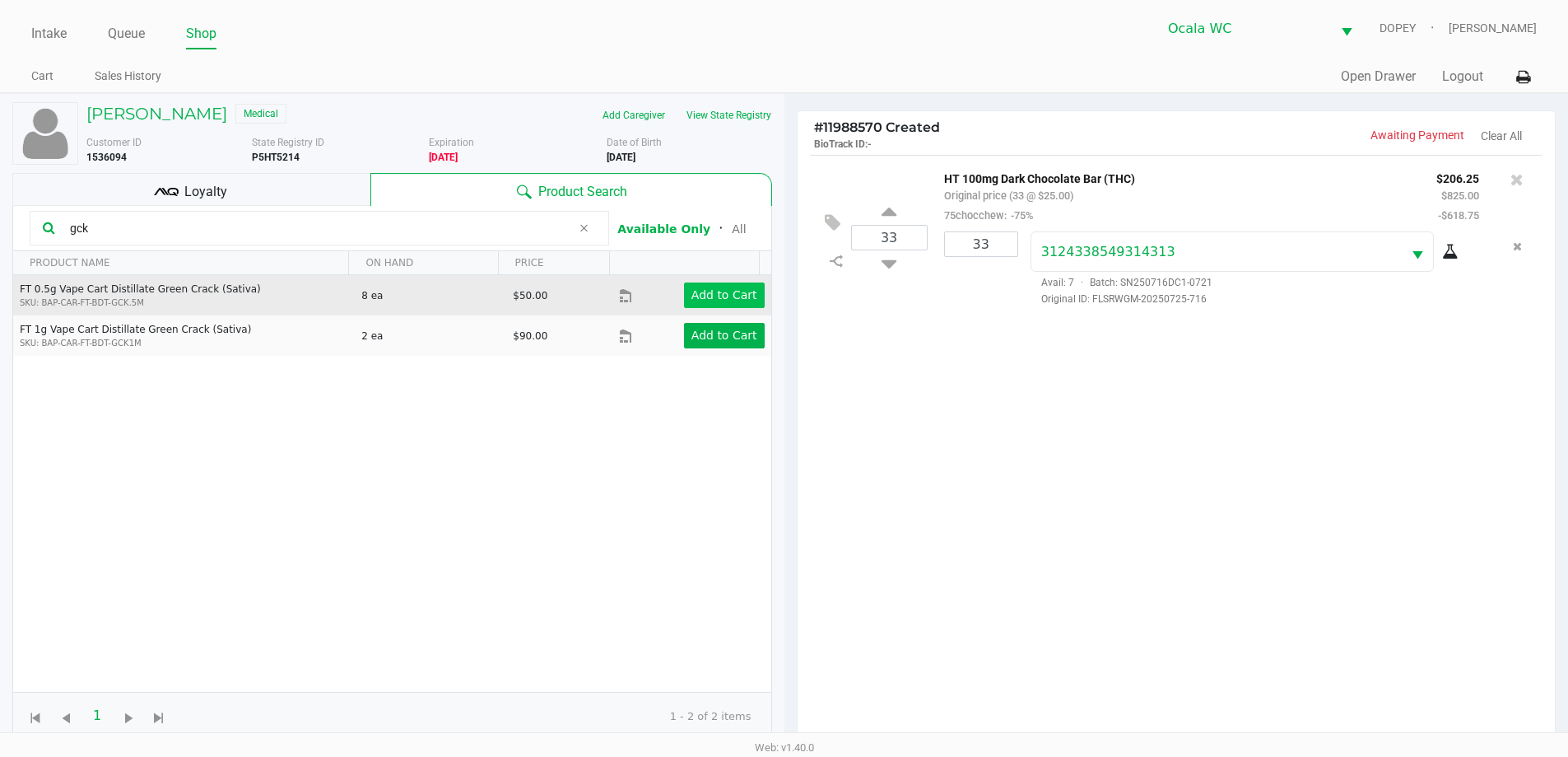
type input "gck"
click at [704, 292] on app-button-loader "Add to Cart" at bounding box center [724, 295] width 66 height 13
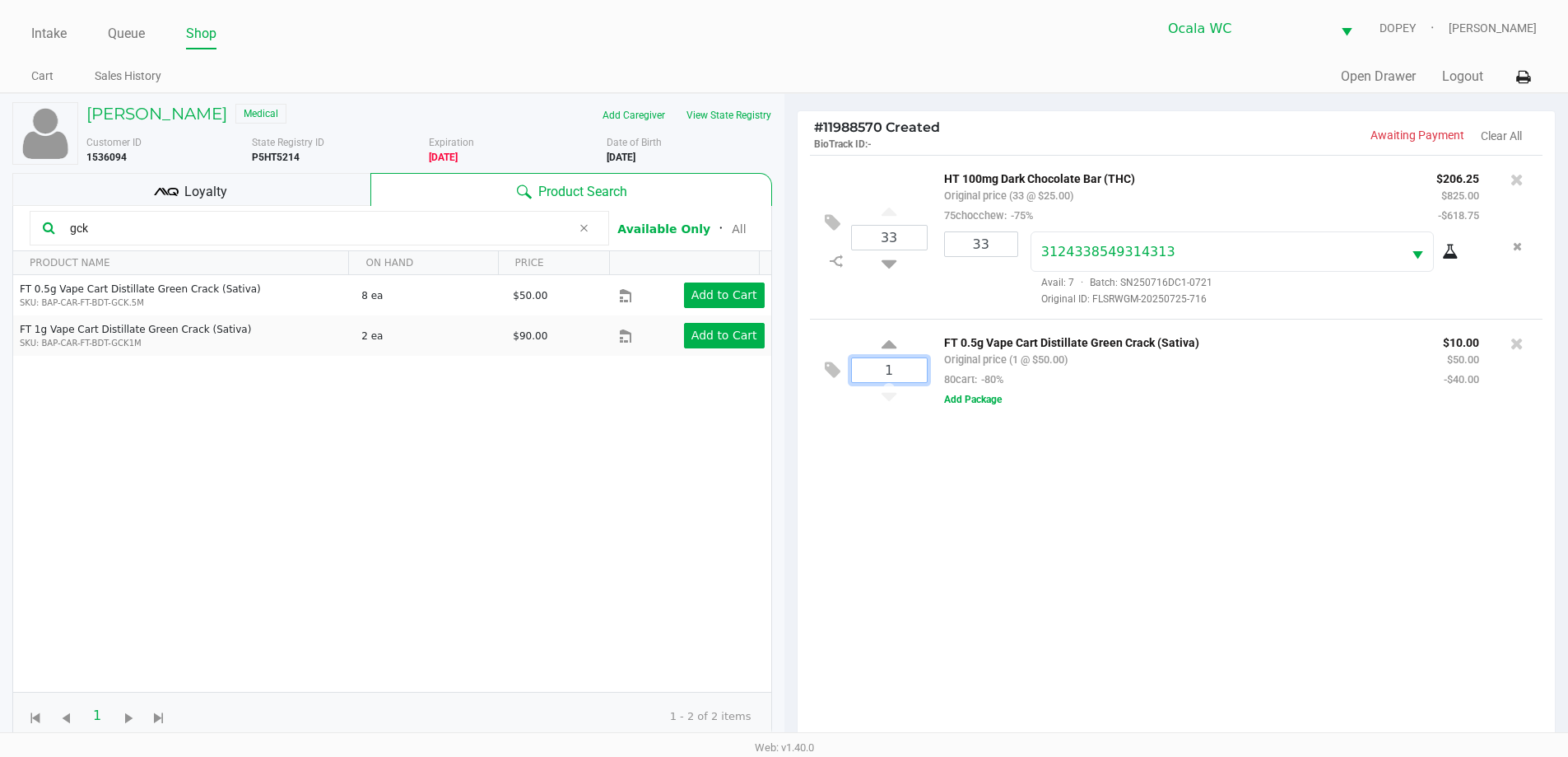
click at [912, 374] on input "1" at bounding box center [889, 370] width 75 height 24
type input "8"
click at [973, 562] on div "[PERSON_NAME] Medical Add Caregiver View State Registry Customer ID 1536094 Sta…" at bounding box center [784, 514] width 1568 height 842
click at [145, 232] on input "gck" at bounding box center [318, 228] width 508 height 25
type input "g"
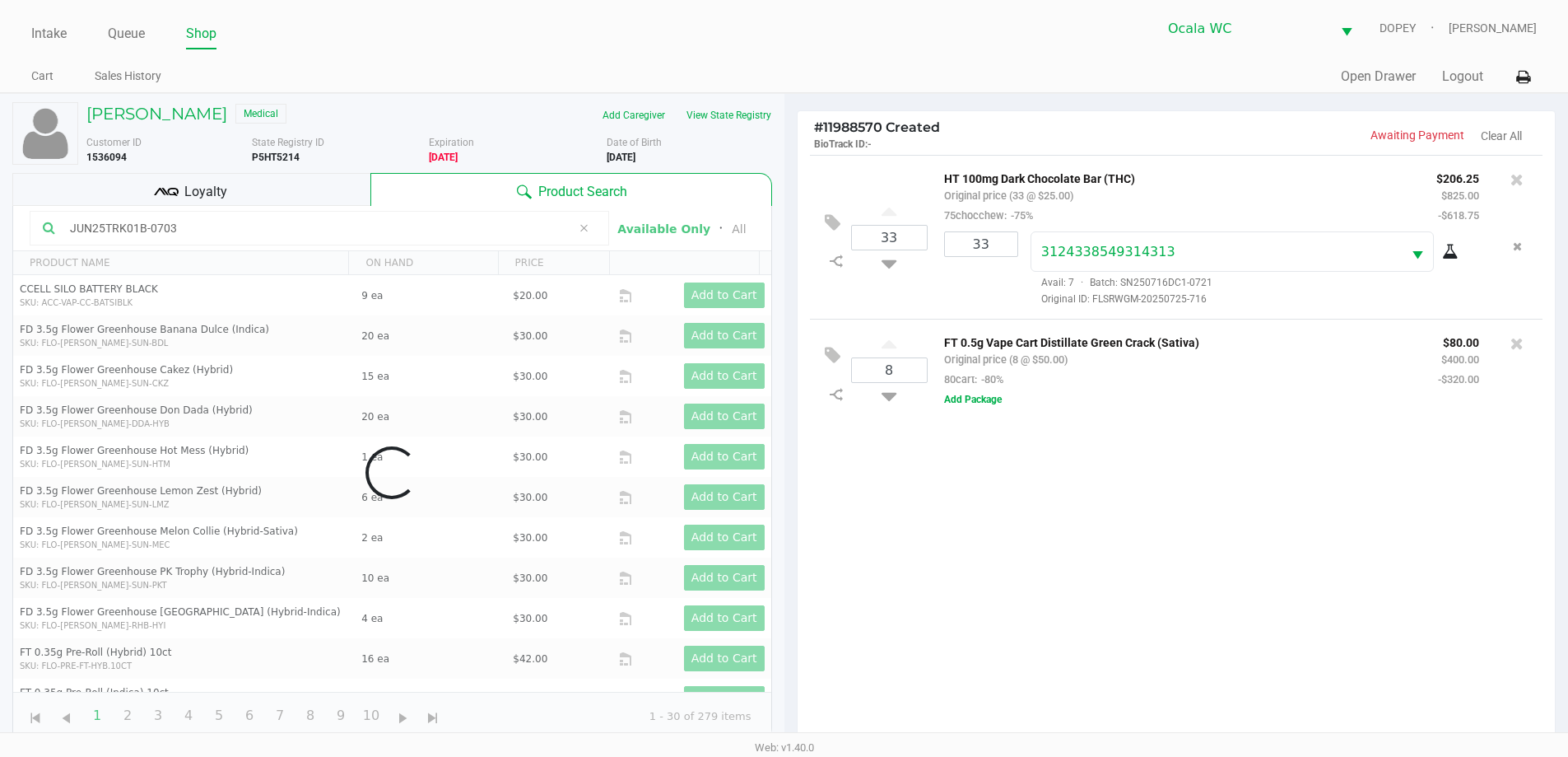
type input "JUN25TRK01B-0703"
click at [1029, 542] on div "33 HT 100mg Dark Chocolate Bar (THC) Original price (33 @ $25.00) 75chocchew: -…" at bounding box center [1176, 454] width 758 height 598
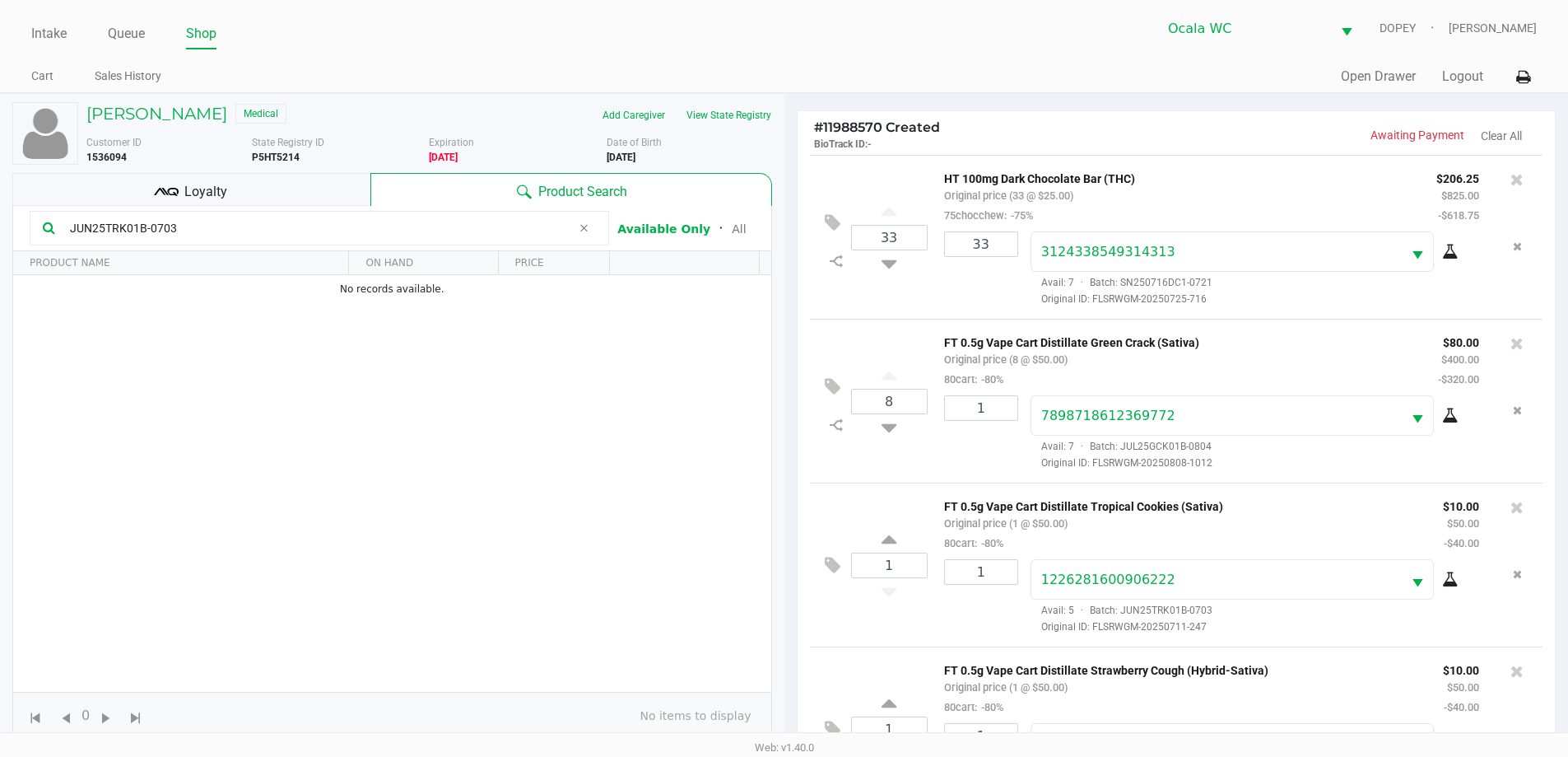
scroll to position [61, 0]
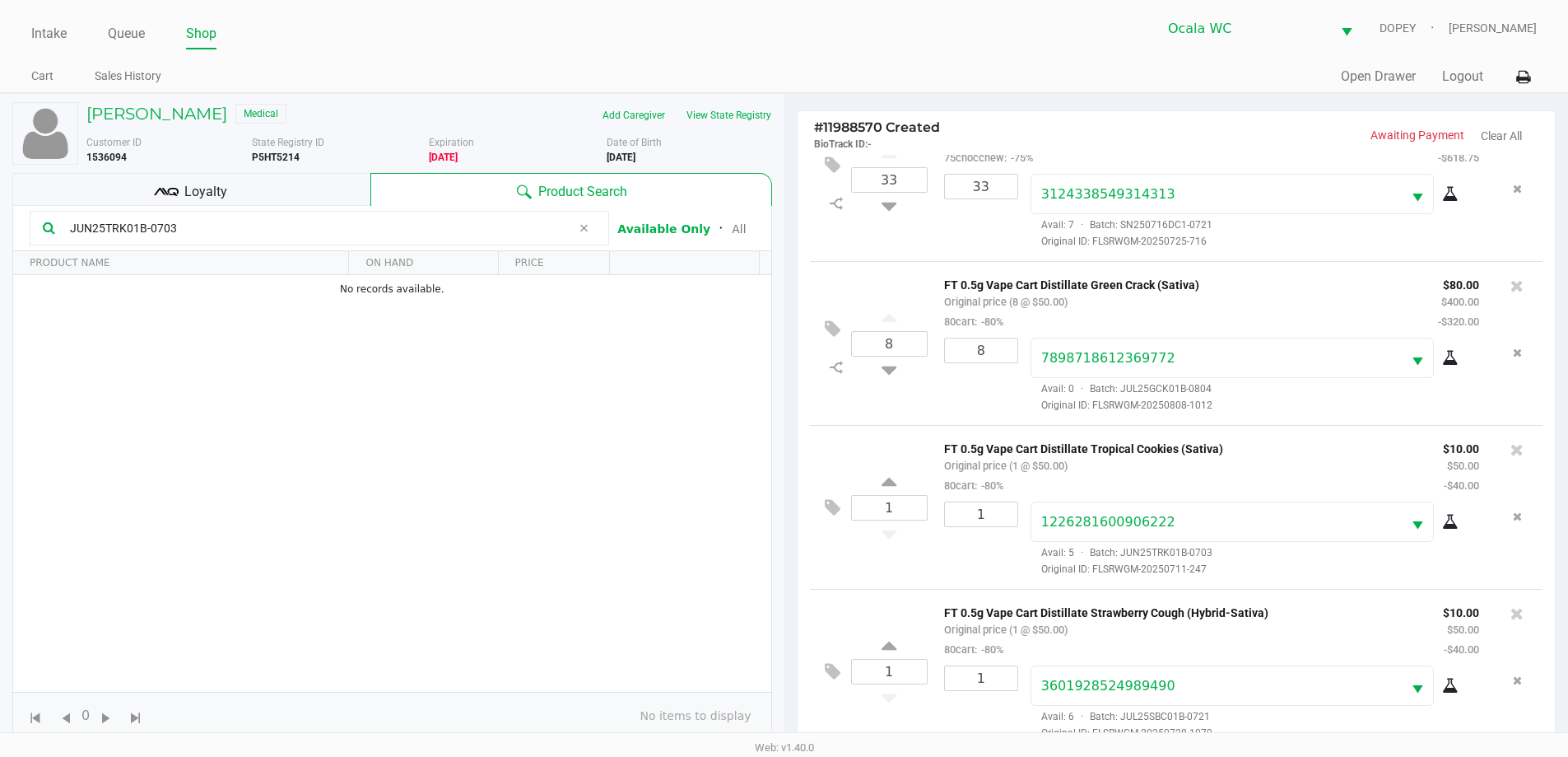
click at [1083, 280] on p "FT 0.5g Vape Cart Distillate Green Crack (Sativa)" at bounding box center [1179, 282] width 470 height 17
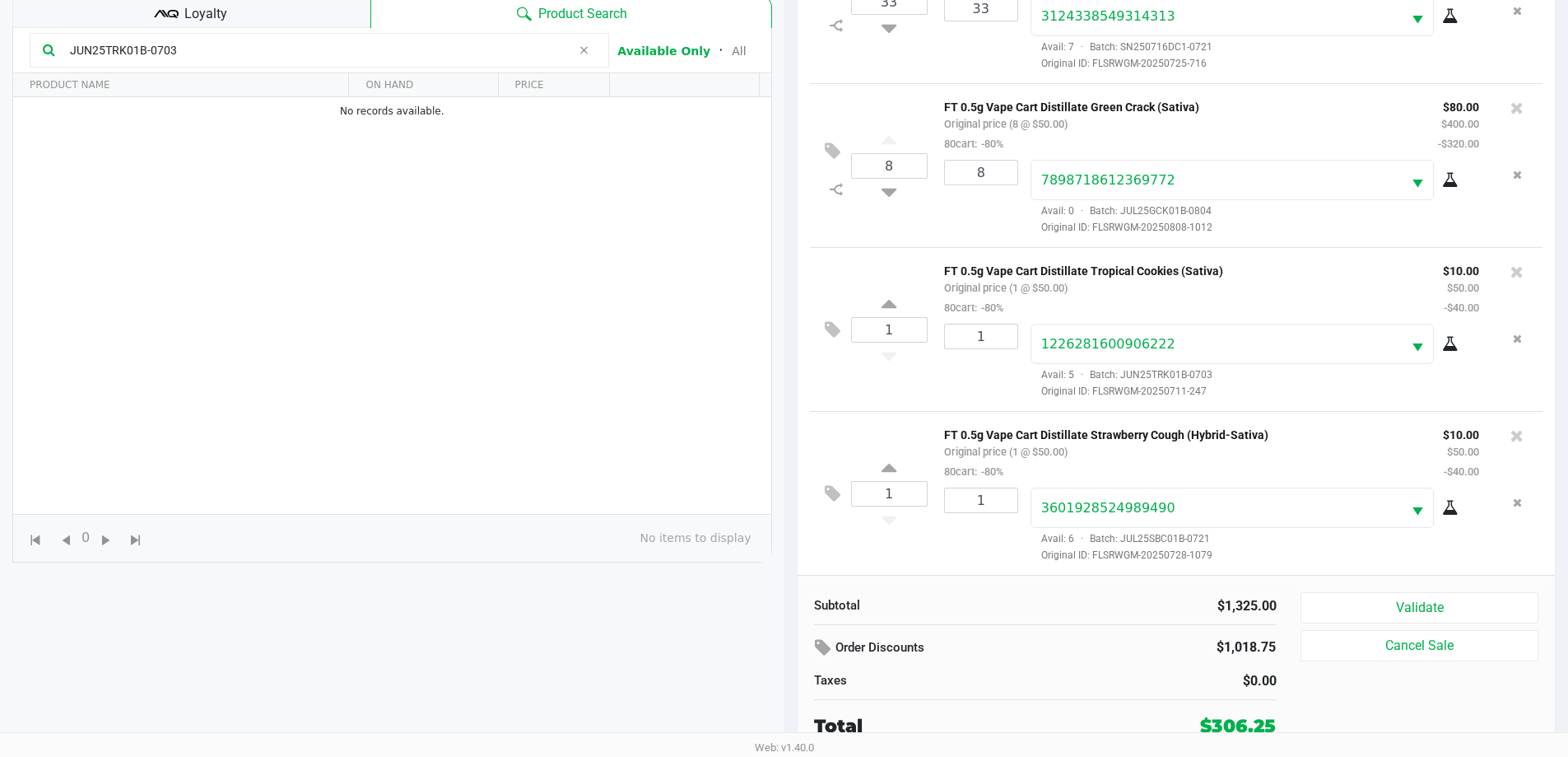
click at [1343, 606] on button "Validate" at bounding box center [1419, 608] width 237 height 31
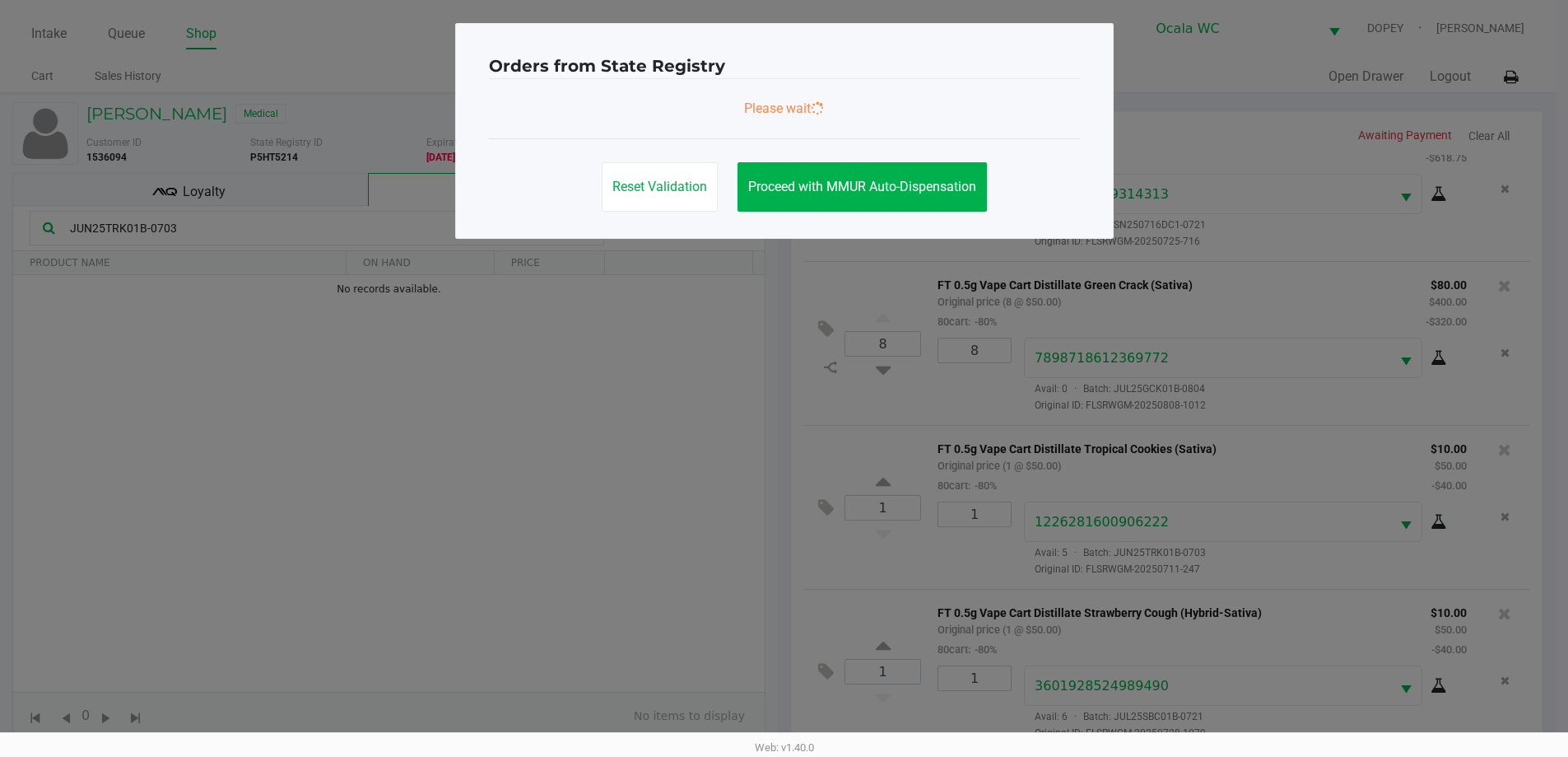
scroll to position [0, 0]
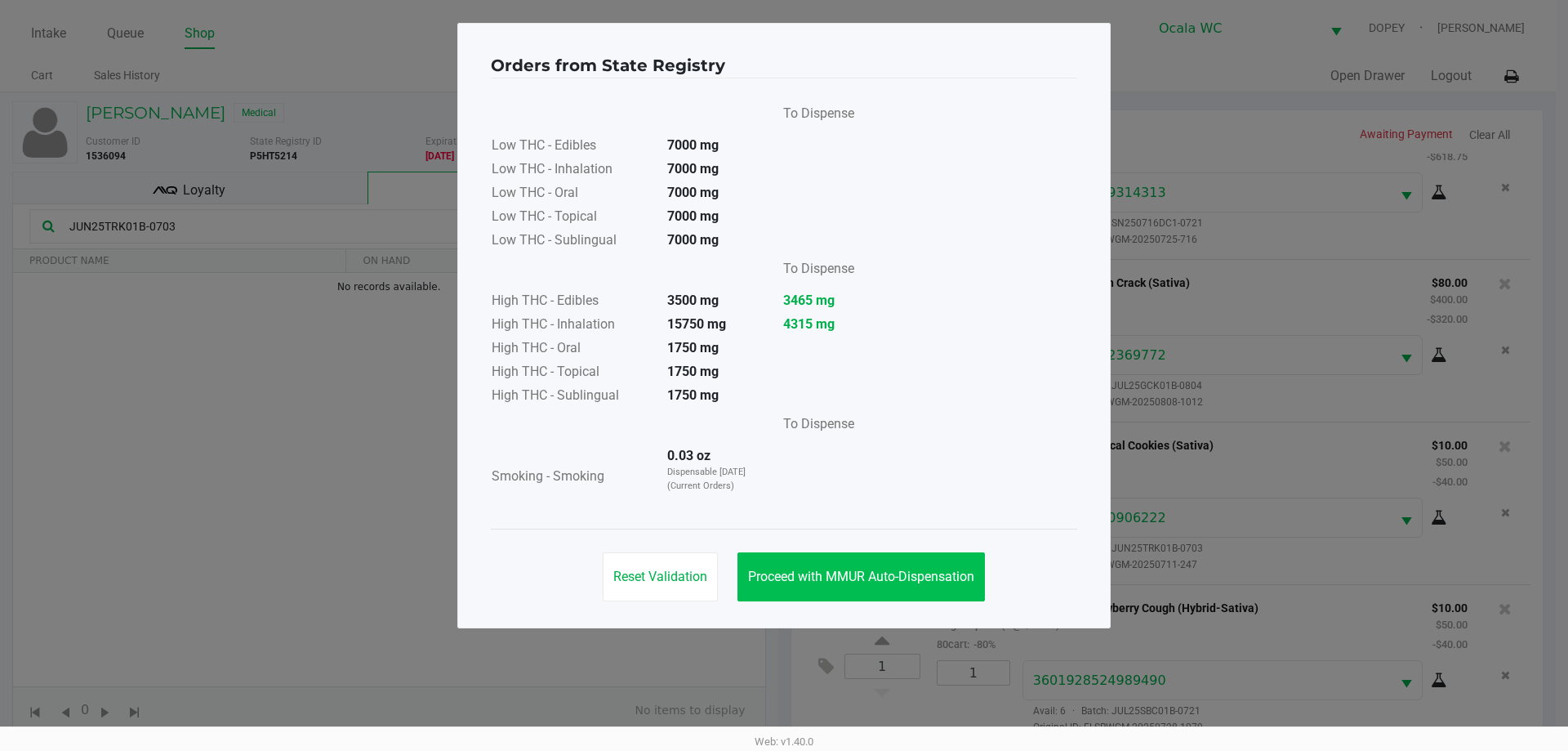
click at [866, 563] on button "Proceed with MMUR Auto-Dispensation" at bounding box center [861, 576] width 247 height 49
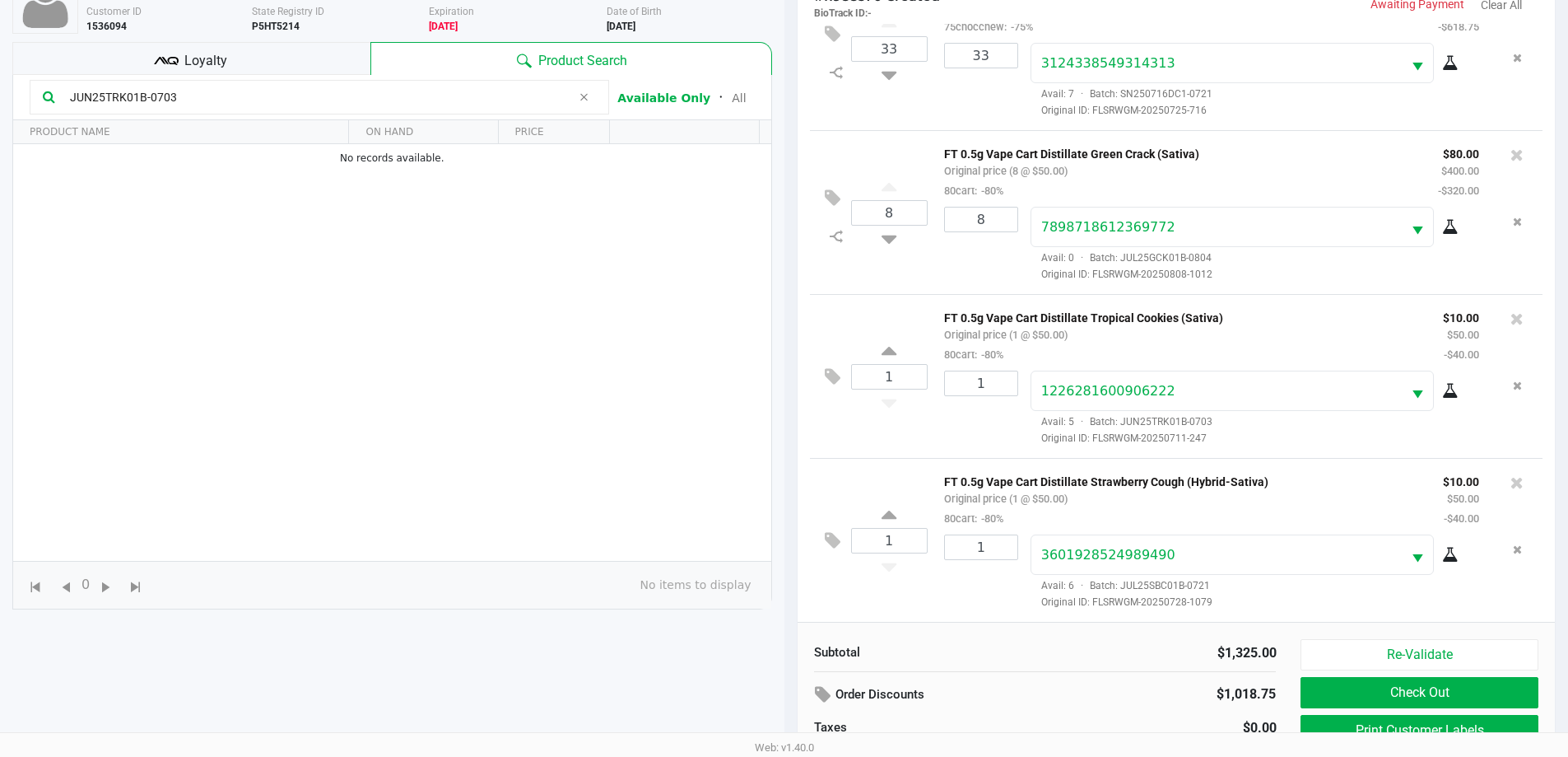
scroll to position [178, 0]
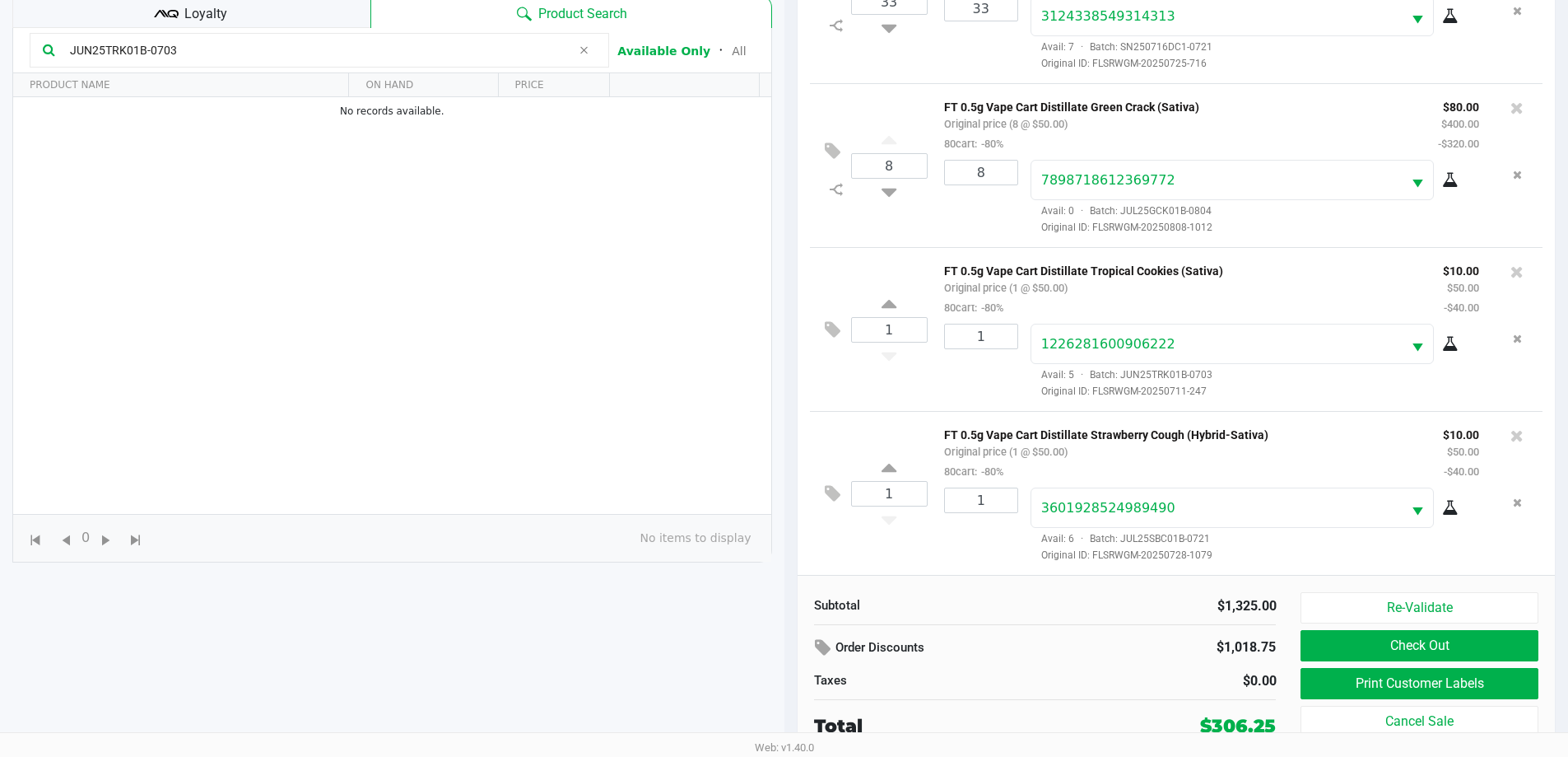
click at [1336, 678] on button "Print Customer Labels" at bounding box center [1419, 683] width 237 height 31
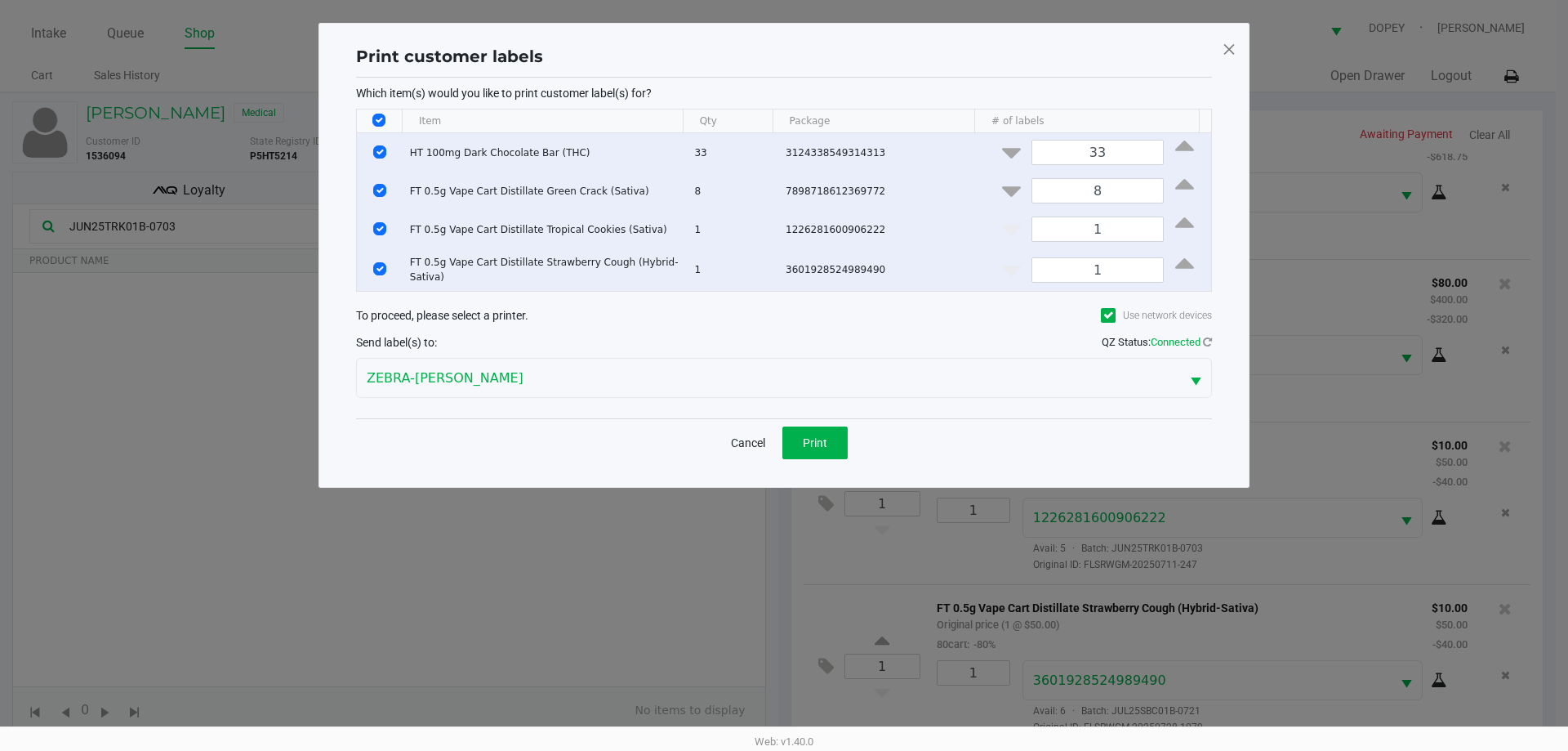
click at [376, 116] on input "Select All Rows" at bounding box center [379, 120] width 13 height 13
checkbox input "false"
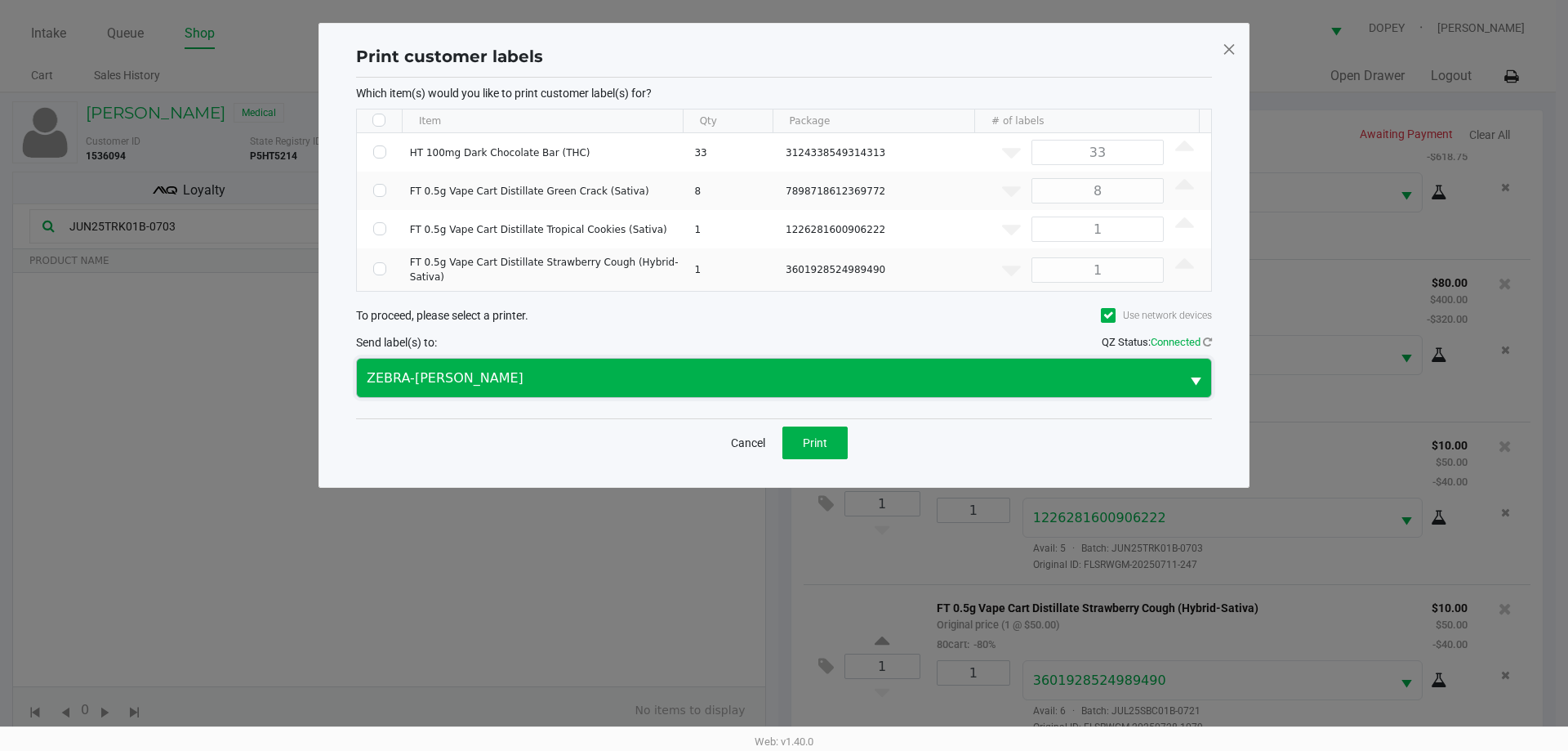
click at [952, 369] on span "ZEBRA-[PERSON_NAME]" at bounding box center [769, 378] width 804 height 20
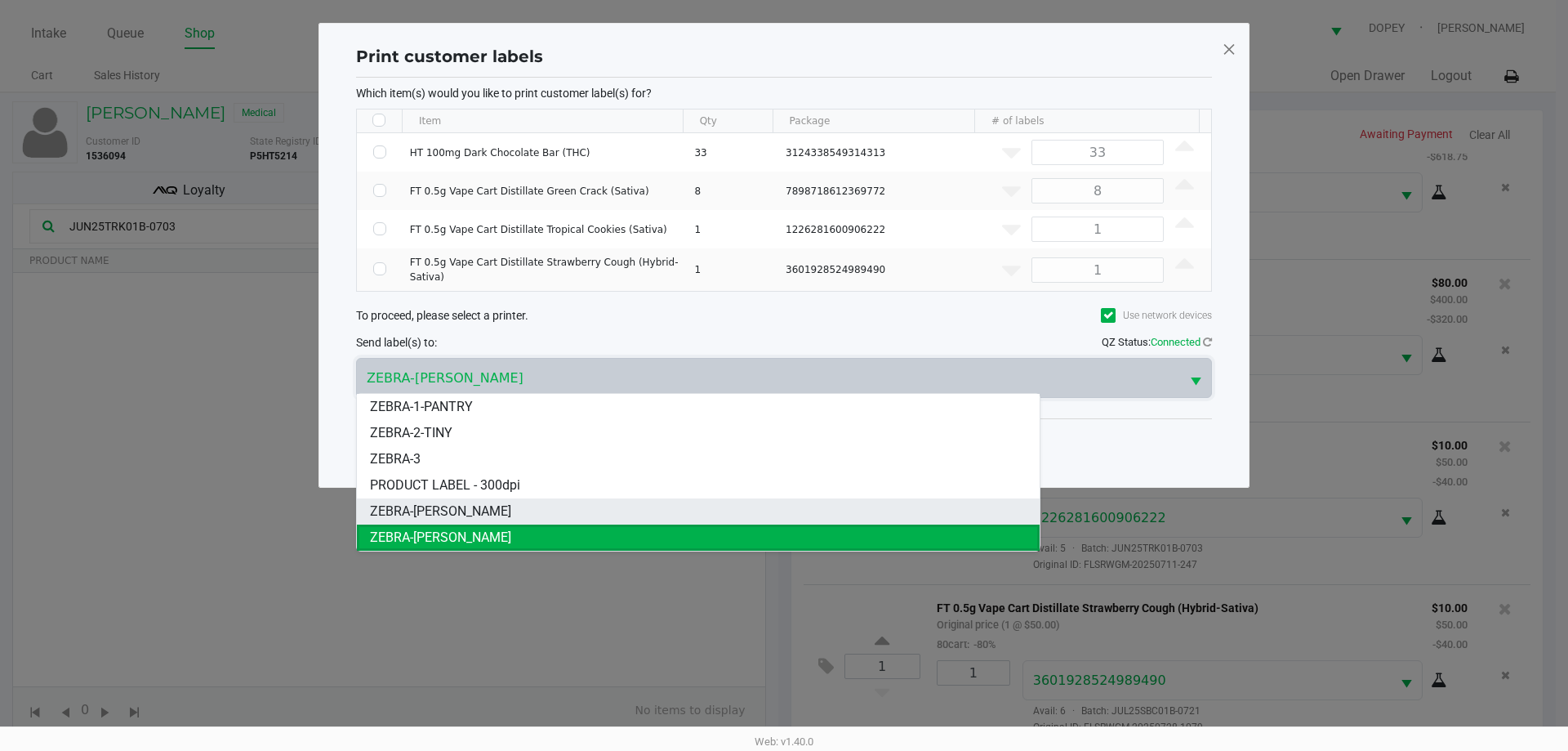
click at [442, 510] on span "ZEBRA-[PERSON_NAME]" at bounding box center [441, 511] width 142 height 20
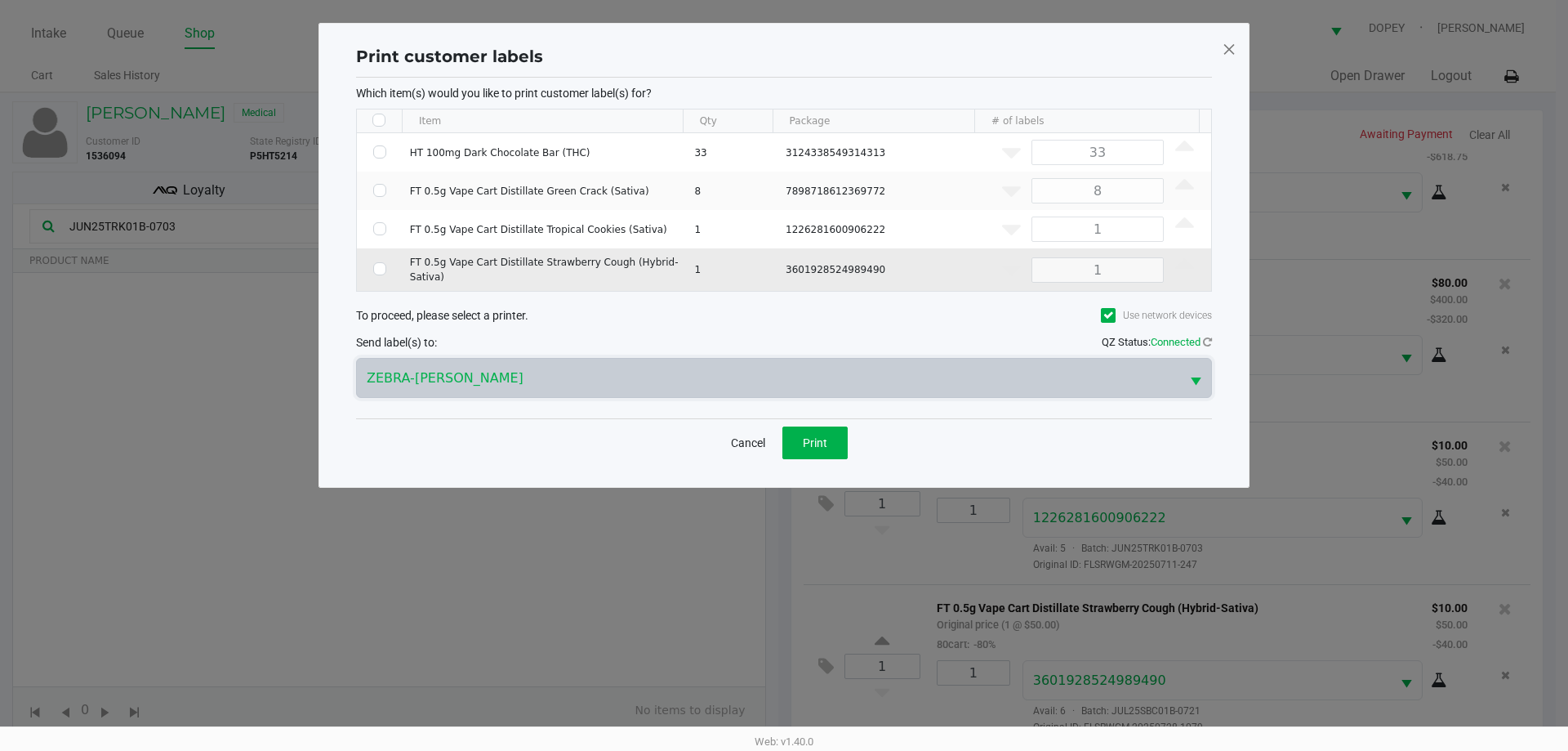
click at [379, 267] on input "Select Row" at bounding box center [380, 269] width 13 height 13
checkbox input "true"
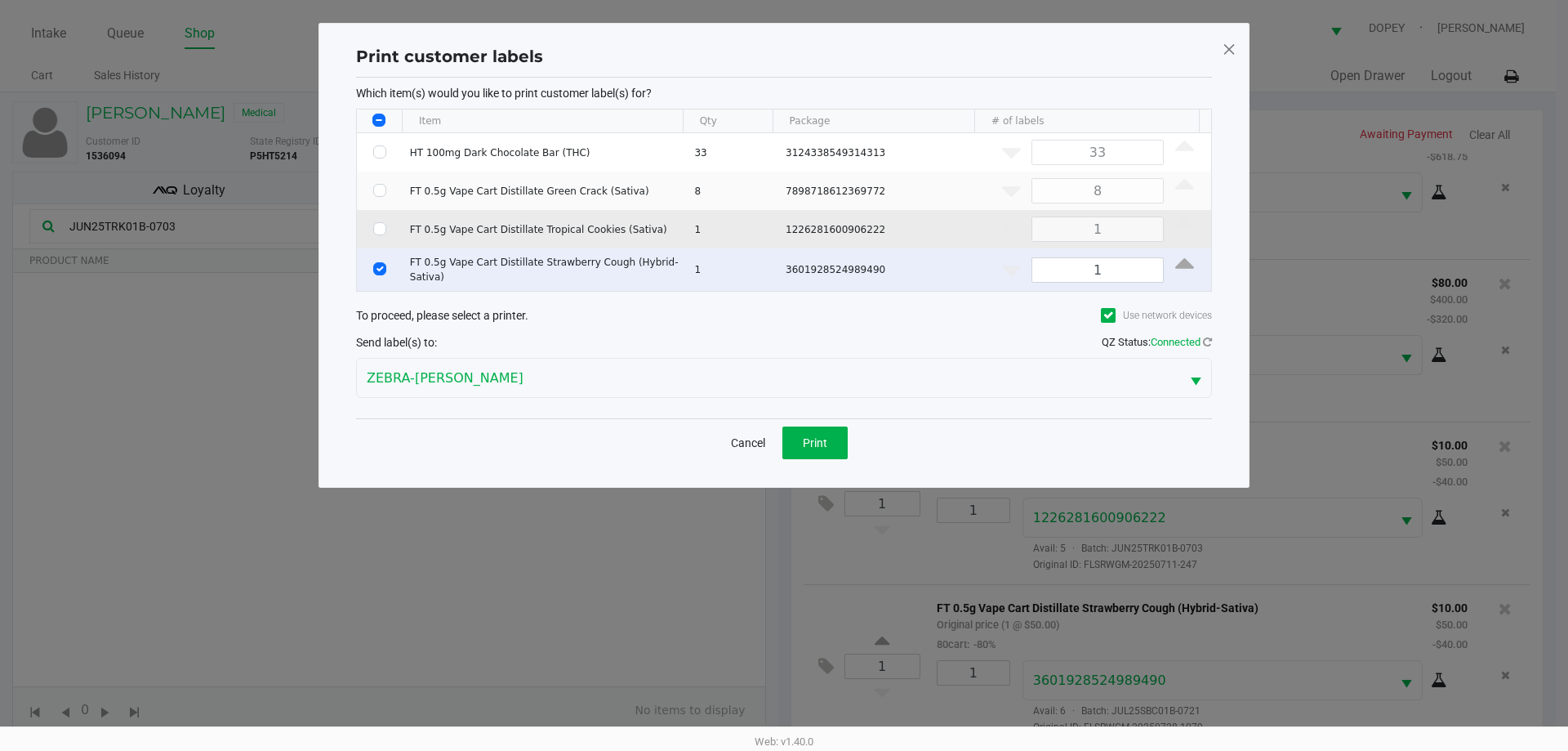
click at [375, 231] on input "Select Row" at bounding box center [380, 229] width 13 height 13
checkbox input "true"
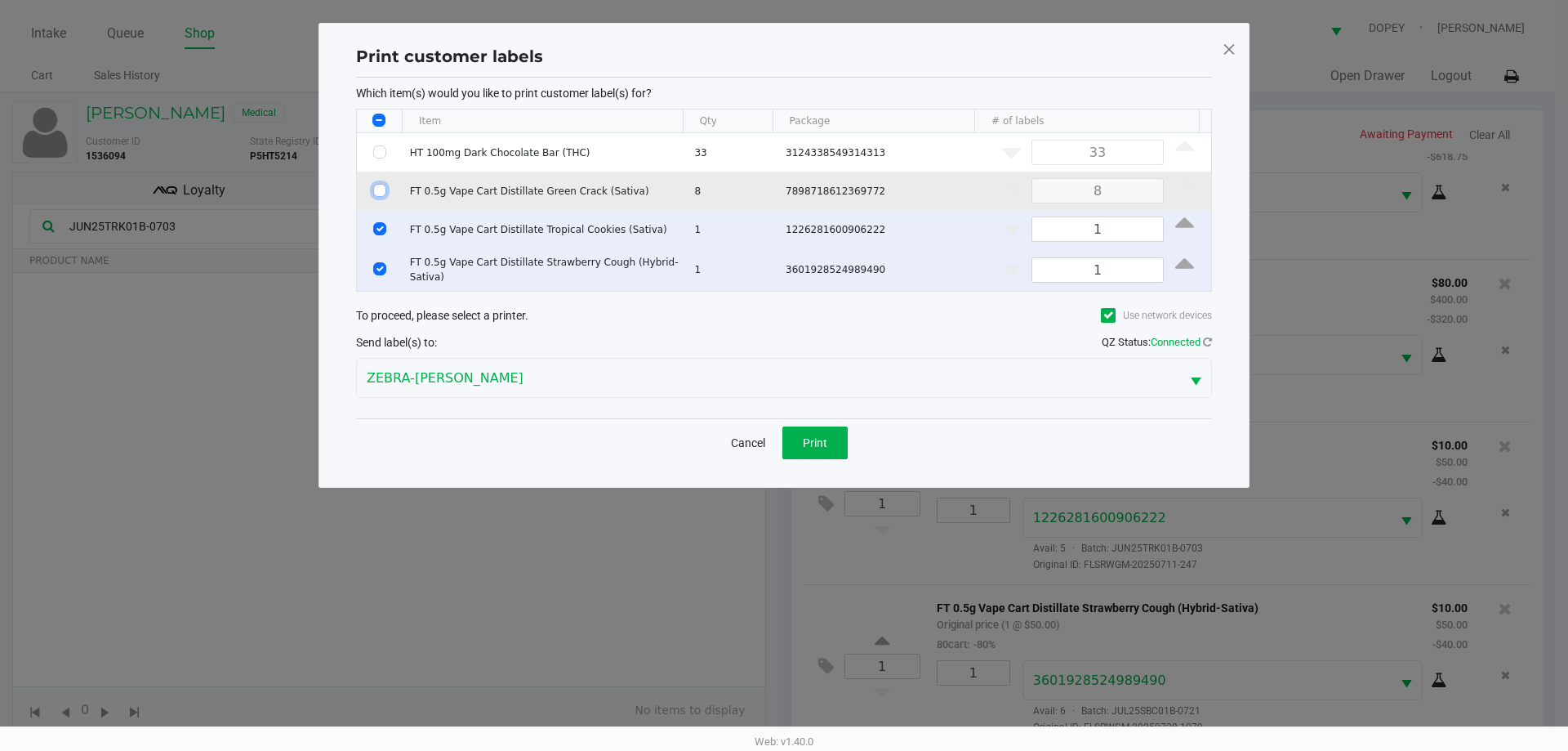
click at [378, 190] on input "Select Row" at bounding box center [380, 191] width 13 height 13
checkbox input "true"
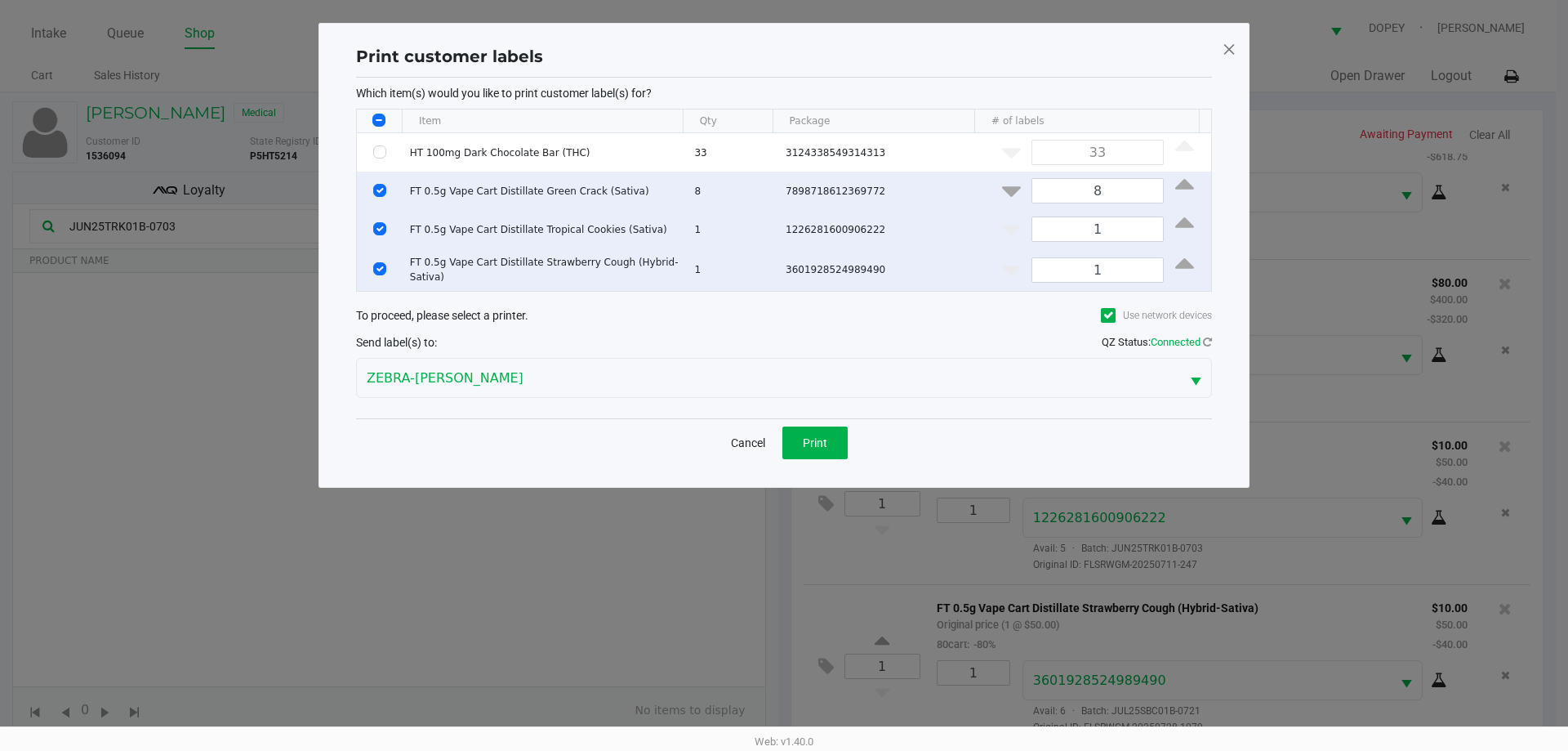
click at [607, 577] on ngb-modal-window "Print customer labels Which item(s) would you like to print customer label(s) f…" at bounding box center [784, 376] width 1568 height 751
click at [819, 442] on span "Print" at bounding box center [815, 442] width 25 height 13
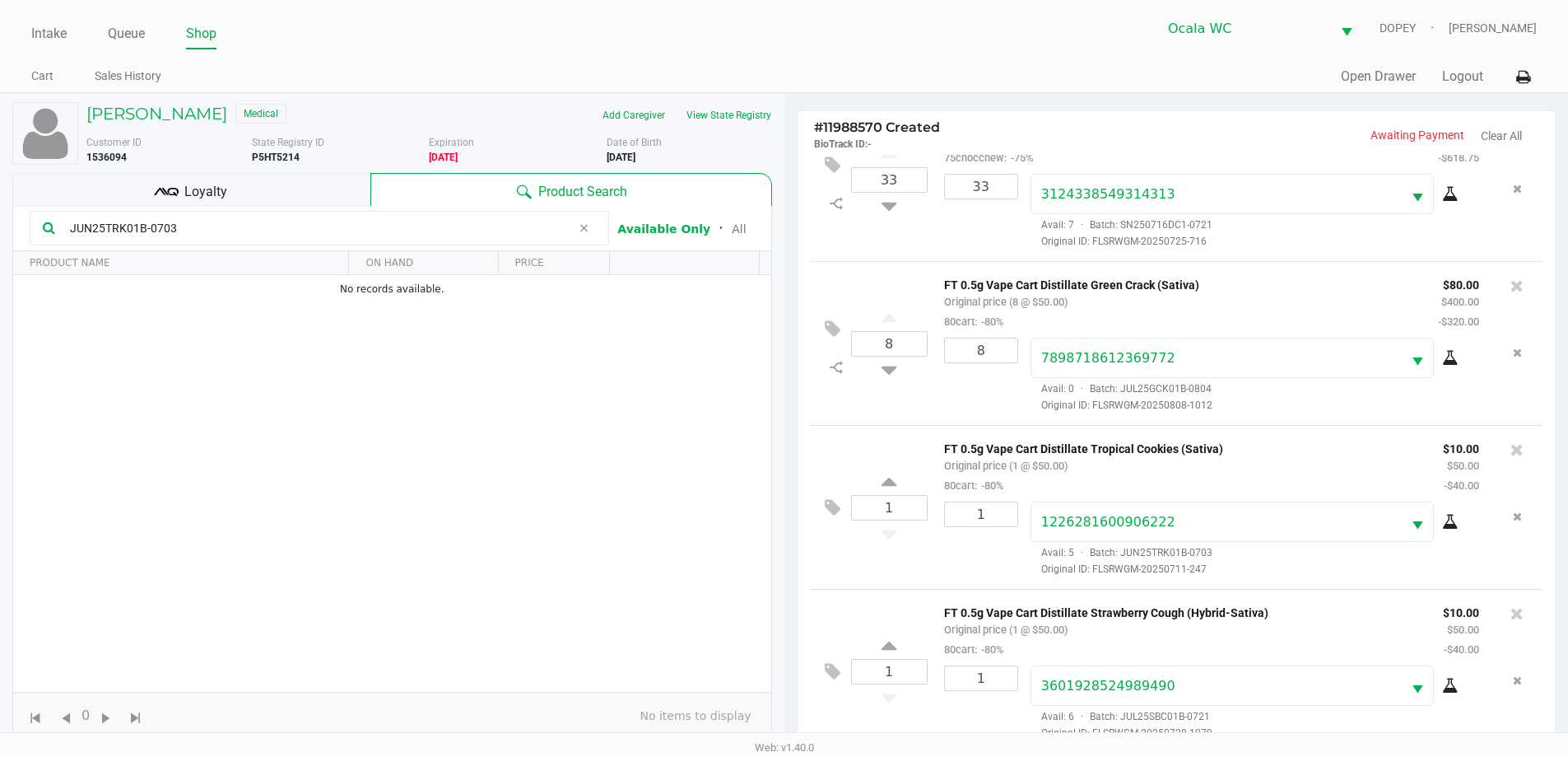
scroll to position [178, 0]
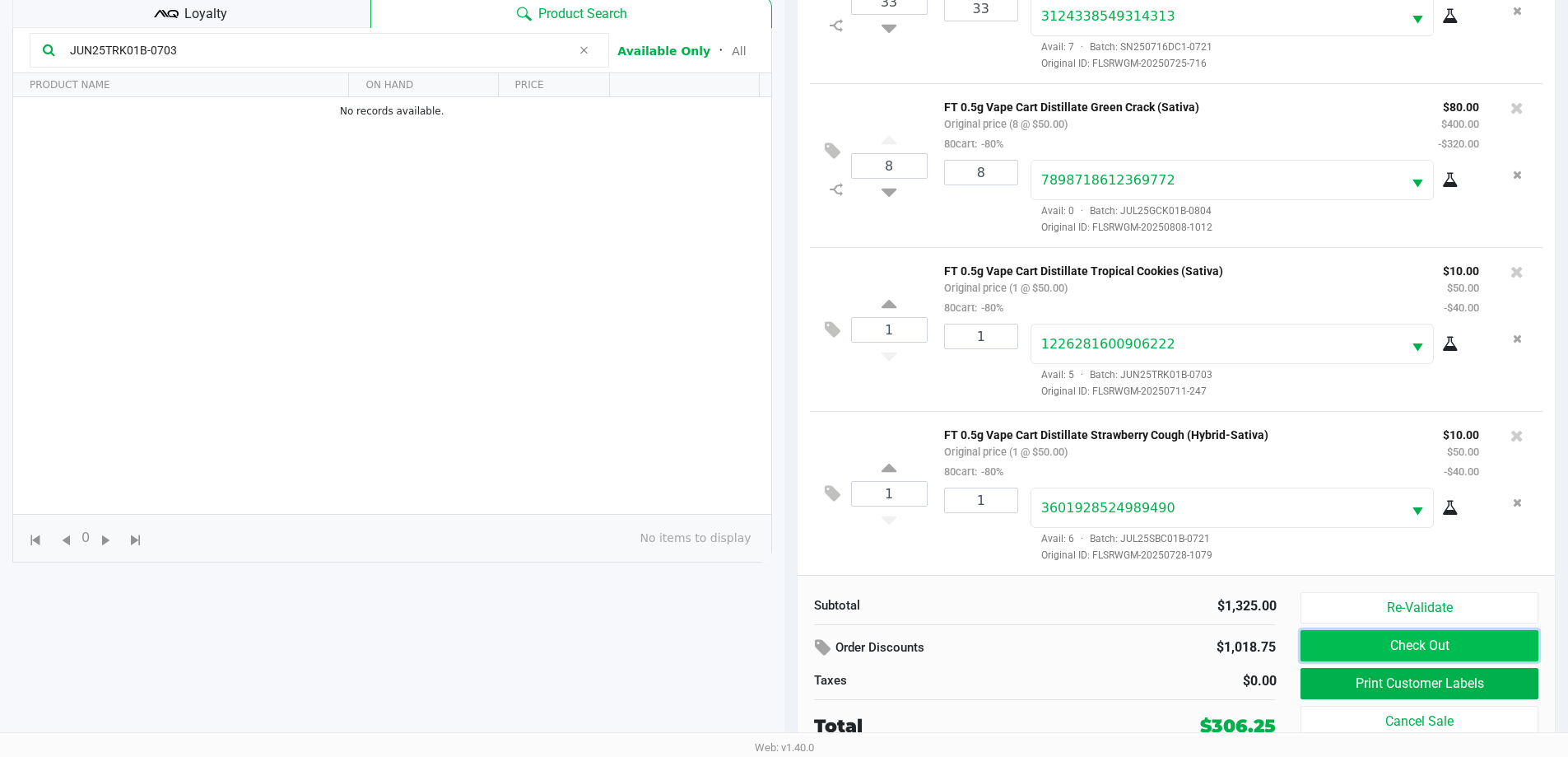
click at [1341, 652] on button "Check Out" at bounding box center [1419, 645] width 237 height 31
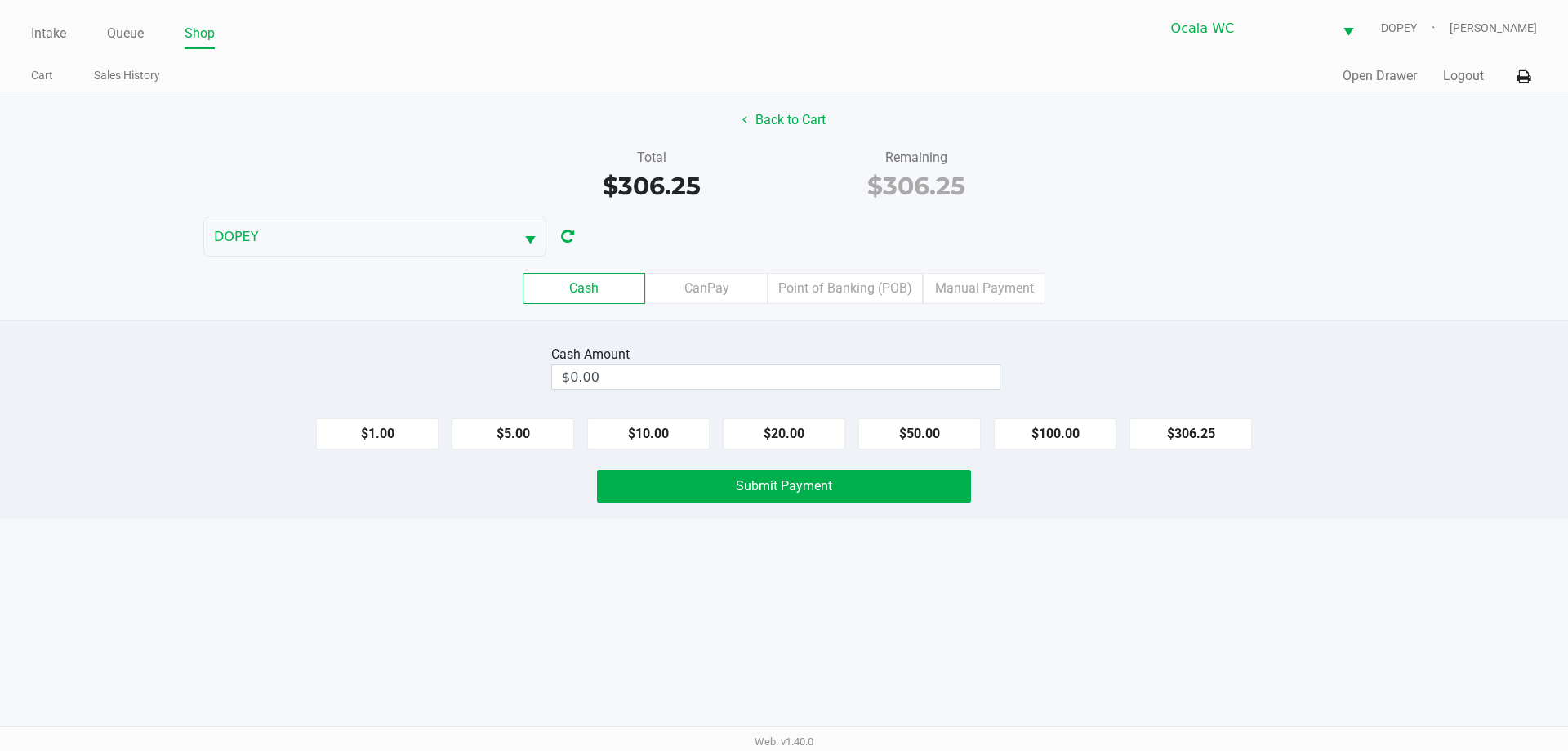
click at [965, 633] on div "Intake Queue Shop Ocala WC DOPEY [PERSON_NAME] Cart Sales History Quick Sale Op…" at bounding box center [784, 376] width 1568 height 751
click at [940, 614] on div "Intake Queue Shop Ocala WC DOPEY [PERSON_NAME] Cart Sales History Quick Sale Op…" at bounding box center [784, 376] width 1568 height 751
click at [658, 369] on input "$0.00" at bounding box center [776, 376] width 447 height 24
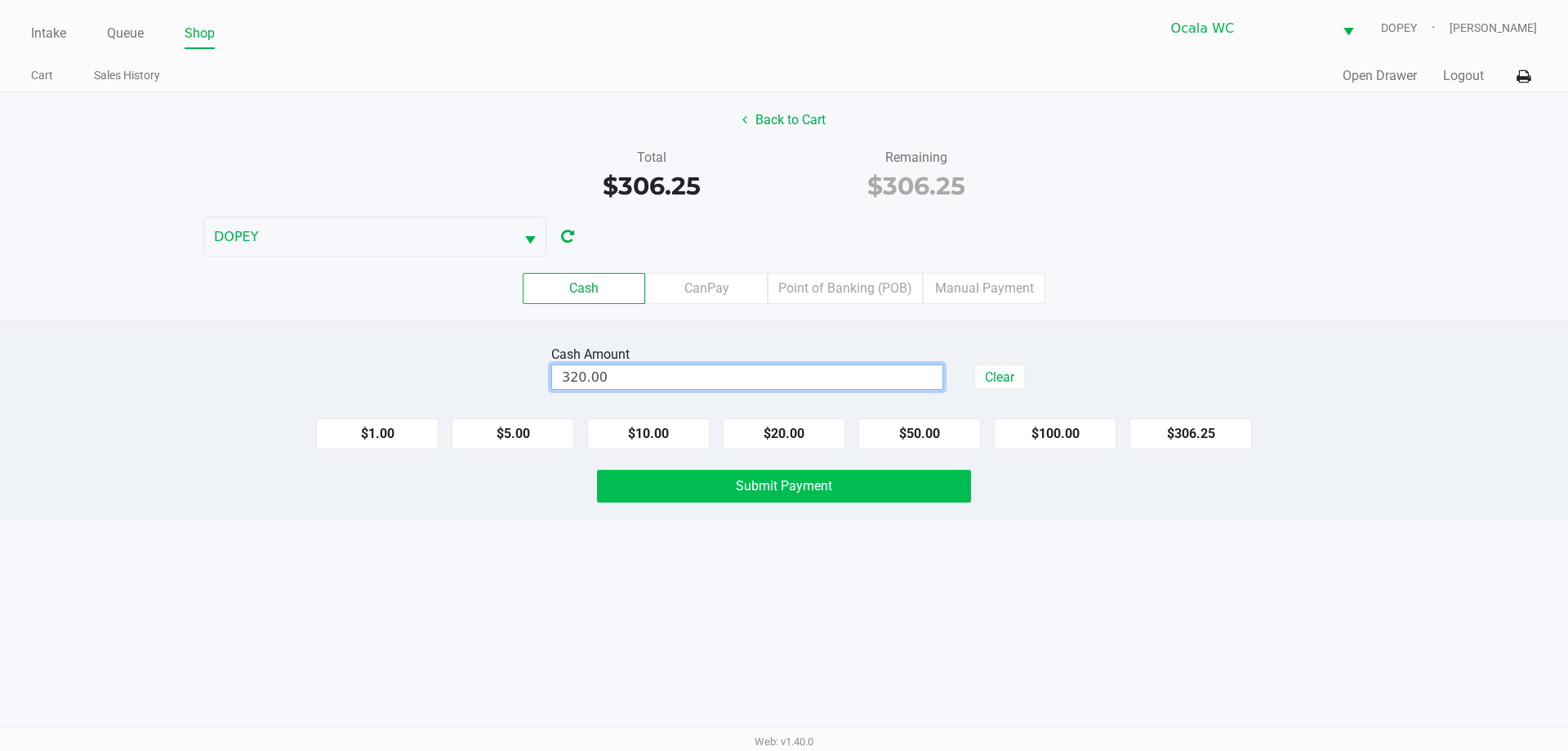
click at [655, 496] on button "Submit Payment" at bounding box center [784, 486] width 375 height 33
type input "$320.00"
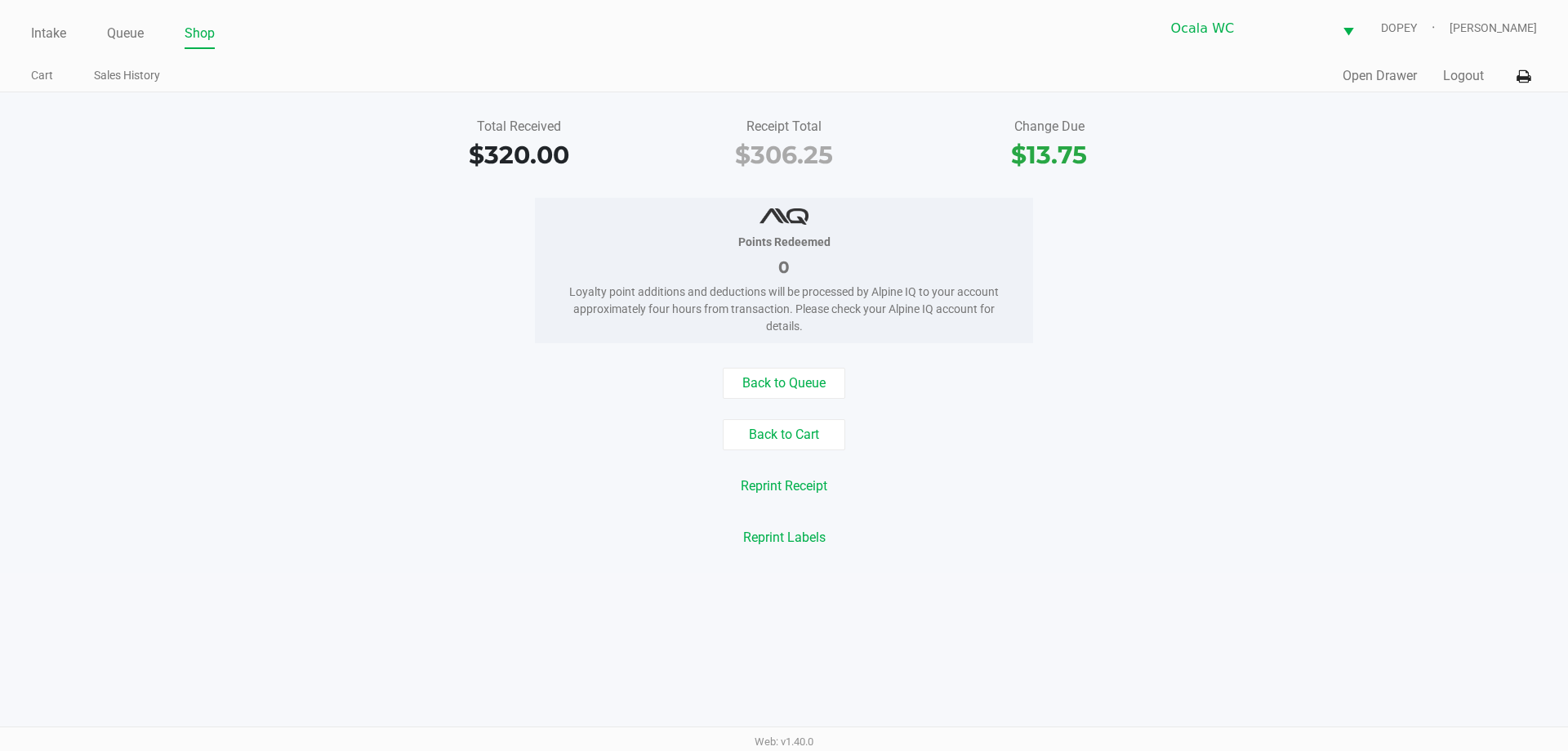
click at [396, 487] on div "Reprint Receipt" at bounding box center [784, 486] width 1593 height 31
click at [39, 37] on link "Intake" at bounding box center [48, 33] width 35 height 23
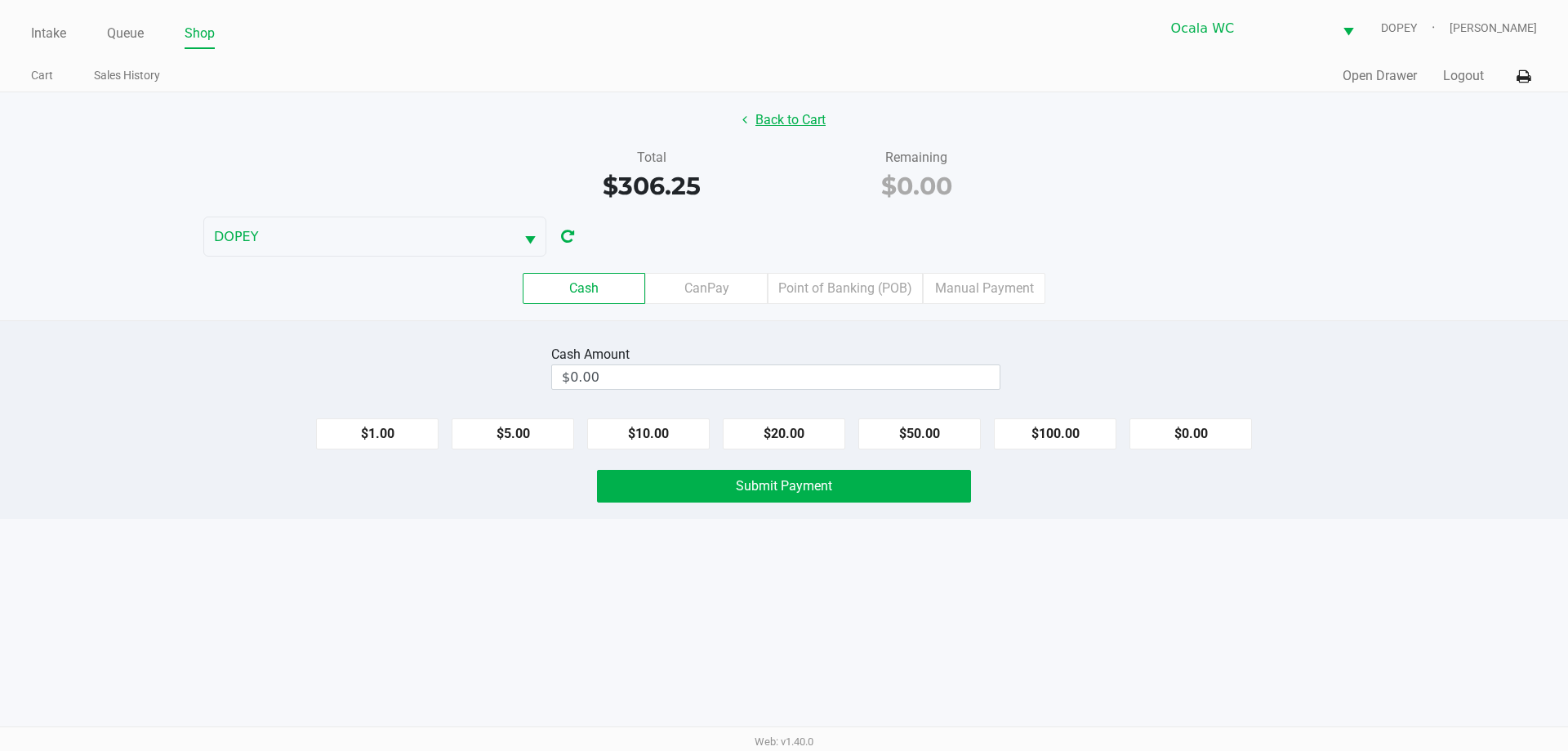
click at [792, 120] on button "Back to Cart" at bounding box center [784, 120] width 105 height 31
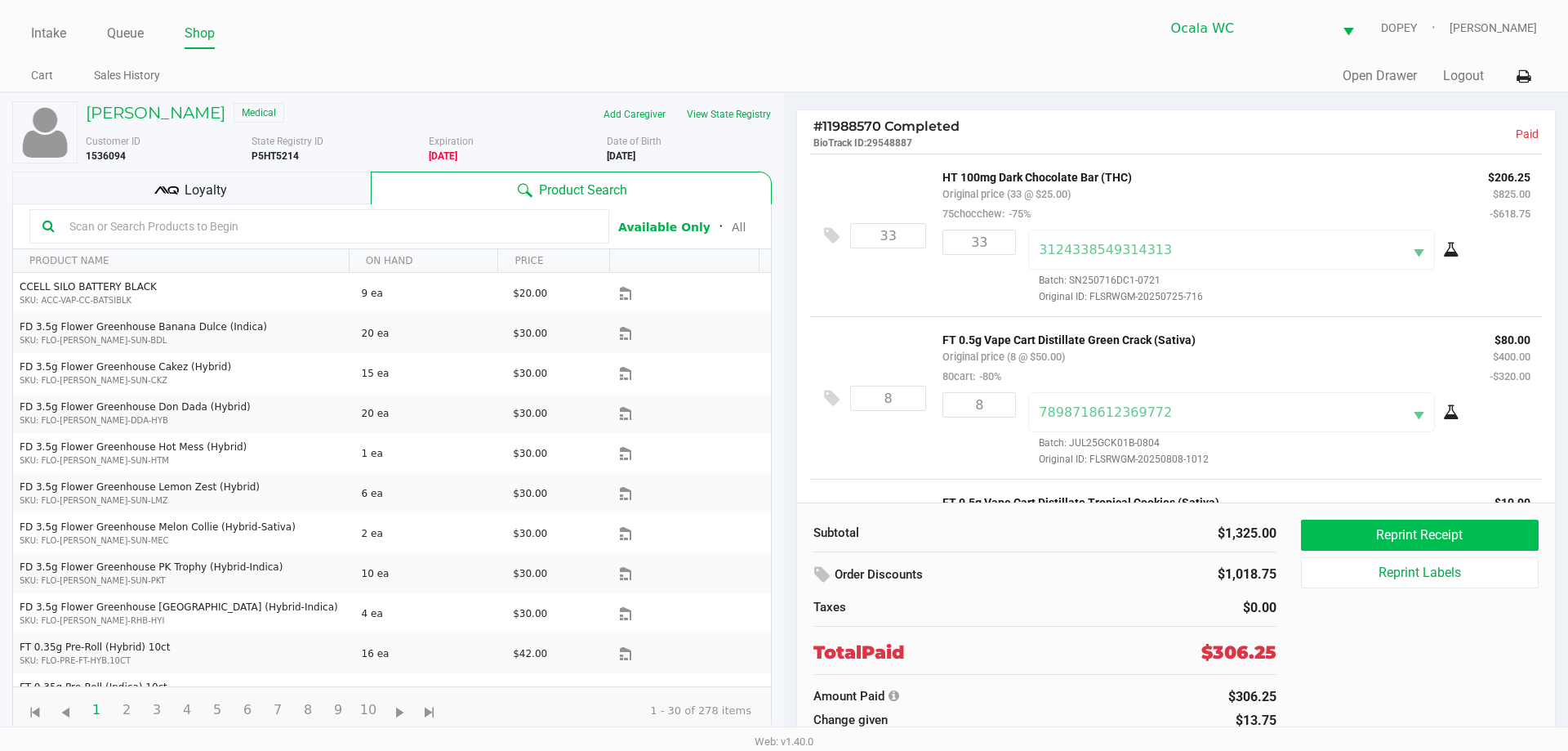
click at [1346, 537] on button "Reprint Receipt" at bounding box center [1420, 535] width 238 height 31
click at [45, 40] on link "Intake" at bounding box center [48, 33] width 35 height 23
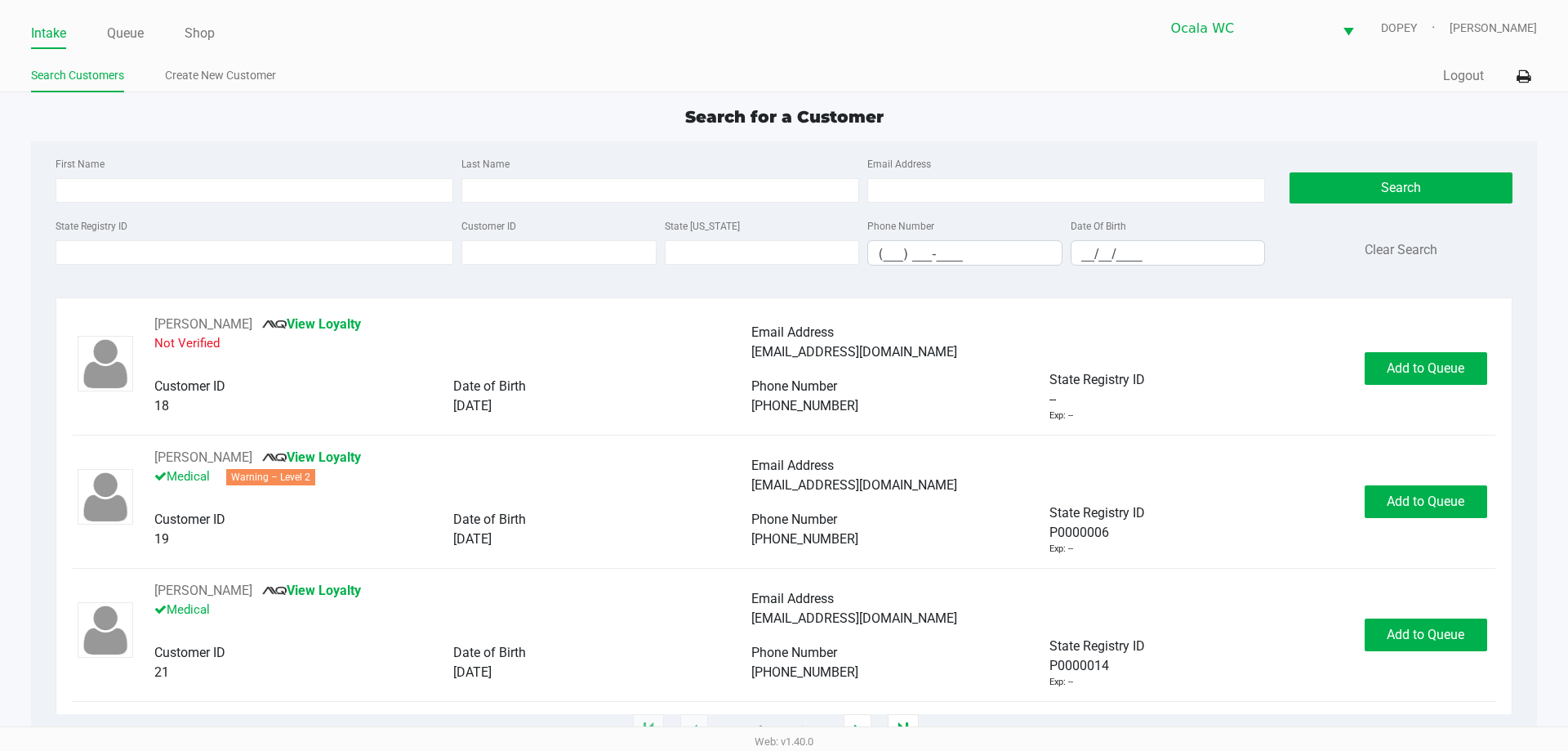
click at [253, 226] on div "State Registry ID" at bounding box center [255, 241] width 406 height 50
click at [192, 253] on input "State Registry ID" at bounding box center [255, 253] width 398 height 25
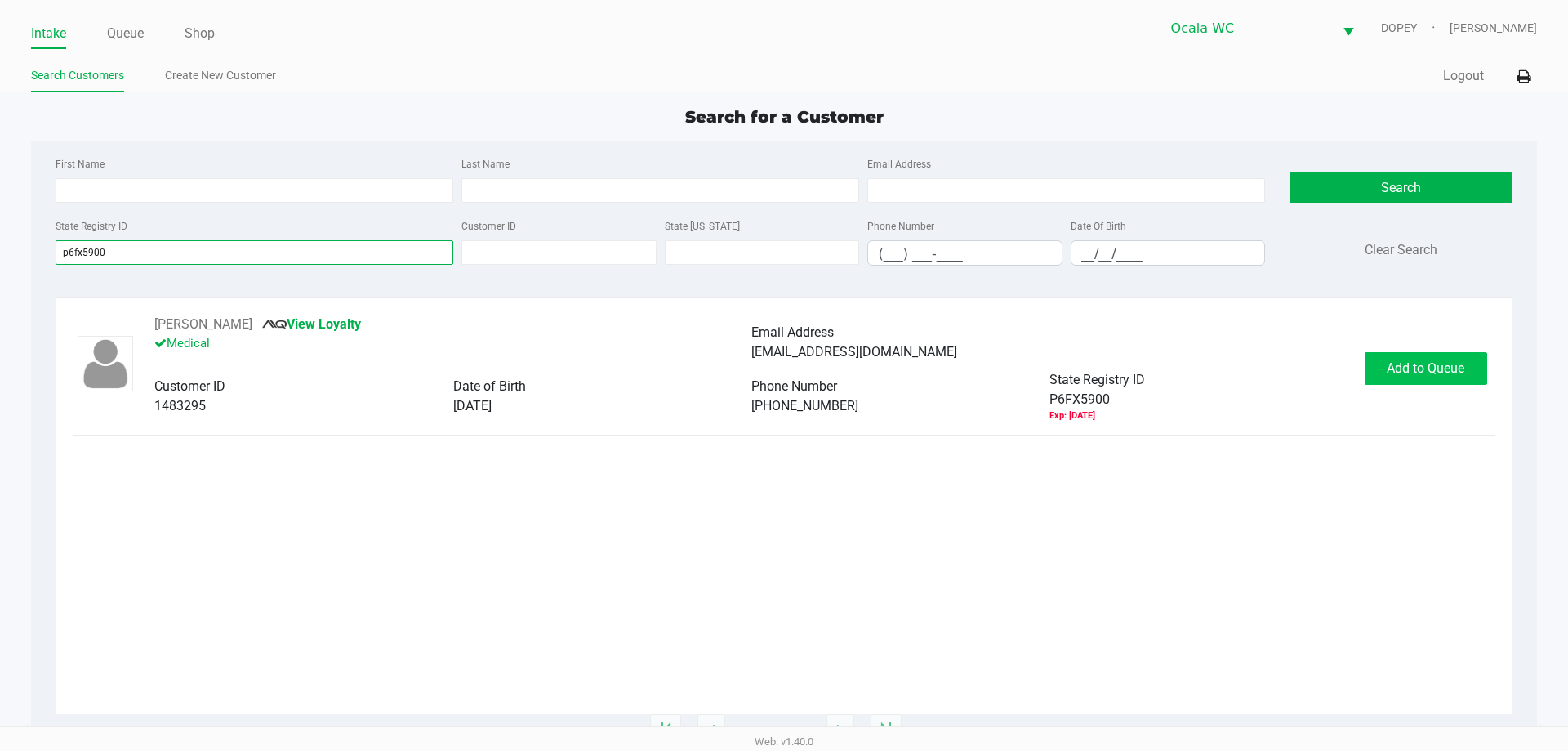
type input "p6fx5900"
click at [1445, 384] on button "Add to Queue" at bounding box center [1426, 368] width 123 height 33
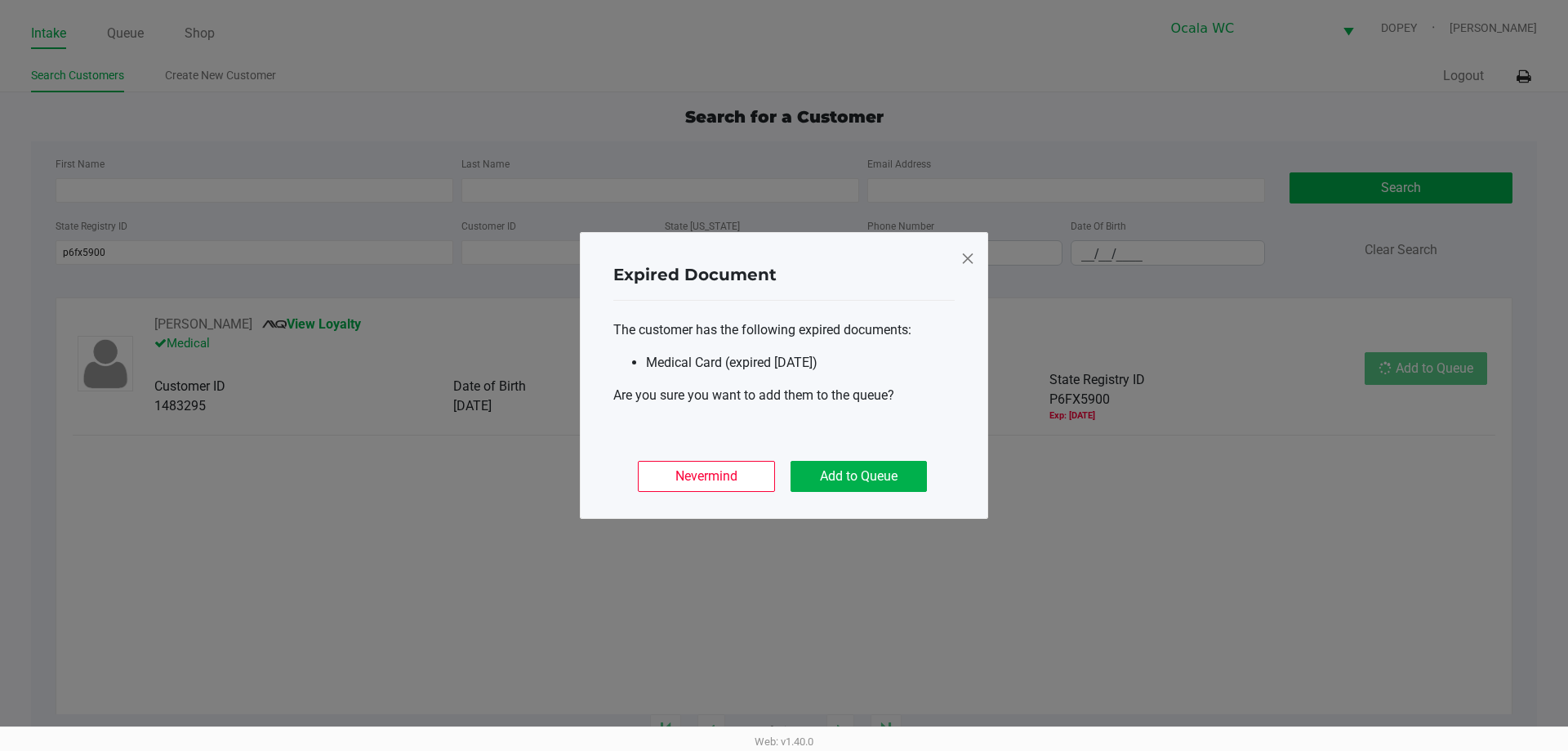
click at [1427, 375] on ngb-modal-window "Expired Document The customer has the following expired documents: Medical Card…" at bounding box center [784, 376] width 1568 height 751
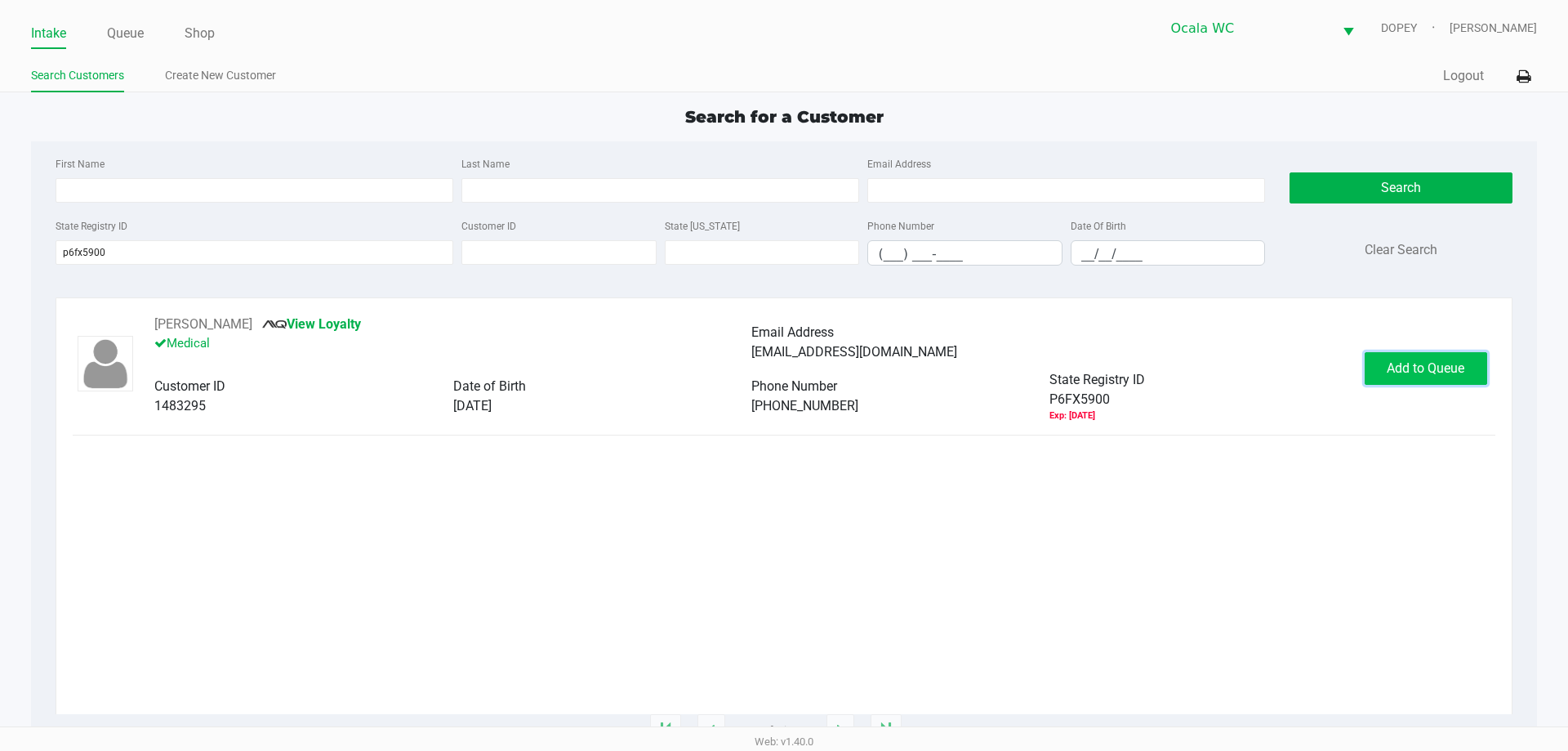
click at [1440, 365] on span "Add to Queue" at bounding box center [1426, 368] width 77 height 15
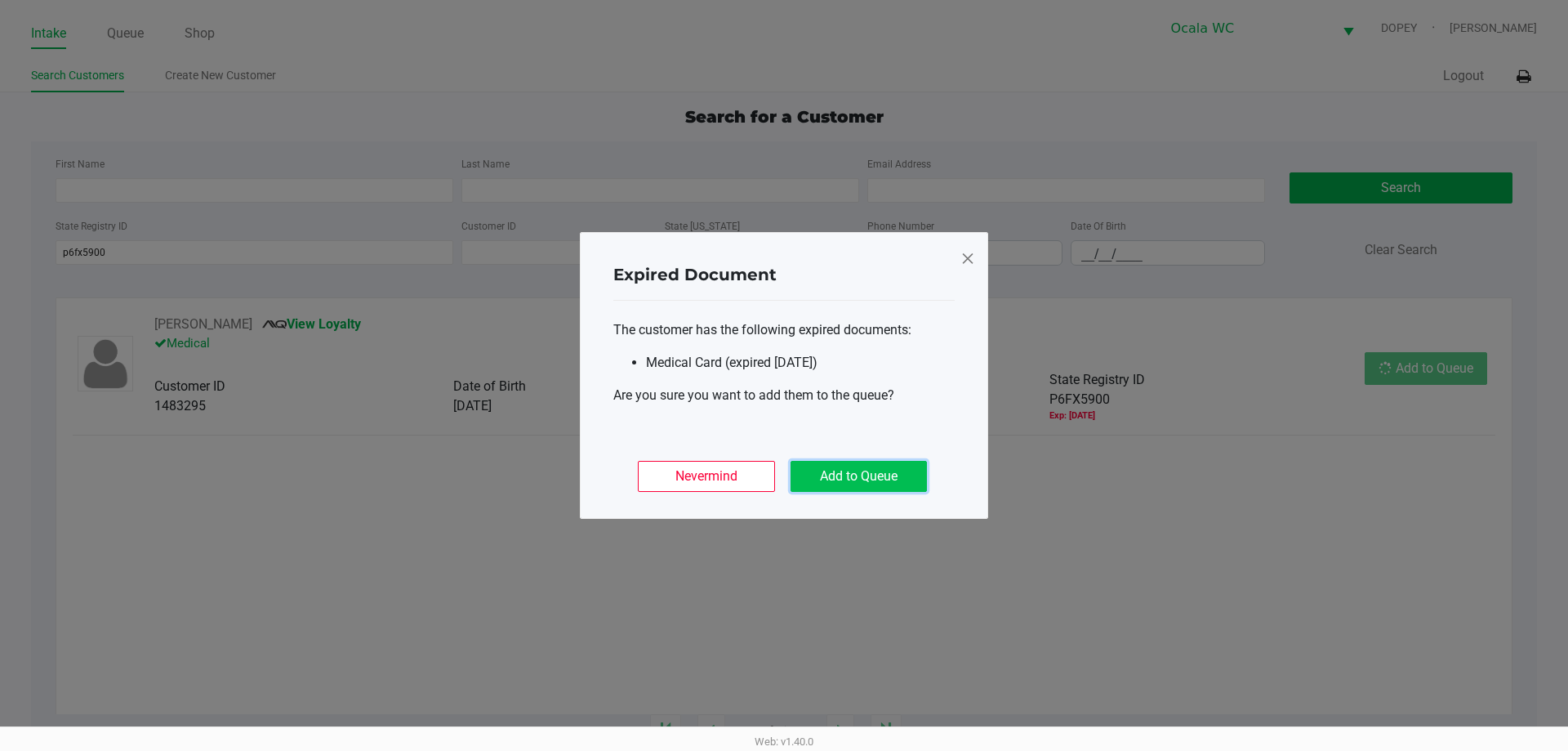
click at [866, 491] on button "Add to Queue" at bounding box center [859, 476] width 137 height 31
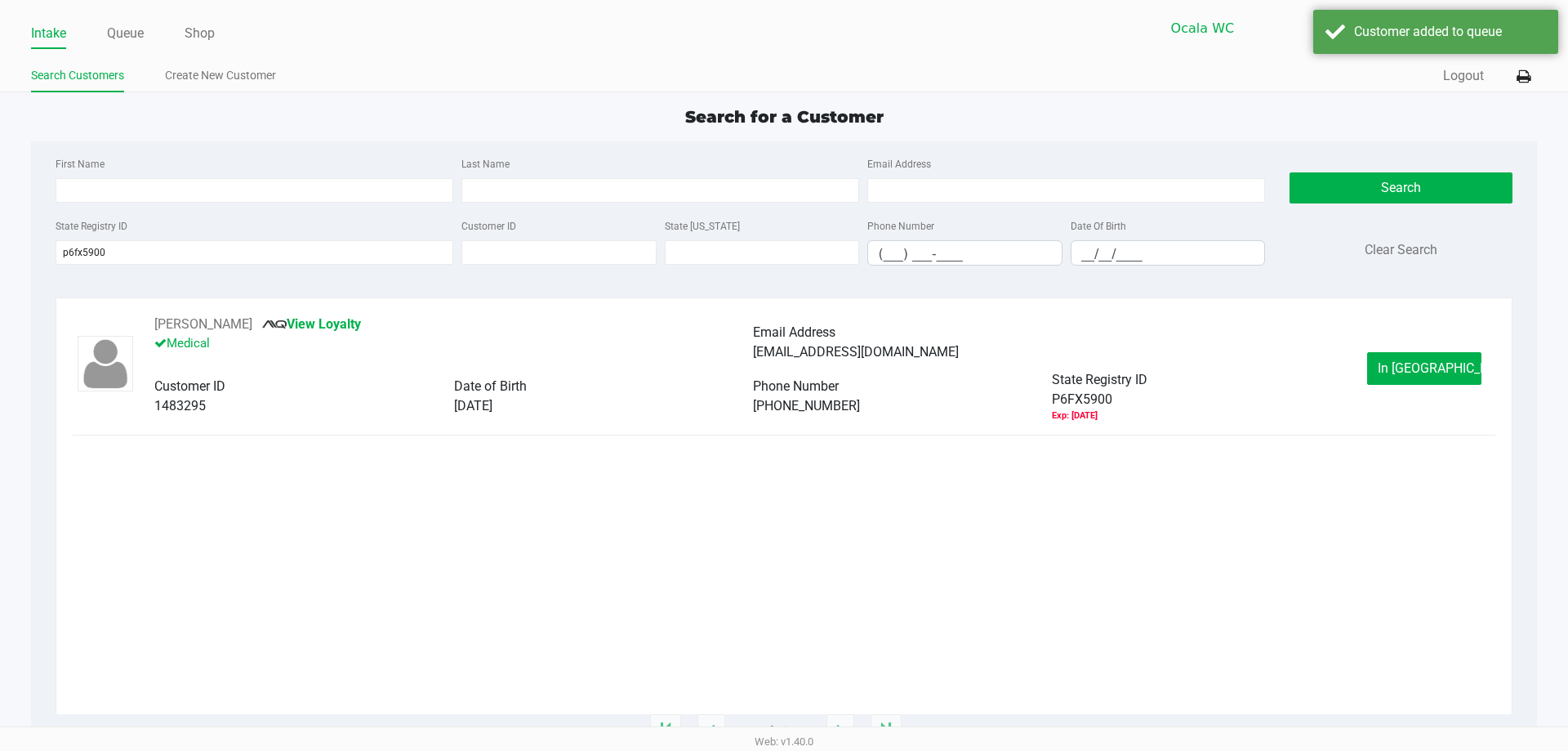
click at [1474, 387] on div "[PERSON_NAME] View Loyalty Medical Email Address [EMAIL_ADDRESS][DOMAIN_NAME] C…" at bounding box center [783, 368] width 1422 height 108
click at [1449, 376] on button "In [GEOGRAPHIC_DATA]" at bounding box center [1424, 368] width 114 height 33
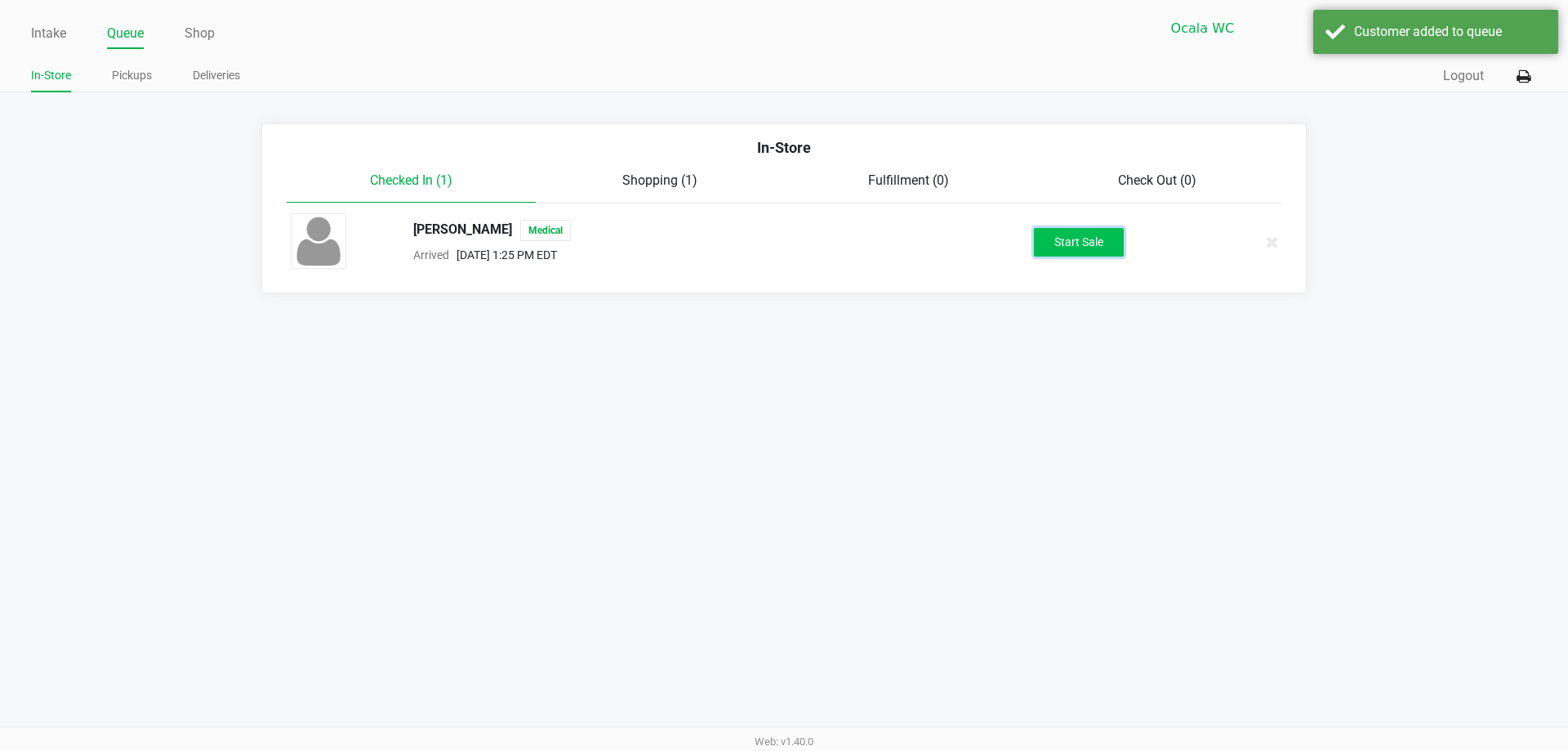
click at [1099, 238] on button "Start Sale" at bounding box center [1078, 242] width 90 height 28
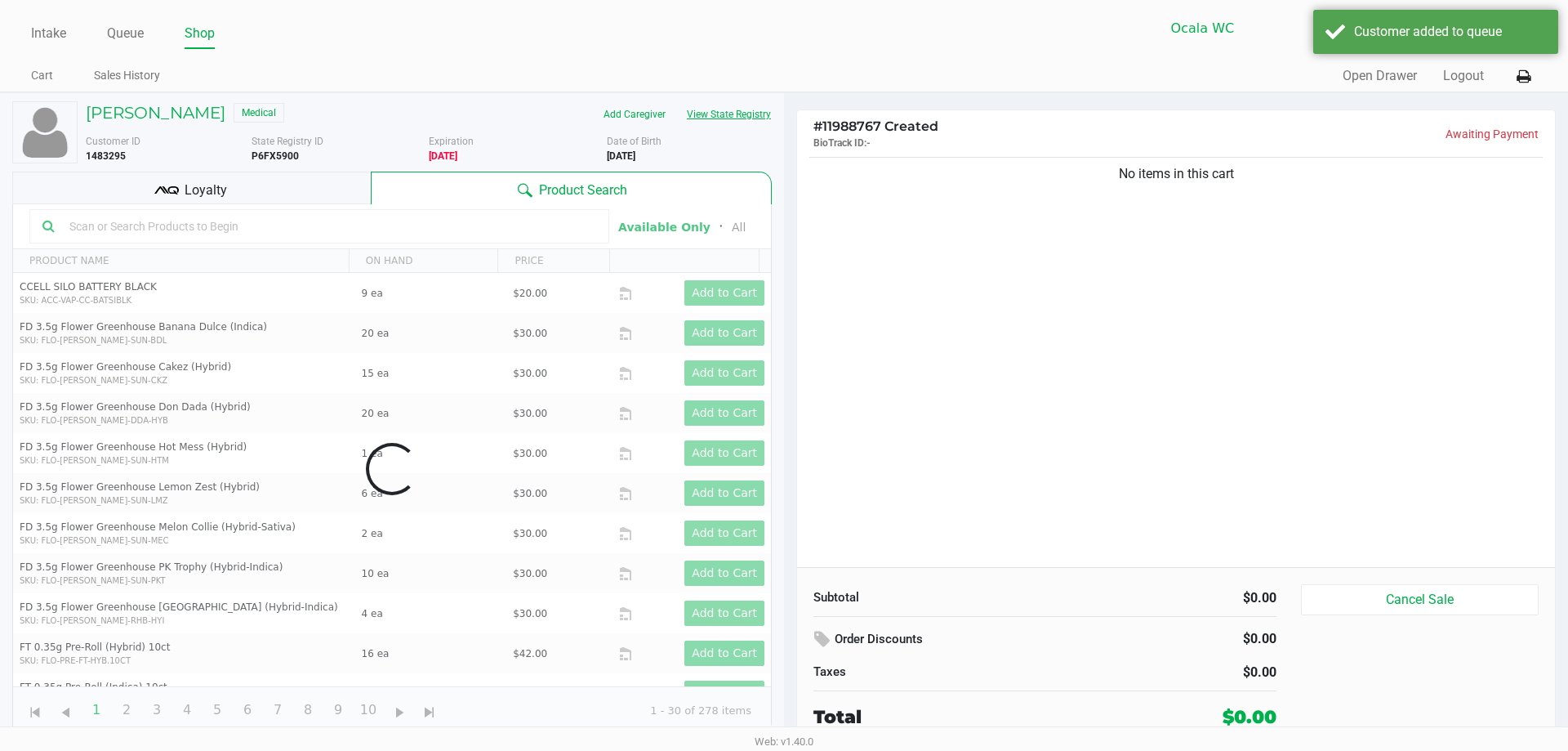
click at [750, 116] on button "View State Registry" at bounding box center [724, 114] width 95 height 26
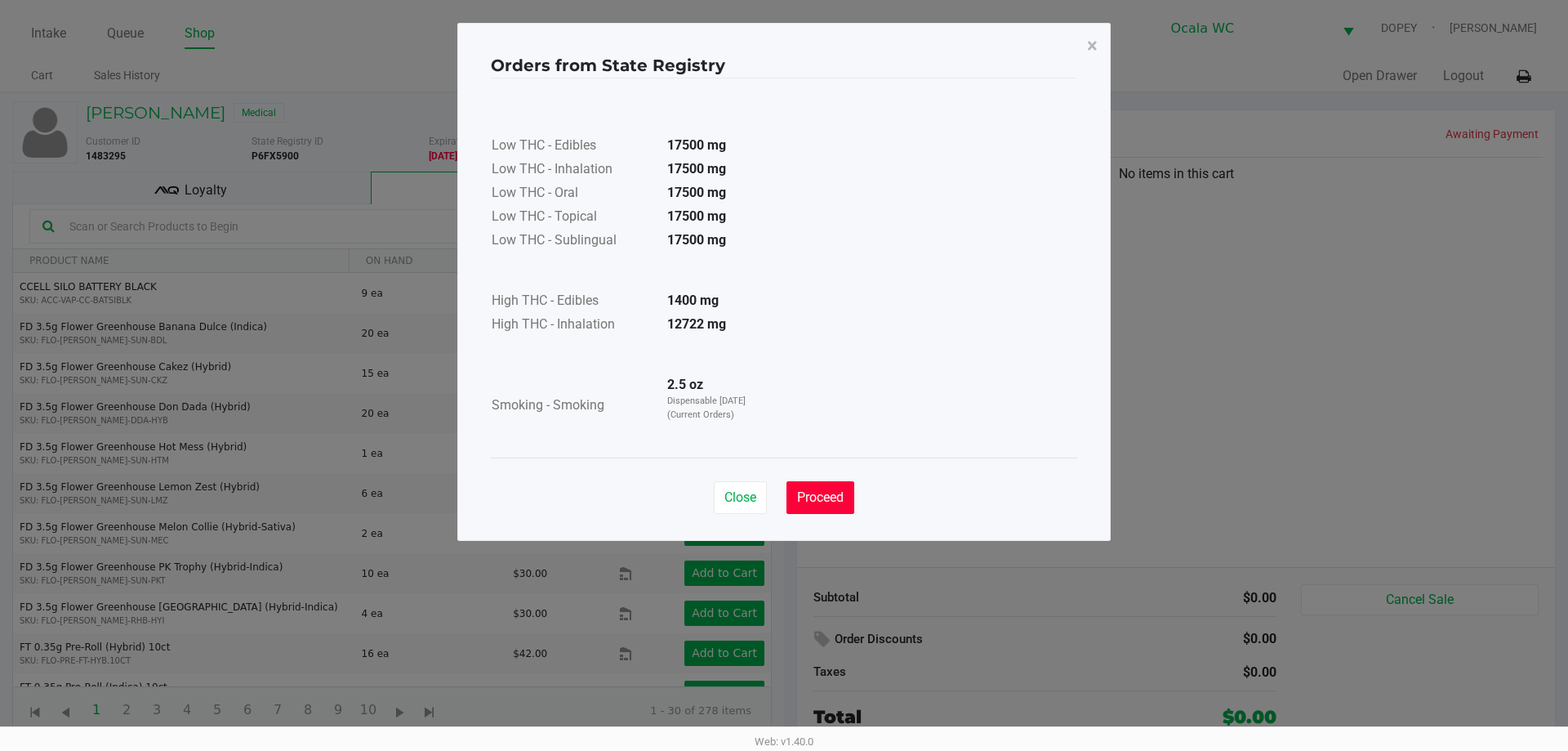
click at [842, 511] on button "Proceed" at bounding box center [821, 497] width 68 height 33
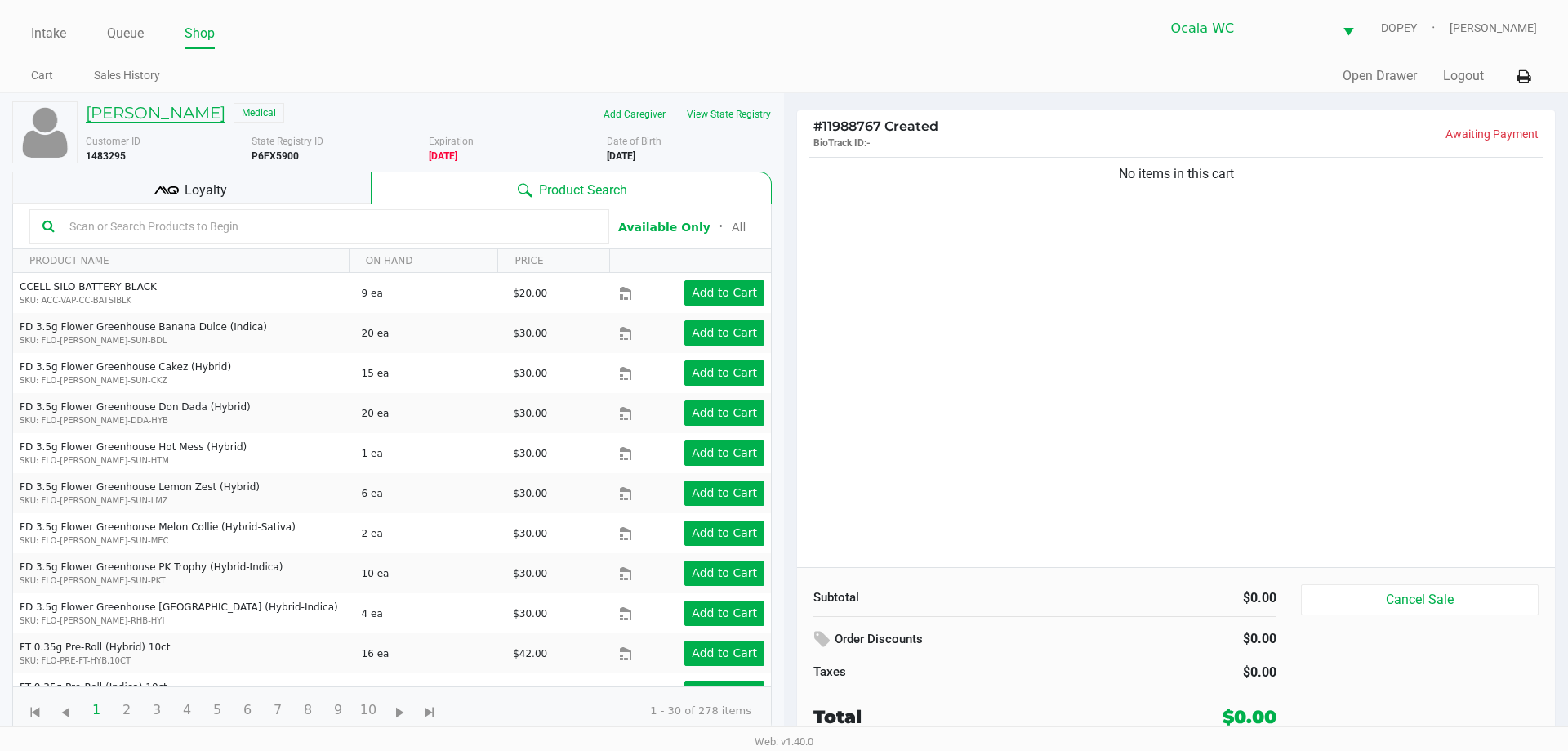
click at [209, 118] on h5 "[PERSON_NAME]" at bounding box center [156, 112] width 140 height 20
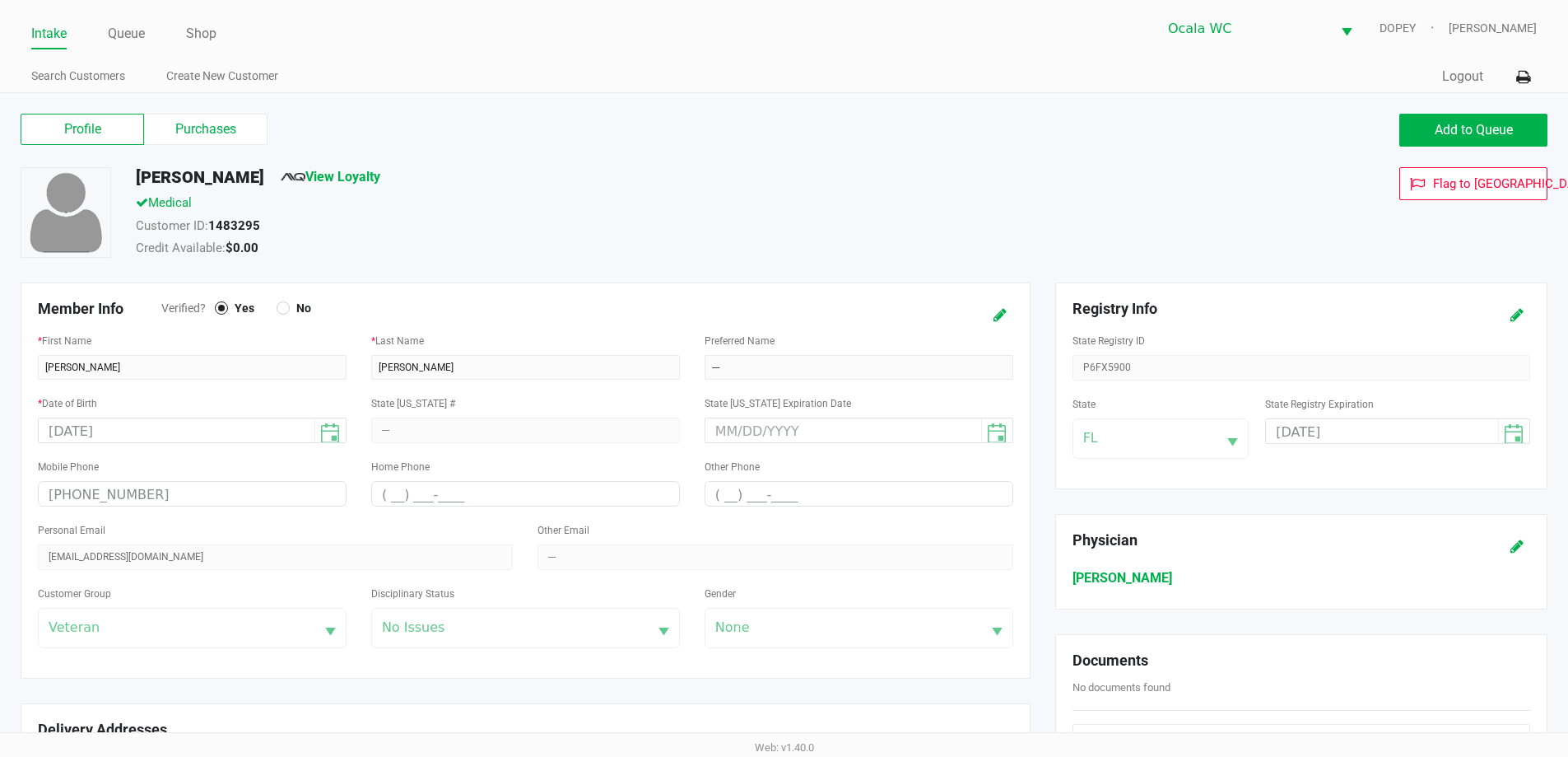
click at [173, 111] on div "Profile Purchases Add to Queue" at bounding box center [784, 138] width 1552 height 58
click at [189, 128] on label "Purchases" at bounding box center [206, 128] width 124 height 31
click at [0, 0] on 1 "Purchases" at bounding box center [0, 0] width 0 height 0
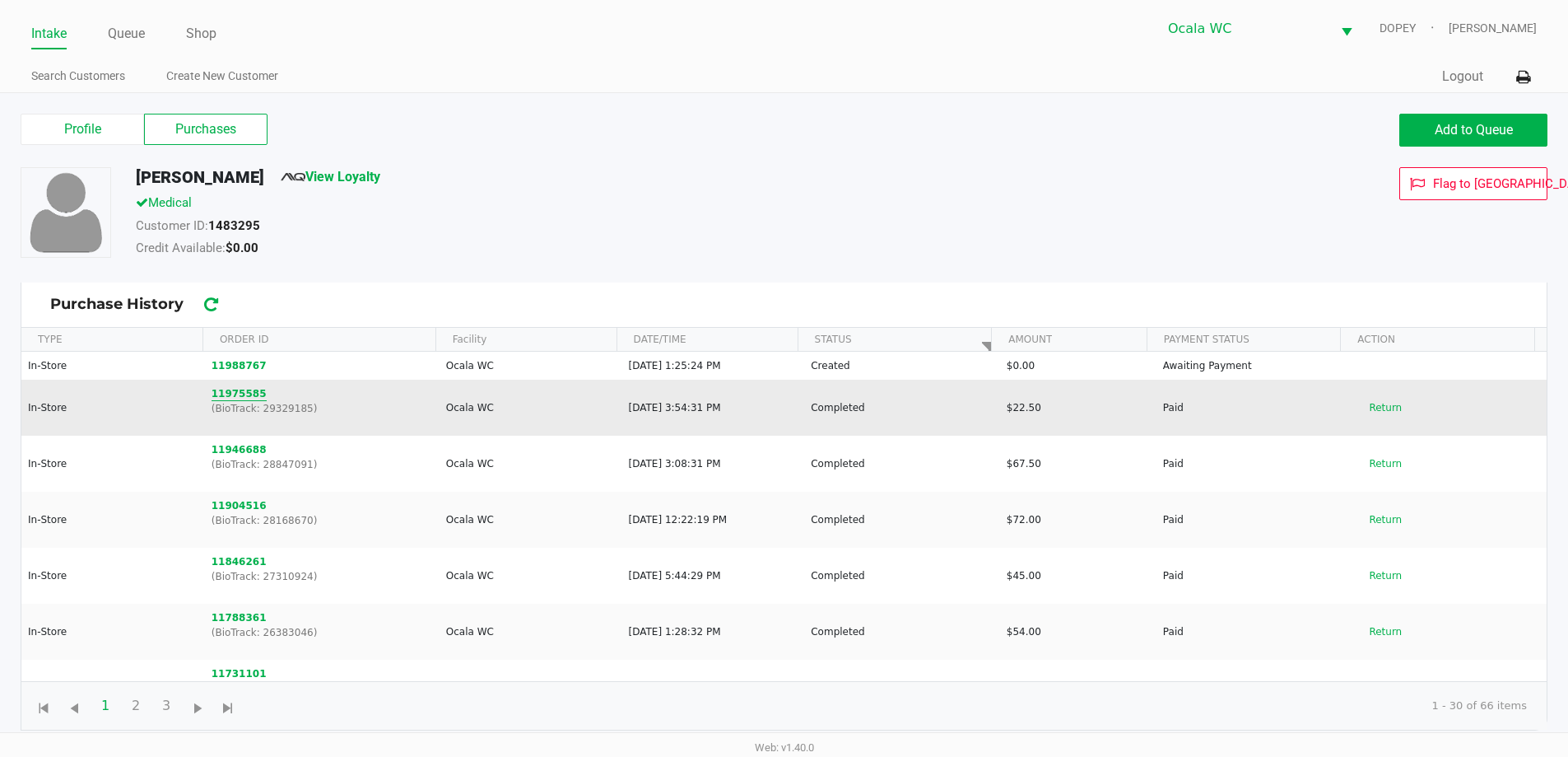
click at [236, 390] on button "11975585" at bounding box center [240, 394] width 55 height 15
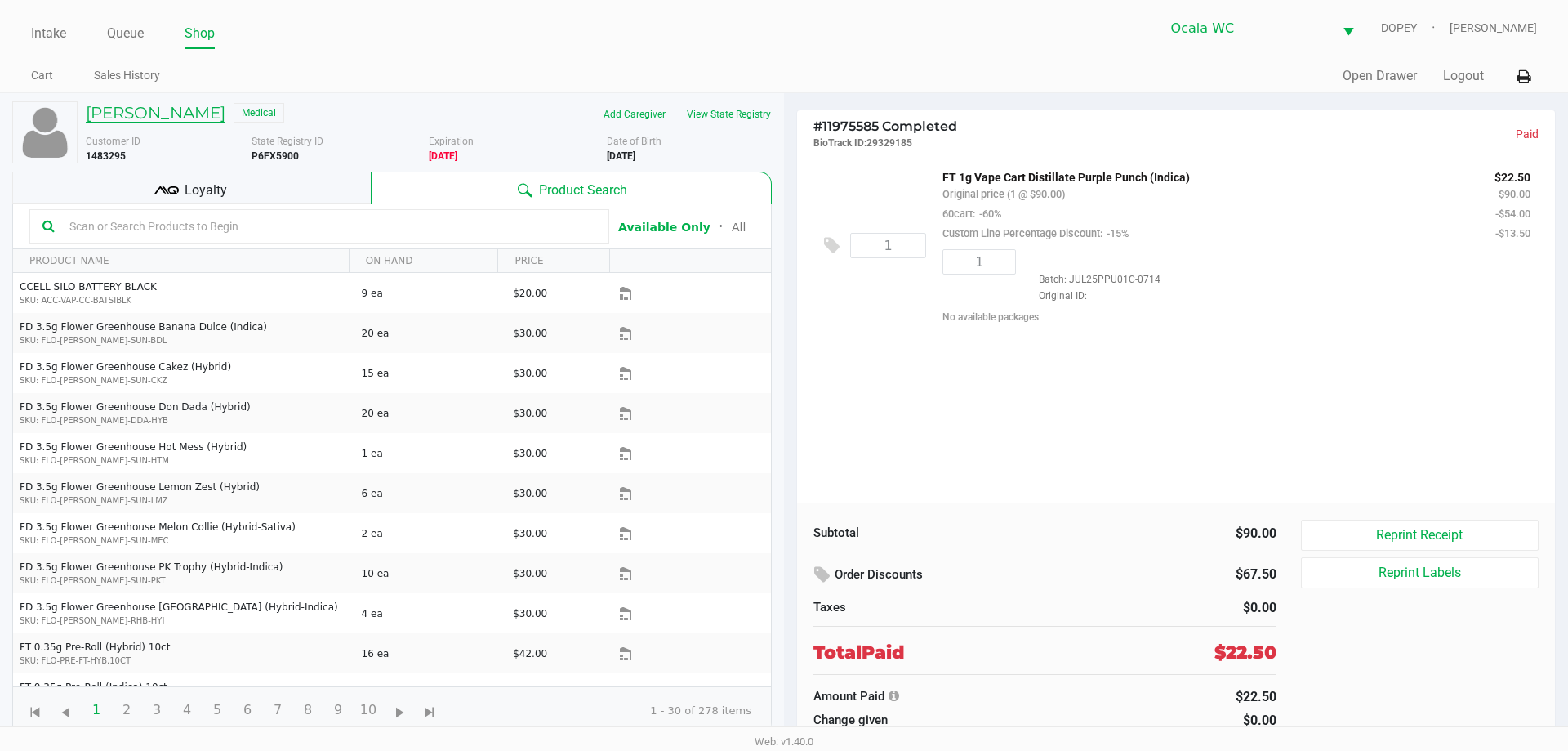
click at [192, 112] on h5 "[PERSON_NAME]" at bounding box center [156, 112] width 140 height 20
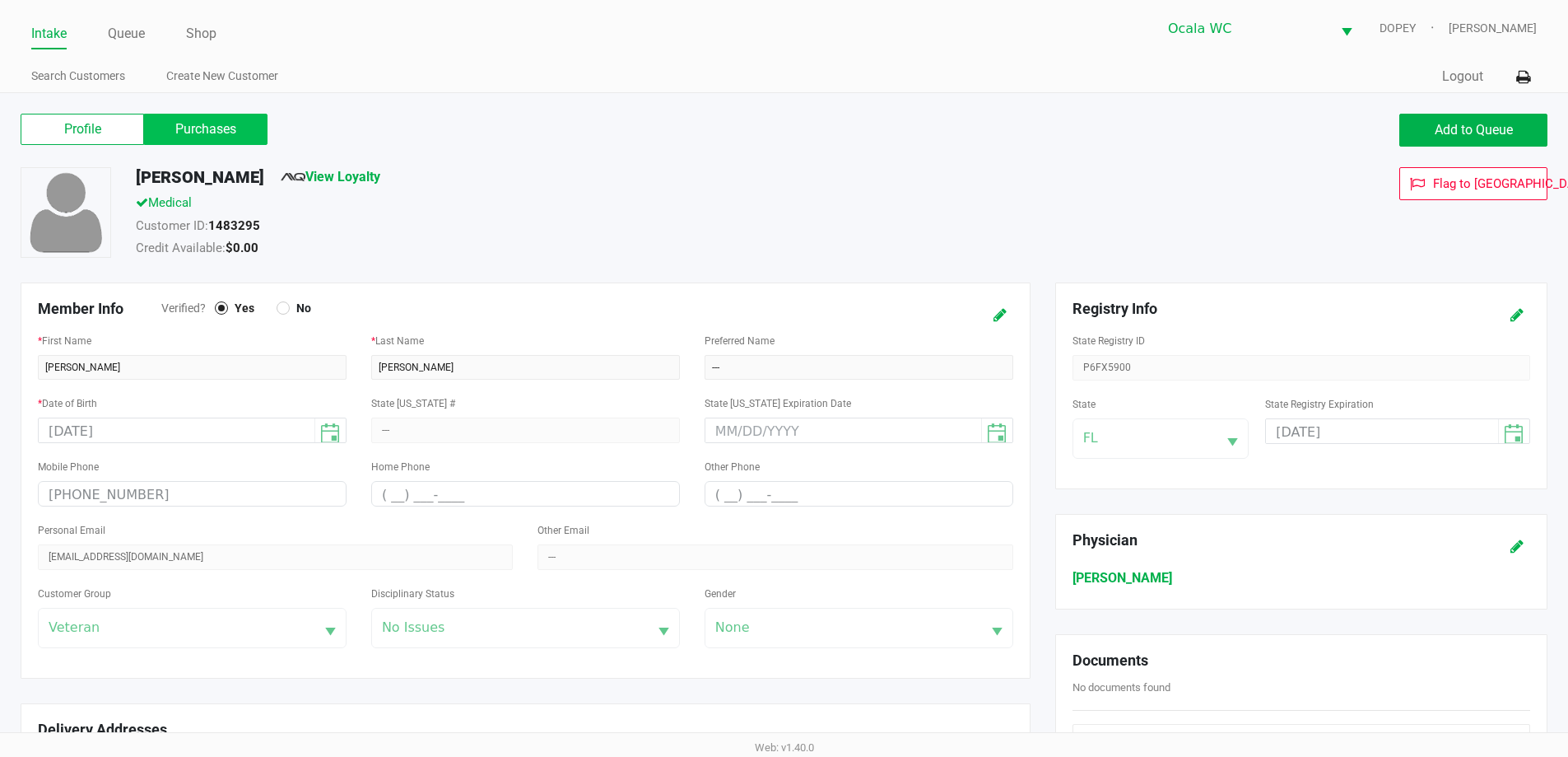
click at [234, 123] on label "Purchases" at bounding box center [206, 128] width 124 height 31
click at [0, 0] on 1 "Purchases" at bounding box center [0, 0] width 0 height 0
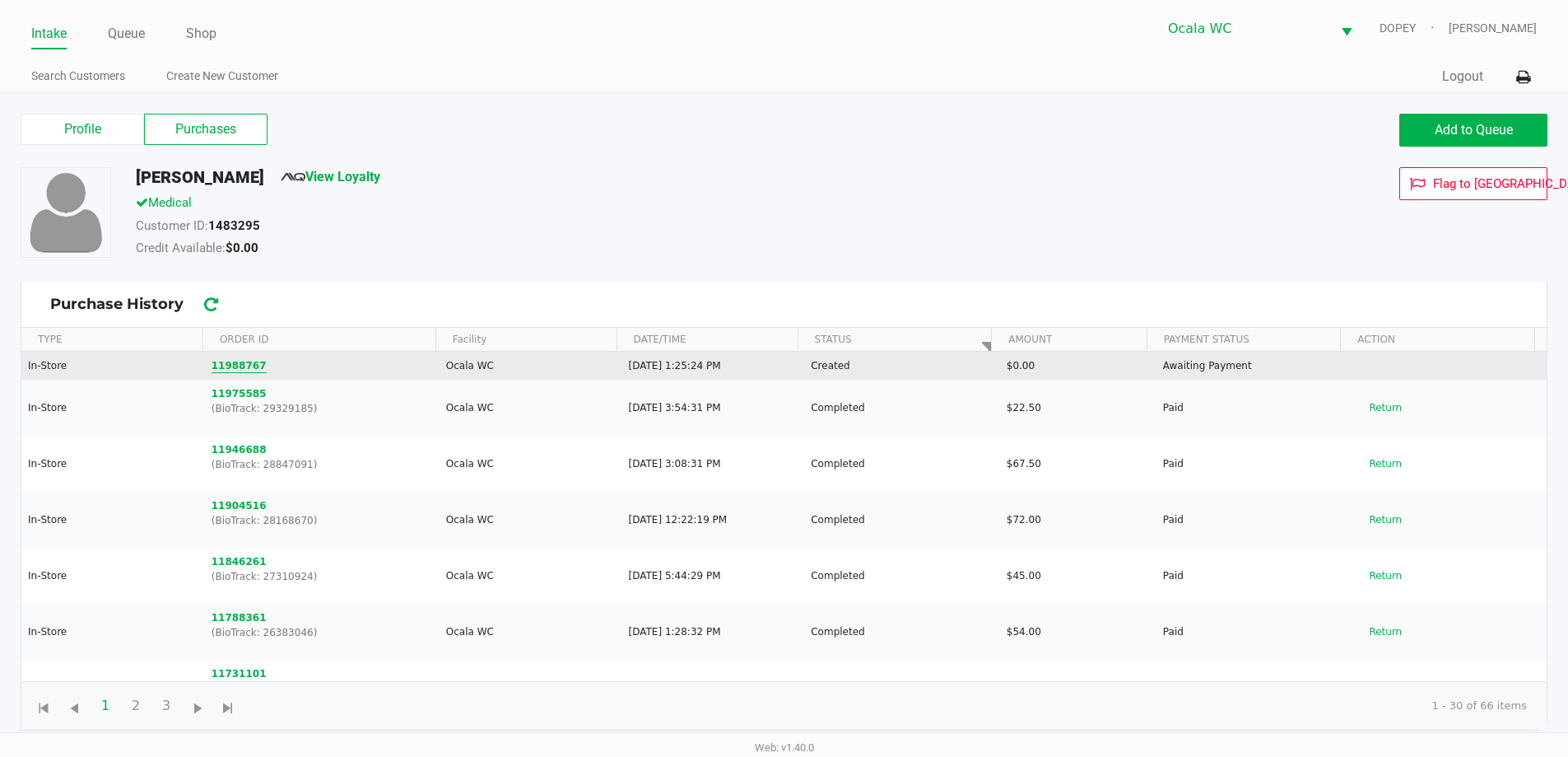
click at [240, 361] on button "11988767" at bounding box center [240, 366] width 55 height 15
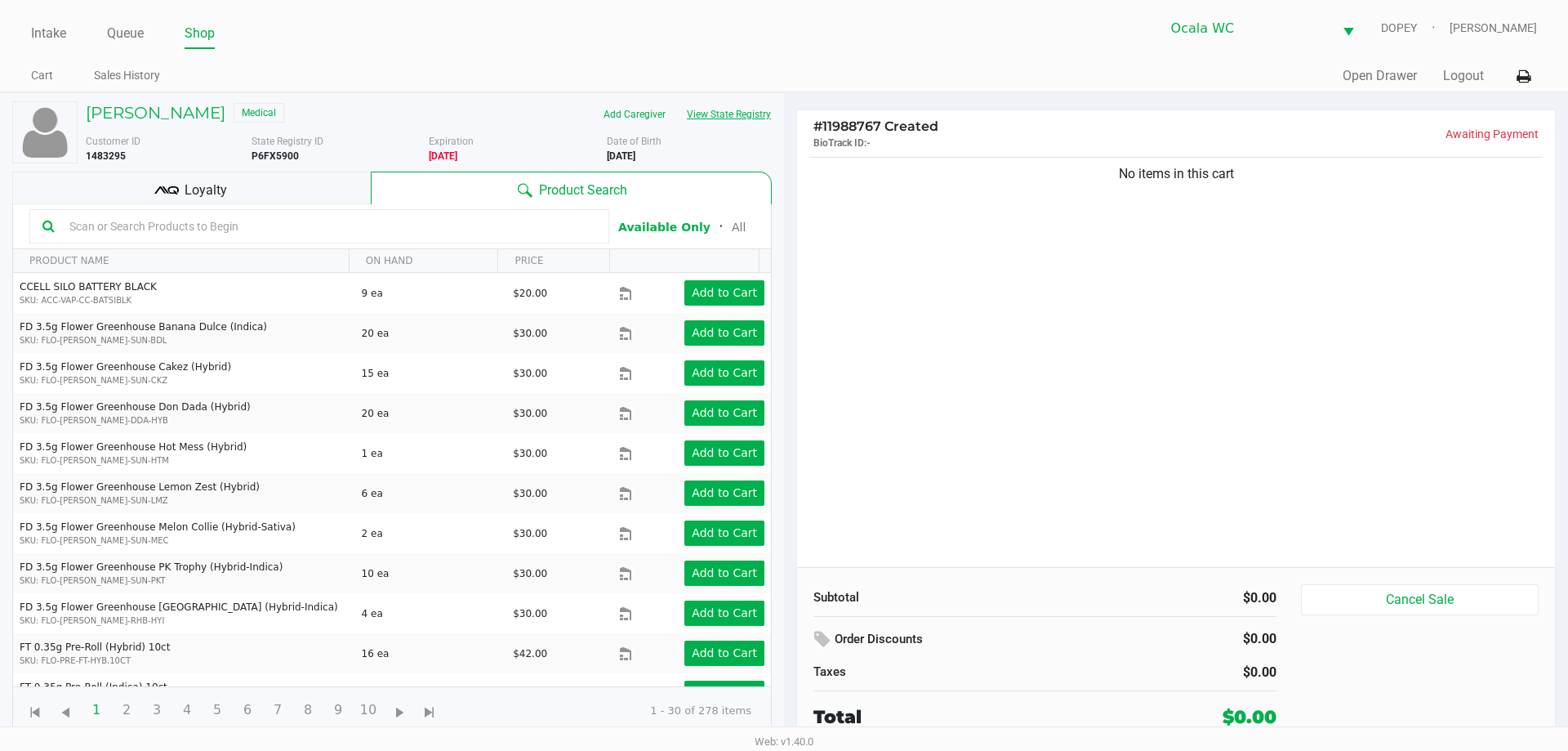
click at [734, 103] on button "View State Registry" at bounding box center [724, 114] width 95 height 26
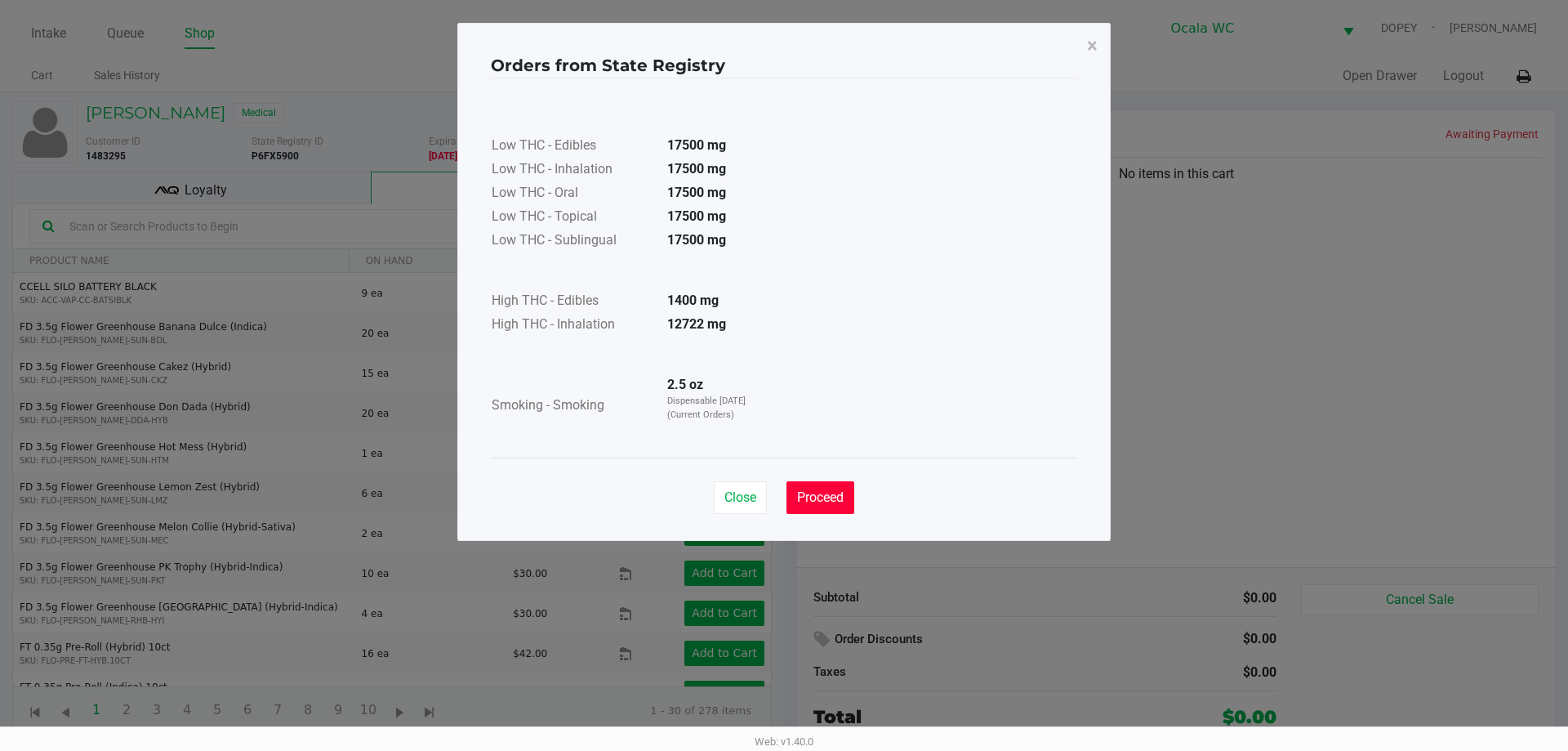
click at [807, 482] on button "Proceed" at bounding box center [821, 497] width 68 height 33
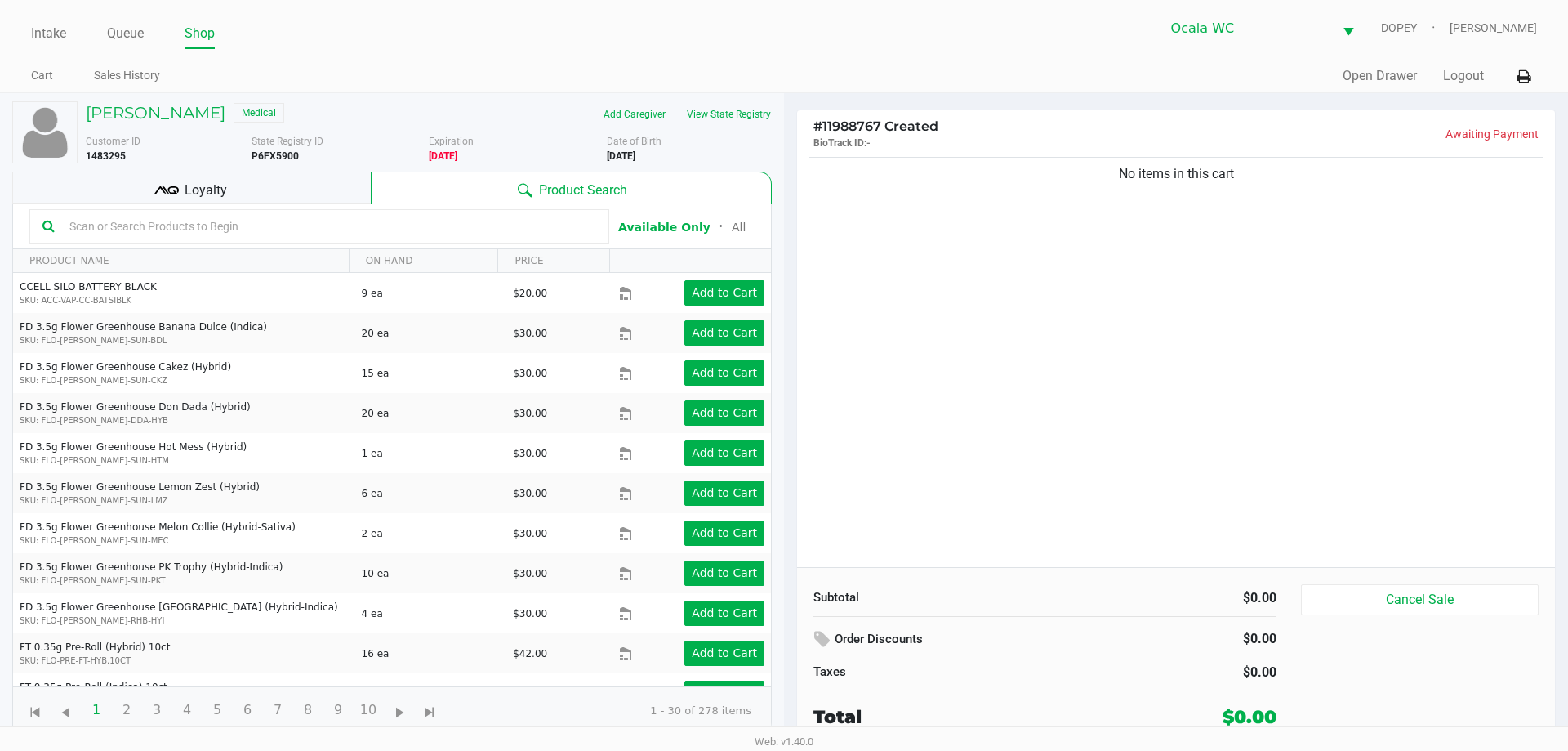
click at [333, 220] on input "text" at bounding box center [329, 226] width 533 height 25
click at [255, 230] on input "text" at bounding box center [329, 226] width 533 height 25
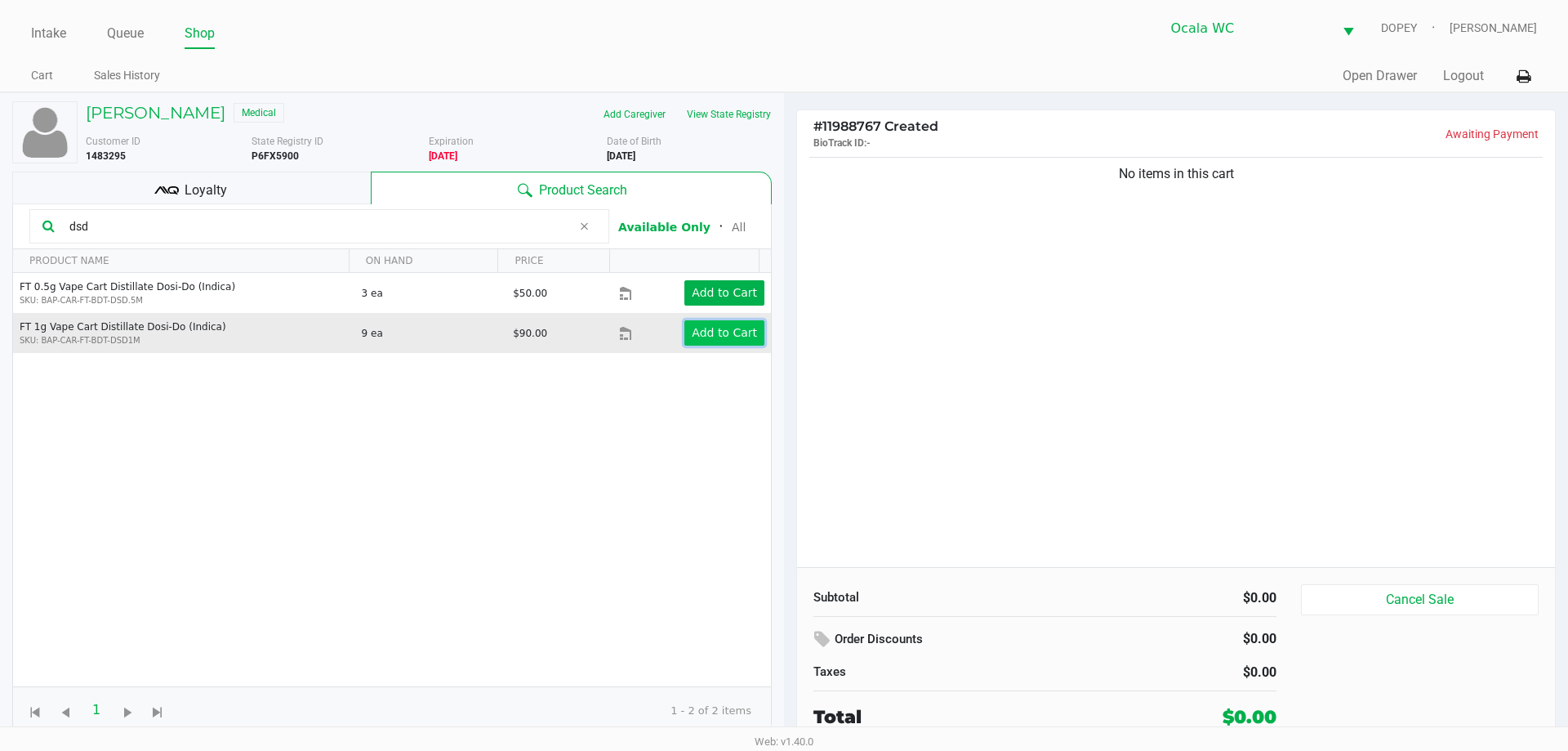
click at [685, 339] on button "Add to Cart" at bounding box center [725, 332] width 80 height 25
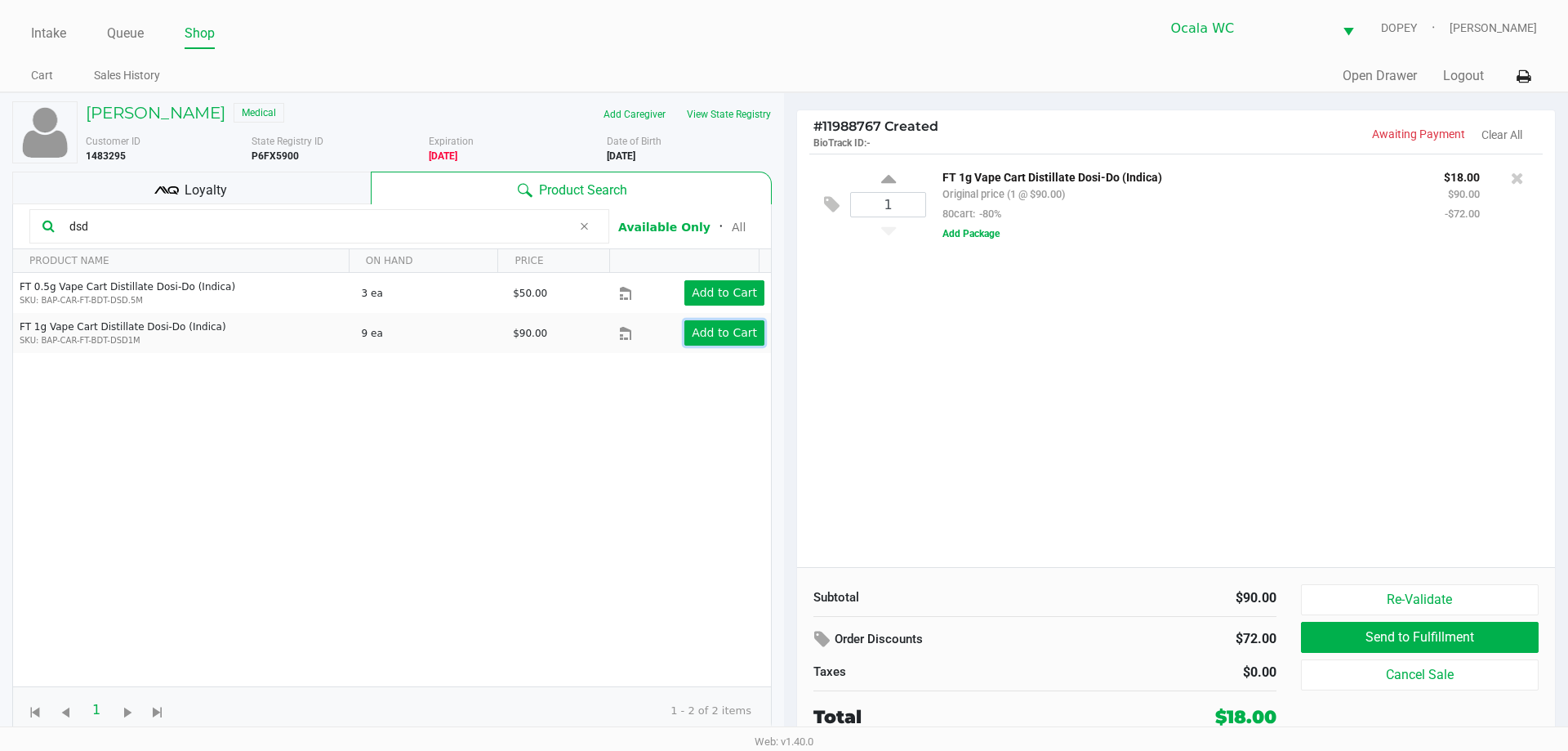
click at [709, 344] on button "Add to Cart" at bounding box center [725, 332] width 80 height 25
click at [259, 227] on input "dsd" at bounding box center [317, 226] width 509 height 25
type input "ppu"
click at [561, 469] on div "FT 0.5g Vape Cart Distillate Purple Punch (Indica) SKU: BAP-CAR-FT-BDT-PPU.5M 1…" at bounding box center [392, 479] width 759 height 413
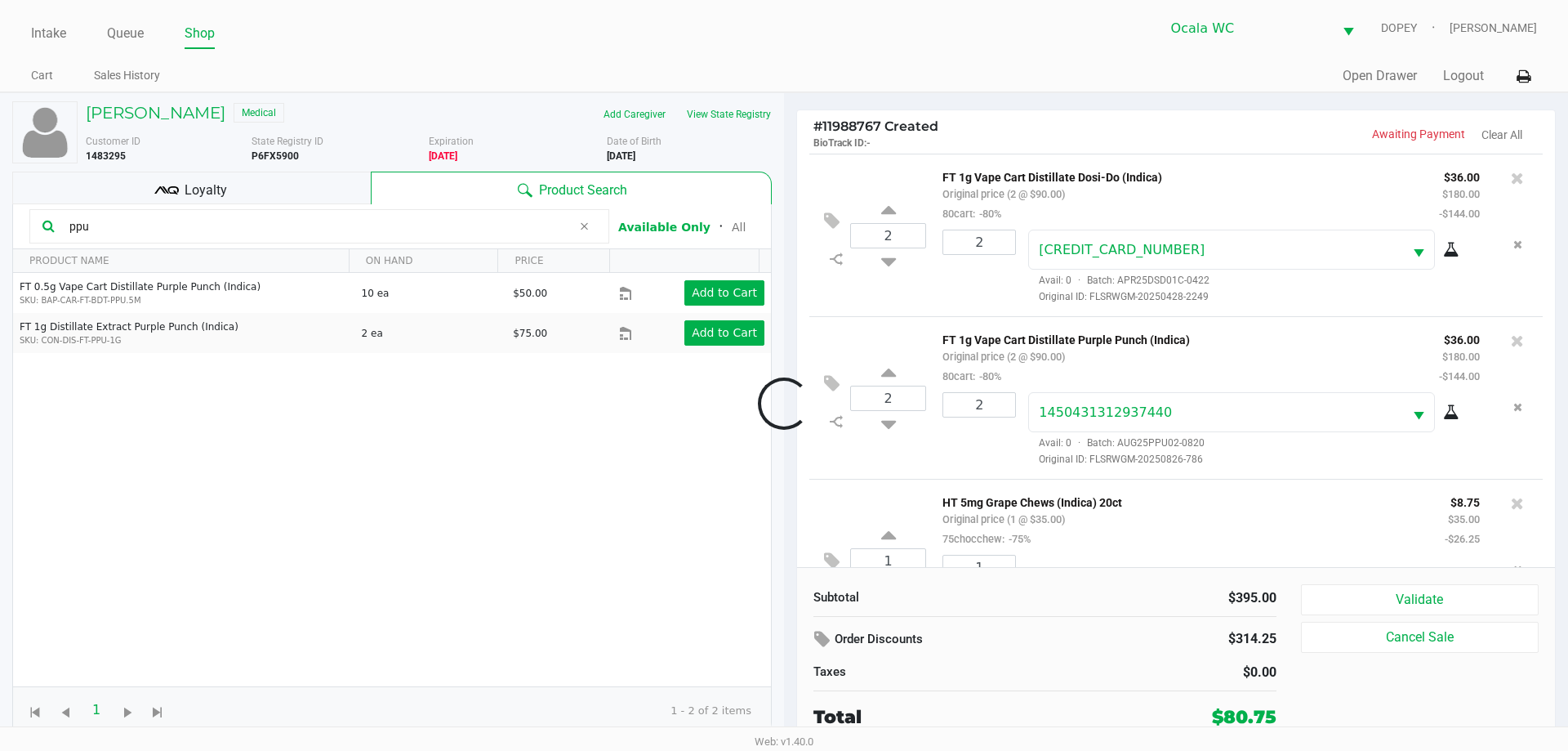
scroll to position [76, 0]
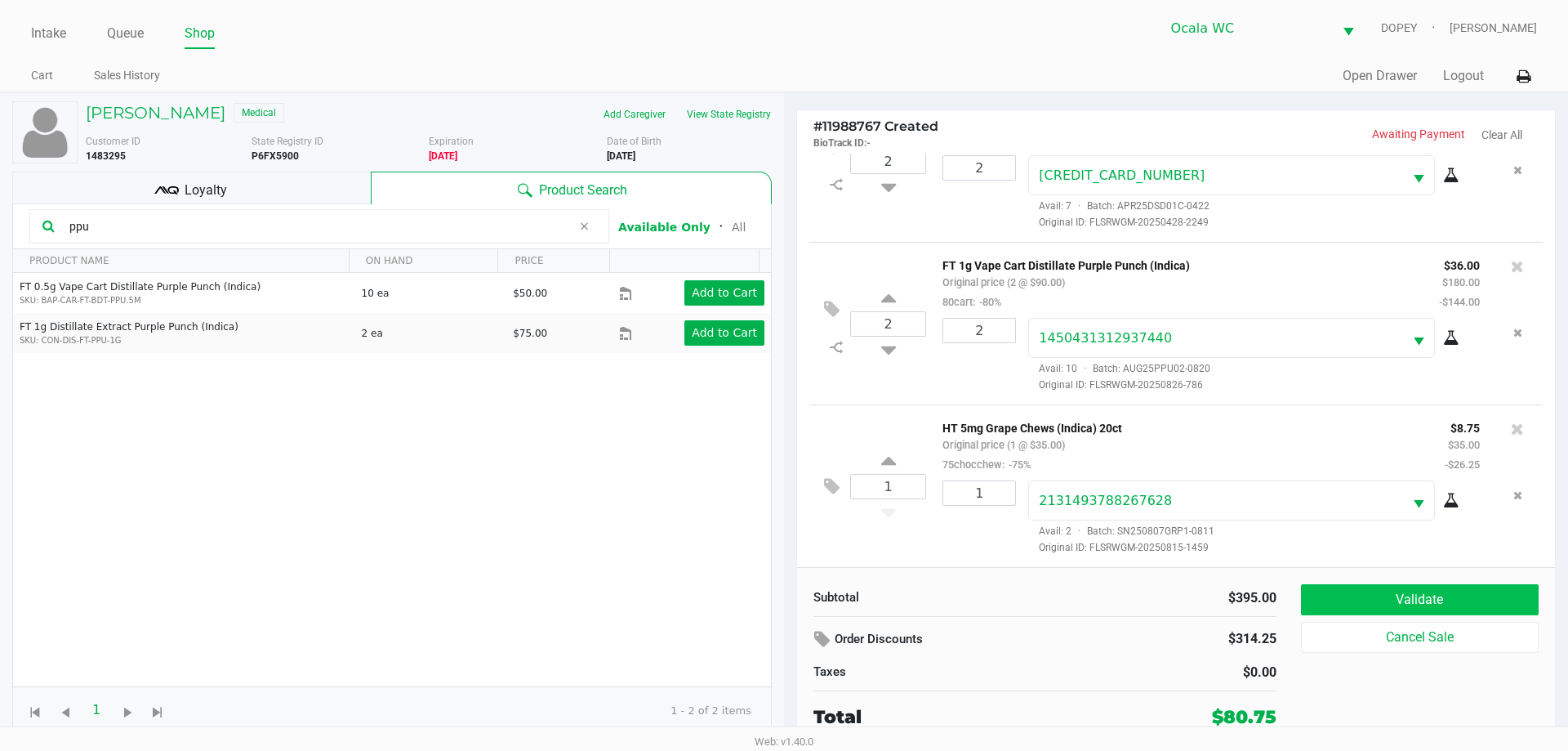
click at [1339, 613] on button "Validate" at bounding box center [1420, 599] width 238 height 31
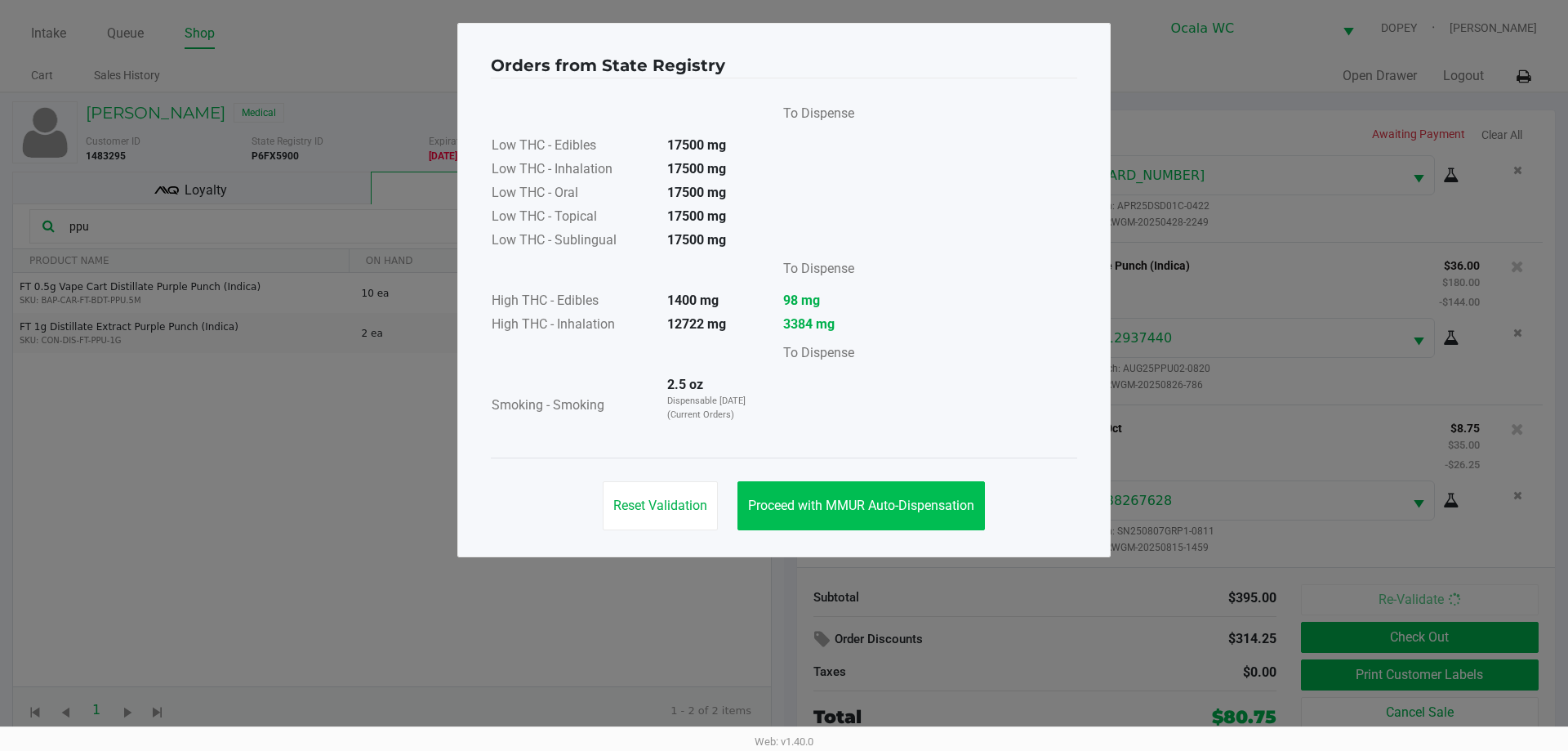
click at [800, 503] on span "Proceed with MMUR Auto-Dispensation" at bounding box center [861, 505] width 226 height 15
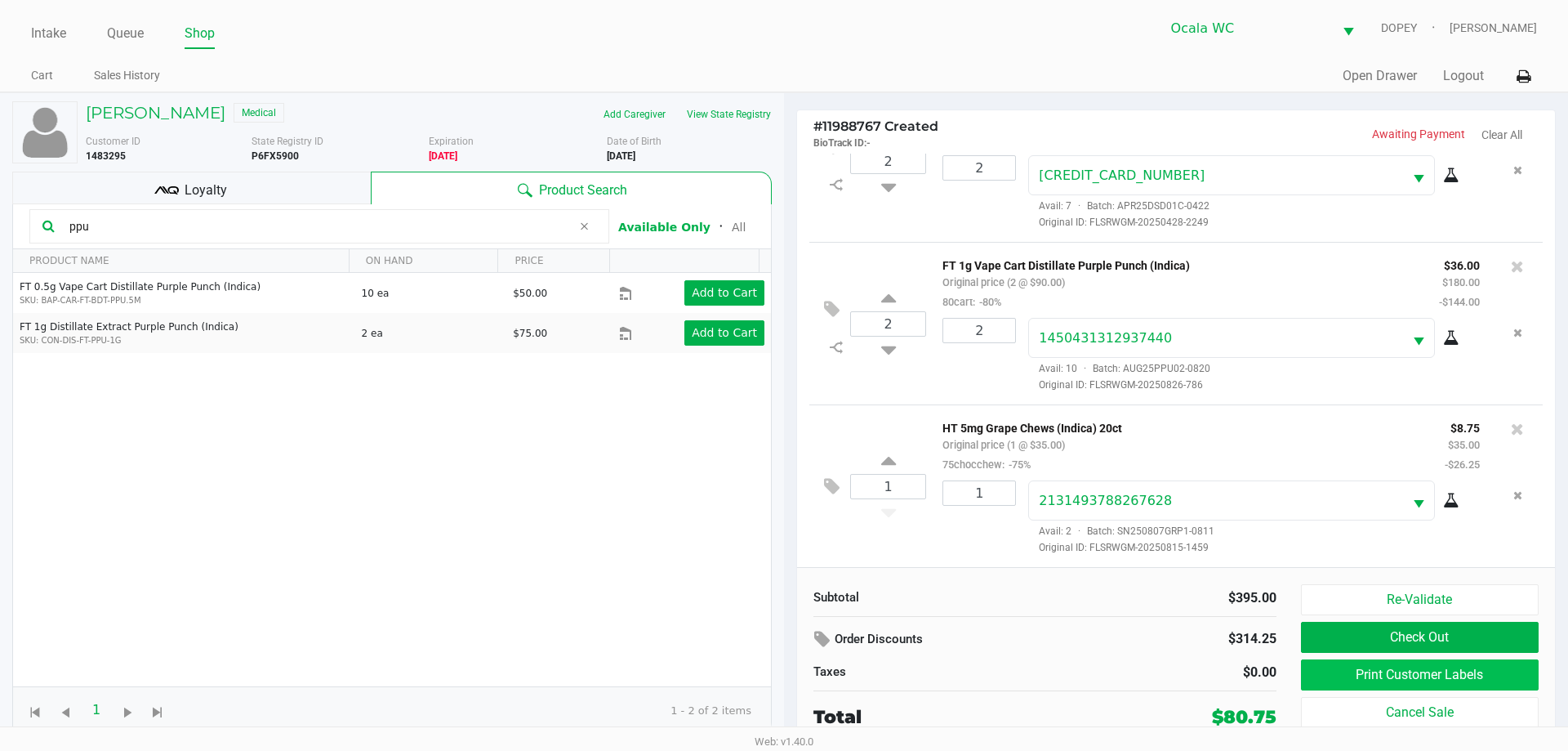
click at [1350, 681] on button "Print Customer Labels" at bounding box center [1420, 675] width 238 height 31
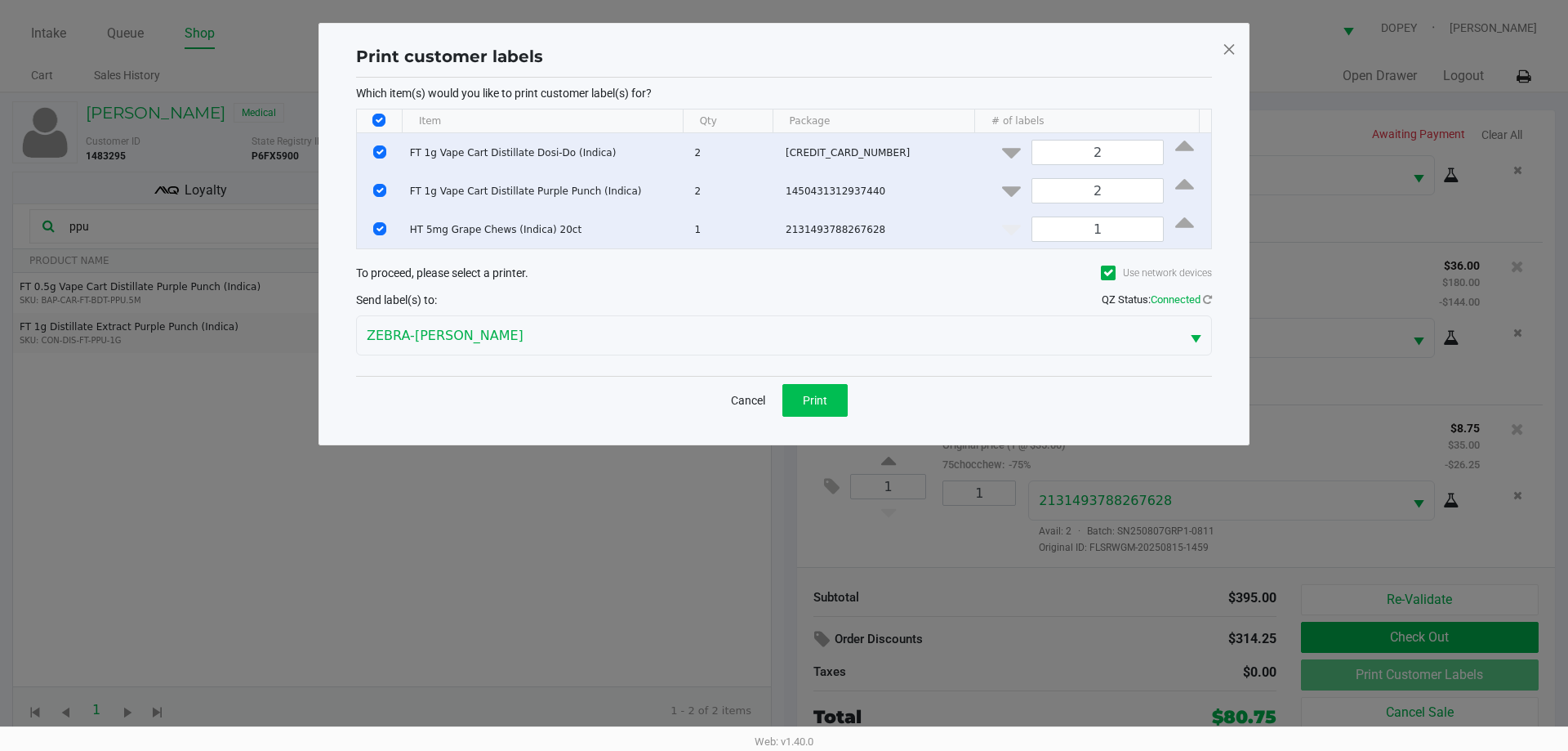
click at [826, 386] on button "Print" at bounding box center [814, 400] width 65 height 33
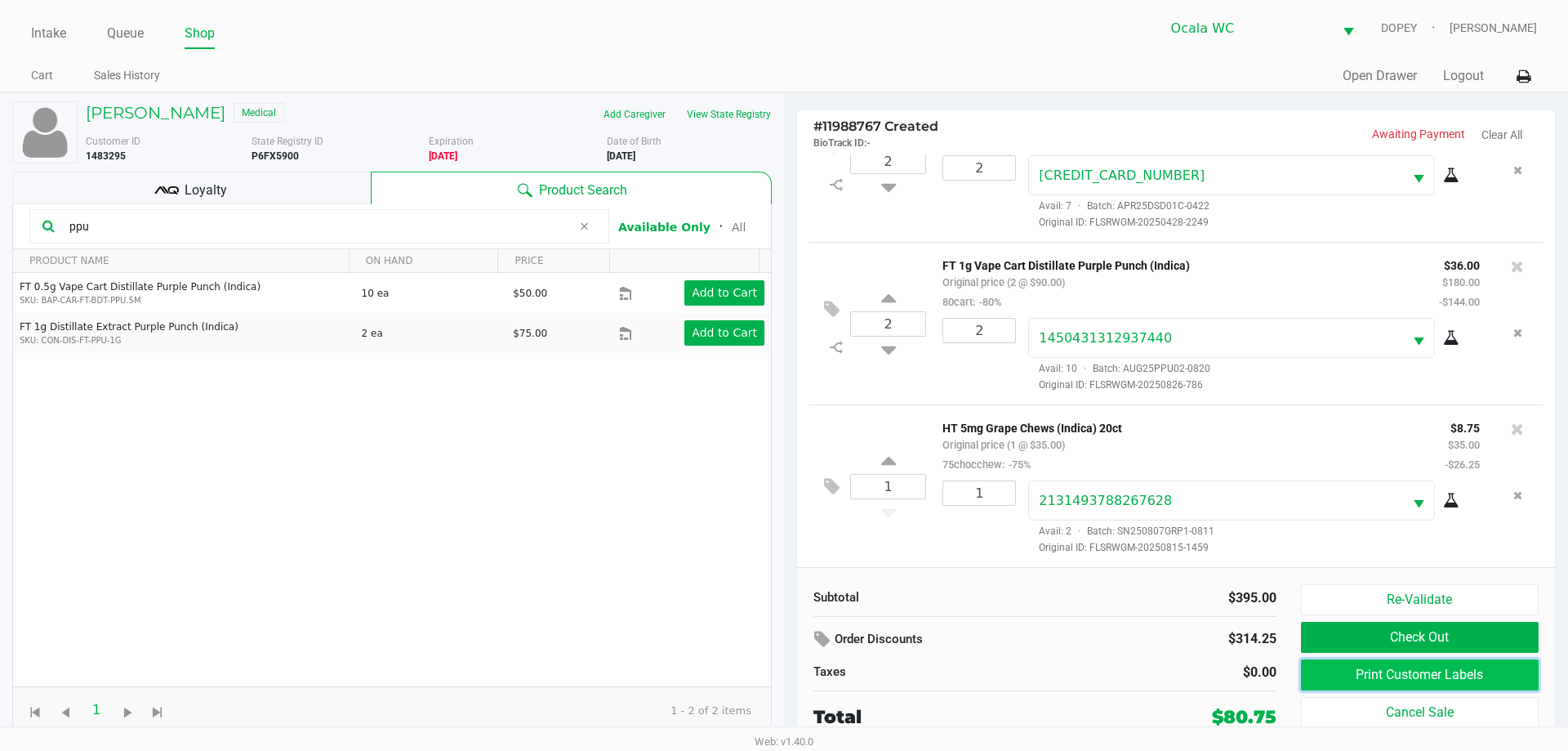
click at [1331, 678] on button "Print Customer Labels" at bounding box center [1420, 675] width 238 height 31
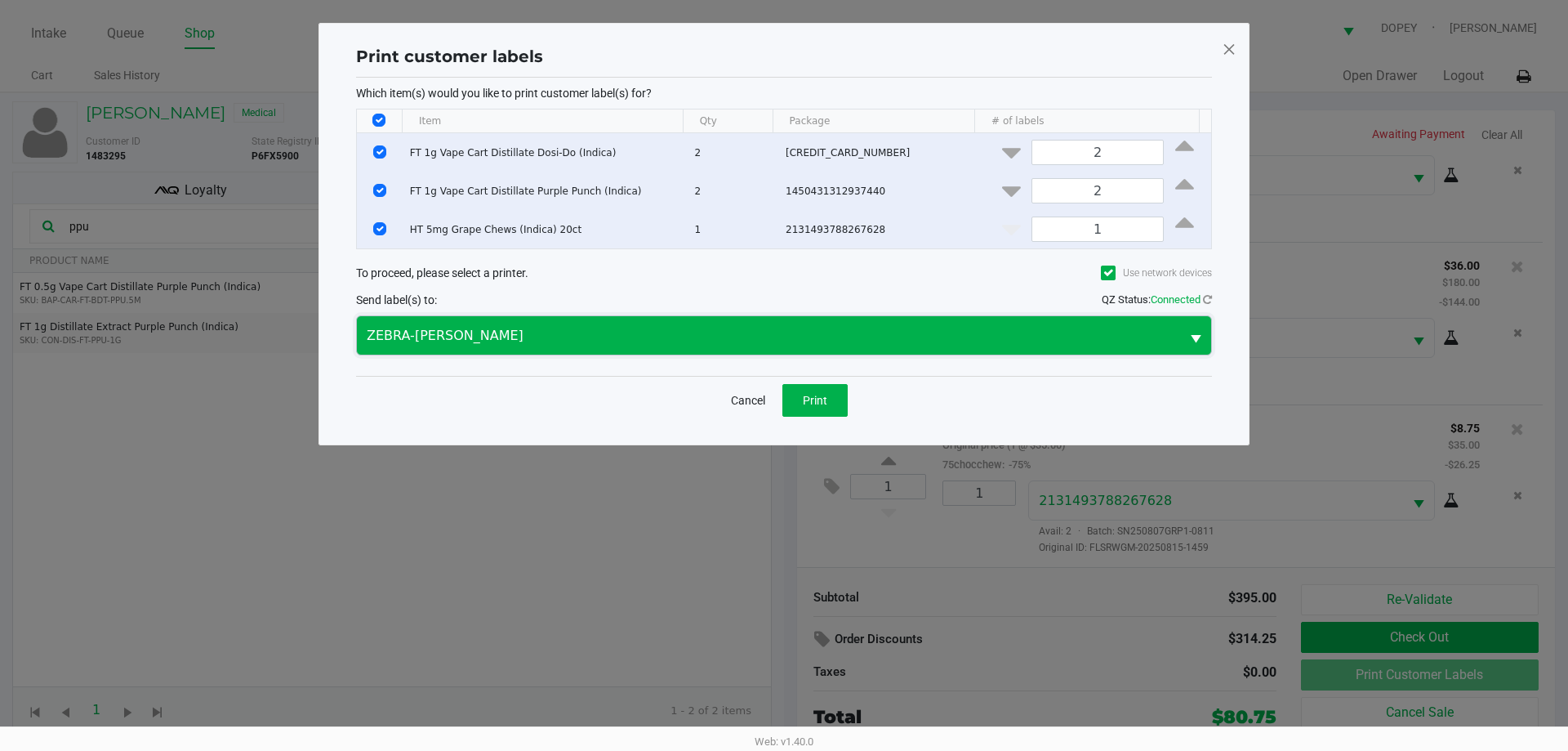
click at [535, 347] on span "ZEBRA-[PERSON_NAME]" at bounding box center [768, 335] width 824 height 39
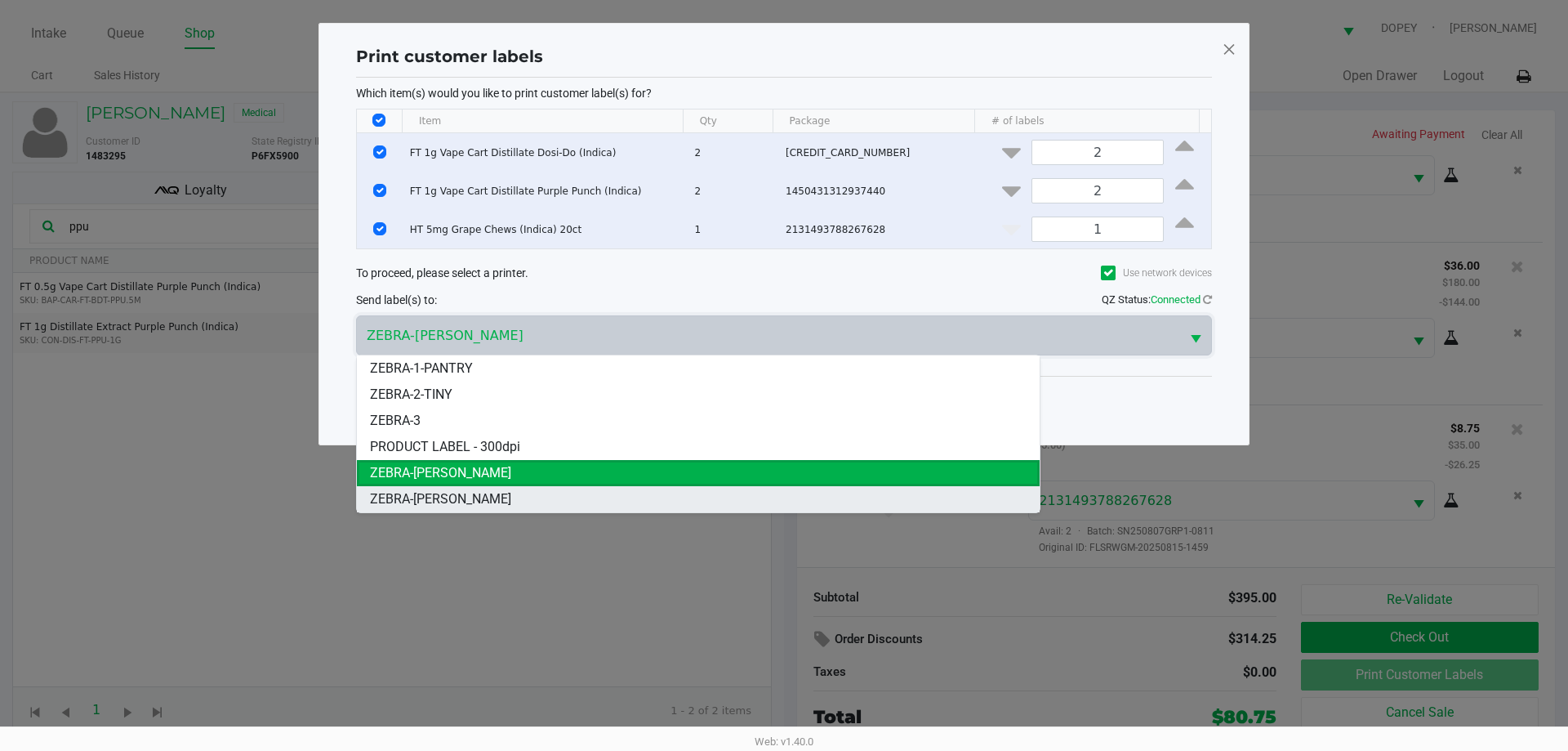
click at [449, 494] on span "ZEBRA-[PERSON_NAME]" at bounding box center [441, 499] width 142 height 20
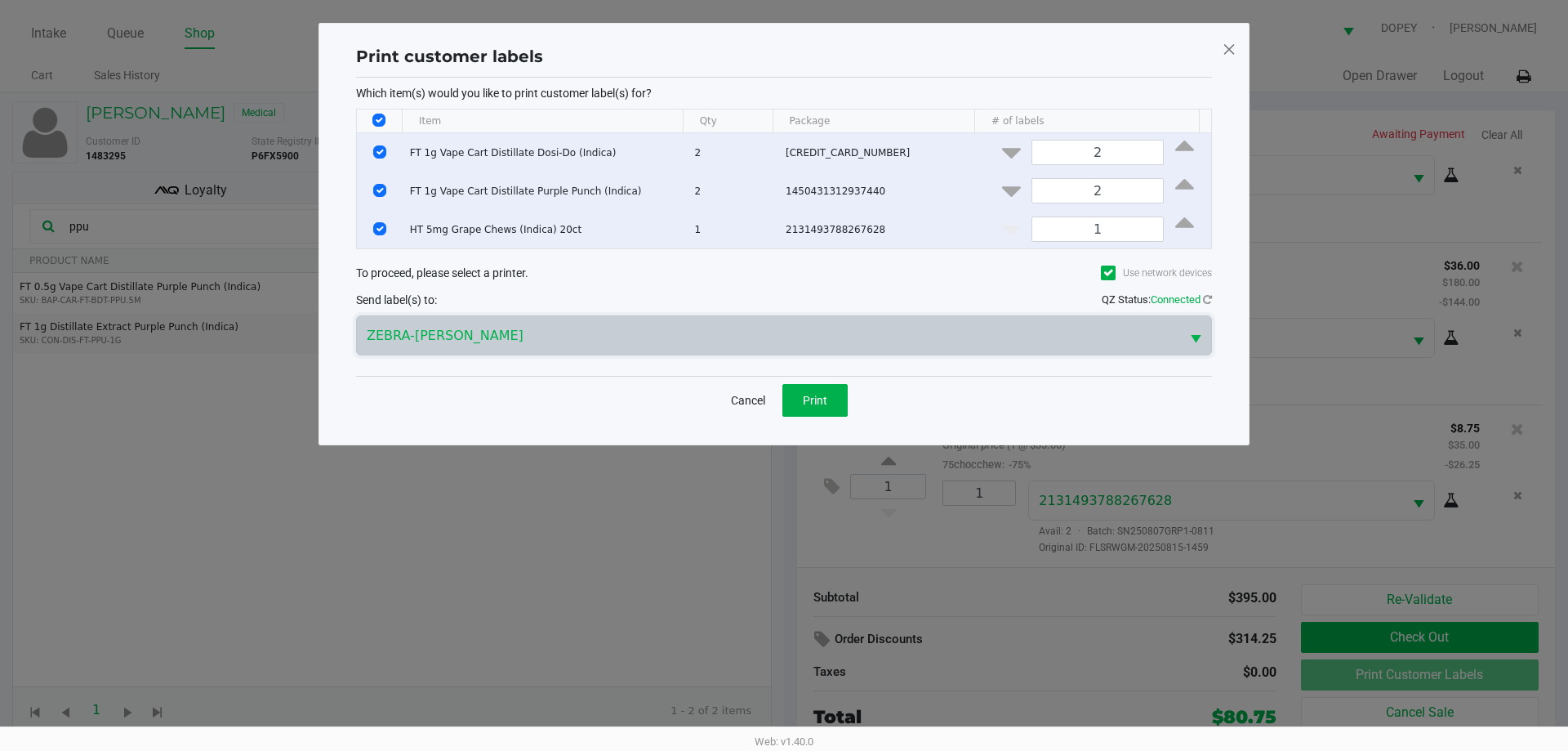
click at [736, 398] on button "Cancel" at bounding box center [748, 400] width 56 height 33
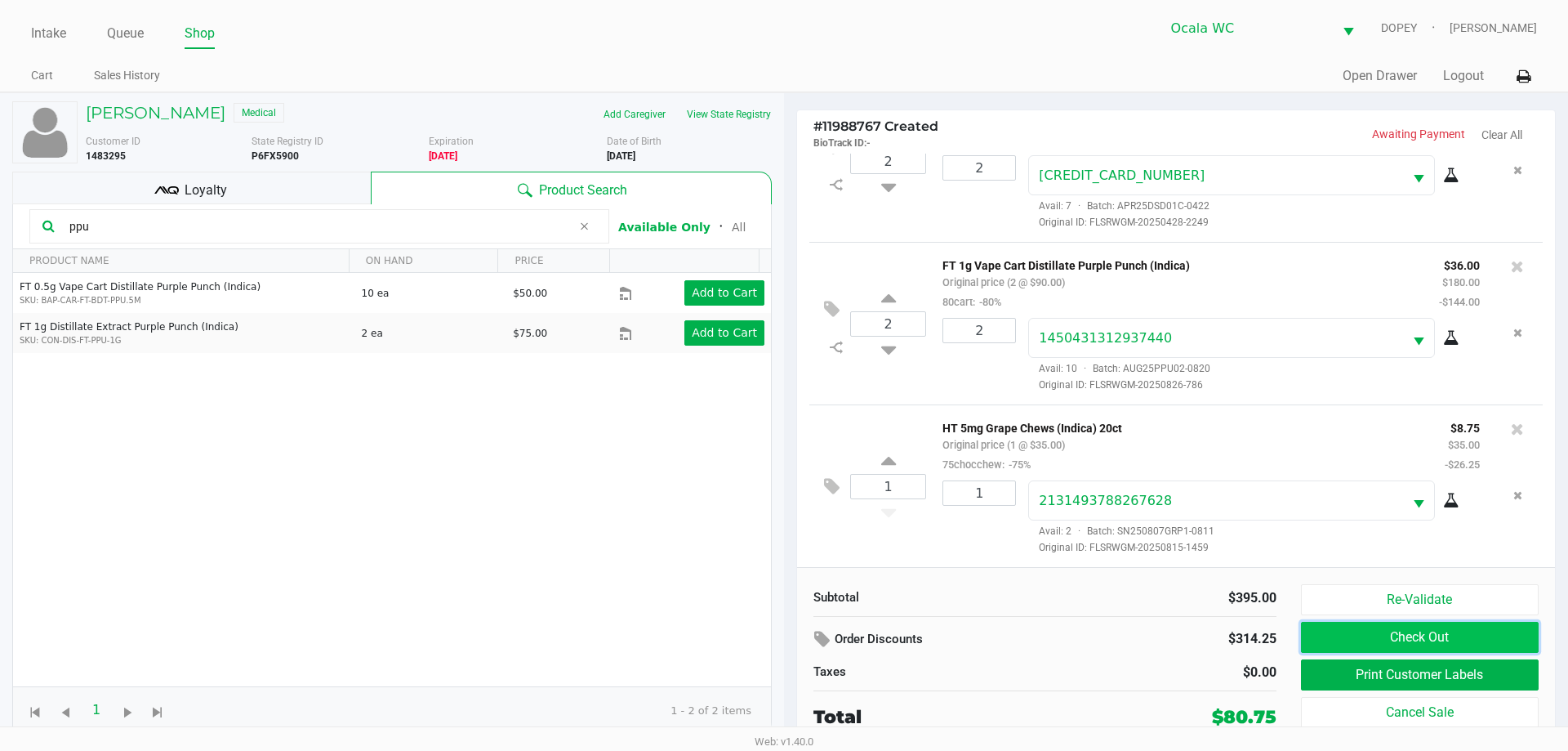
click at [1341, 644] on button "Check Out" at bounding box center [1420, 637] width 238 height 31
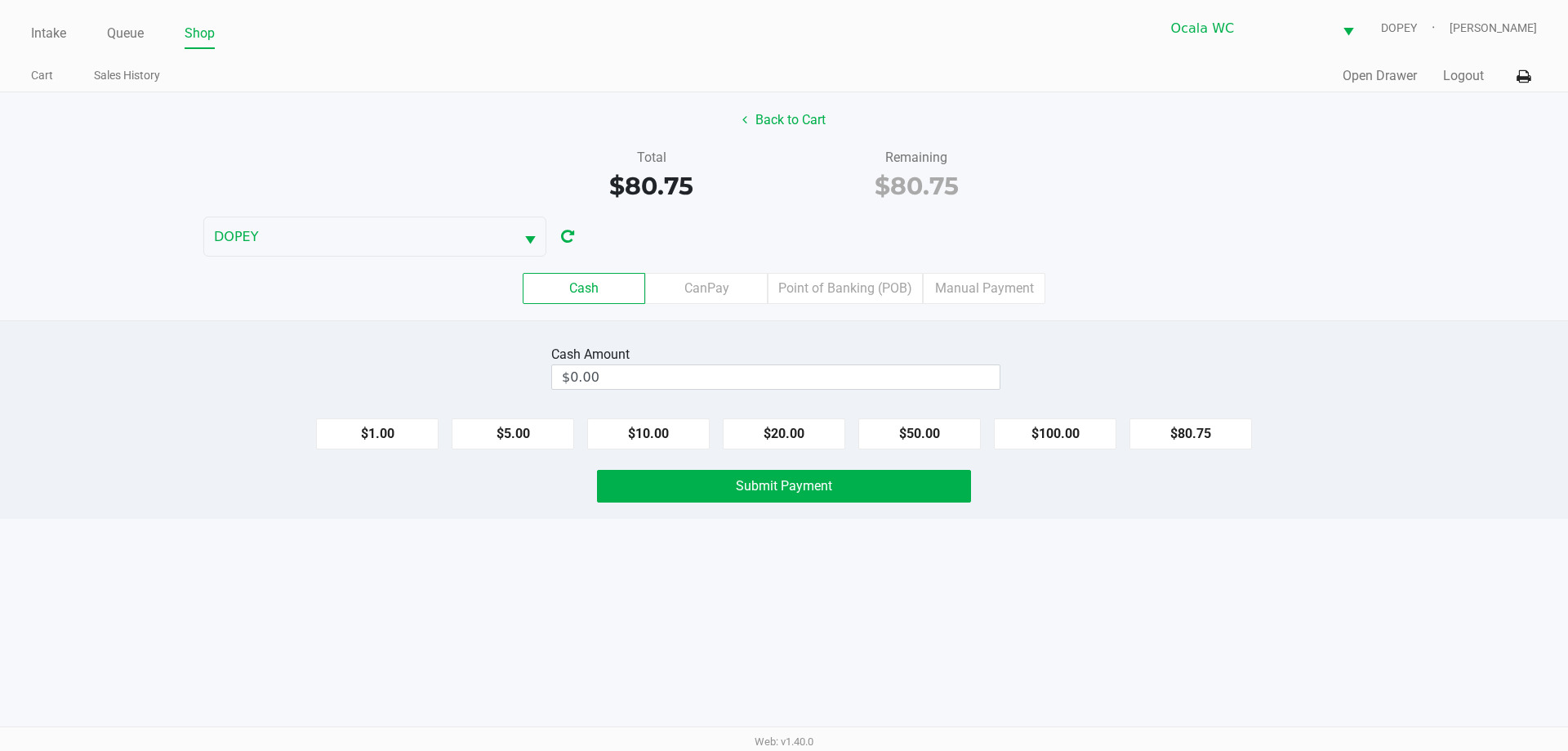
click at [962, 653] on div "Intake Queue Shop Ocala WC DOPEY [PERSON_NAME] Cart Sales History Quick Sale Op…" at bounding box center [784, 376] width 1568 height 751
click at [826, 294] on label "Point of Banking (POB)" at bounding box center [845, 288] width 156 height 31
click at [0, 0] on 7 "Point of Banking (POB)" at bounding box center [0, 0] width 0 height 0
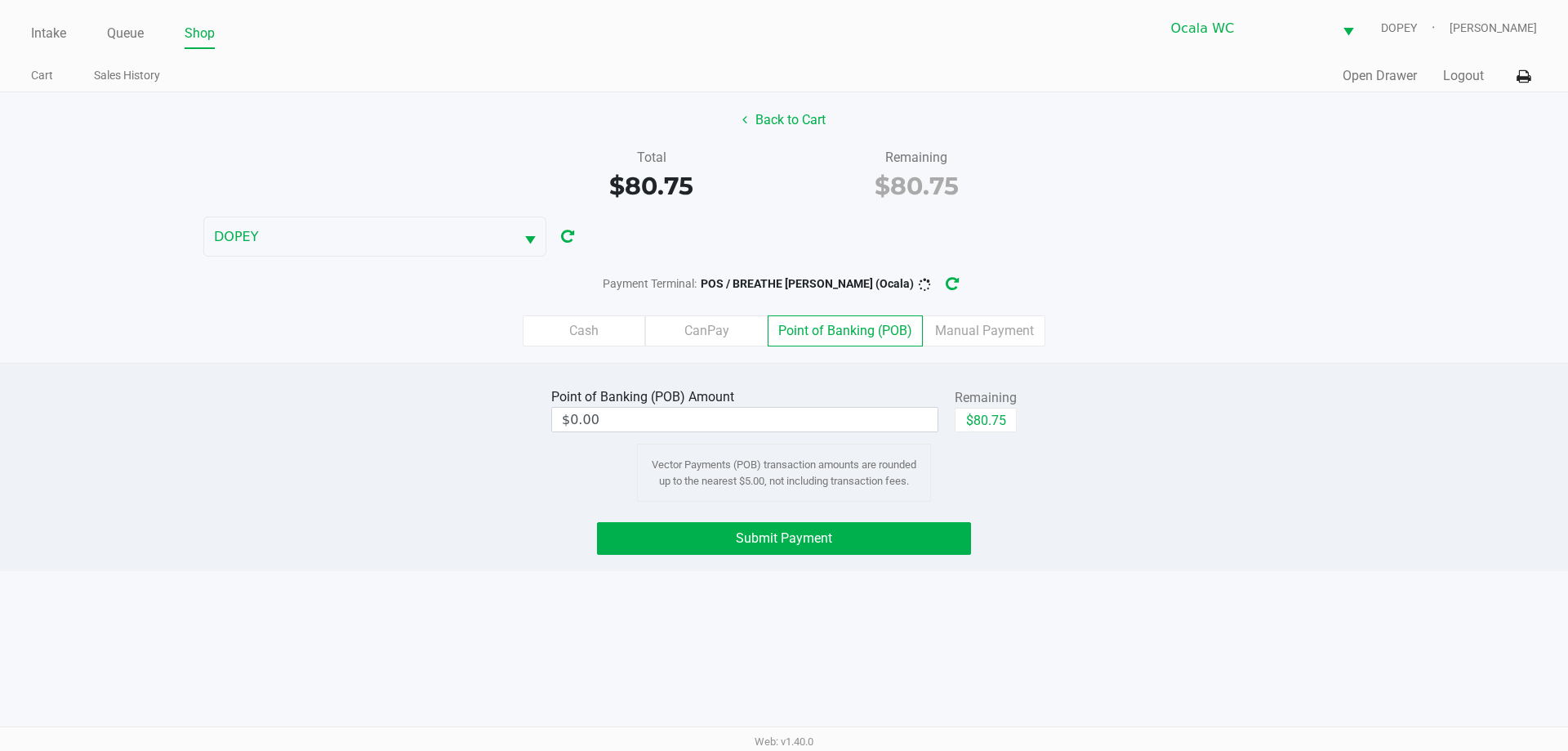
click at [989, 423] on button "$80.75" at bounding box center [986, 420] width 62 height 25
type input "$80.75"
click at [840, 529] on button "Submit Payment" at bounding box center [784, 538] width 375 height 33
click at [782, 551] on button "Submit Payment" at bounding box center [784, 538] width 375 height 33
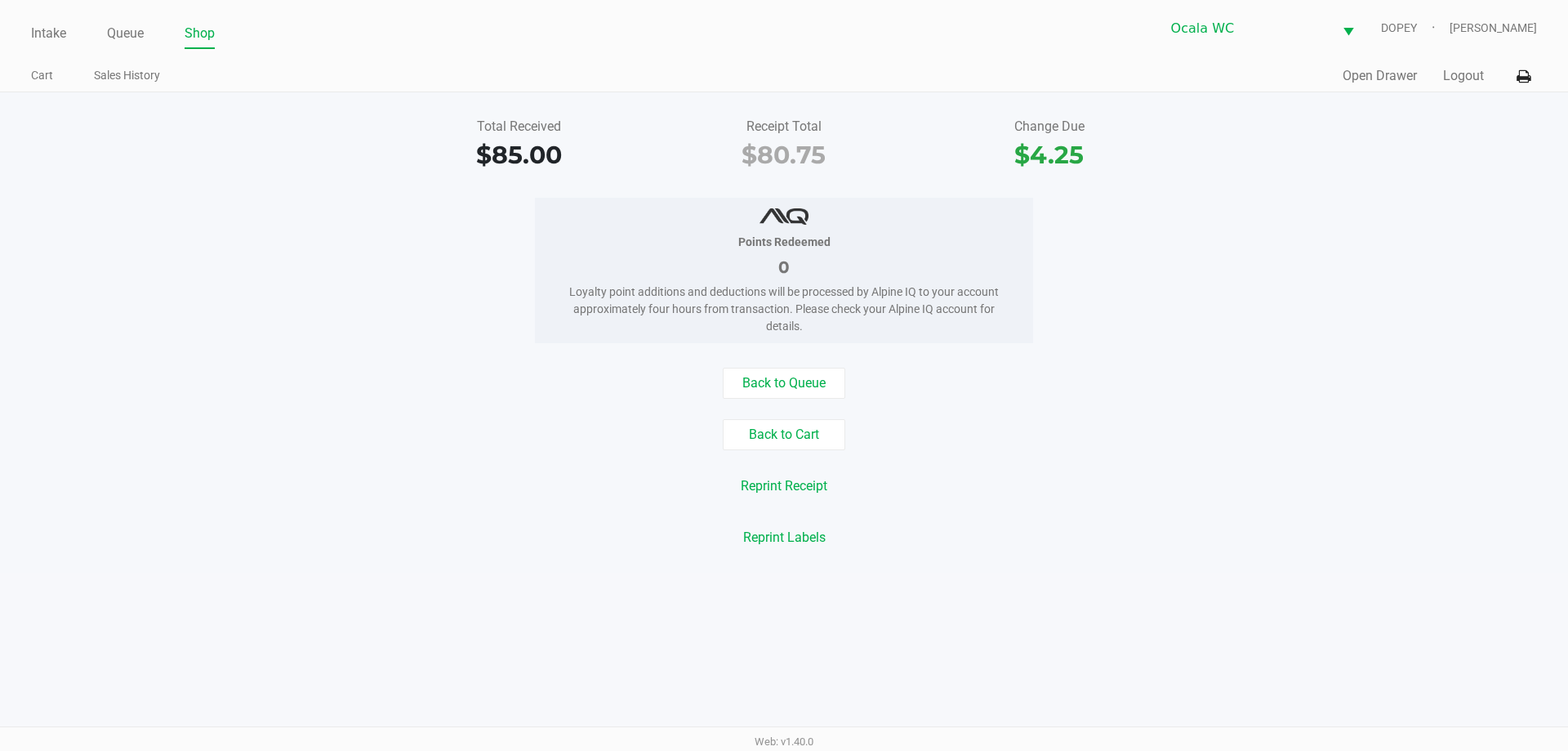
click at [359, 533] on div "Reprint Labels" at bounding box center [784, 537] width 1593 height 31
click at [41, 29] on link "Intake" at bounding box center [48, 33] width 35 height 23
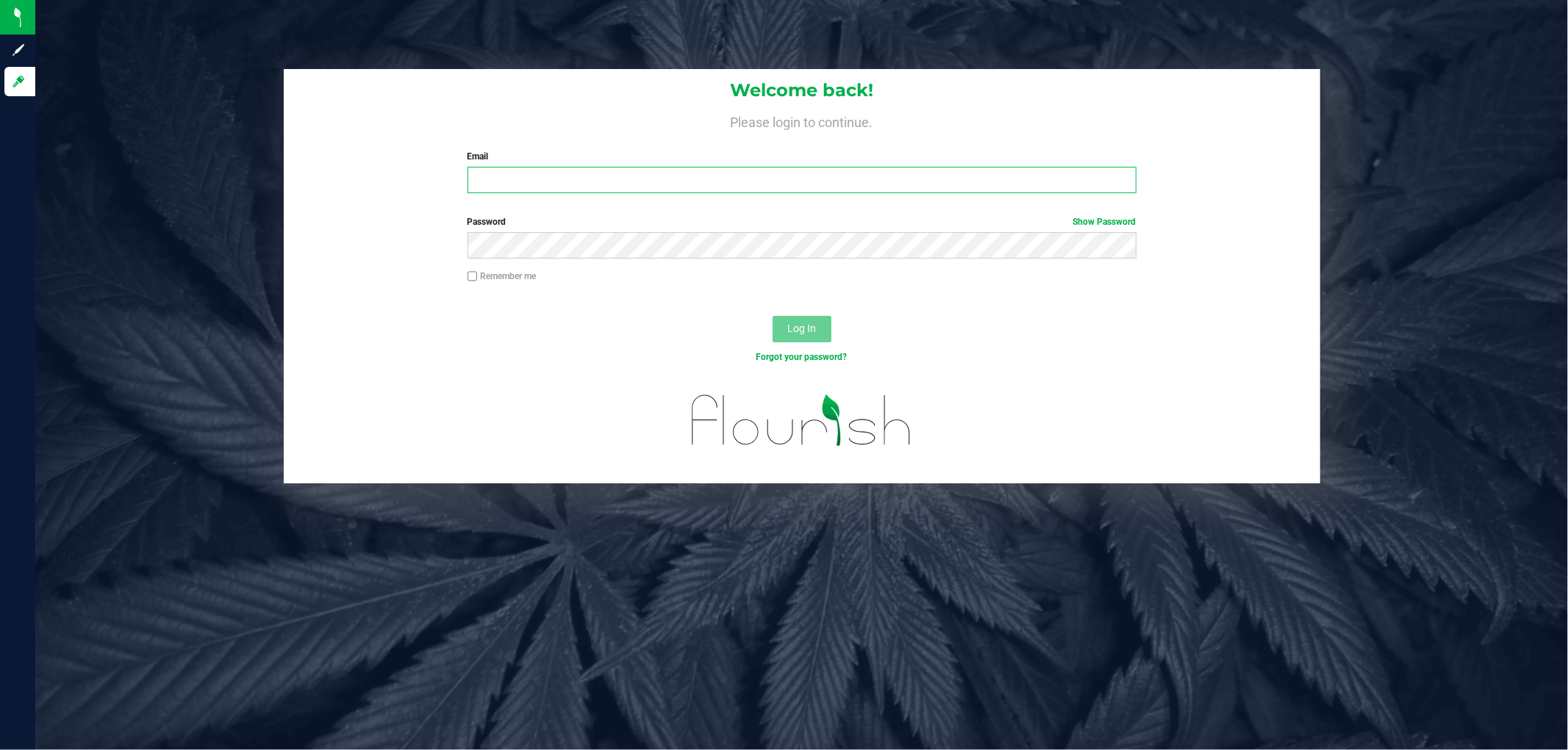
click at [525, 182] on input "Email" at bounding box center [802, 180] width 669 height 26
type input "asieg@liveparallel.com"
click at [773, 316] on button "Log In" at bounding box center [801, 328] width 59 height 26
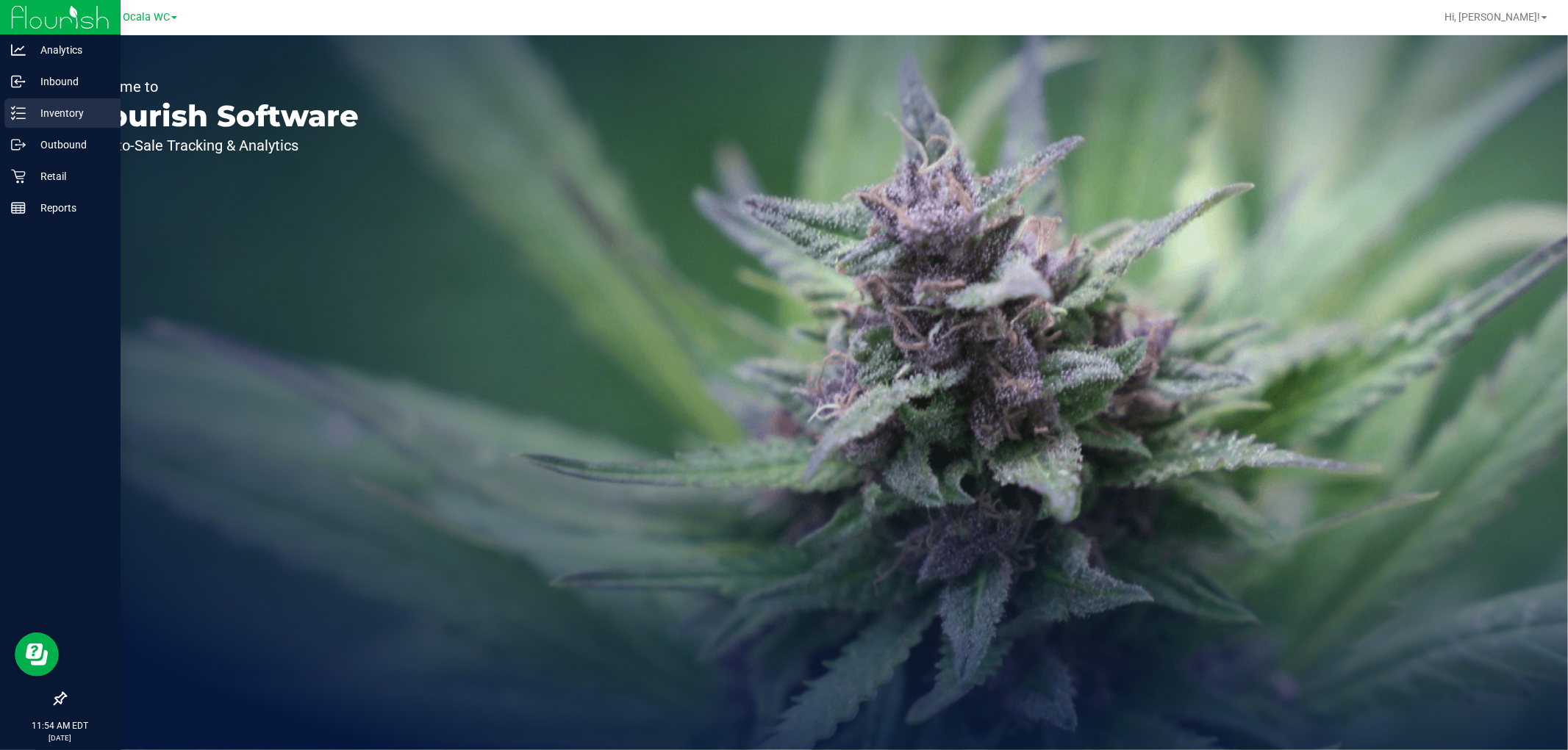
click at [55, 120] on p "Inventory" at bounding box center [70, 113] width 88 height 18
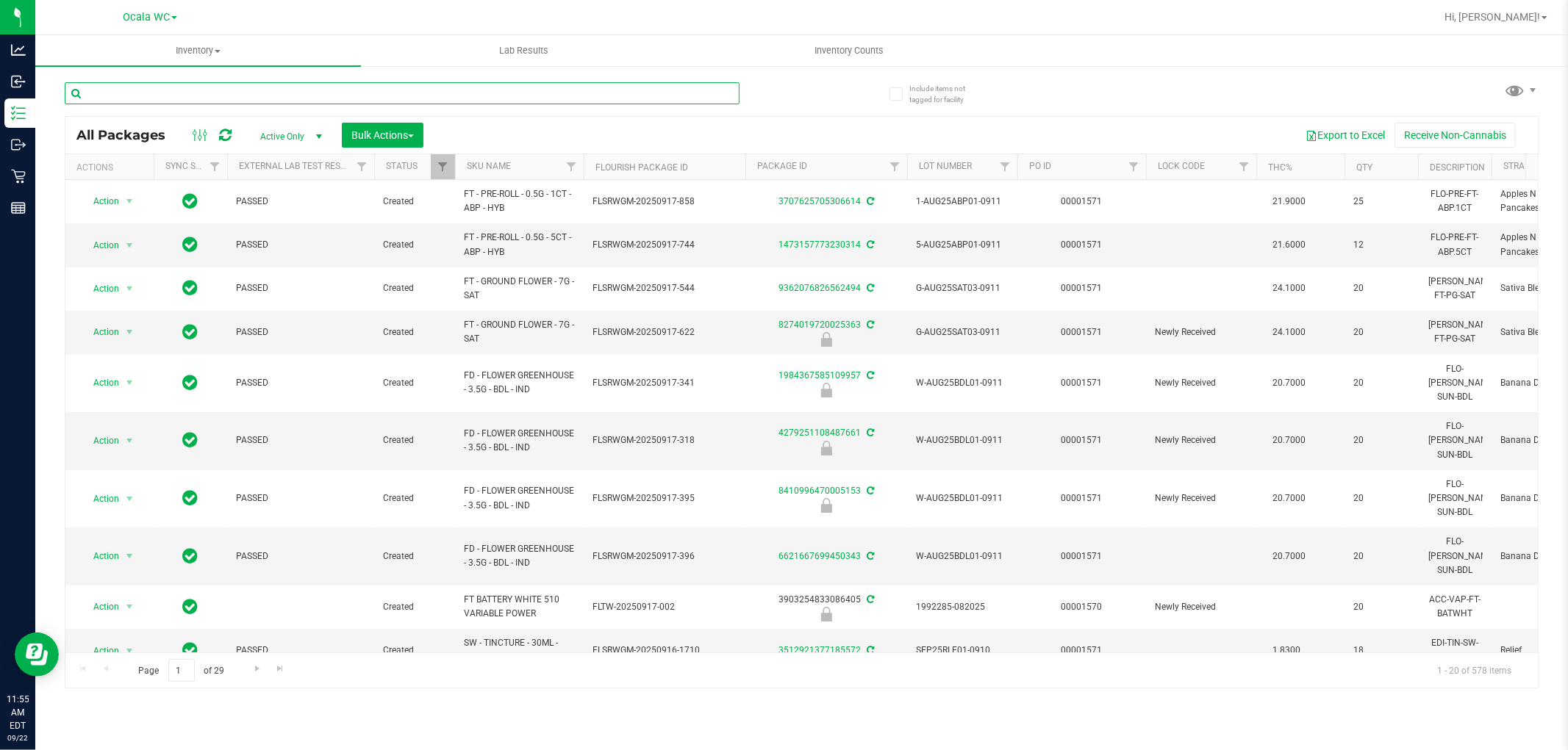
click at [163, 93] on input "text" at bounding box center [402, 93] width 675 height 22
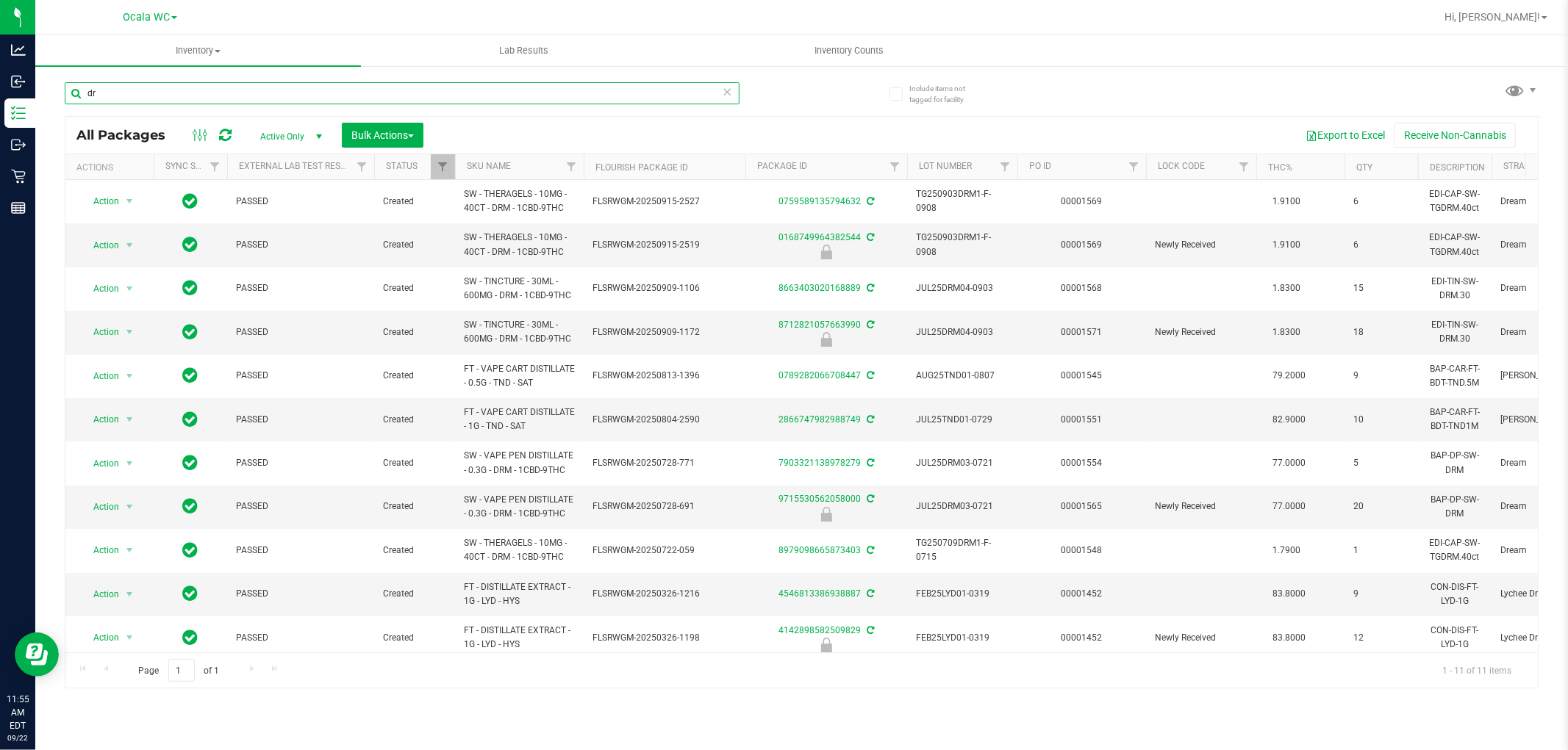
type input "d"
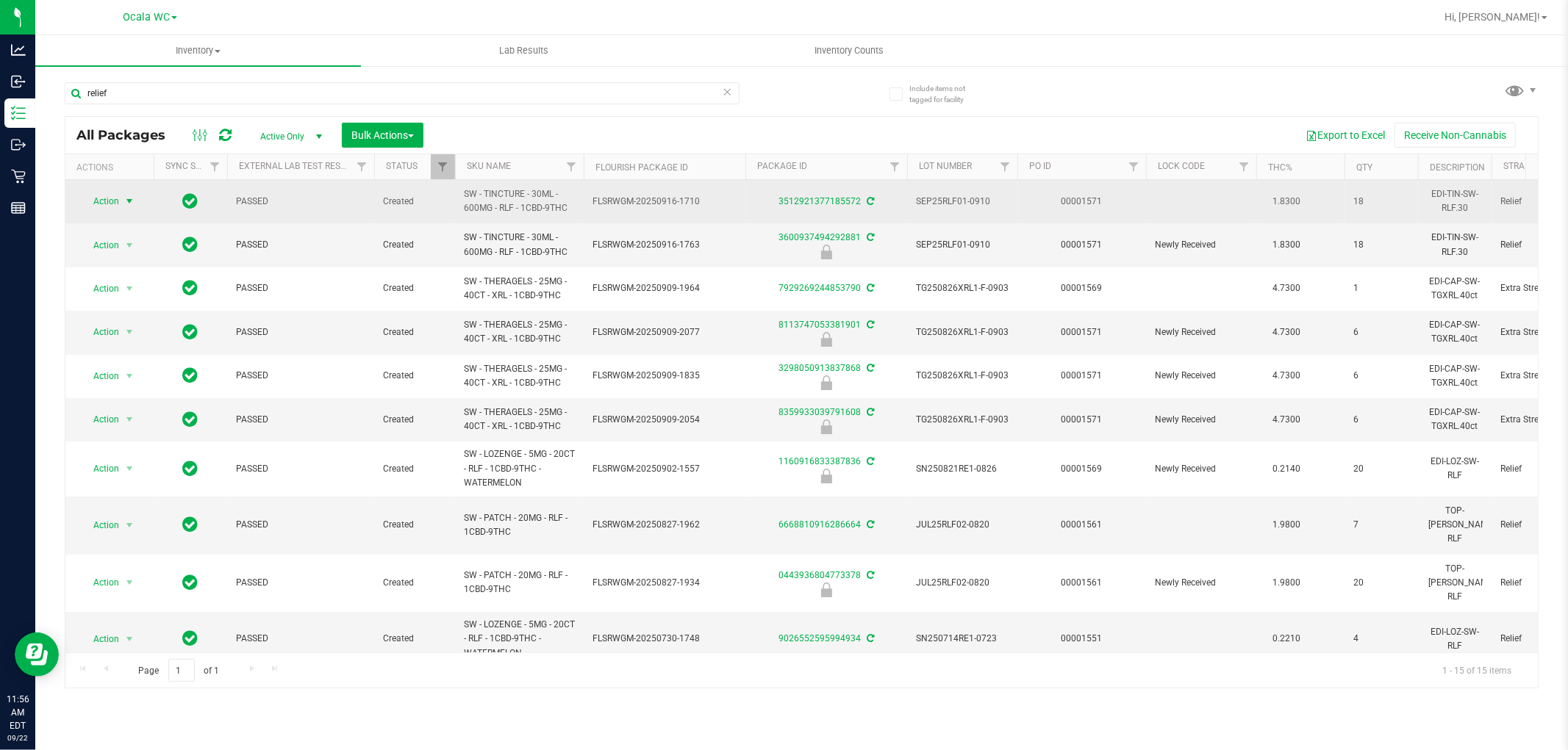
click at [116, 200] on span "Action" at bounding box center [99, 201] width 40 height 20
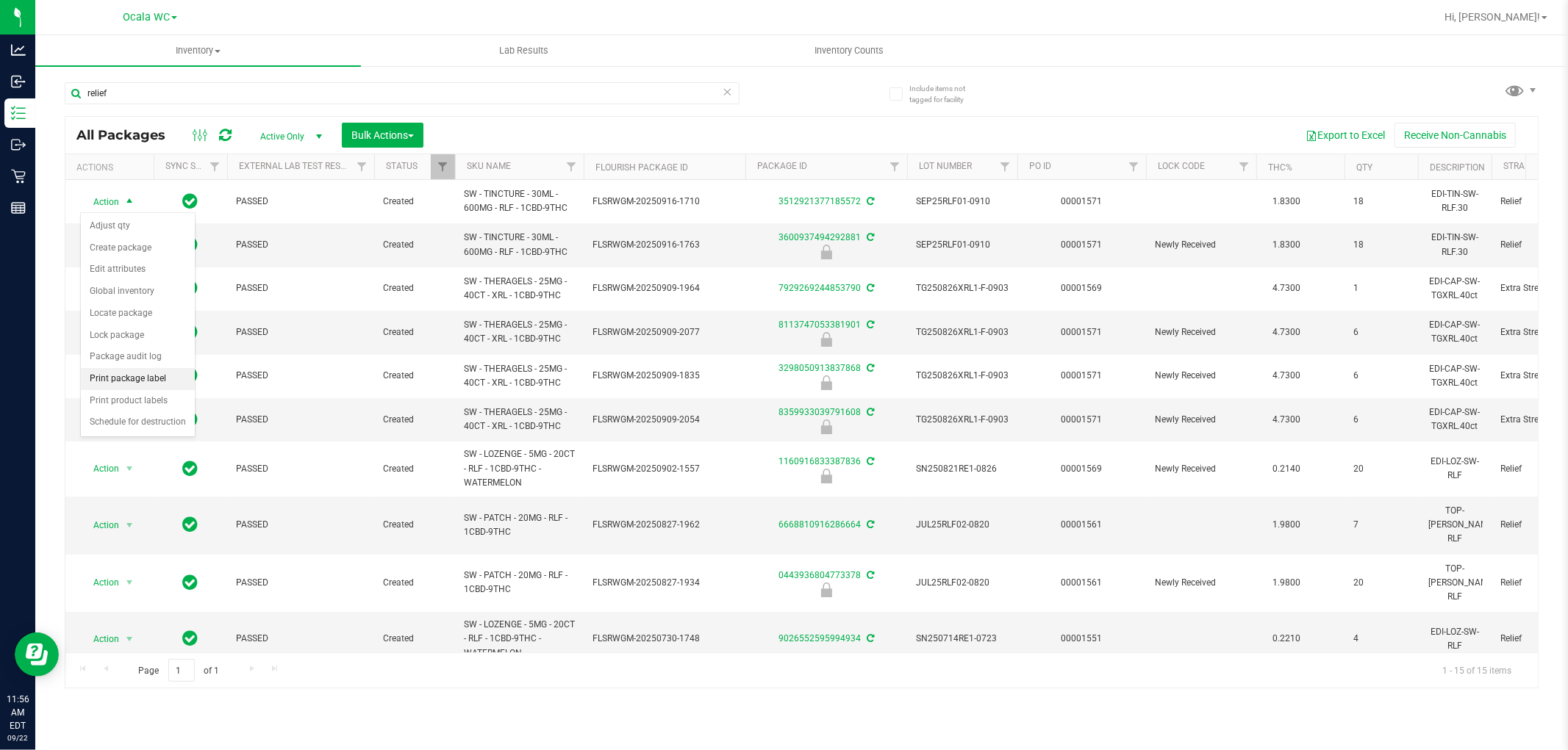
click at [140, 385] on li "Print package label" at bounding box center [138, 379] width 114 height 22
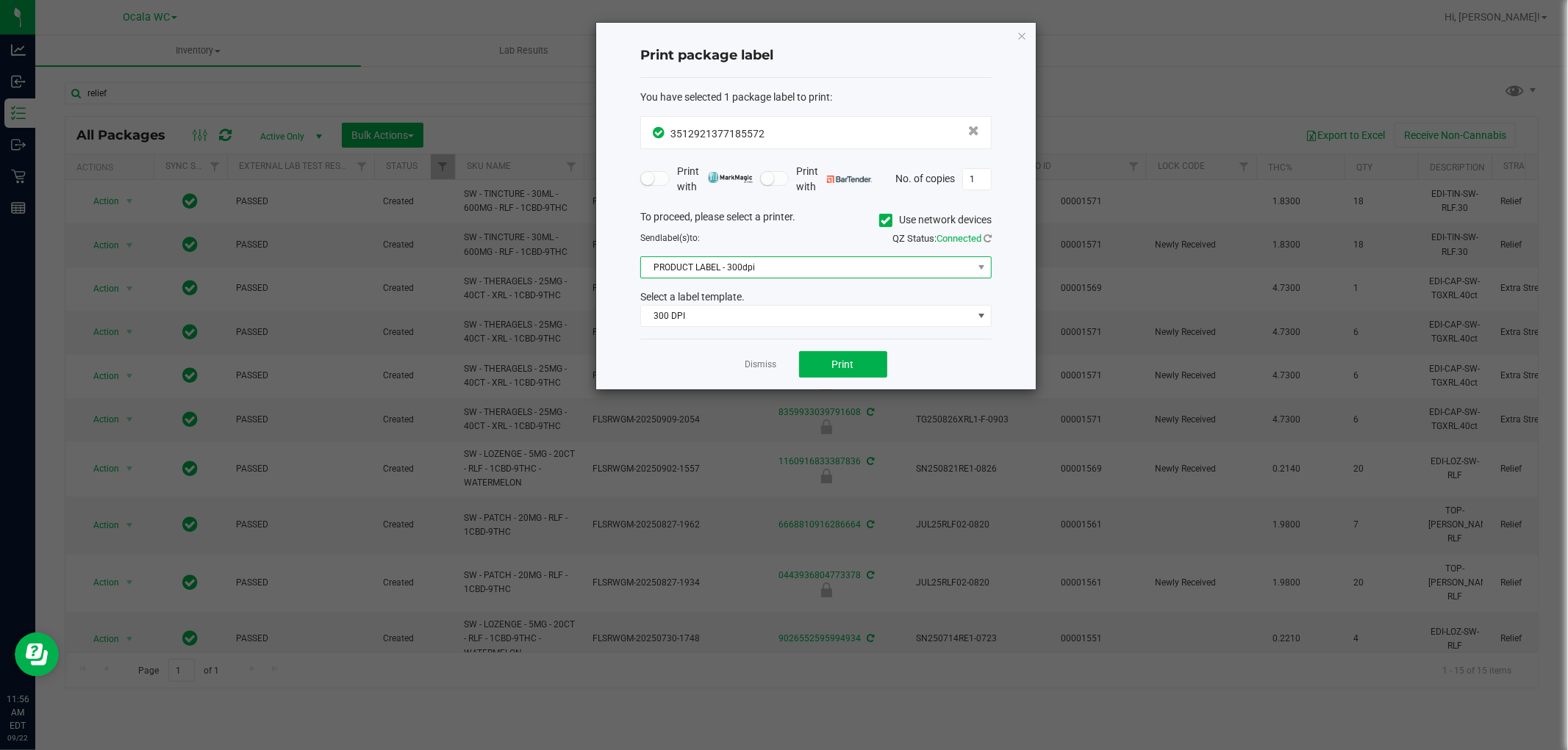
click at [710, 271] on span "PRODUCT LABEL - 300dpi" at bounding box center [806, 267] width 332 height 20
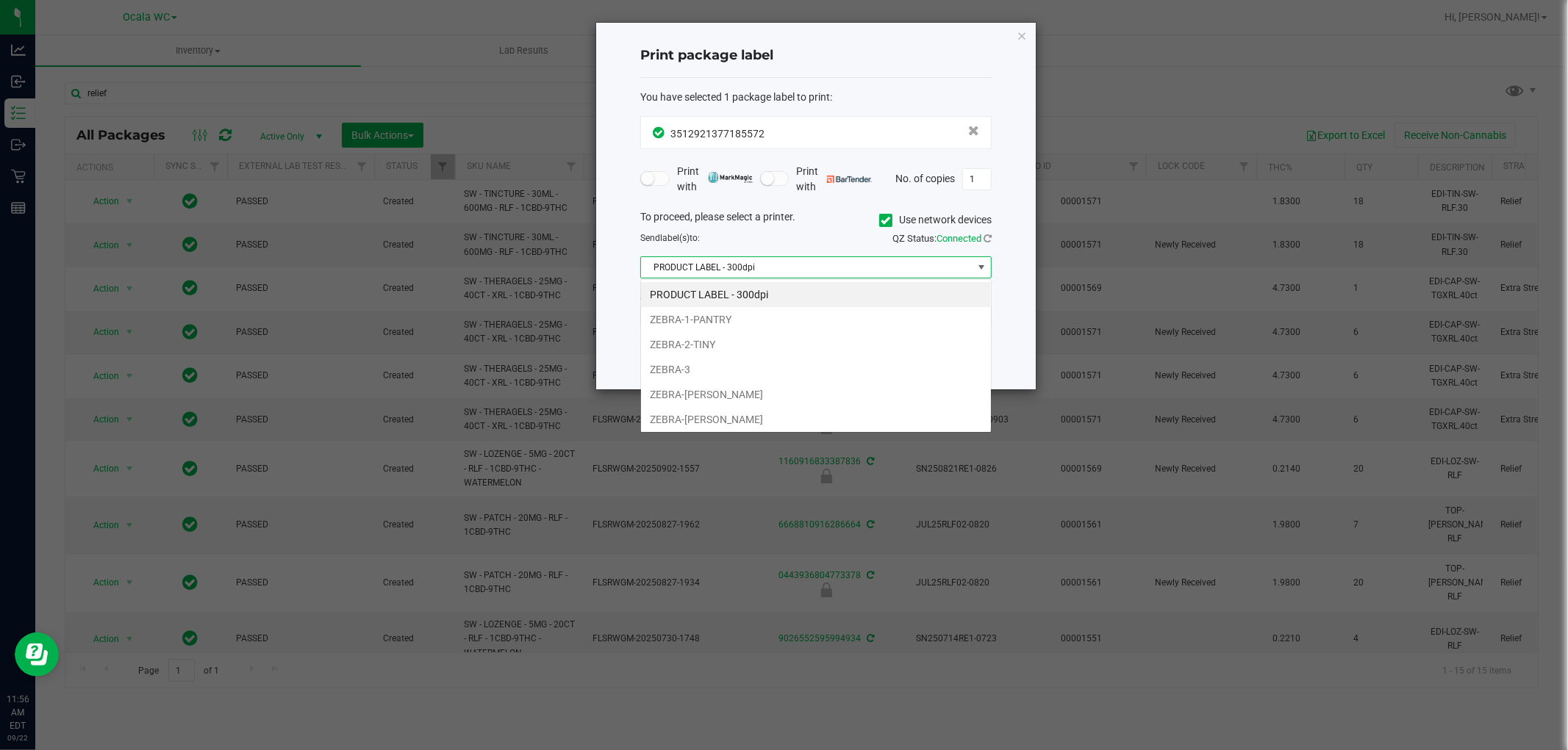
scroll to position [22, 351]
click at [688, 419] on li "ZEBRA-[PERSON_NAME]" at bounding box center [816, 419] width 350 height 25
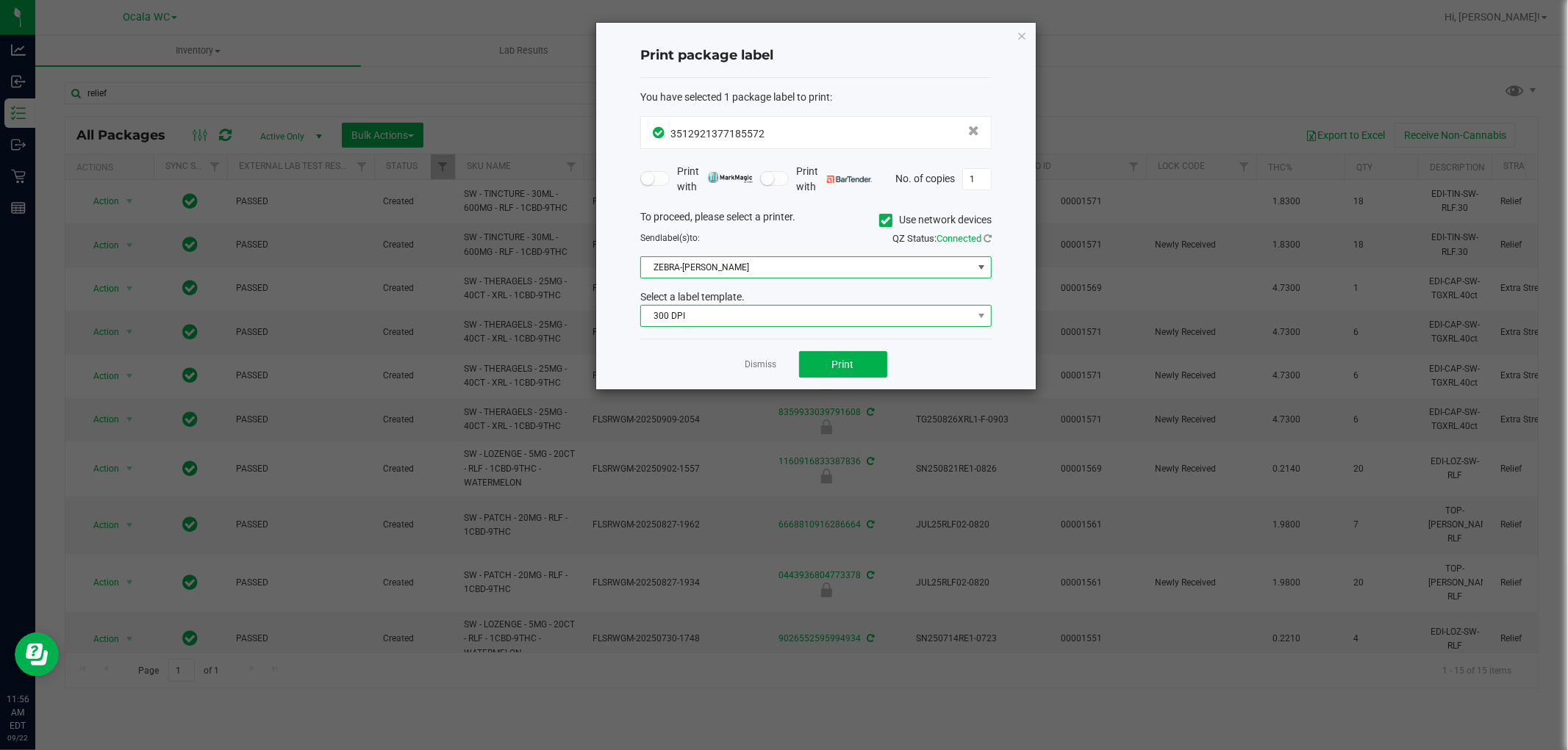
click at [699, 318] on span "300 DPI" at bounding box center [806, 316] width 332 height 20
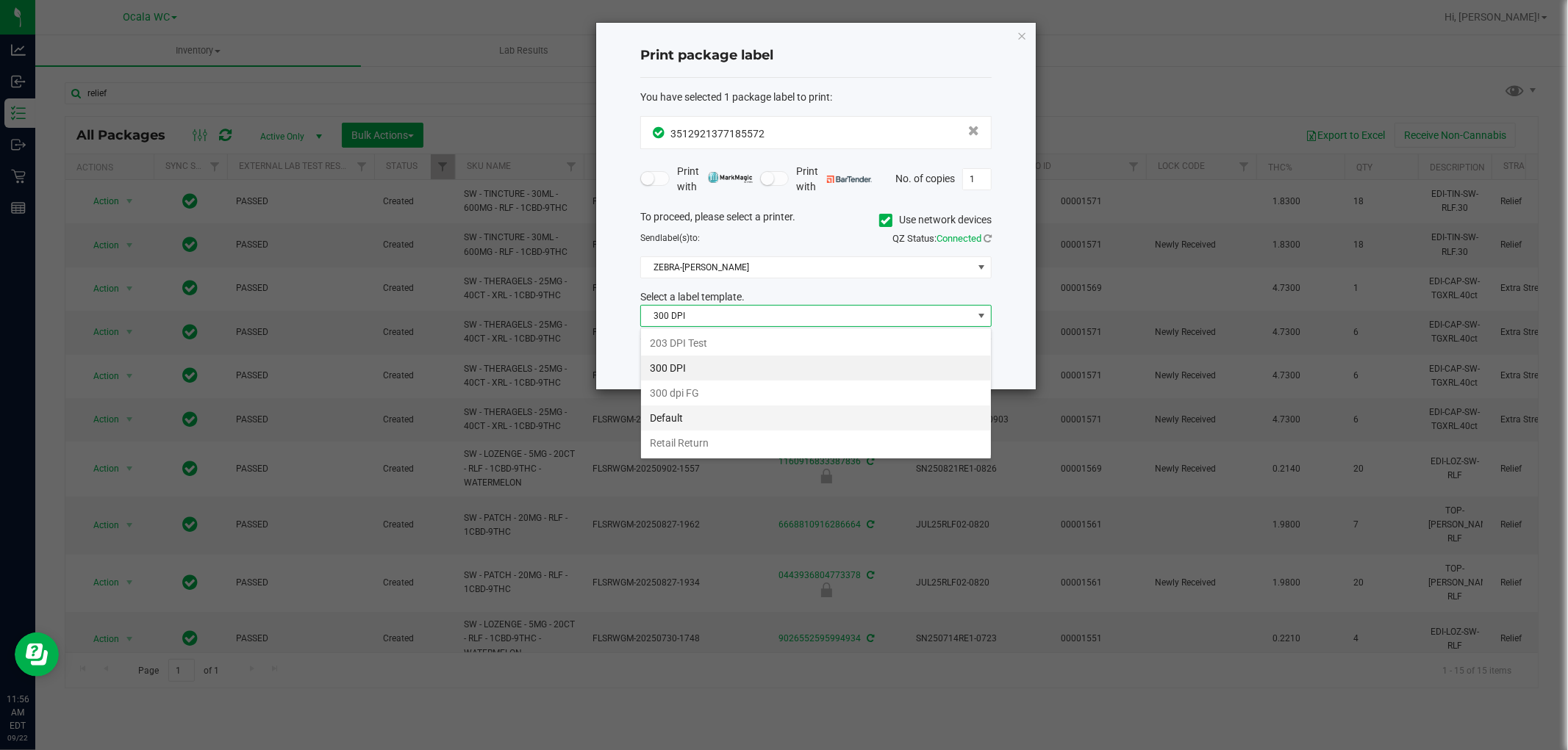
click at [693, 426] on li "Default" at bounding box center [816, 417] width 350 height 25
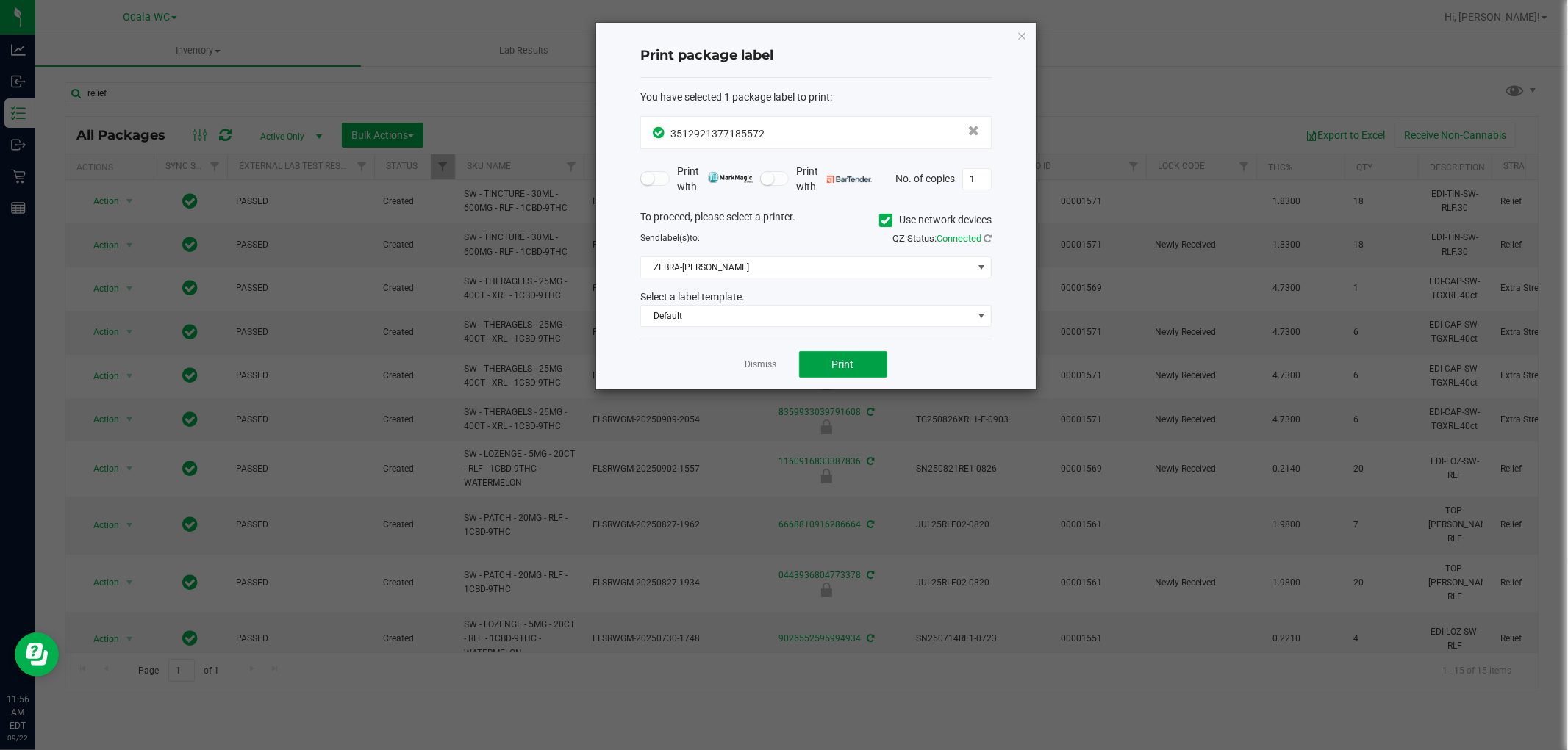
click at [871, 361] on button "Print" at bounding box center [843, 364] width 88 height 26
click at [767, 369] on link "Dismiss" at bounding box center [761, 365] width 31 height 13
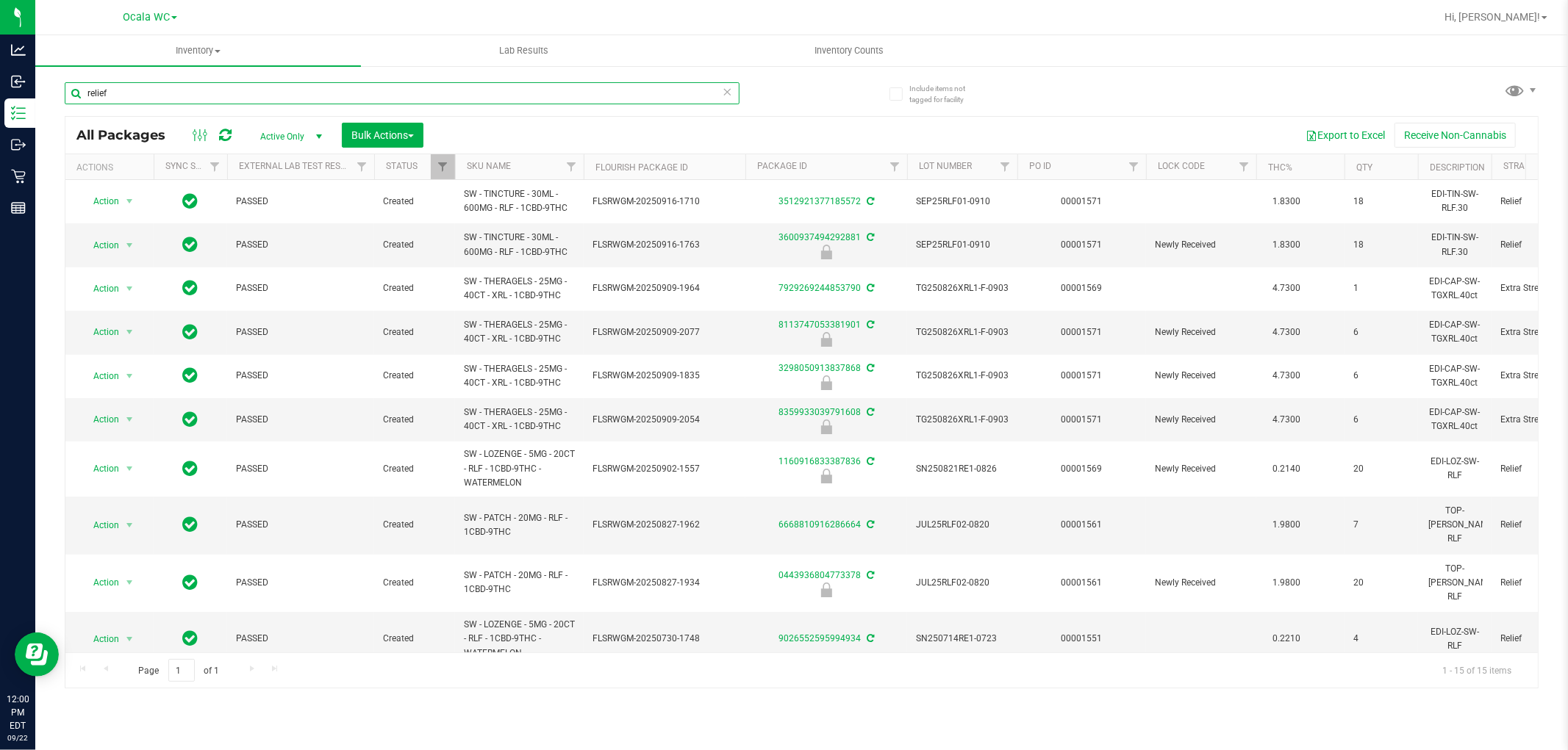
click at [211, 92] on input "relief" at bounding box center [402, 93] width 675 height 22
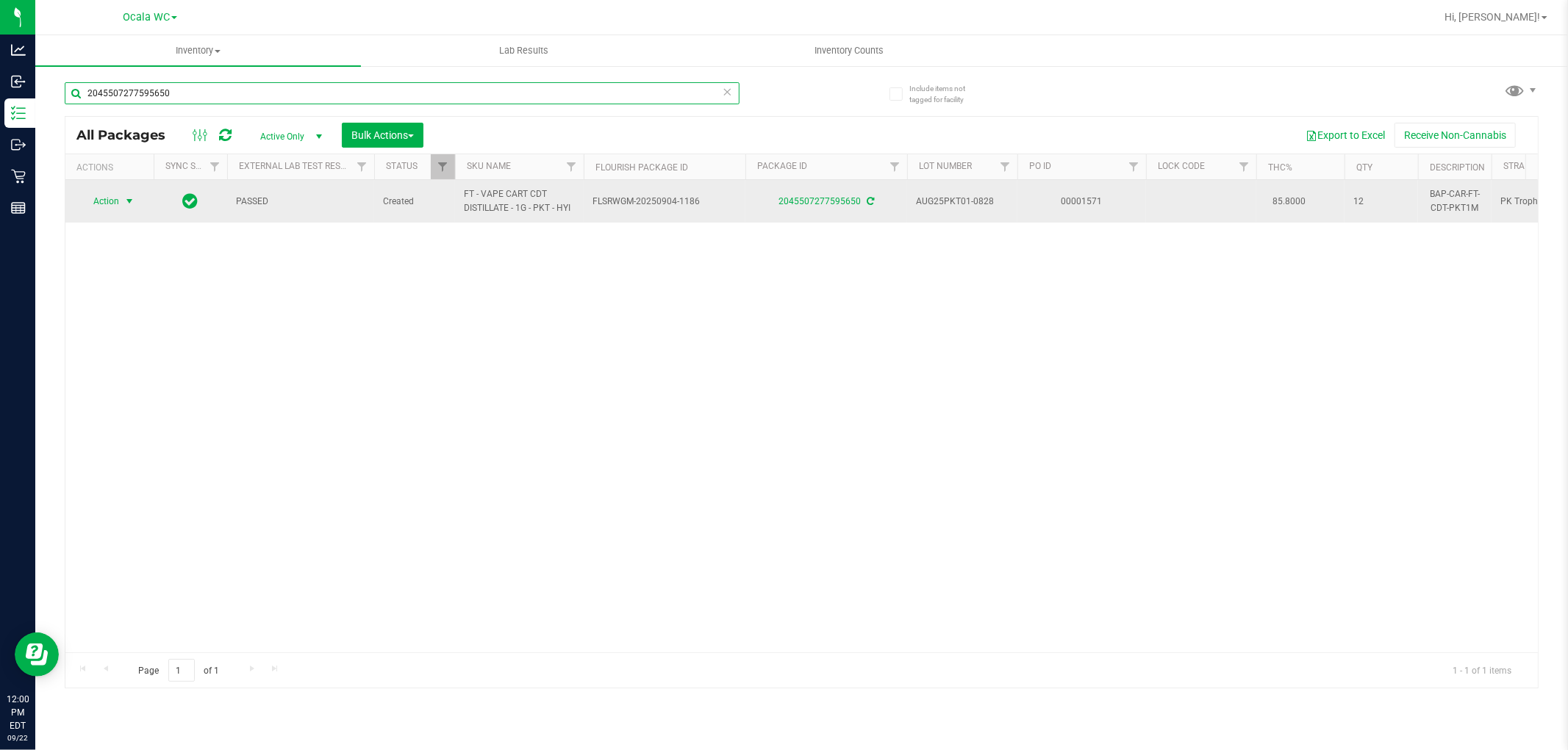
type input "2045507277595650"
click at [111, 206] on span "Action" at bounding box center [99, 201] width 40 height 20
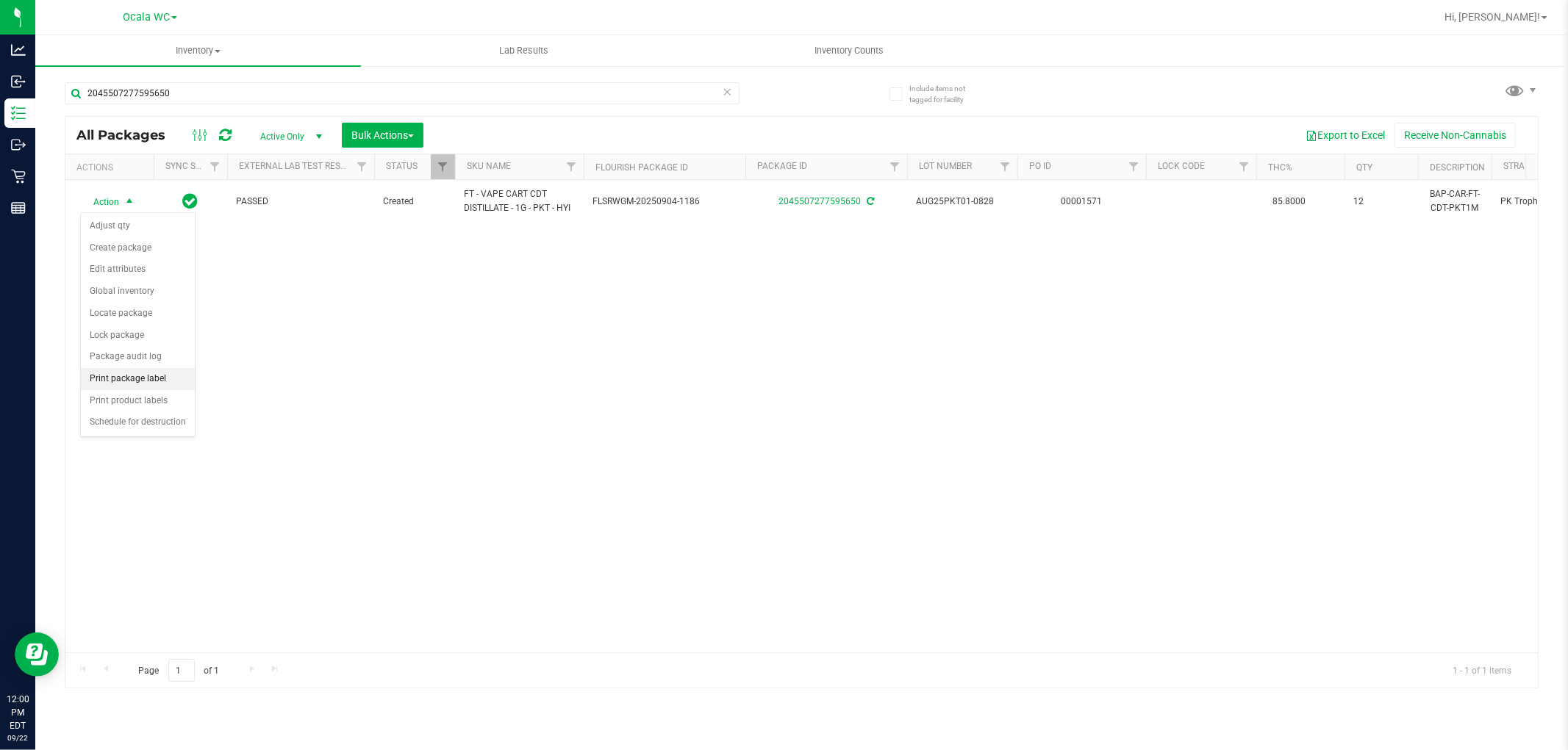
click at [156, 372] on li "Print package label" at bounding box center [138, 379] width 114 height 22
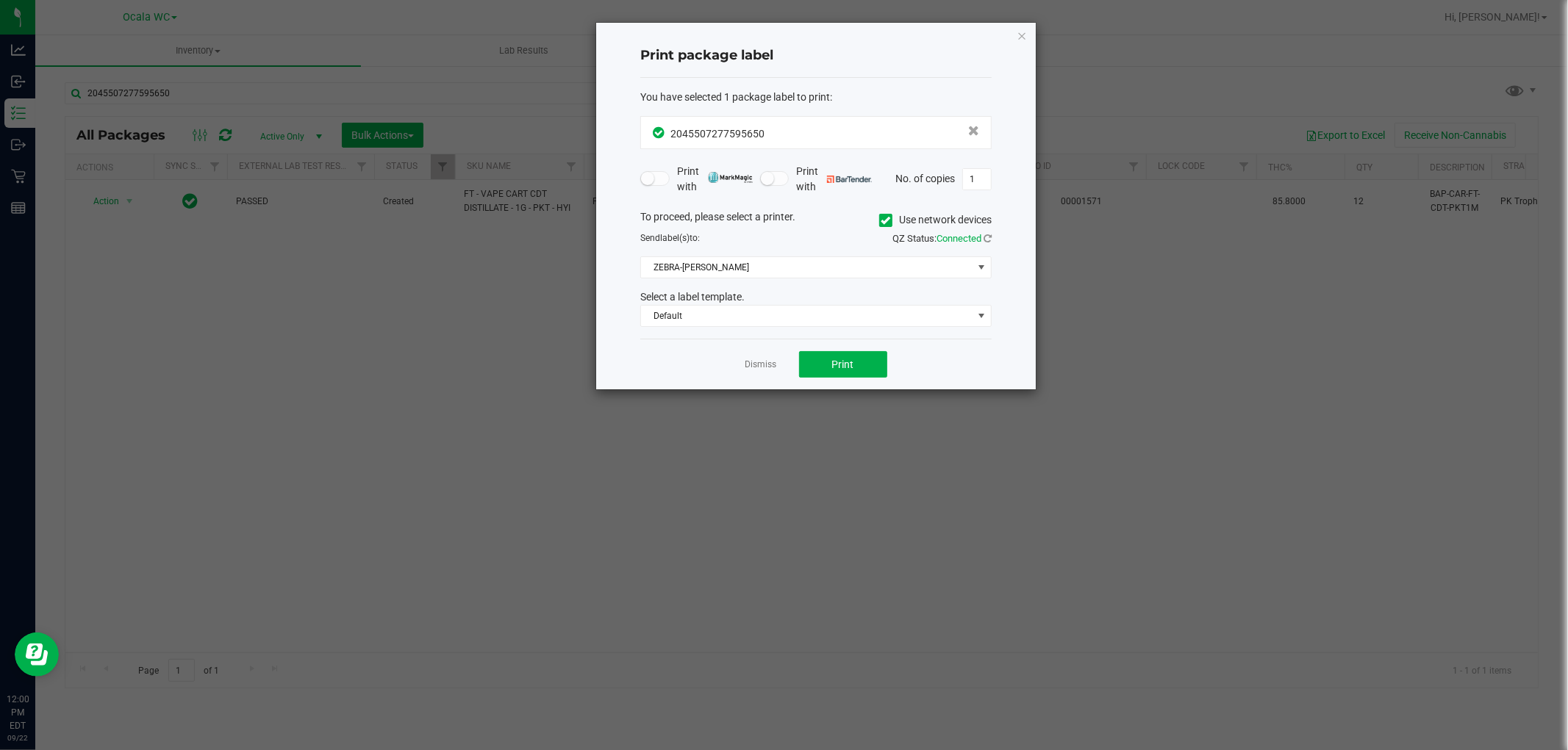
click at [816, 383] on div "Dismiss Print" at bounding box center [816, 364] width 351 height 51
click at [814, 368] on button "Print" at bounding box center [843, 364] width 88 height 26
click at [761, 369] on link "Dismiss" at bounding box center [761, 365] width 31 height 13
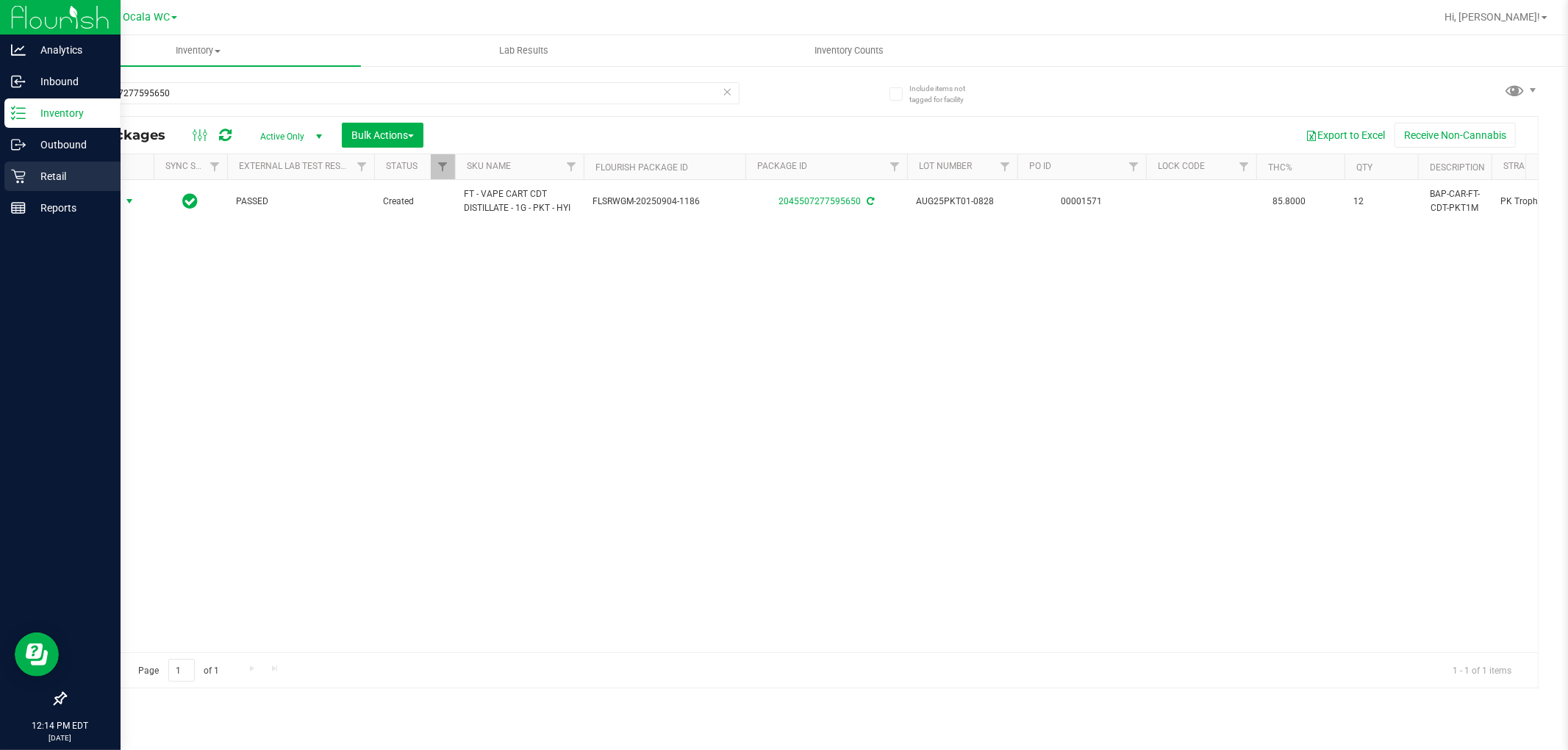
click at [20, 172] on icon at bounding box center [18, 176] width 14 height 14
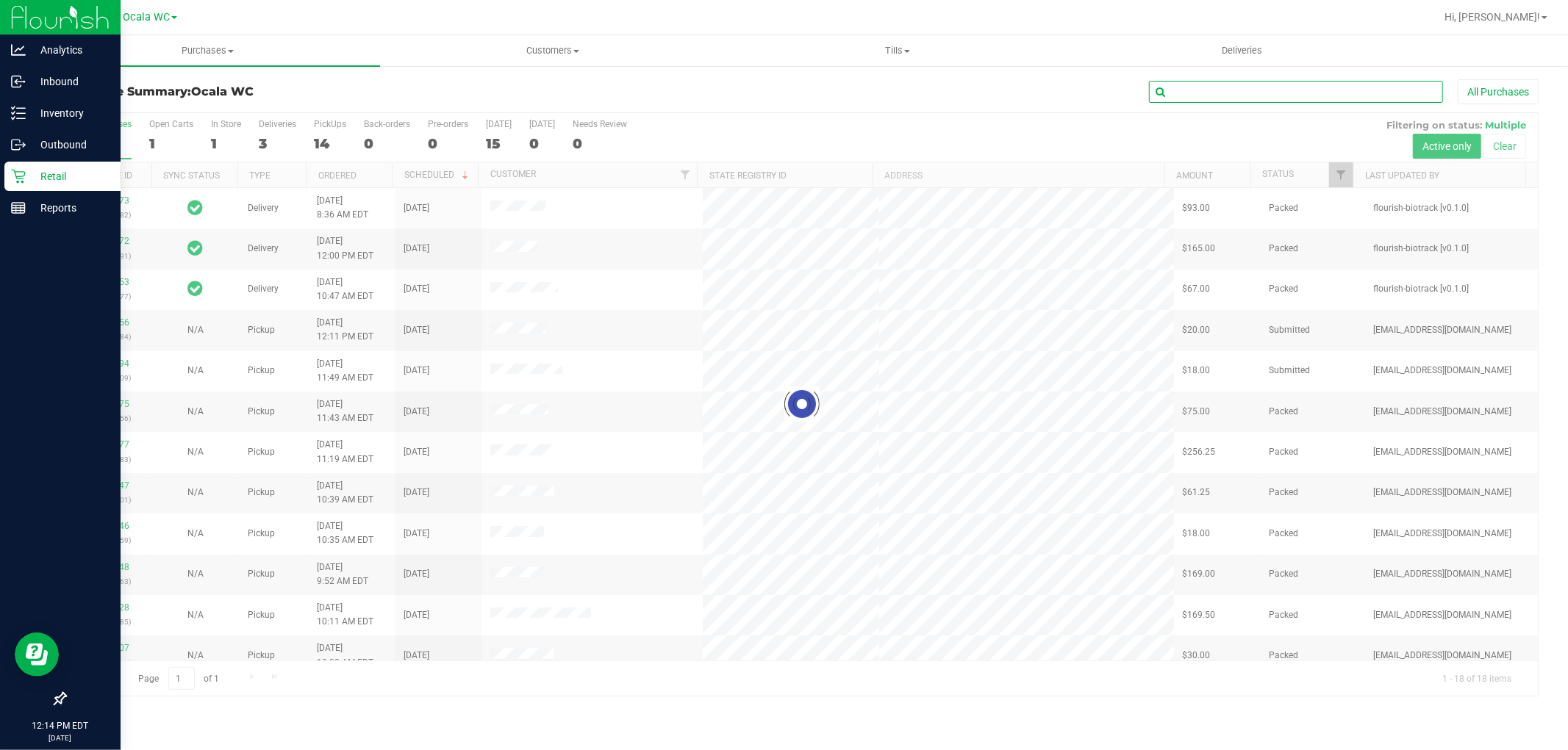
click at [1200, 93] on input "text" at bounding box center [1295, 92] width 294 height 22
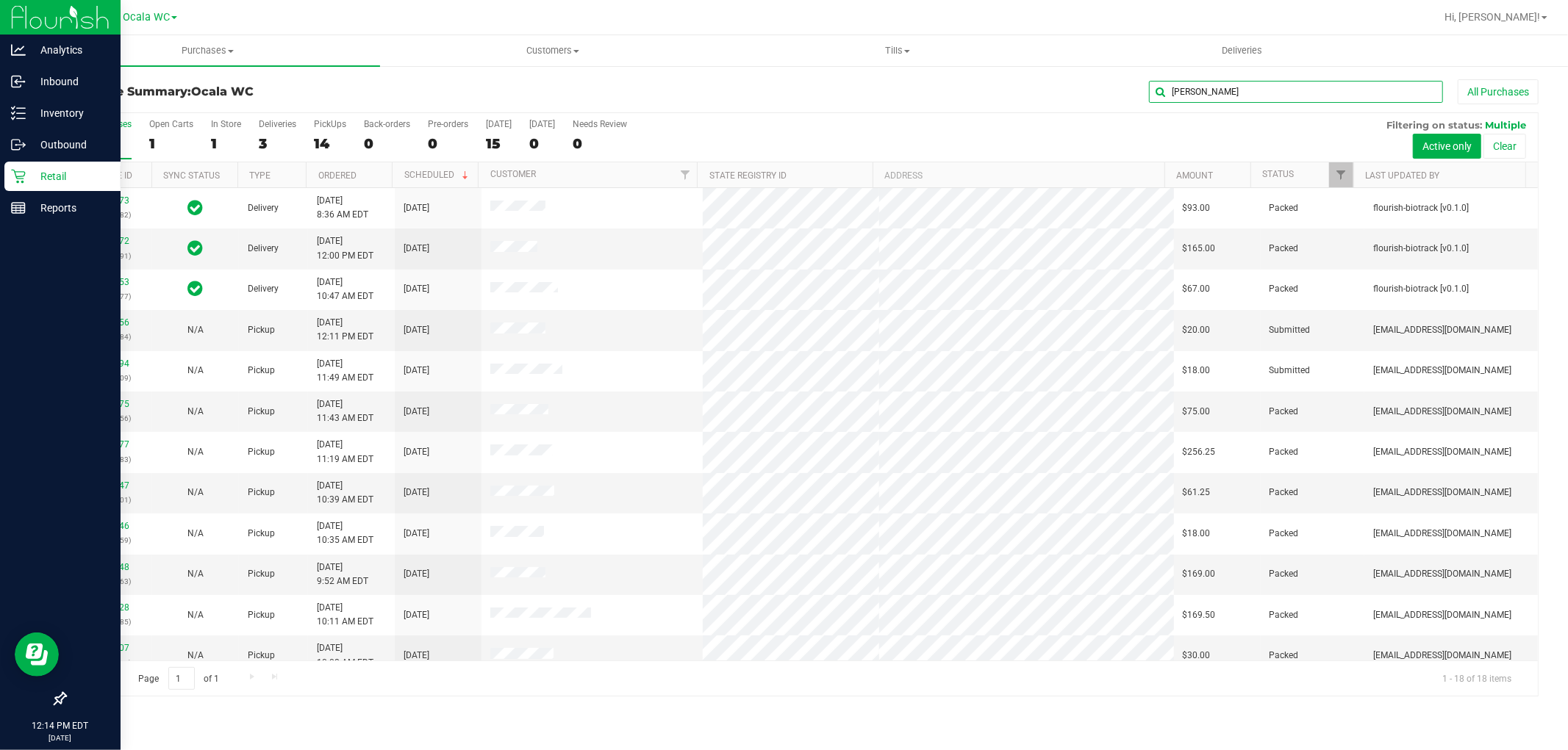
type input "brian"
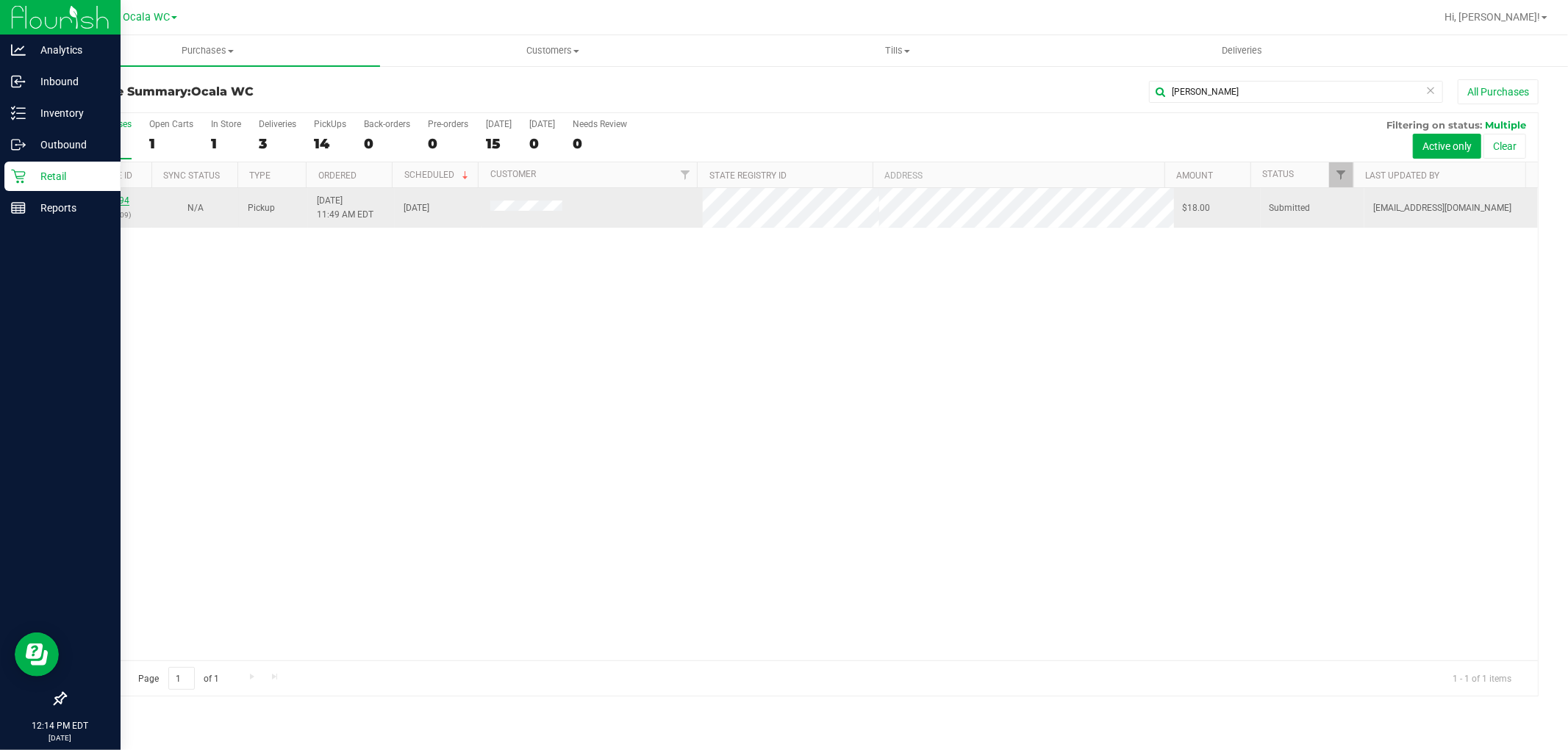
click at [98, 204] on link "11987994" at bounding box center [109, 200] width 41 height 10
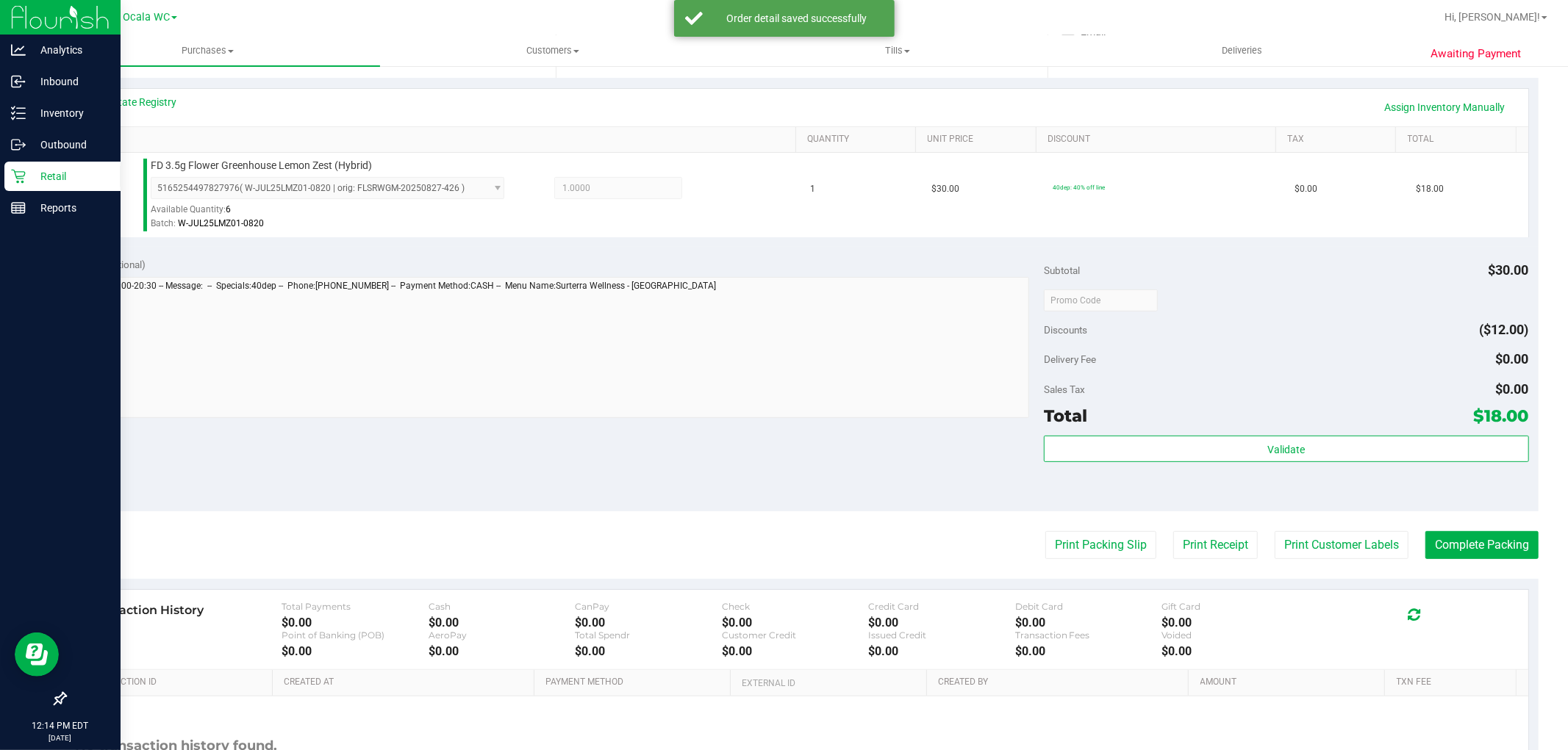
scroll to position [319, 0]
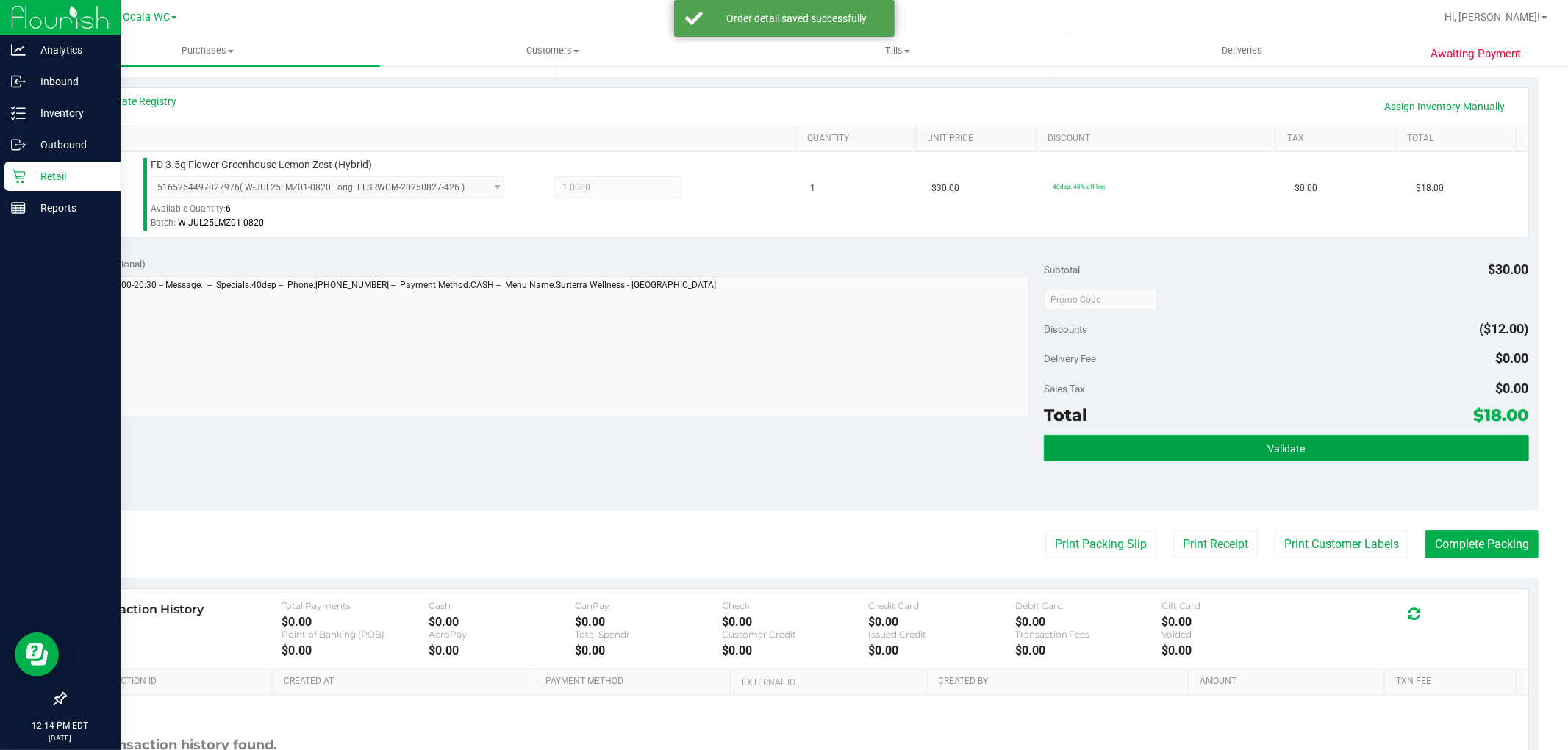
click at [1312, 442] on button "Validate" at bounding box center [1286, 448] width 485 height 26
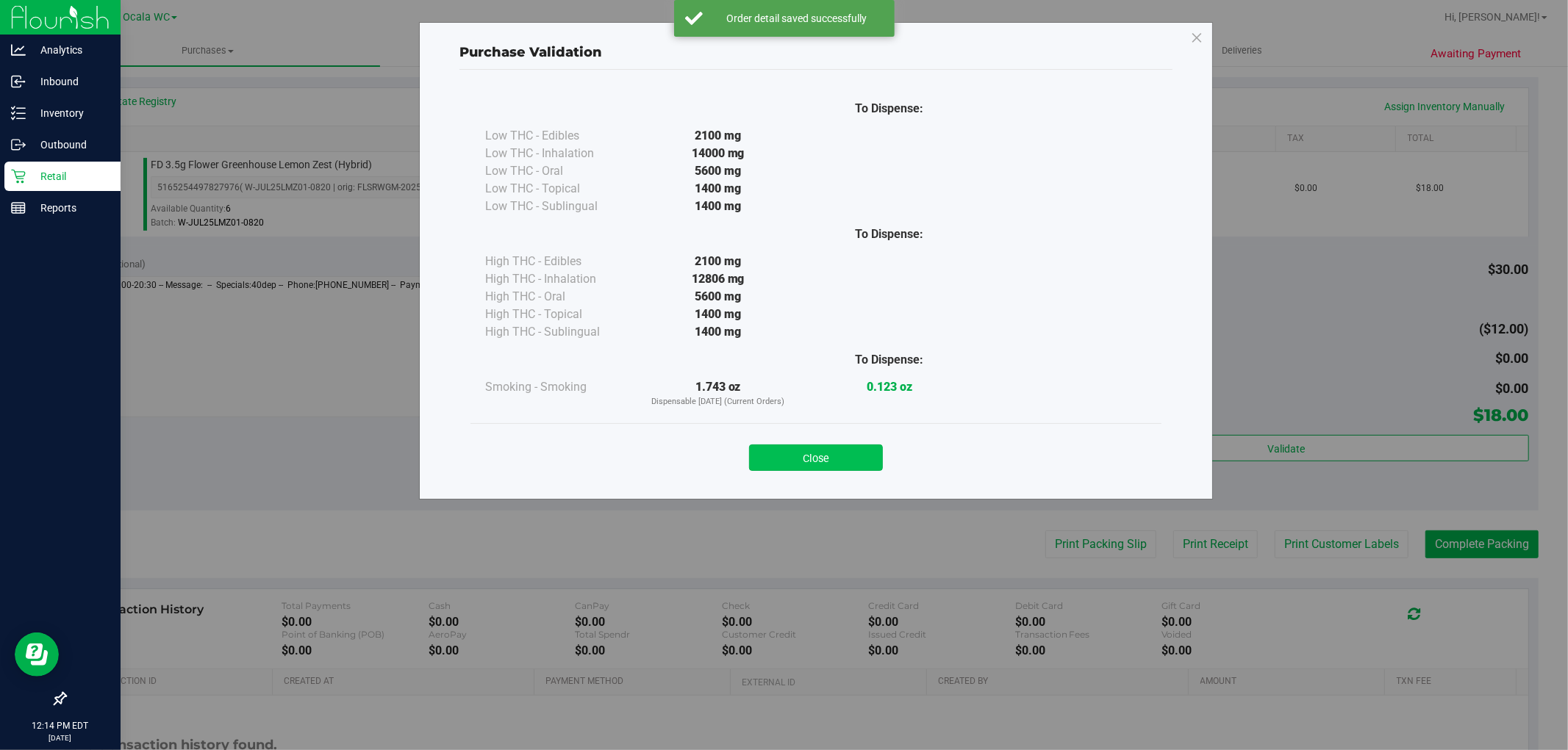
click at [818, 457] on button "Close" at bounding box center [816, 457] width 134 height 26
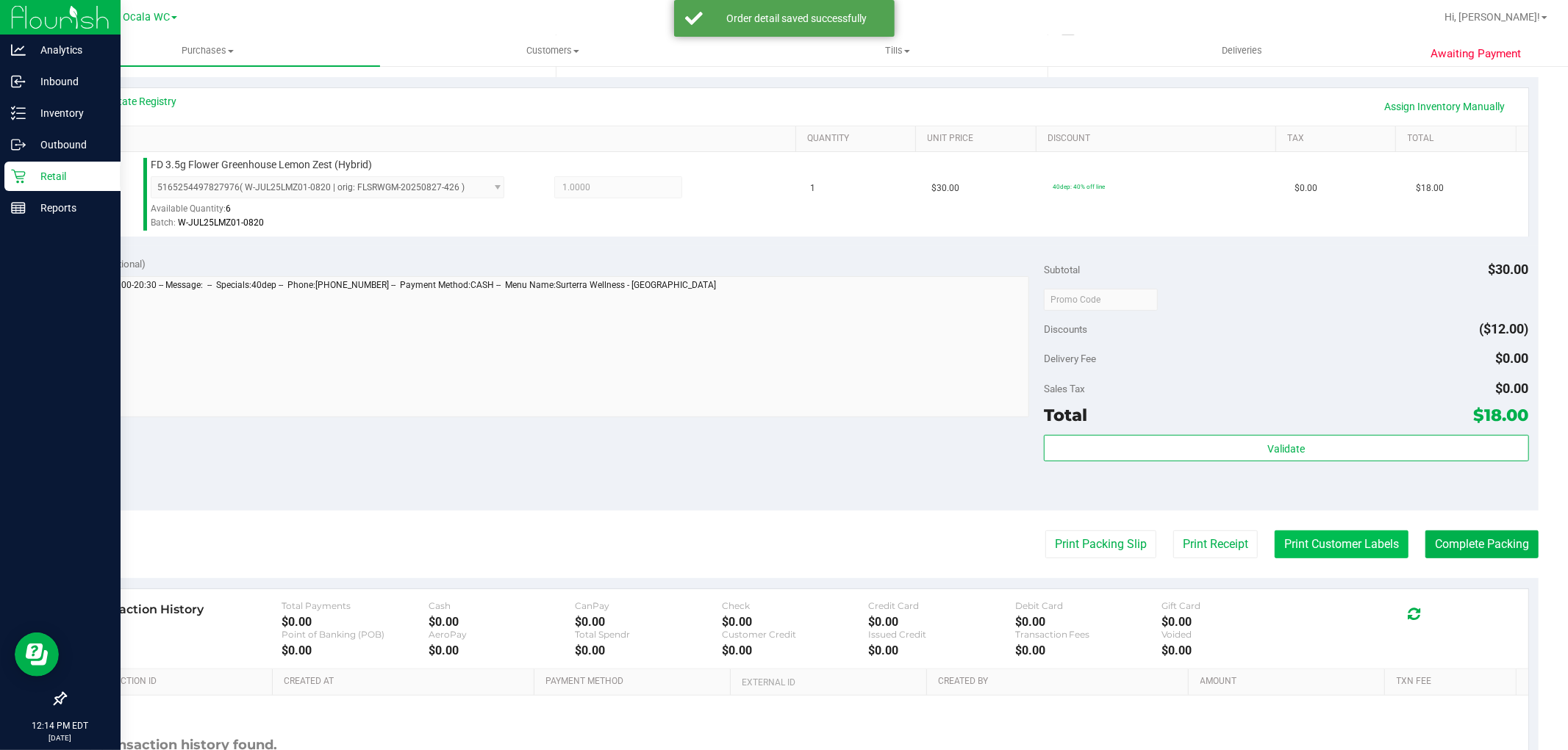
click at [1328, 540] on button "Print Customer Labels" at bounding box center [1341, 544] width 134 height 28
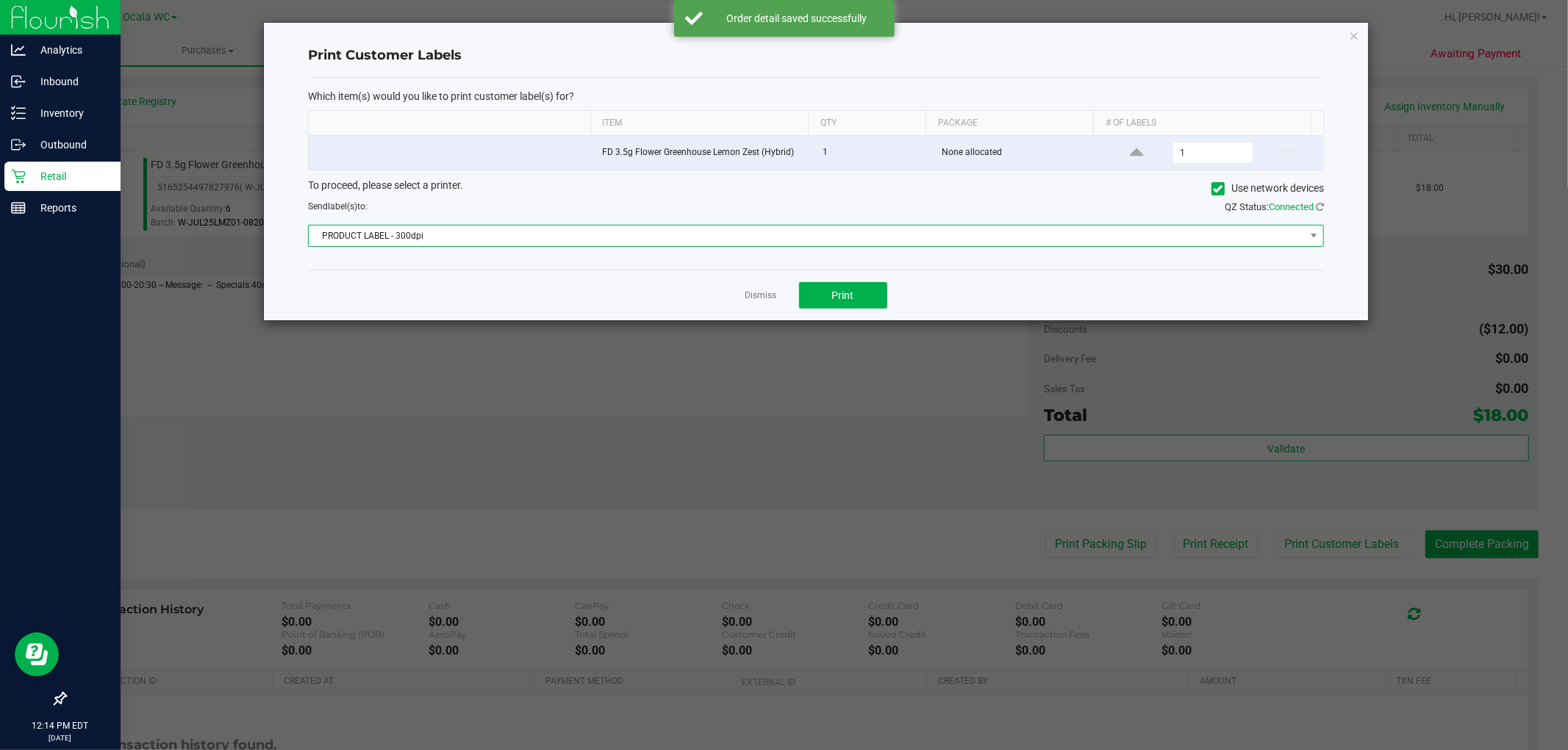
click at [743, 238] on span "PRODUCT LABEL - 300dpi" at bounding box center [806, 236] width 996 height 20
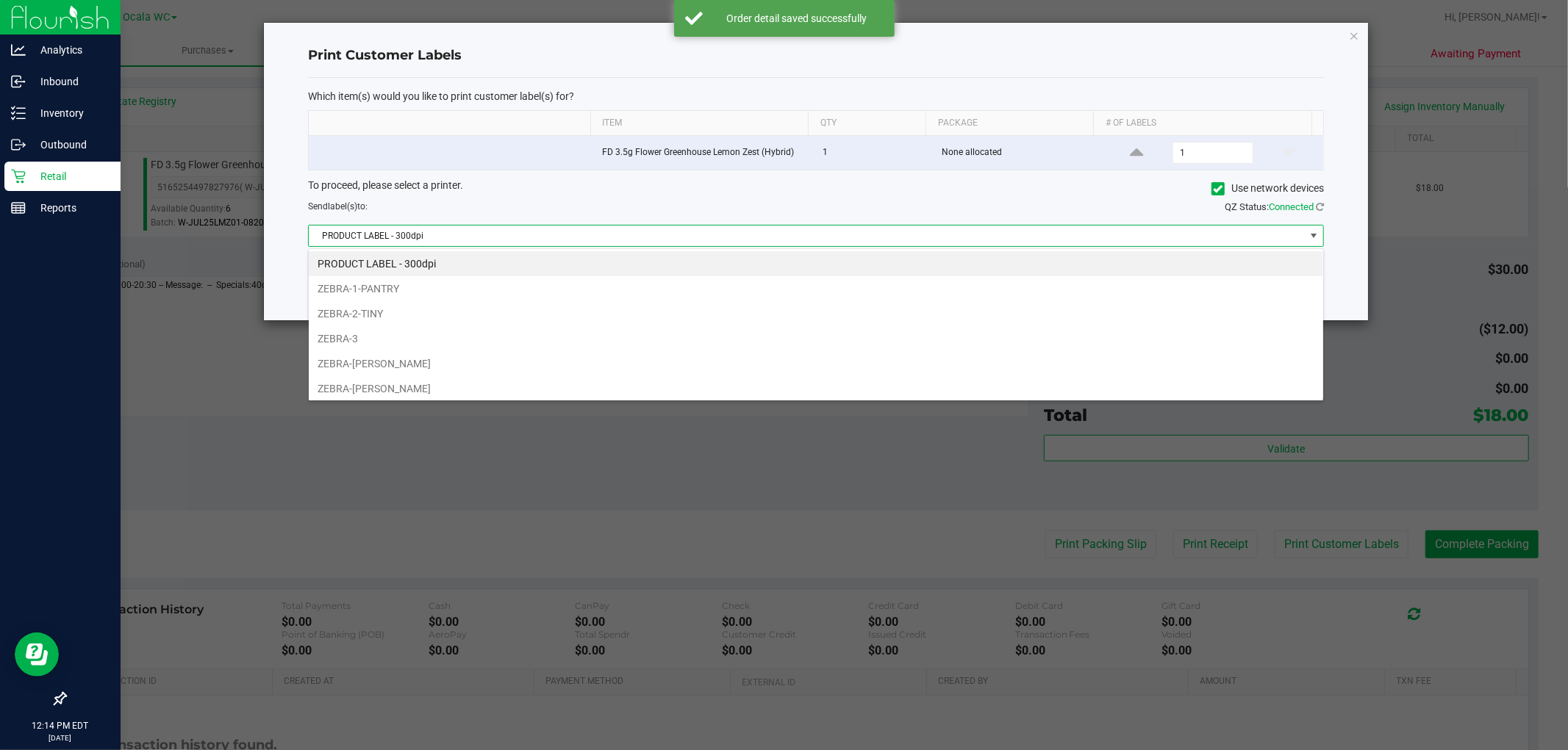
scroll to position [22, 1016]
click at [428, 398] on div "PRODUCT LABEL - 300dpi ZEBRA-1-PANTRY ZEBRA-2-TINY ZEBRA-3 ZEBRA-BRANDY-CLARK Z…" at bounding box center [816, 325] width 1016 height 154
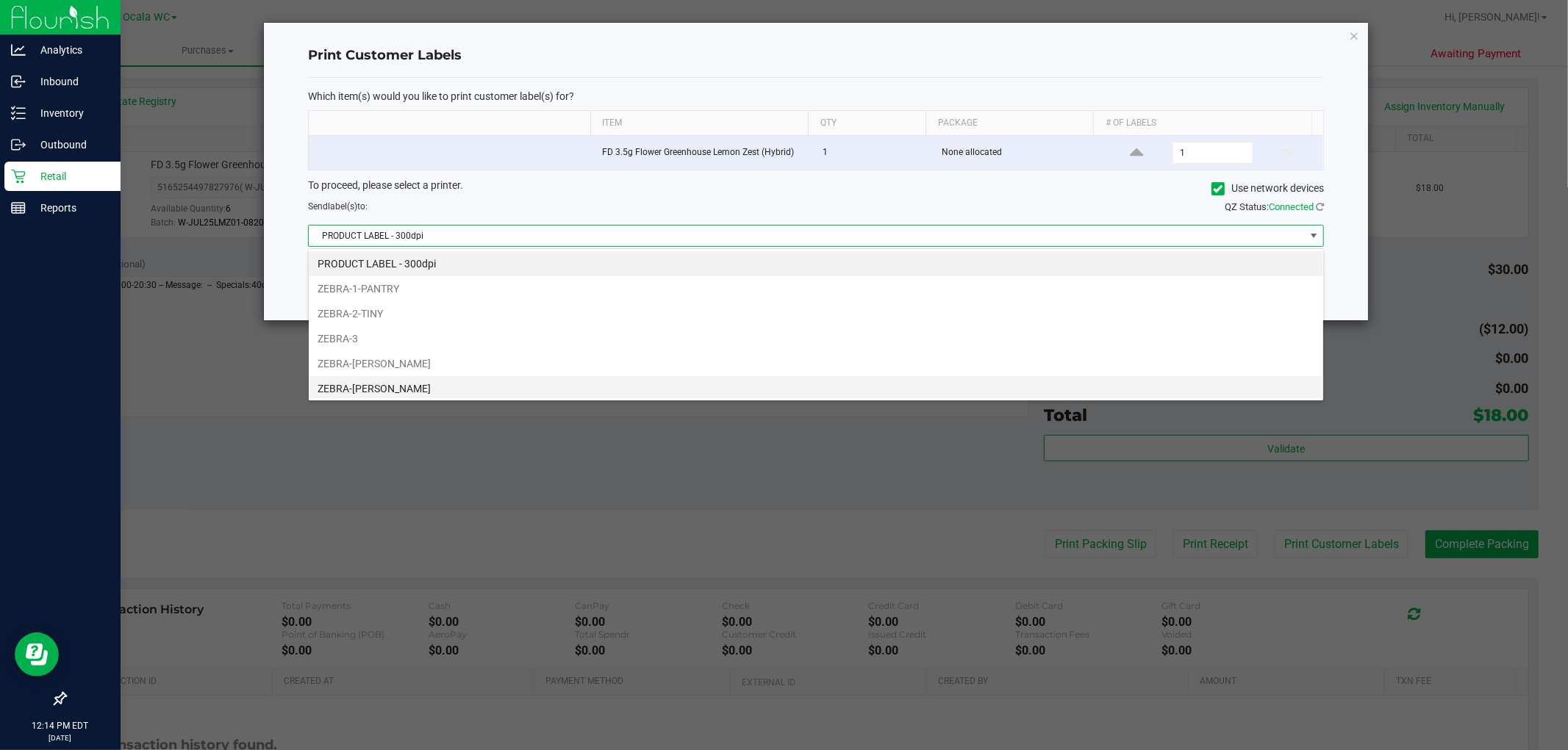
click at [408, 397] on li "ZEBRA-[PERSON_NAME]" at bounding box center [816, 388] width 1014 height 25
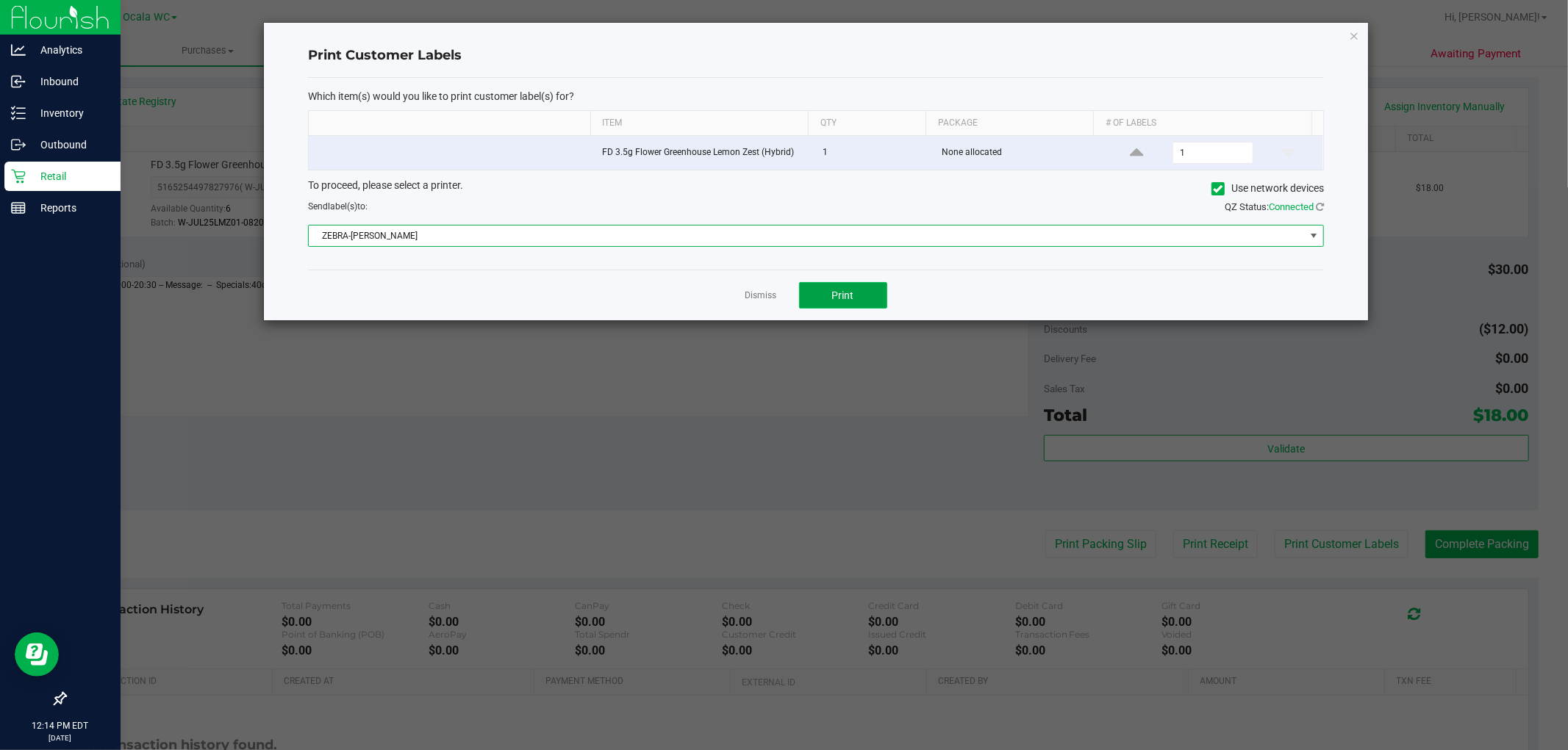
click at [842, 293] on span "Print" at bounding box center [843, 295] width 22 height 12
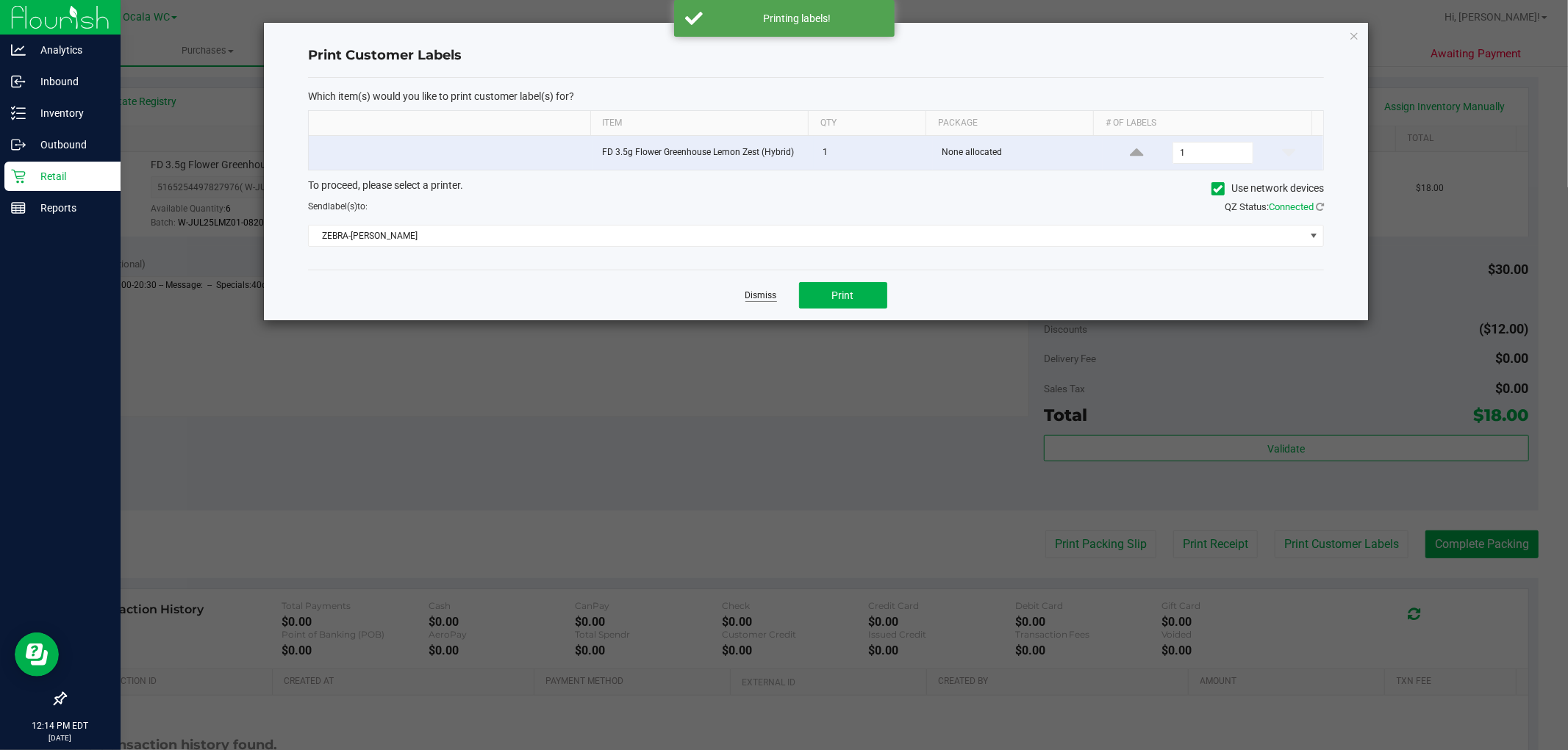
click at [753, 296] on link "Dismiss" at bounding box center [761, 295] width 31 height 13
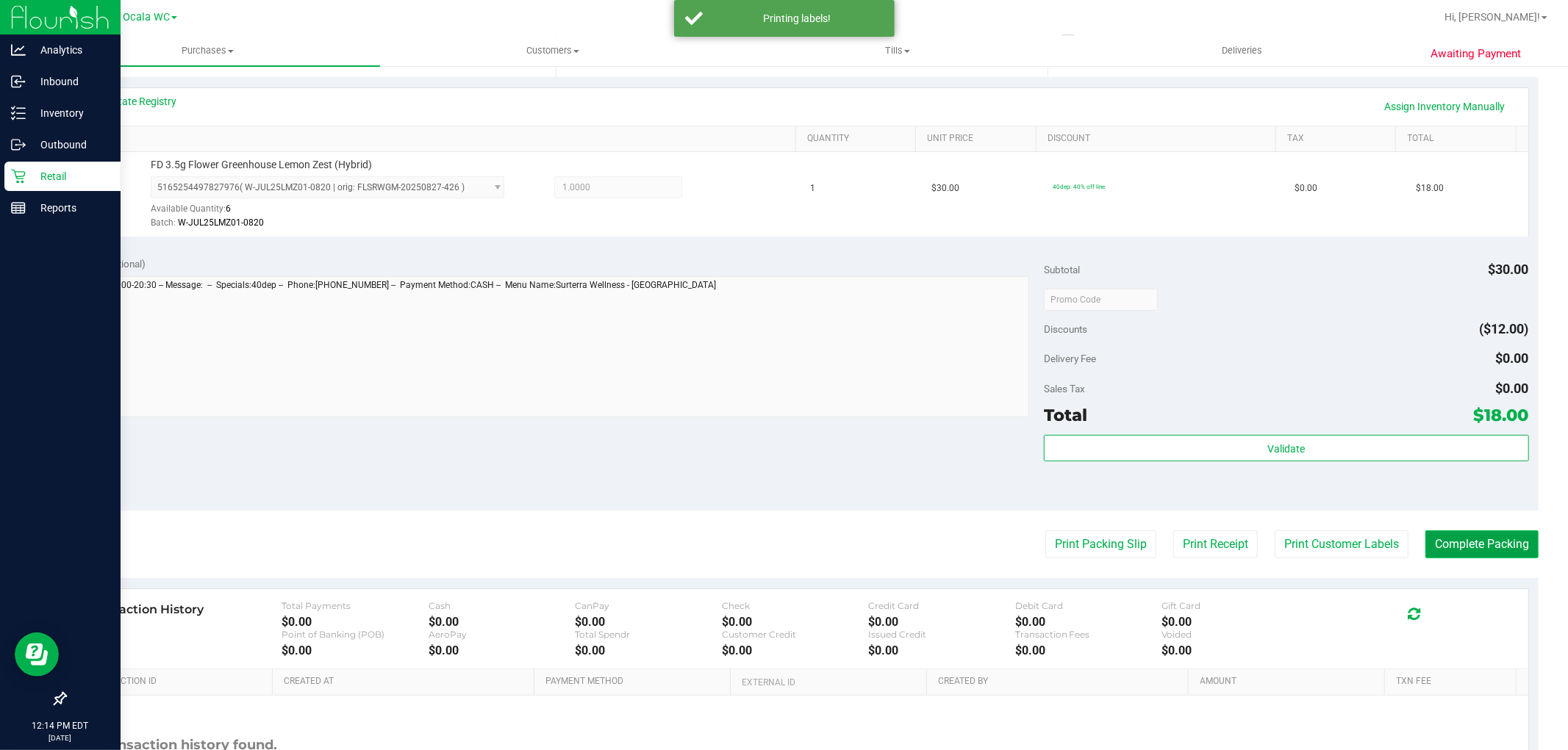
click at [1467, 545] on button "Complete Packing" at bounding box center [1481, 544] width 113 height 28
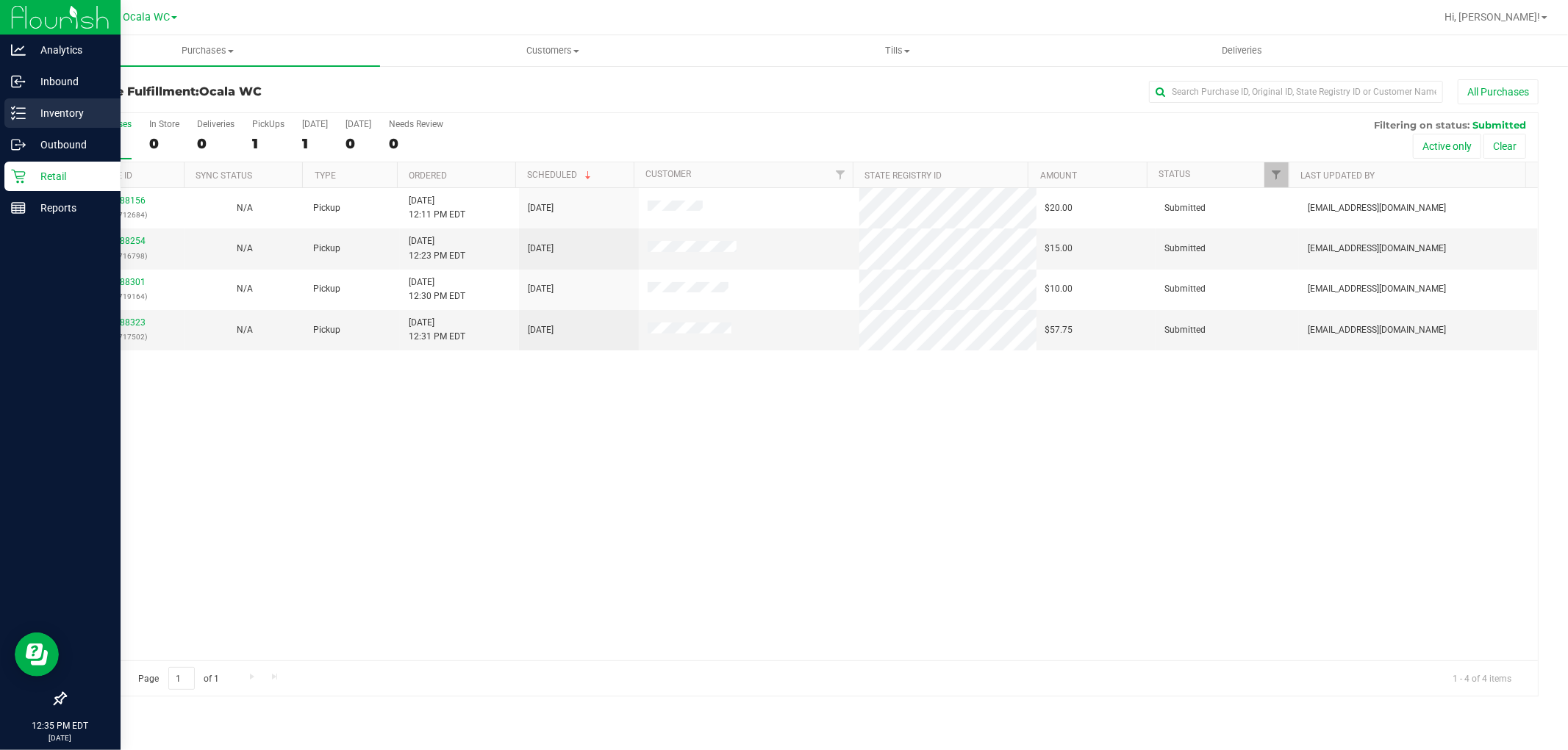
click at [38, 115] on p "Inventory" at bounding box center [70, 113] width 88 height 18
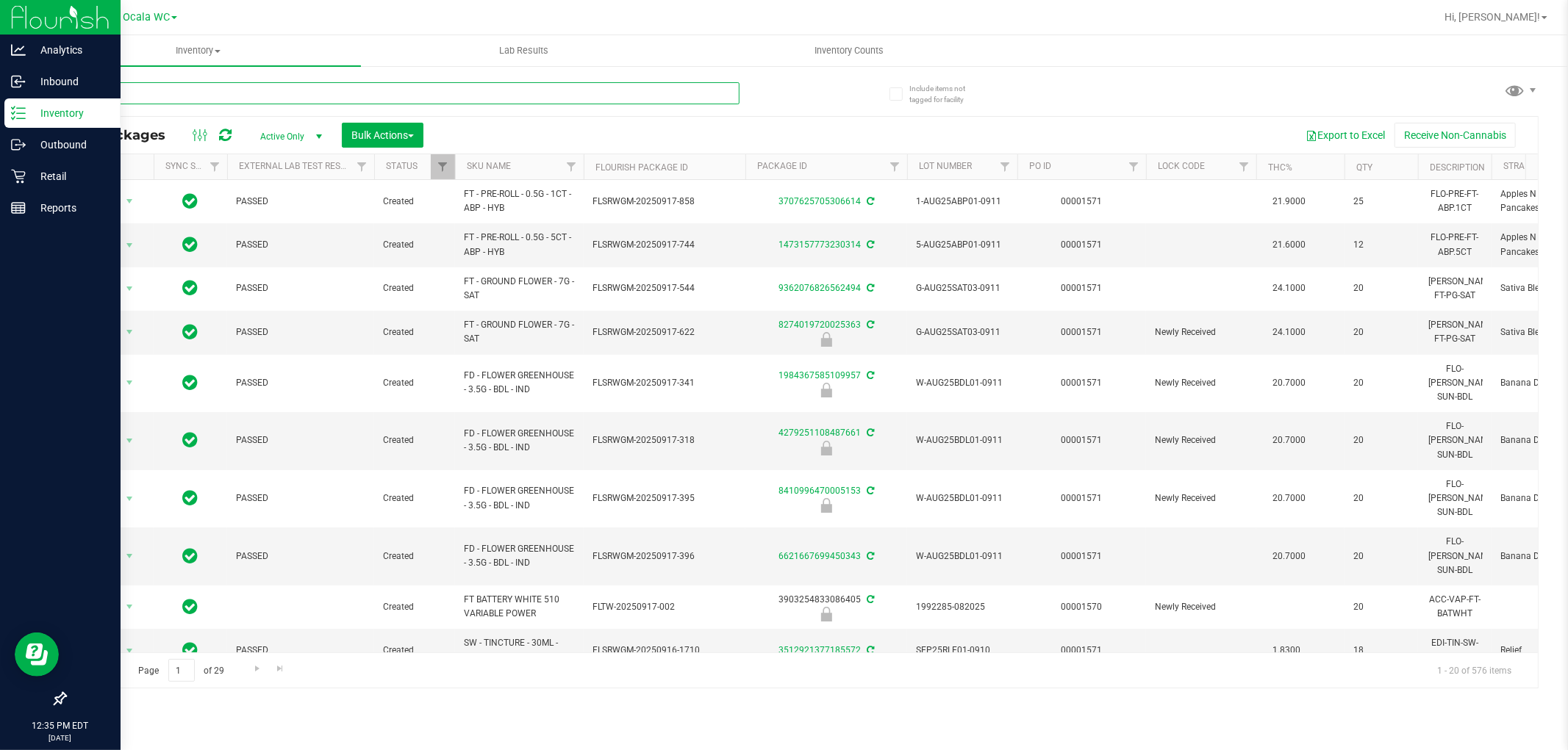
click at [281, 91] on input "text" at bounding box center [402, 93] width 675 height 22
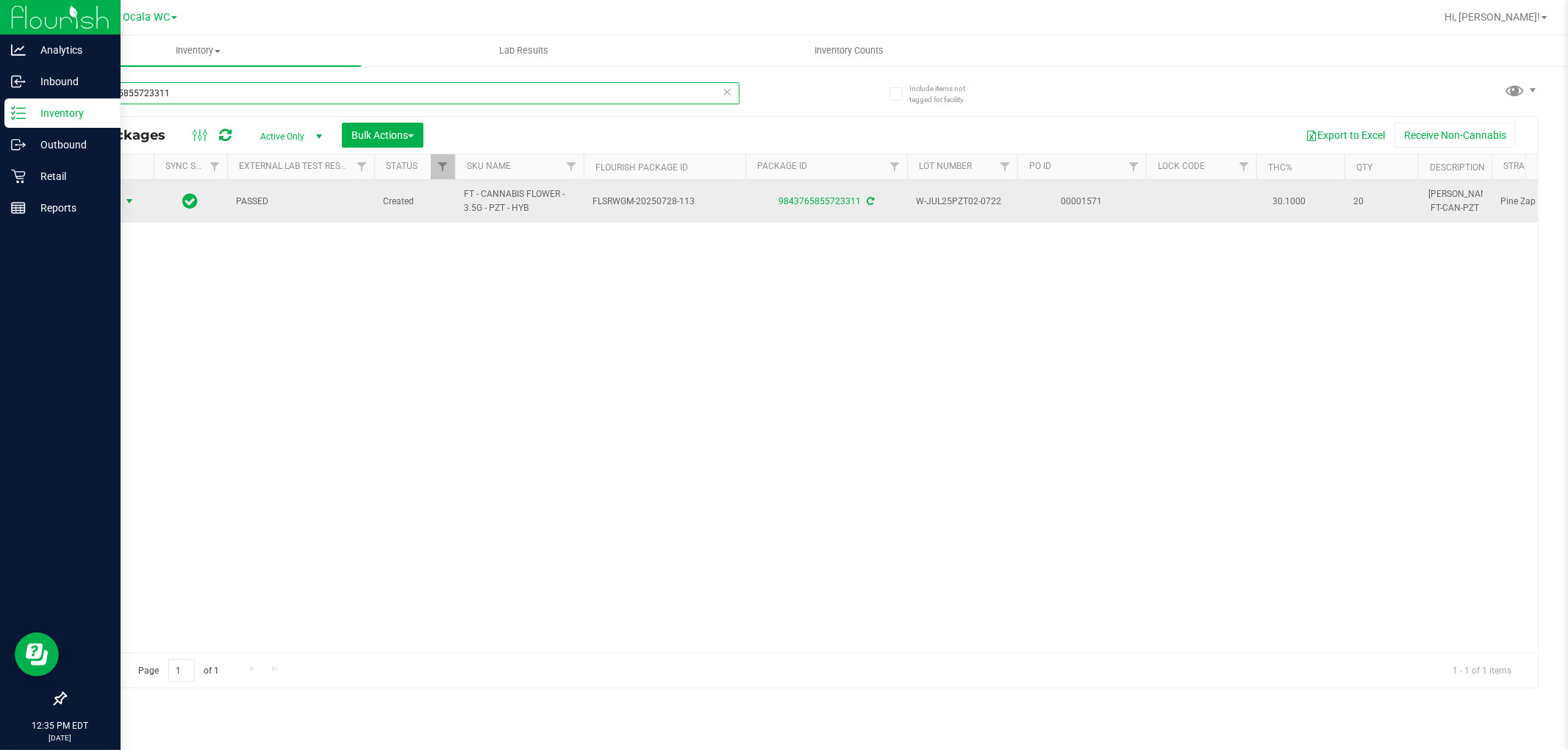
type input "9843765855723311"
click at [114, 202] on span "Action" at bounding box center [99, 201] width 40 height 20
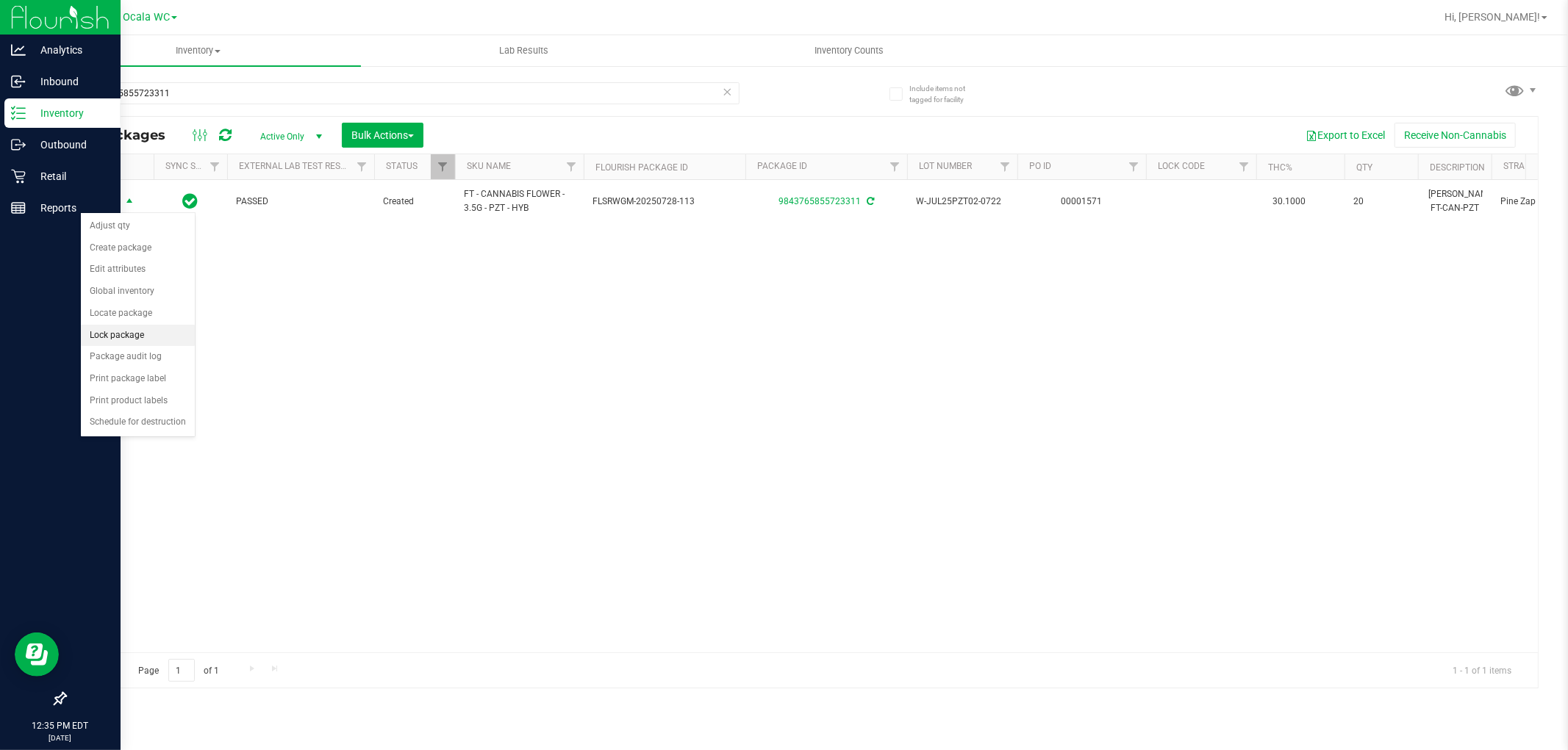
click at [133, 339] on li "Lock package" at bounding box center [138, 336] width 114 height 22
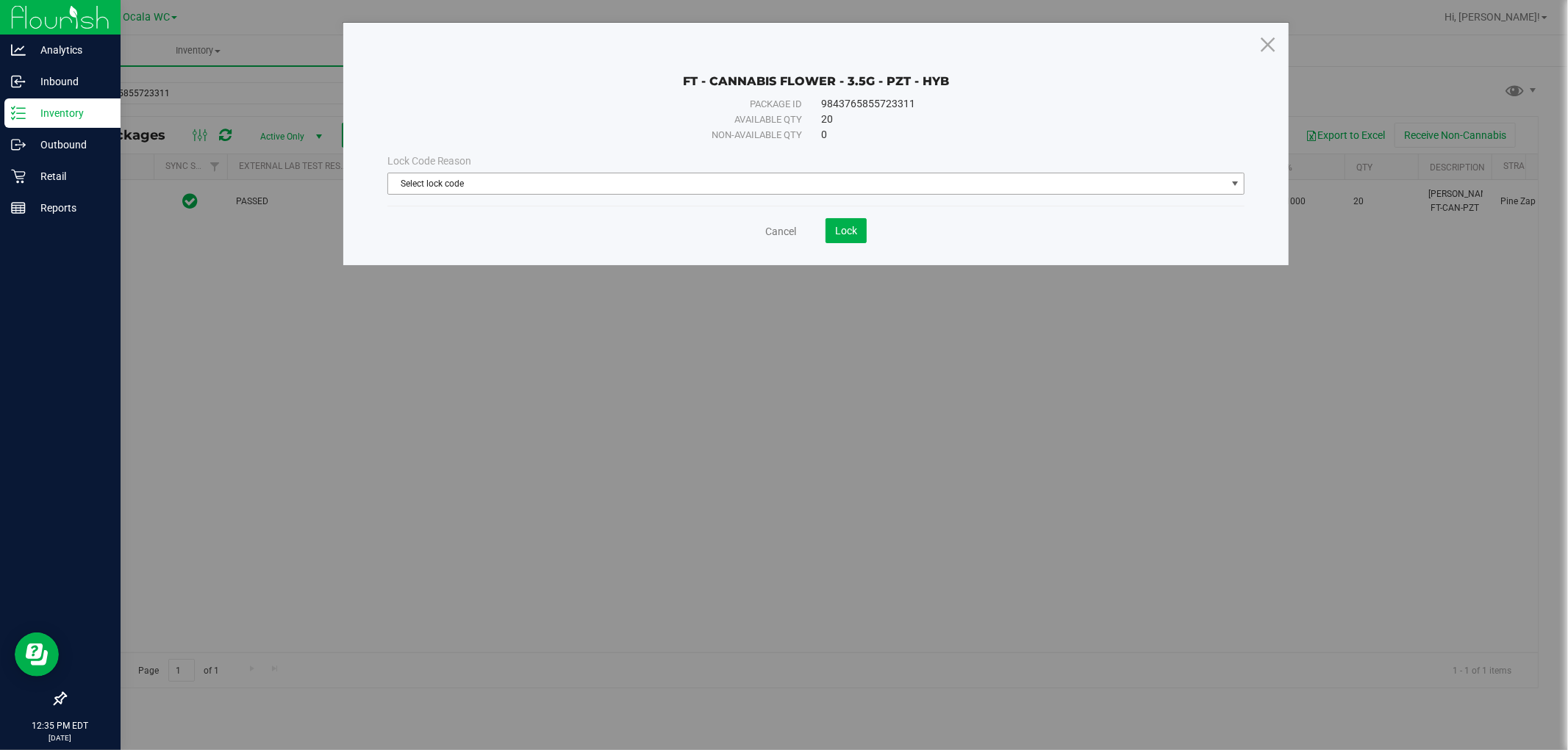
click at [443, 181] on span "Select lock code" at bounding box center [806, 183] width 838 height 20
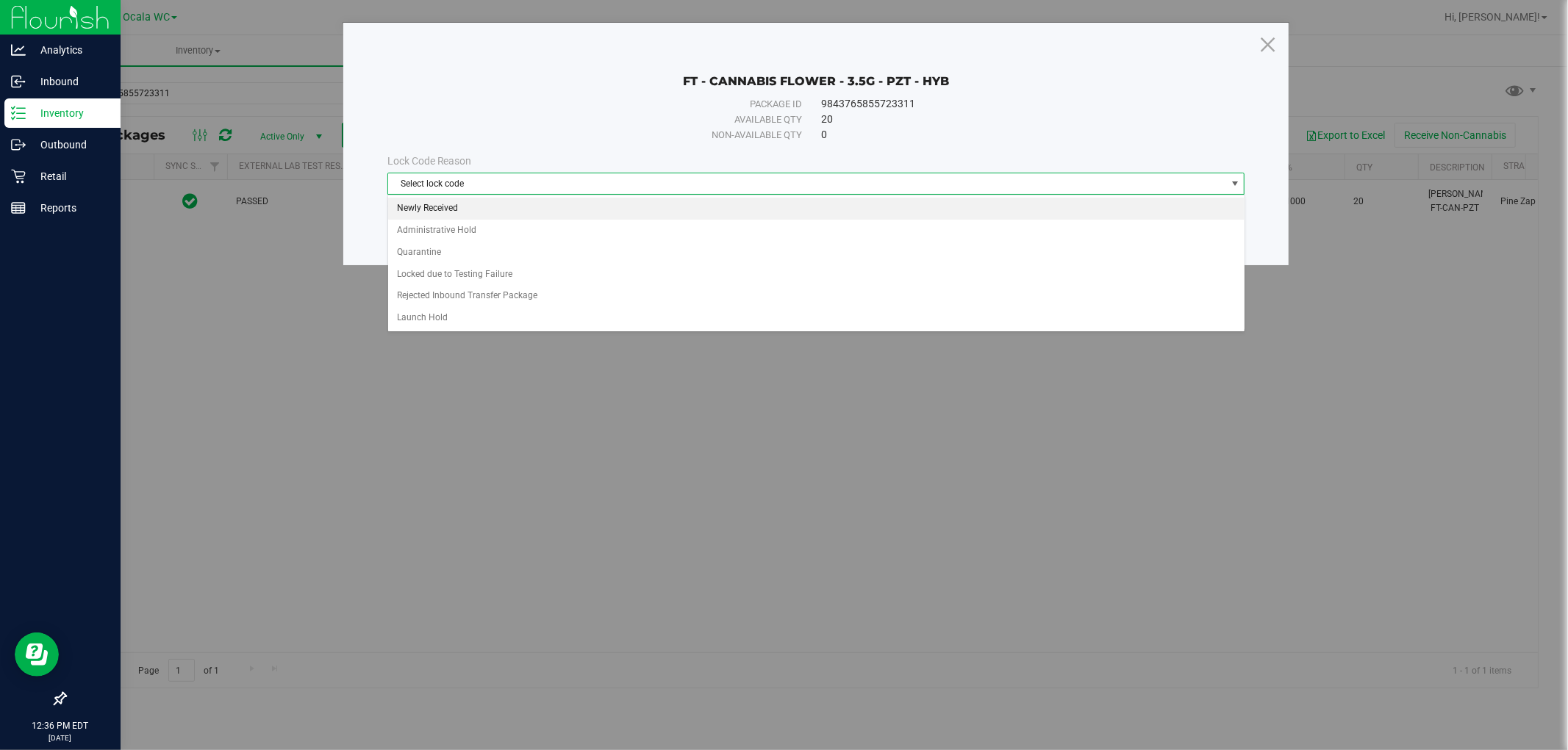
click at [439, 213] on li "Newly Received" at bounding box center [816, 209] width 857 height 22
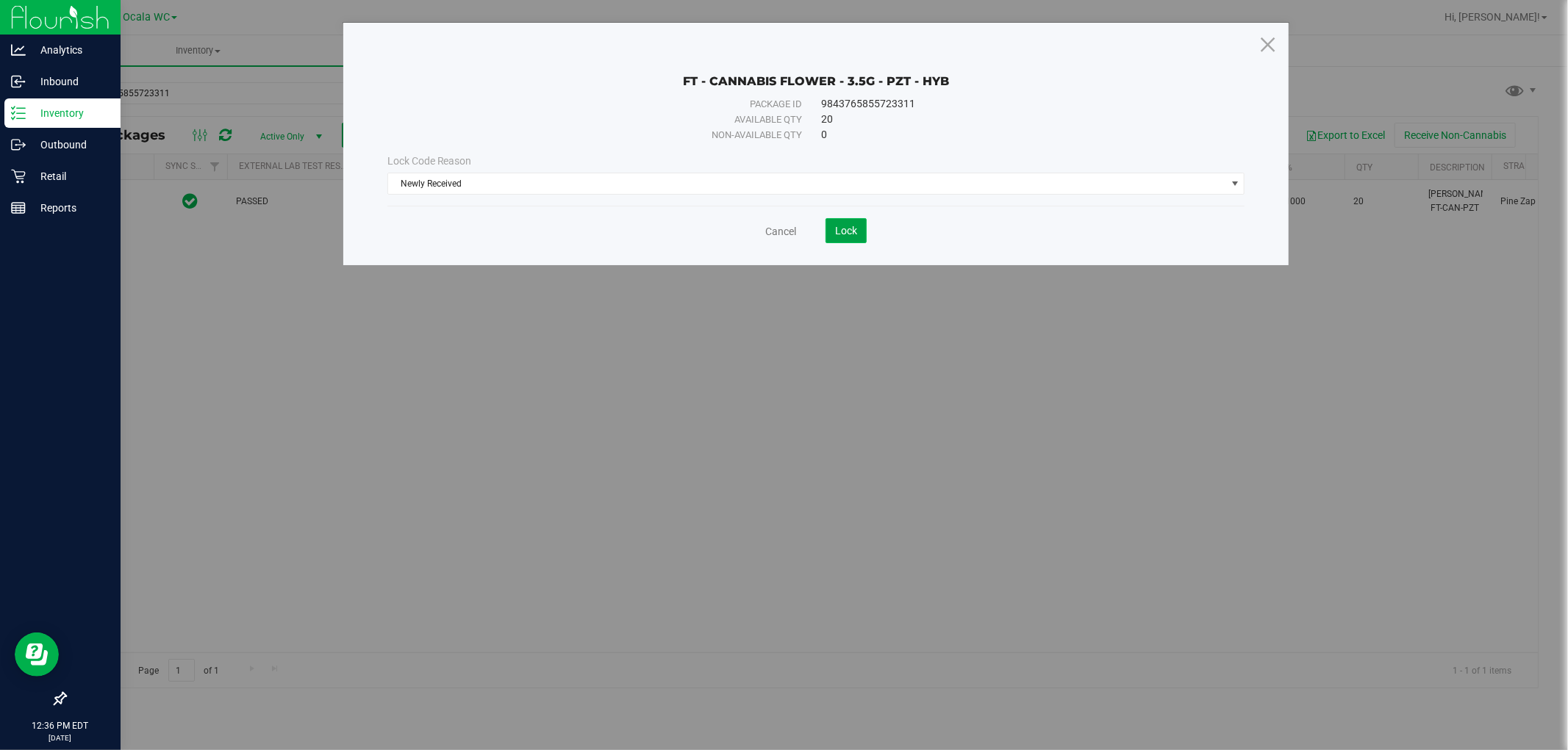
click at [842, 229] on span "Lock" at bounding box center [846, 231] width 22 height 12
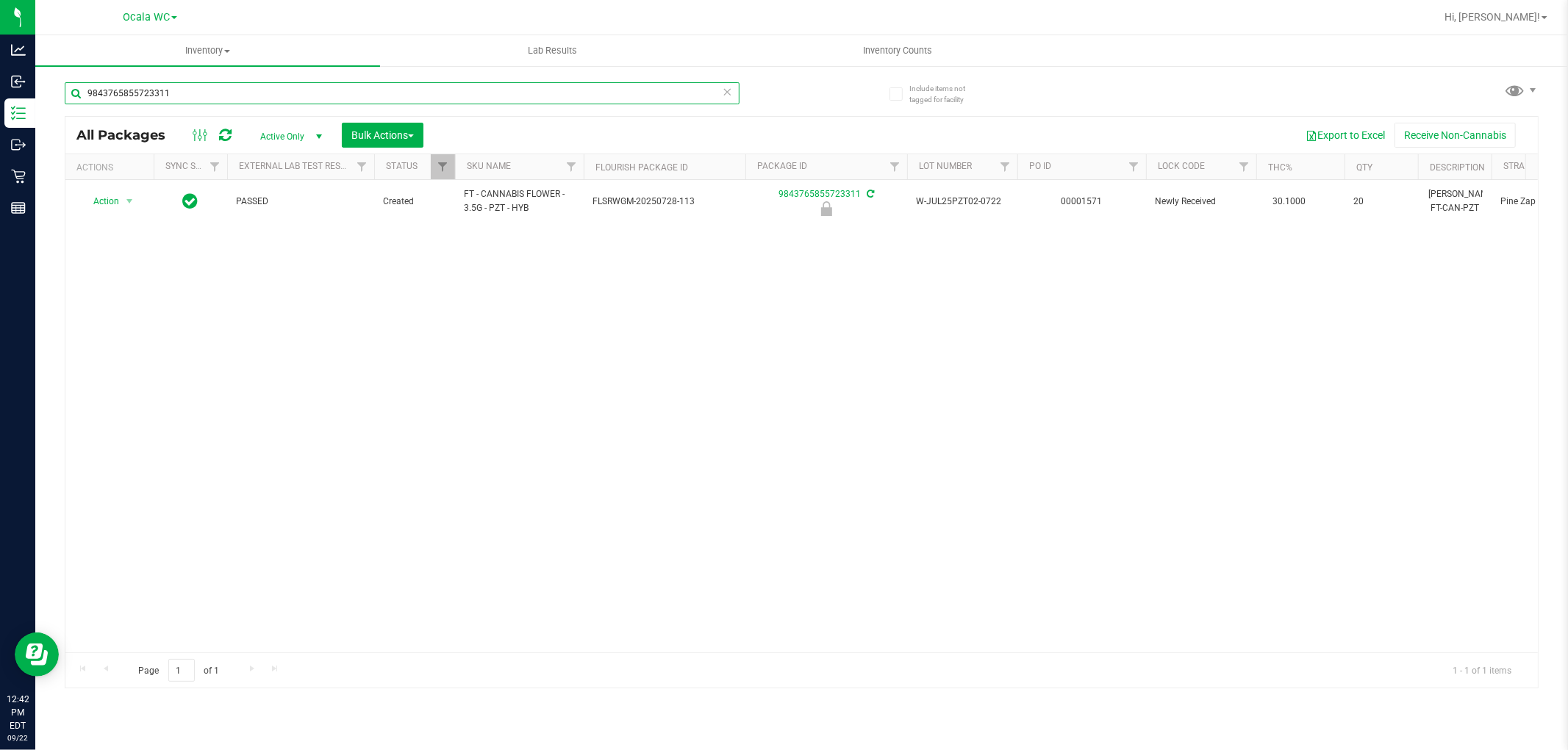
click at [172, 91] on input "9843765855723311" at bounding box center [402, 93] width 675 height 22
type input "9"
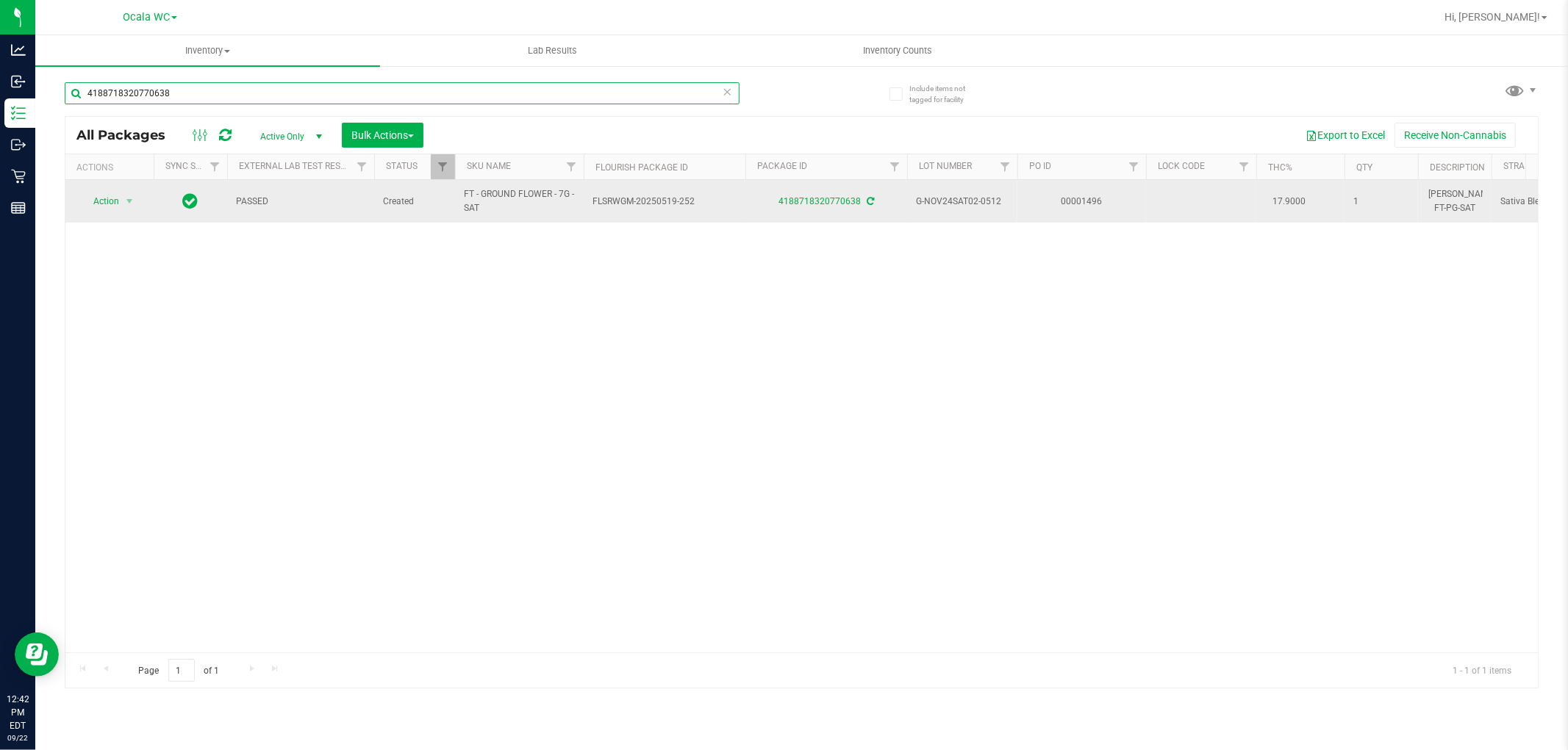
type input "4188718320770638"
click at [91, 204] on span "Action" at bounding box center [99, 201] width 40 height 20
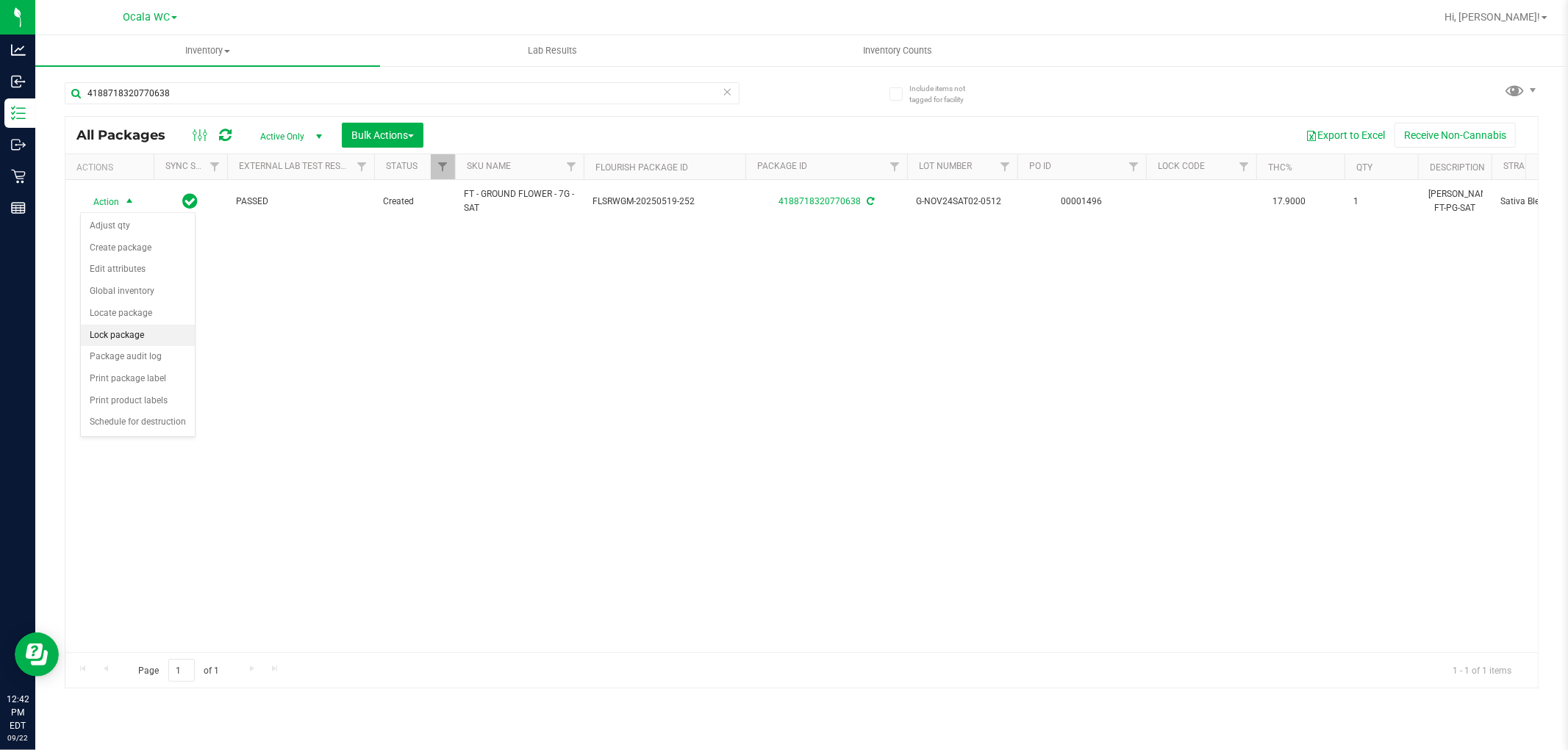
click at [107, 338] on li "Lock package" at bounding box center [138, 336] width 114 height 22
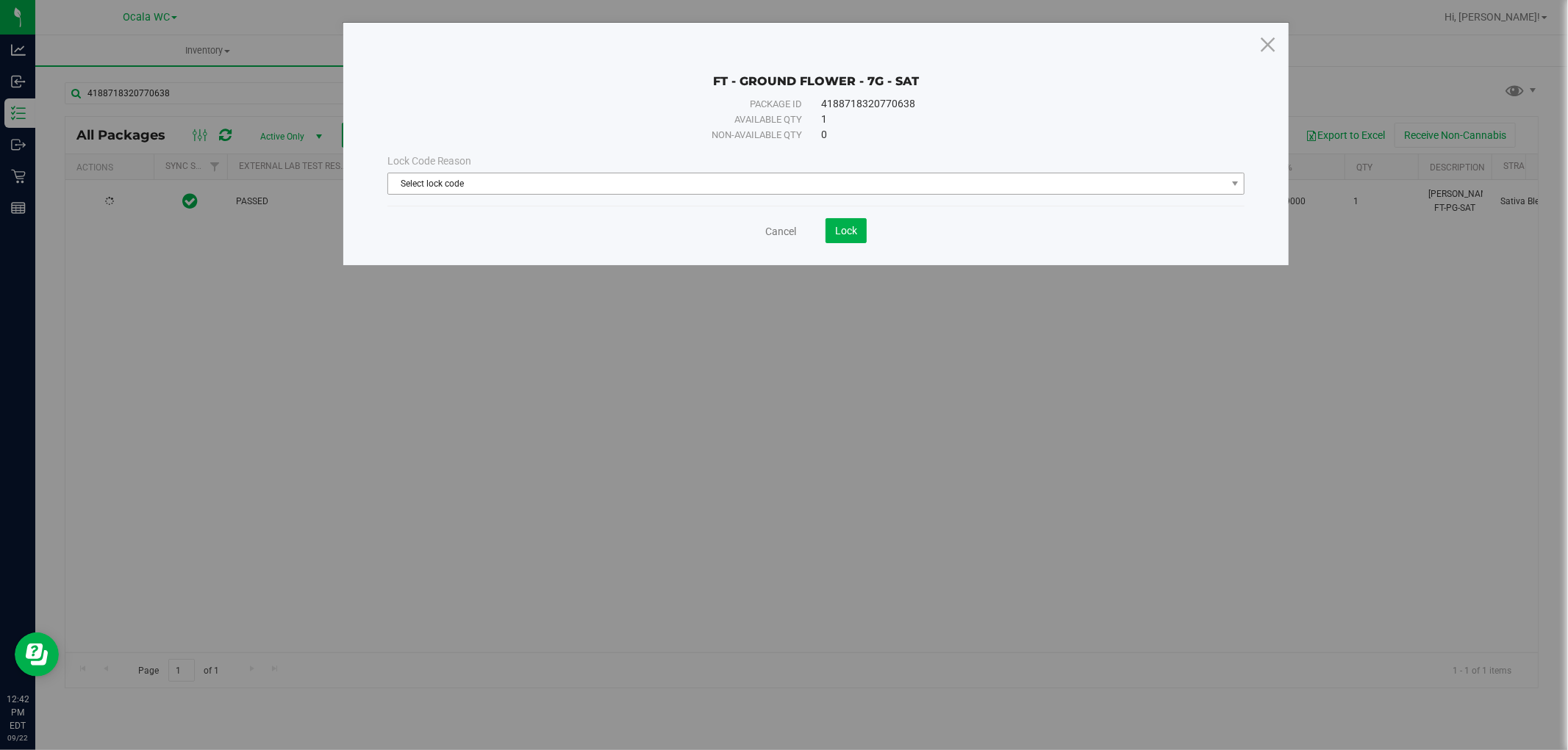
click at [496, 175] on span "Select lock code" at bounding box center [806, 183] width 838 height 20
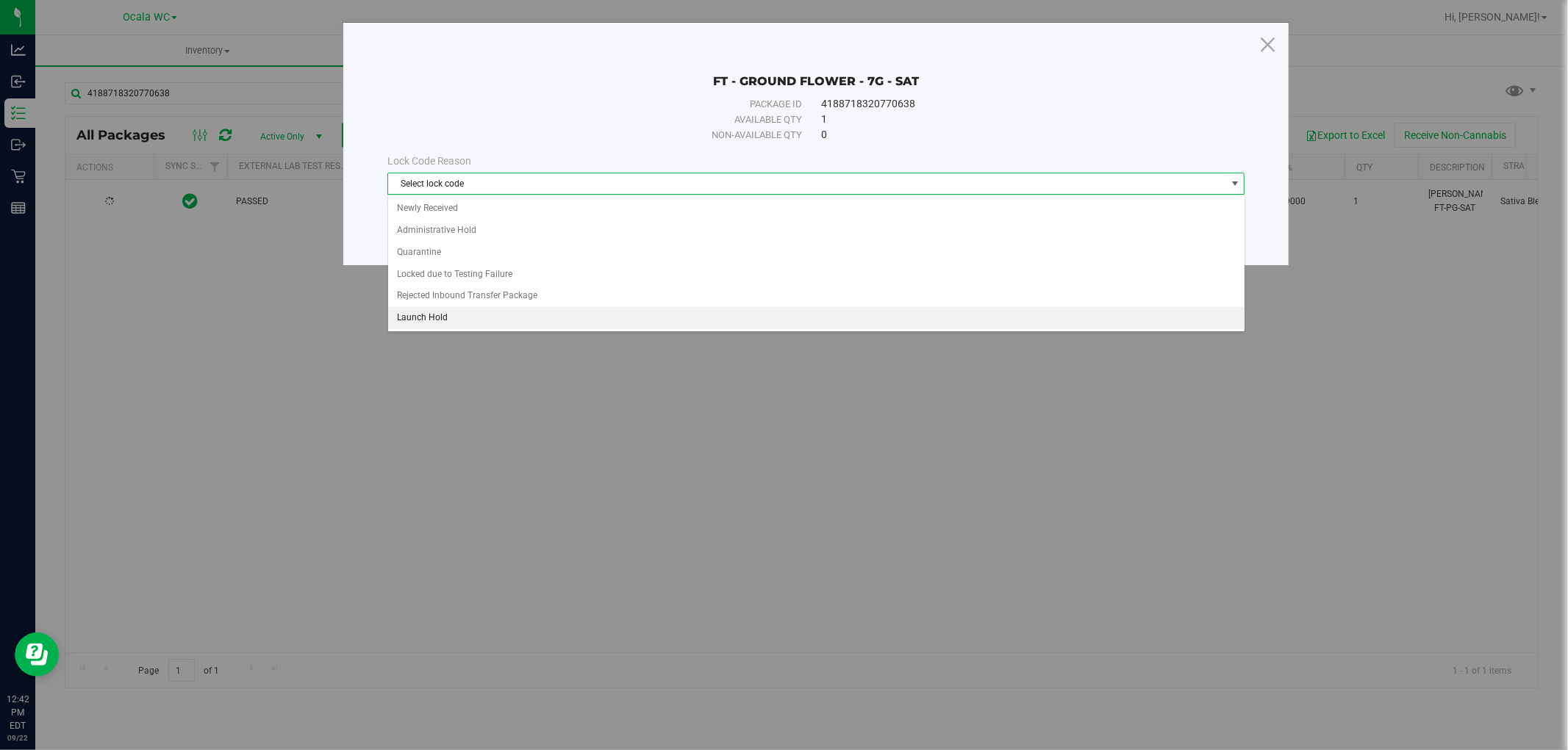
click at [415, 318] on li "Launch Hold" at bounding box center [816, 318] width 857 height 22
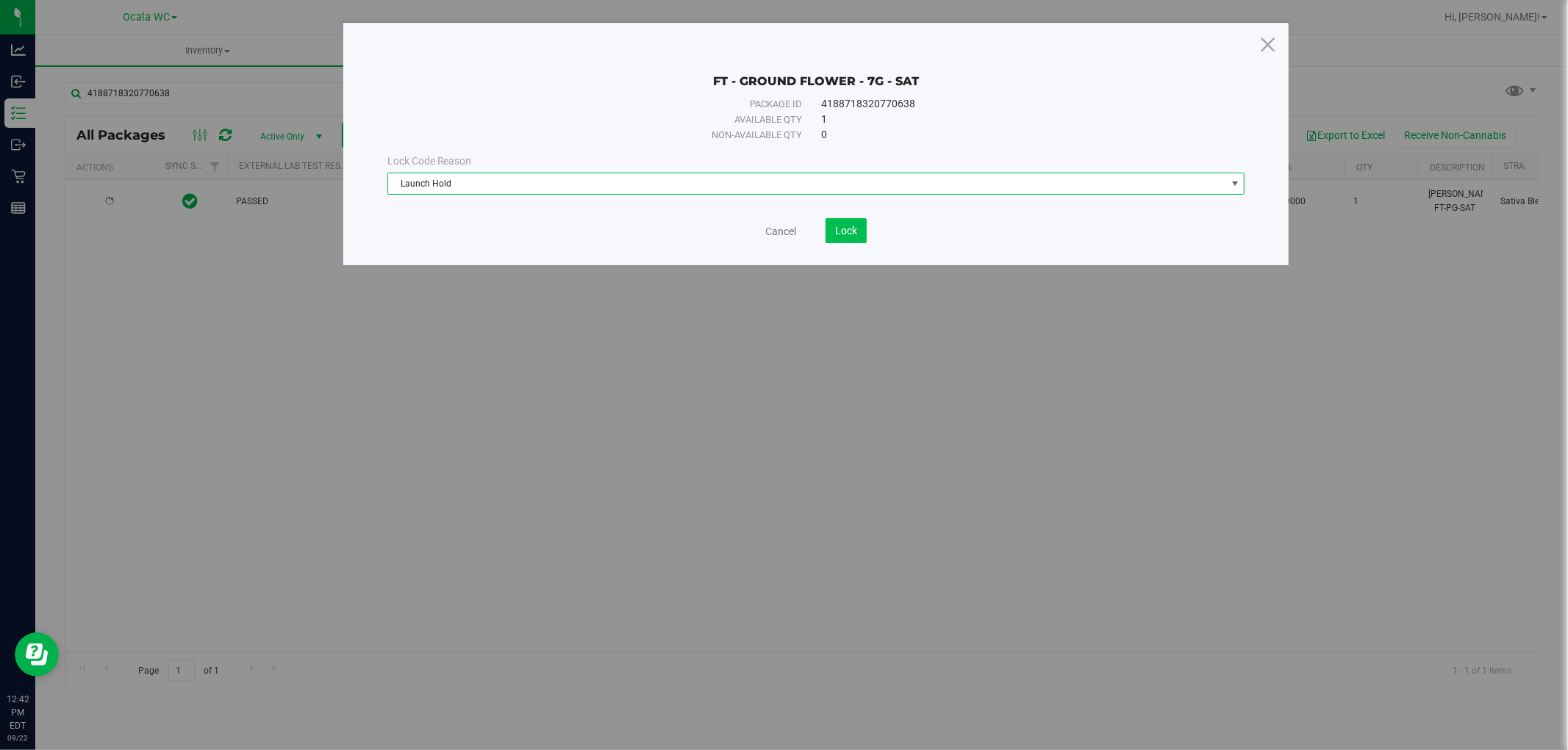
click at [857, 222] on button "Lock" at bounding box center [846, 230] width 41 height 25
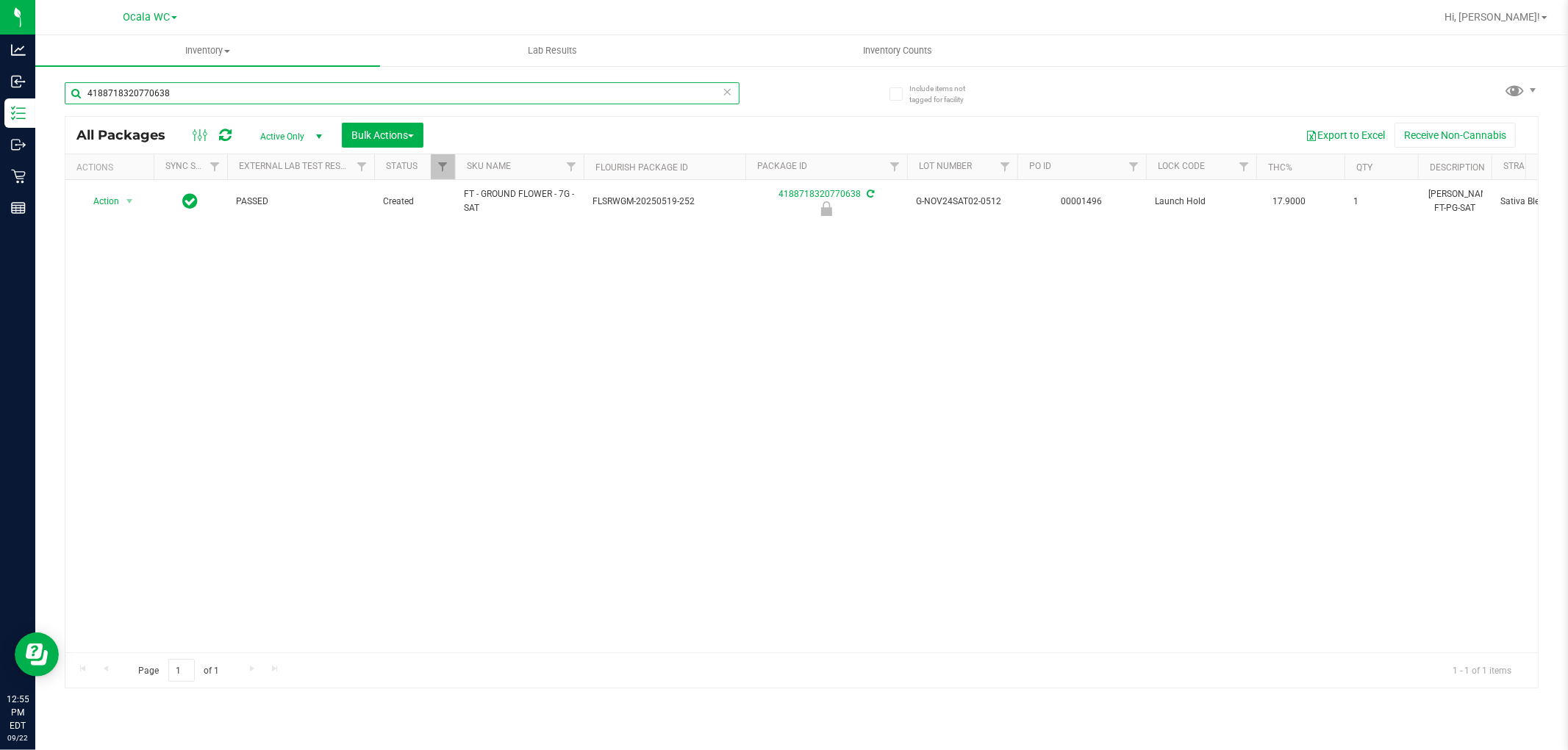
click at [184, 92] on input "4188718320770638" at bounding box center [402, 93] width 675 height 22
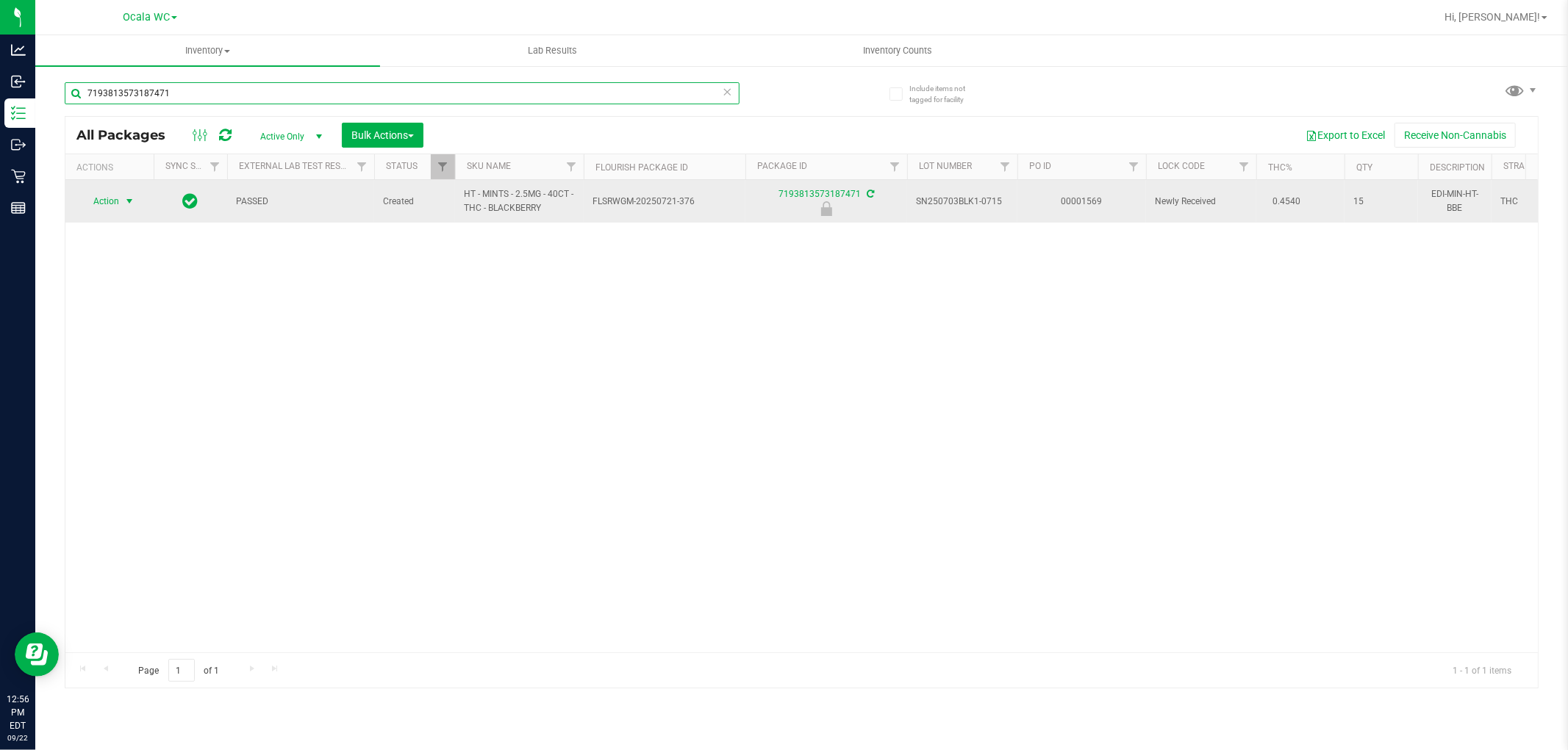
type input "7193813573187471"
click at [123, 208] on span "select" at bounding box center [130, 201] width 19 height 20
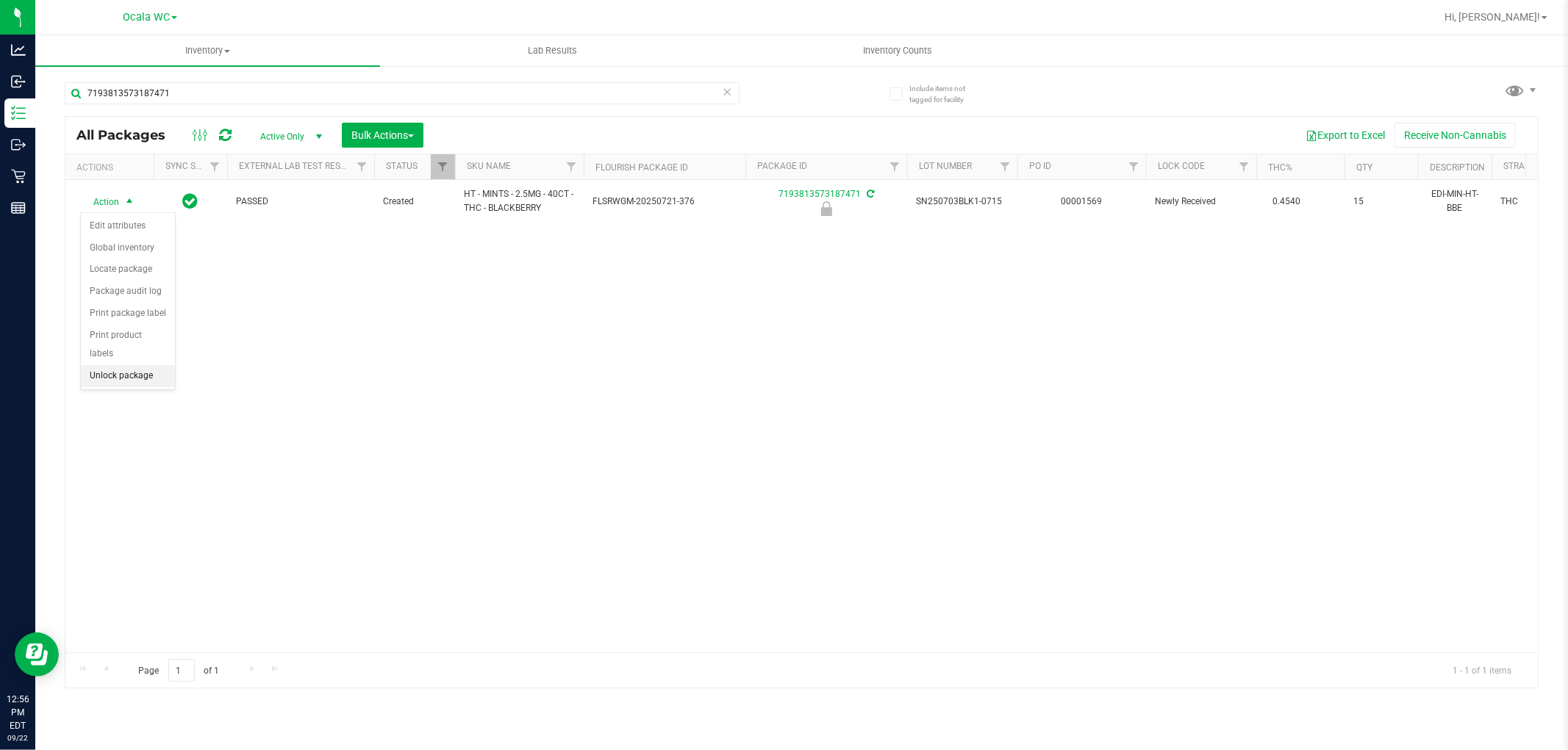
click at [116, 376] on li "Unlock package" at bounding box center [127, 376] width 94 height 22
click at [495, 420] on div "Action Action Adjust qty Create package Edit attributes Global inventory Locate…" at bounding box center [801, 416] width 1472 height 473
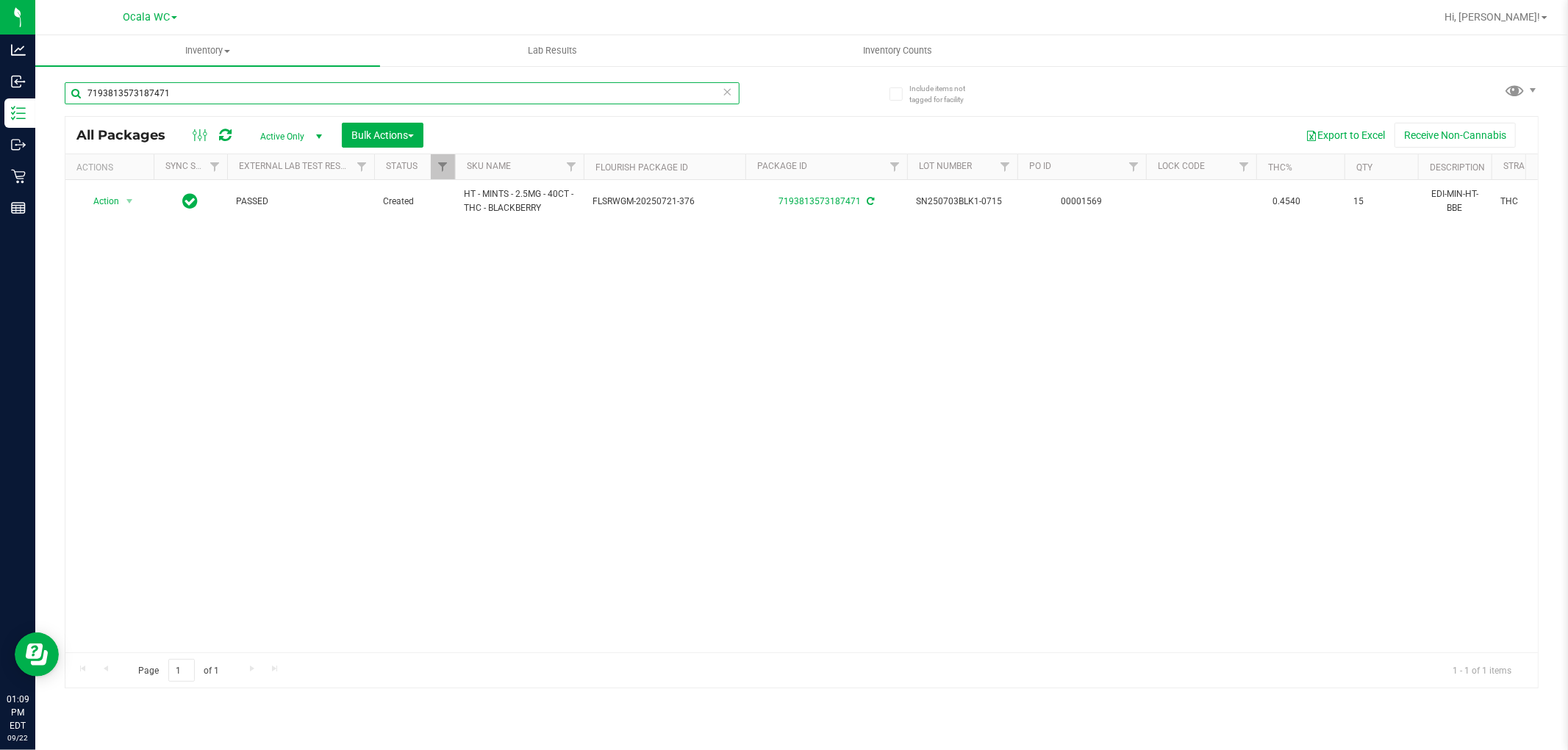
click at [194, 96] on input "7193813573187471" at bounding box center [402, 93] width 675 height 22
type input "7"
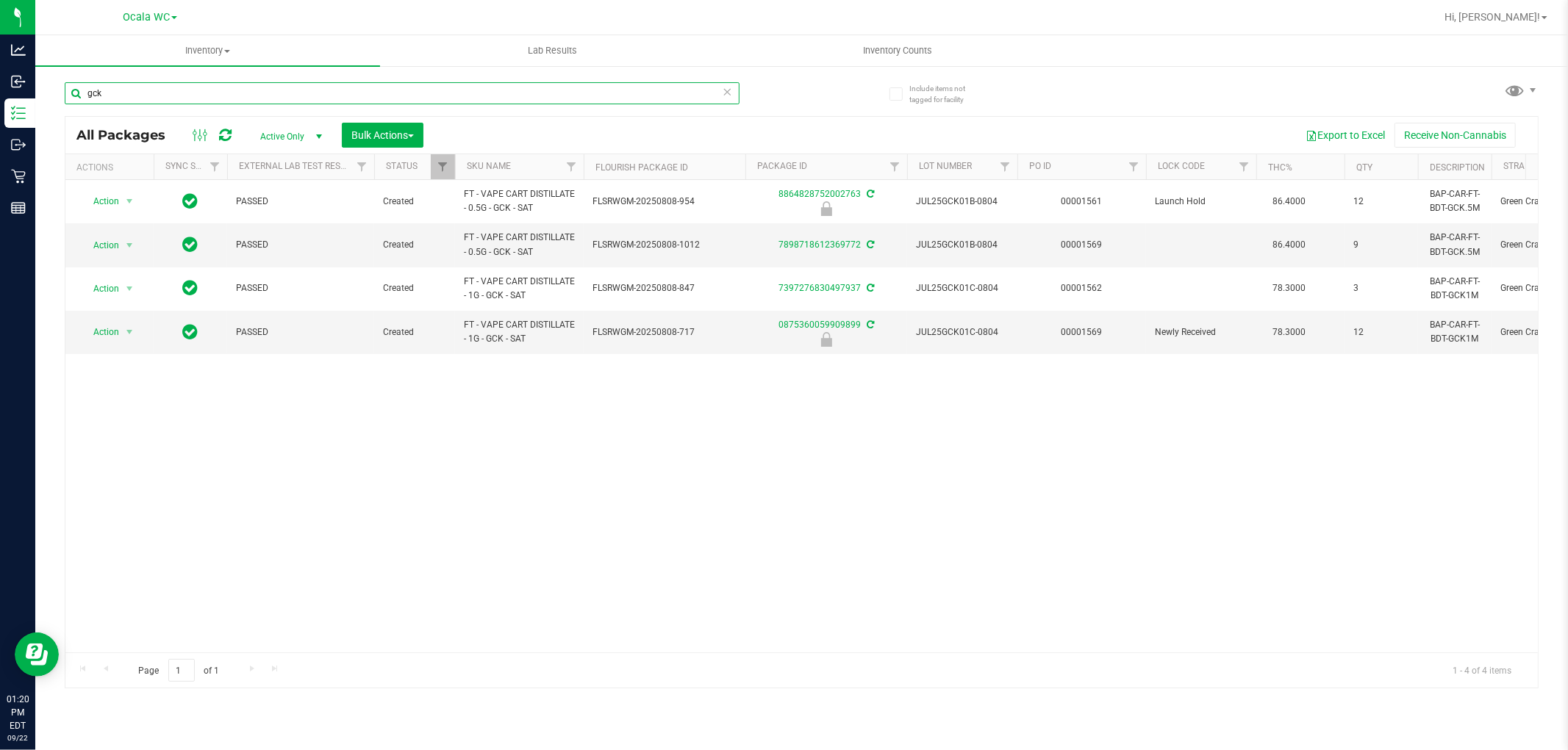
click at [135, 94] on input "gck" at bounding box center [402, 93] width 675 height 22
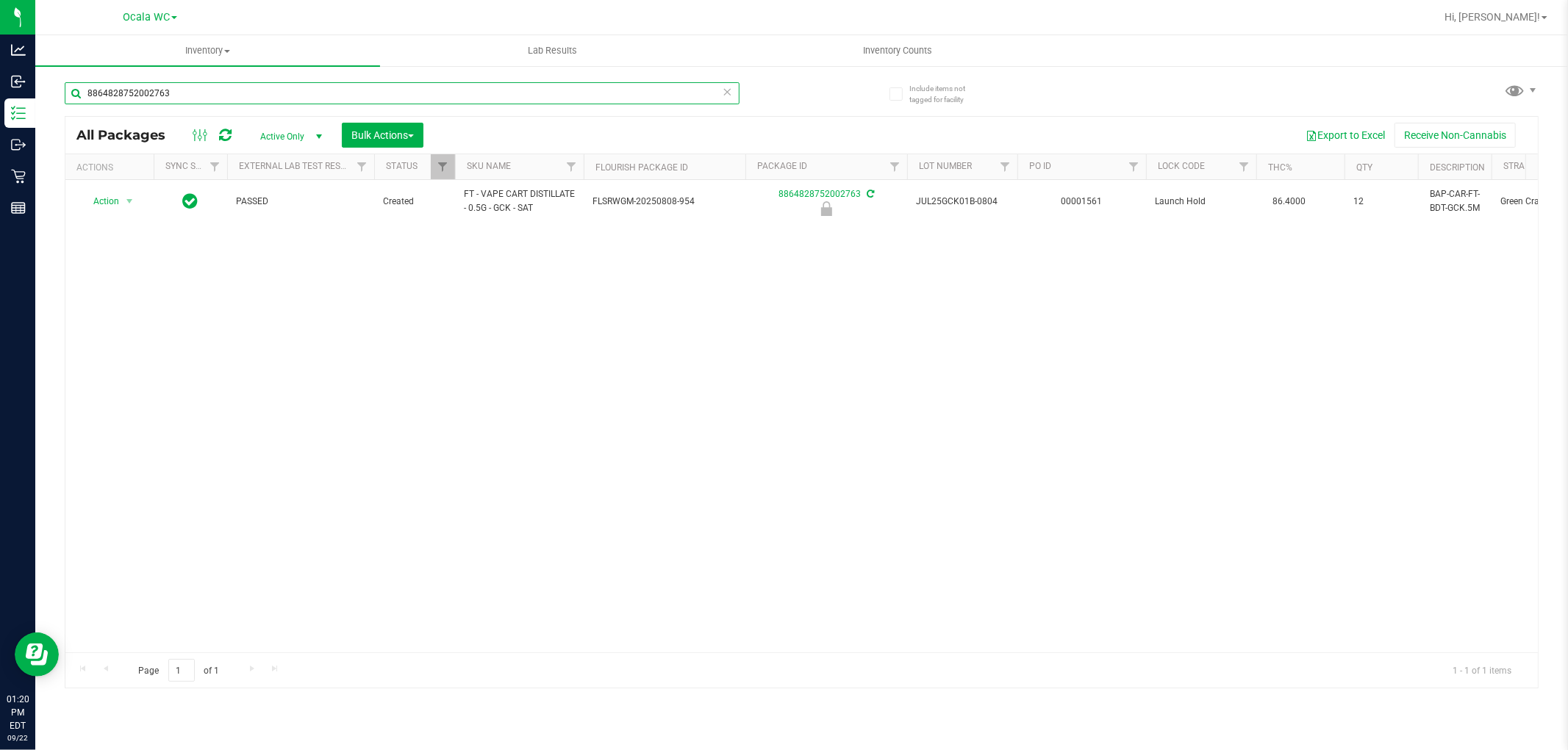
type input "8864828752002763"
click at [112, 204] on span "Action" at bounding box center [99, 201] width 40 height 20
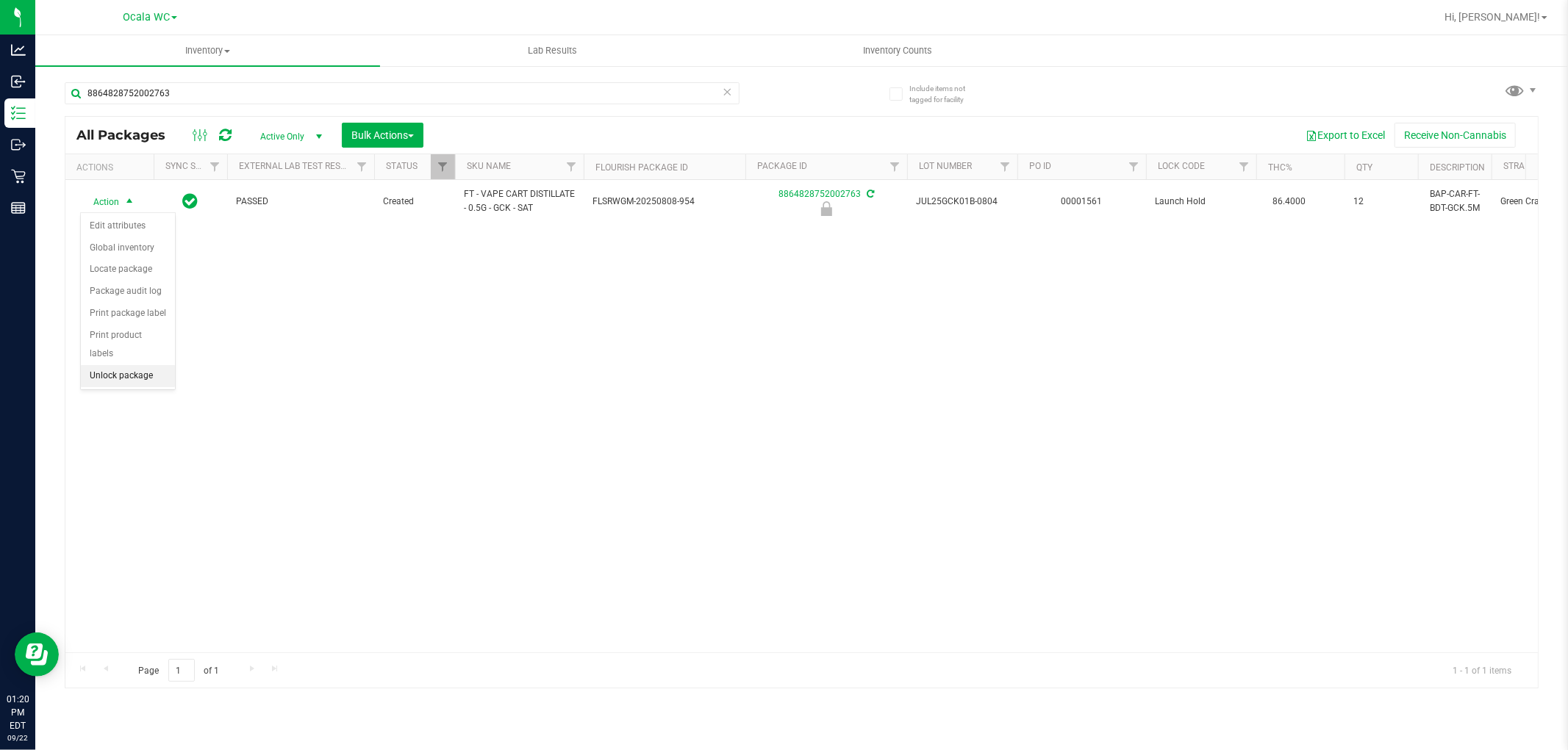
click at [145, 378] on li "Unlock package" at bounding box center [127, 376] width 94 height 22
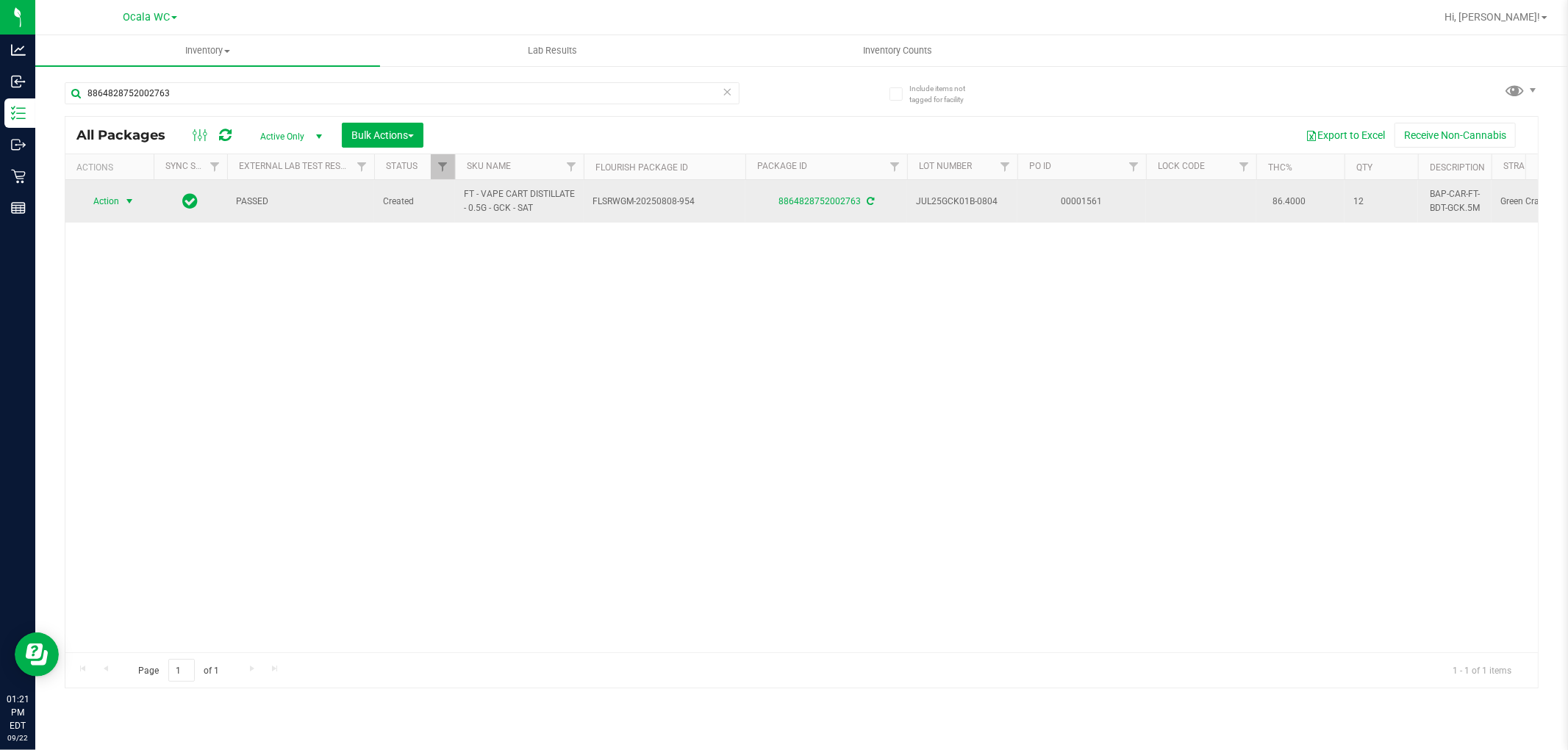
click at [118, 193] on span "Action" at bounding box center [99, 201] width 40 height 20
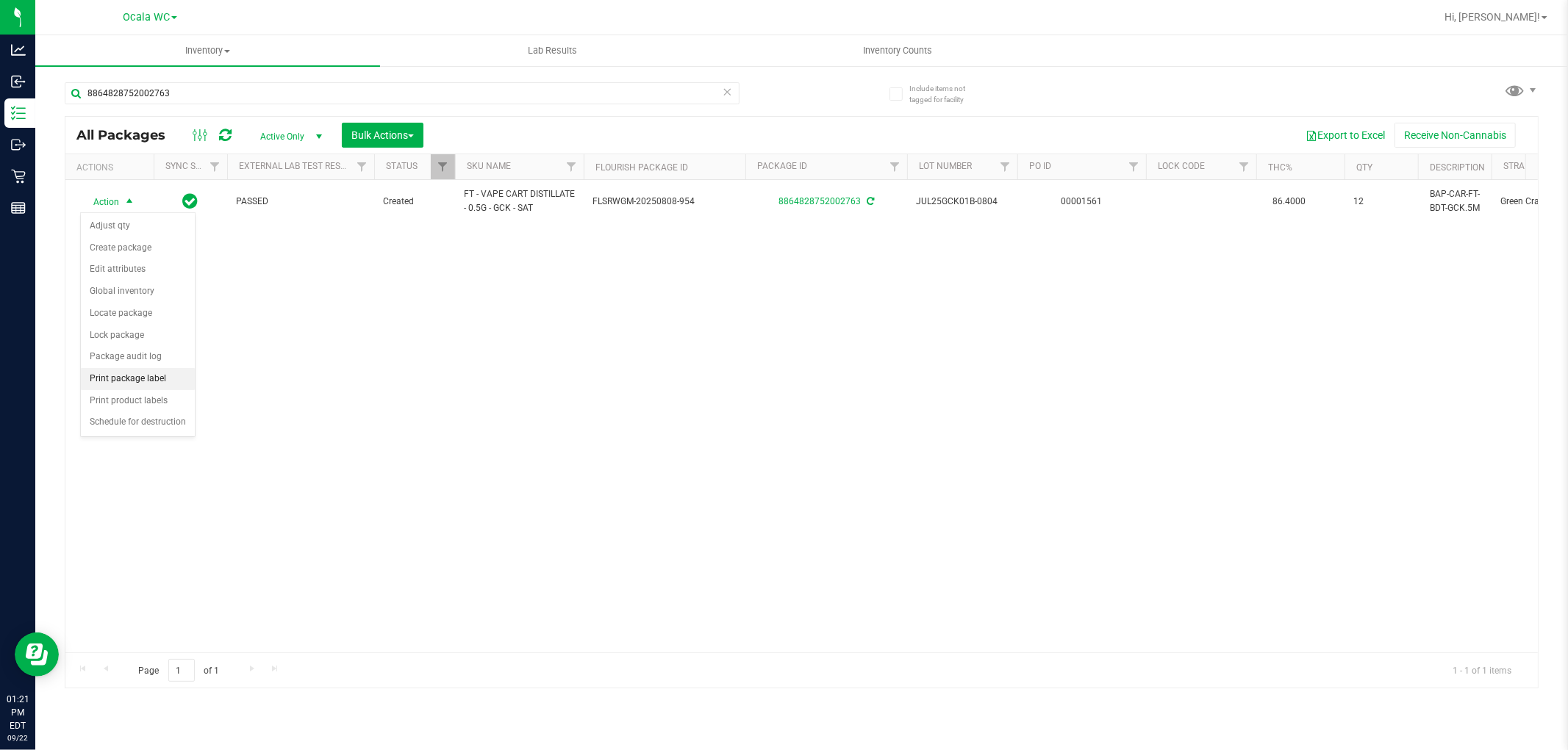
click at [138, 386] on li "Print package label" at bounding box center [138, 379] width 114 height 22
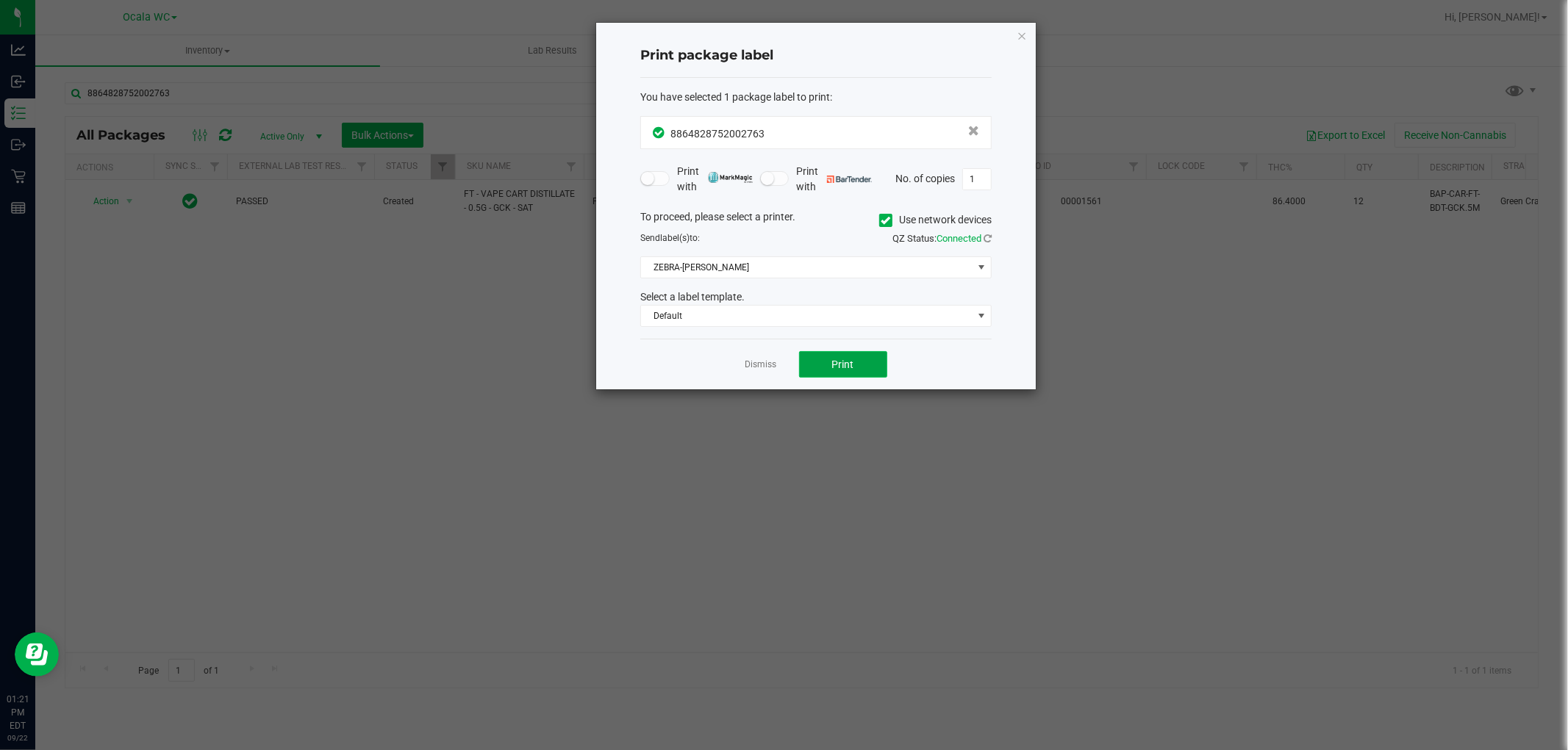
click at [834, 360] on span "Print" at bounding box center [843, 365] width 22 height 12
click at [769, 361] on link "Dismiss" at bounding box center [761, 365] width 31 height 13
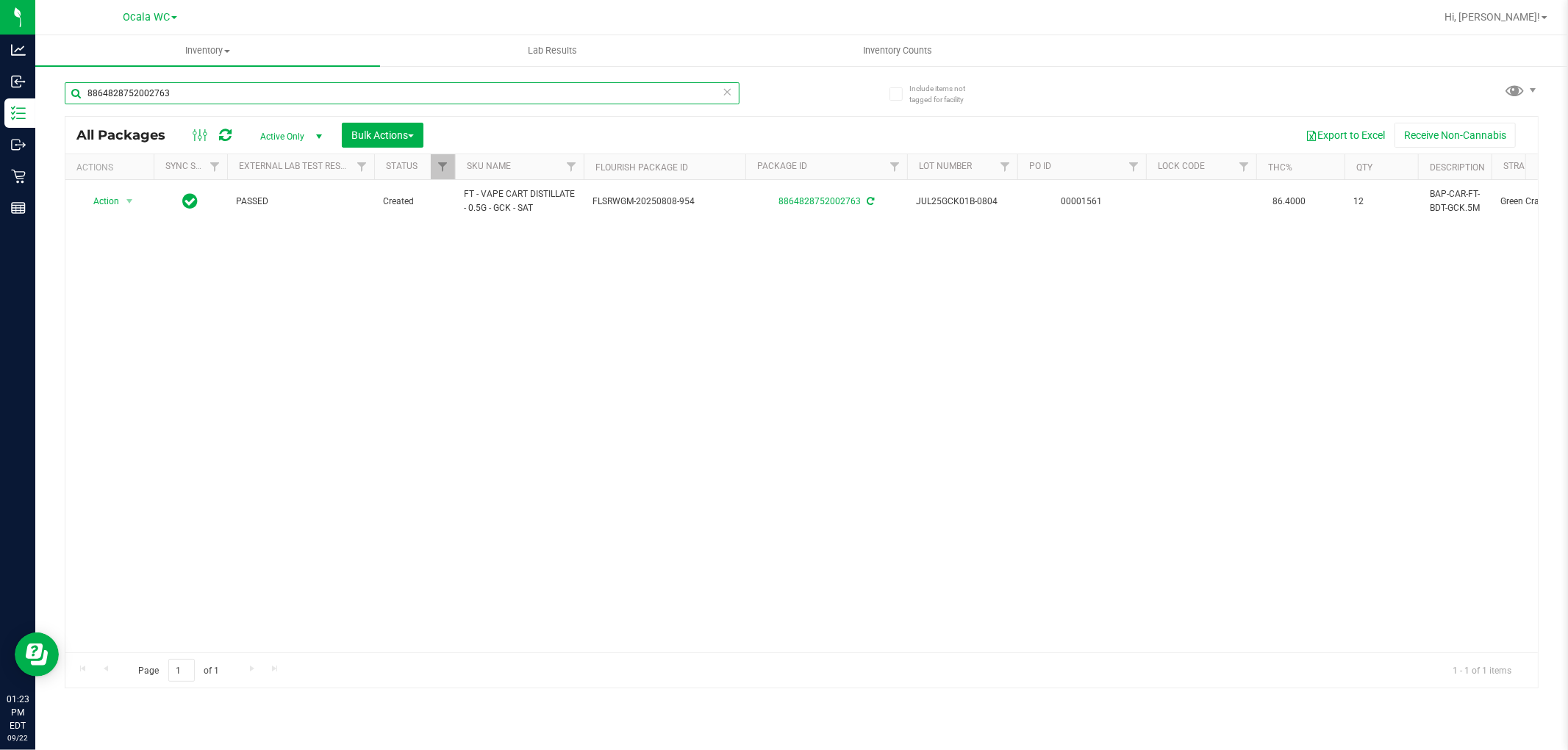
click at [351, 82] on input "8864828752002763" at bounding box center [402, 93] width 675 height 22
click at [343, 86] on input "8864828752002763" at bounding box center [402, 93] width 675 height 22
click at [179, 98] on input "1450431312937440" at bounding box center [402, 93] width 675 height 22
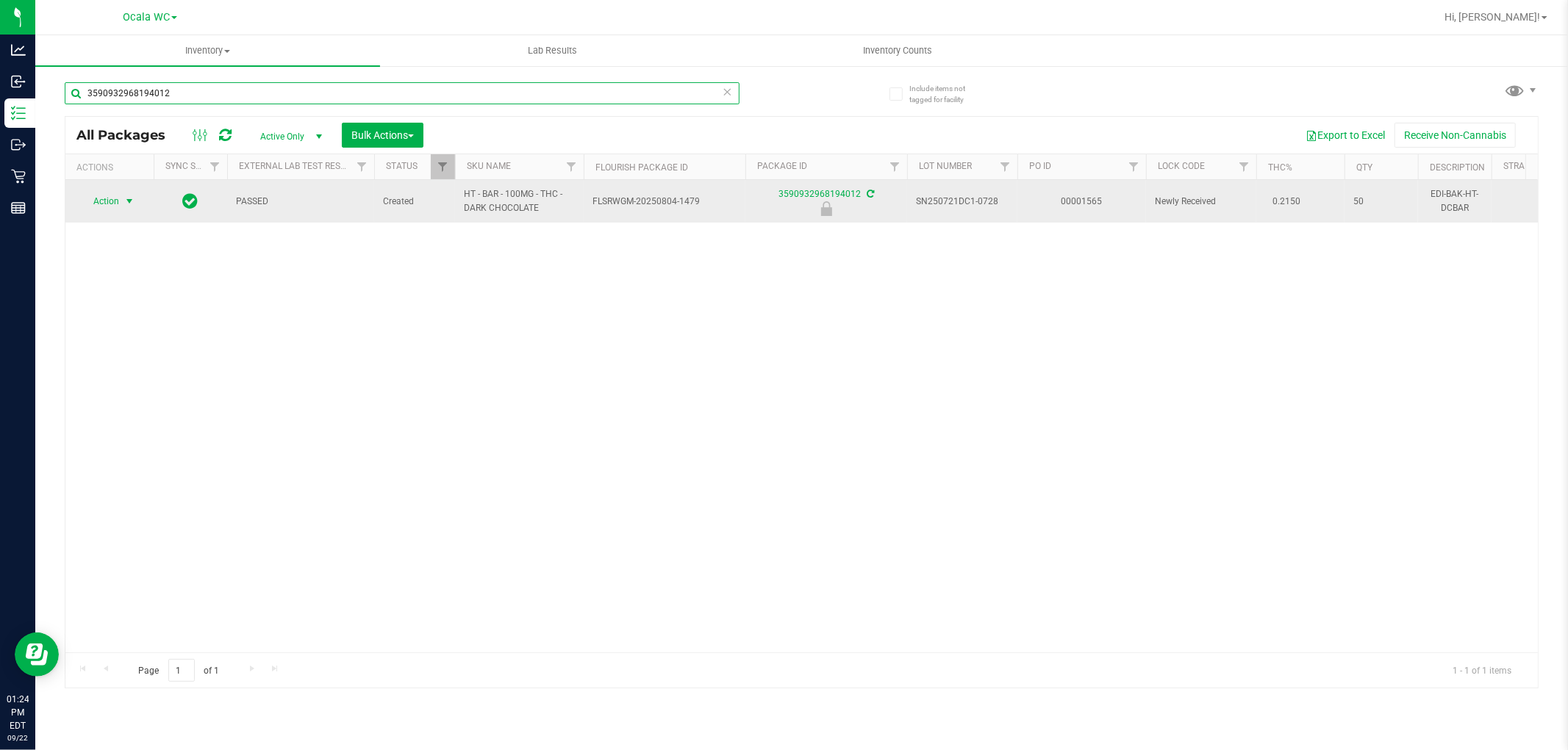
type input "3590932968194012"
click at [132, 199] on span "select" at bounding box center [129, 201] width 12 height 12
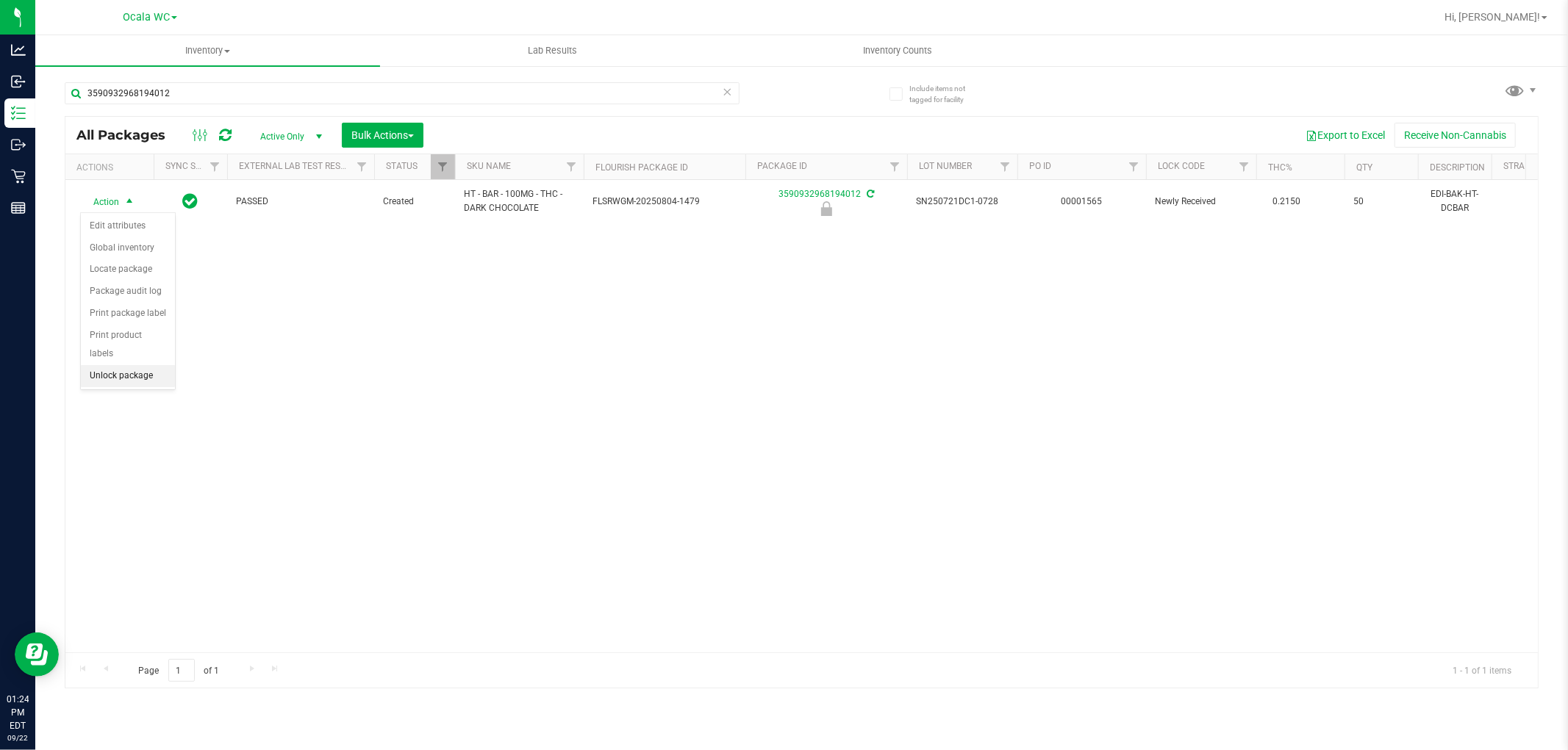
click at [123, 372] on li "Unlock package" at bounding box center [127, 376] width 94 height 22
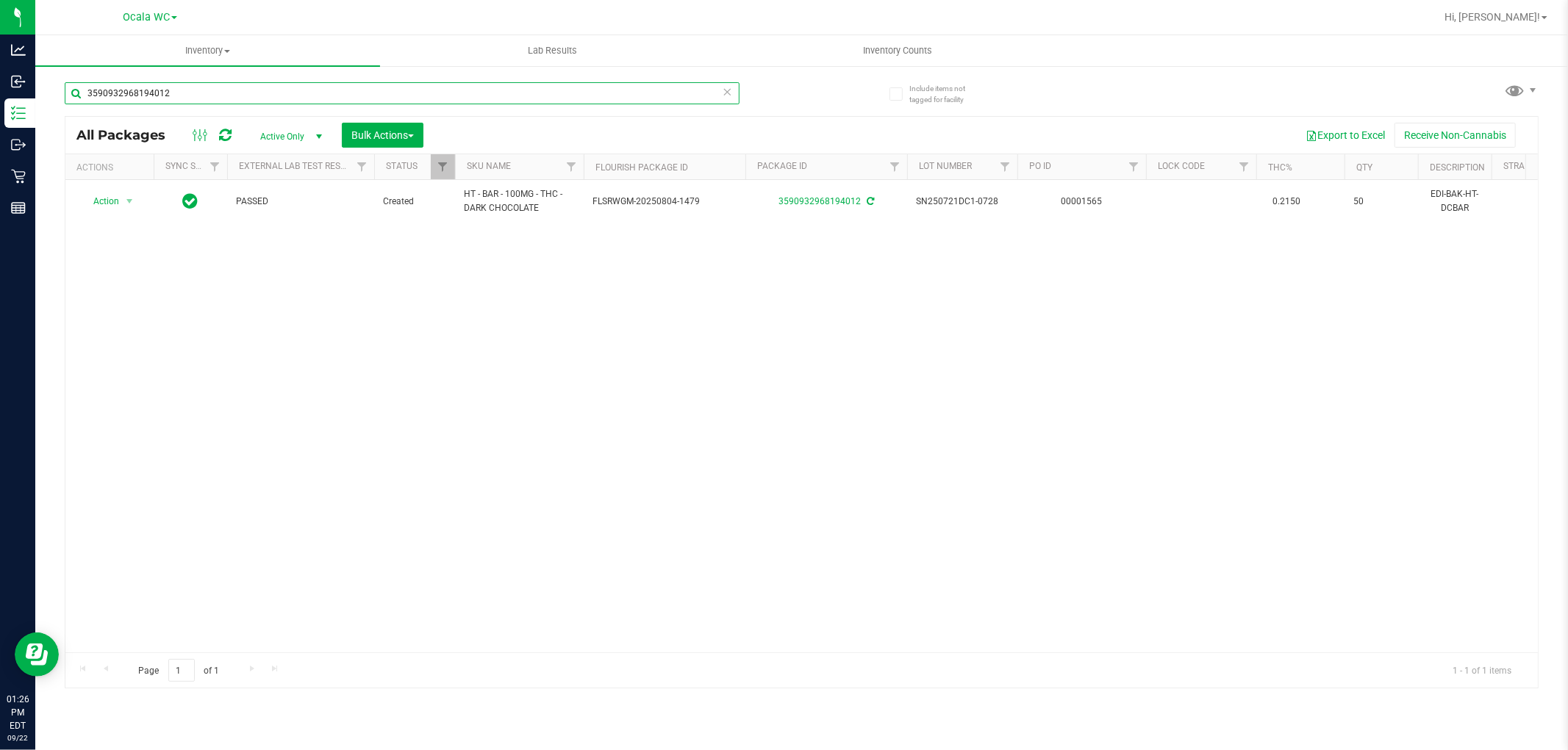
click at [219, 86] on input "3590932968194012" at bounding box center [402, 93] width 675 height 22
type input "1450431312937440"
click at [121, 205] on span "select" at bounding box center [130, 201] width 19 height 20
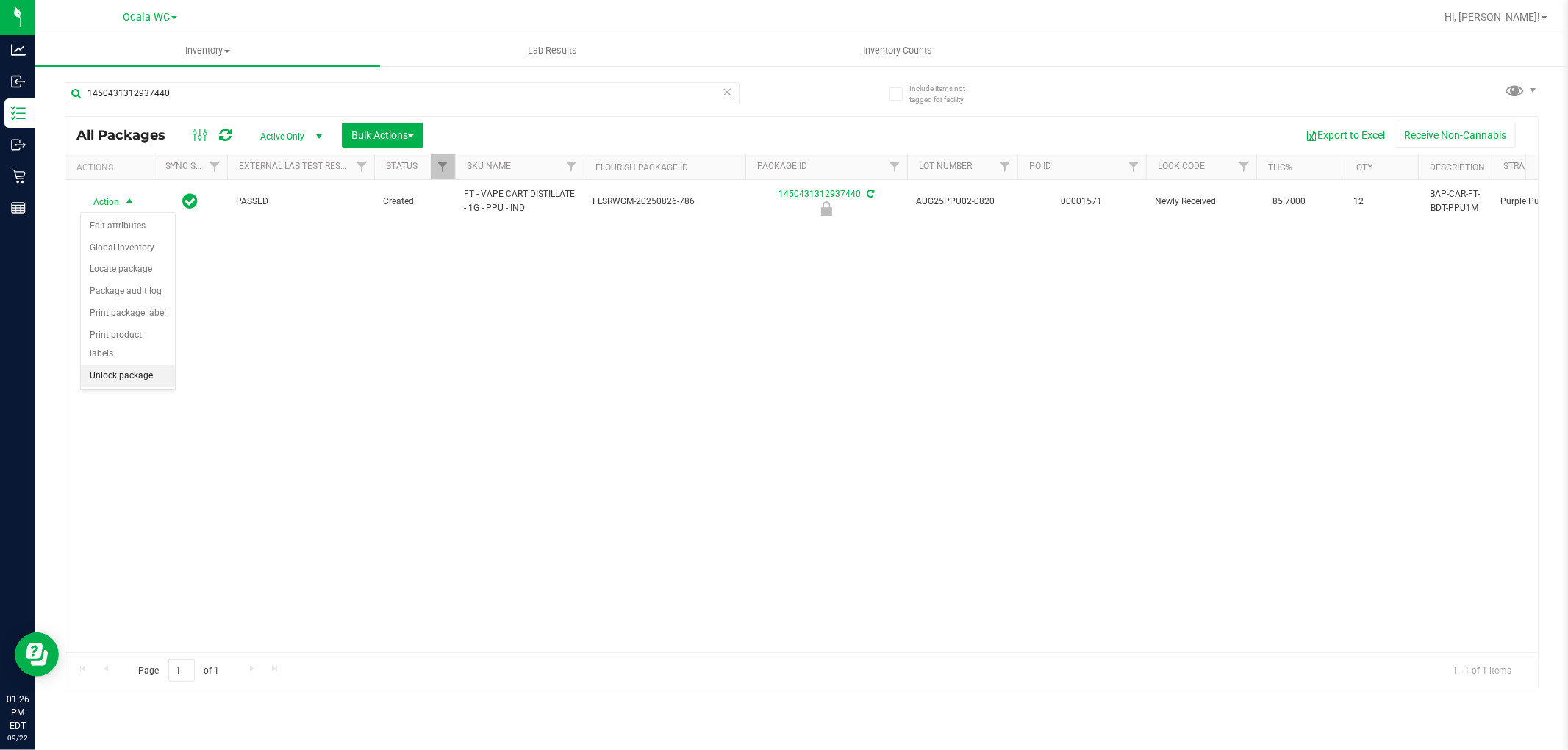
click at [136, 378] on li "Unlock package" at bounding box center [127, 376] width 94 height 22
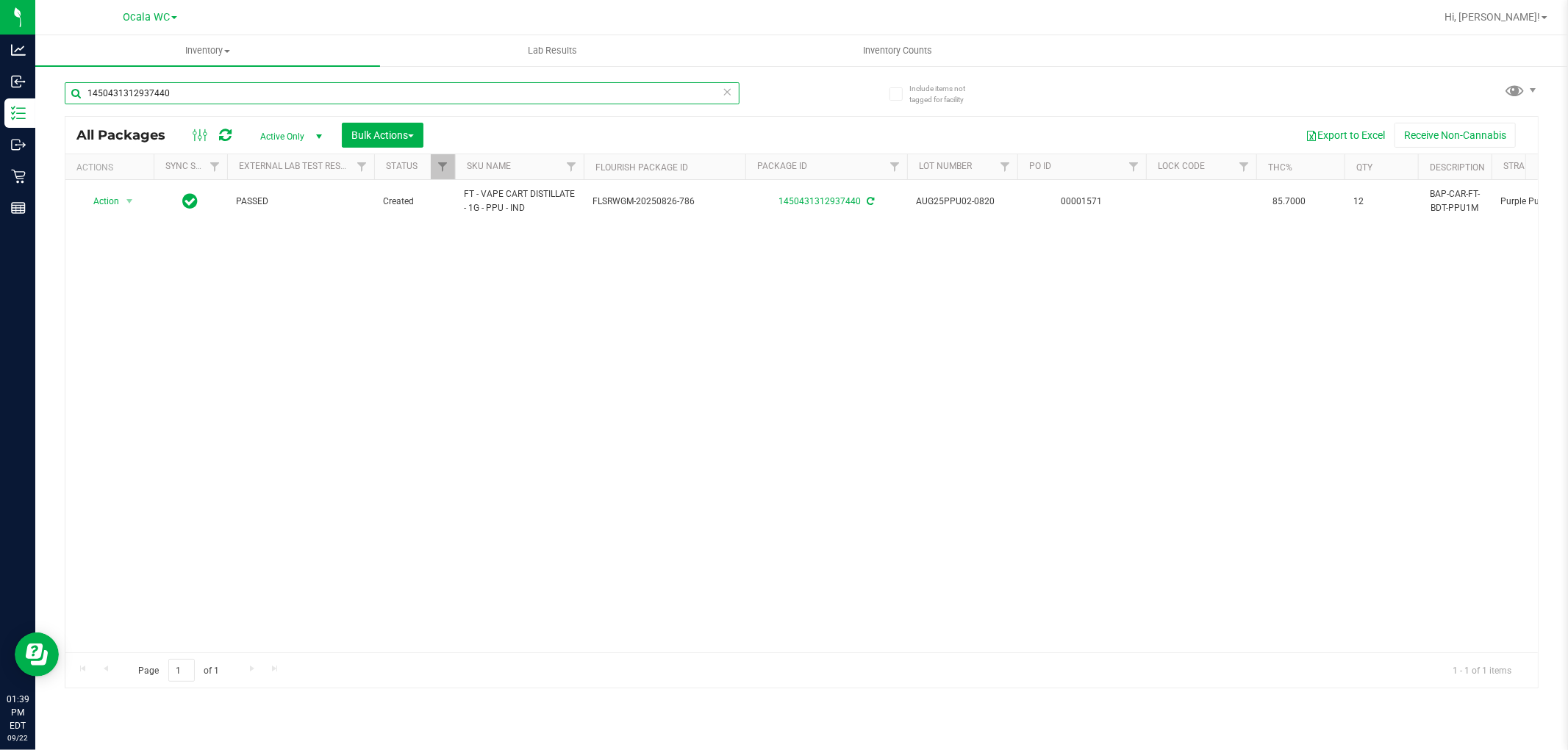
click at [194, 94] on input "1450431312937440" at bounding box center [402, 93] width 675 height 22
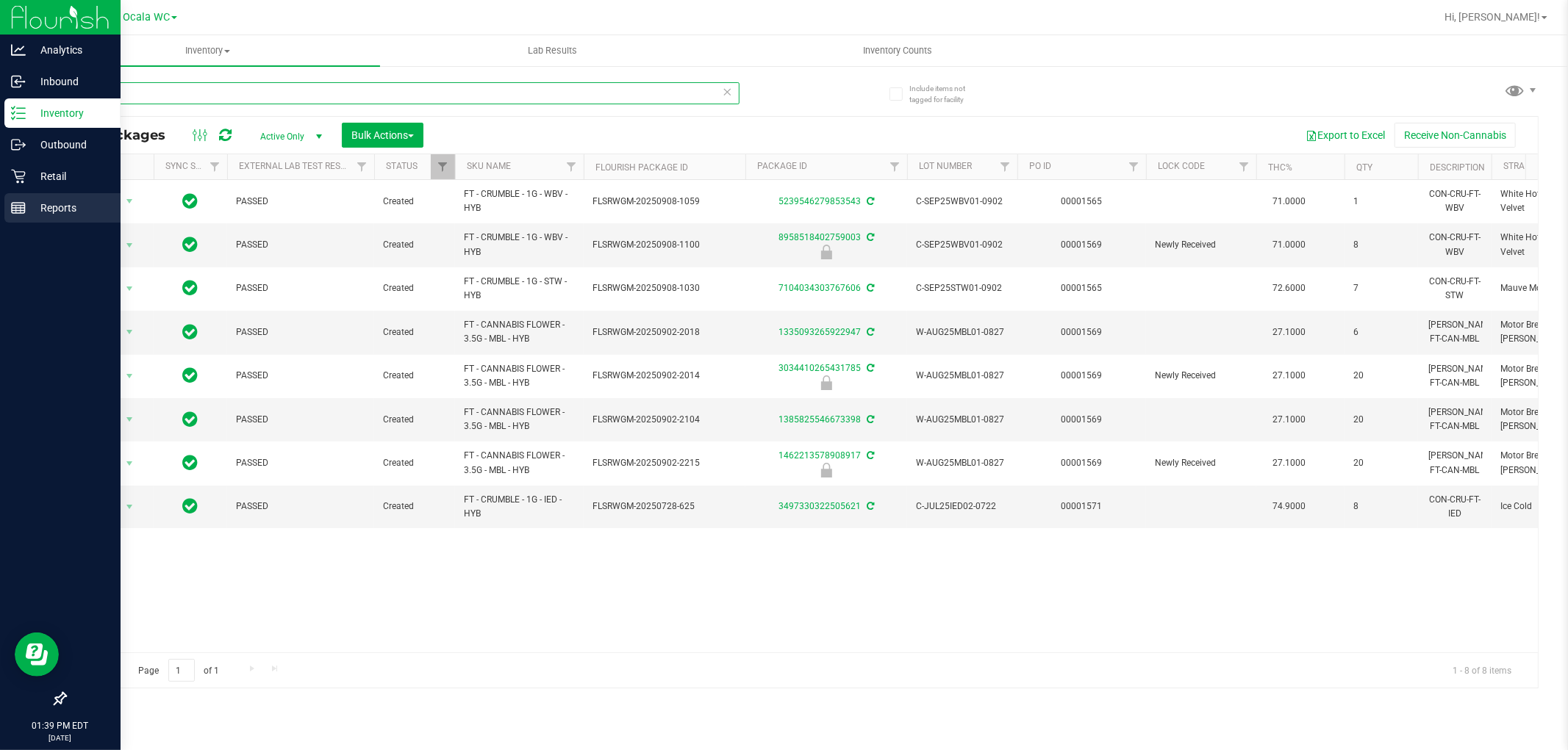
type input "mbl"
click at [63, 209] on p "Reports" at bounding box center [70, 208] width 88 height 18
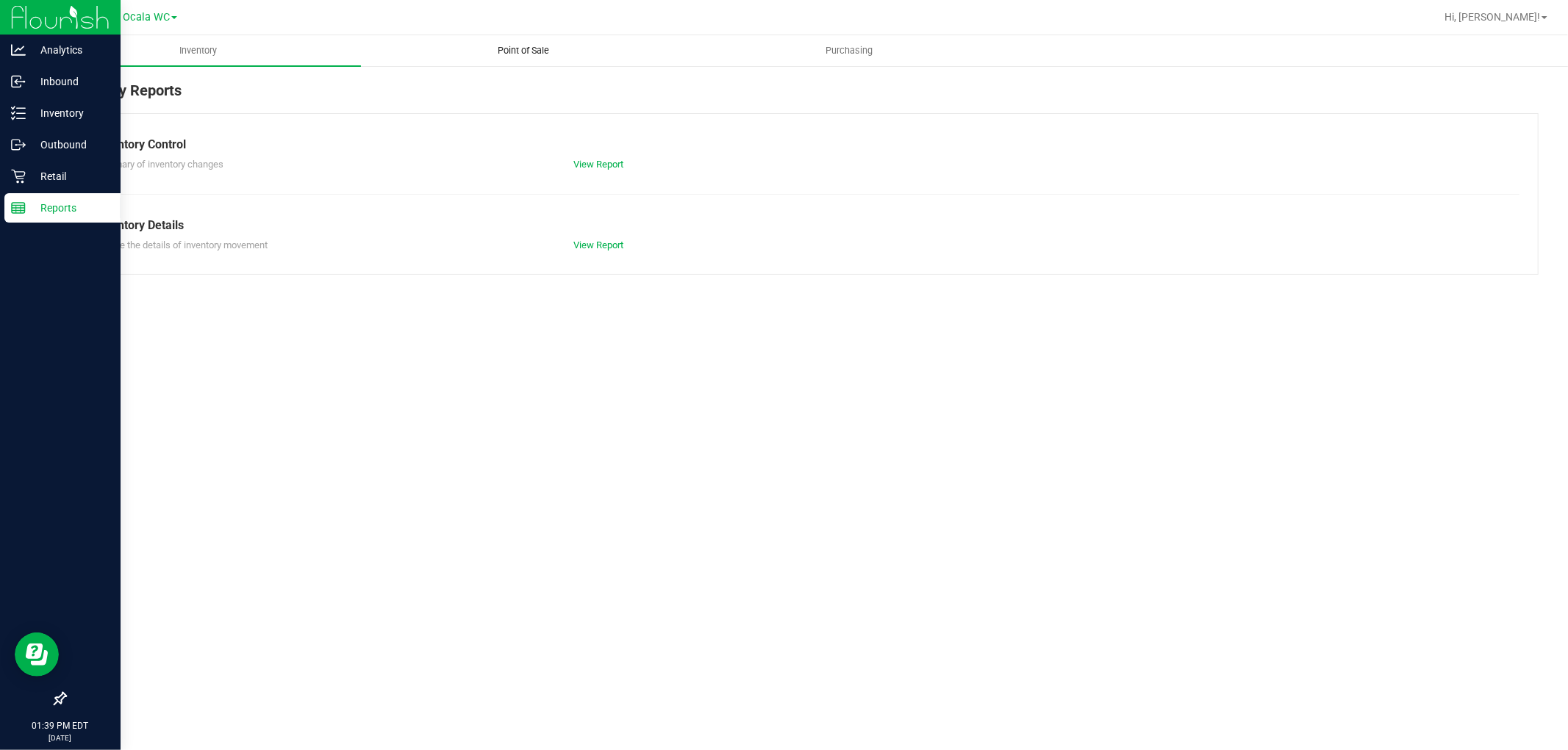
click at [520, 44] on span "Point of Sale" at bounding box center [524, 51] width 91 height 14
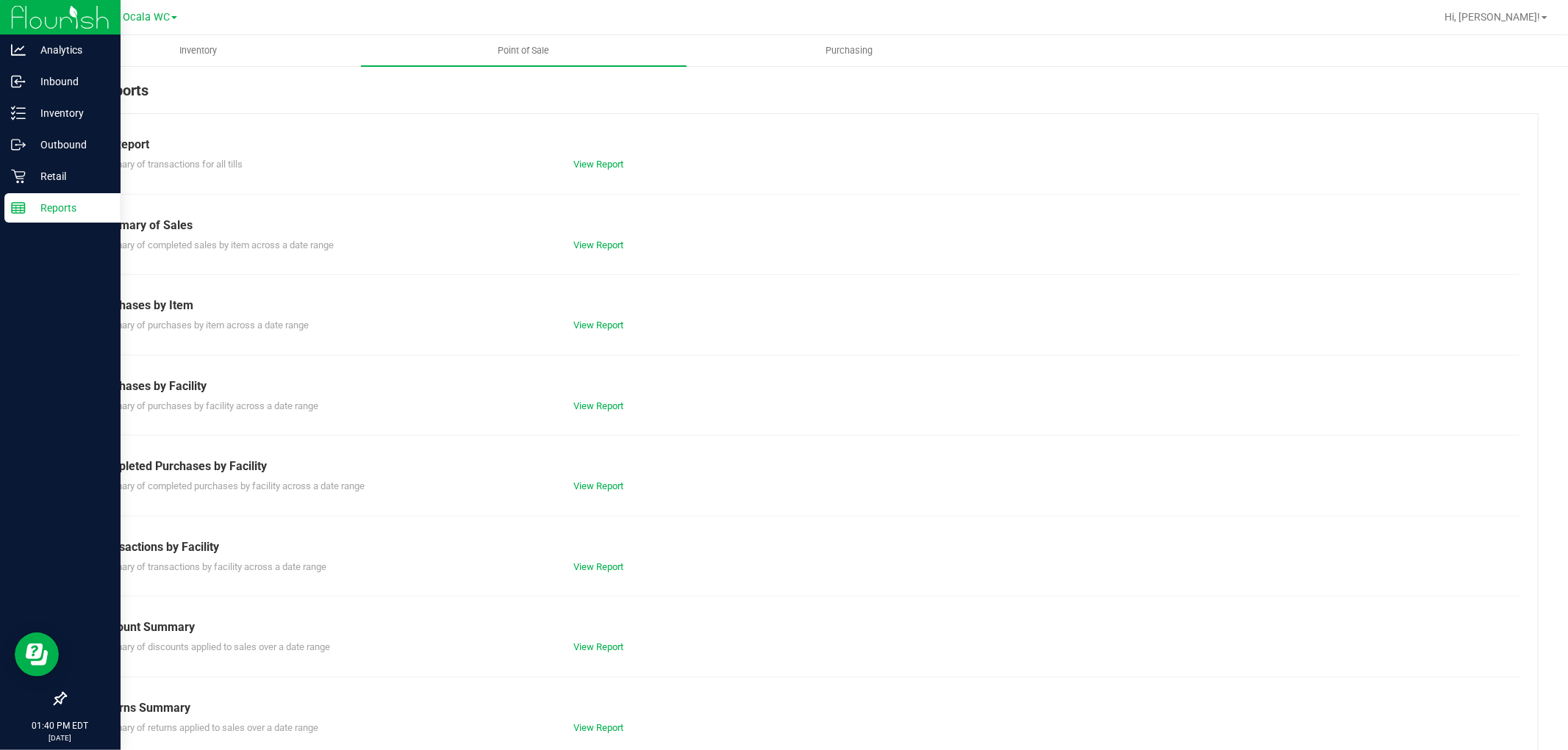
click at [179, 69] on div "POS Reports Till Report Summary of transactions for all tills View Report Summa…" at bounding box center [801, 418] width 1532 height 708
click at [202, 45] on span "Inventory" at bounding box center [198, 51] width 77 height 14
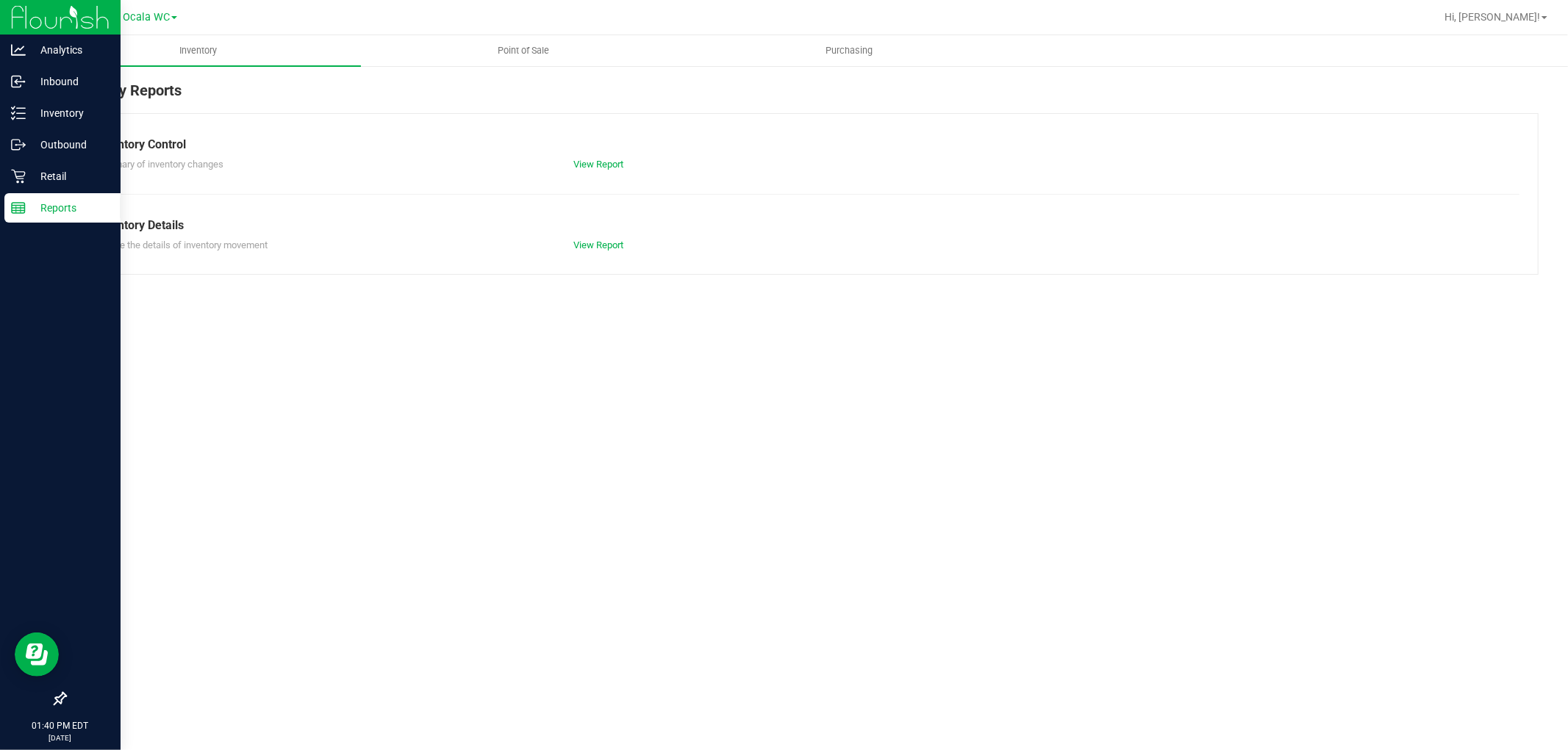
click at [607, 170] on div "View Report" at bounding box center [681, 164] width 239 height 14
click at [607, 167] on link "View Report" at bounding box center [598, 164] width 50 height 11
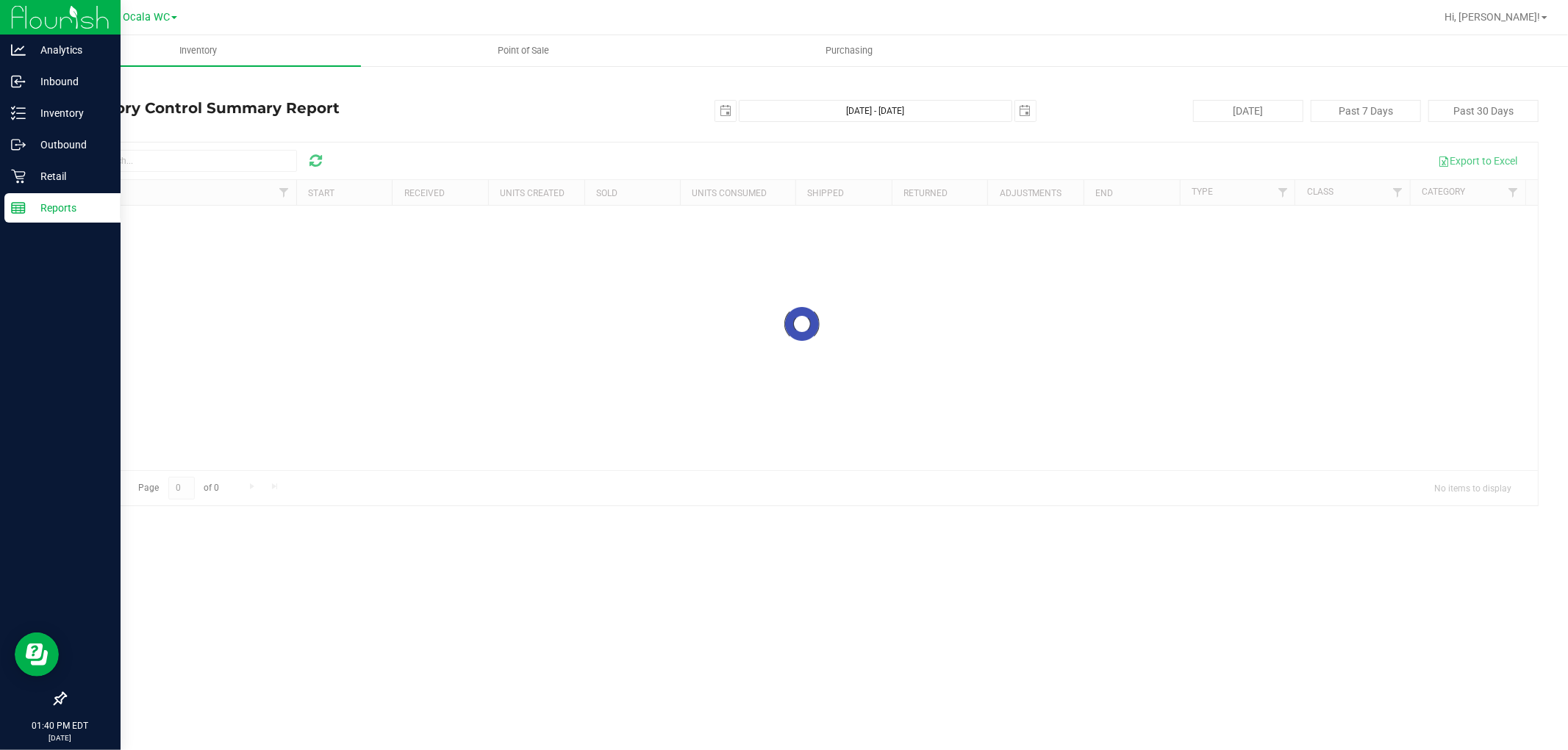
click at [71, 211] on p "Reports" at bounding box center [70, 208] width 88 height 18
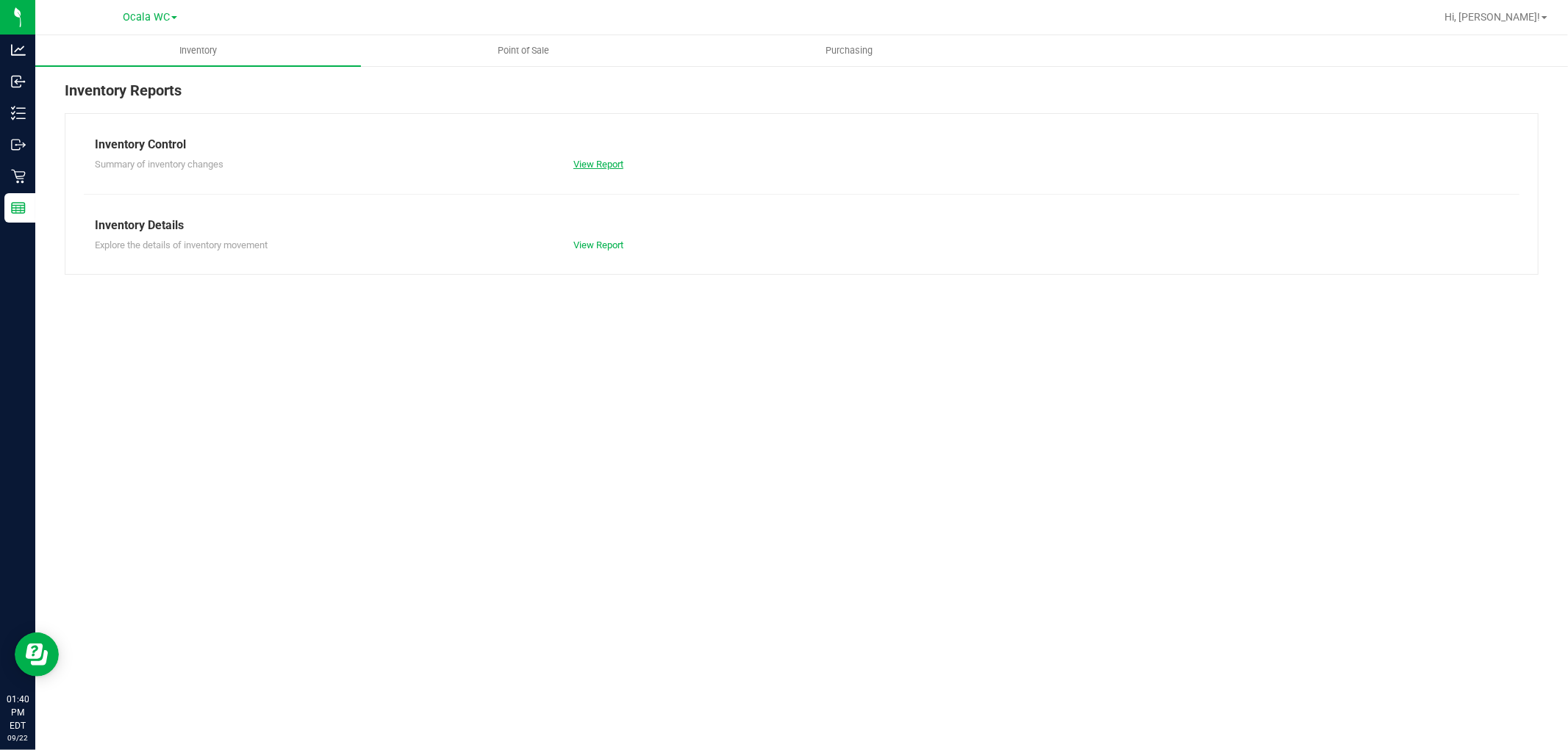
click at [597, 159] on link "View Report" at bounding box center [598, 164] width 50 height 11
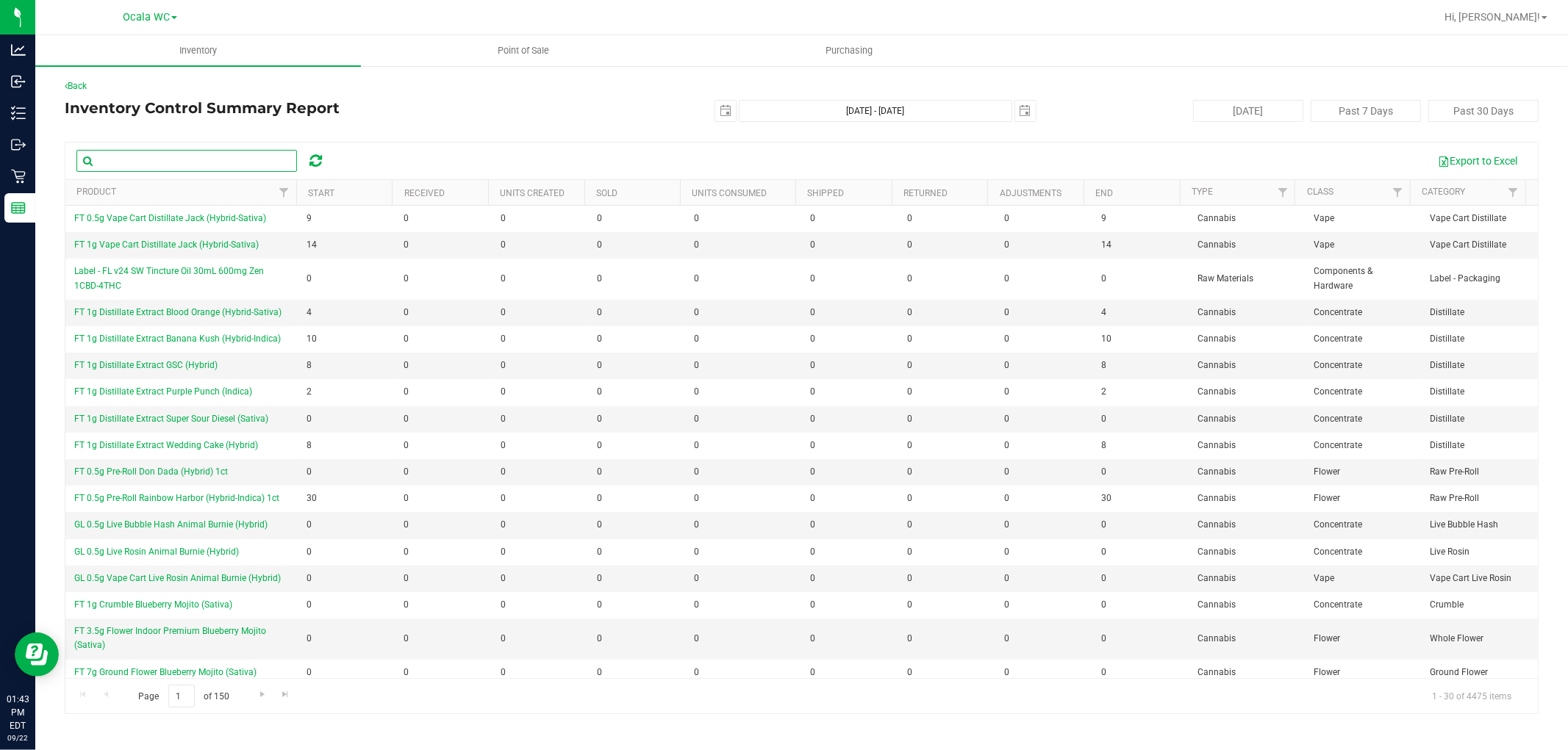
click at [108, 156] on input "text" at bounding box center [187, 161] width 221 height 22
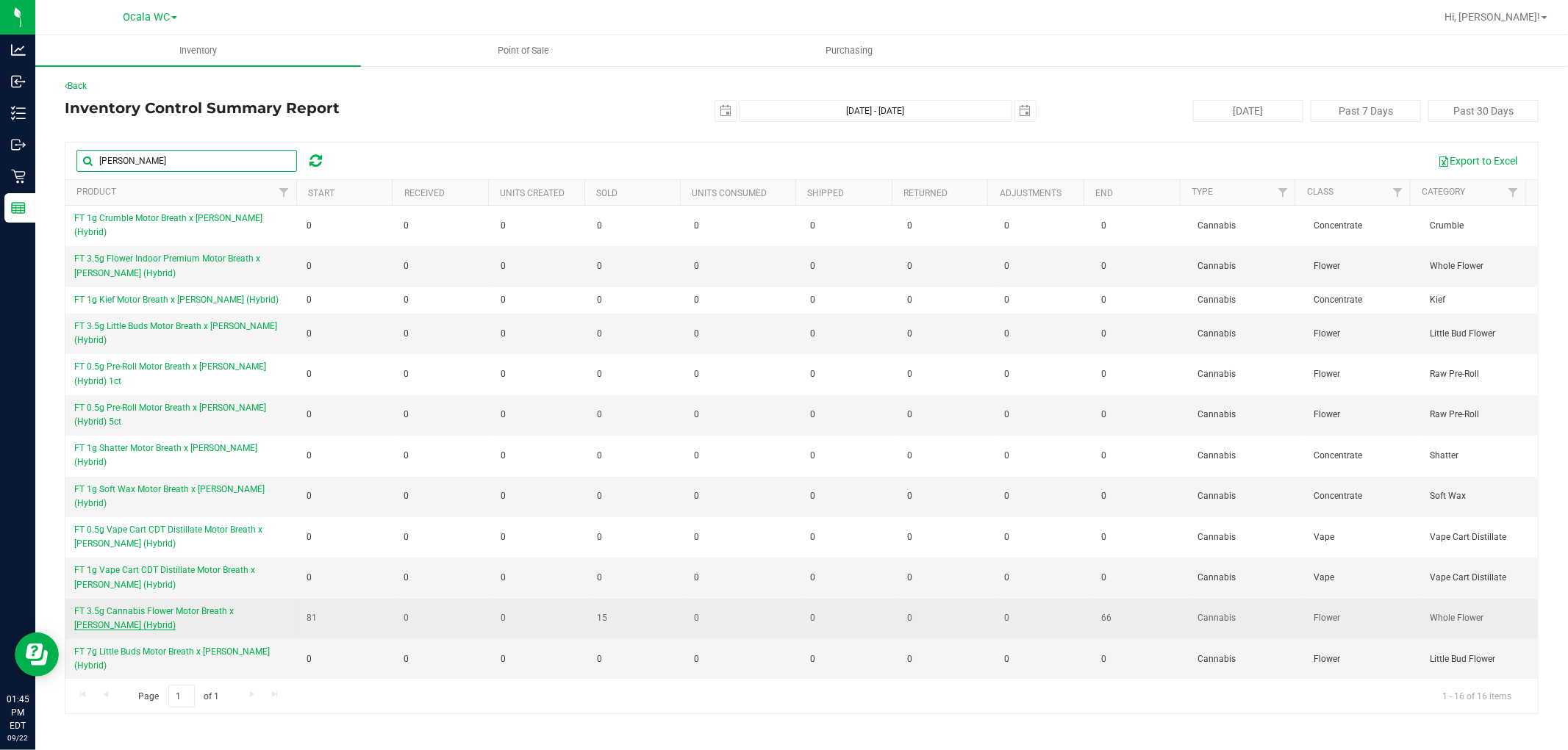
type input "mike"
click at [219, 606] on span "FT 3.5g Cannabis Flower Motor Breath x [PERSON_NAME] (Hybrid)" at bounding box center [154, 618] width 160 height 25
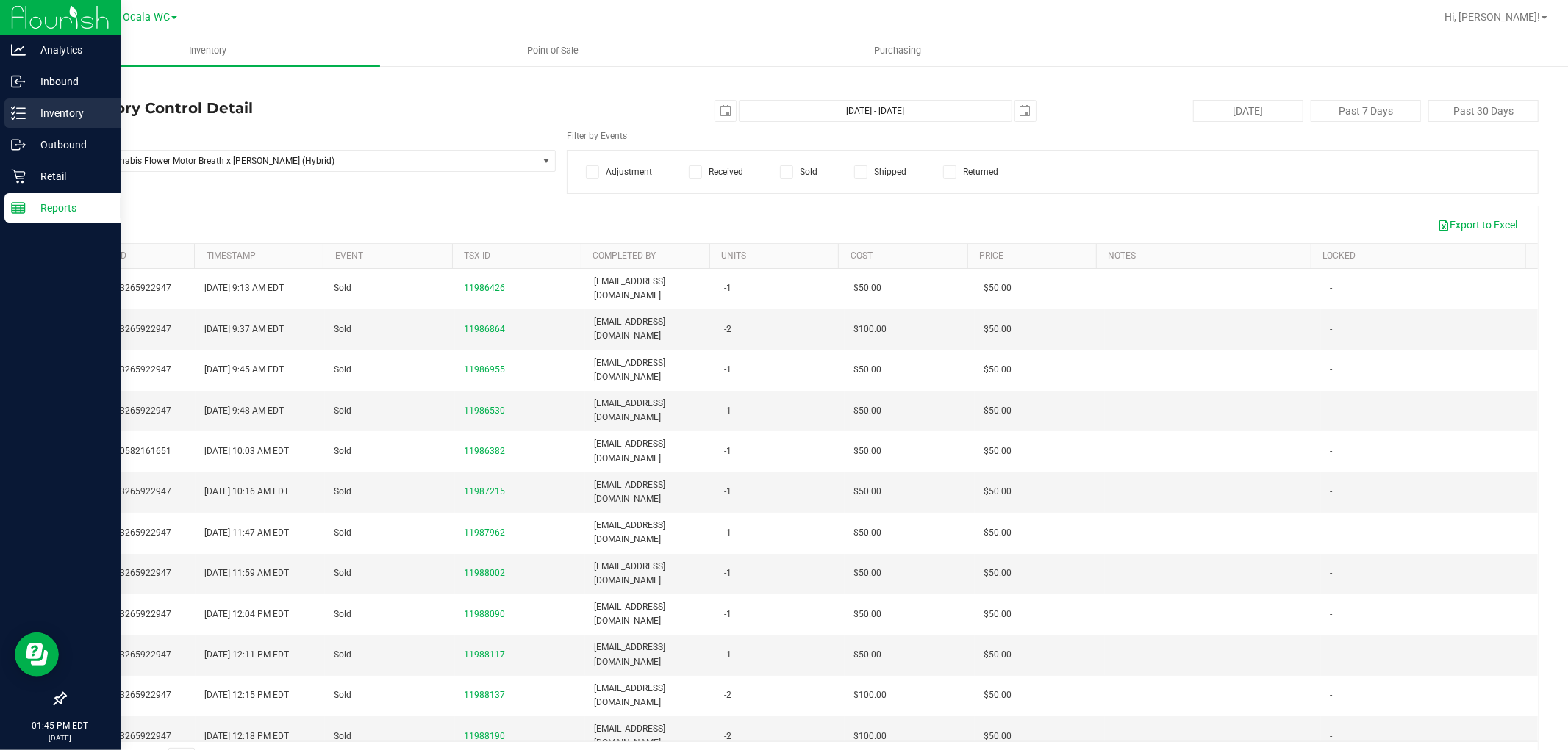
click at [53, 120] on p "Inventory" at bounding box center [70, 113] width 88 height 18
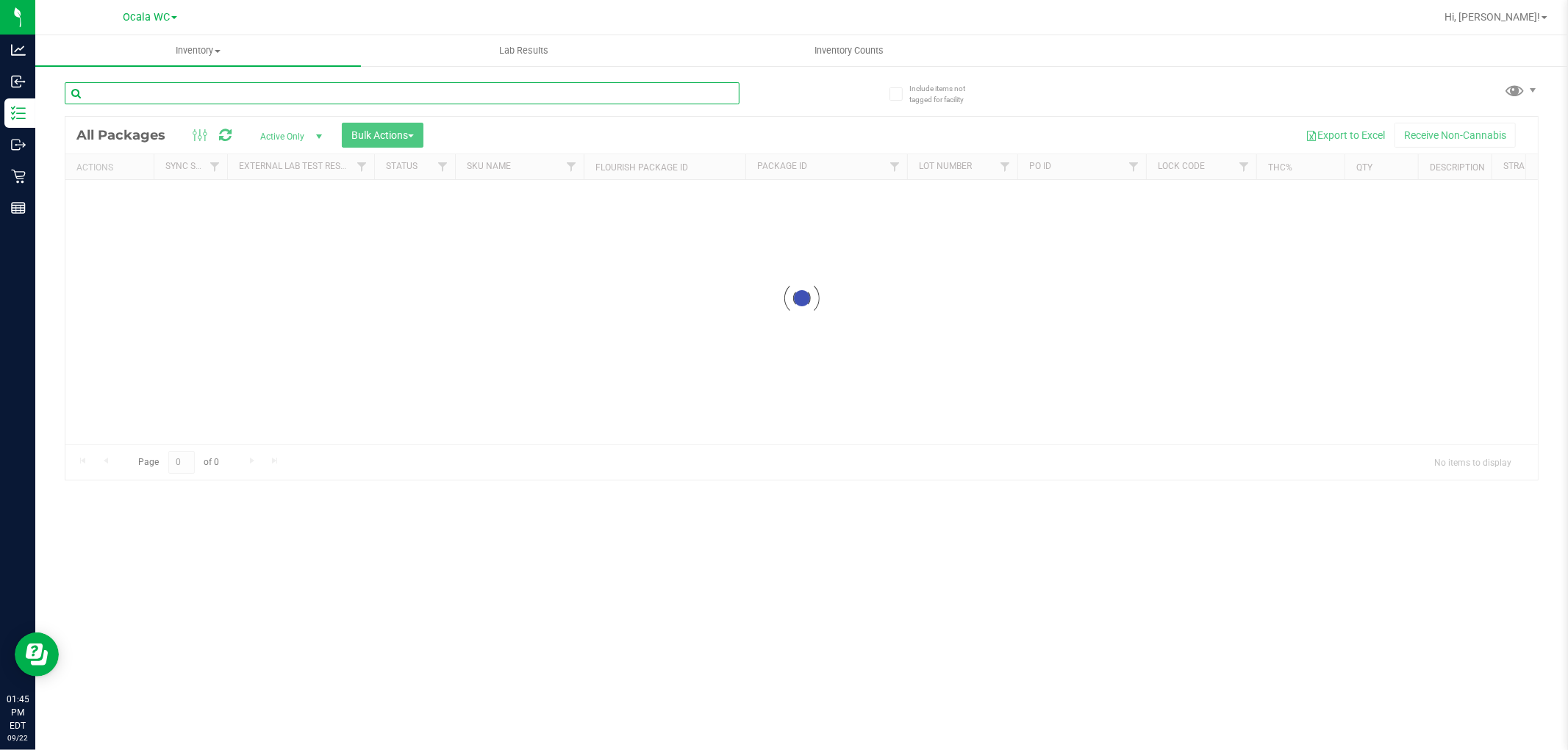
click at [274, 97] on input "text" at bounding box center [402, 93] width 675 height 22
click at [274, 97] on div "Inventory All packages All inventory Waste log Create inventory Lab Results Inv…" at bounding box center [801, 393] width 1532 height 714
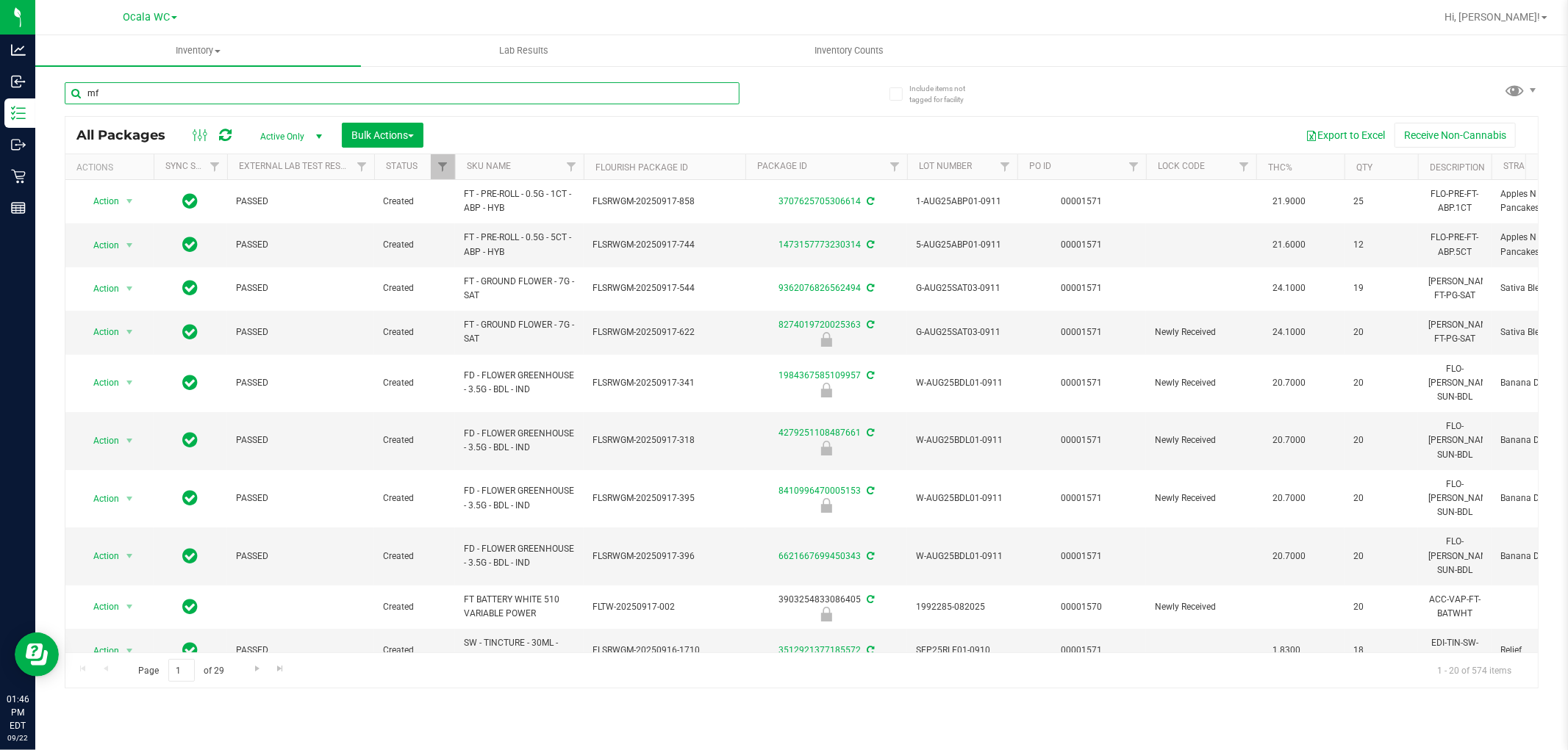
type input "mfu"
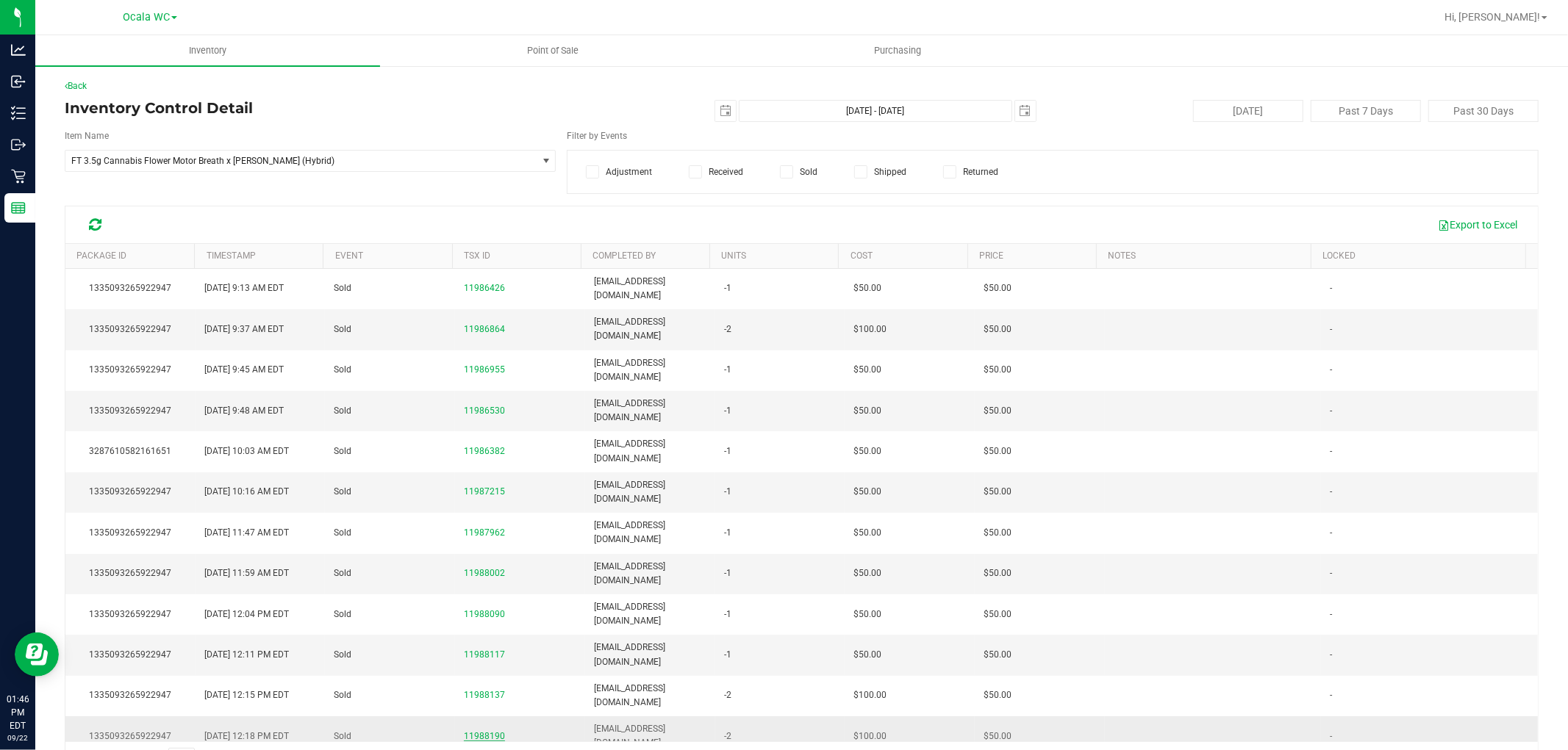
click at [483, 731] on span "11988190" at bounding box center [484, 736] width 41 height 10
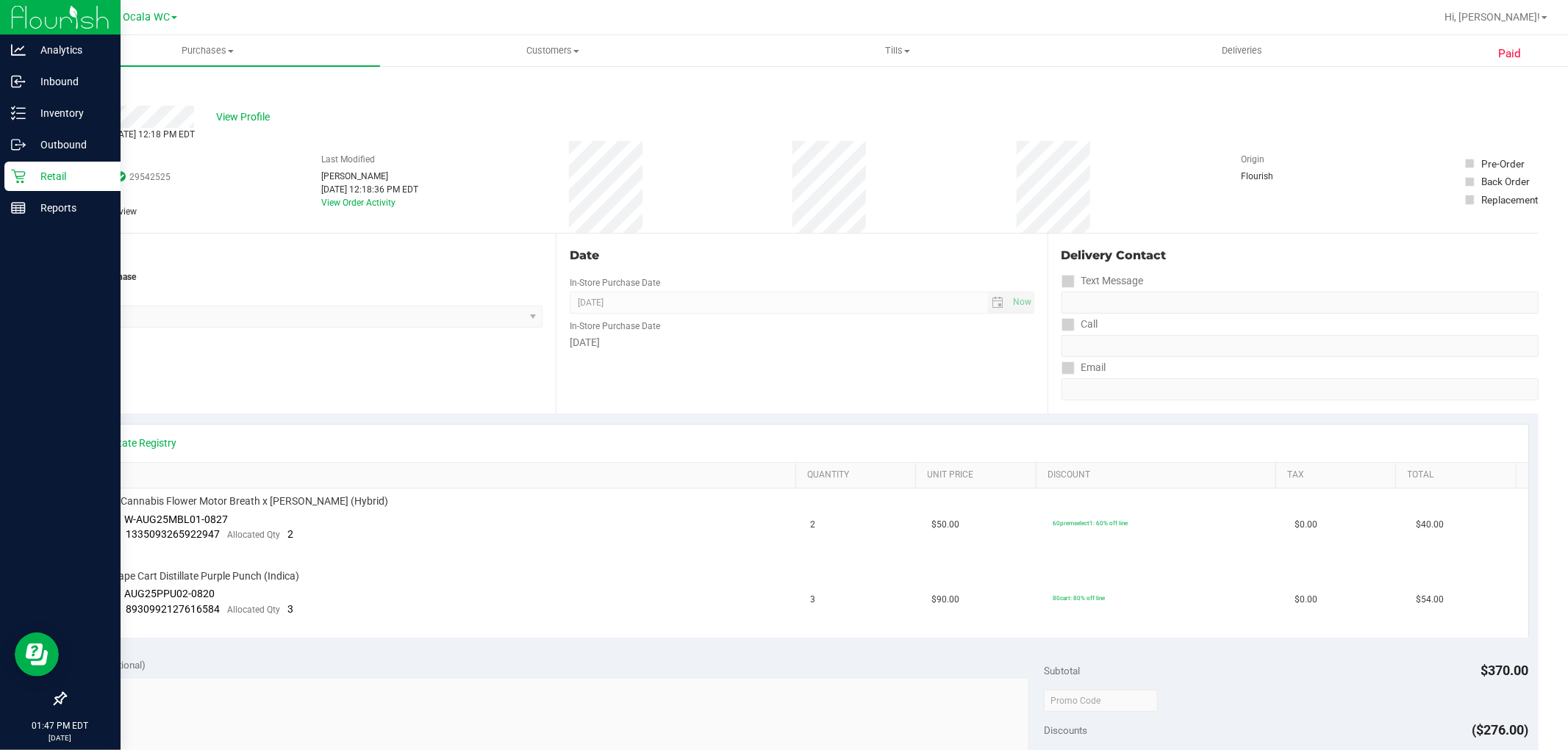
click at [25, 166] on div "Retail" at bounding box center [62, 176] width 116 height 30
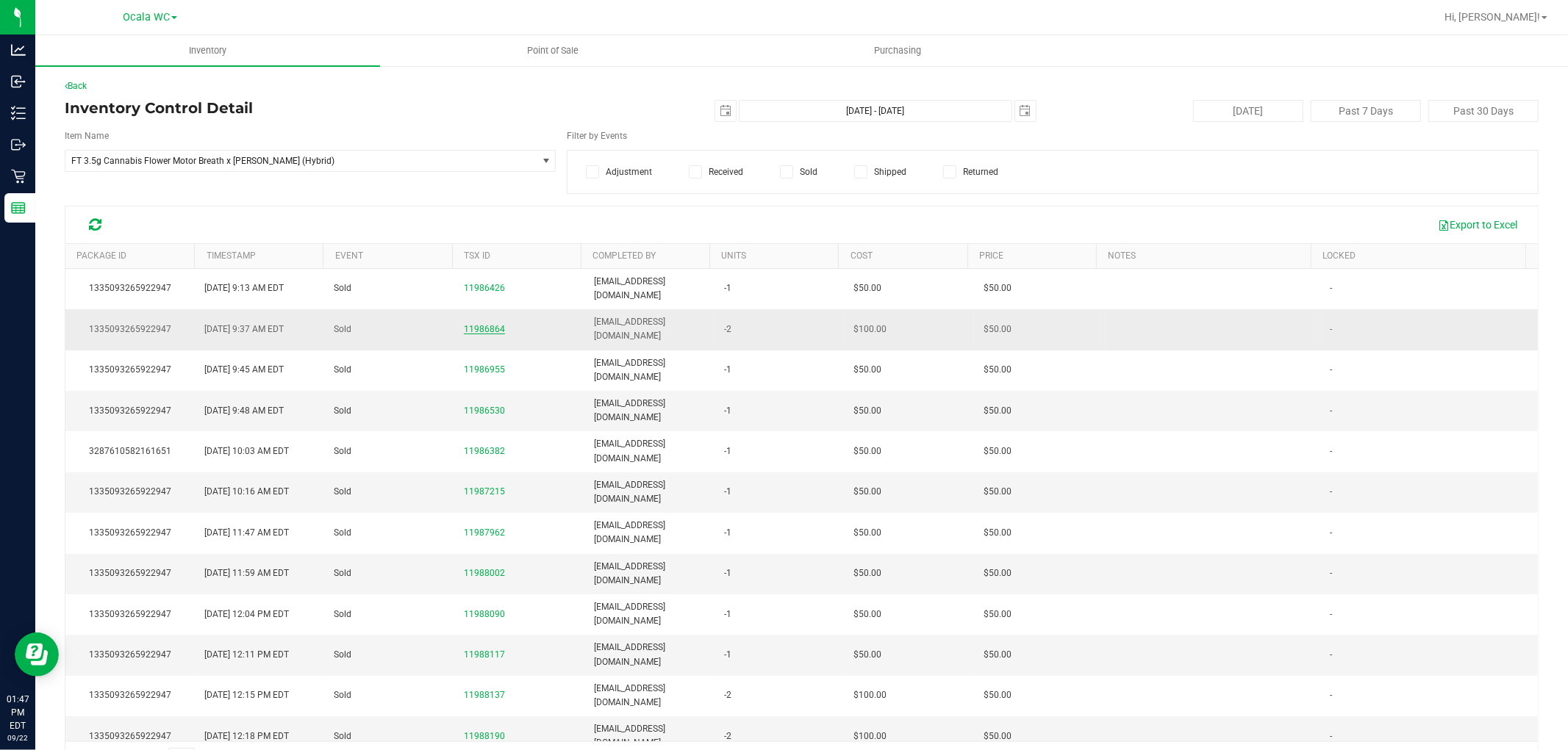
click at [484, 324] on span "11986864" at bounding box center [484, 329] width 41 height 10
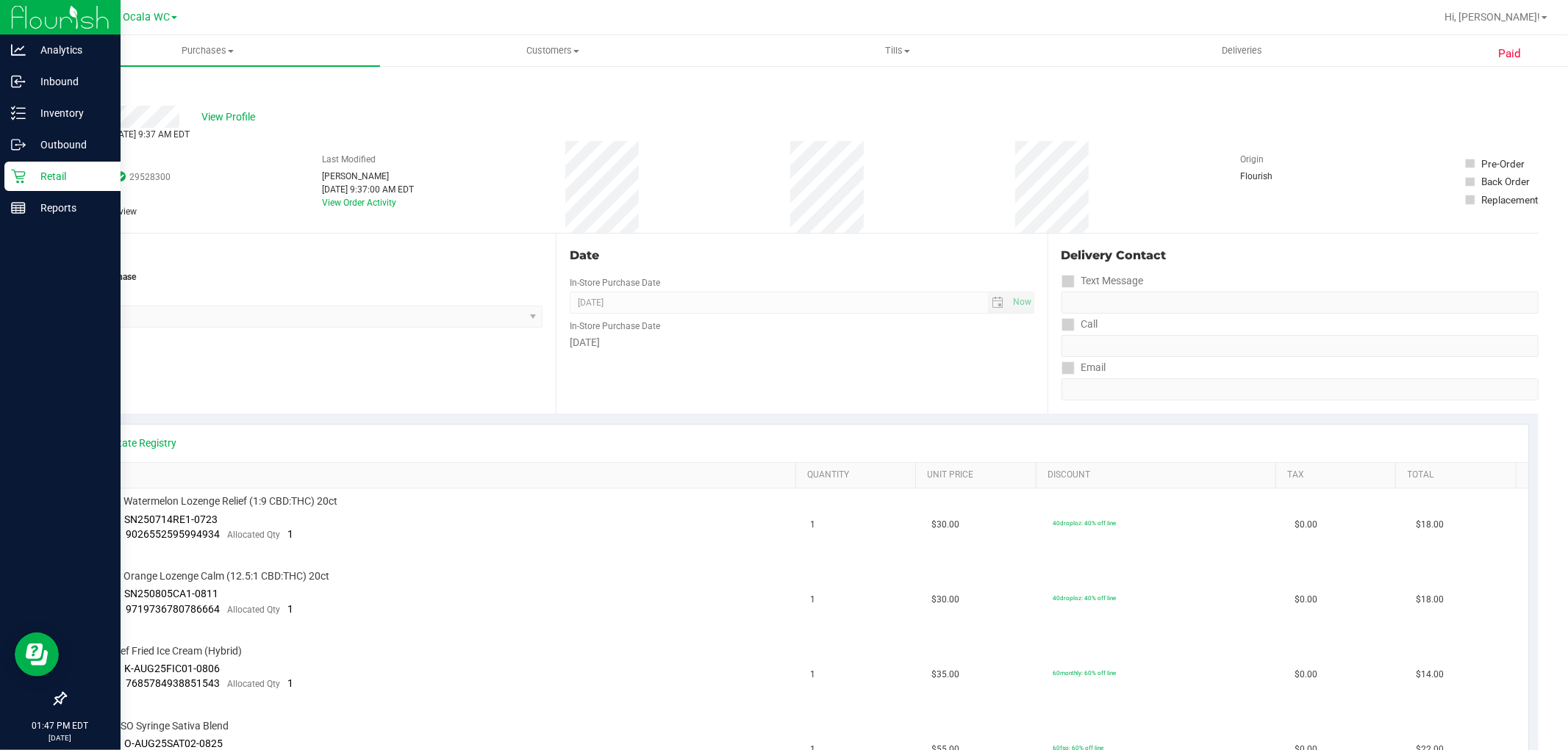
click at [25, 172] on p "Retail" at bounding box center [70, 176] width 88 height 18
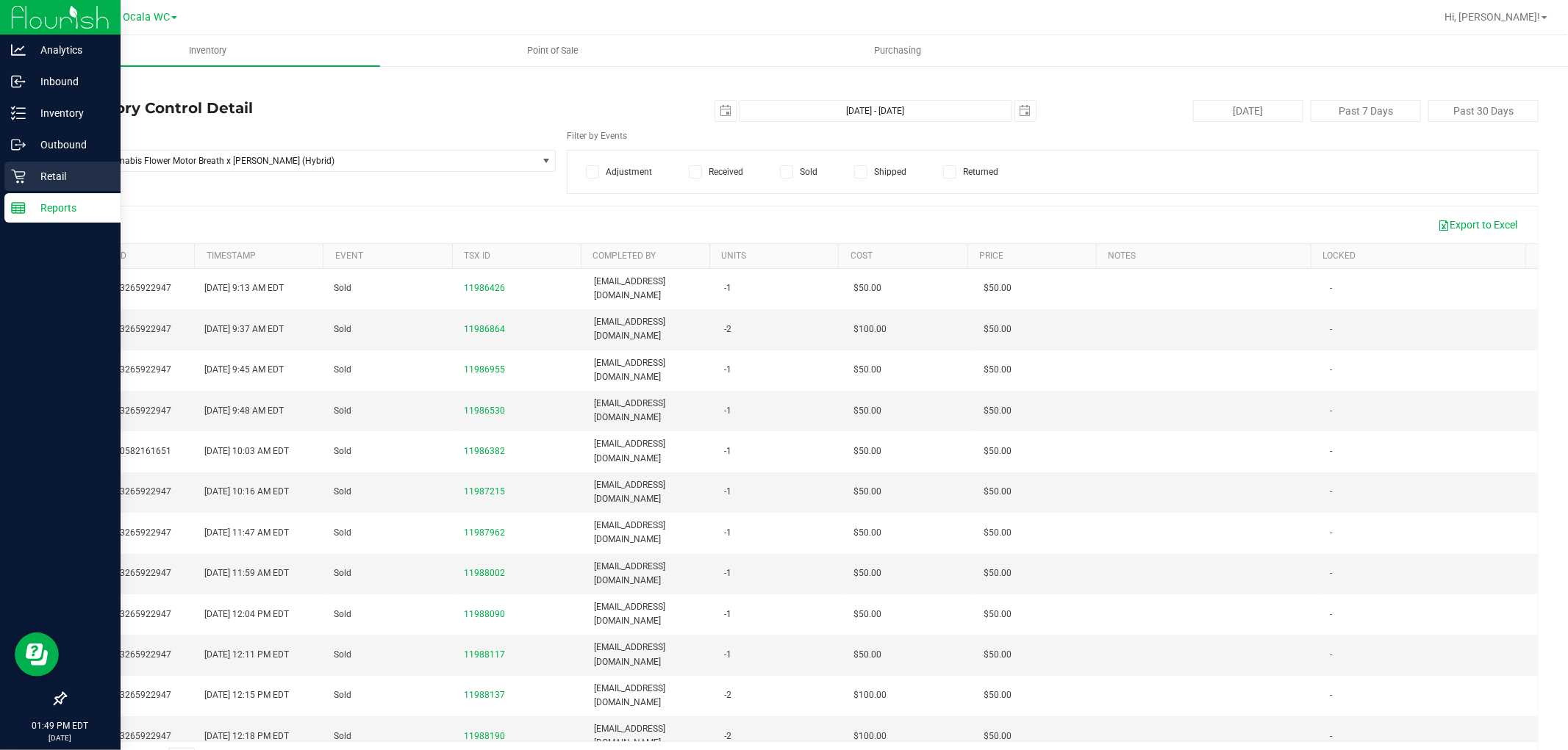
click at [48, 182] on p "Retail" at bounding box center [70, 176] width 88 height 18
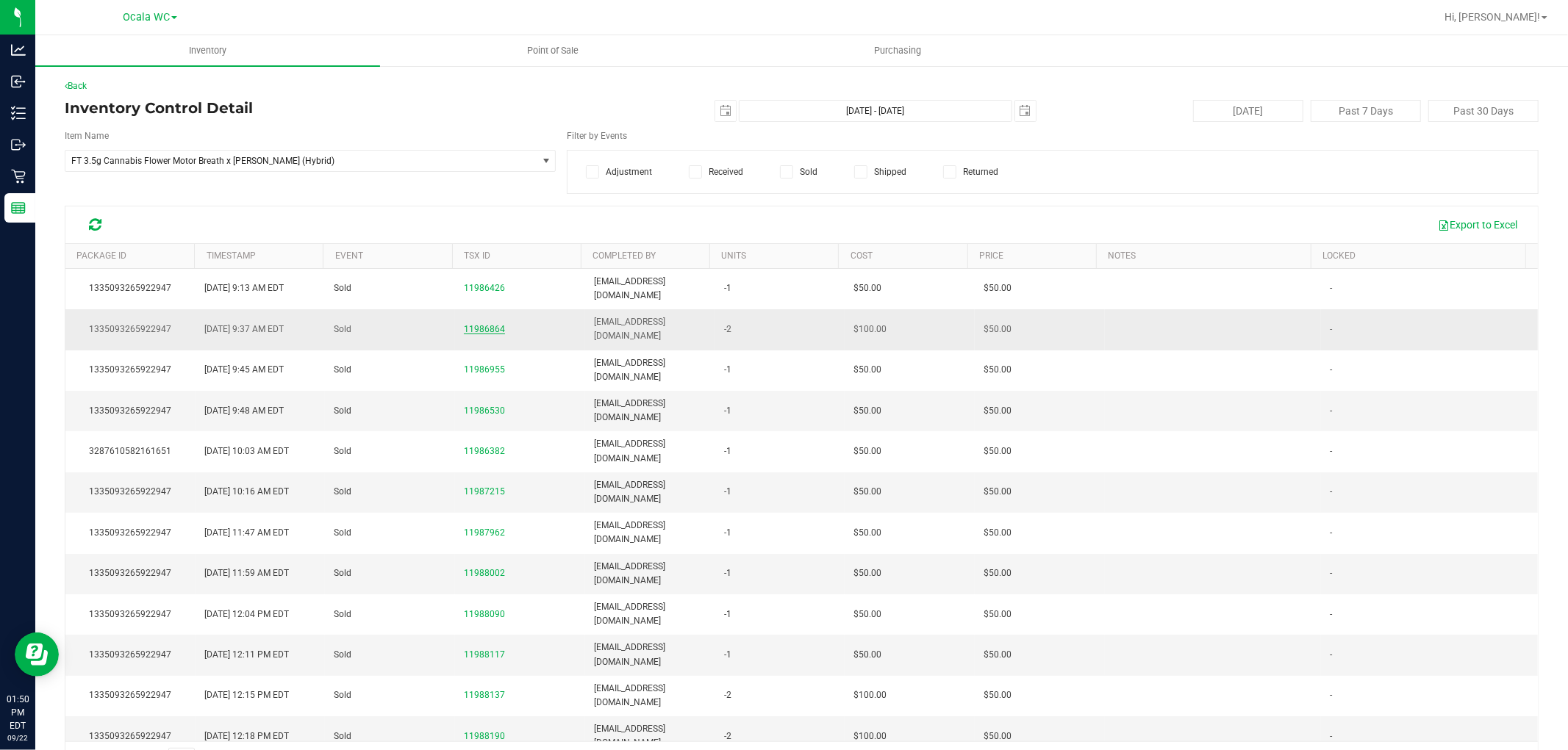
click at [483, 324] on span "11986864" at bounding box center [484, 329] width 41 height 10
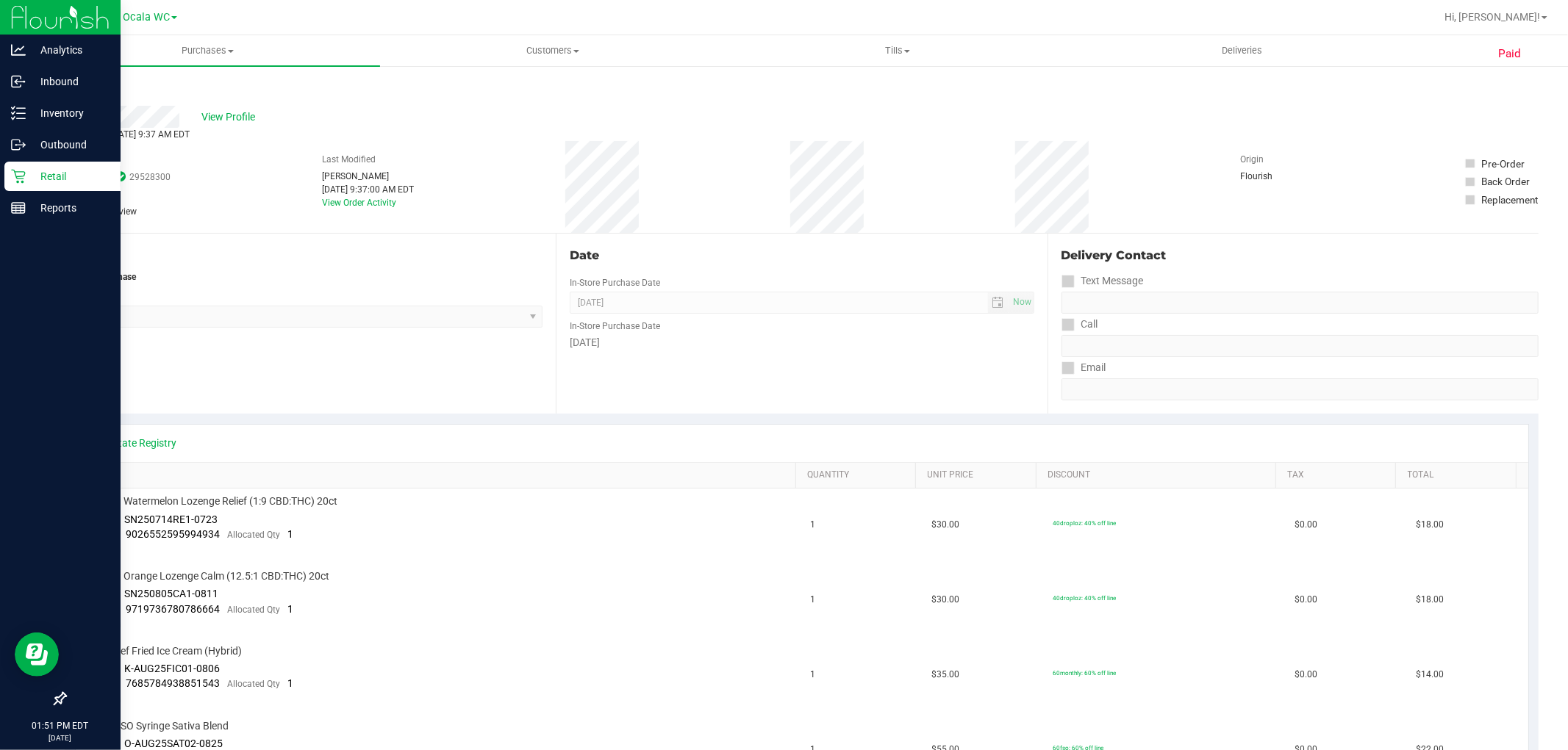
click at [53, 172] on p "Retail" at bounding box center [70, 176] width 88 height 18
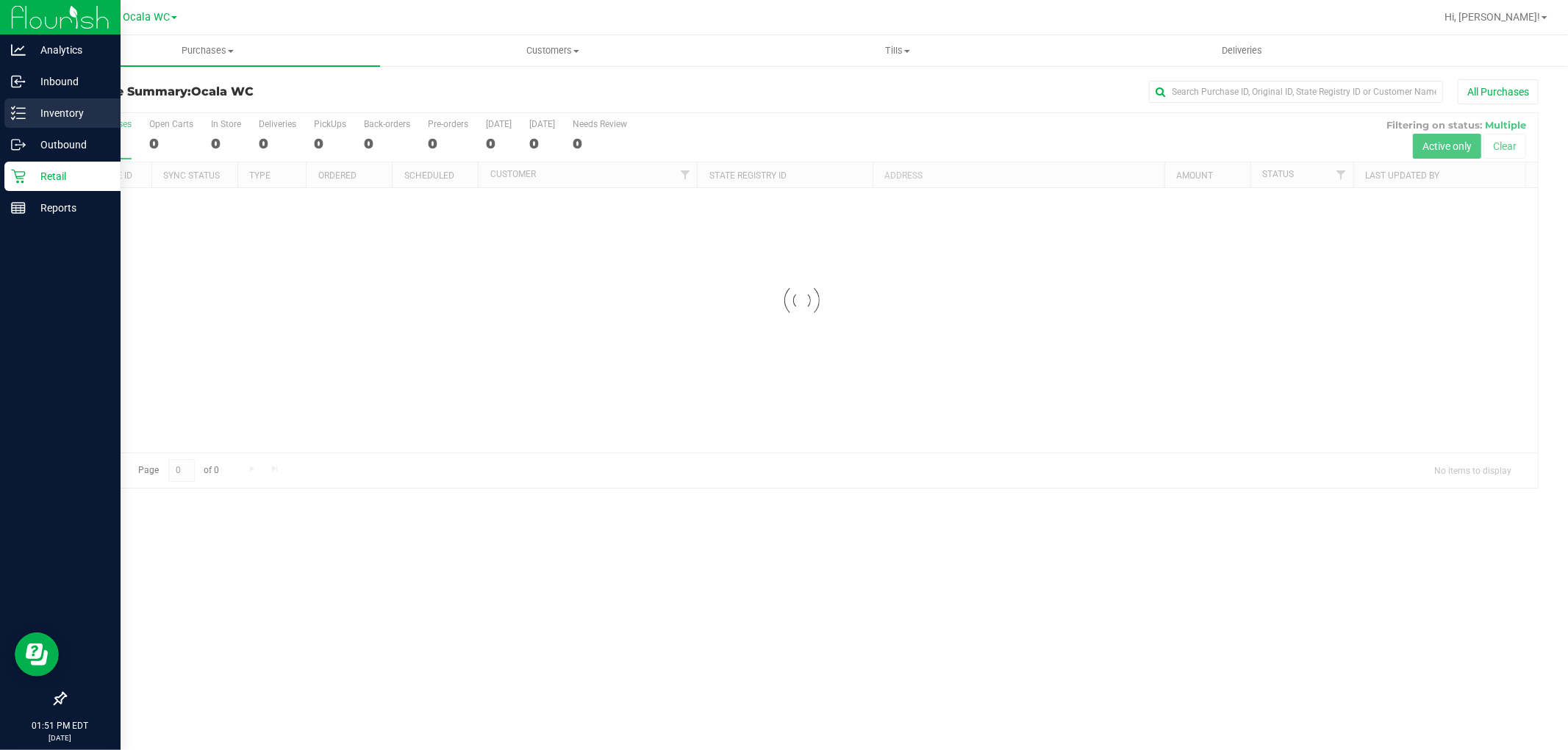
click at [55, 101] on div "Inventory" at bounding box center [62, 113] width 116 height 30
